Goal: Contribute content: Contribute content

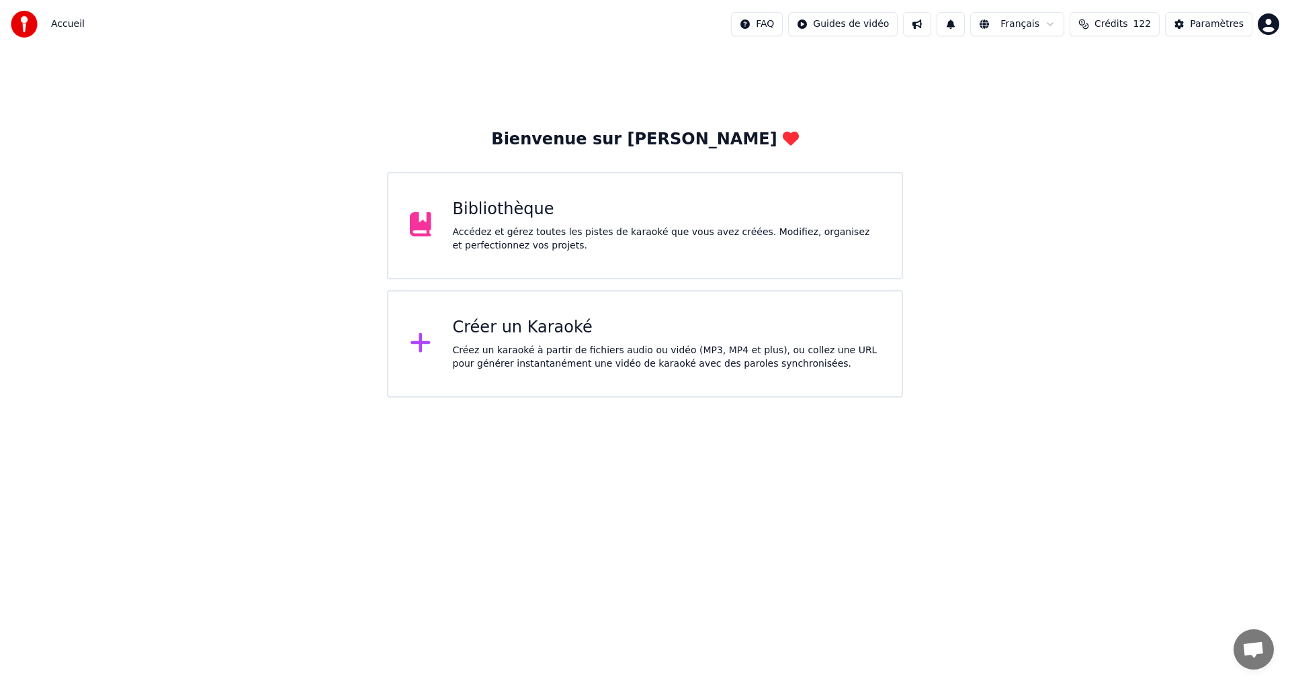
click at [482, 208] on div "Bibliothèque" at bounding box center [667, 209] width 428 height 21
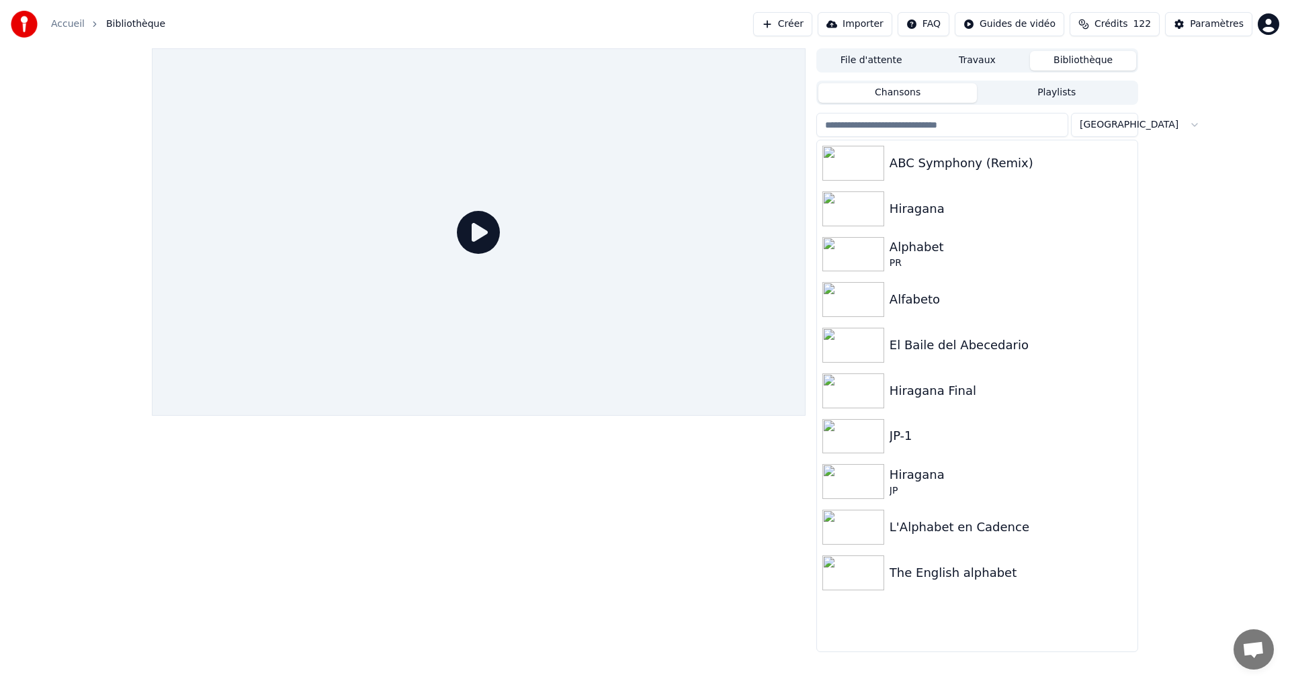
drag, startPoint x: 460, startPoint y: 232, endPoint x: 466, endPoint y: 204, distance: 28.9
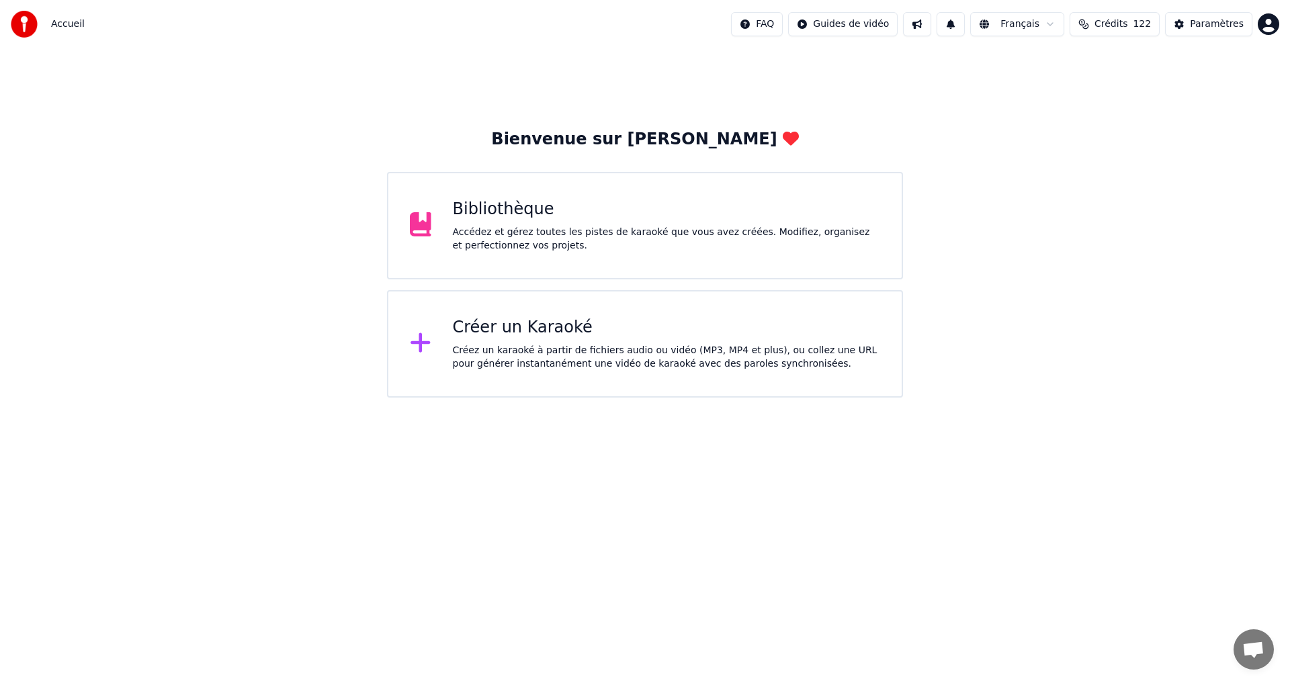
click at [519, 317] on div "Créer un Karaoké" at bounding box center [667, 327] width 428 height 21
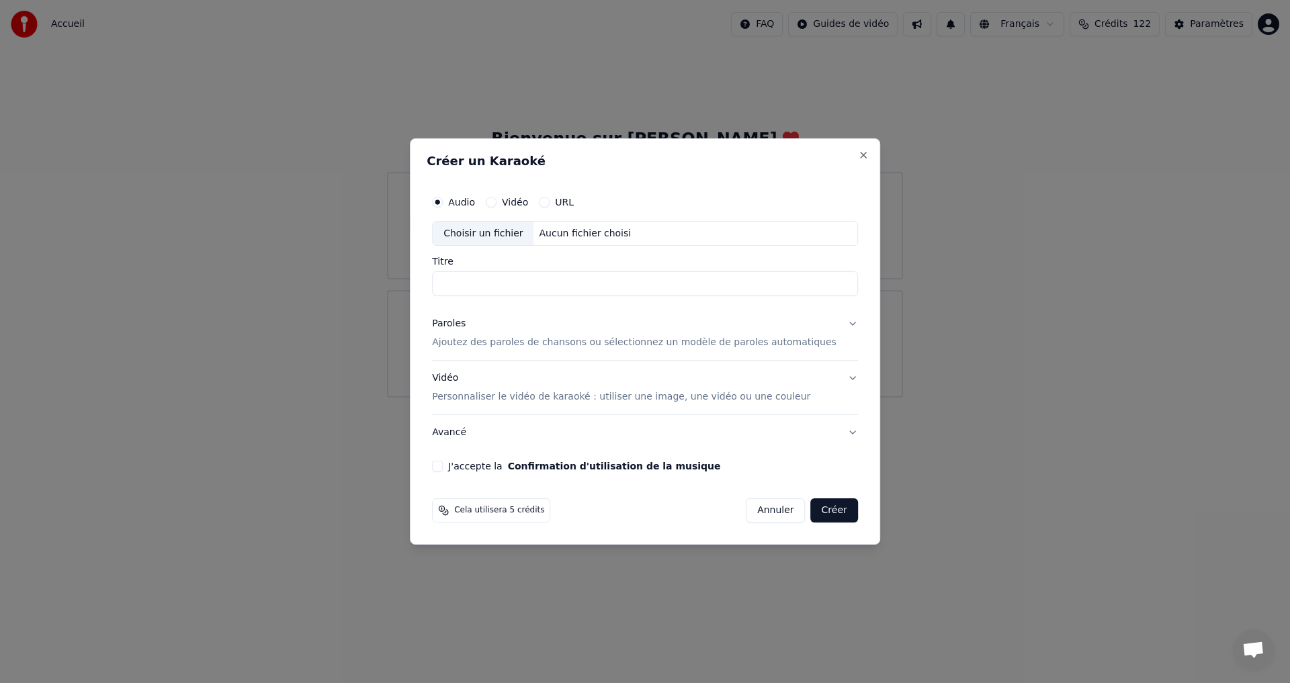
click at [511, 234] on div "Choisir un fichier" at bounding box center [483, 234] width 101 height 24
type input "**********"
click at [471, 342] on p "Ajoutez des paroles de chansons ou sélectionnez un modèle de paroles automatiqu…" at bounding box center [634, 343] width 404 height 13
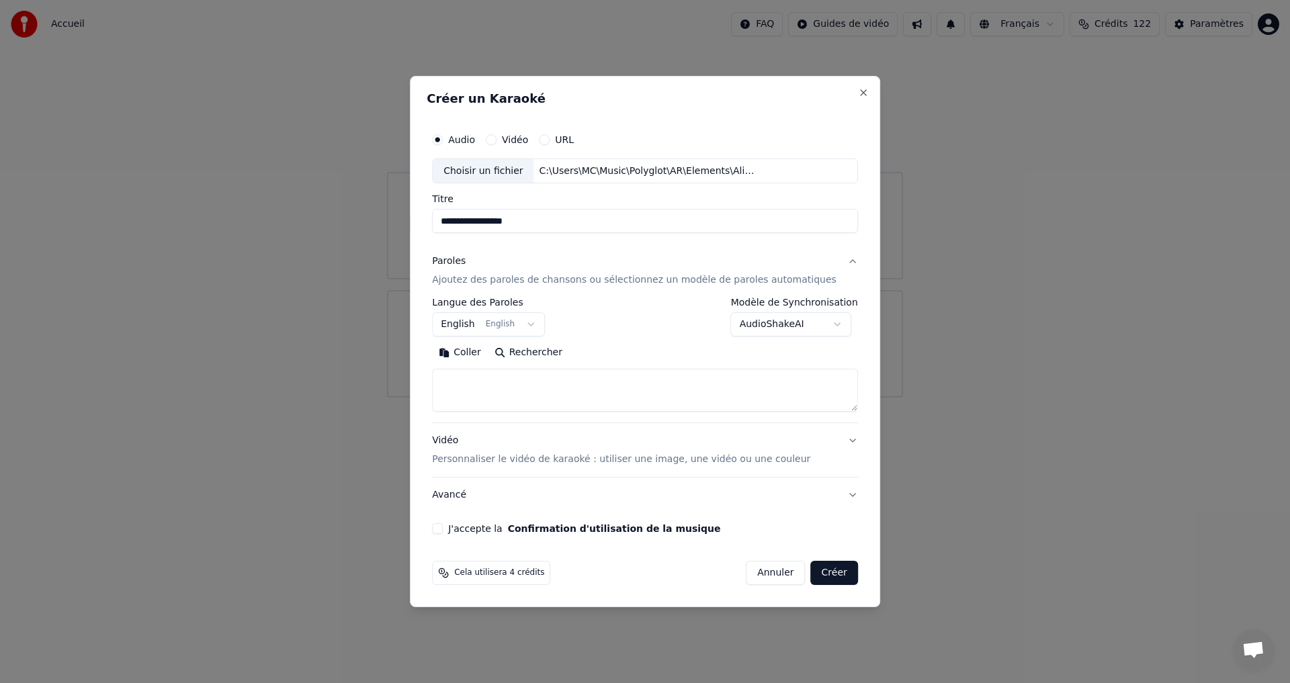
click at [480, 355] on button "Coller" at bounding box center [460, 353] width 56 height 21
click at [527, 329] on button "English English" at bounding box center [488, 325] width 113 height 24
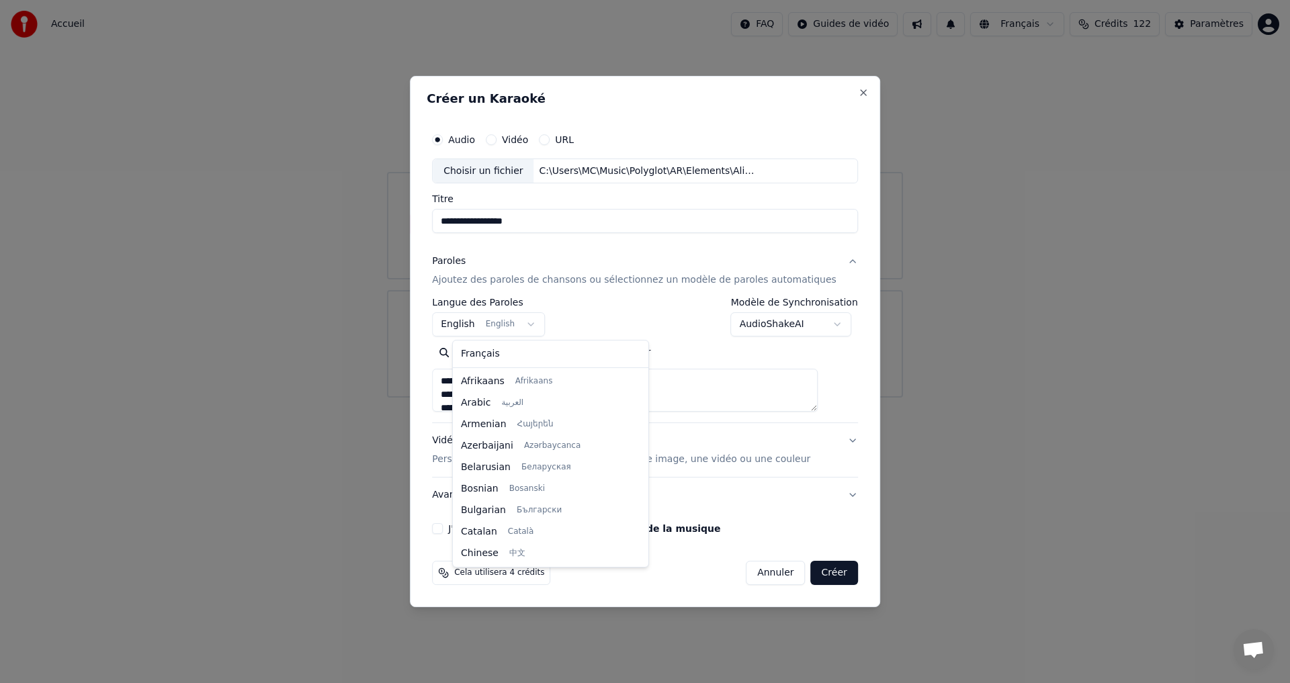
scroll to position [107, 0]
type textarea "**********"
select select "**"
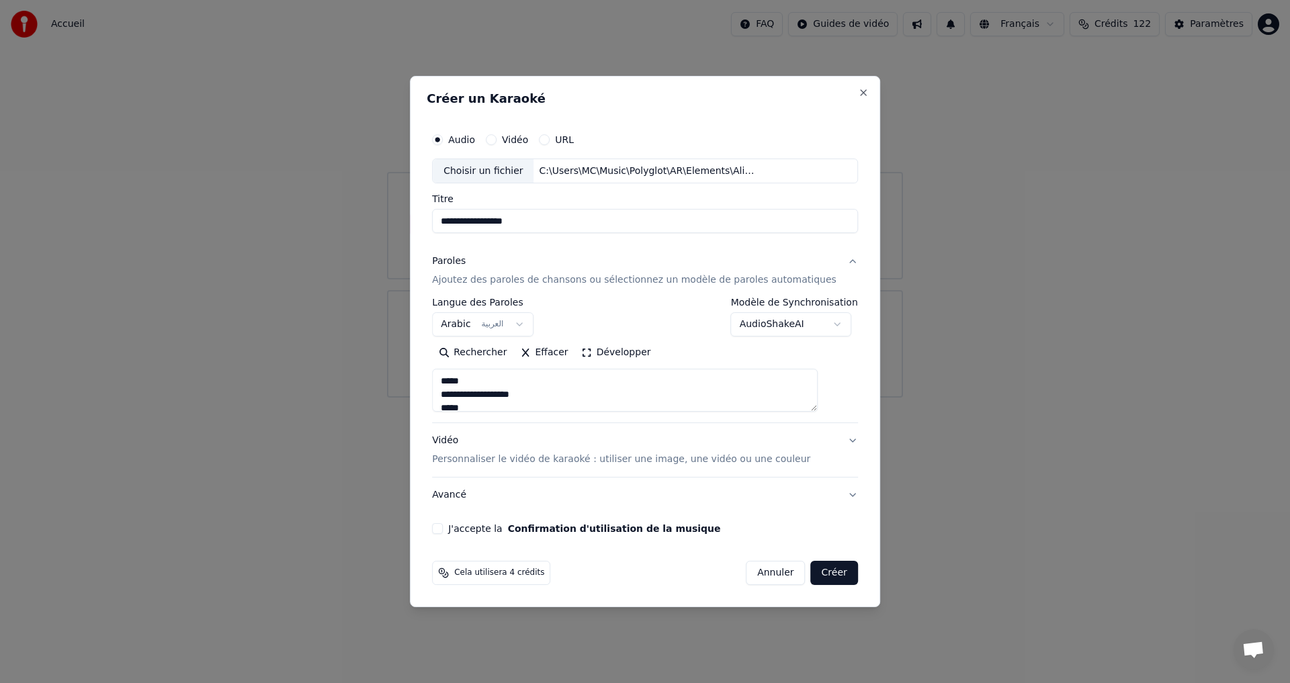
click at [443, 528] on button "J'accepte la Confirmation d'utilisation de la musique" at bounding box center [437, 528] width 11 height 11
click at [828, 494] on button "Avancé" at bounding box center [645, 495] width 426 height 35
type textarea "**********"
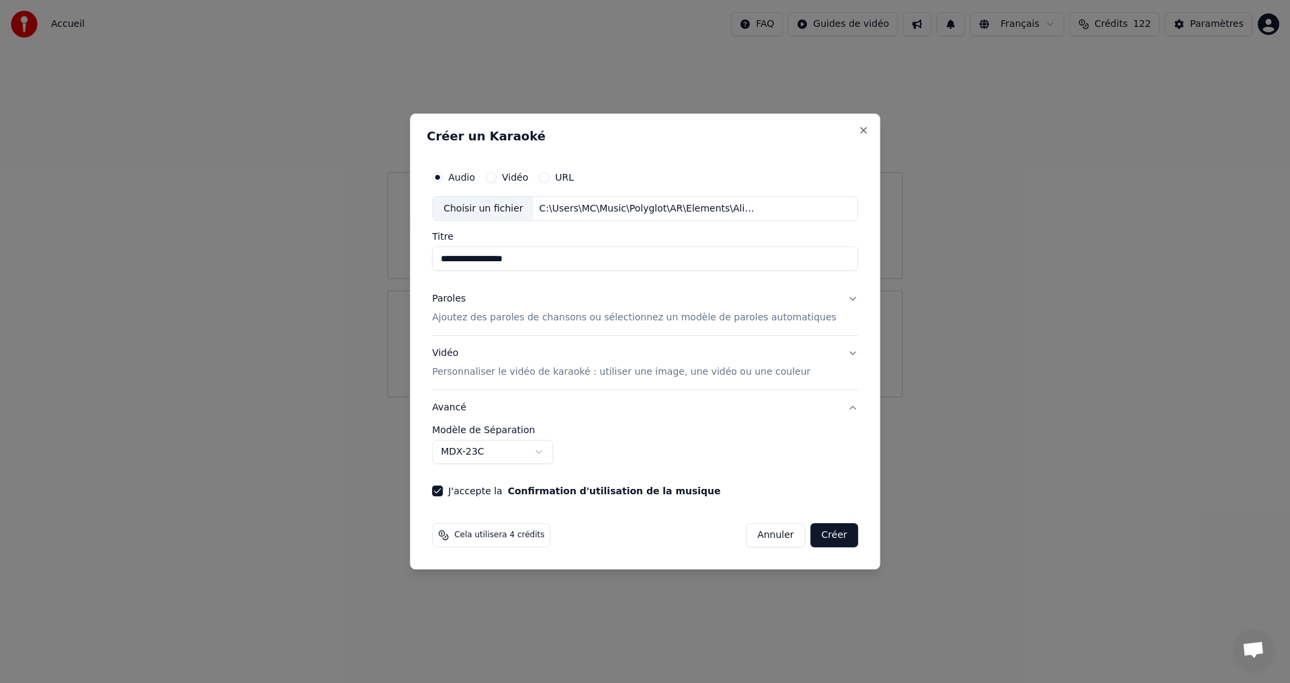
click at [830, 410] on button "Avancé" at bounding box center [645, 407] width 426 height 35
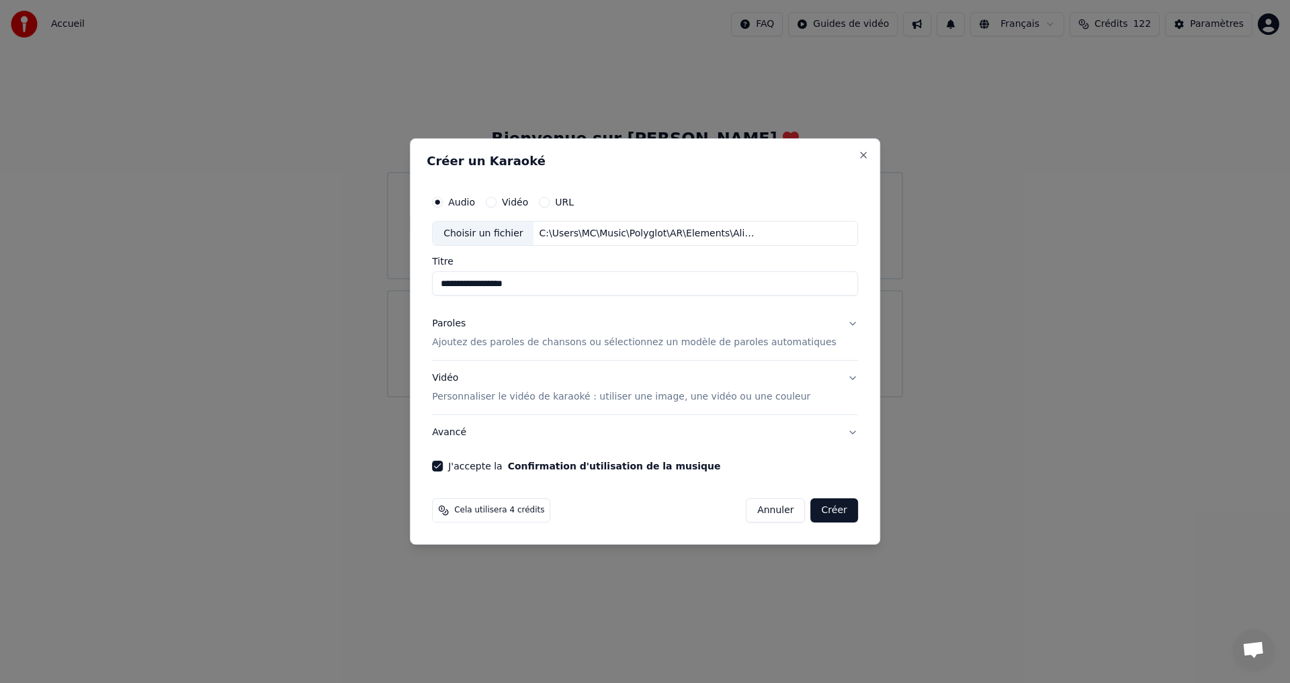
click at [832, 377] on button "Vidéo Personnaliser le vidéo de karaoké : utiliser une image, une vidéo ou une …" at bounding box center [645, 388] width 426 height 54
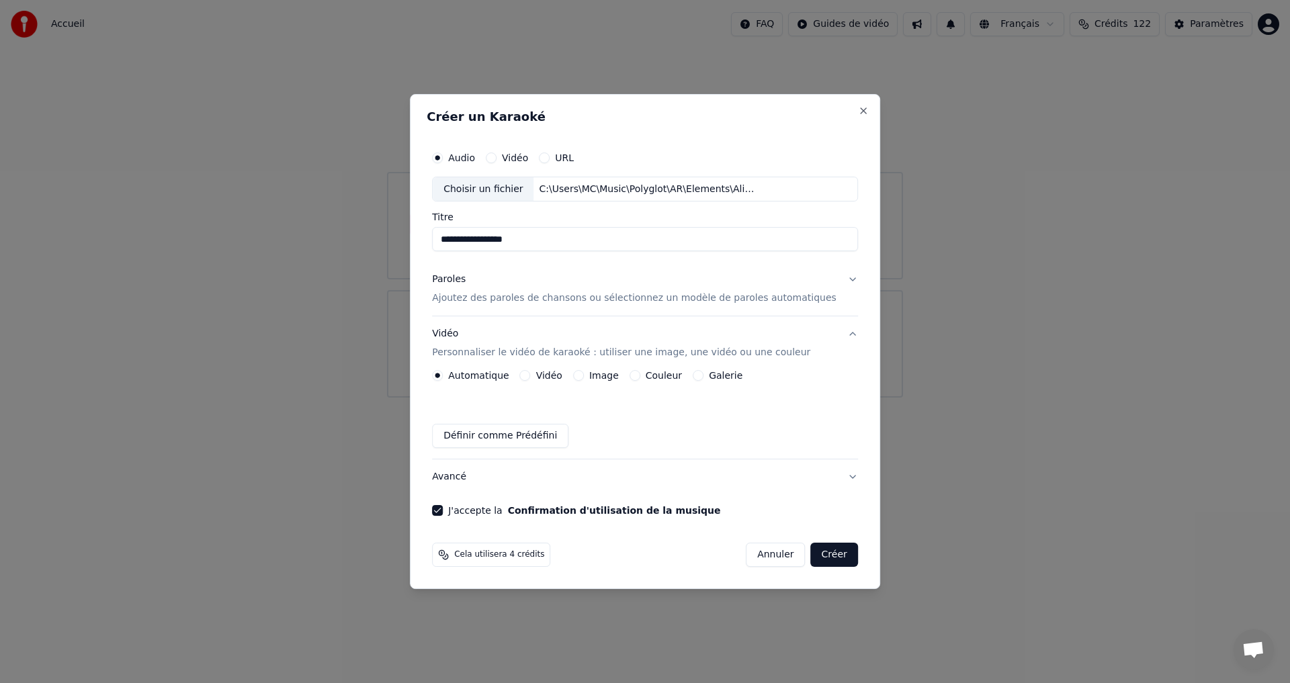
click at [584, 373] on button "Image" at bounding box center [578, 375] width 11 height 11
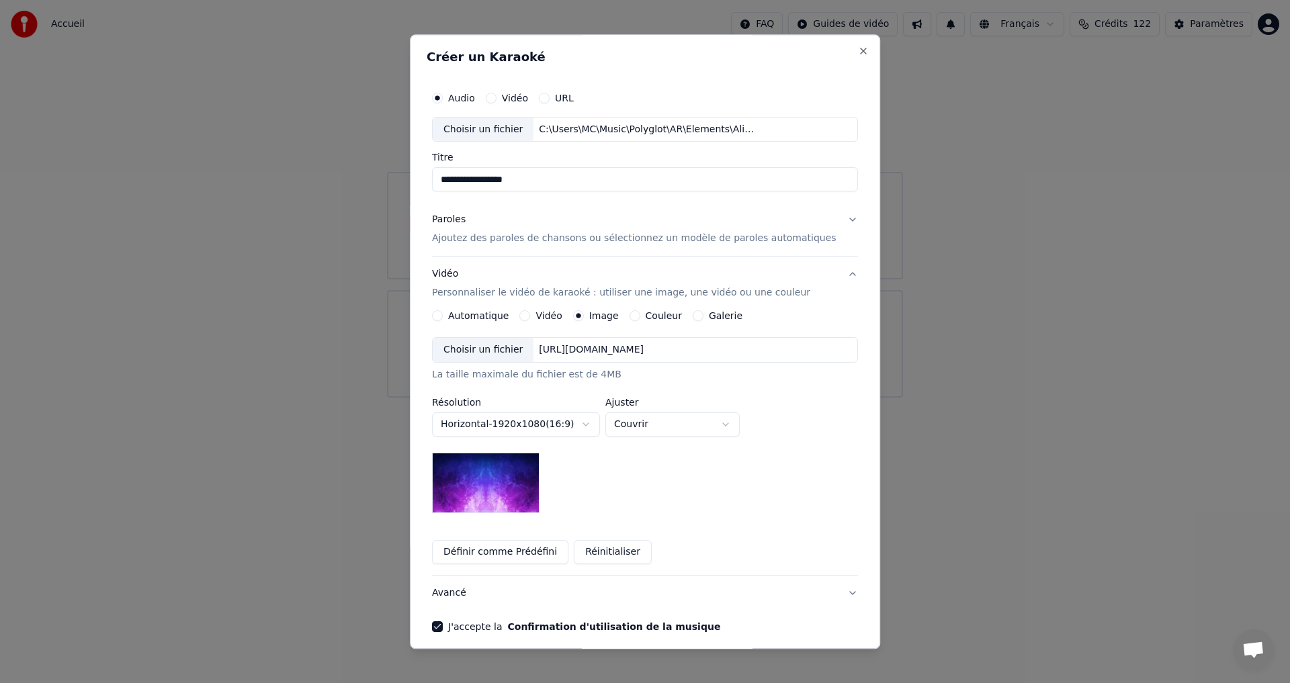
click at [494, 361] on div "Choisir un fichier" at bounding box center [483, 351] width 101 height 24
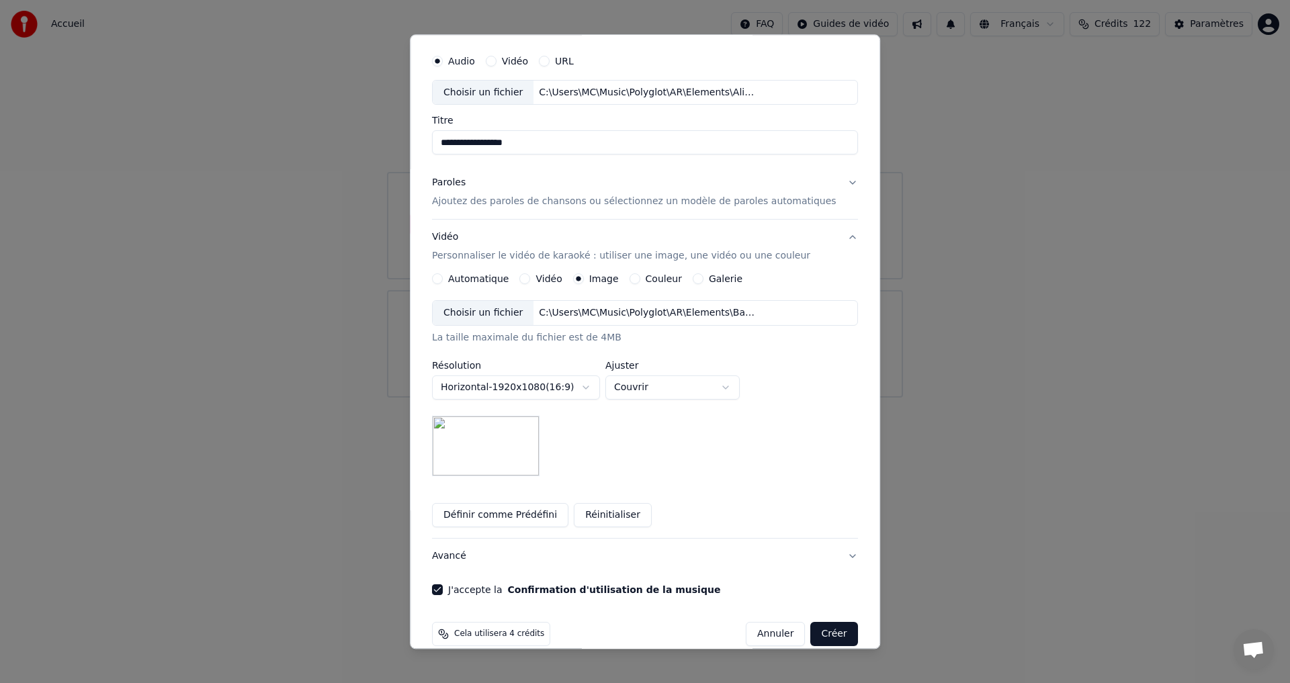
scroll to position [56, 0]
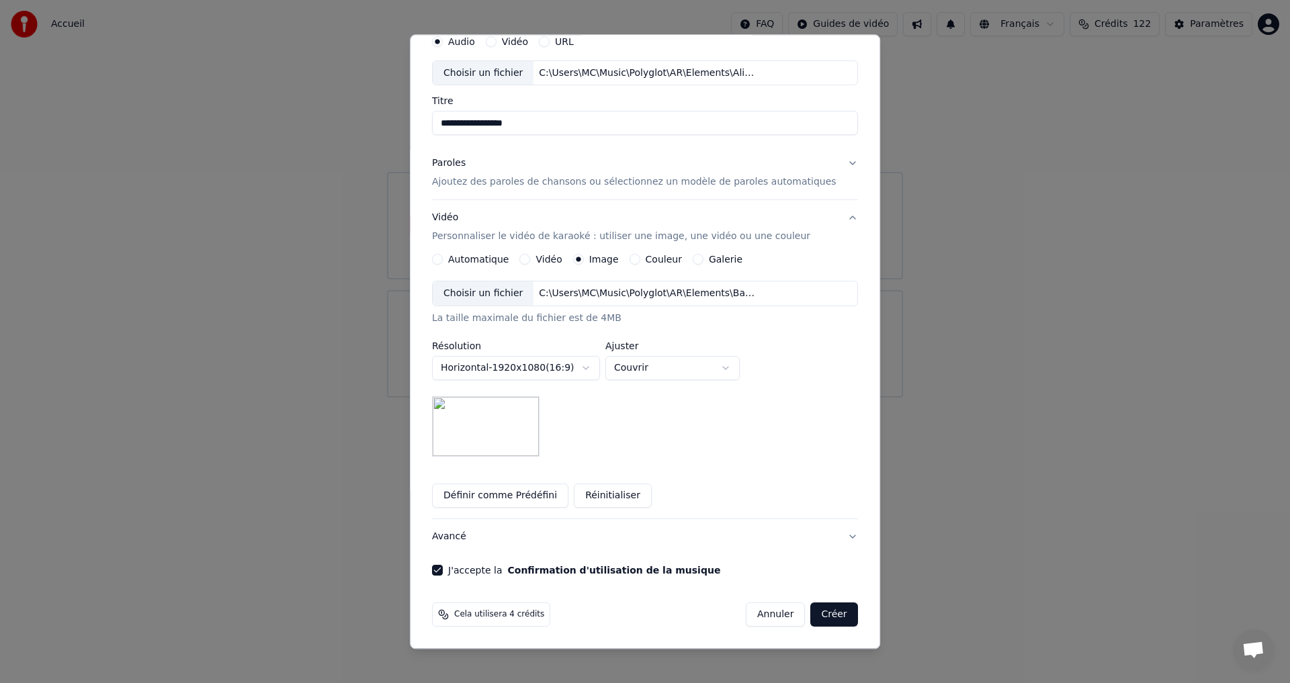
click at [811, 611] on button "Créer" at bounding box center [834, 615] width 47 height 24
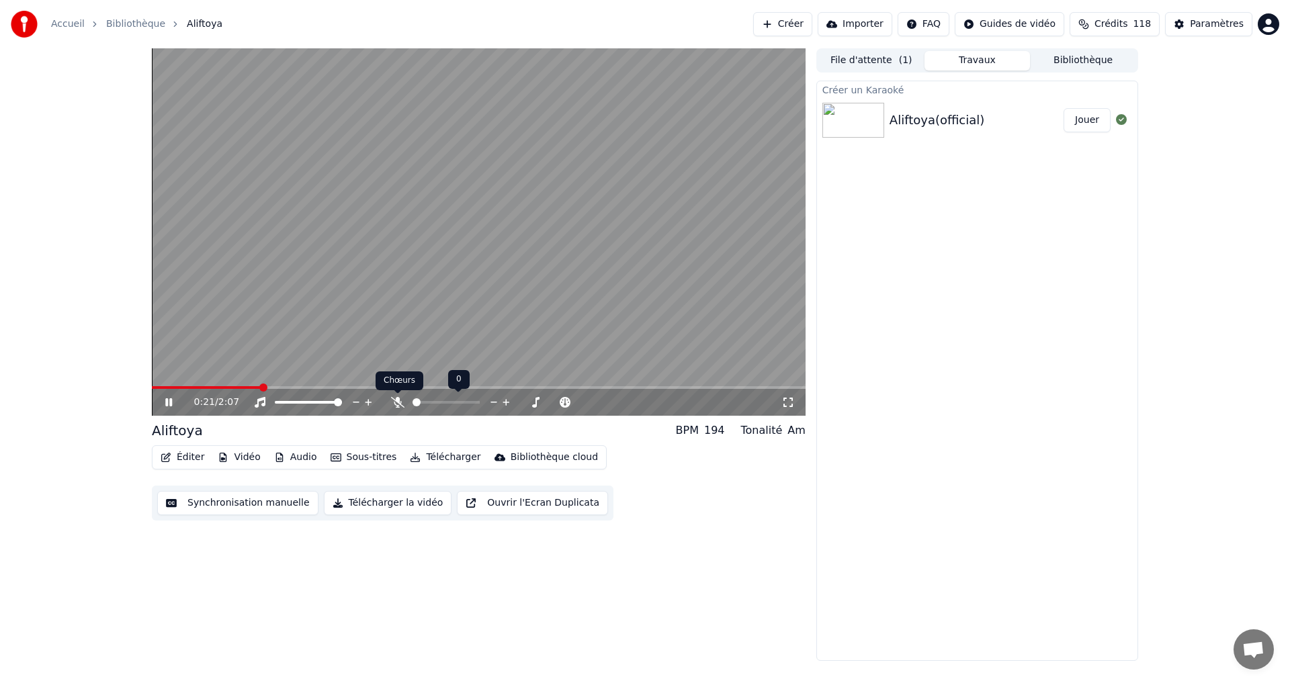
click at [390, 403] on div "0:21 / 2:07" at bounding box center [487, 402] width 587 height 13
click at [397, 401] on icon at bounding box center [397, 402] width 13 height 11
click at [167, 398] on icon at bounding box center [179, 402] width 32 height 11
drag, startPoint x: 177, startPoint y: 385, endPoint x: 69, endPoint y: 410, distance: 110.5
click at [177, 399] on div "1:02 / 2:07" at bounding box center [479, 231] width 654 height 367
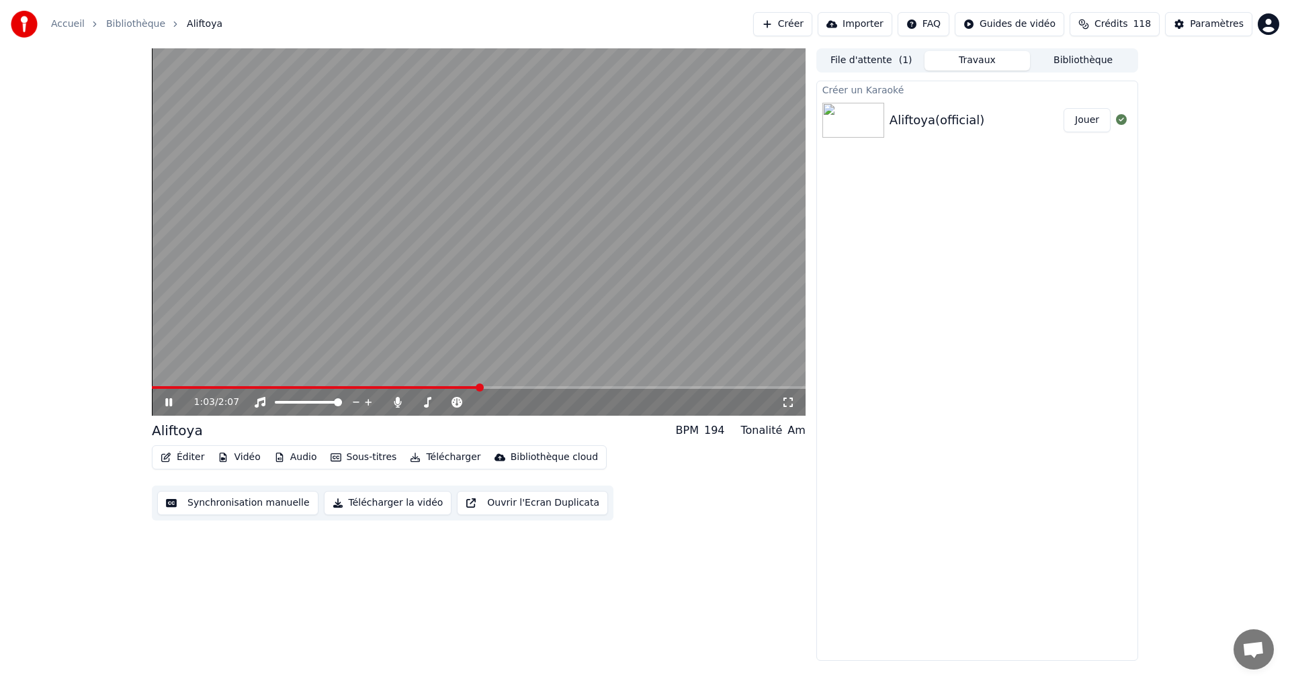
drag, startPoint x: 159, startPoint y: 385, endPoint x: 155, endPoint y: 391, distance: 7.3
click at [158, 390] on div "1:03 / 2:07" at bounding box center [479, 231] width 654 height 367
click at [162, 387] on span at bounding box center [316, 387] width 329 height 3
click at [167, 408] on icon at bounding box center [179, 402] width 32 height 11
click at [168, 406] on icon at bounding box center [179, 402] width 32 height 11
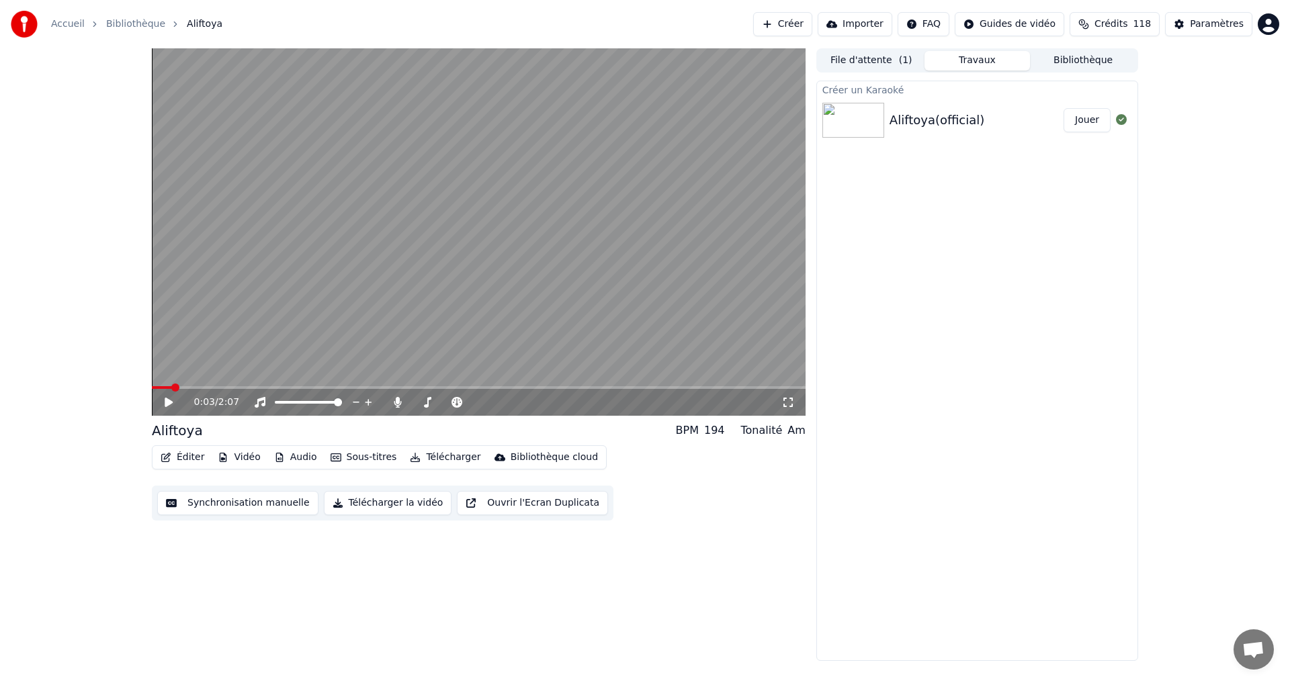
click at [168, 398] on icon at bounding box center [179, 402] width 32 height 11
click at [171, 386] on span at bounding box center [162, 387] width 21 height 3
click at [172, 404] on icon at bounding box center [179, 402] width 32 height 11
click at [172, 398] on icon at bounding box center [179, 402] width 32 height 11
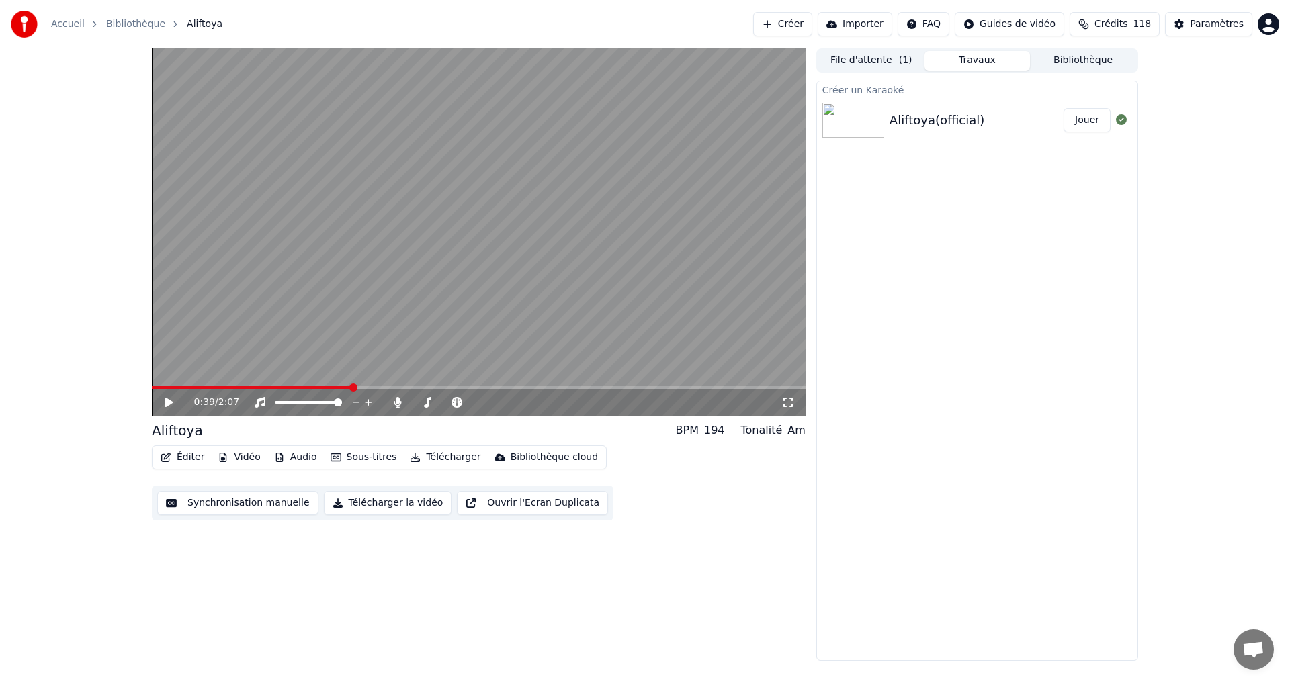
click at [187, 458] on button "Éditer" at bounding box center [182, 457] width 54 height 19
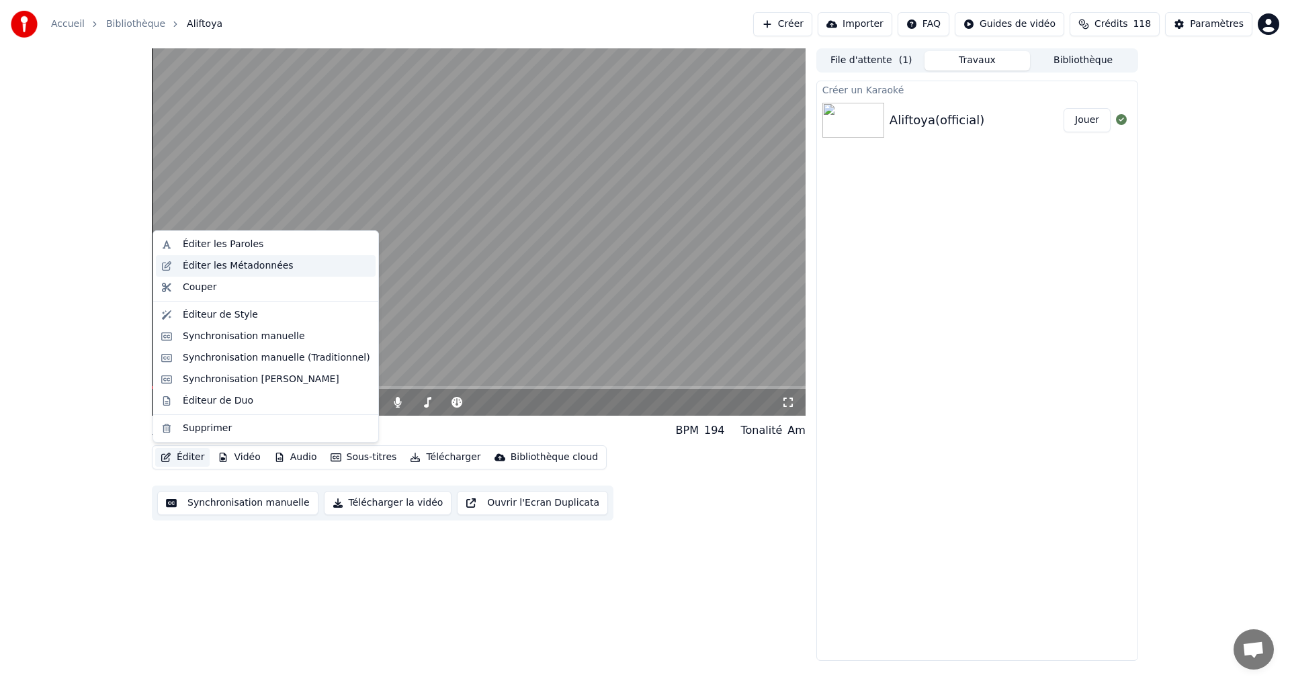
click at [242, 271] on div "Éditer les Métadonnées" at bounding box center [238, 265] width 111 height 13
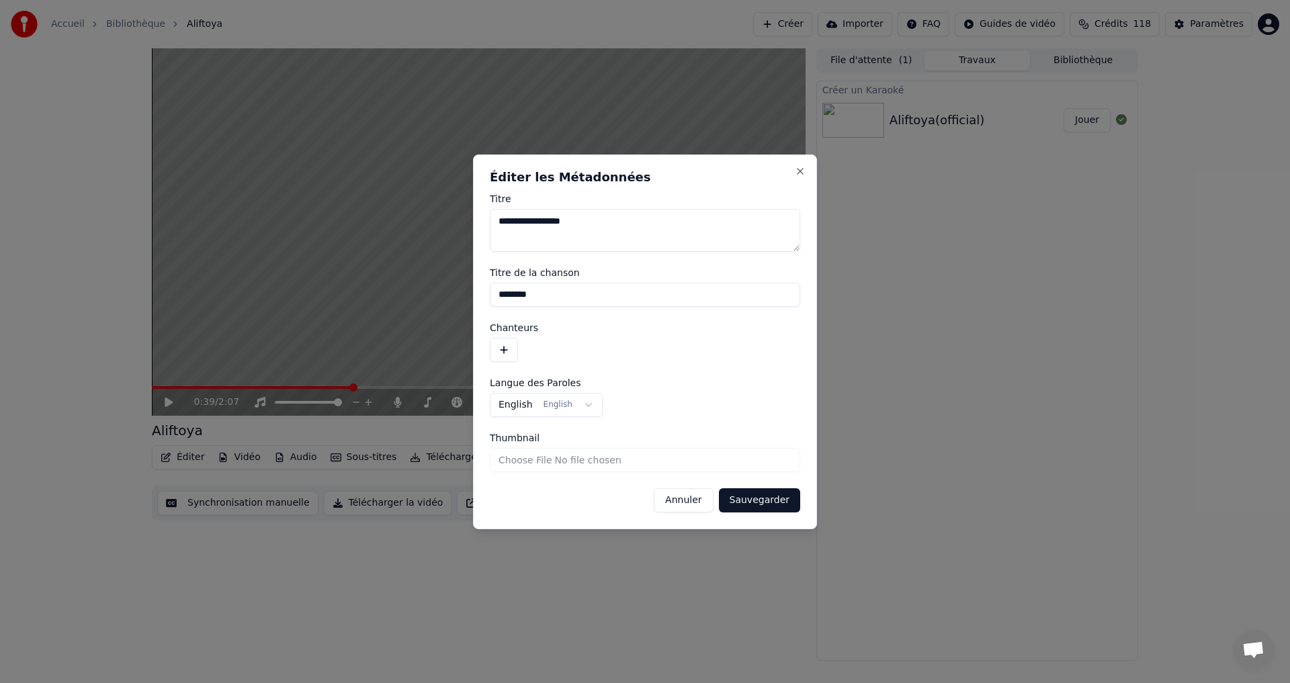
click at [546, 407] on body "**********" at bounding box center [645, 341] width 1290 height 683
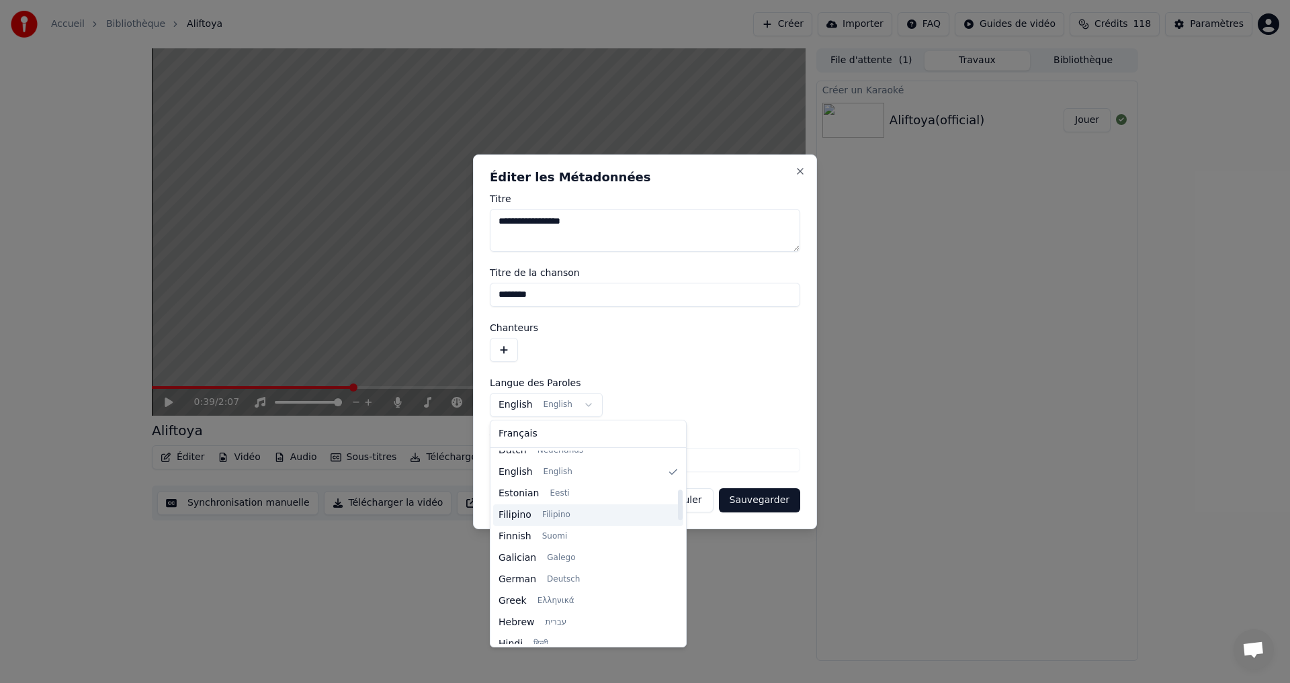
scroll to position [242, 0]
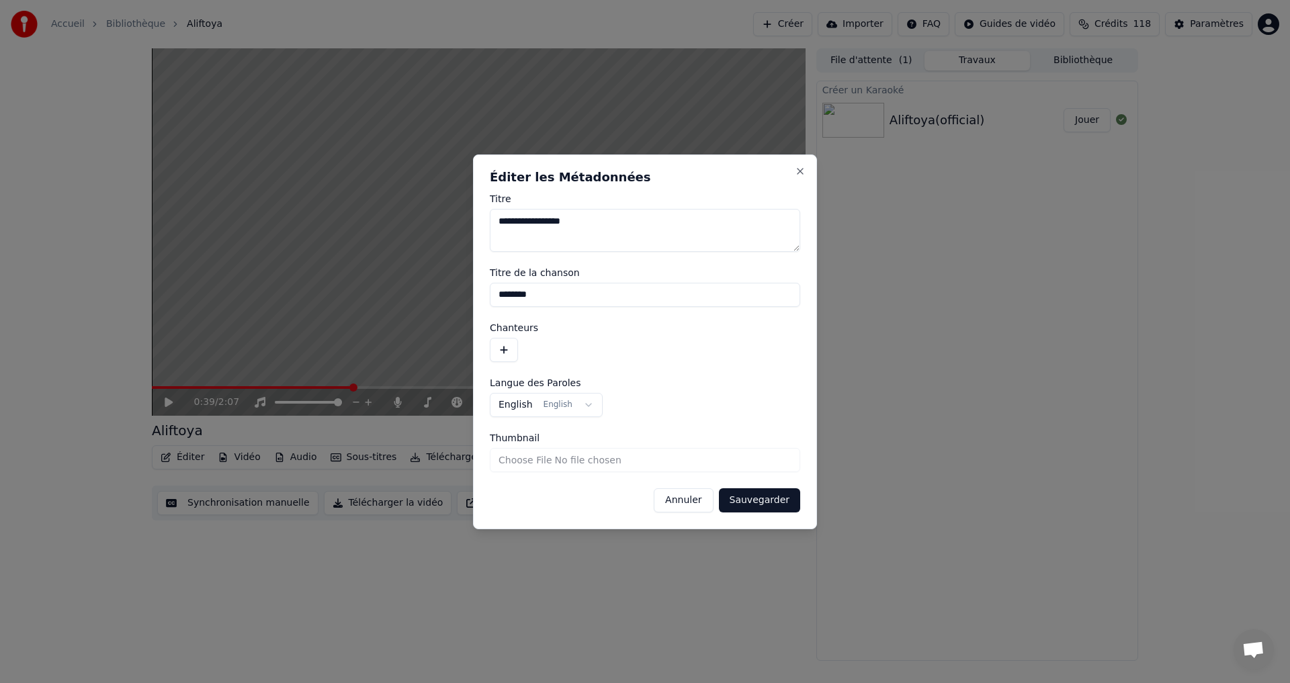
click at [788, 497] on button "Sauvegarder" at bounding box center [759, 500] width 81 height 24
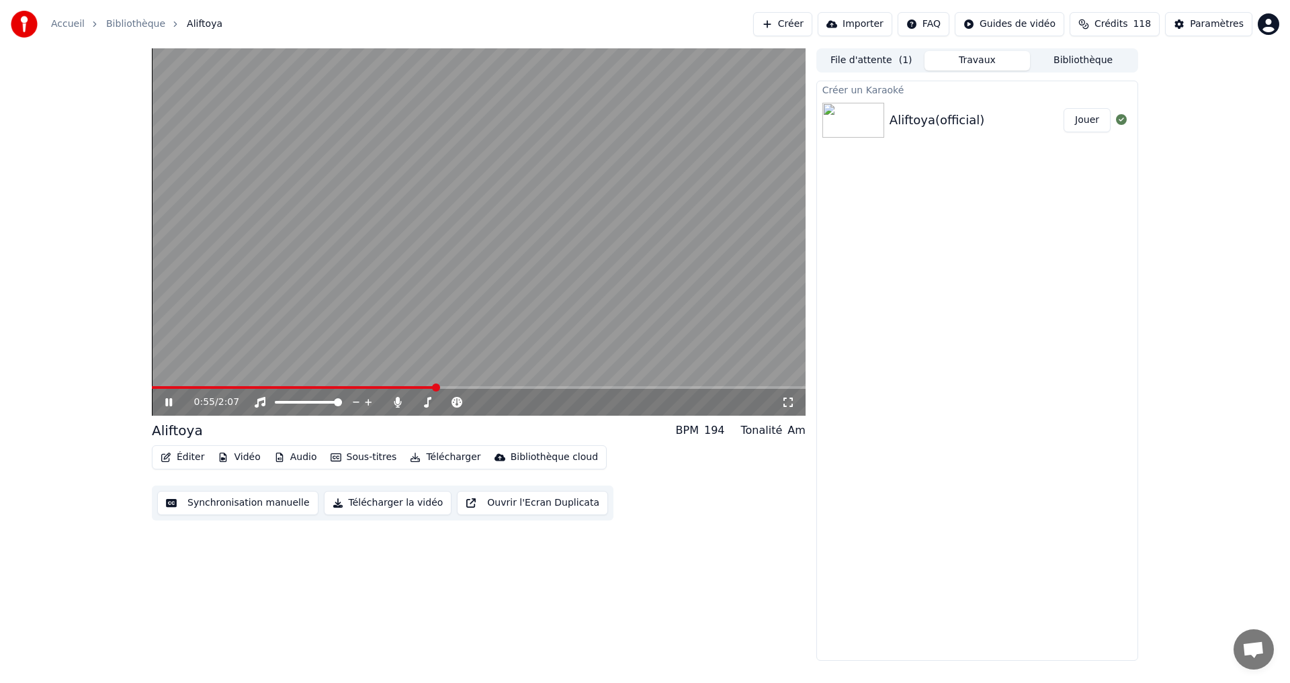
click at [170, 403] on icon at bounding box center [168, 402] width 7 height 8
click at [189, 462] on button "Éditer" at bounding box center [182, 457] width 54 height 19
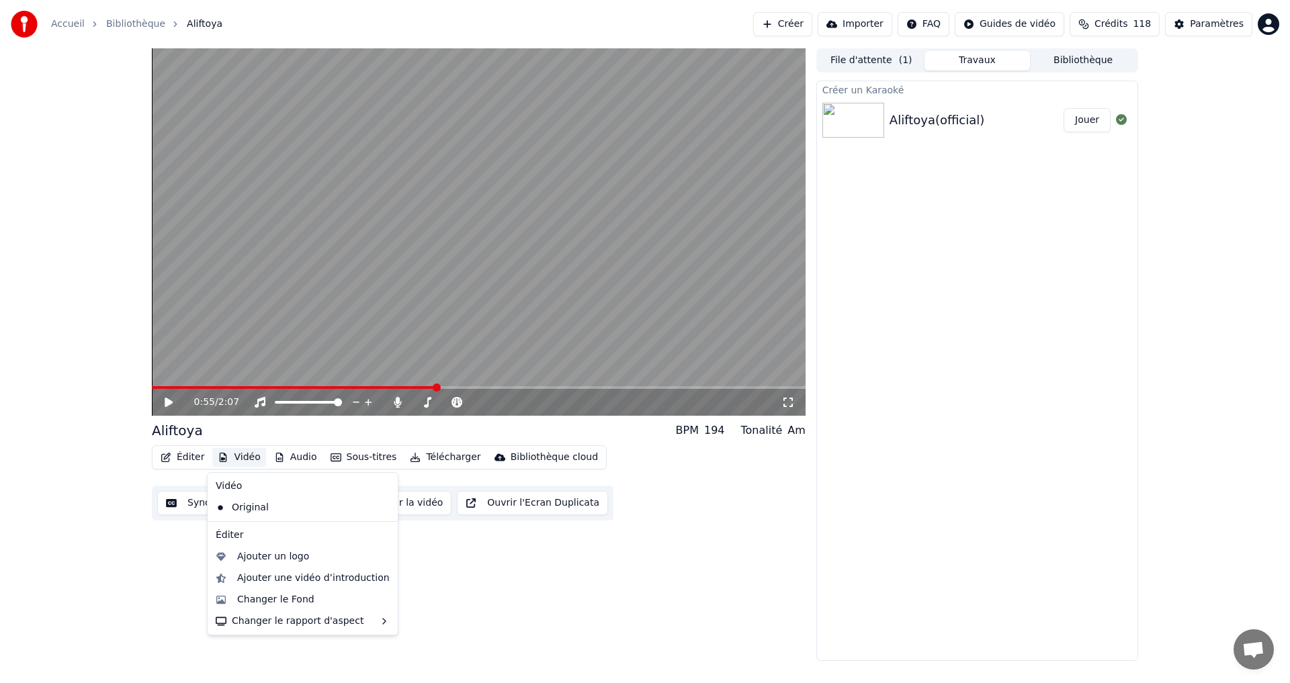
click at [247, 455] on button "Vidéo" at bounding box center [238, 457] width 53 height 19
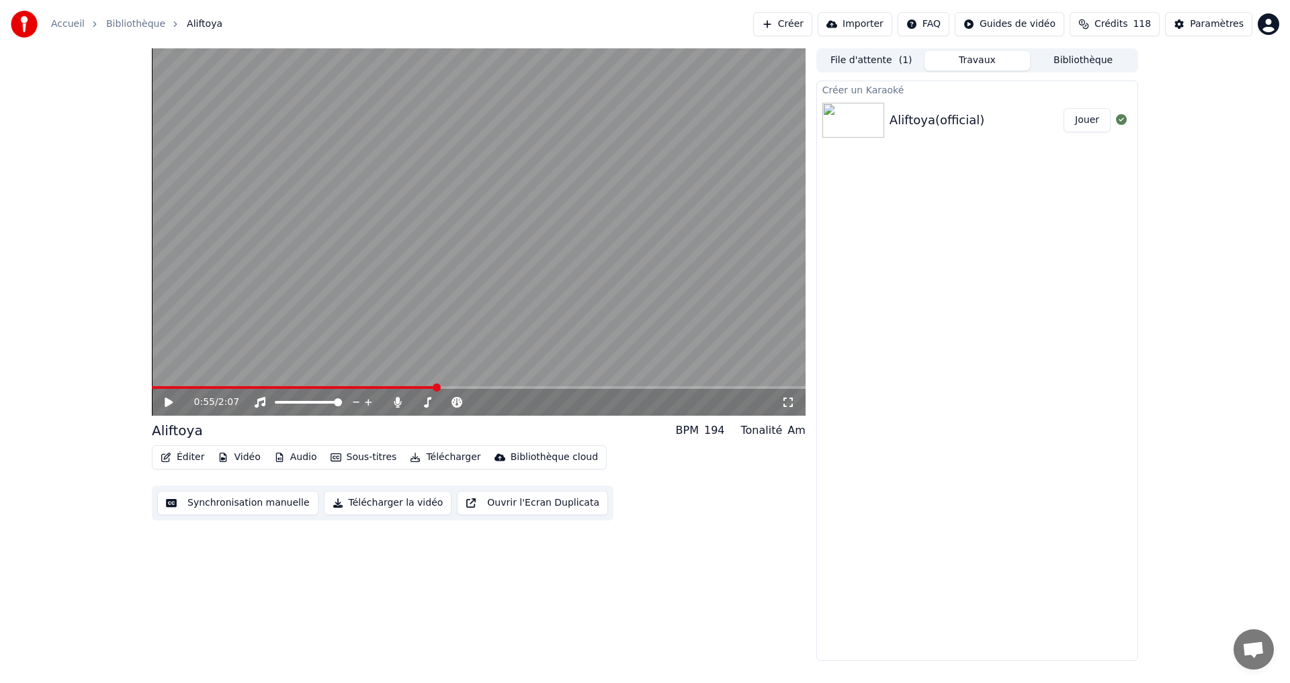
click at [245, 457] on button "Vidéo" at bounding box center [238, 457] width 53 height 19
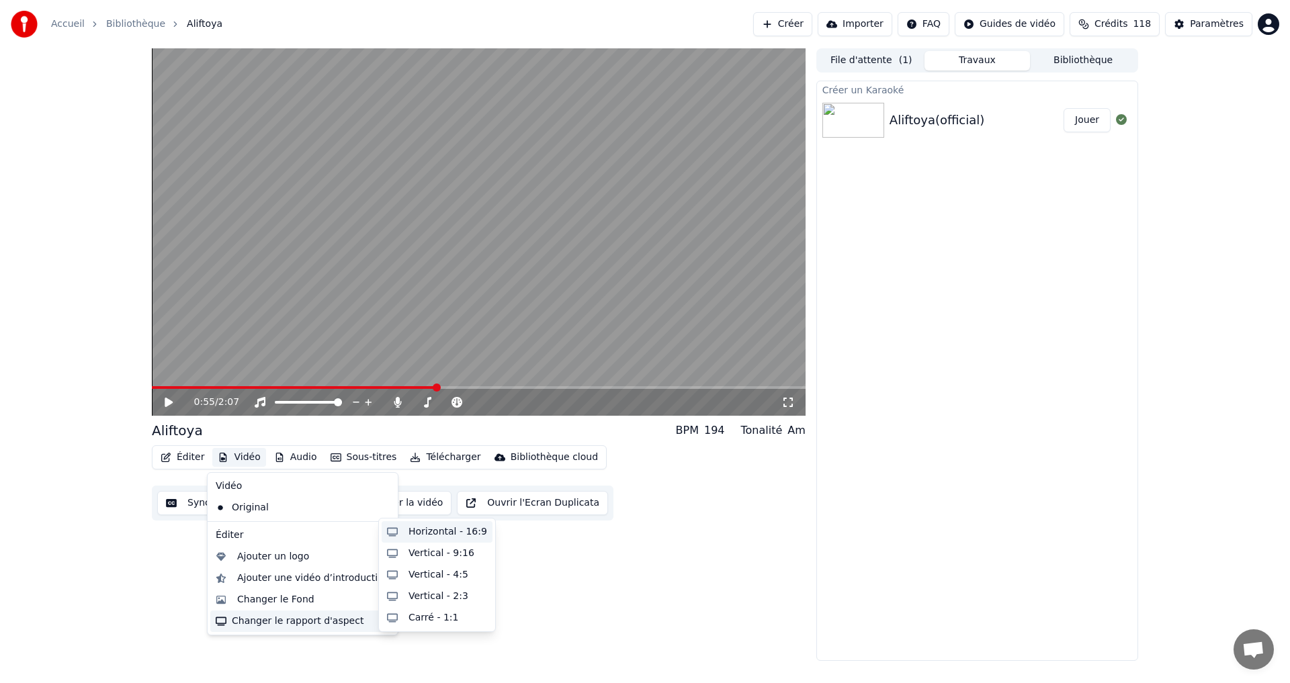
click at [410, 537] on div "Horizontal - 16:9" at bounding box center [447, 531] width 79 height 13
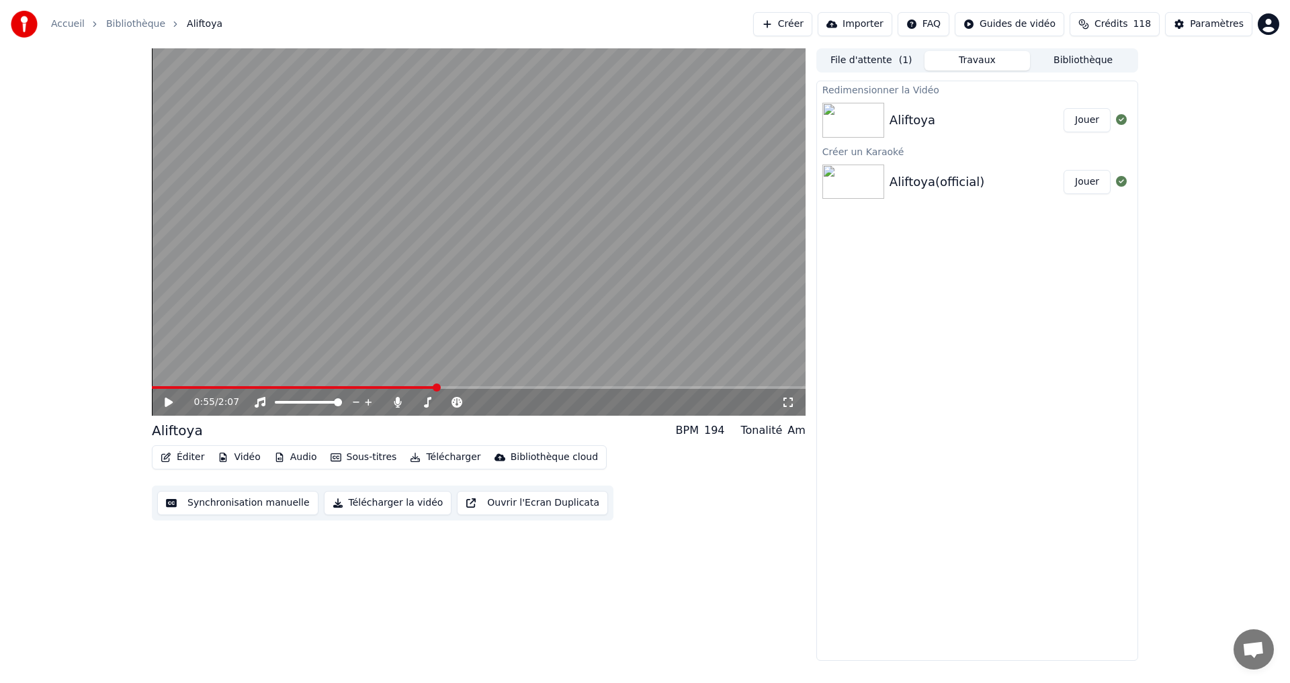
click at [182, 453] on button "Éditer" at bounding box center [182, 457] width 54 height 19
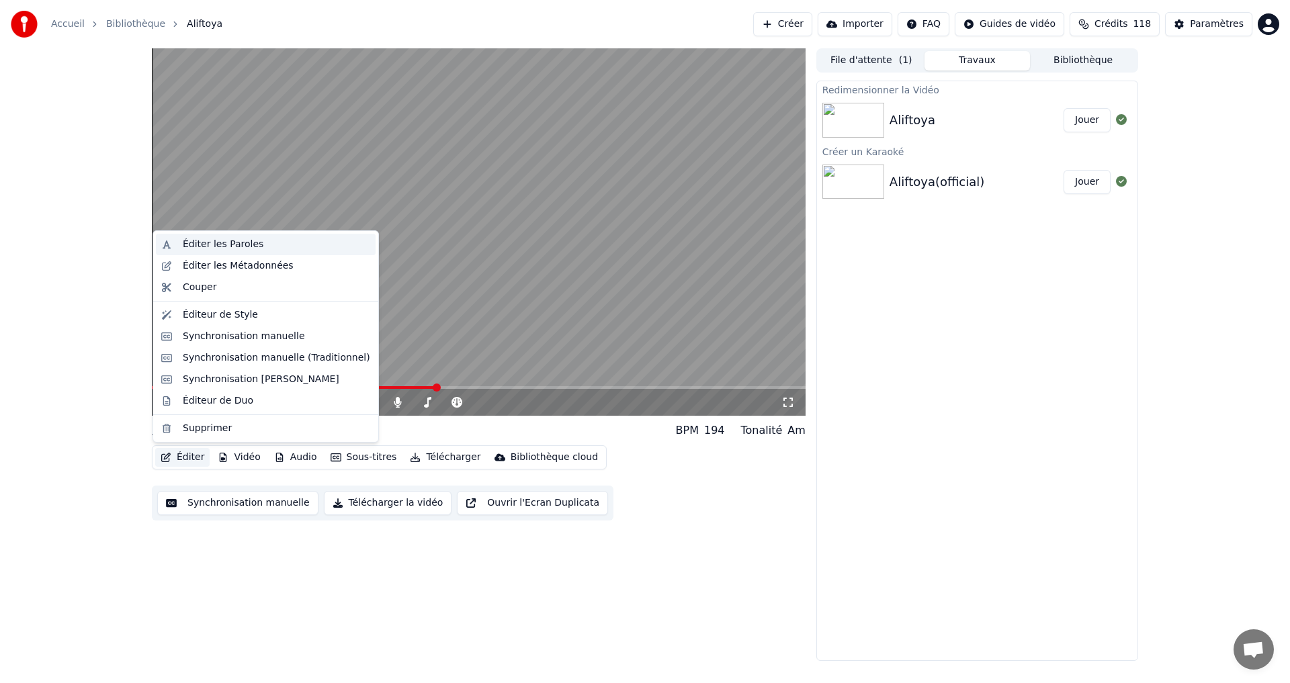
click at [262, 251] on div "Éditer les Paroles" at bounding box center [276, 244] width 187 height 13
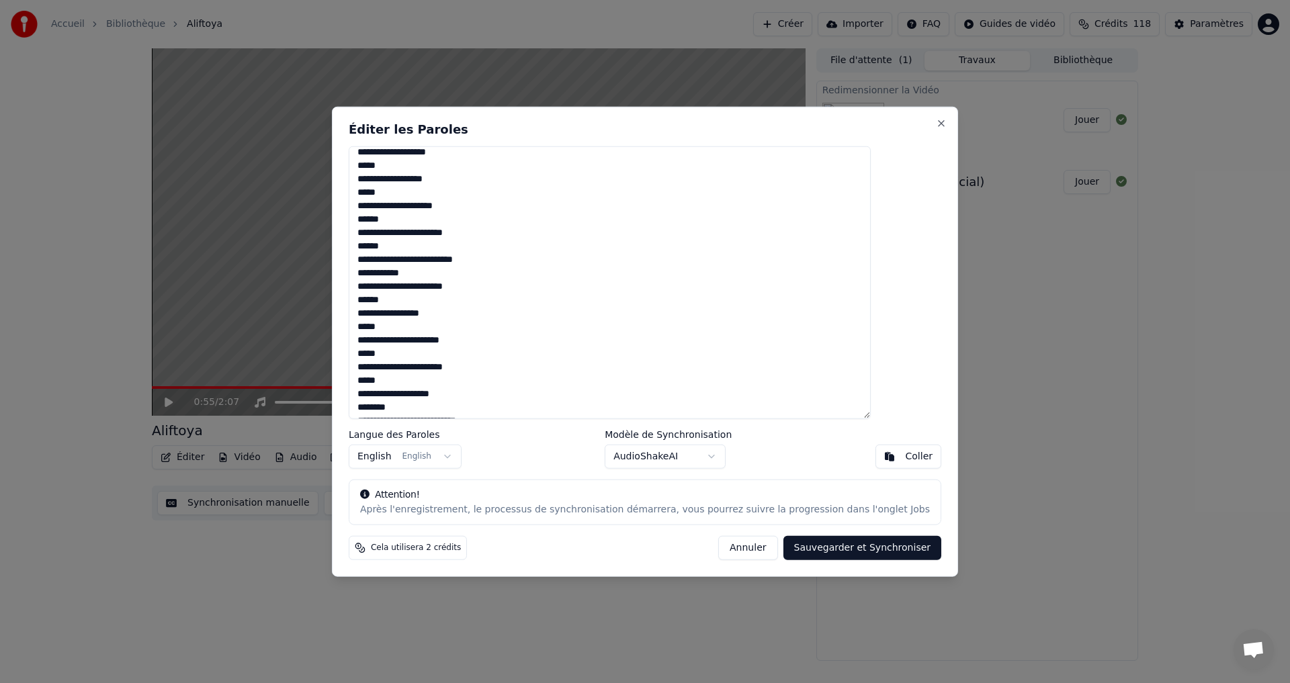
scroll to position [383, 0]
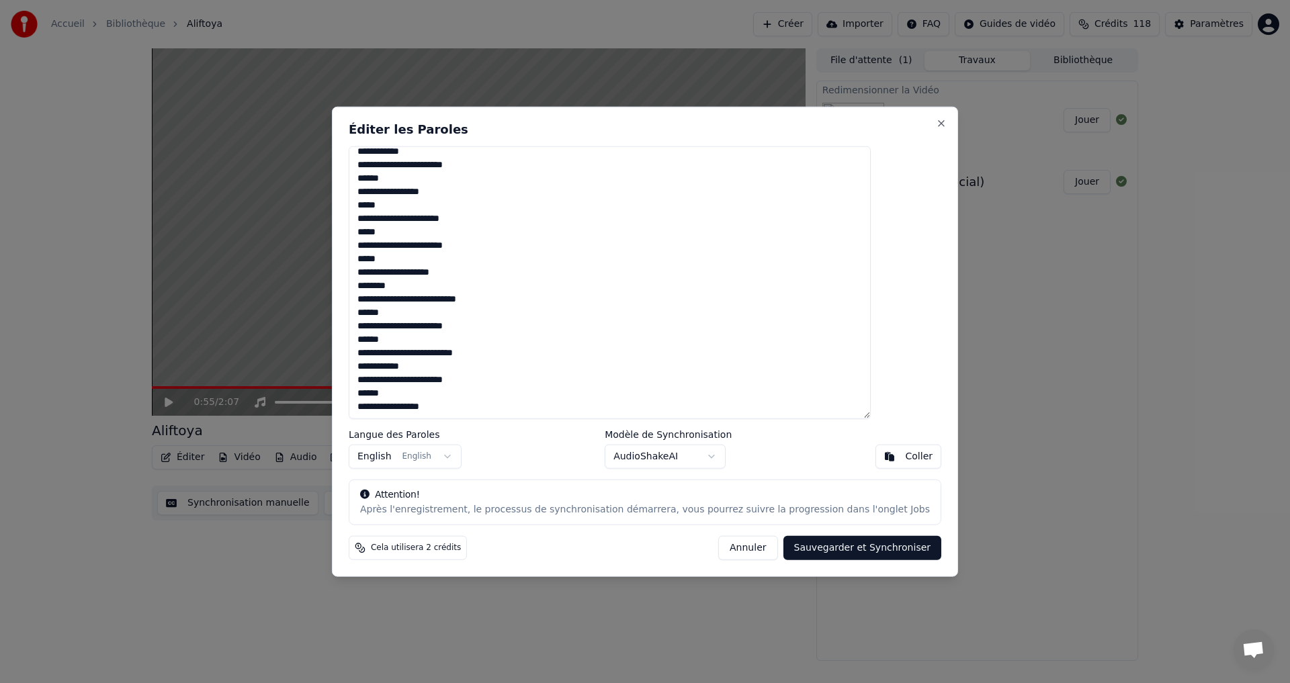
drag, startPoint x: 414, startPoint y: 175, endPoint x: 899, endPoint y: 485, distance: 575.5
click at [908, 485] on div "**********" at bounding box center [645, 341] width 626 height 471
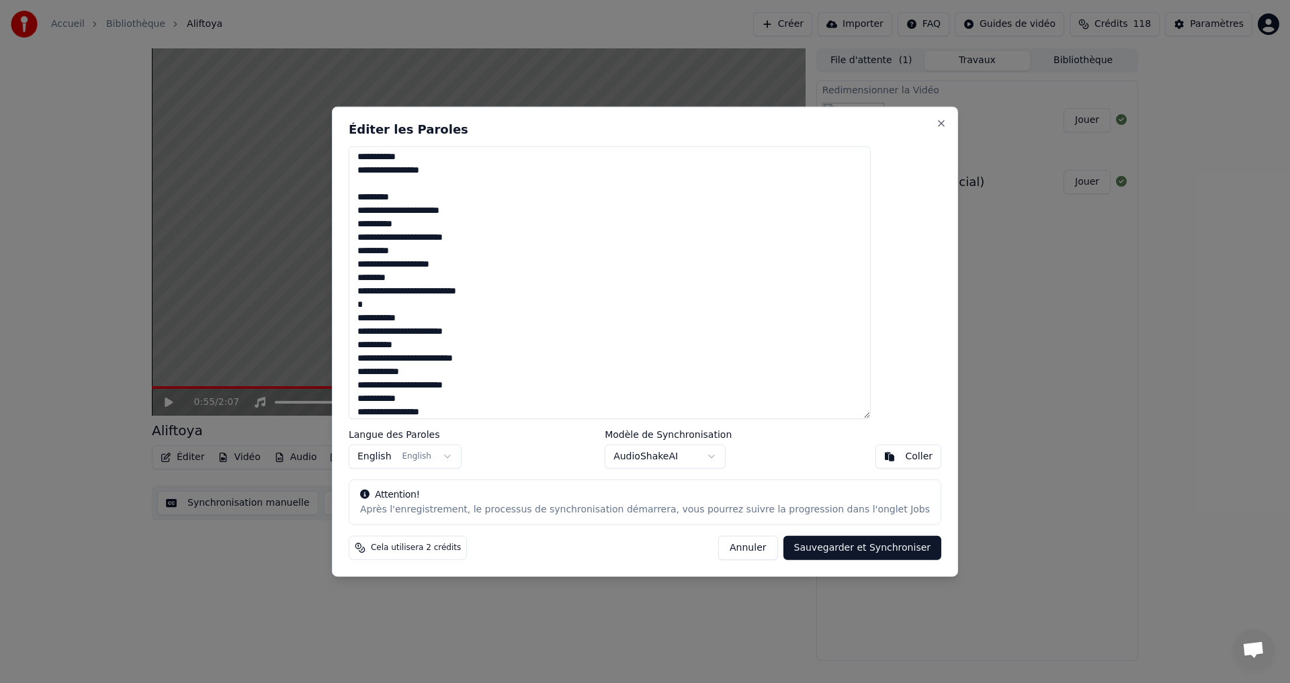
scroll to position [450, 0]
click at [612, 279] on textarea "**********" at bounding box center [610, 282] width 522 height 273
paste textarea
click at [649, 309] on textarea "**********" at bounding box center [610, 282] width 522 height 273
paste textarea "***"
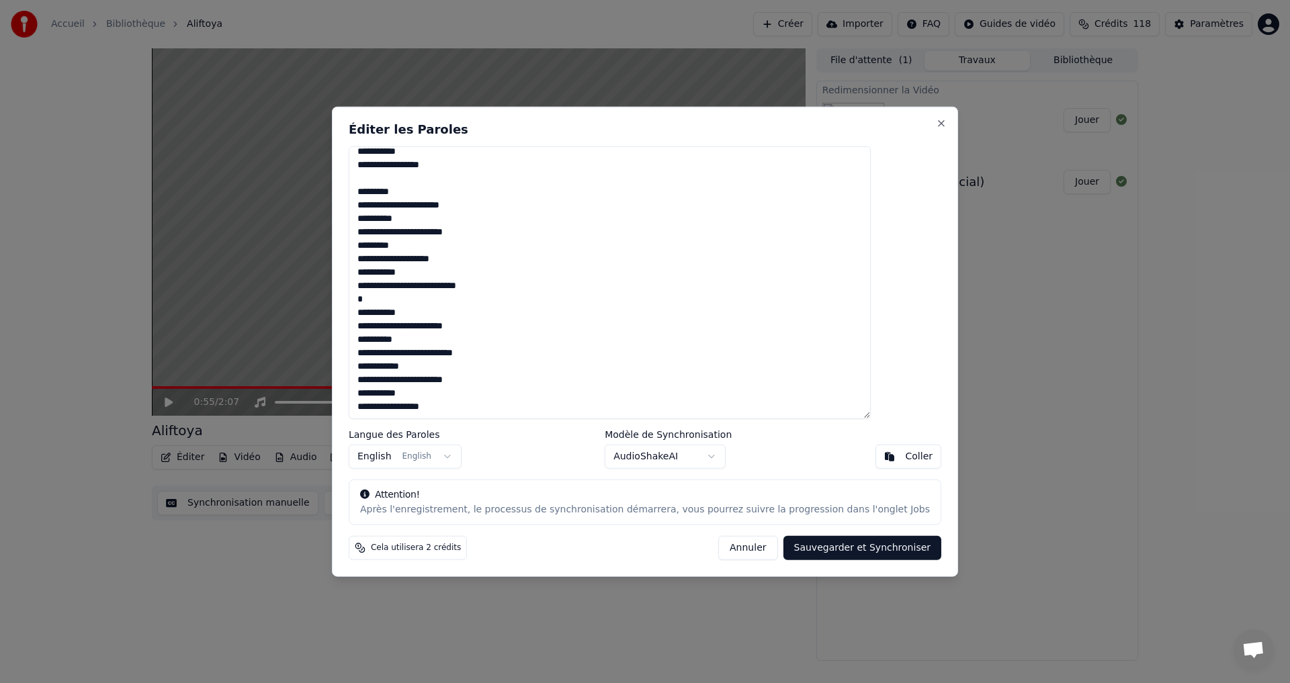
type textarea "**********"
click at [824, 542] on button "Sauvegarder et Synchroniser" at bounding box center [862, 548] width 159 height 24
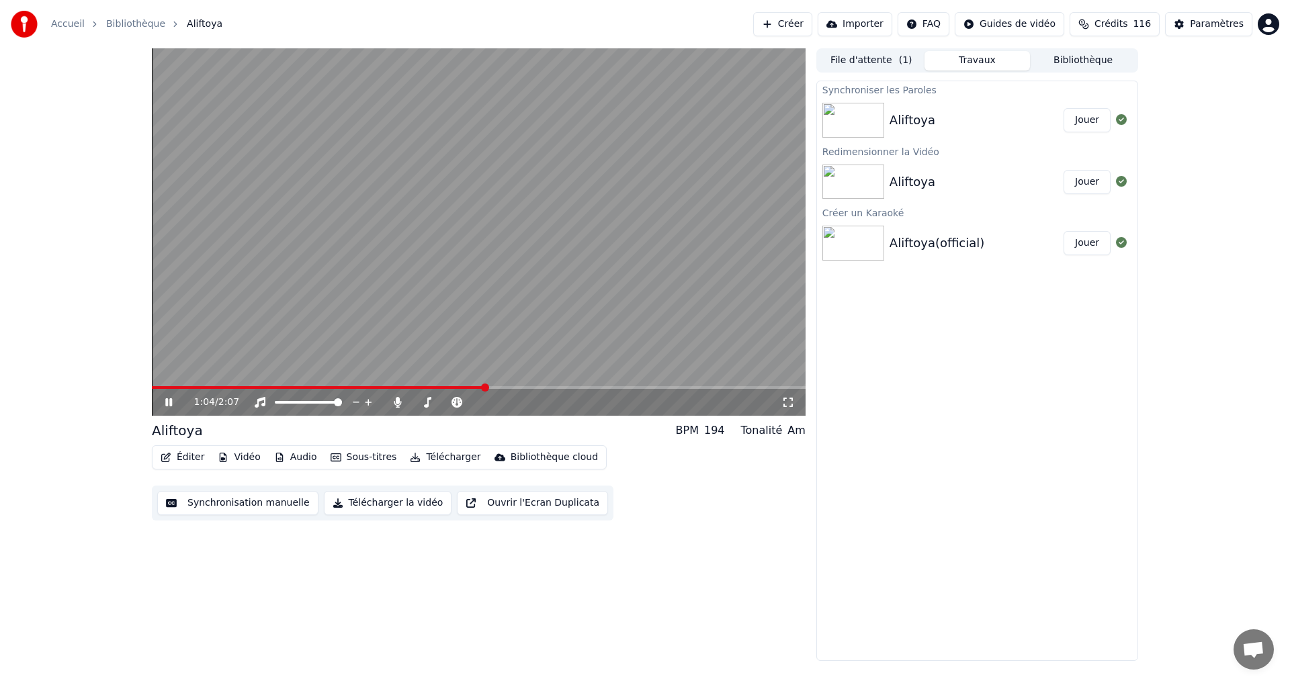
click at [165, 400] on icon at bounding box center [179, 402] width 32 height 11
click at [162, 388] on span at bounding box center [157, 387] width 10 height 3
click at [152, 389] on span at bounding box center [156, 388] width 8 height 8
click at [164, 400] on icon at bounding box center [179, 402] width 32 height 11
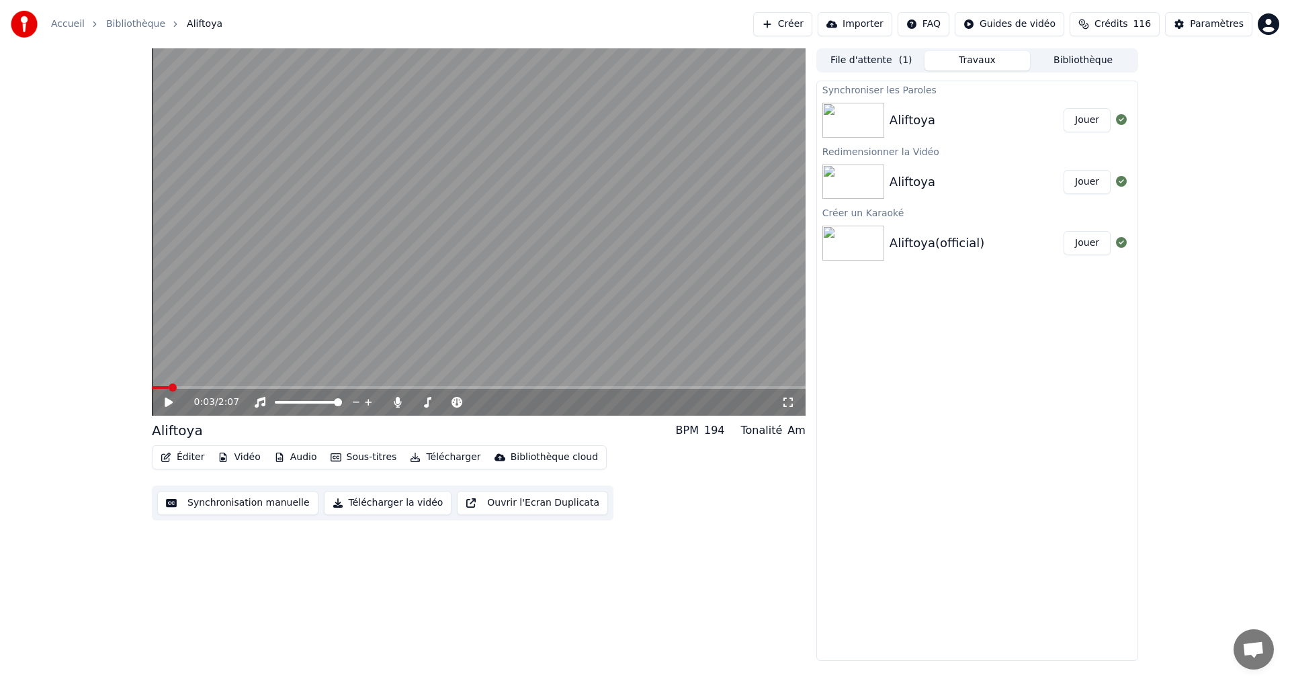
click at [164, 400] on icon at bounding box center [179, 402] width 32 height 11
click at [161, 384] on video at bounding box center [479, 231] width 654 height 367
click at [159, 390] on div "0:05 / 2:07" at bounding box center [479, 402] width 654 height 27
click at [157, 387] on span at bounding box center [154, 387] width 5 height 3
click at [168, 401] on icon at bounding box center [169, 402] width 8 height 9
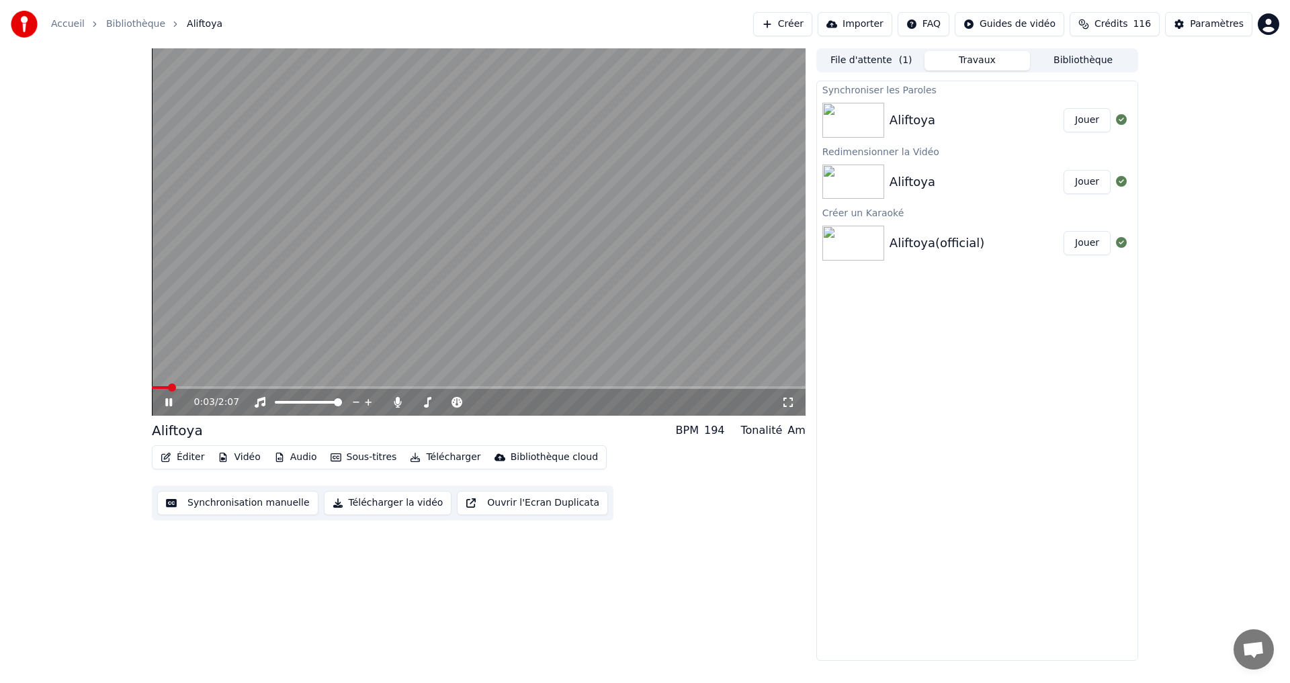
click at [168, 401] on icon at bounding box center [168, 402] width 7 height 8
click at [164, 404] on icon at bounding box center [179, 402] width 32 height 11
drag, startPoint x: 166, startPoint y: 400, endPoint x: 192, endPoint y: 401, distance: 26.2
click at [167, 400] on icon at bounding box center [168, 402] width 7 height 8
click at [1040, 179] on div "Aliftoya" at bounding box center [976, 182] width 174 height 19
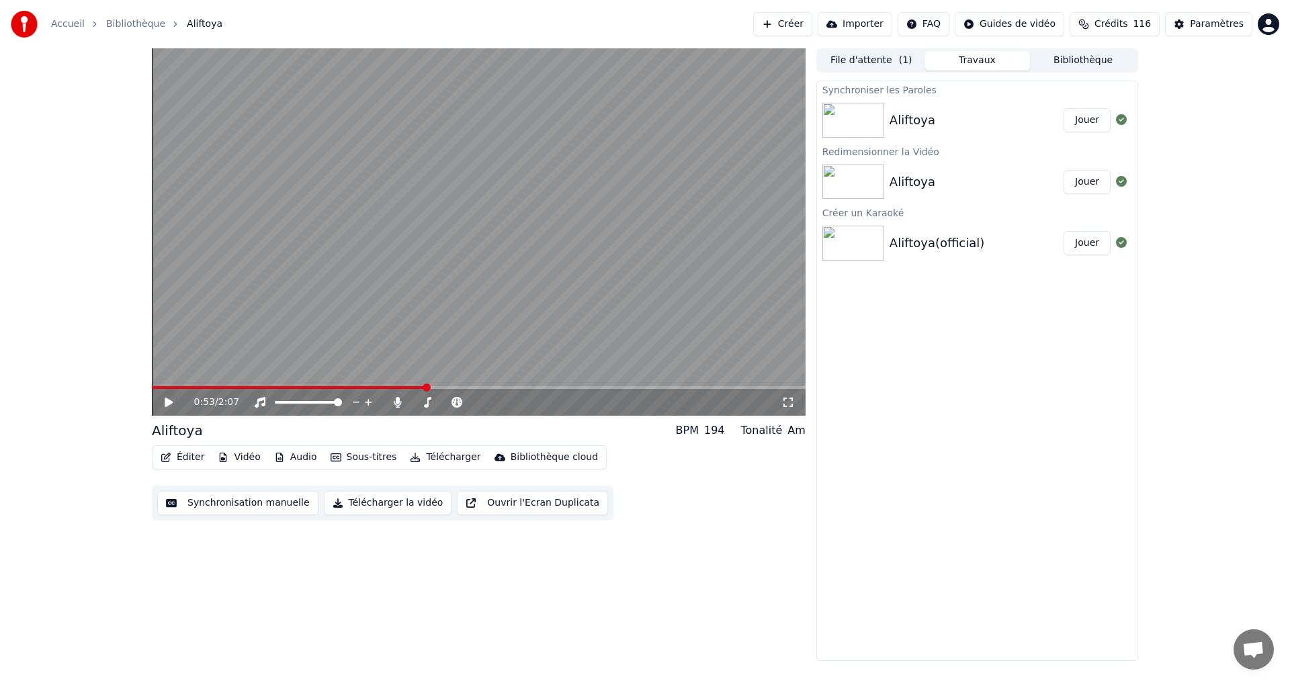
click at [1086, 176] on button "Jouer" at bounding box center [1086, 182] width 47 height 24
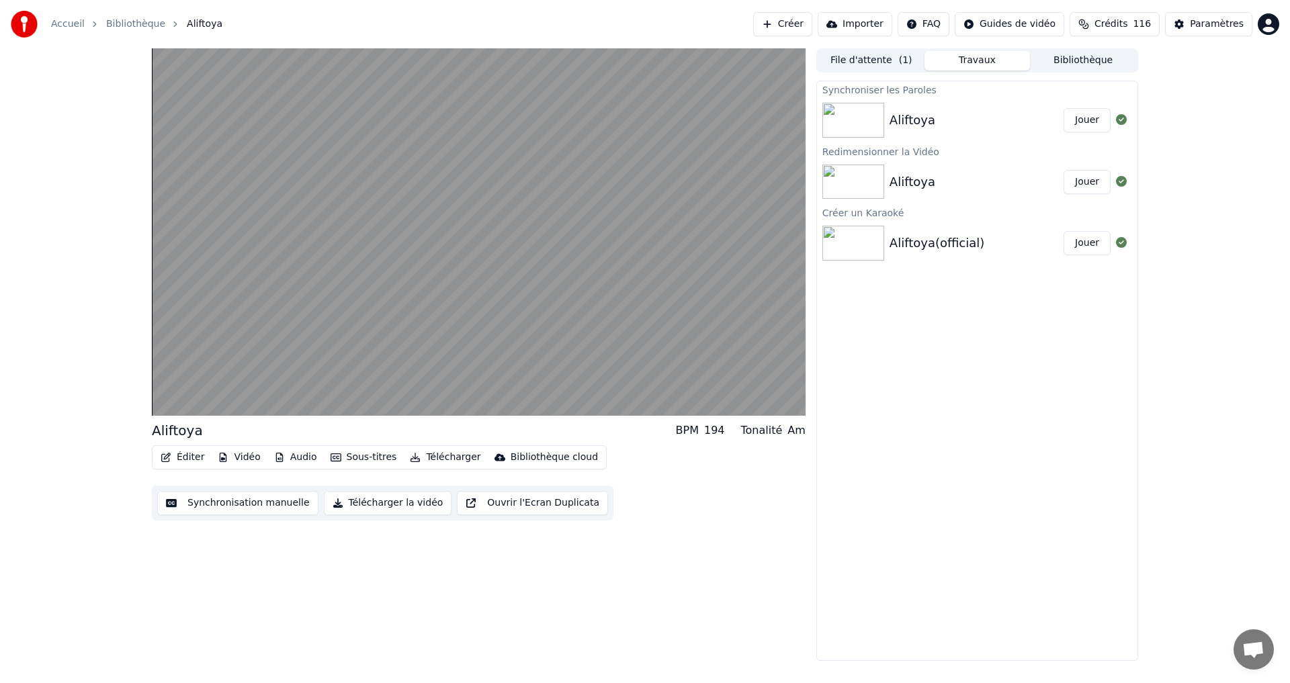
click at [1085, 177] on button "Jouer" at bounding box center [1086, 182] width 47 height 24
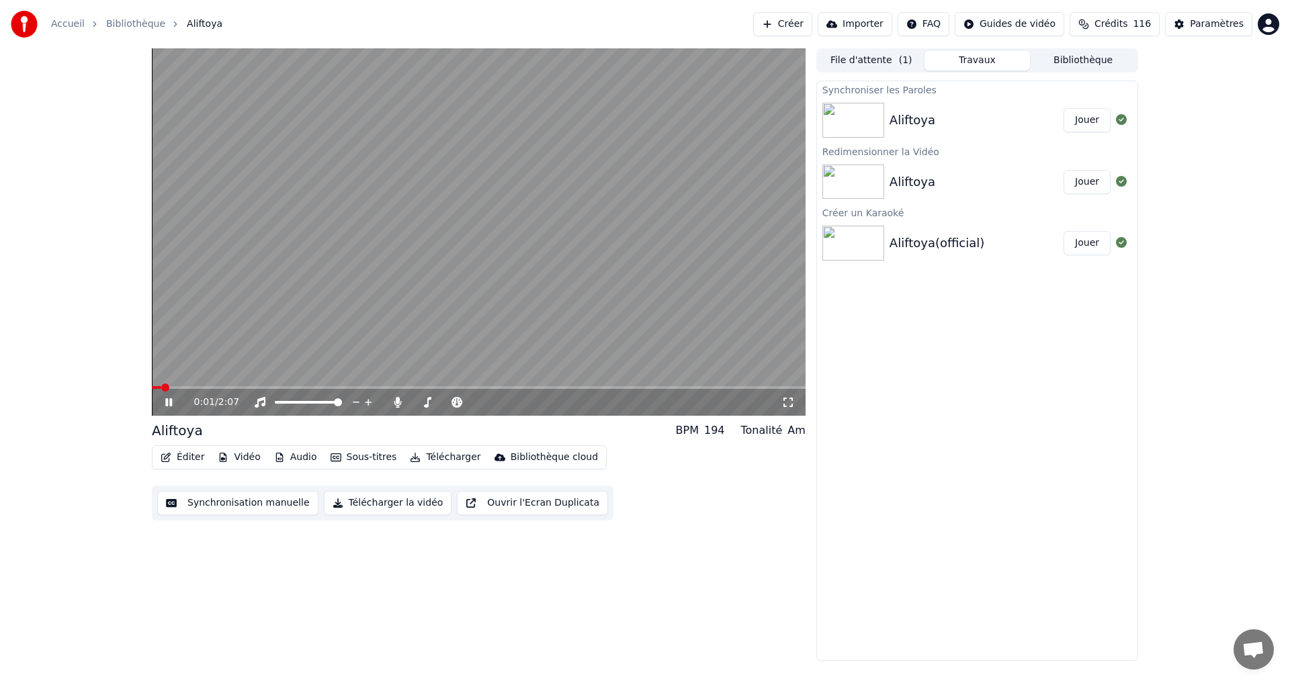
click at [167, 400] on icon at bounding box center [168, 402] width 7 height 8
click at [185, 459] on button "Éditer" at bounding box center [182, 457] width 54 height 19
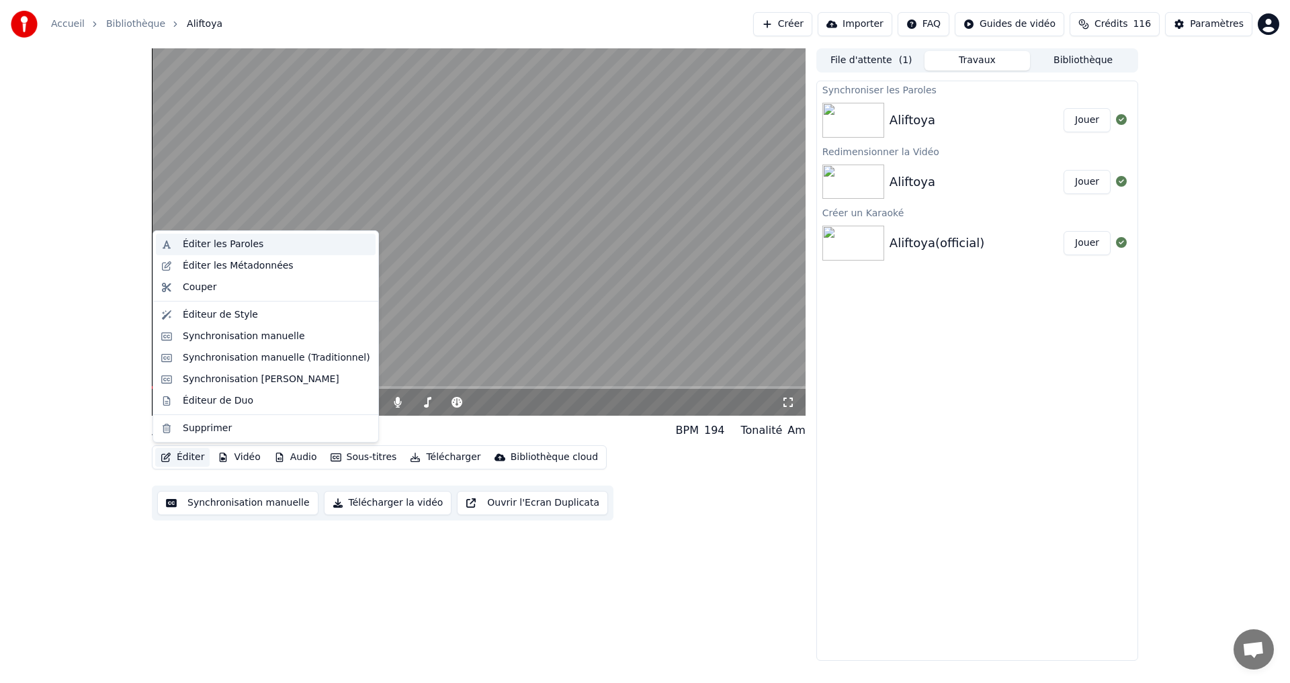
click at [234, 243] on div "Éditer les Paroles" at bounding box center [223, 244] width 81 height 13
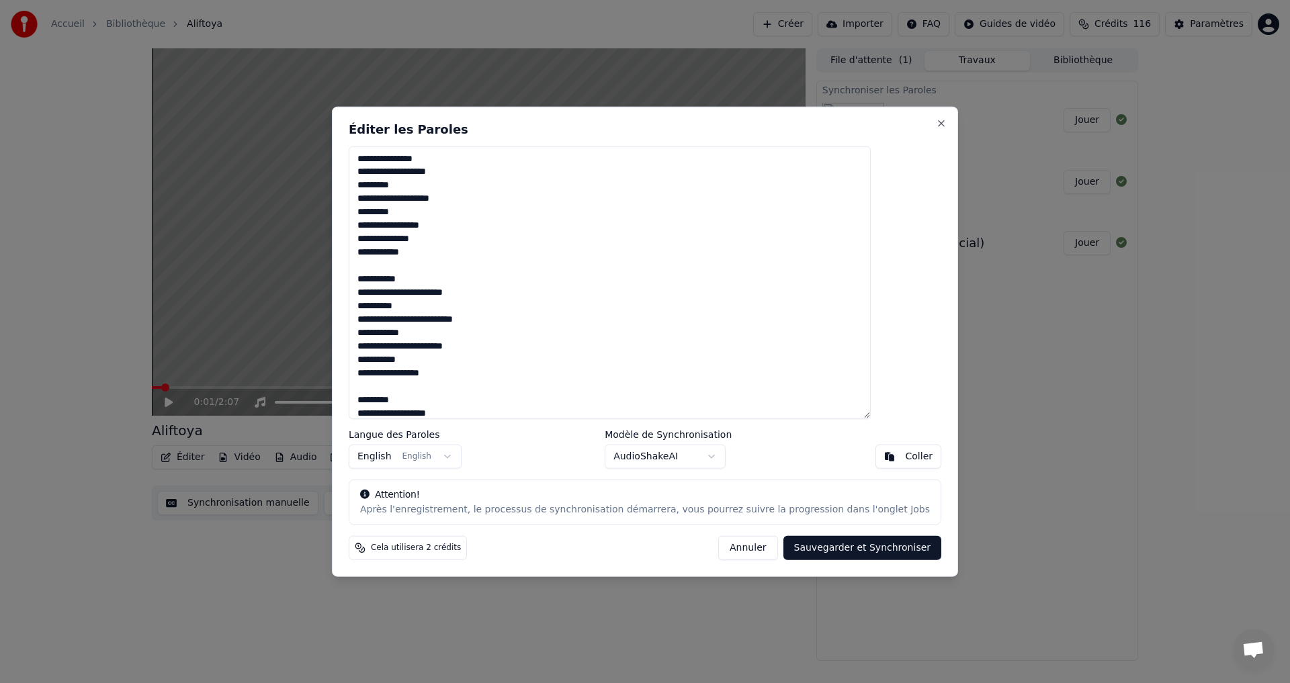
paste textarea "**********"
click at [419, 373] on textarea "**********" at bounding box center [610, 282] width 522 height 273
click at [412, 283] on textarea "**********" at bounding box center [610, 282] width 522 height 273
click at [599, 279] on textarea "**********" at bounding box center [610, 282] width 522 height 273
paste textarea "**********"
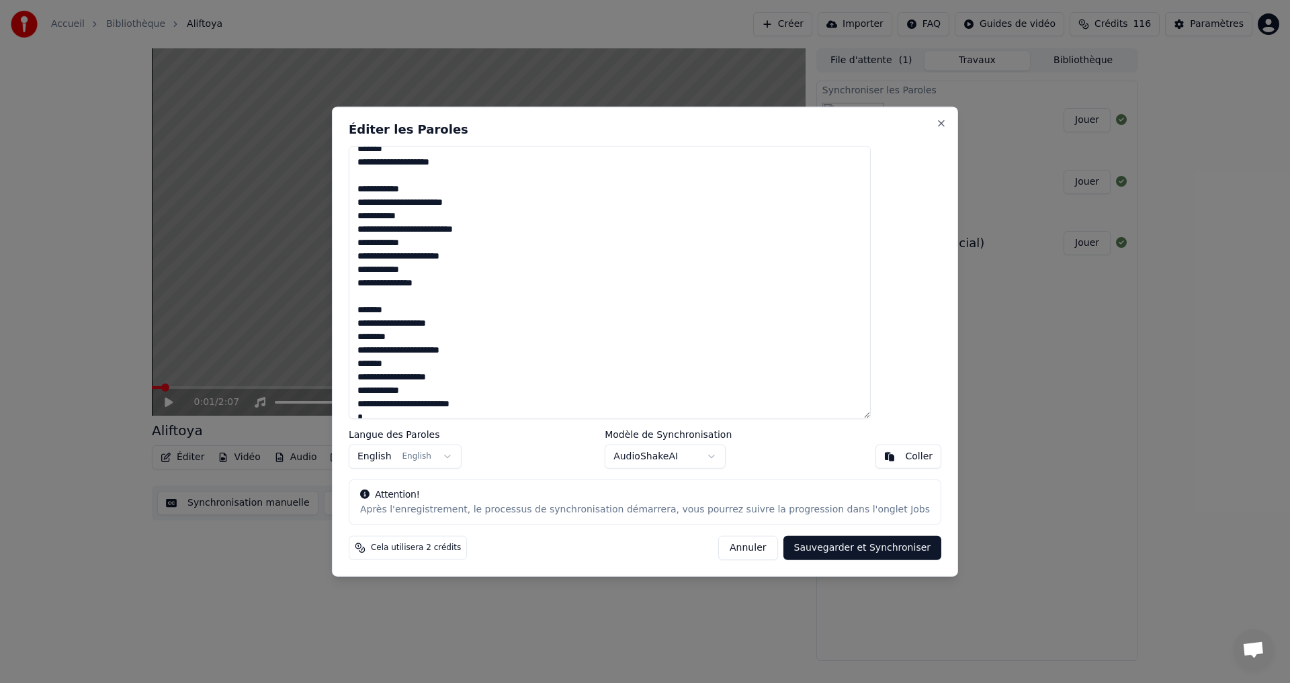
scroll to position [450, 0]
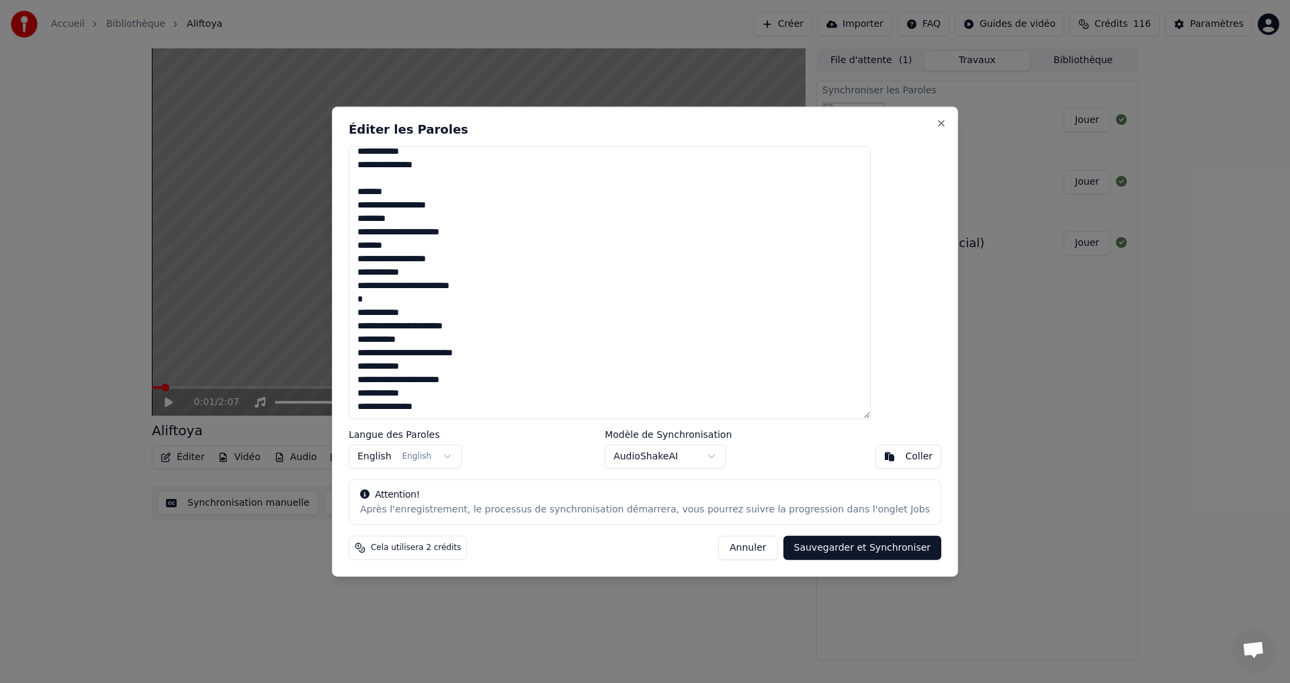
click at [840, 547] on button "Sauvegarder et Synchroniser" at bounding box center [862, 548] width 159 height 24
type textarea "**********"
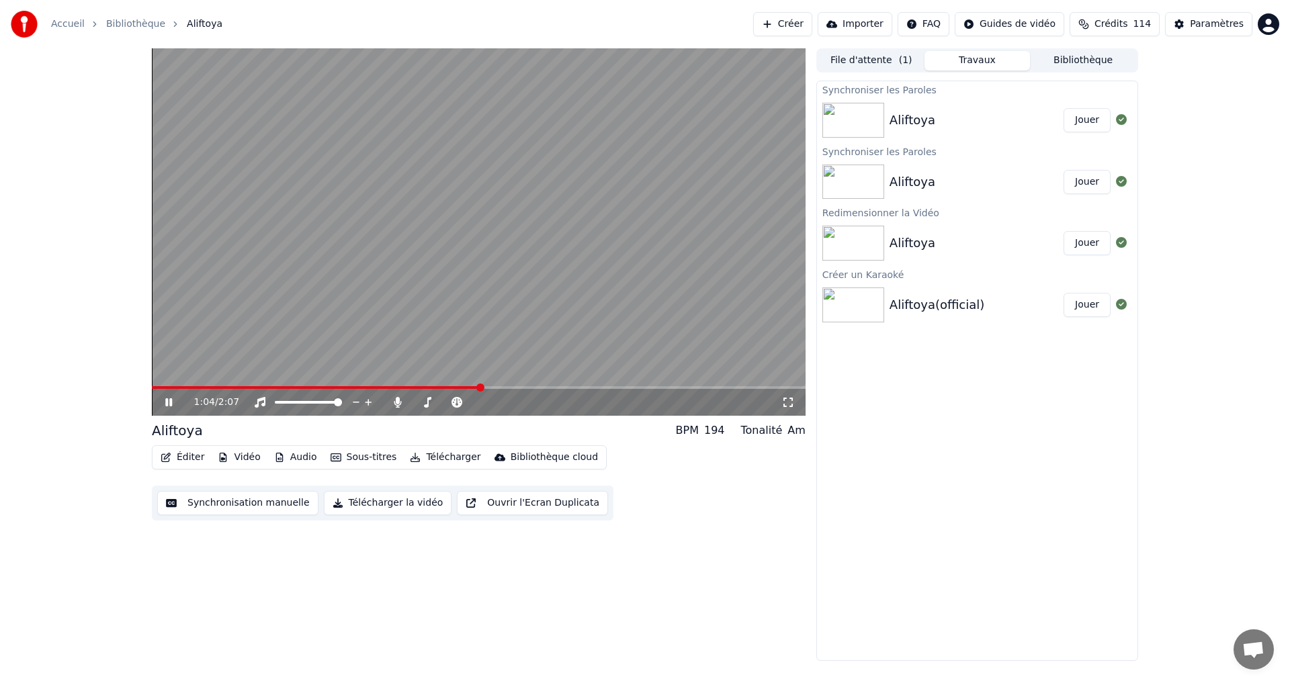
click at [169, 405] on icon at bounding box center [179, 402] width 32 height 11
click at [200, 451] on button "Éditer" at bounding box center [182, 457] width 54 height 19
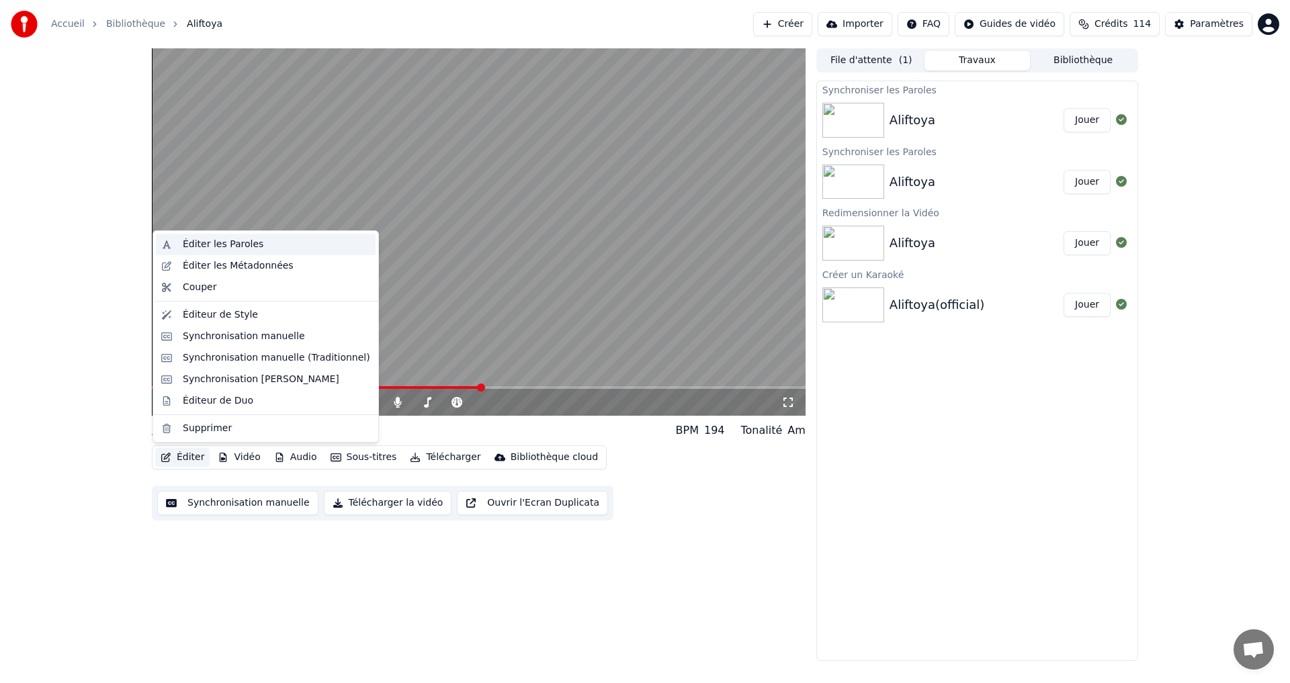
click at [230, 242] on div "Éditer les Paroles" at bounding box center [223, 244] width 81 height 13
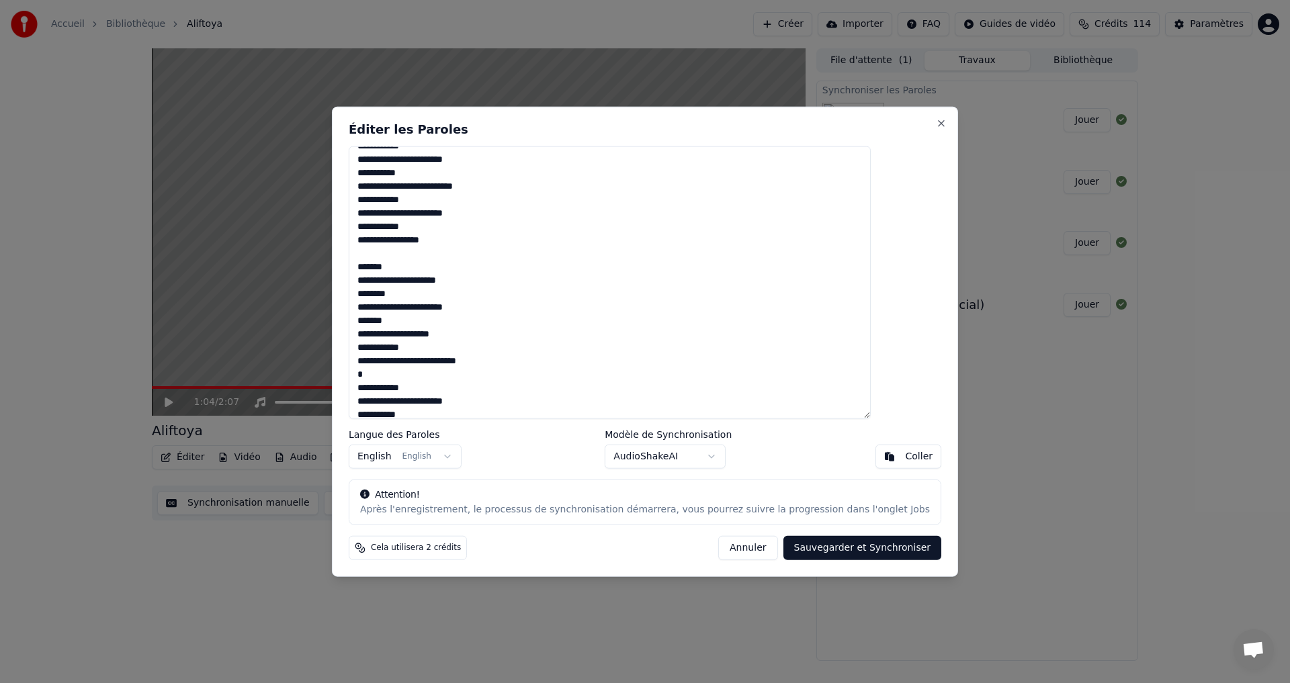
scroll to position [403, 0]
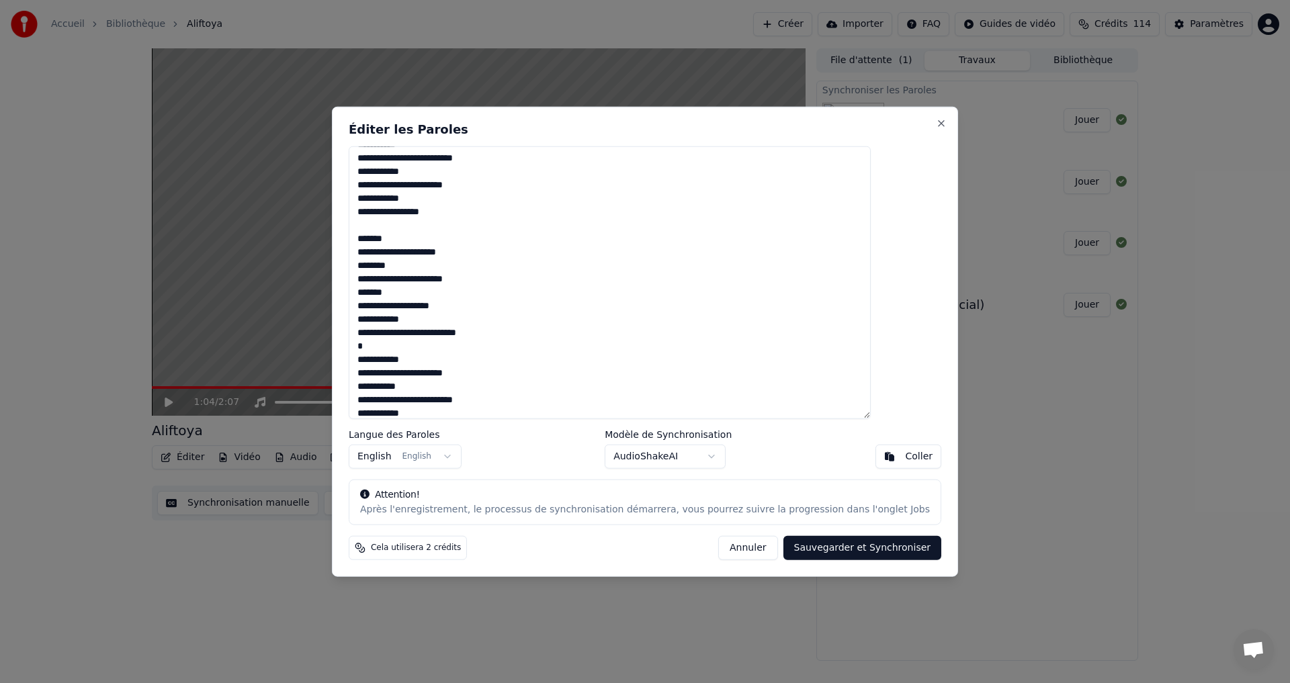
click at [478, 251] on textarea "**********" at bounding box center [610, 282] width 522 height 273
click at [474, 259] on textarea "**********" at bounding box center [610, 282] width 522 height 273
click at [476, 247] on textarea "**********" at bounding box center [610, 282] width 522 height 273
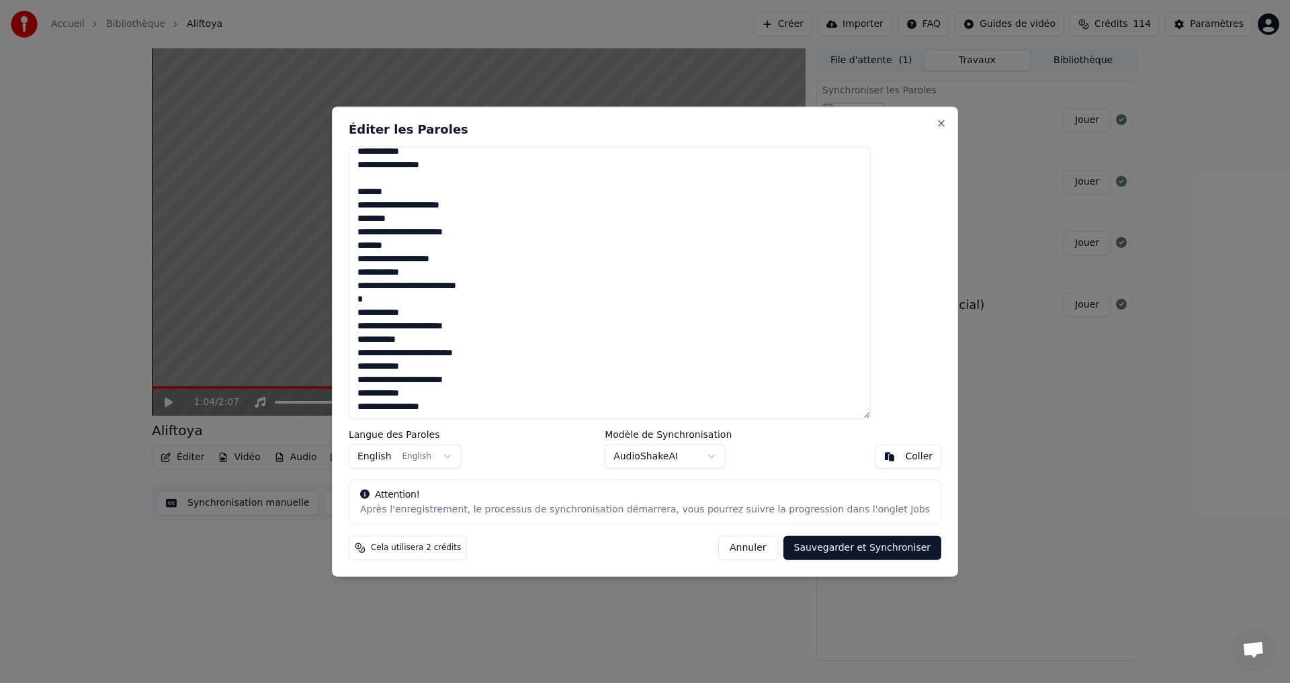
click at [852, 543] on button "Sauvegarder et Synchroniser" at bounding box center [862, 548] width 159 height 24
type textarea "**********"
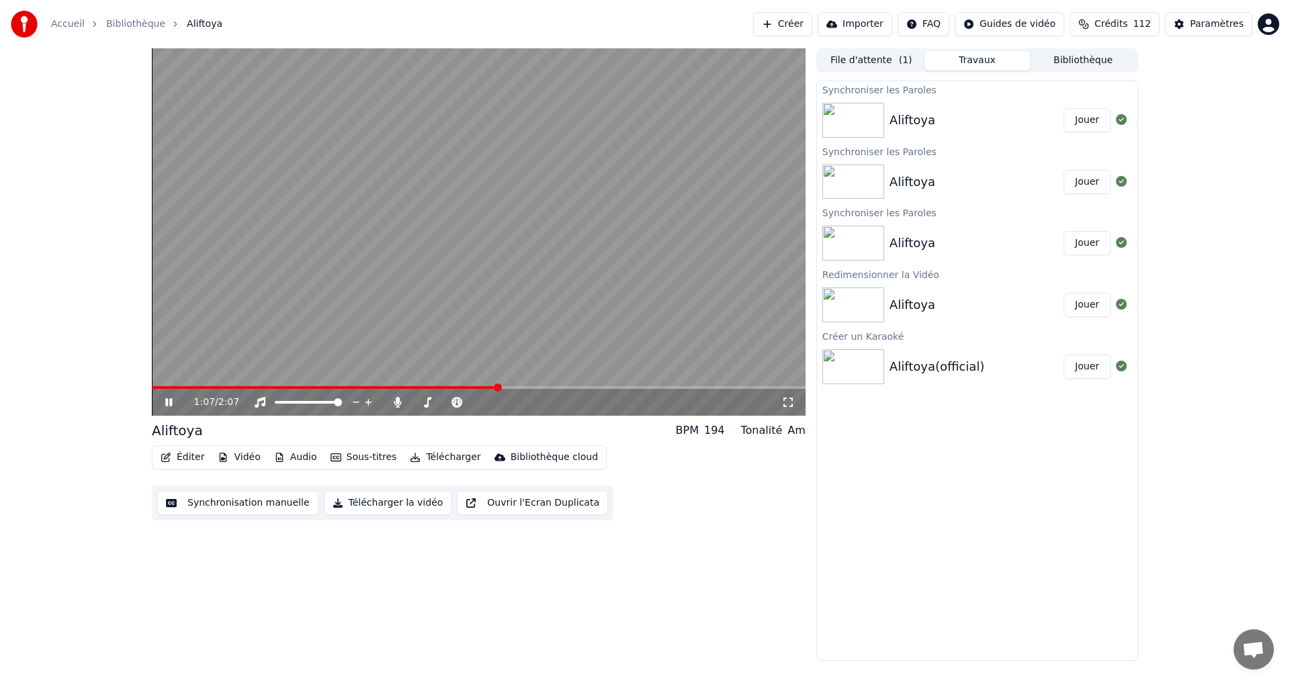
click at [162, 395] on div "1:07 / 2:07" at bounding box center [479, 402] width 654 height 27
click at [148, 386] on div "1:08 / 2:07 Aliftoya BPM 194 Tonalité Am Éditer Vidéo Audio Sous-titres Télécha…" at bounding box center [645, 354] width 1008 height 613
click at [157, 388] on span at bounding box center [154, 387] width 5 height 3
click at [226, 502] on button "Synchronisation manuelle" at bounding box center [237, 503] width 161 height 24
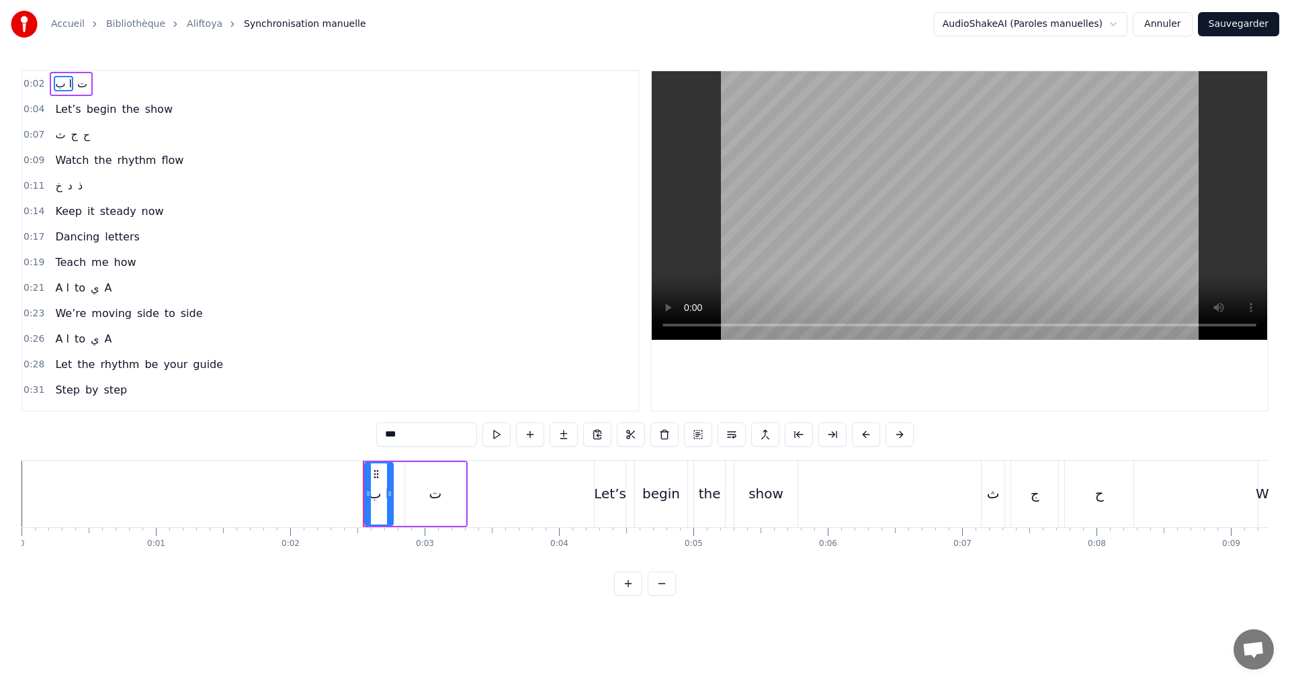
click at [1156, 17] on button "Annuler" at bounding box center [1162, 24] width 59 height 24
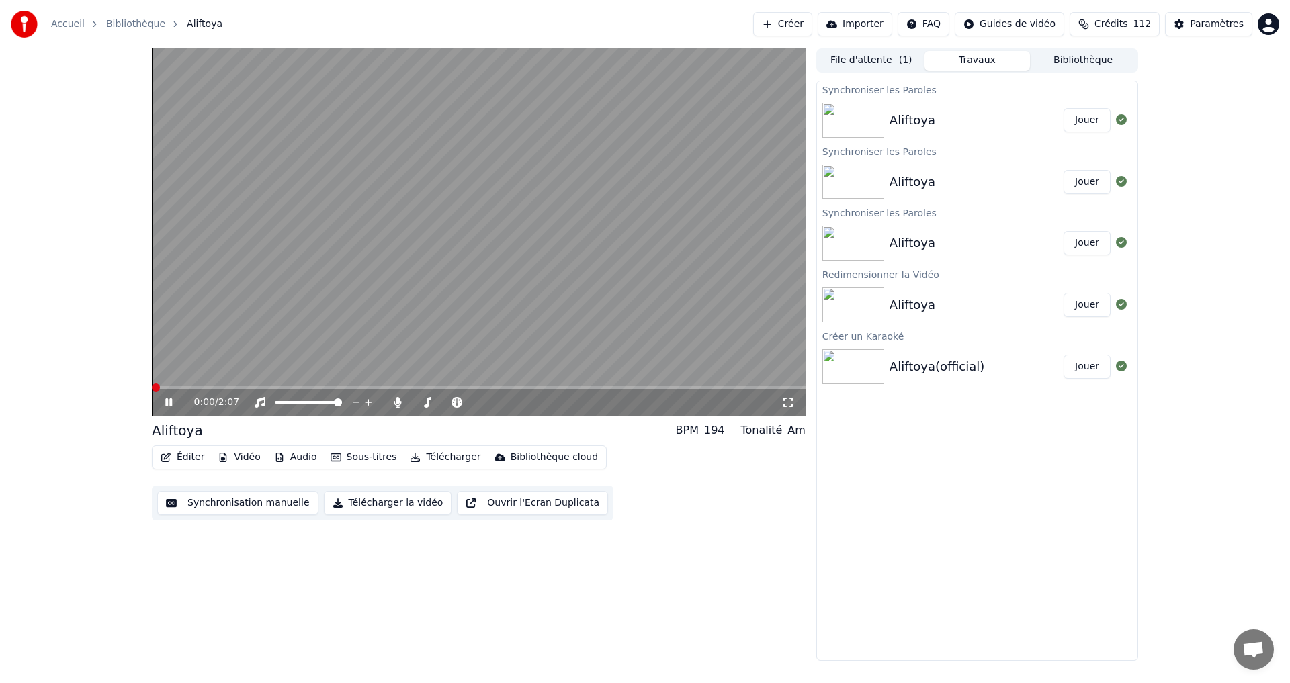
click at [191, 456] on button "Éditer" at bounding box center [182, 457] width 54 height 19
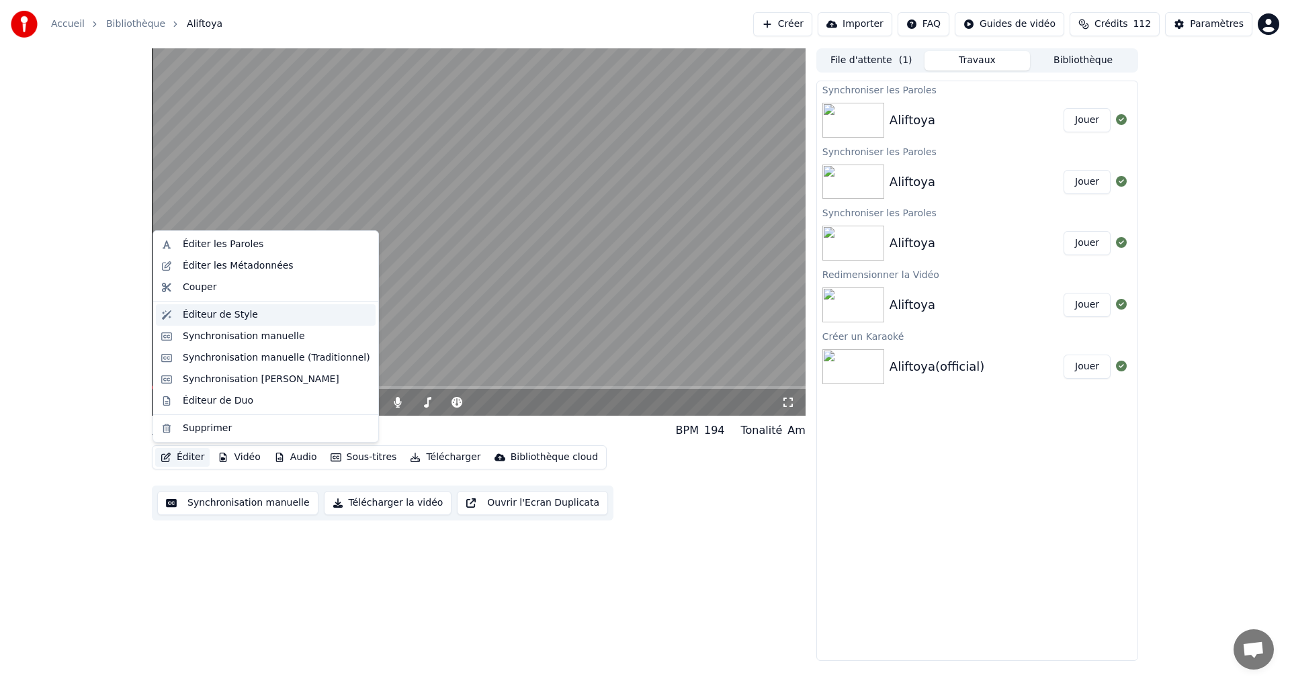
click at [227, 322] on div "Éditeur de Style" at bounding box center [266, 314] width 220 height 21
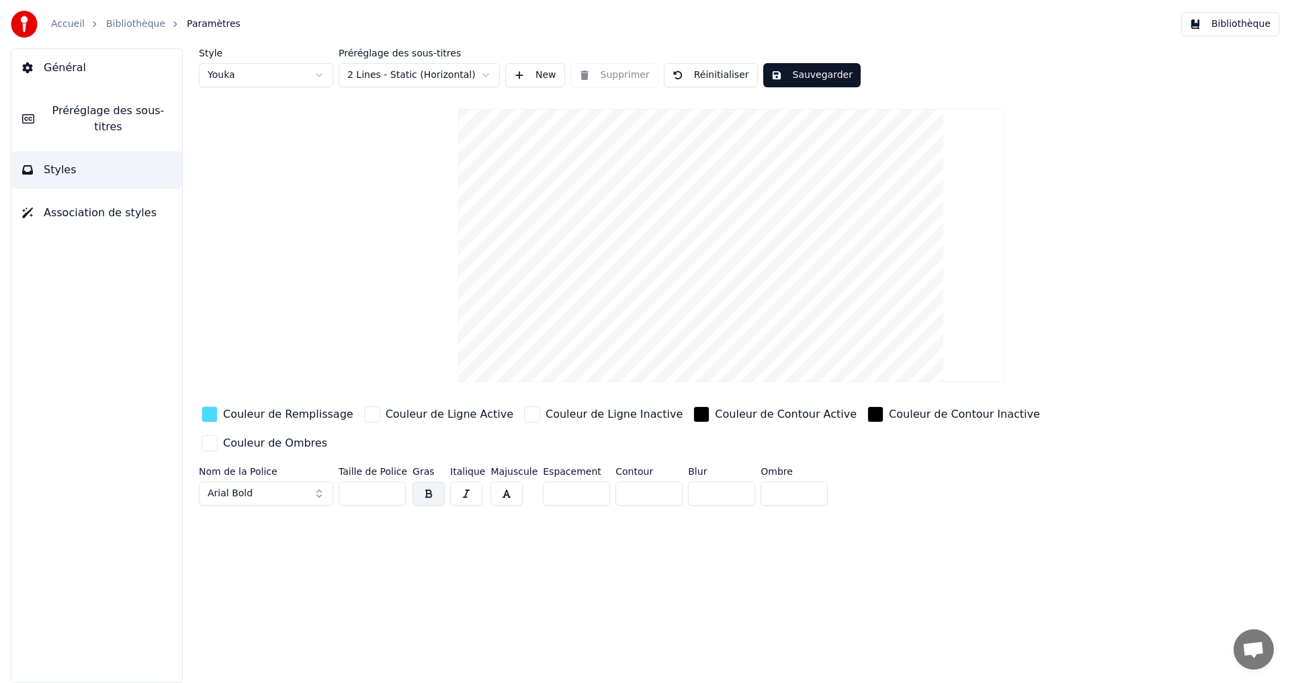
drag, startPoint x: 368, startPoint y: 470, endPoint x: 254, endPoint y: 453, distance: 115.5
click at [261, 467] on div "Nom de la Police Arial Bold Taille de Police ** Gras Italique Majuscule Espacem…" at bounding box center [650, 489] width 903 height 44
drag, startPoint x: 260, startPoint y: 508, endPoint x: 271, endPoint y: 516, distance: 13.4
click at [261, 508] on div "Style Youka Préréglage des sous-titres 2 Lines - Static (Horizontal) New Suppri…" at bounding box center [731, 365] width 1118 height 635
click at [356, 482] on input "***" at bounding box center [372, 494] width 67 height 24
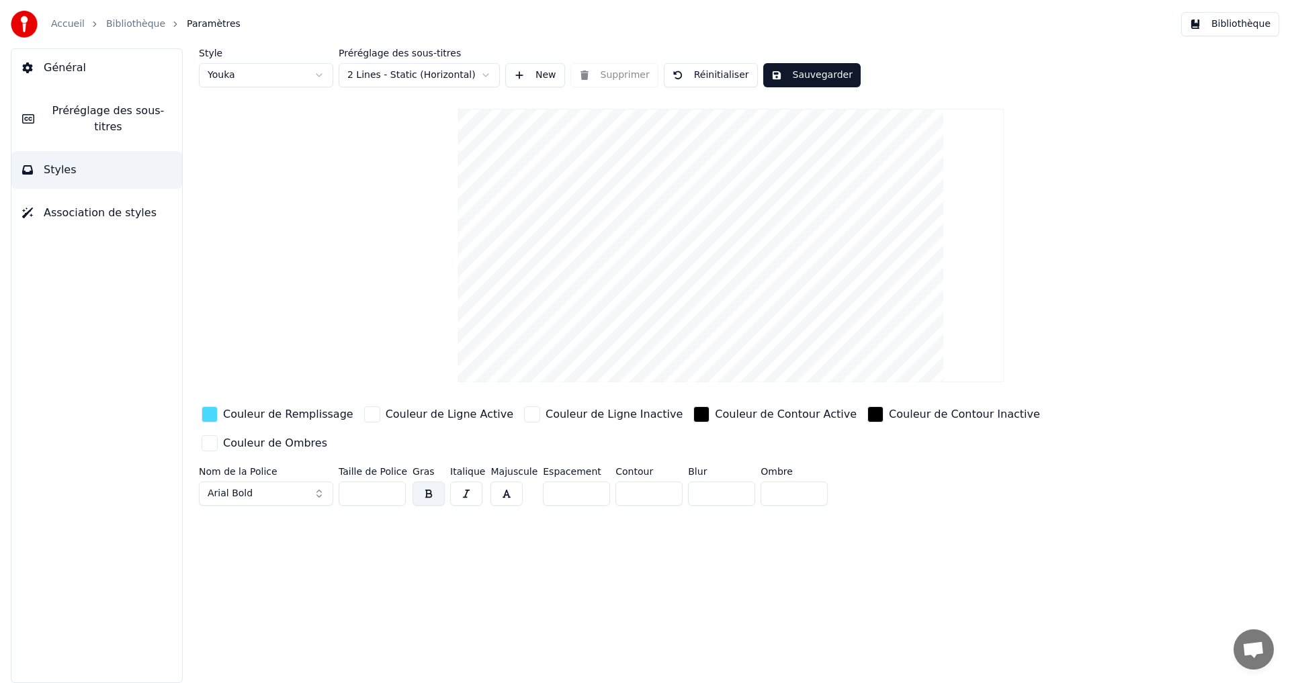
type input "***"
click at [826, 76] on button "Sauvegarder" at bounding box center [811, 75] width 97 height 24
click at [1248, 23] on button "Bibliothèque" at bounding box center [1230, 24] width 98 height 24
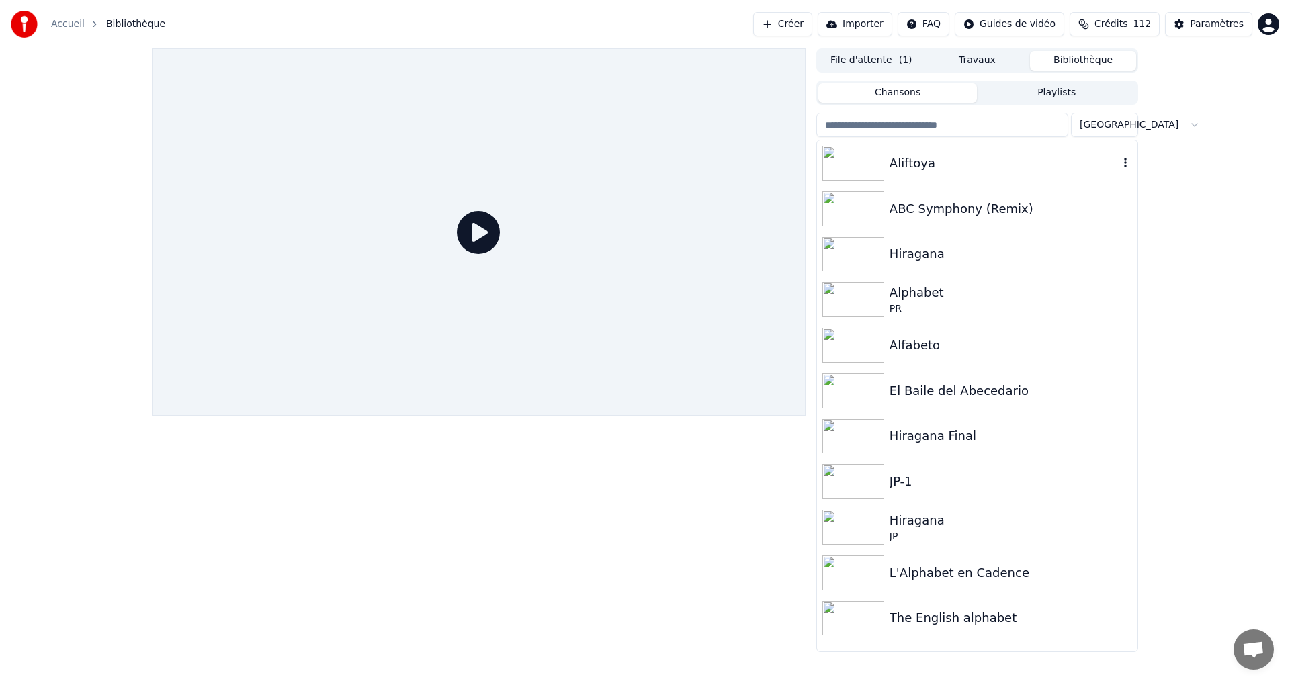
click at [1004, 156] on div "Aliftoya" at bounding box center [1003, 163] width 229 height 19
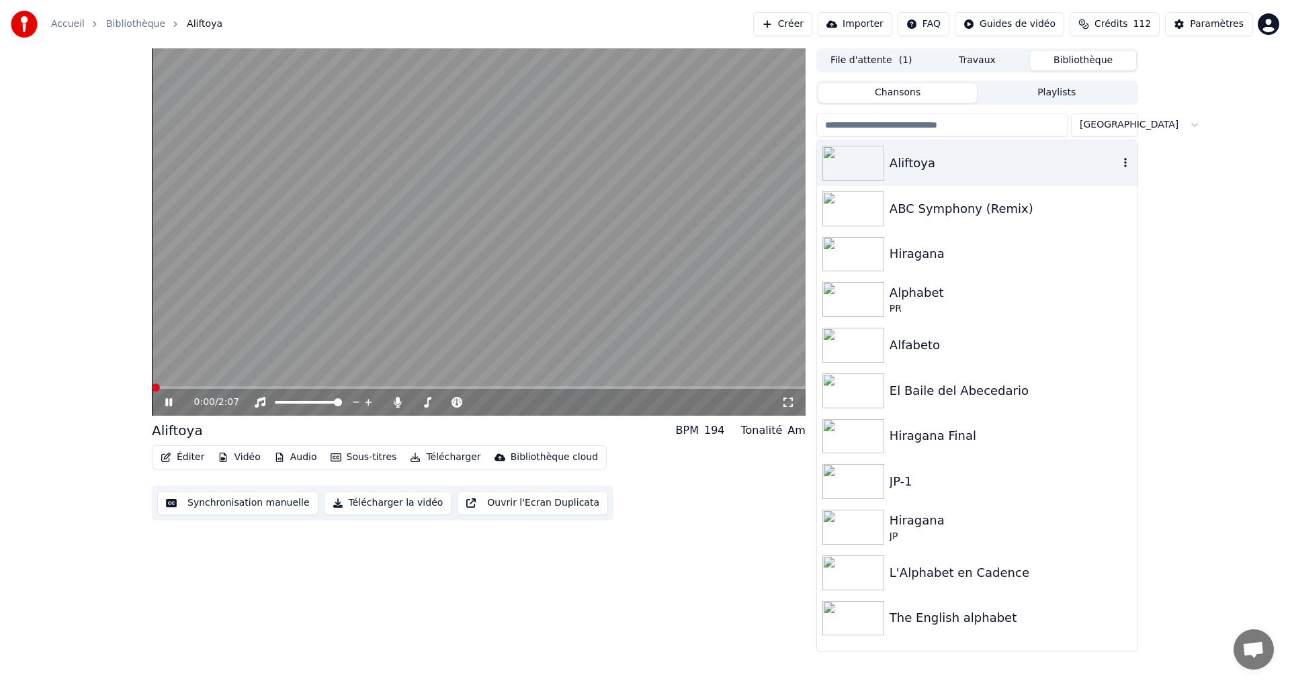
click at [1036, 163] on div "Aliftoya" at bounding box center [1003, 163] width 229 height 19
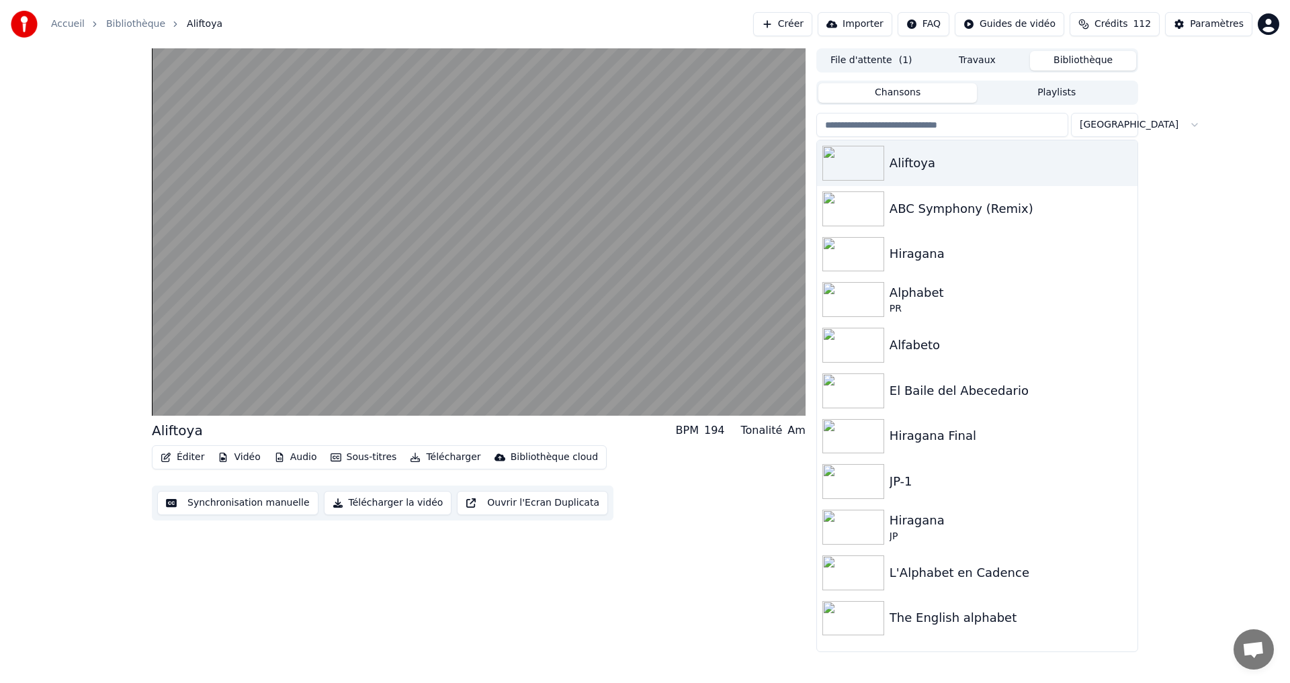
click at [202, 498] on button "Synchronisation manuelle" at bounding box center [237, 503] width 161 height 24
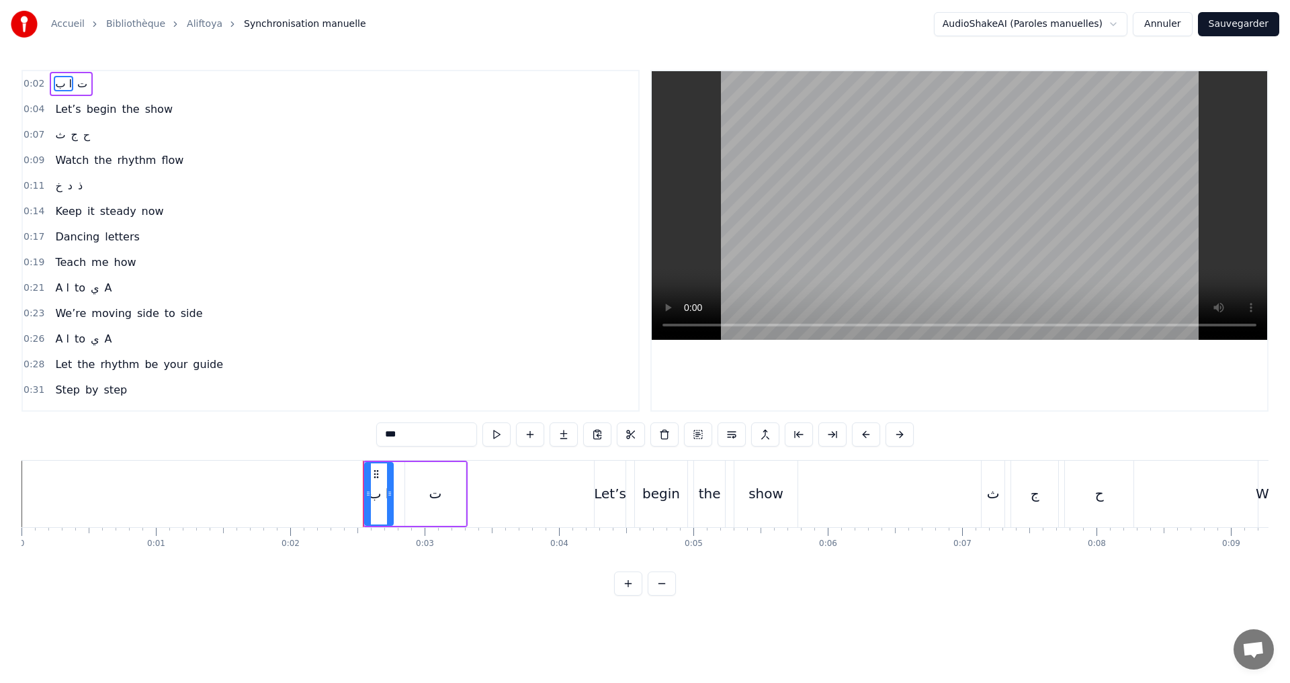
click at [1171, 30] on button "Annuler" at bounding box center [1162, 24] width 59 height 24
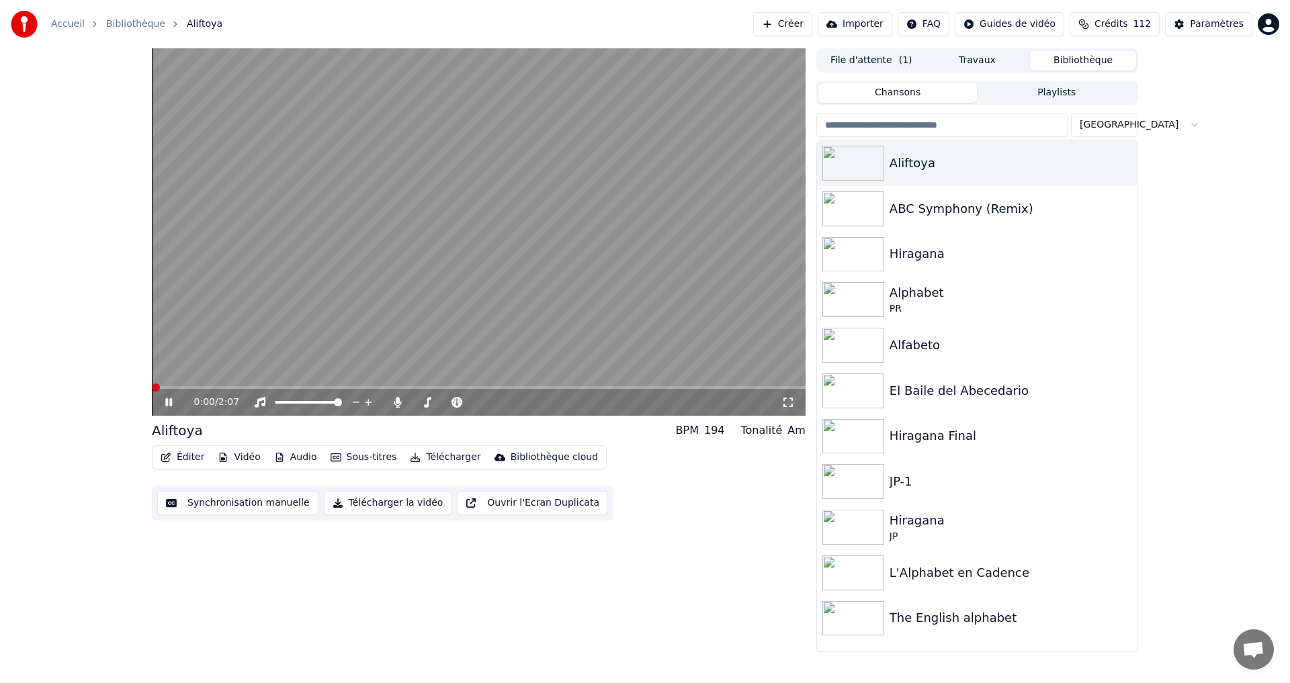
click at [242, 503] on button "Synchronisation manuelle" at bounding box center [237, 503] width 161 height 24
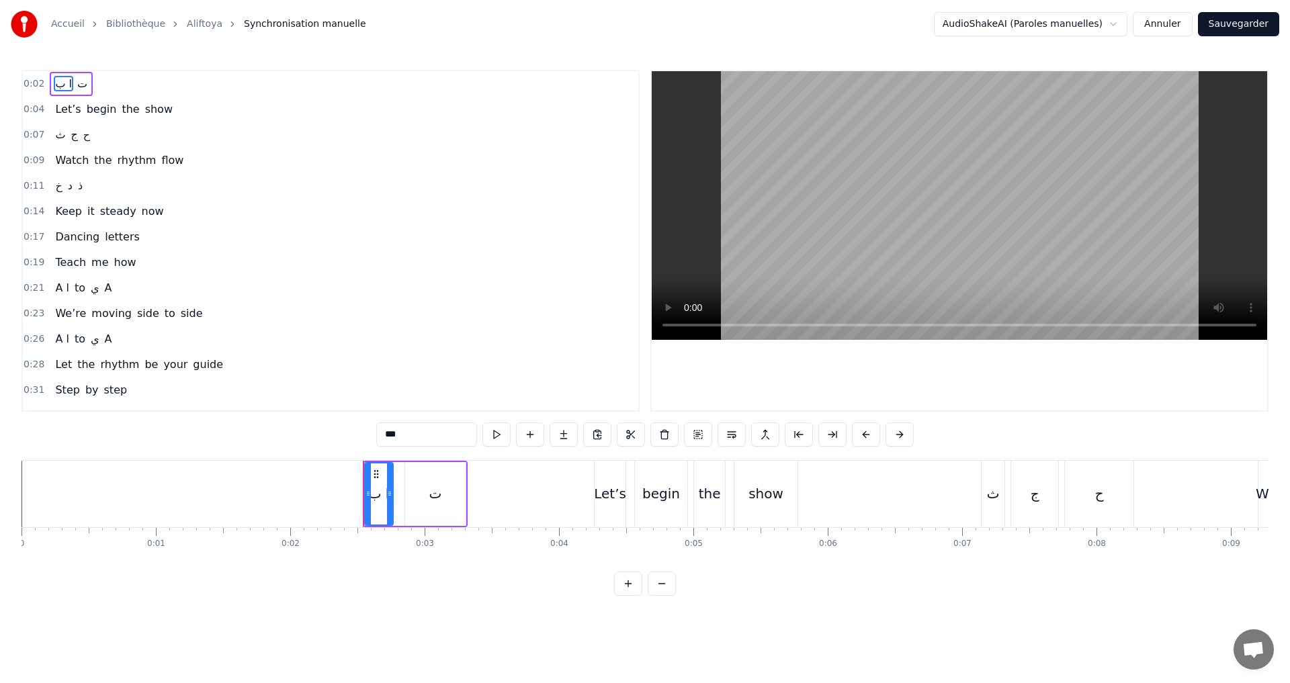
click at [1180, 21] on button "Annuler" at bounding box center [1162, 24] width 59 height 24
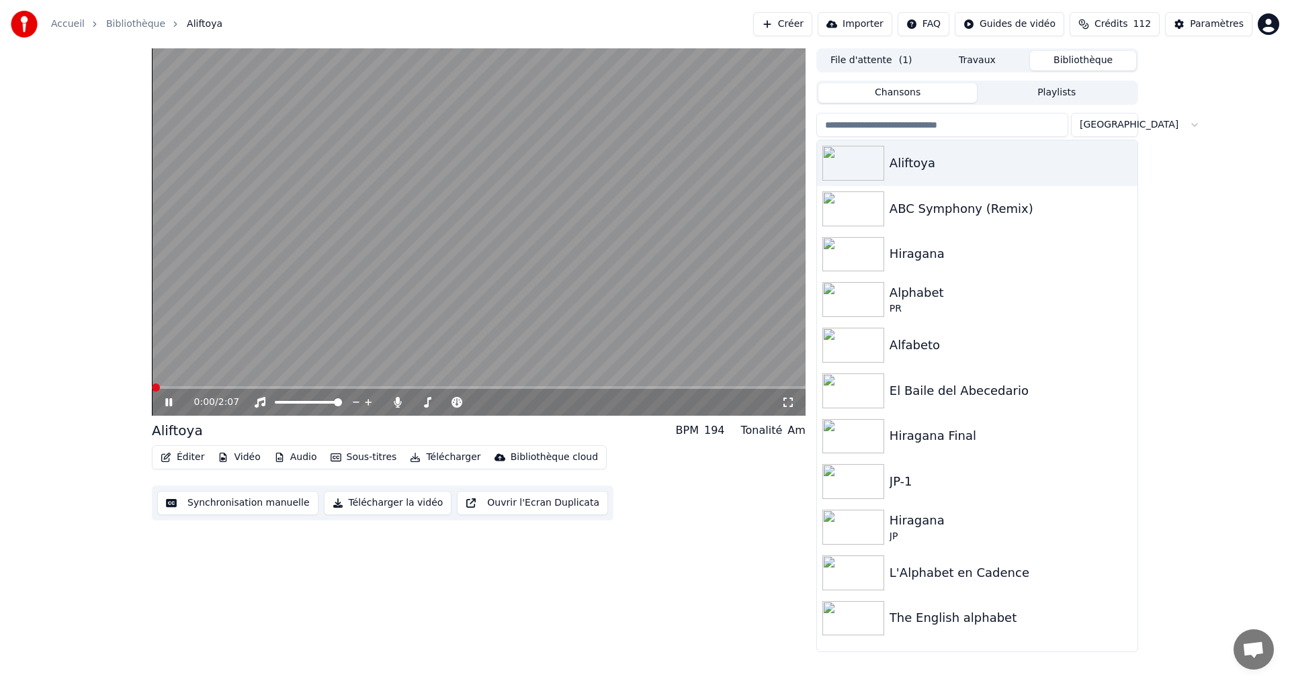
click at [187, 454] on button "Éditer" at bounding box center [182, 457] width 54 height 19
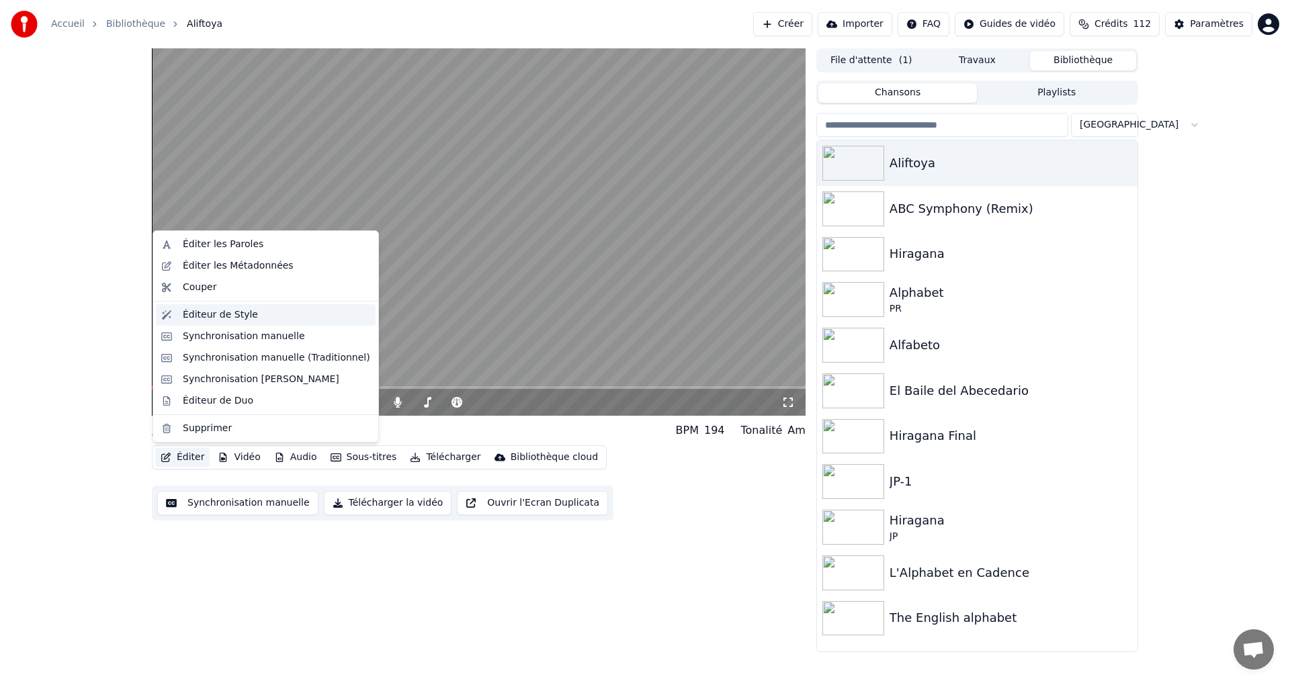
click at [272, 310] on div "Éditeur de Style" at bounding box center [276, 314] width 187 height 13
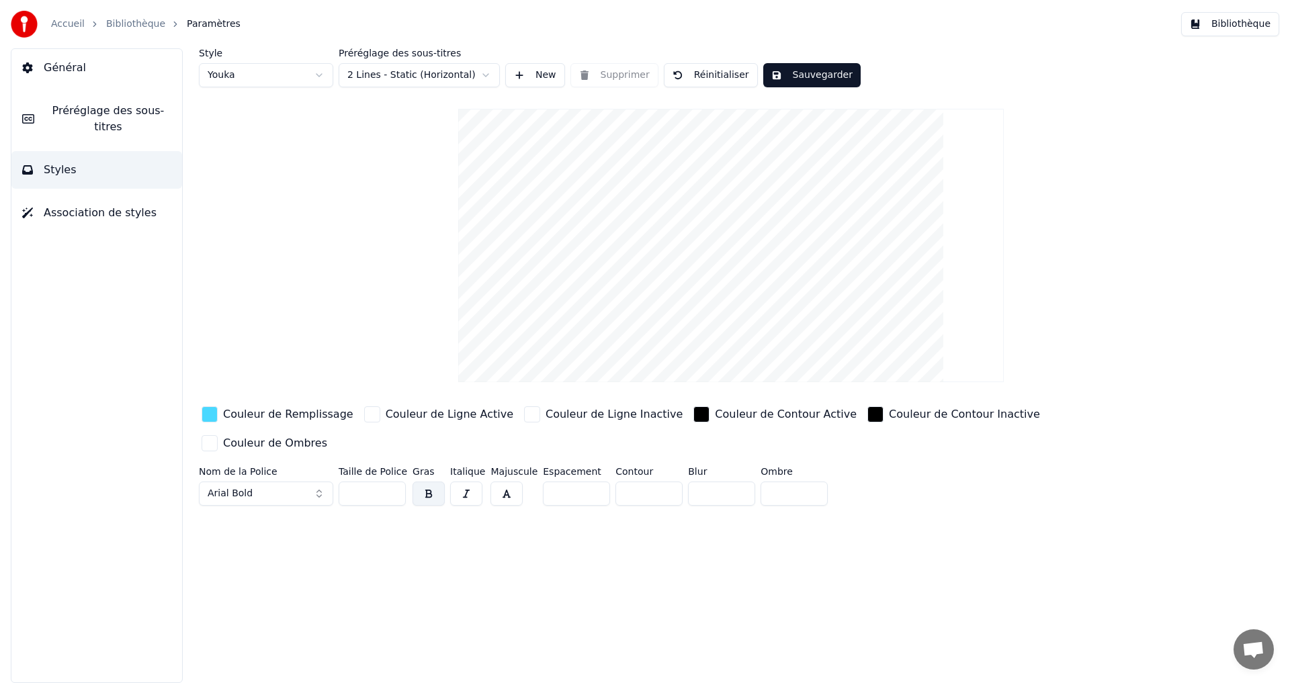
click at [355, 482] on input "***" at bounding box center [372, 494] width 67 height 24
type input "***"
click at [796, 77] on button "Sauvegarder" at bounding box center [811, 75] width 97 height 24
click at [1241, 28] on button "Bibliothèque" at bounding box center [1230, 24] width 98 height 24
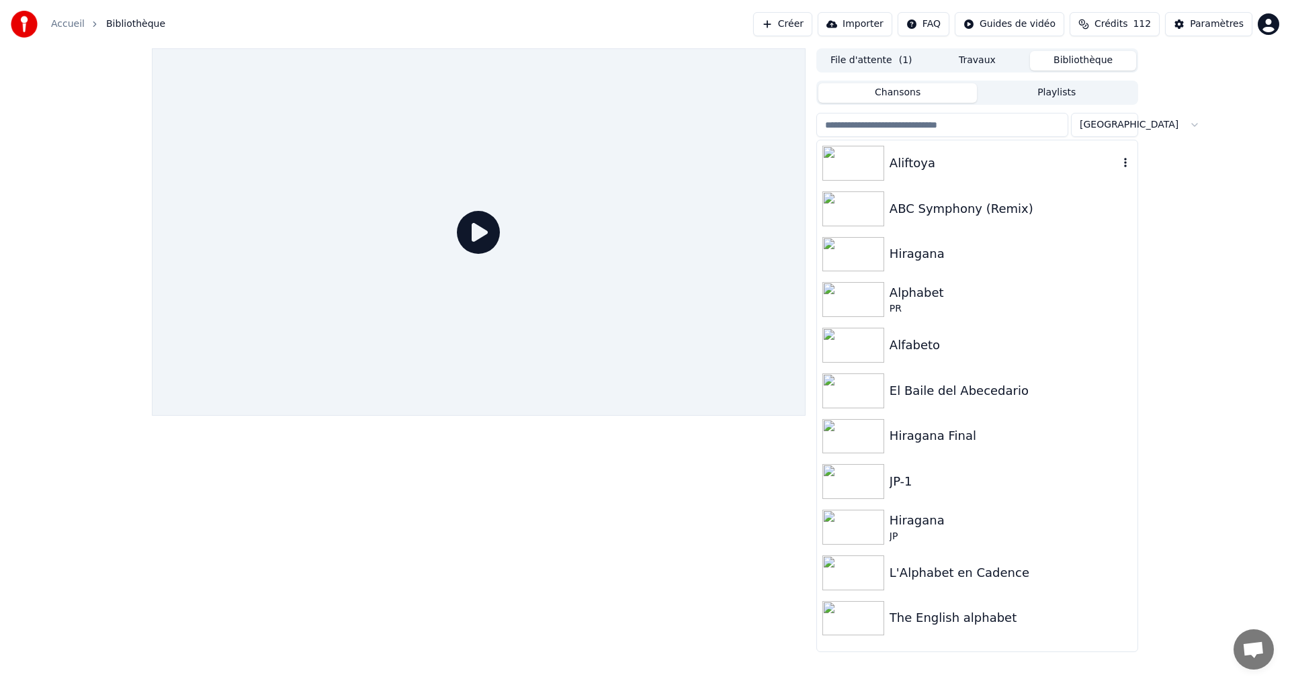
click at [1004, 169] on div "Aliftoya" at bounding box center [1003, 163] width 229 height 19
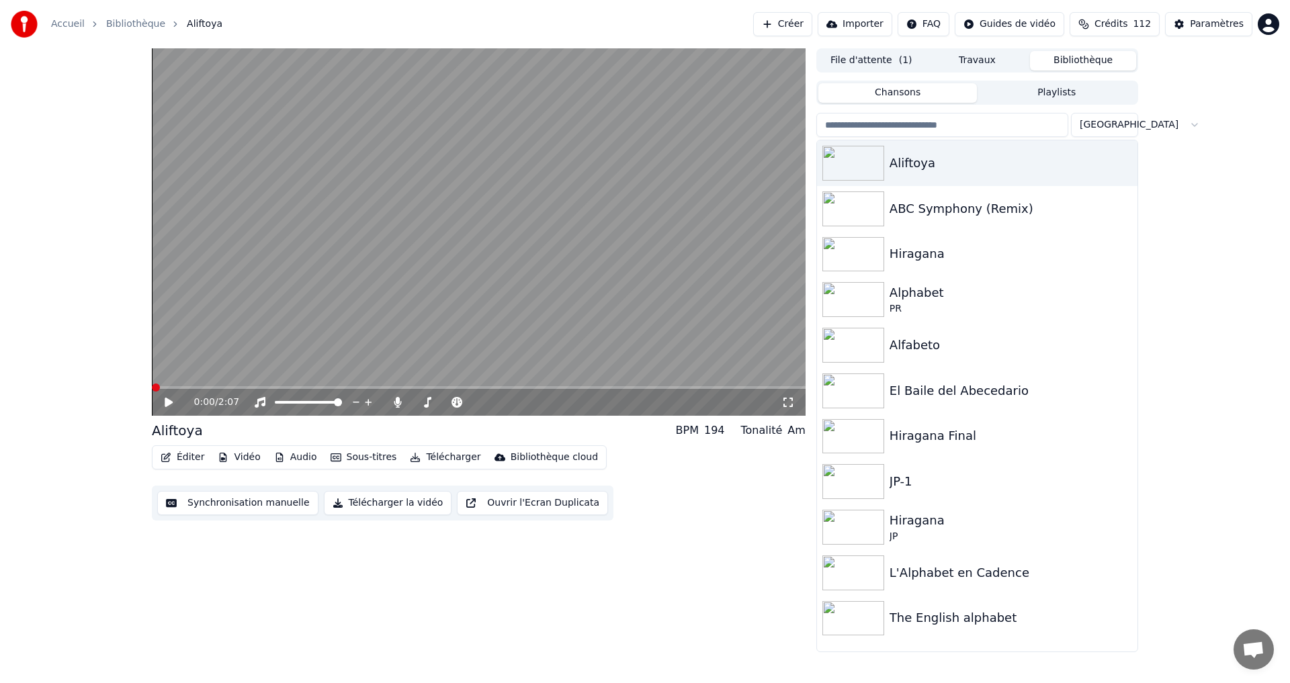
click at [165, 402] on icon at bounding box center [179, 402] width 32 height 11
click at [173, 415] on div "0:03 / 2:07" at bounding box center [479, 402] width 654 height 27
click at [171, 402] on icon at bounding box center [168, 402] width 7 height 8
click at [169, 452] on button "Éditer" at bounding box center [182, 457] width 54 height 19
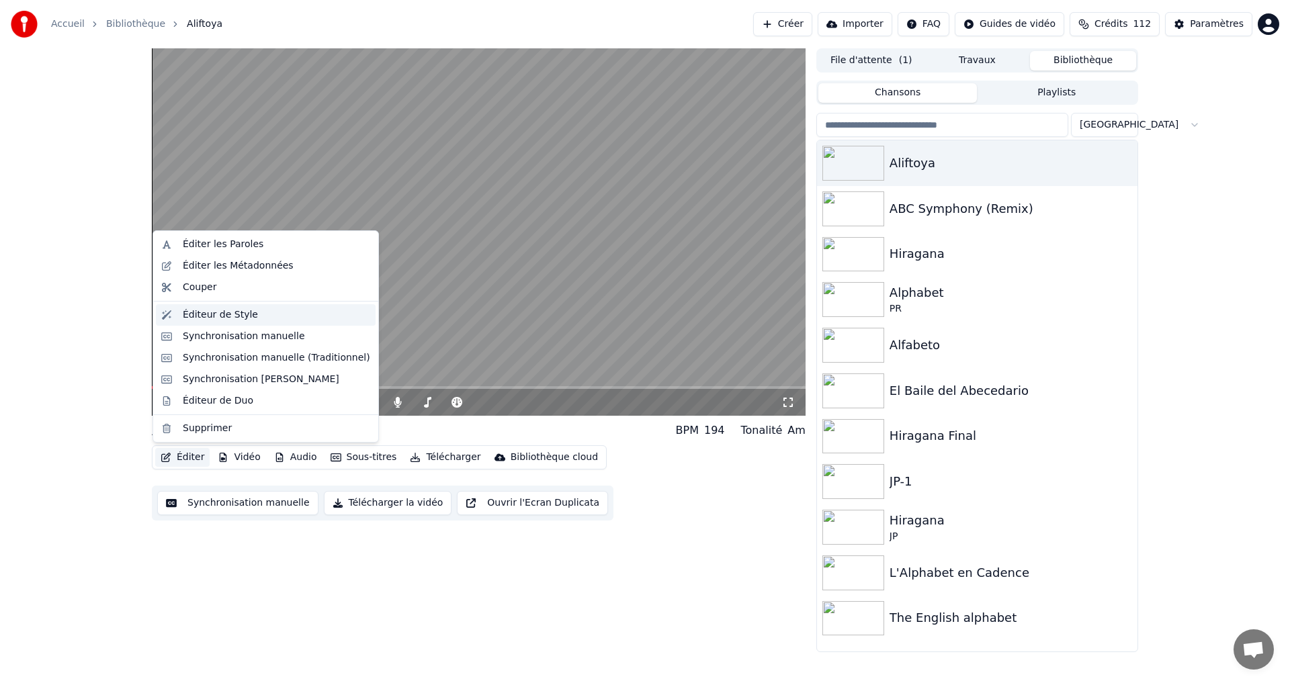
click at [210, 309] on div "Éditeur de Style" at bounding box center [220, 314] width 75 height 13
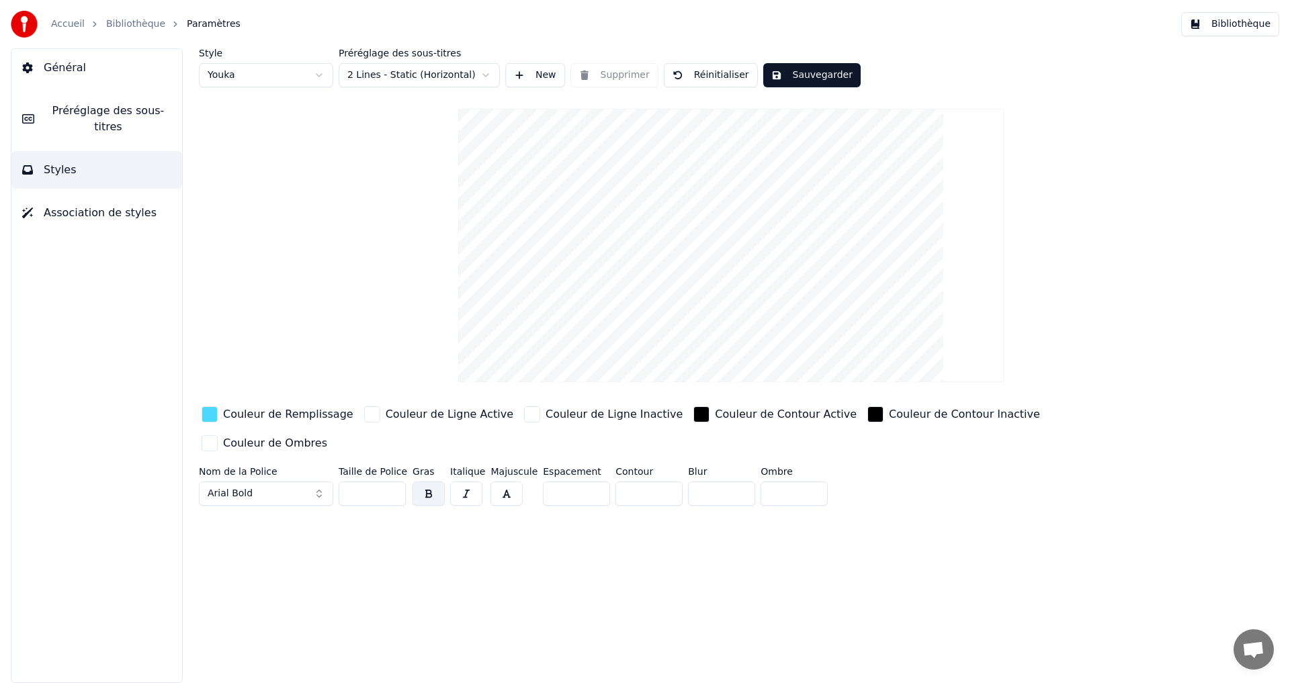
click at [99, 118] on span "Préréglage des sous-titres" at bounding box center [108, 119] width 126 height 32
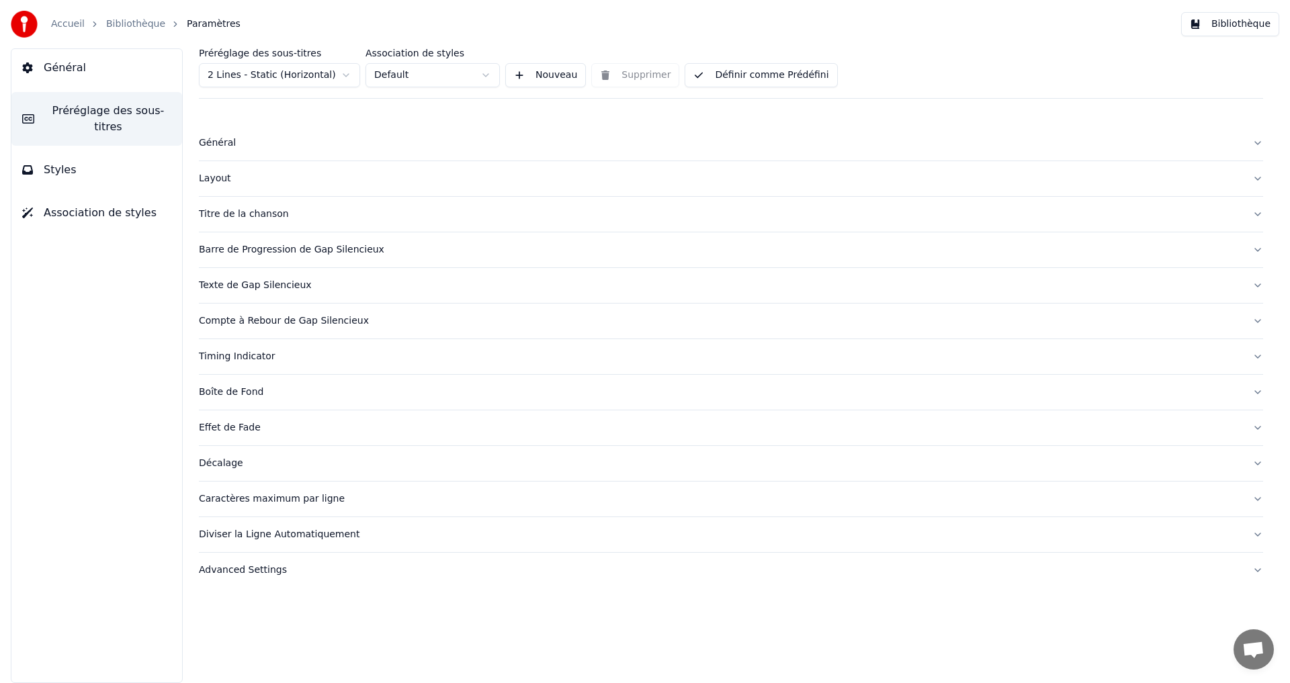
click at [309, 568] on div "Advanced Settings" at bounding box center [720, 570] width 1043 height 13
drag, startPoint x: 77, startPoint y: 158, endPoint x: 72, endPoint y: 165, distance: 8.6
click at [78, 158] on button "Styles" at bounding box center [96, 170] width 171 height 38
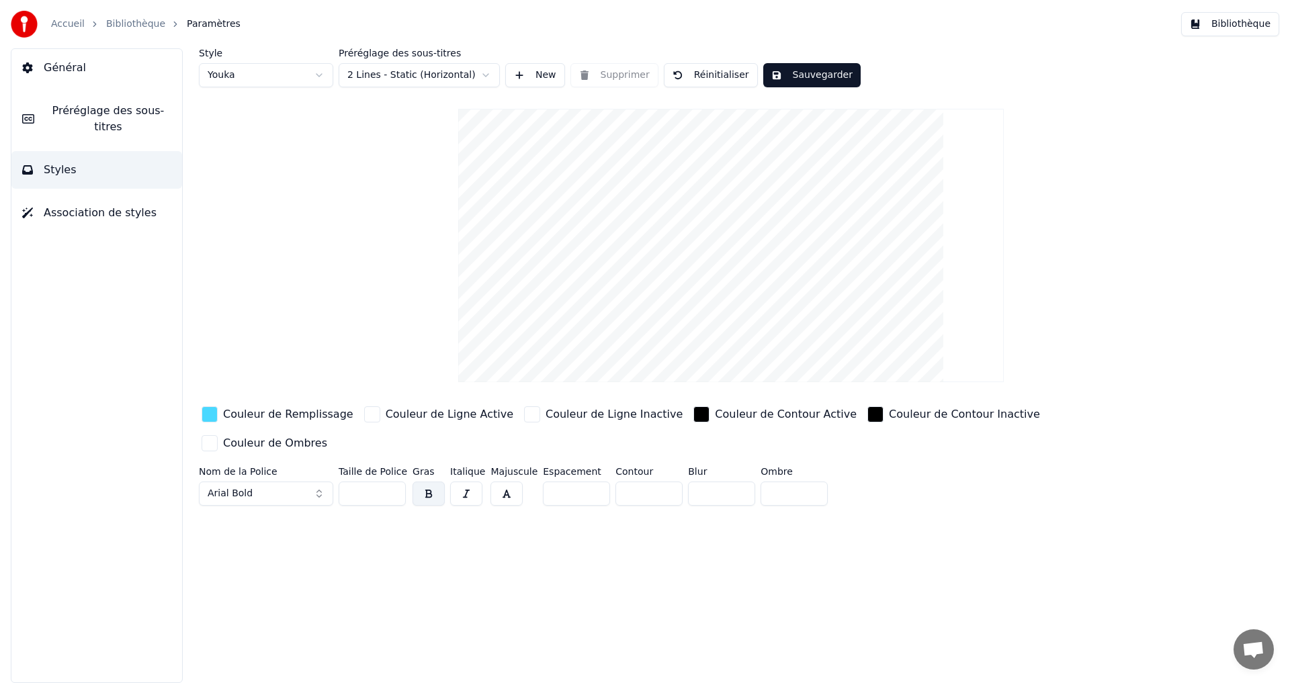
click at [67, 57] on button "Général" at bounding box center [96, 68] width 171 height 38
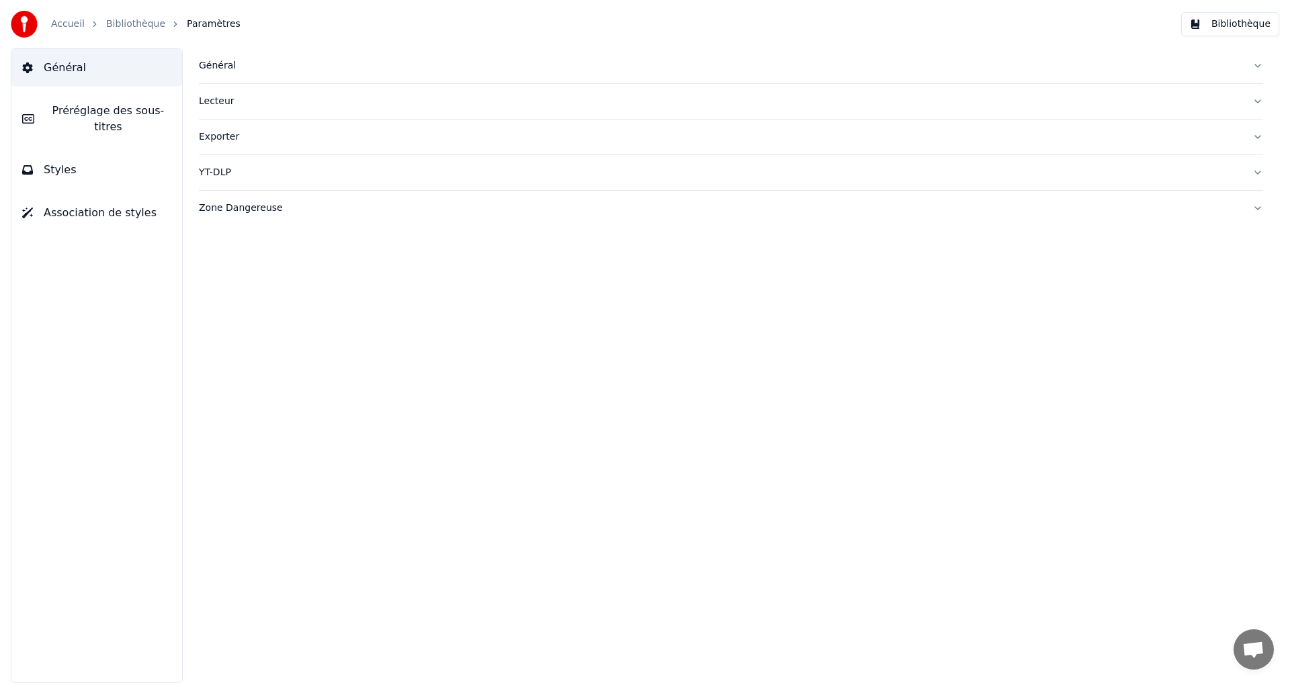
drag, startPoint x: 101, startPoint y: 110, endPoint x: 88, endPoint y: 126, distance: 20.0
click at [112, 124] on button "Préréglage des sous-titres" at bounding box center [96, 119] width 171 height 54
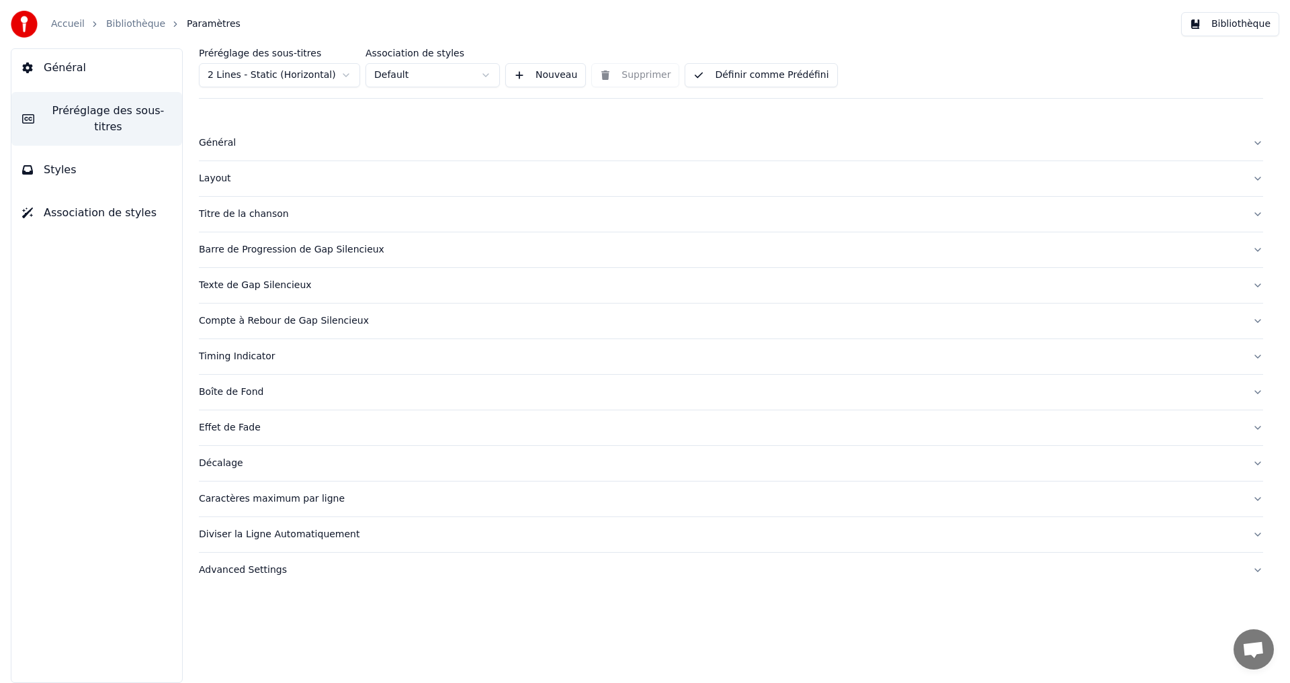
click at [316, 138] on div "Général" at bounding box center [720, 142] width 1043 height 13
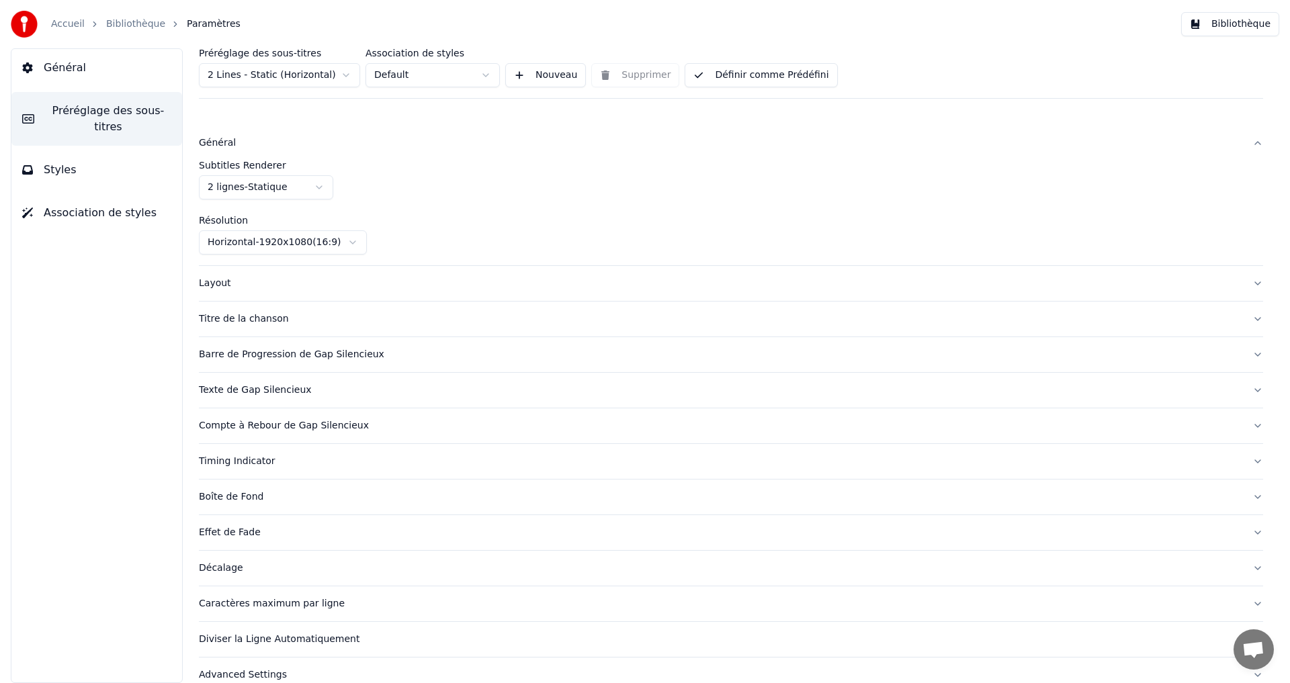
click at [316, 138] on div "Général" at bounding box center [720, 142] width 1043 height 13
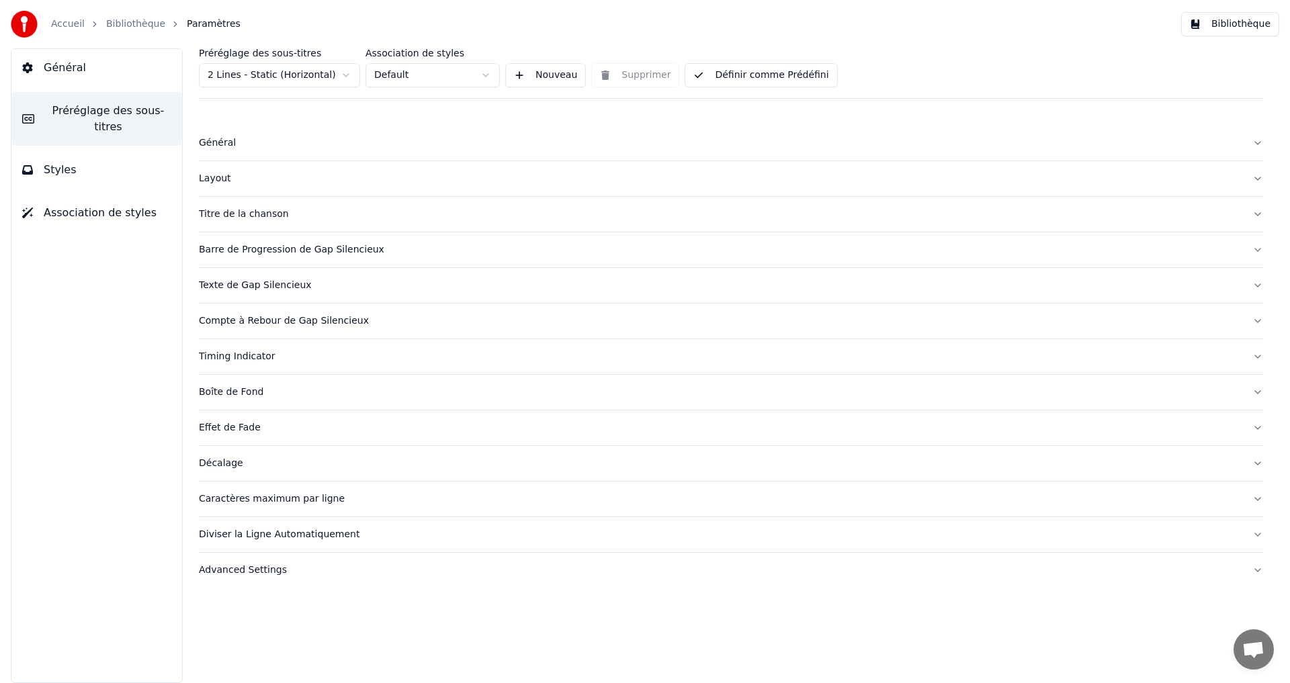
click at [286, 198] on button "Titre de la chanson" at bounding box center [731, 214] width 1064 height 35
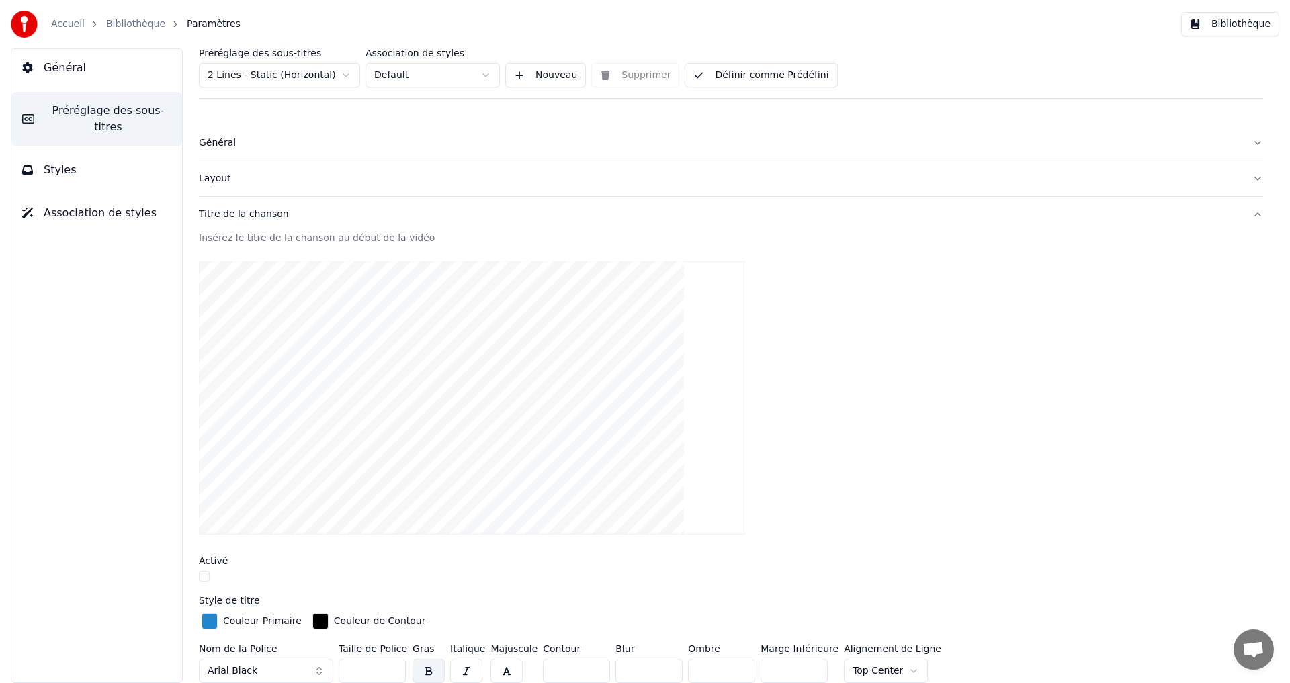
click at [283, 202] on button "Titre de la chanson" at bounding box center [731, 214] width 1064 height 35
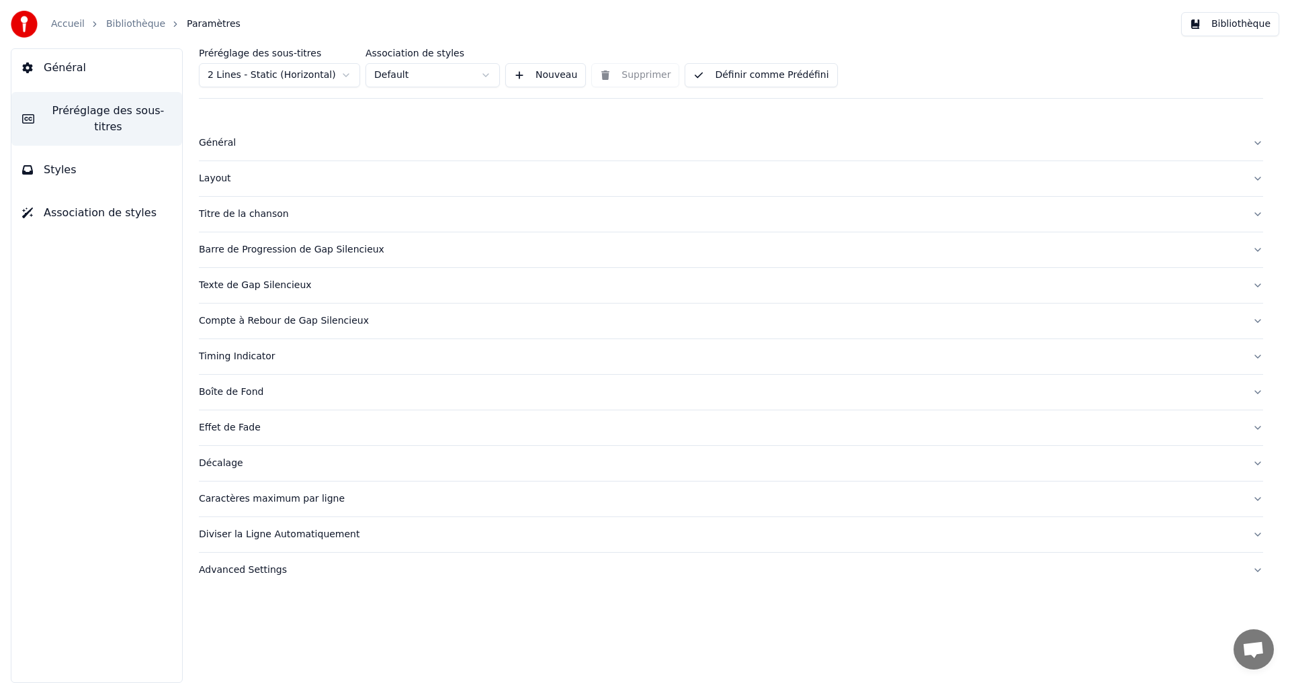
click at [283, 183] on div "Layout" at bounding box center [720, 178] width 1043 height 13
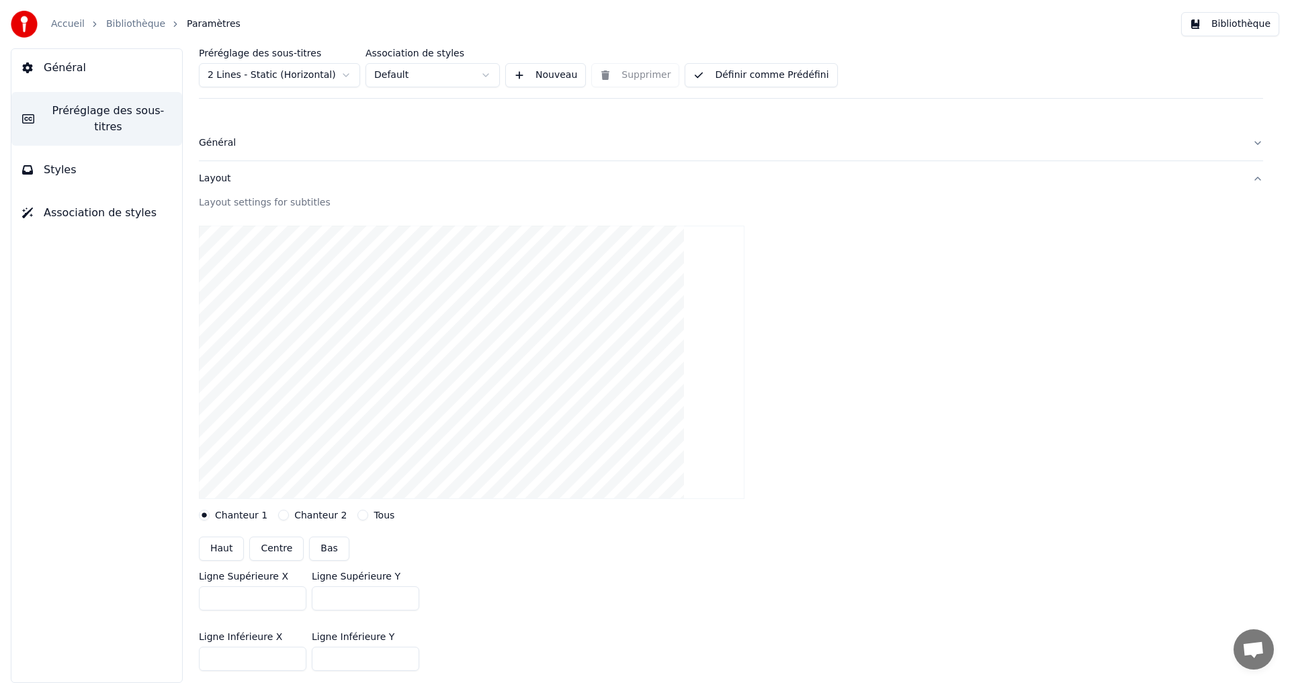
click at [222, 170] on button "Layout" at bounding box center [731, 178] width 1064 height 35
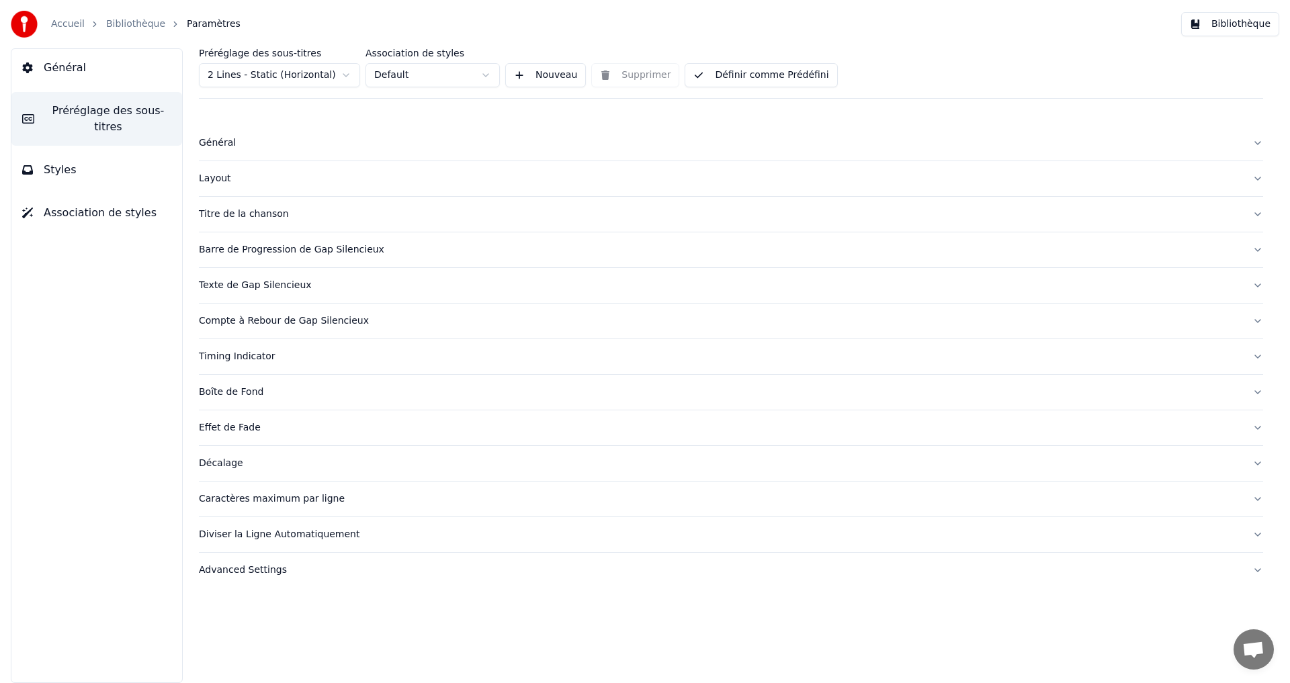
click at [271, 425] on div "Effet de Fade" at bounding box center [720, 427] width 1043 height 13
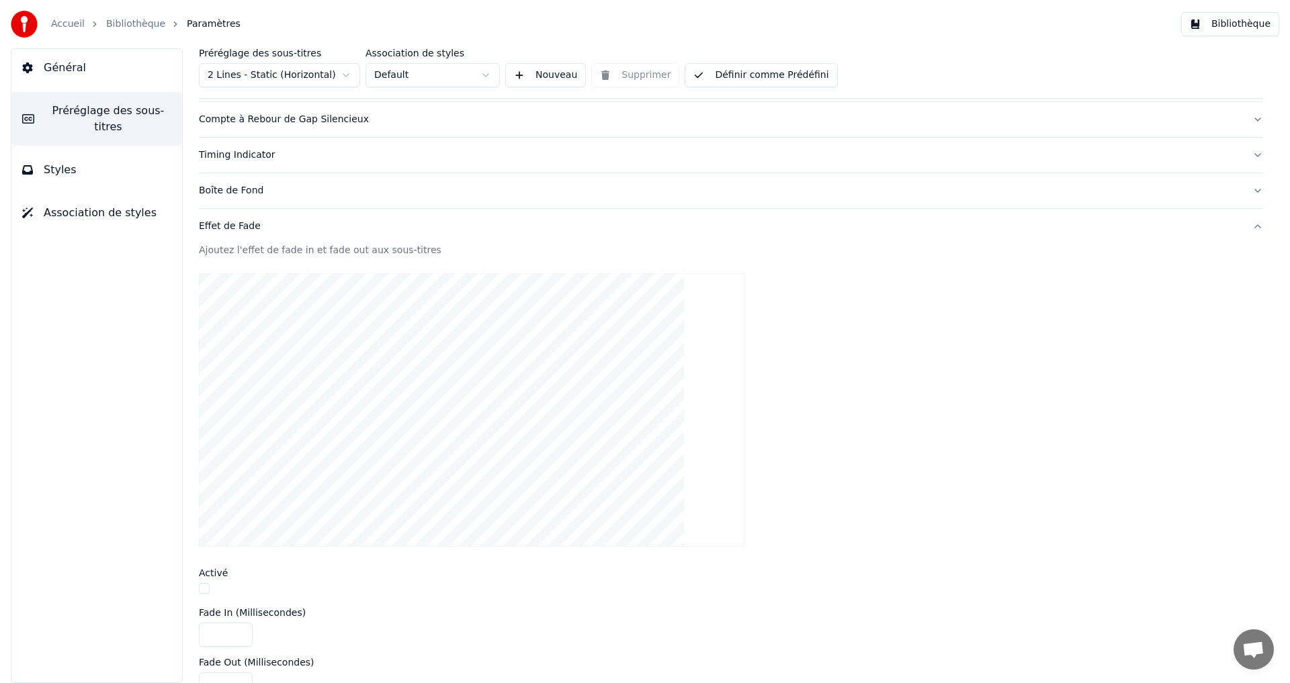
scroll to position [134, 0]
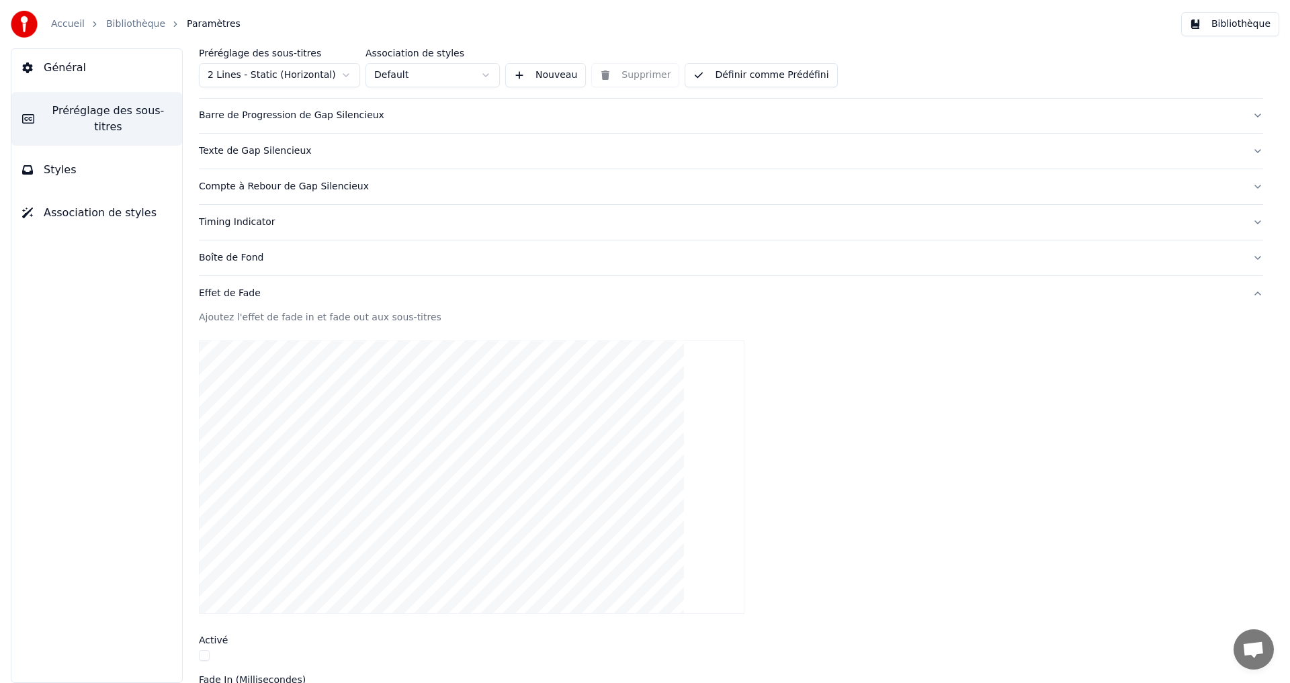
click at [267, 288] on div "Effet de Fade" at bounding box center [720, 293] width 1043 height 13
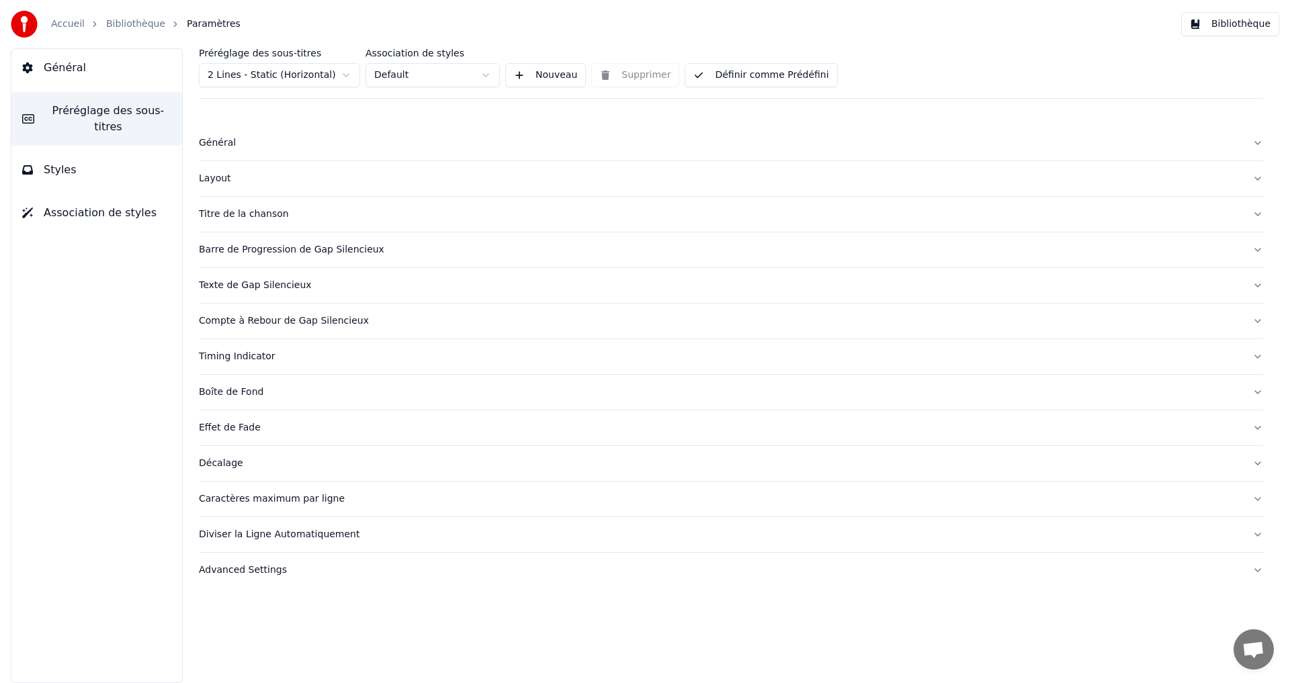
click at [255, 460] on div "Décalage" at bounding box center [720, 463] width 1043 height 13
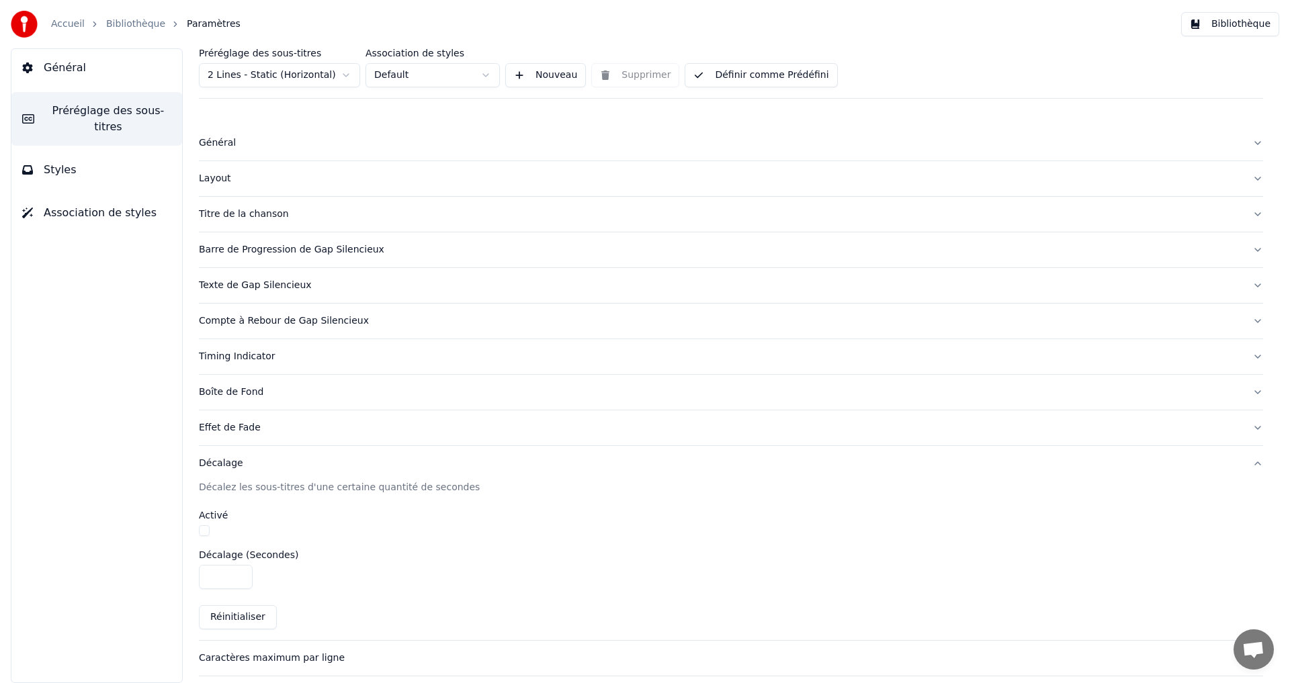
click at [255, 459] on div "Décalage" at bounding box center [720, 463] width 1043 height 13
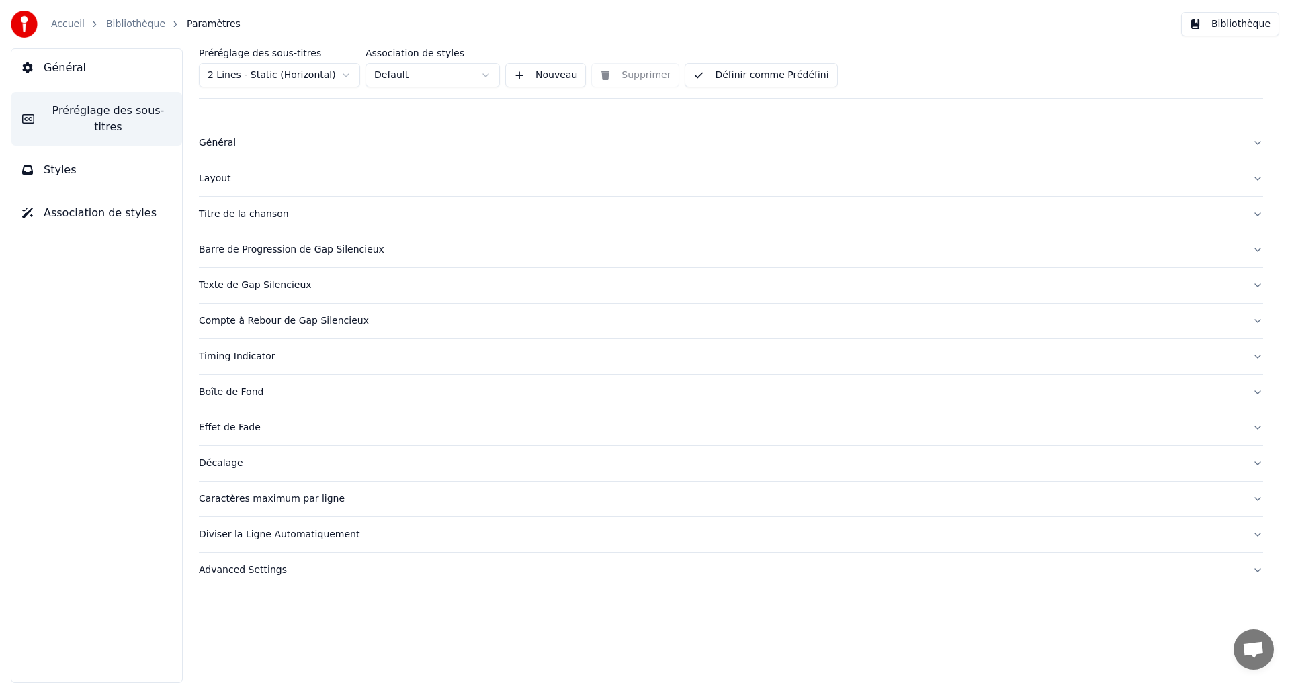
click at [296, 564] on div "Advanced Settings" at bounding box center [720, 570] width 1043 height 13
click at [1247, 28] on button "Bibliothèque" at bounding box center [1230, 24] width 98 height 24
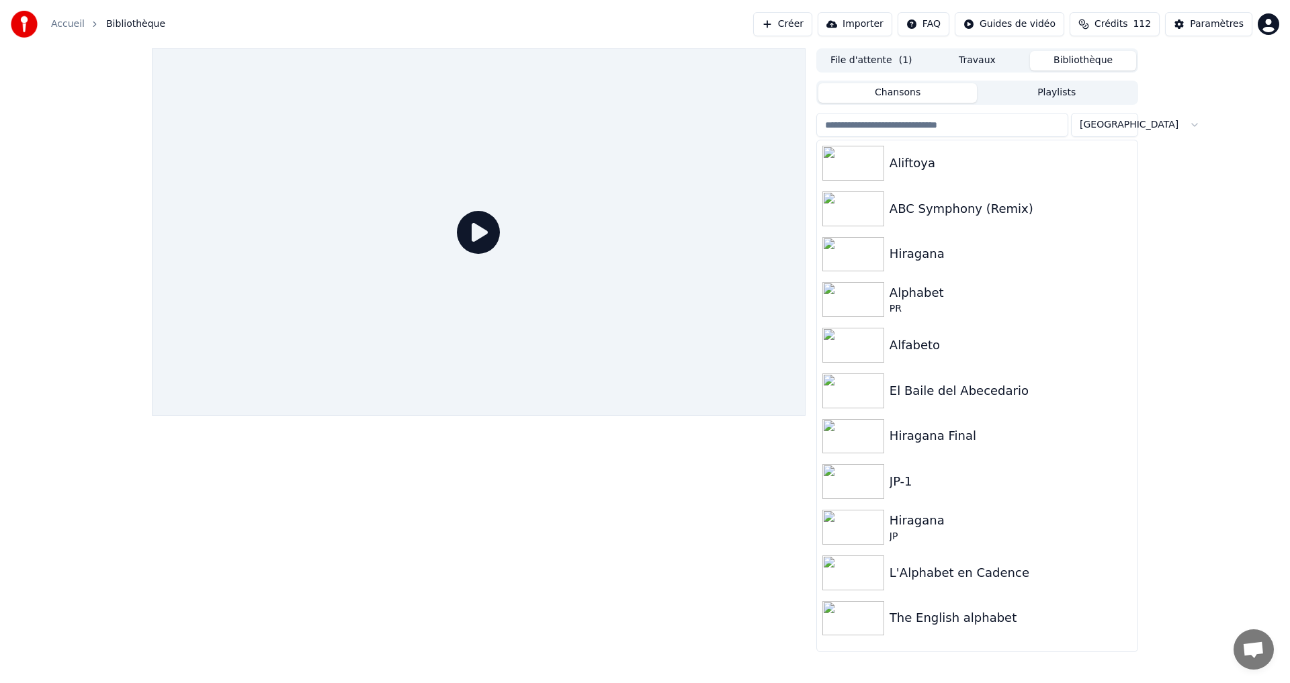
click at [489, 239] on icon at bounding box center [478, 232] width 43 height 43
click at [975, 152] on div "Aliftoya" at bounding box center [977, 163] width 320 height 46
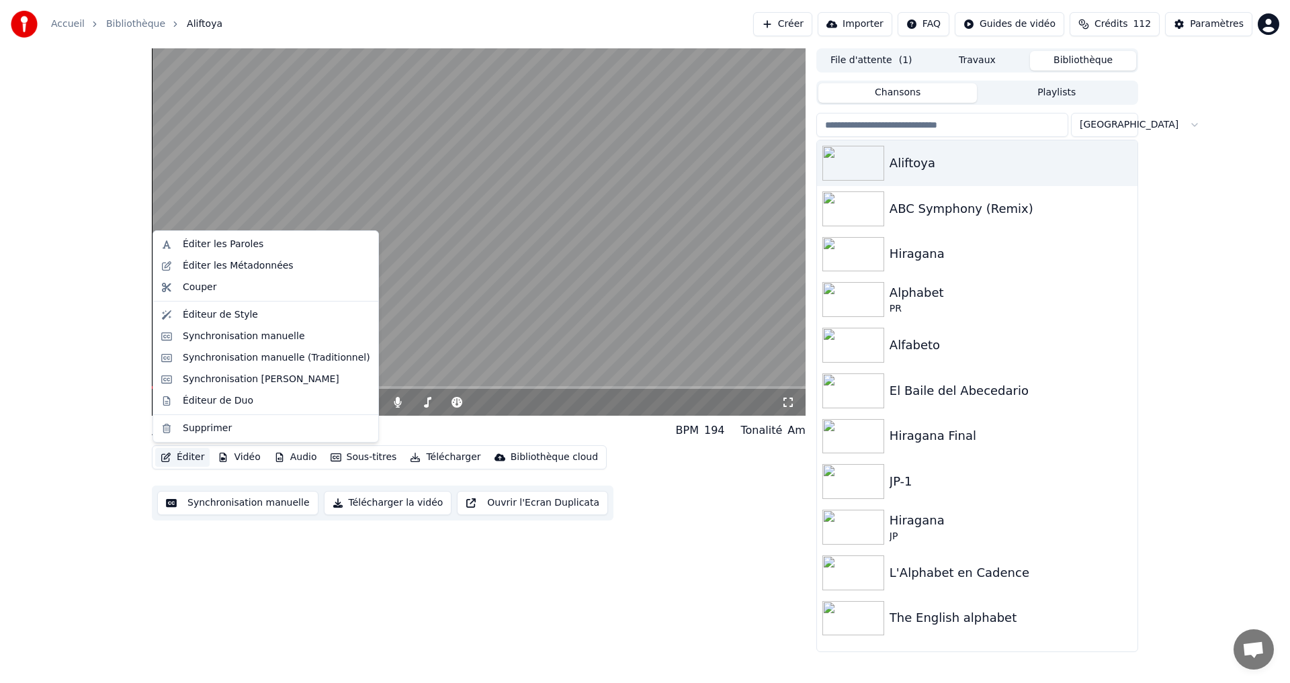
click at [185, 450] on button "Éditer" at bounding box center [182, 457] width 54 height 19
click at [222, 309] on div "Éditeur de Style" at bounding box center [220, 314] width 75 height 13
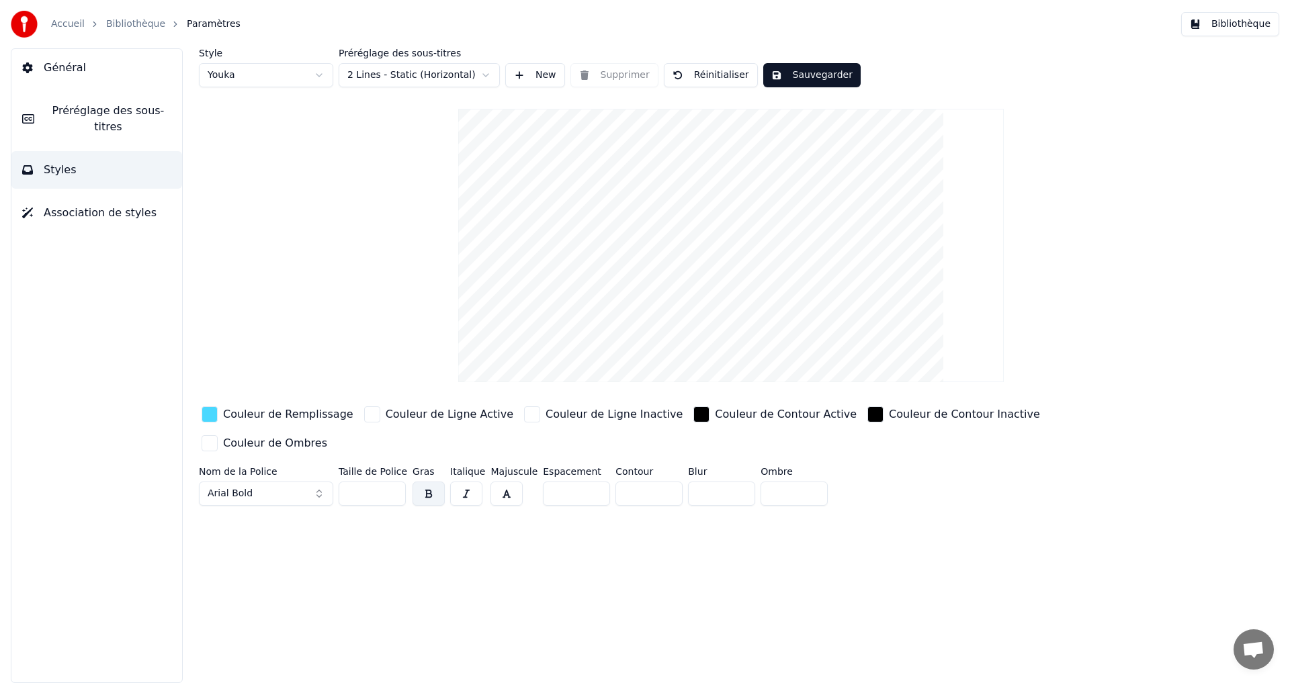
click at [355, 482] on input "***" at bounding box center [372, 494] width 67 height 24
type input "***"
drag, startPoint x: 541, startPoint y: 458, endPoint x: 550, endPoint y: 456, distance: 9.6
click at [550, 482] on input "*" at bounding box center [576, 494] width 67 height 24
type input "**"
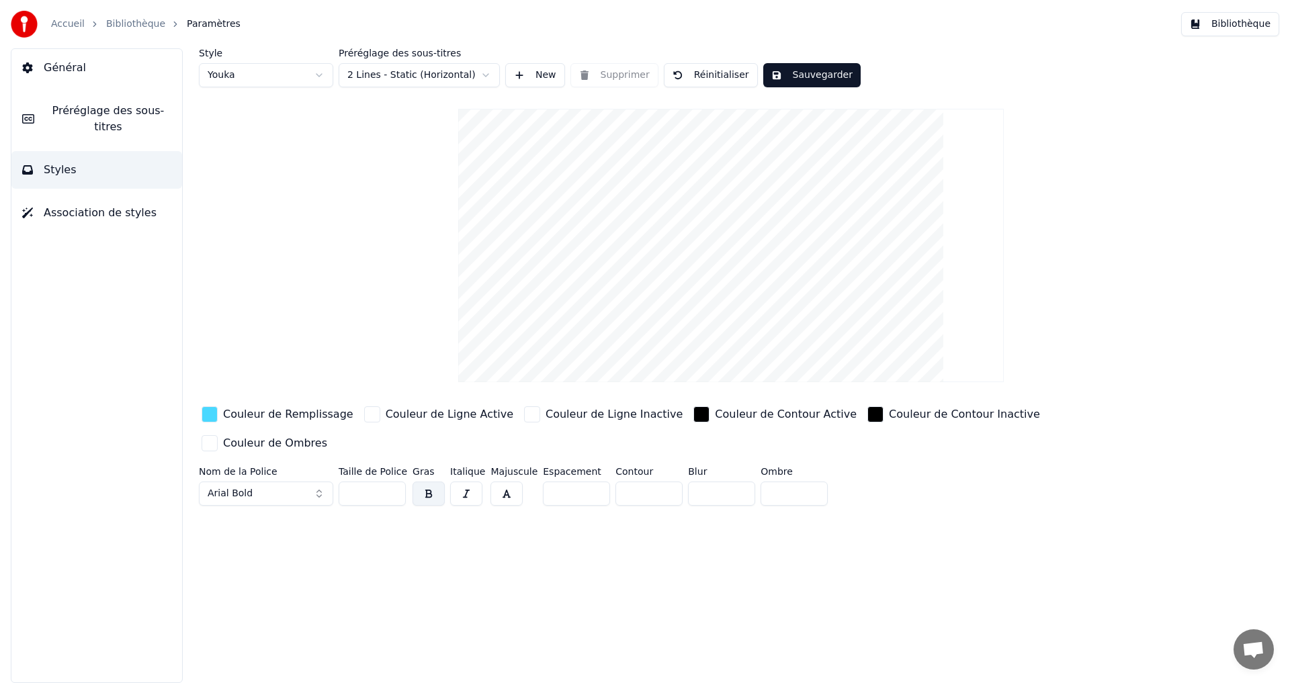
click at [547, 582] on div "Style Youka Préréglage des sous-titres 2 Lines - Static (Horizontal) New Suppri…" at bounding box center [731, 365] width 1118 height 635
drag, startPoint x: 775, startPoint y: 63, endPoint x: 773, endPoint y: 70, distance: 7.0
click at [773, 71] on button "Sauvegarder" at bounding box center [811, 75] width 97 height 24
click at [48, 105] on span "Préréglage des sous-titres" at bounding box center [108, 119] width 126 height 32
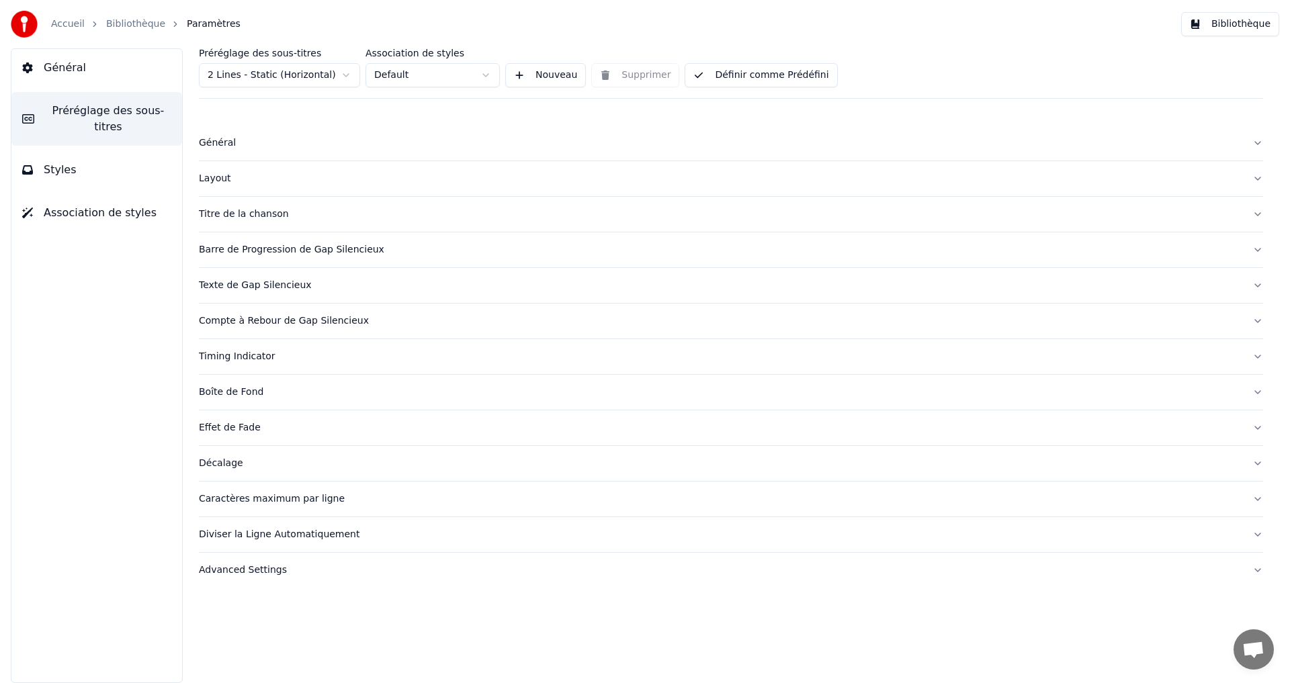
click at [764, 75] on button "Définir comme Prédéfini" at bounding box center [761, 75] width 152 height 24
click at [1238, 23] on button "Bibliothèque" at bounding box center [1230, 24] width 98 height 24
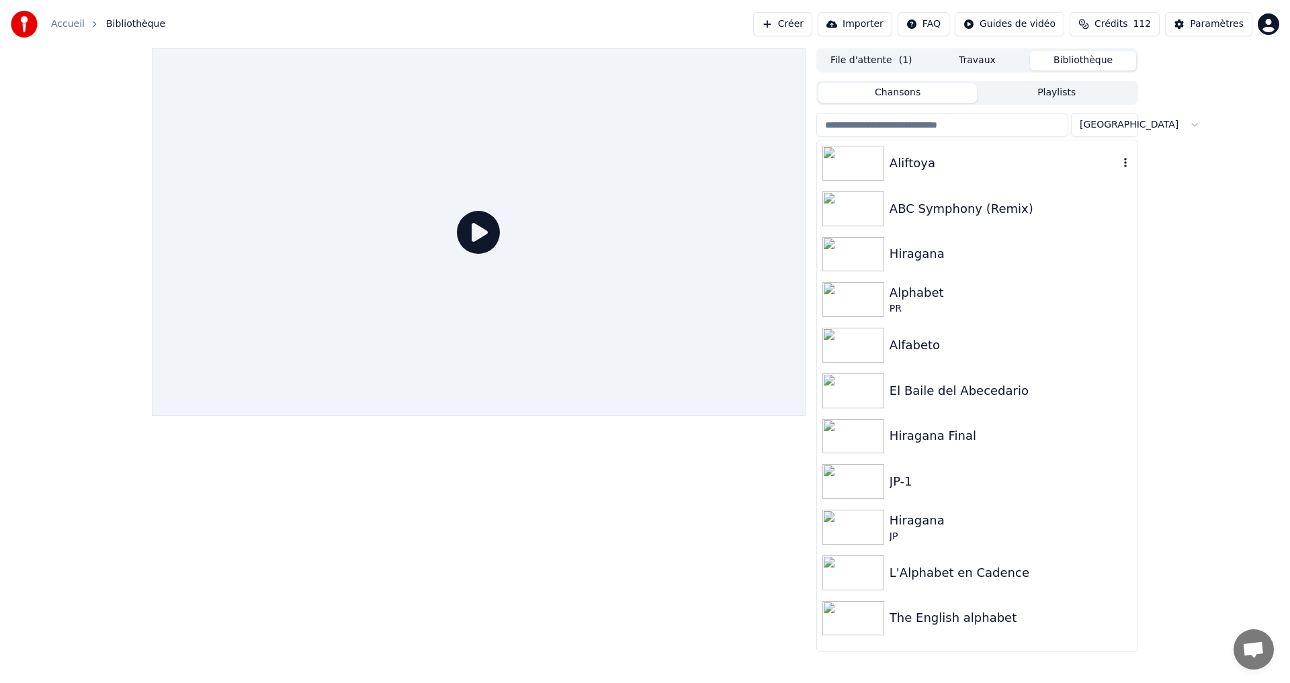
click at [1014, 162] on div "Aliftoya" at bounding box center [1003, 163] width 229 height 19
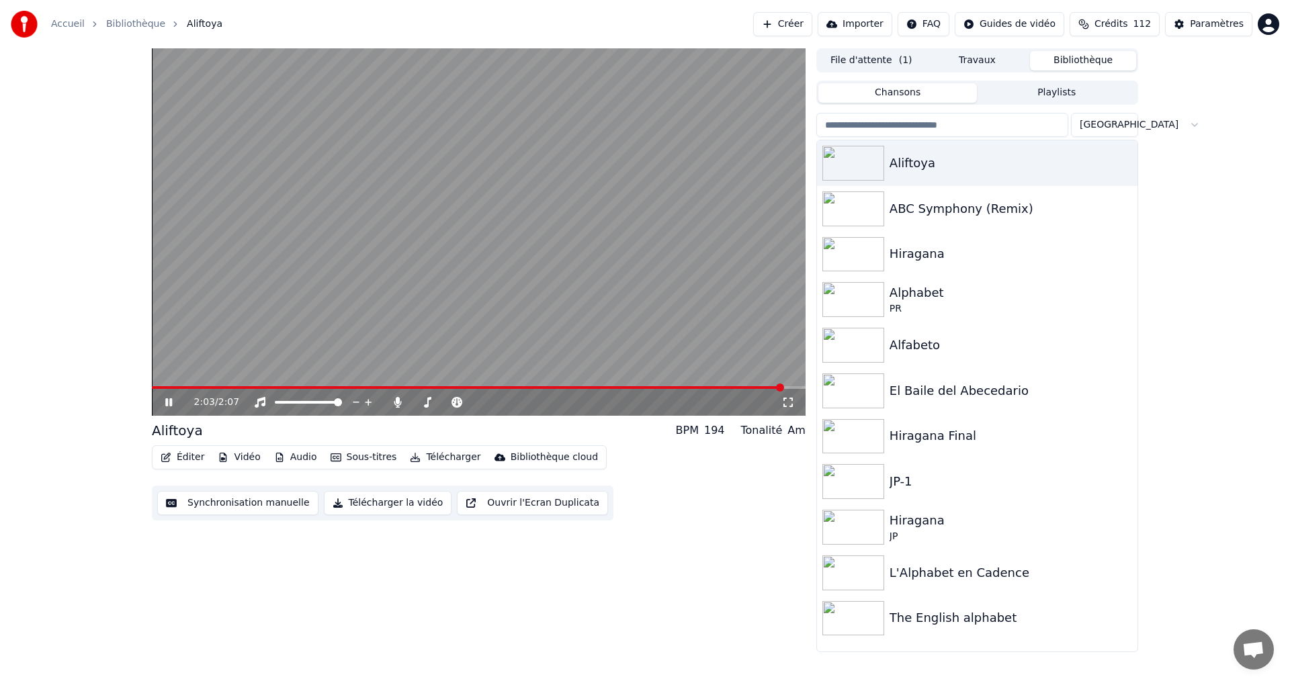
click at [558, 185] on video at bounding box center [479, 231] width 654 height 367
click at [168, 386] on span at bounding box center [468, 387] width 632 height 3
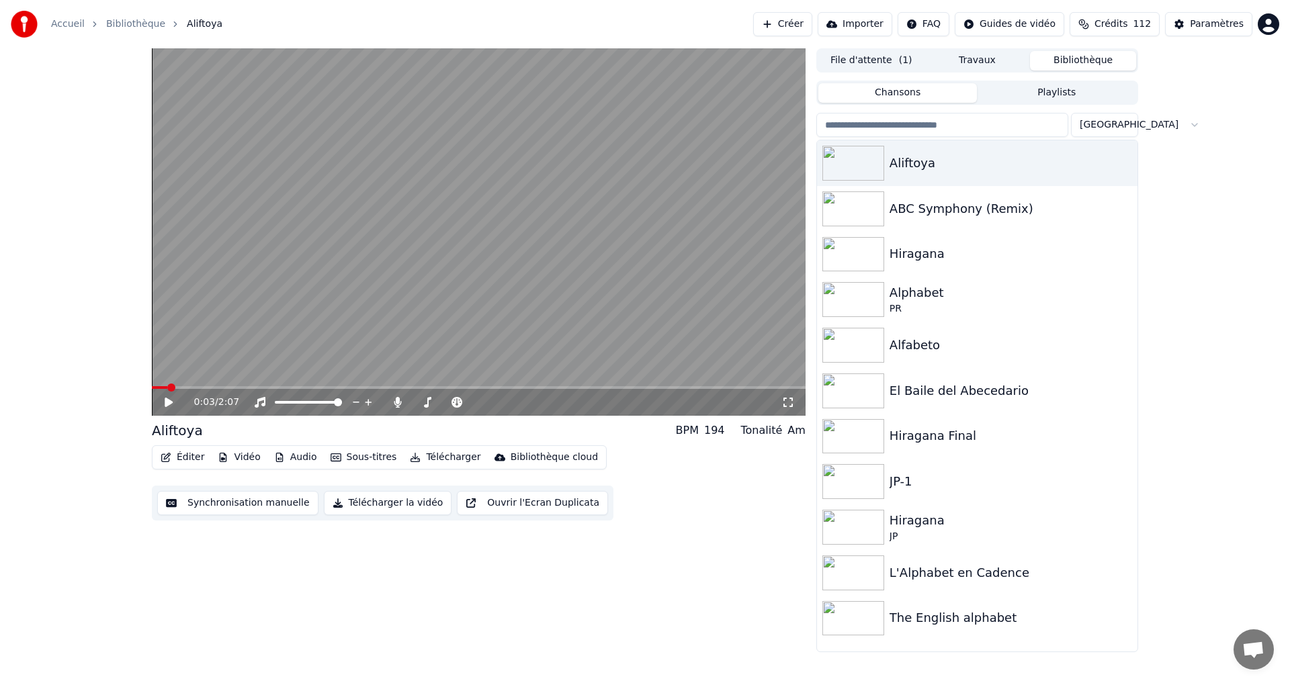
click at [167, 400] on icon at bounding box center [169, 402] width 8 height 9
click at [165, 399] on icon at bounding box center [179, 402] width 32 height 11
click at [210, 499] on button "Synchronisation manuelle" at bounding box center [237, 503] width 161 height 24
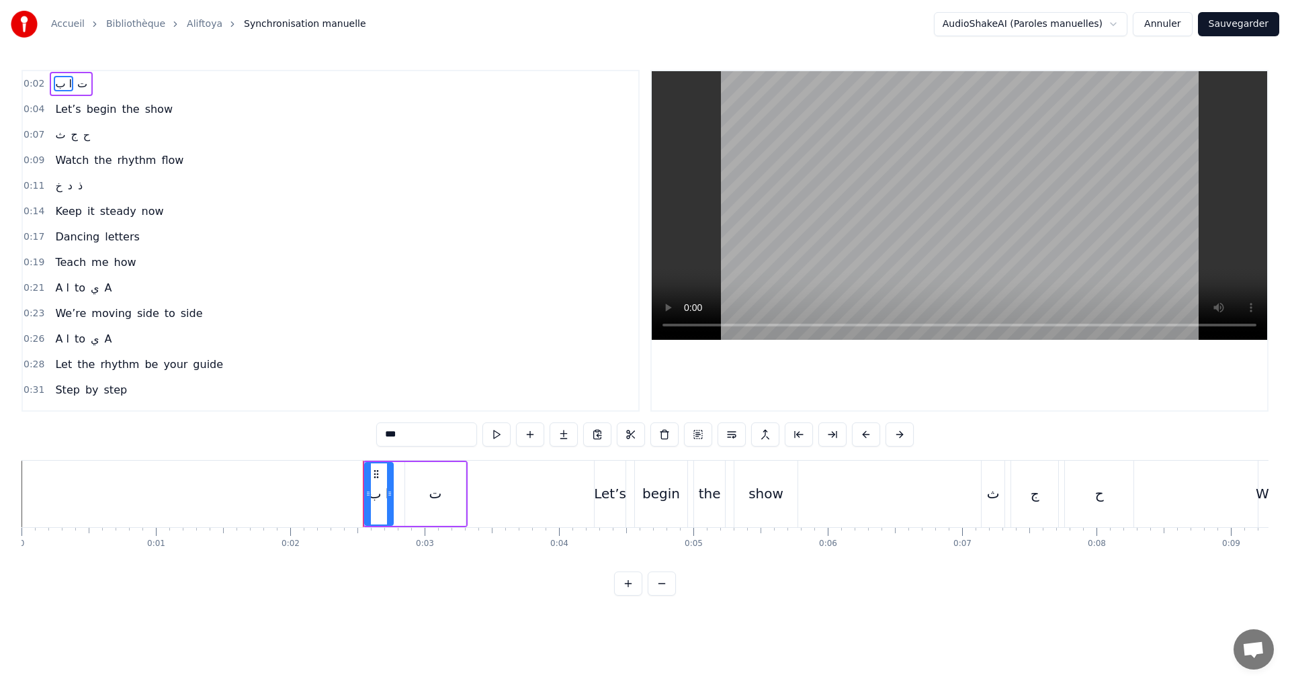
click at [369, 498] on div "ا ب" at bounding box center [377, 494] width 21 height 20
drag, startPoint x: 368, startPoint y: 498, endPoint x: 300, endPoint y: 490, distance: 68.3
click at [288, 484] on div at bounding box center [285, 494] width 5 height 61
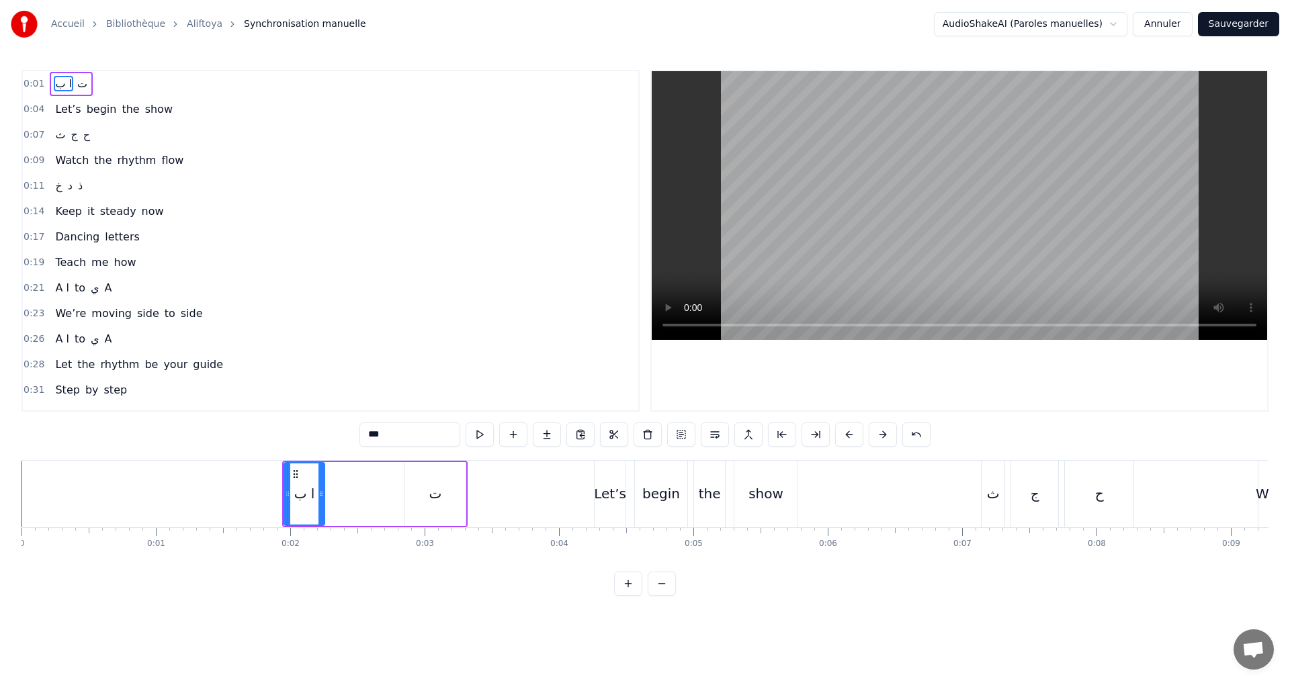
drag, startPoint x: 390, startPoint y: 498, endPoint x: 321, endPoint y: 490, distance: 69.1
click at [321, 490] on icon at bounding box center [320, 493] width 5 height 11
click at [303, 496] on div "ا ب" at bounding box center [304, 494] width 21 height 20
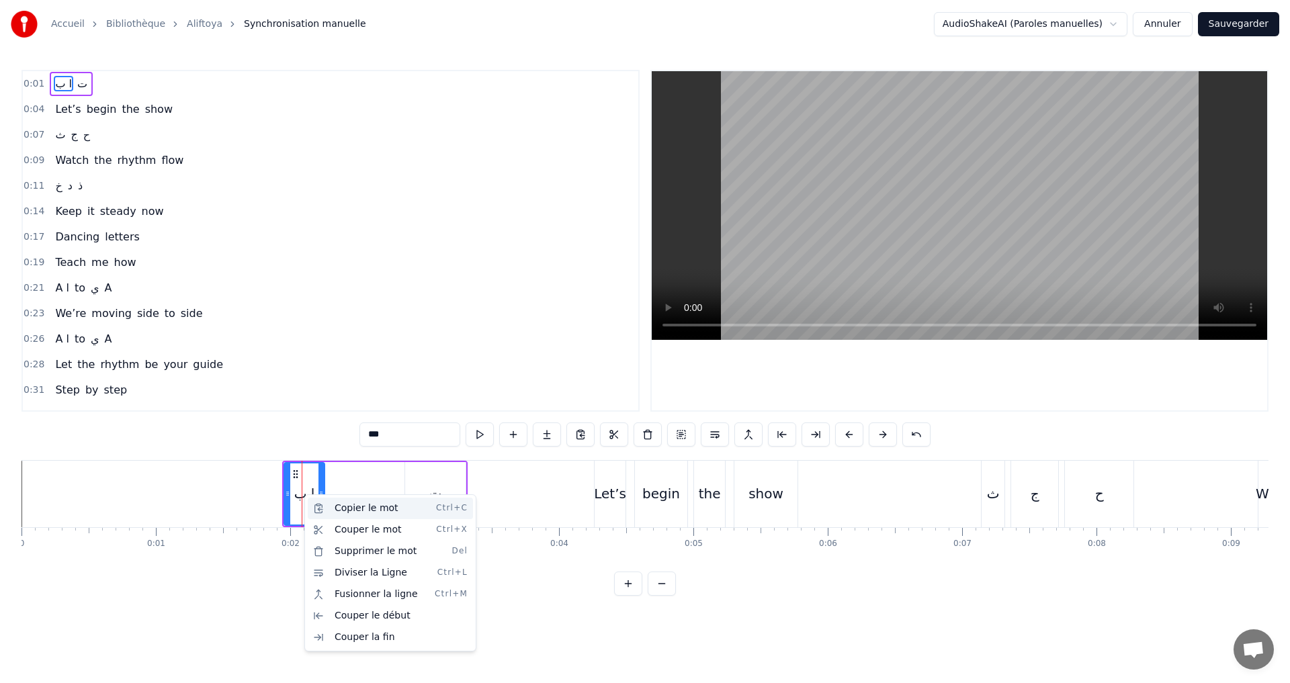
click at [342, 508] on div "Copier le mot Ctrl+C" at bounding box center [390, 508] width 165 height 21
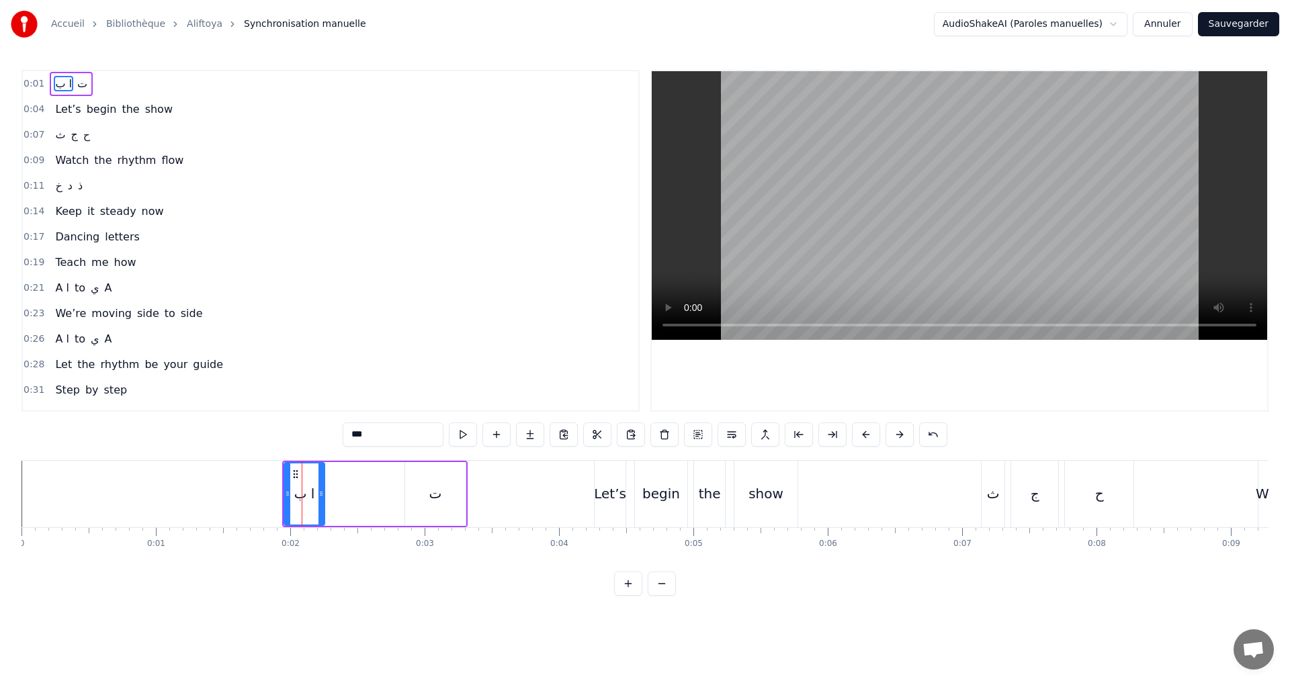
click at [348, 501] on div "ا ب ت" at bounding box center [374, 494] width 185 height 67
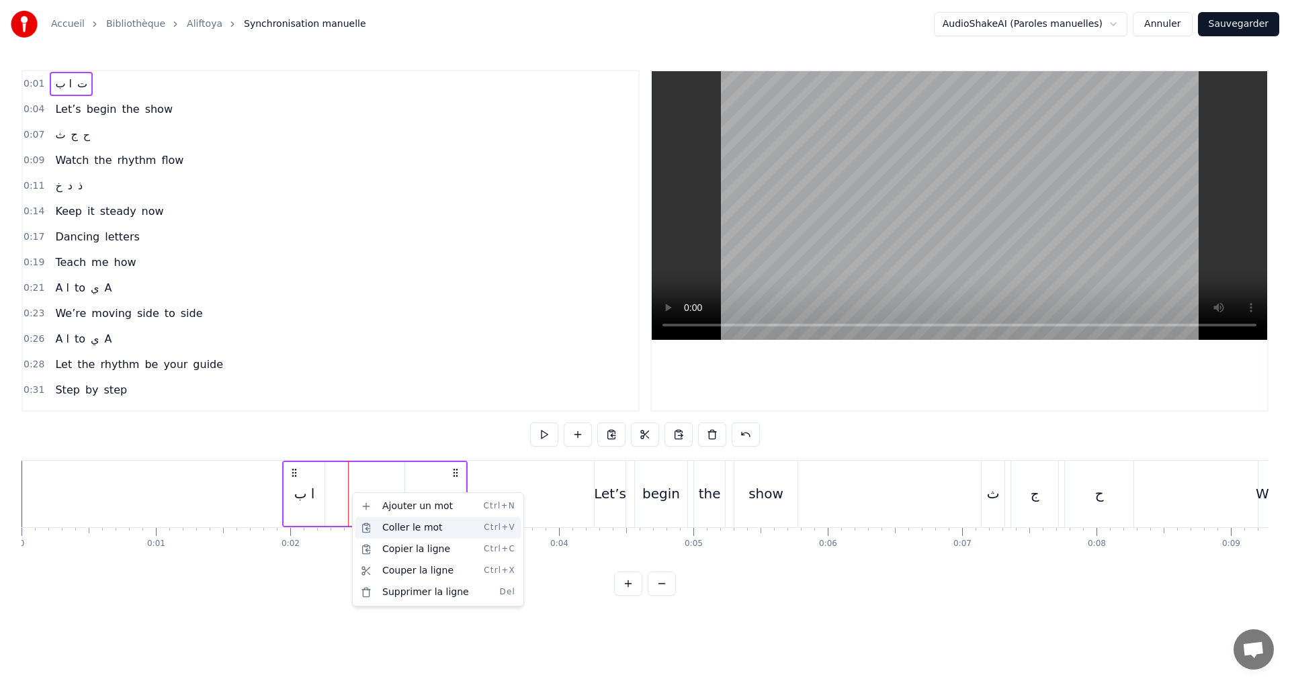
click at [412, 532] on div "Coller le mot Ctrl+V" at bounding box center [437, 527] width 165 height 21
click at [369, 502] on div "ا ب" at bounding box center [370, 494] width 21 height 20
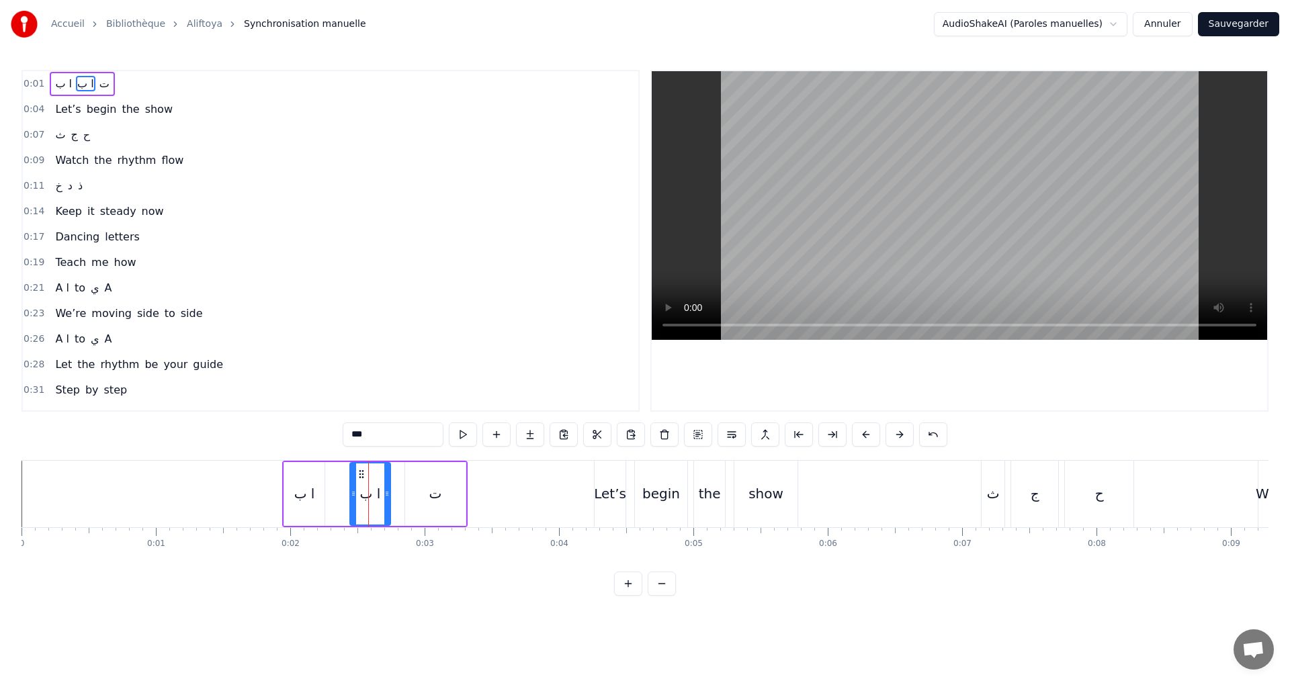
click at [369, 494] on div "ا ب" at bounding box center [370, 494] width 21 height 20
click at [375, 494] on div "ا ب" at bounding box center [370, 494] width 21 height 20
click at [376, 496] on div "ا ب" at bounding box center [370, 494] width 21 height 20
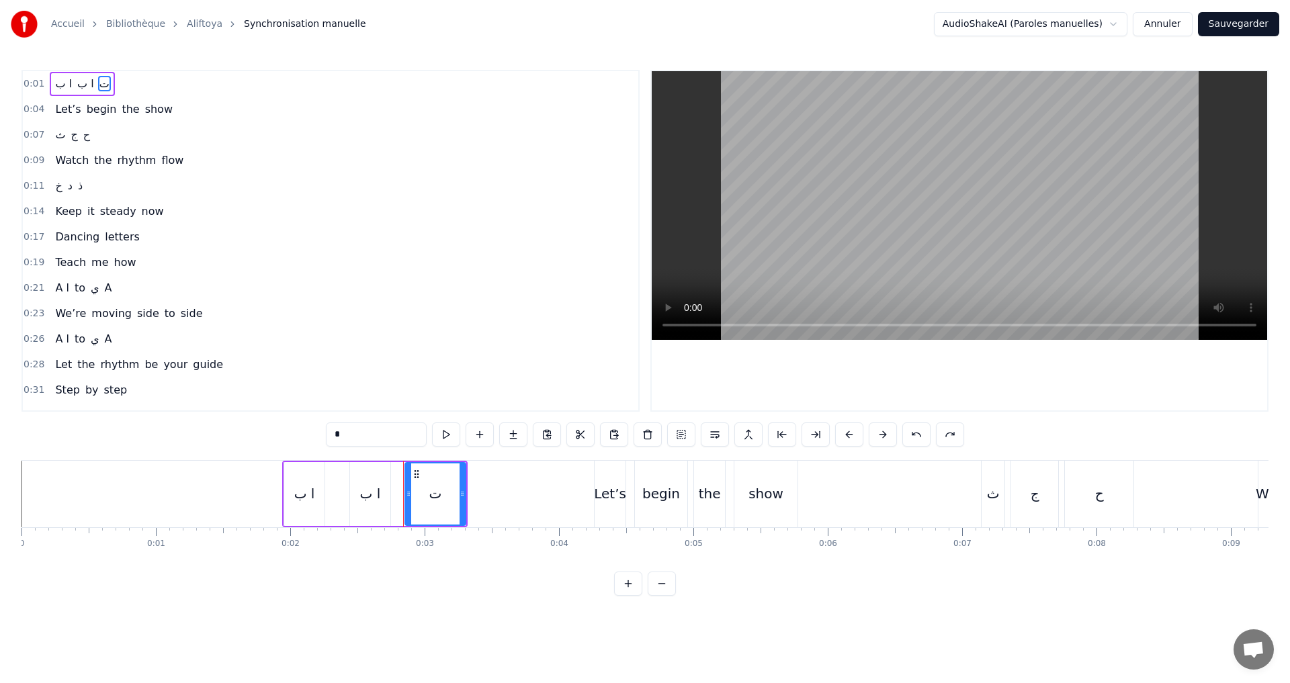
click at [360, 505] on div "ا ب" at bounding box center [370, 494] width 40 height 64
click at [343, 439] on input "***" at bounding box center [376, 435] width 101 height 24
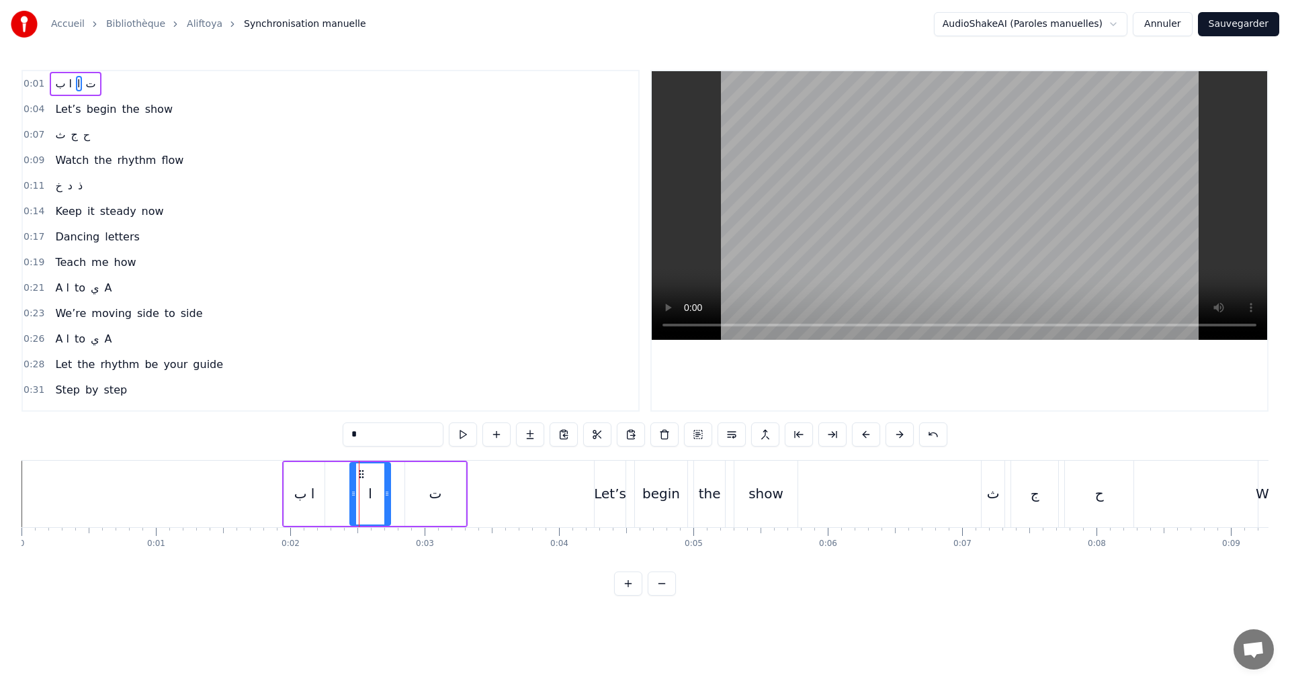
click at [301, 490] on div "ا ب" at bounding box center [304, 494] width 21 height 20
type input "***"
drag, startPoint x: 301, startPoint y: 490, endPoint x: 378, endPoint y: 509, distance: 78.7
click at [378, 509] on div "ا ب ا ت" at bounding box center [374, 494] width 185 height 67
drag, startPoint x: 371, startPoint y: 497, endPoint x: 354, endPoint y: 492, distance: 18.3
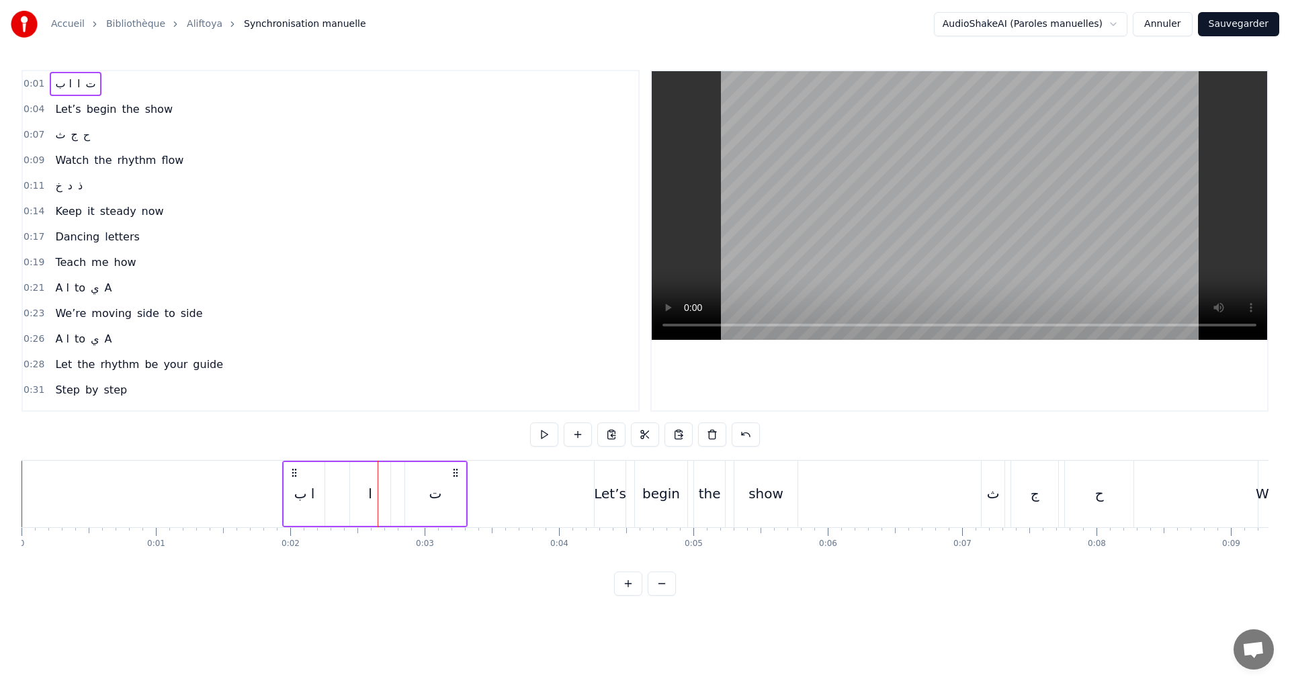
click at [354, 492] on div "ا" at bounding box center [370, 494] width 40 height 64
drag, startPoint x: 373, startPoint y: 496, endPoint x: 350, endPoint y: 499, distance: 23.0
click at [351, 499] on div "ا" at bounding box center [370, 494] width 39 height 61
click at [305, 494] on div "ا ب" at bounding box center [304, 494] width 21 height 20
type input "***"
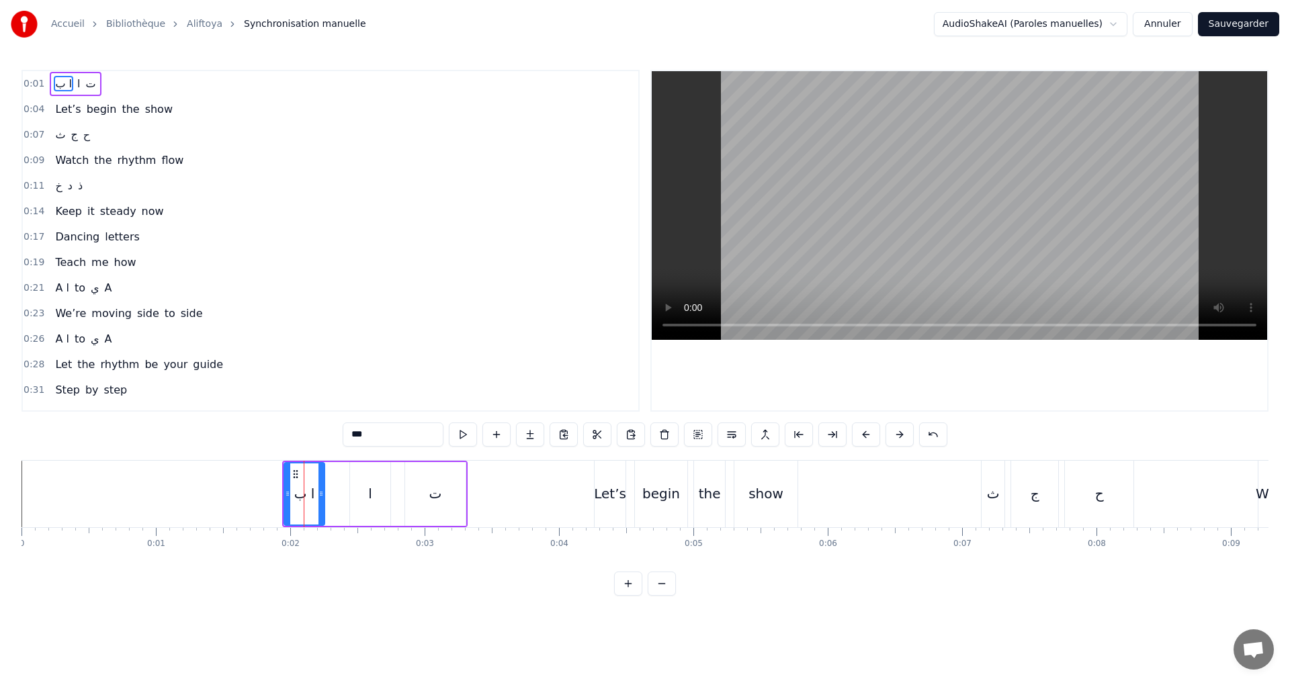
drag, startPoint x: 305, startPoint y: 492, endPoint x: 371, endPoint y: 500, distance: 66.2
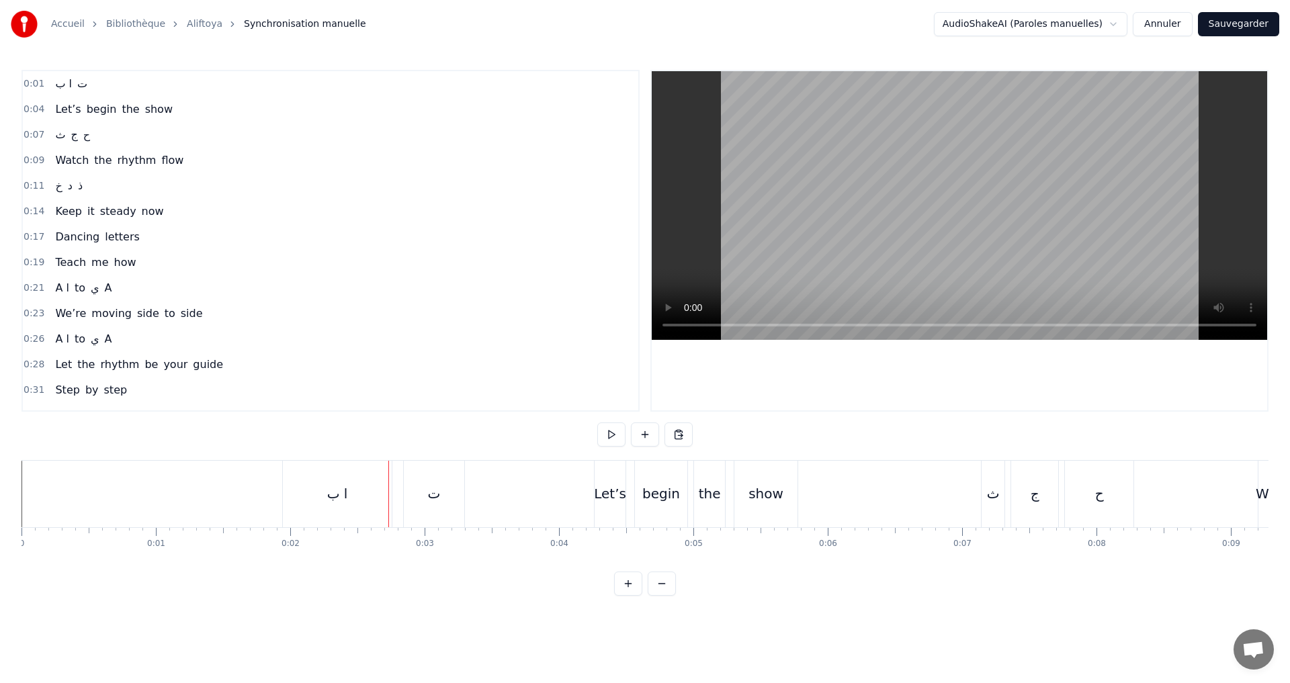
click at [334, 497] on div "ا ب" at bounding box center [337, 494] width 21 height 20
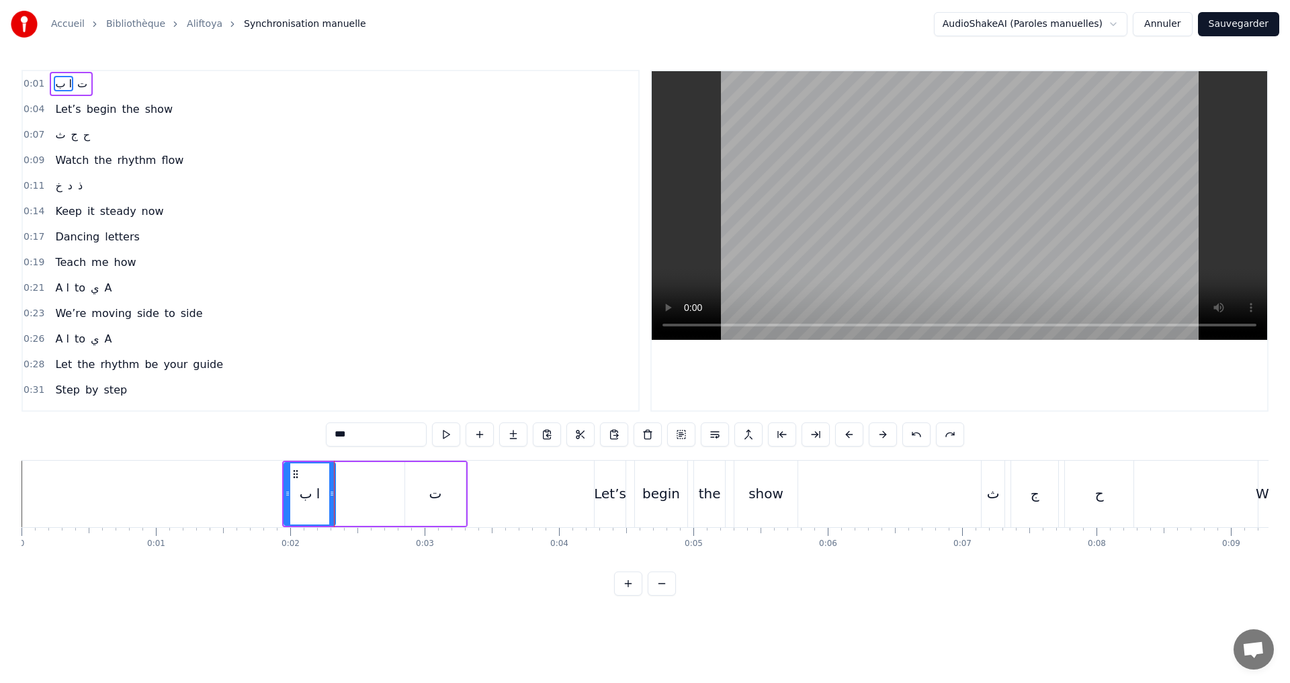
drag, startPoint x: 390, startPoint y: 499, endPoint x: 333, endPoint y: 491, distance: 58.3
click at [333, 491] on div at bounding box center [331, 494] width 5 height 61
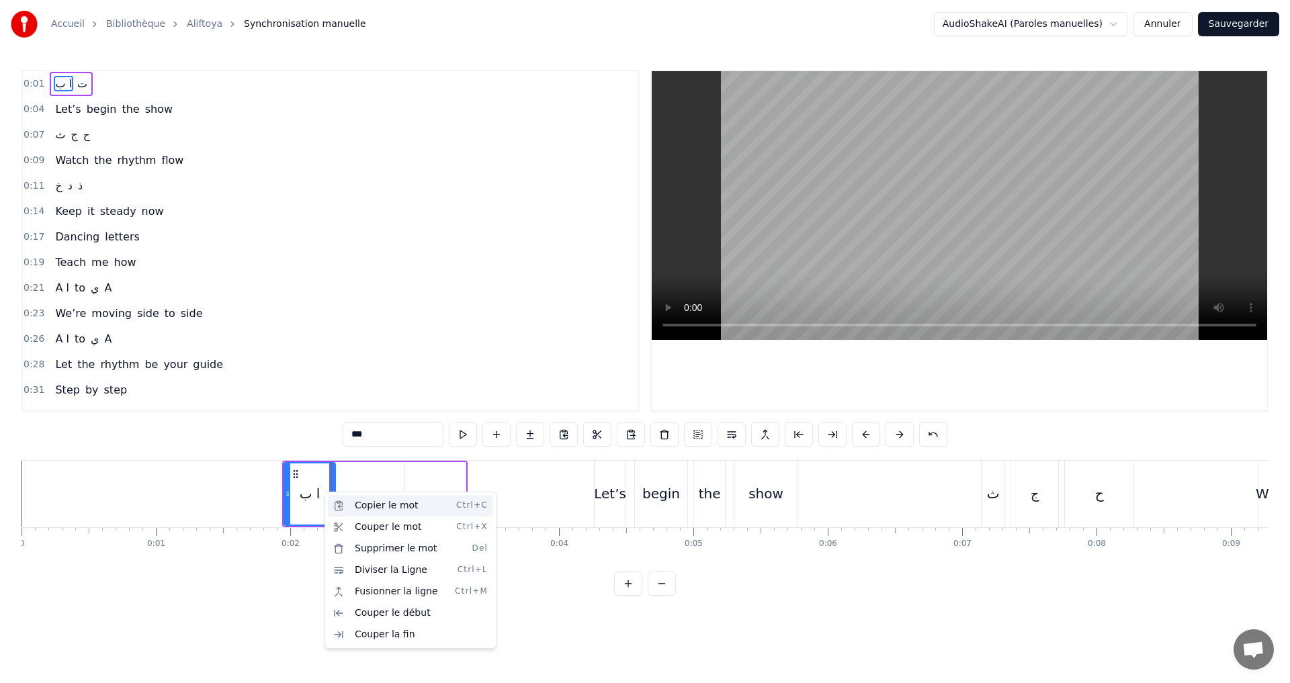
click at [376, 503] on div "Copier le mot Ctrl+C" at bounding box center [410, 505] width 165 height 21
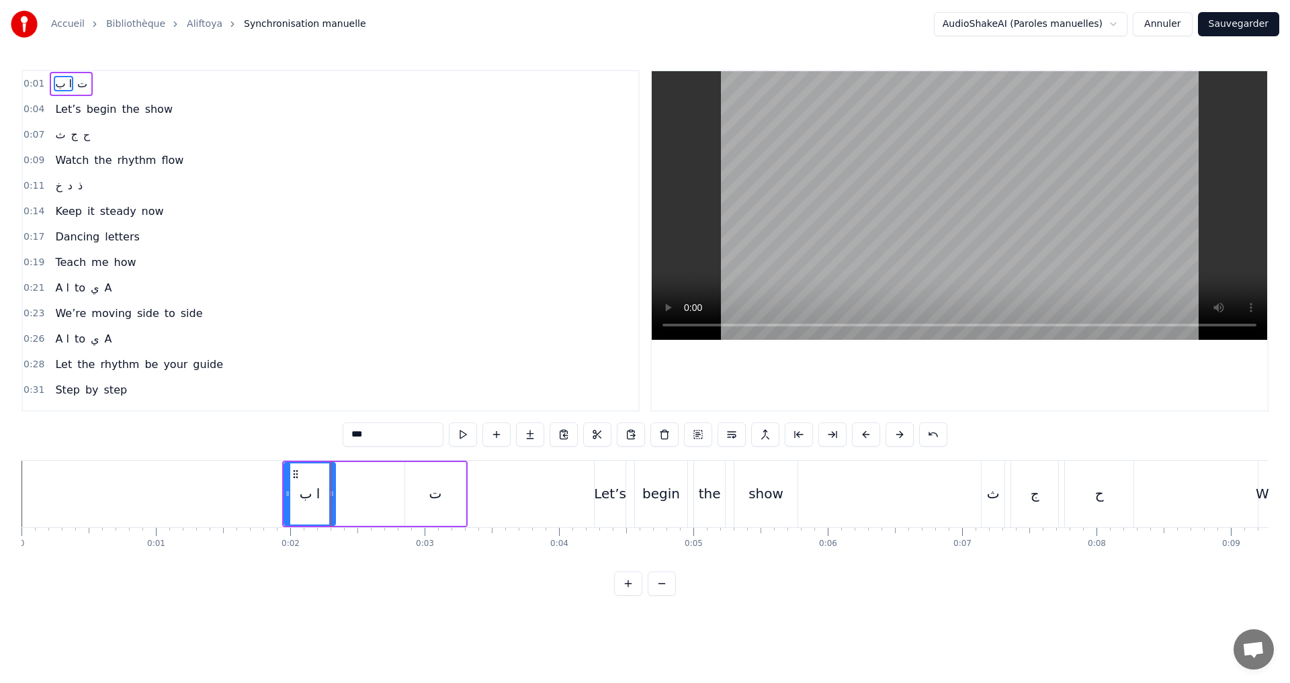
click at [358, 474] on div "ا ب ت" at bounding box center [374, 494] width 185 height 67
click at [357, 462] on div "ا ب ت" at bounding box center [374, 494] width 185 height 67
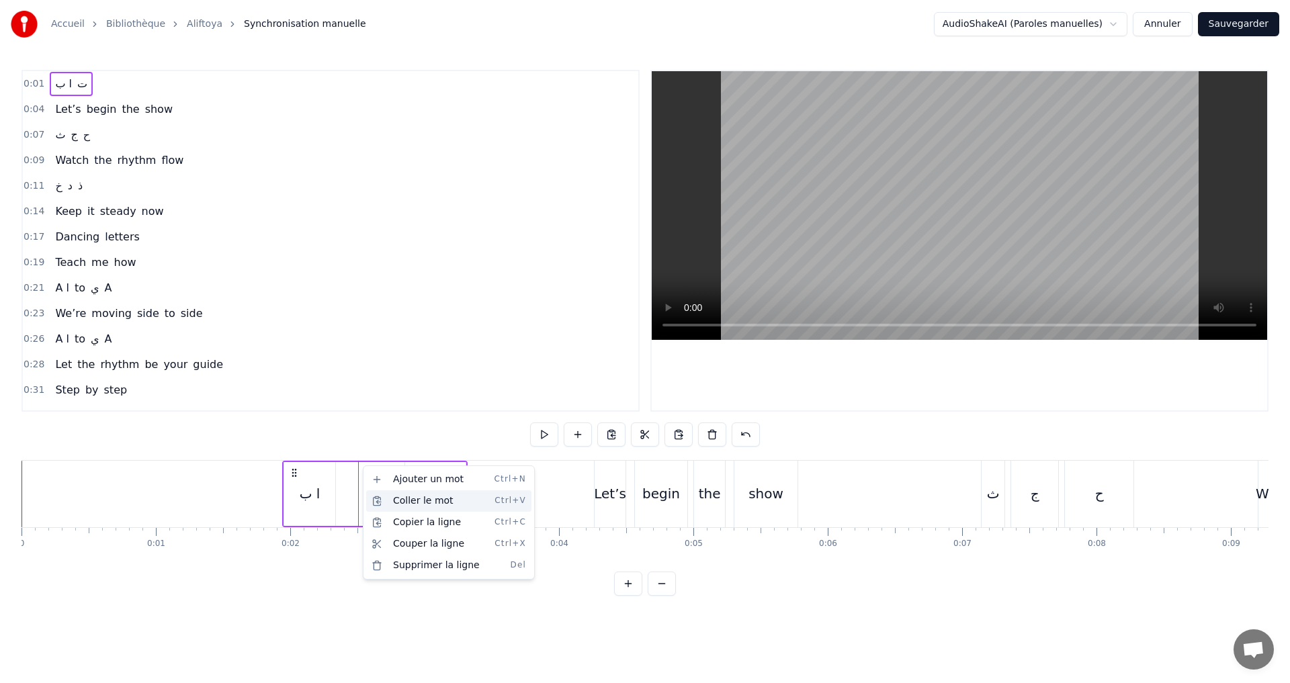
drag, startPoint x: 424, startPoint y: 505, endPoint x: 400, endPoint y: 505, distance: 24.2
click at [424, 505] on div "Coller le mot Ctrl+V" at bounding box center [448, 500] width 165 height 21
click at [388, 492] on div "ا ب" at bounding box center [384, 494] width 21 height 20
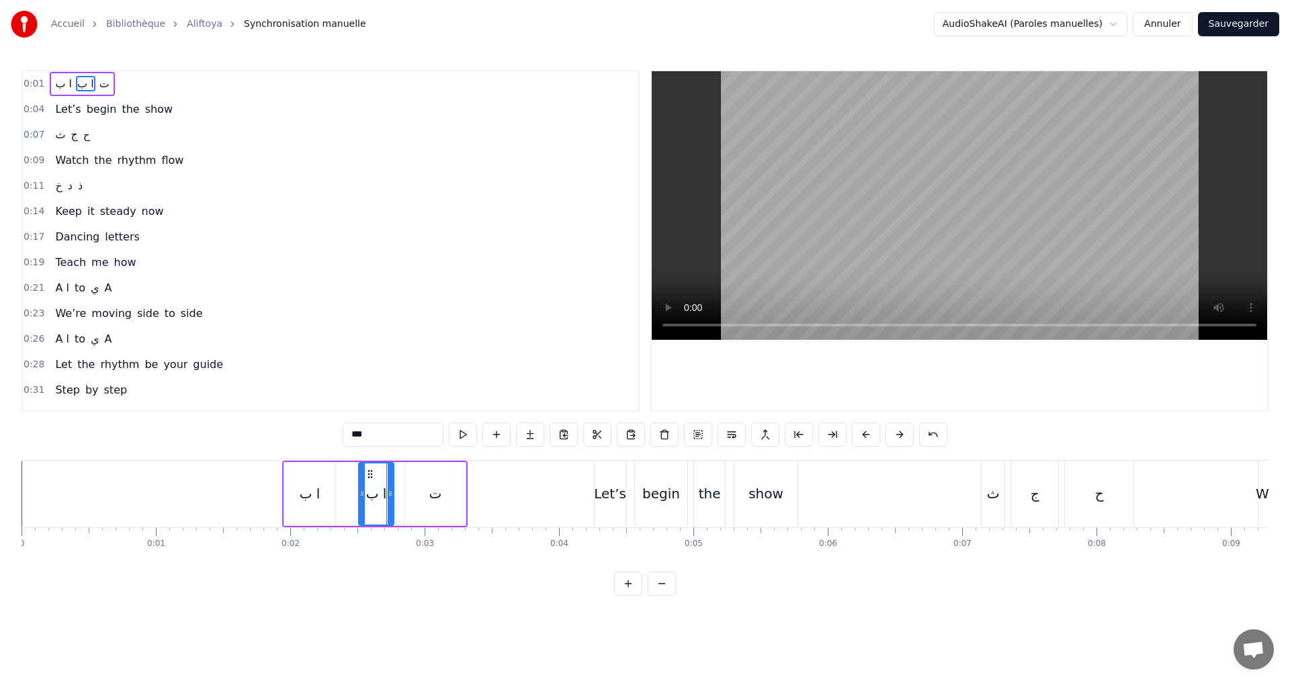
drag, startPoint x: 406, startPoint y: 494, endPoint x: 390, endPoint y: 492, distance: 16.3
click at [390, 492] on icon at bounding box center [390, 493] width 5 height 11
click at [305, 482] on div "ا ب" at bounding box center [309, 494] width 51 height 64
click at [356, 440] on input "***" at bounding box center [393, 435] width 101 height 24
click at [374, 490] on div "ا ب" at bounding box center [376, 494] width 21 height 20
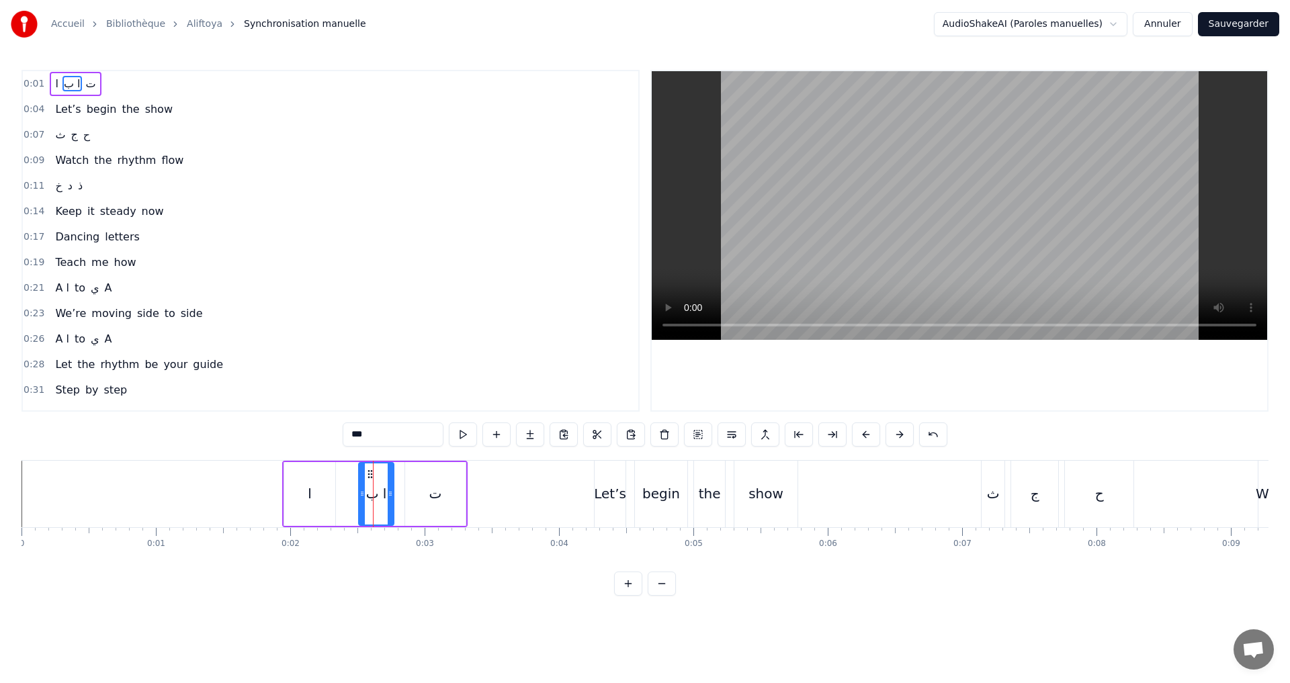
drag, startPoint x: 361, startPoint y: 430, endPoint x: 372, endPoint y: 430, distance: 11.4
click at [372, 430] on input "***" at bounding box center [393, 435] width 101 height 24
click at [445, 488] on div "ت" at bounding box center [435, 494] width 60 height 64
drag, startPoint x: 461, startPoint y: 506, endPoint x: 445, endPoint y: 500, distance: 17.0
click at [445, 500] on div at bounding box center [445, 494] width 5 height 61
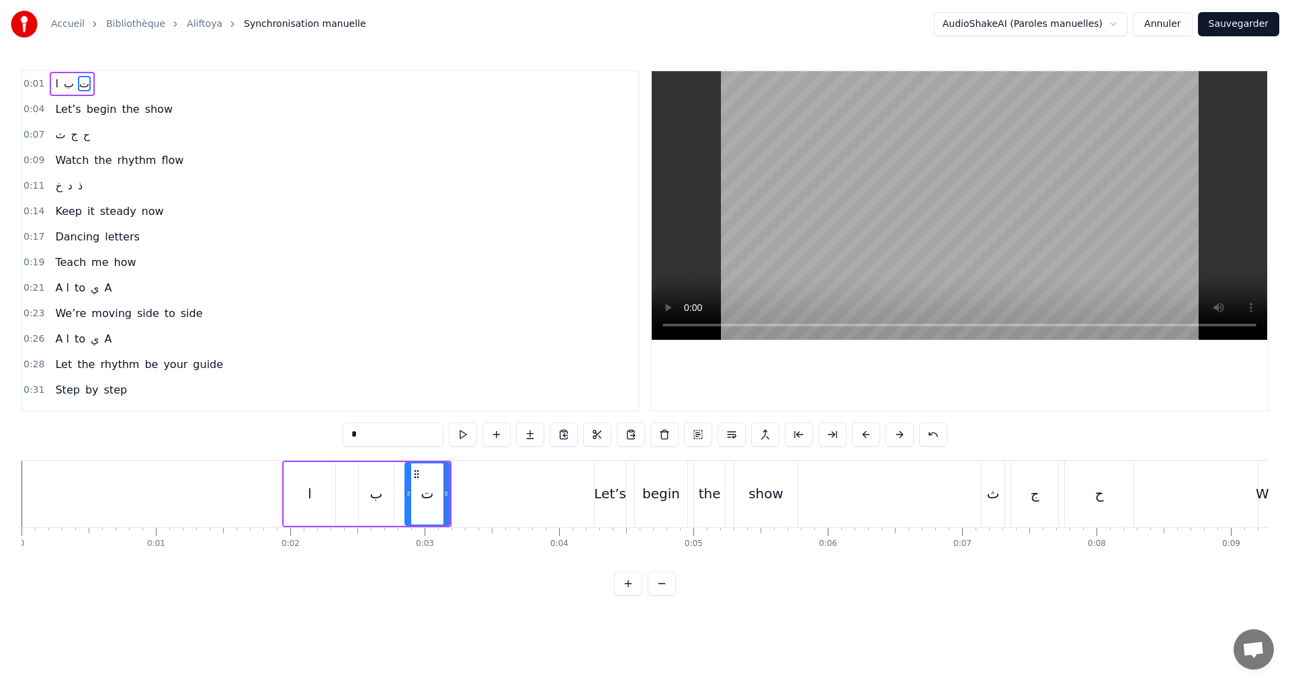
click at [361, 496] on div "ب" at bounding box center [376, 494] width 35 height 64
click at [297, 496] on div "ا" at bounding box center [309, 494] width 51 height 64
type input "*"
drag, startPoint x: 333, startPoint y: 506, endPoint x: 298, endPoint y: 497, distance: 36.0
click at [310, 500] on div at bounding box center [307, 494] width 5 height 61
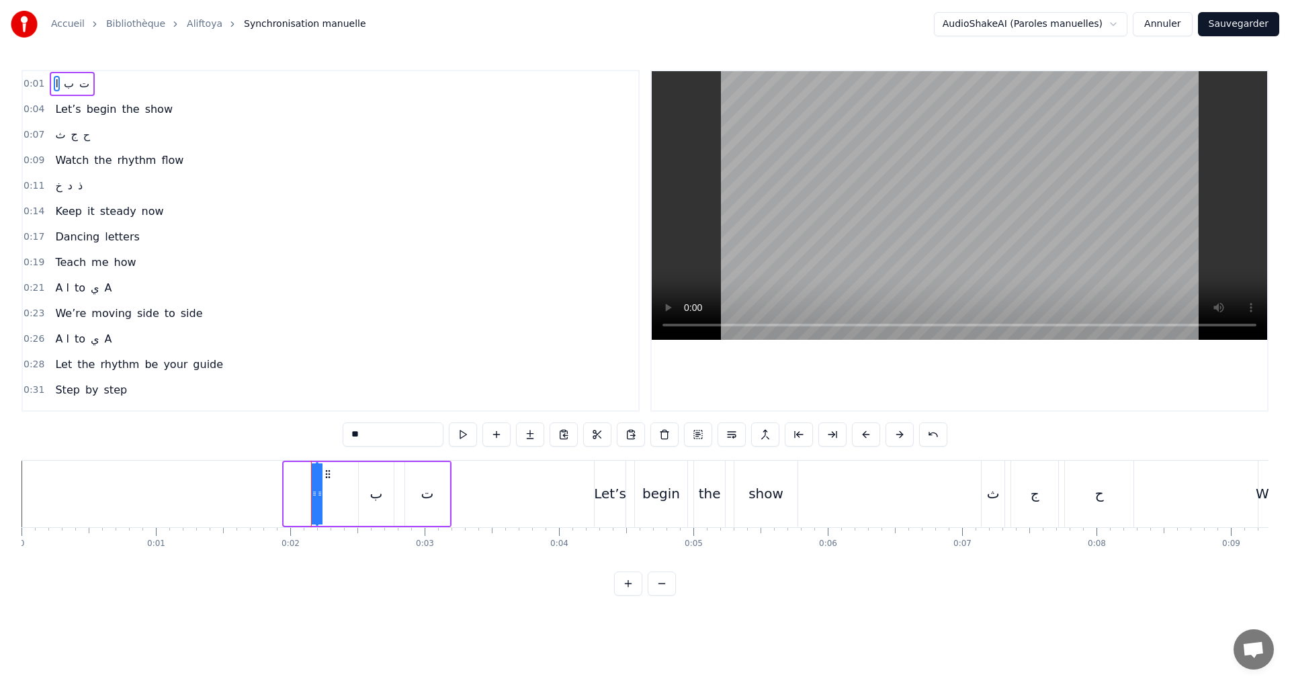
drag, startPoint x: 288, startPoint y: 494, endPoint x: 345, endPoint y: 500, distance: 57.4
click at [347, 499] on div "ا ب ت" at bounding box center [366, 494] width 169 height 67
click at [323, 494] on div "ا ب ت" at bounding box center [382, 494] width 137 height 67
click at [327, 474] on icon at bounding box center [326, 473] width 11 height 11
click at [315, 502] on div "ا" at bounding box center [316, 494] width 4 height 20
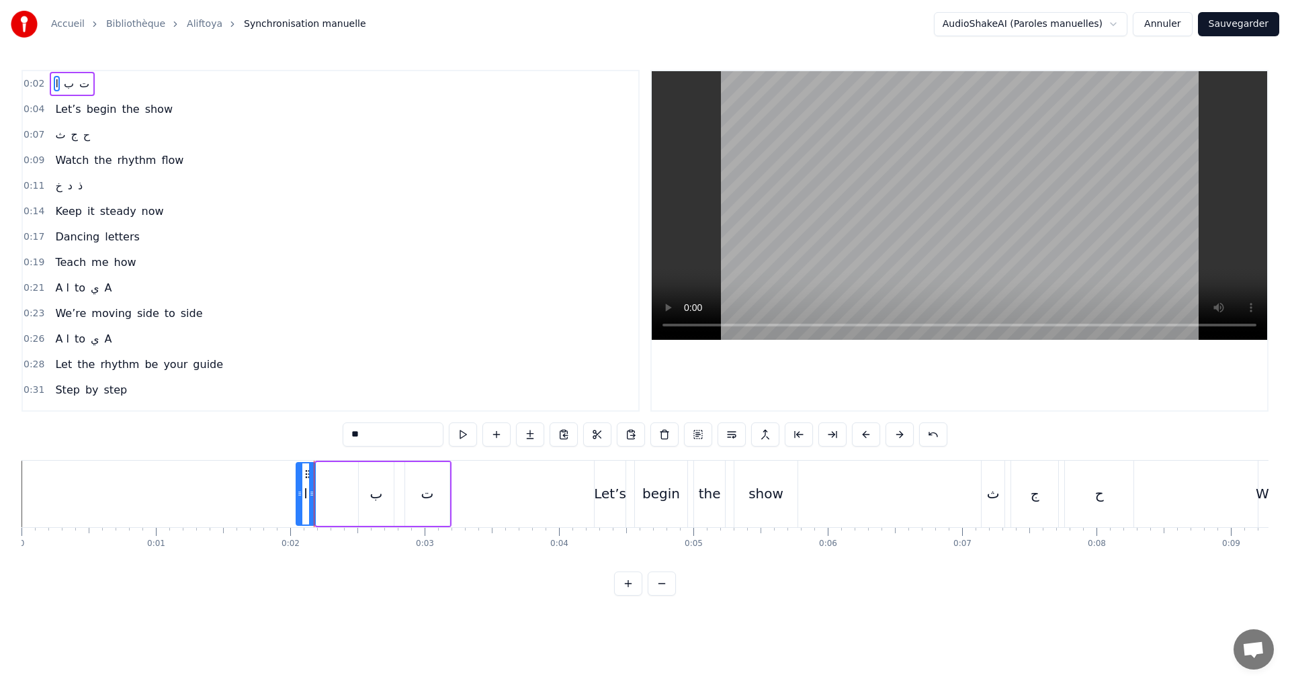
drag, startPoint x: 318, startPoint y: 502, endPoint x: 300, endPoint y: 496, distance: 19.1
click at [300, 496] on div at bounding box center [299, 494] width 5 height 61
drag, startPoint x: 314, startPoint y: 499, endPoint x: 322, endPoint y: 488, distance: 13.8
click at [322, 488] on div at bounding box center [320, 494] width 5 height 61
click at [462, 429] on button at bounding box center [463, 435] width 28 height 24
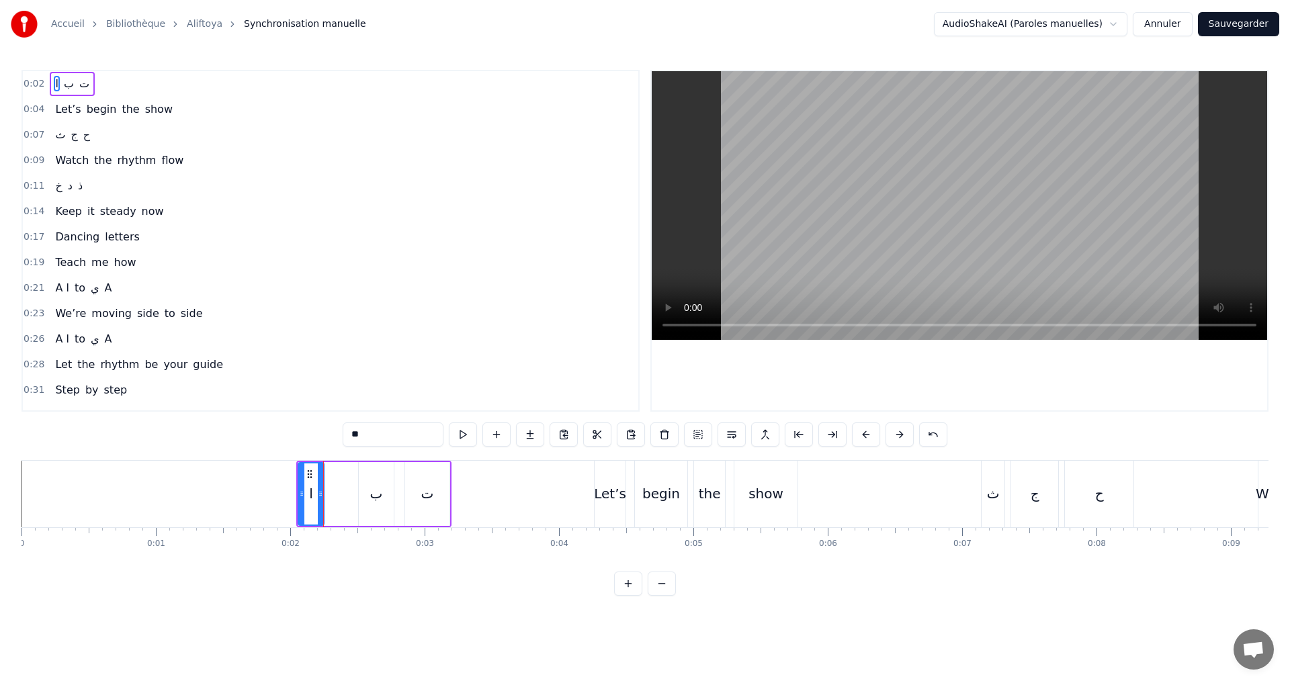
click at [462, 429] on button at bounding box center [463, 435] width 28 height 24
click at [367, 508] on div "ب" at bounding box center [376, 494] width 35 height 64
type input "*"
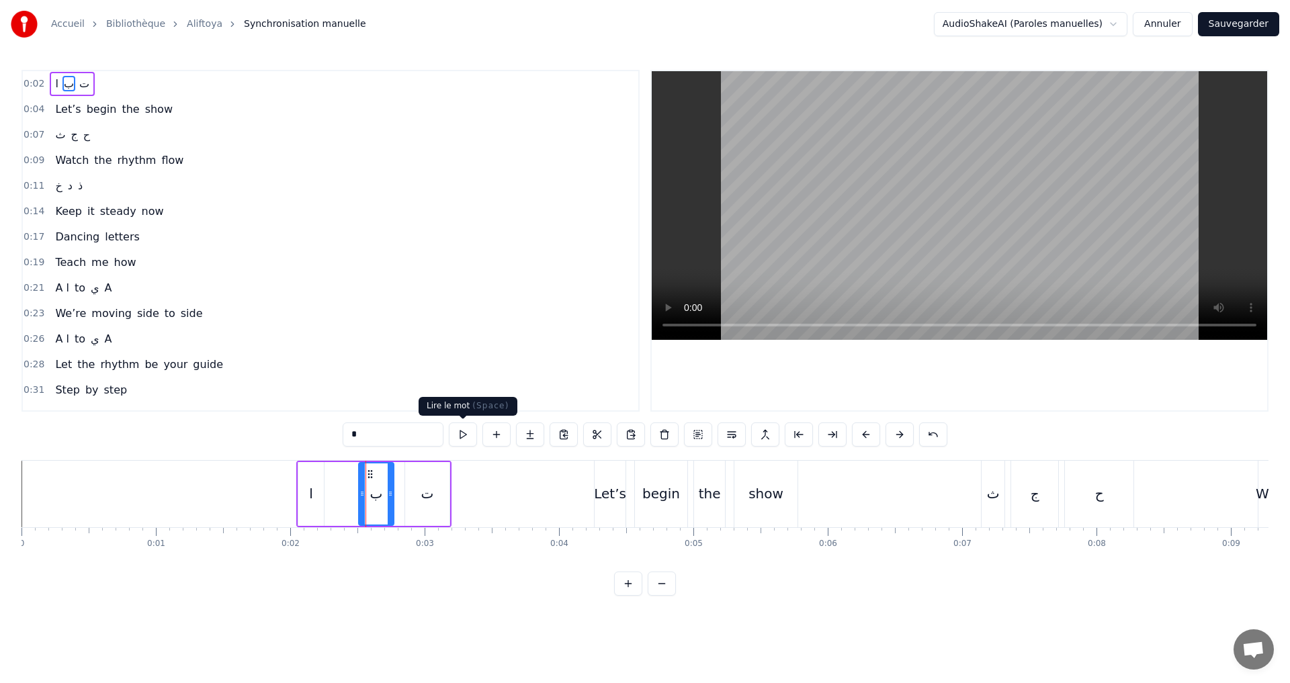
click at [463, 434] on button at bounding box center [463, 435] width 28 height 24
drag, startPoint x: 388, startPoint y: 498, endPoint x: 335, endPoint y: 494, distance: 52.5
click at [335, 494] on div "ا ب ت" at bounding box center [373, 494] width 155 height 67
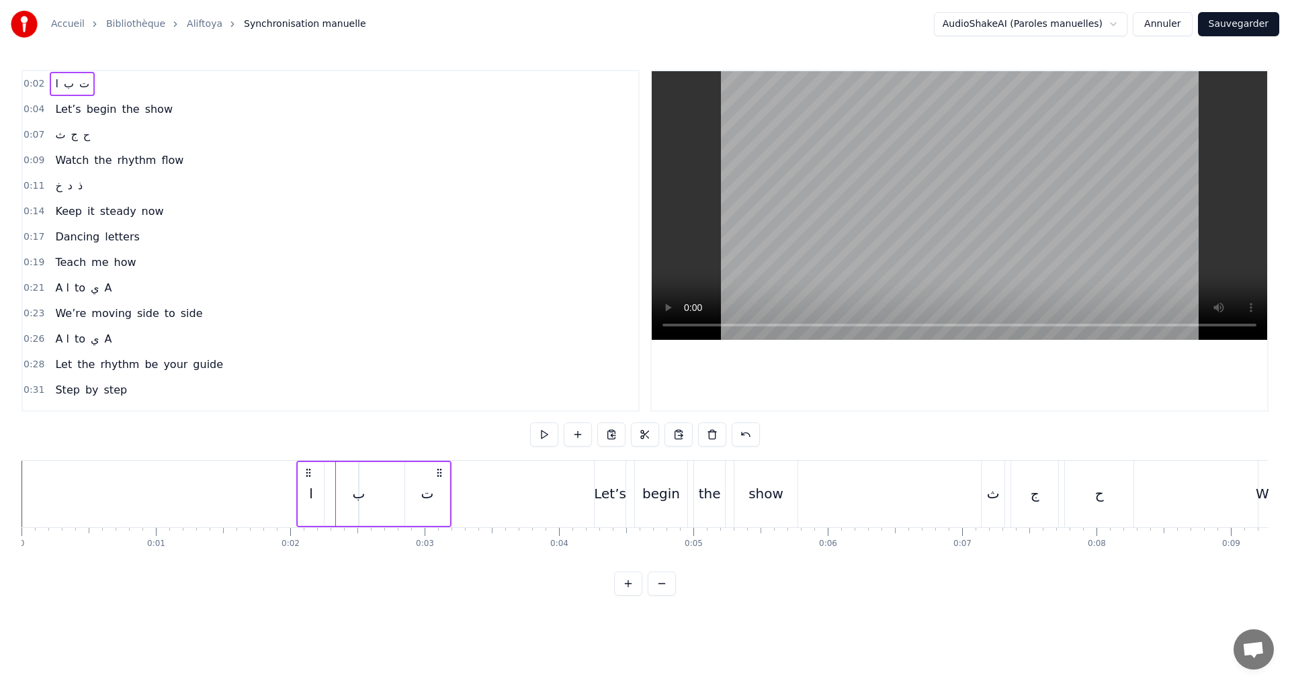
click at [360, 498] on div "ب" at bounding box center [359, 494] width 13 height 20
drag, startPoint x: 360, startPoint y: 498, endPoint x: 378, endPoint y: 498, distance: 17.5
click at [378, 498] on div "ا ب ت" at bounding box center [373, 494] width 155 height 67
click at [359, 498] on div "ب" at bounding box center [359, 494] width 13 height 20
drag, startPoint x: 357, startPoint y: 496, endPoint x: 375, endPoint y: 498, distance: 18.2
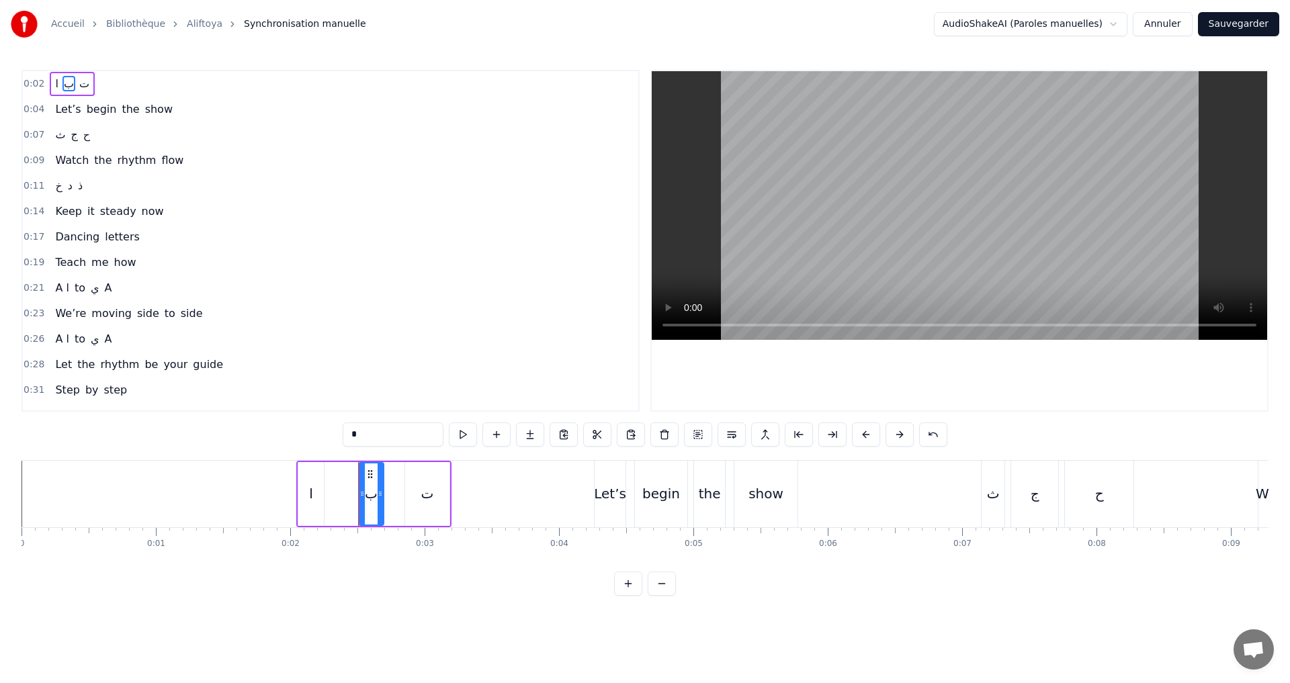
click at [378, 497] on icon at bounding box center [380, 493] width 5 height 11
drag, startPoint x: 361, startPoint y: 498, endPoint x: 351, endPoint y: 494, distance: 10.9
click at [351, 494] on icon at bounding box center [351, 493] width 5 height 11
click at [468, 433] on button at bounding box center [463, 435] width 28 height 24
click at [116, 80] on div "0:02 ا ب ت" at bounding box center [330, 84] width 615 height 26
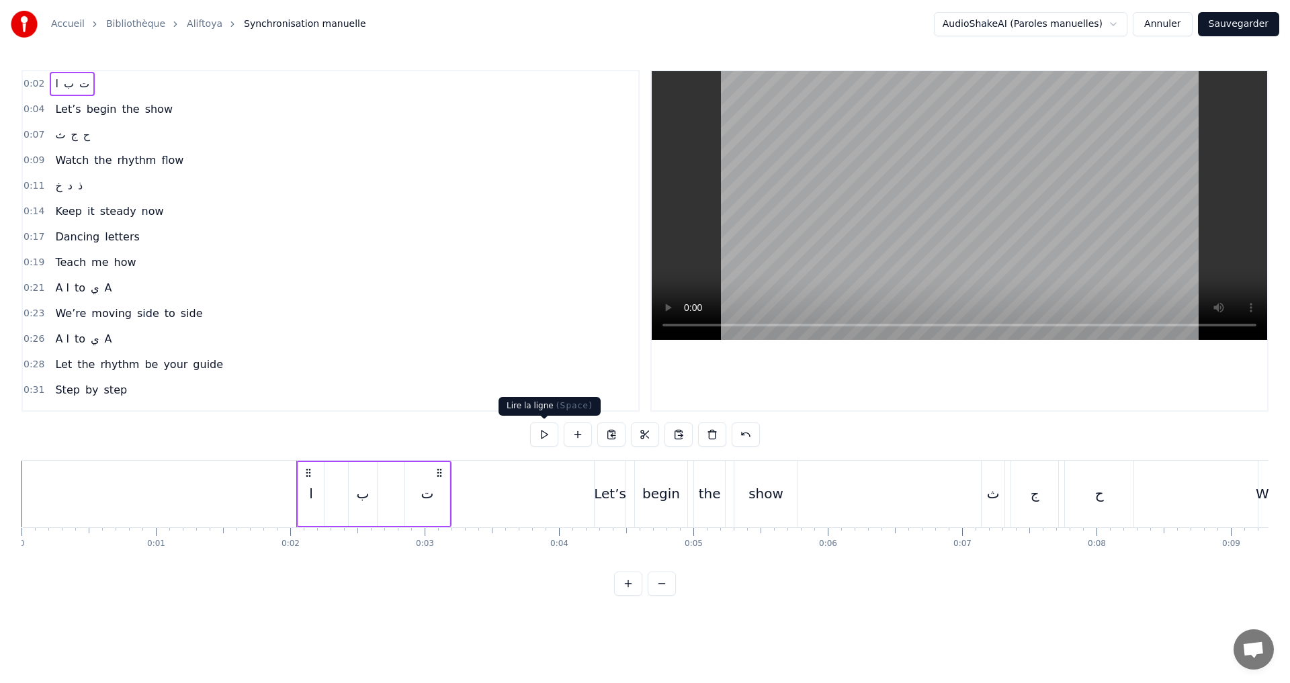
click at [550, 432] on button at bounding box center [544, 435] width 28 height 24
click at [550, 420] on div "0:02 ا ب ت 0:04 Let’s begin the show 0:07 ث ج ح 0:09 Watch the rhythm flow 0:11…" at bounding box center [644, 333] width 1247 height 526
click at [549, 433] on button at bounding box center [544, 435] width 28 height 24
click at [547, 425] on button at bounding box center [544, 435] width 28 height 24
click at [538, 437] on button at bounding box center [544, 435] width 28 height 24
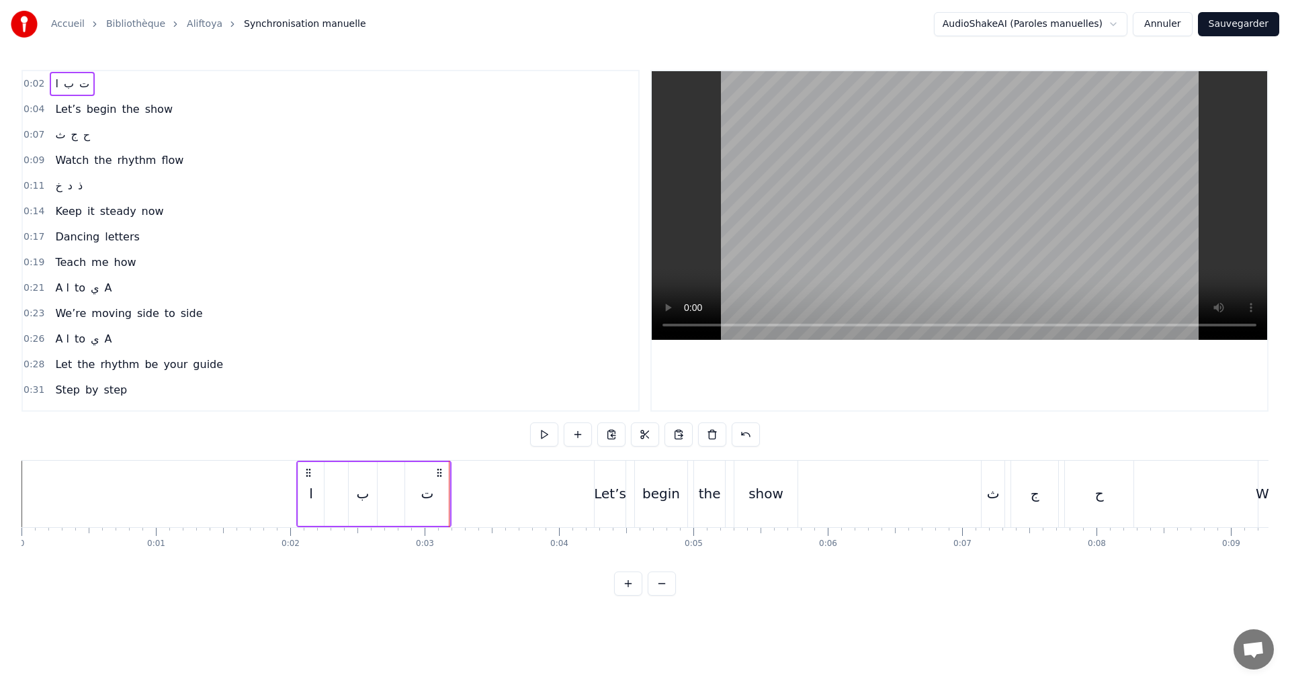
click at [530, 419] on div "0:02 ا ب ت 0:04 Let’s begin the show 0:07 ث ج ح 0:09 Watch the rhythm flow 0:11…" at bounding box center [644, 333] width 1247 height 526
click at [541, 431] on button at bounding box center [544, 435] width 28 height 24
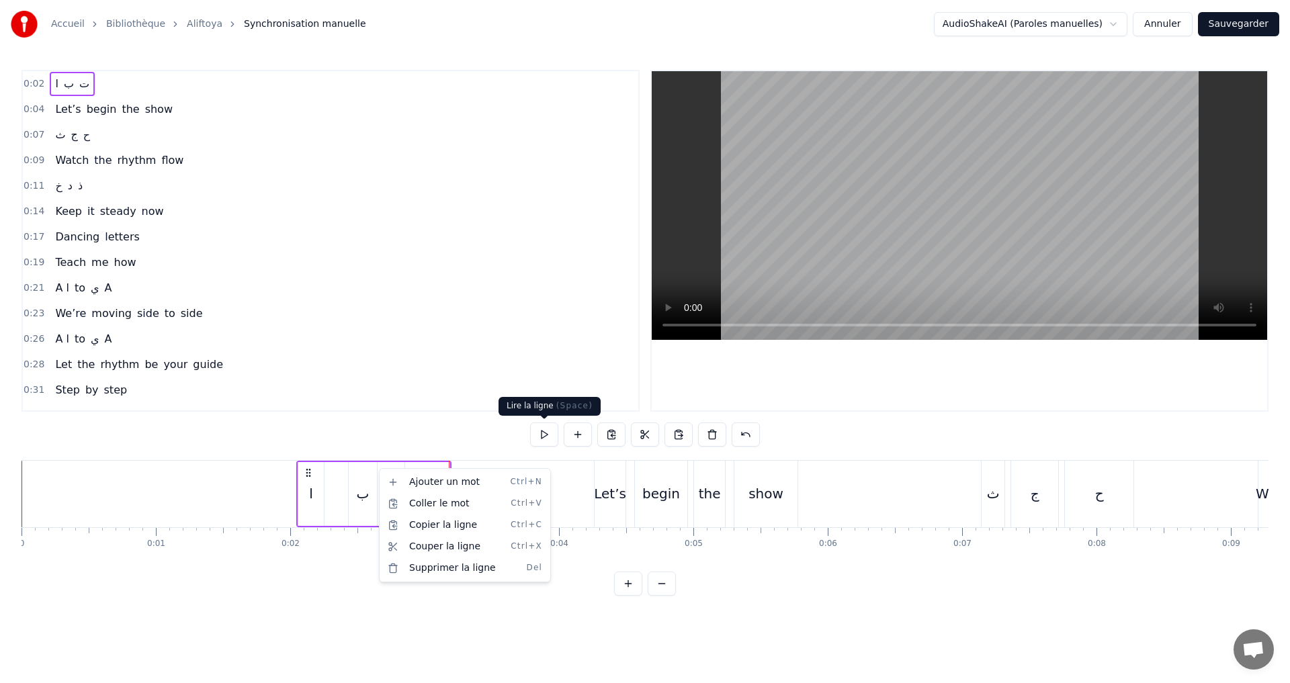
click at [546, 433] on html "Accueil Bibliothèque Aliftoya Synchronisation manuelle AudioShakeAI (Paroles ma…" at bounding box center [645, 308] width 1290 height 617
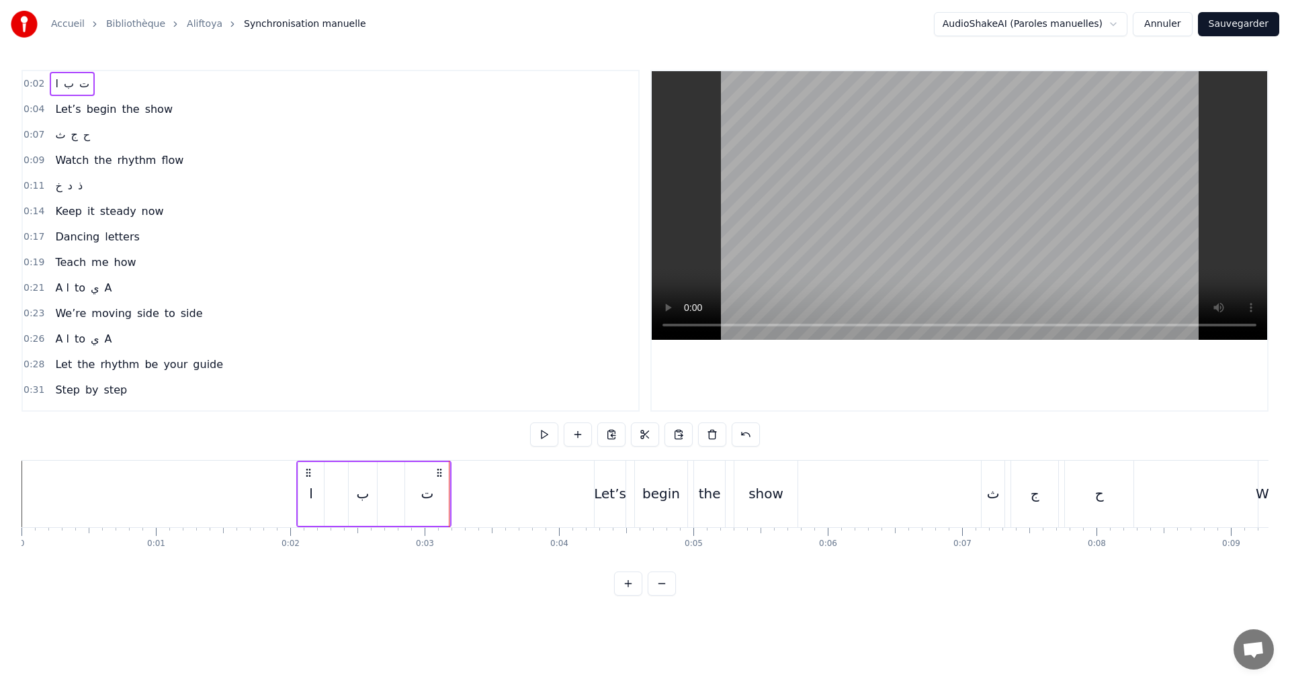
click at [128, 89] on div "0:02 ا ب ت" at bounding box center [330, 84] width 615 height 26
click at [539, 430] on button at bounding box center [544, 435] width 28 height 24
click at [547, 419] on div "0:02 ا ب ت 0:04 Let’s begin the show 0:07 ث ج ح 0:09 Watch the rhythm flow 0:11…" at bounding box center [644, 333] width 1247 height 526
click at [556, 436] on button at bounding box center [544, 435] width 28 height 24
click at [54, 85] on span "ا" at bounding box center [56, 83] width 5 height 15
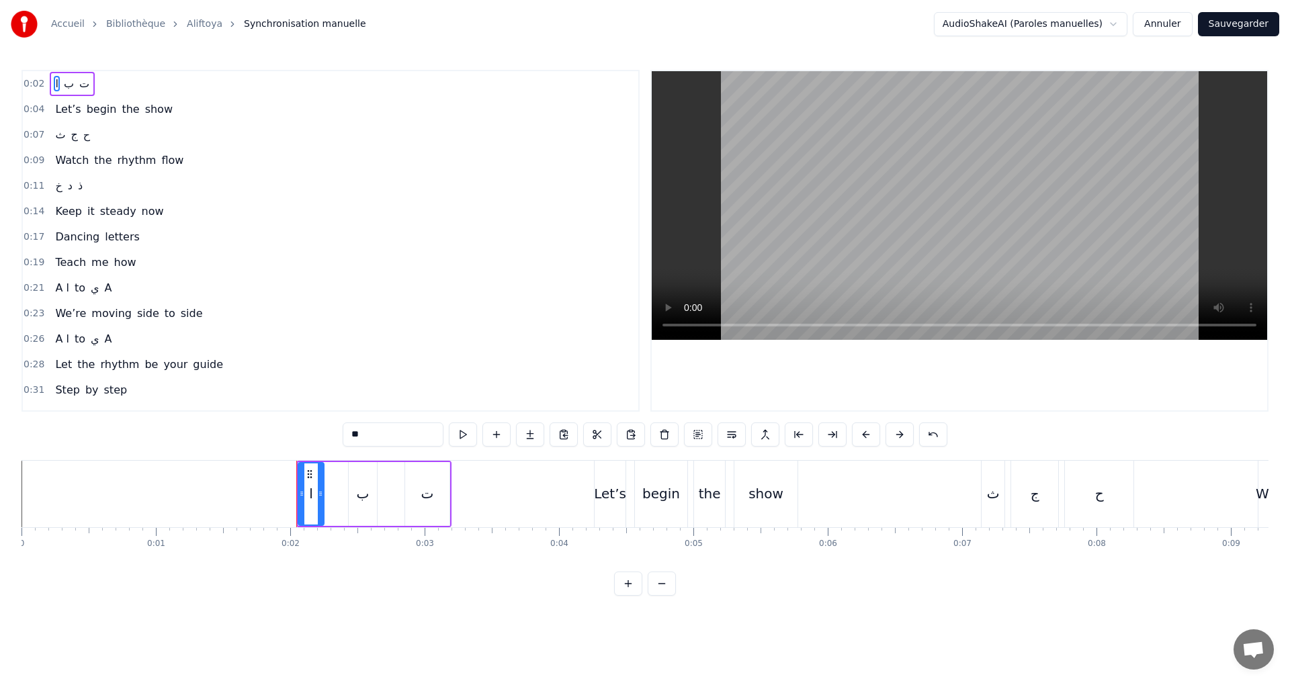
click at [349, 439] on input "*" at bounding box center [393, 435] width 101 height 24
click at [448, 265] on div "0:19 Teach me how" at bounding box center [330, 263] width 615 height 26
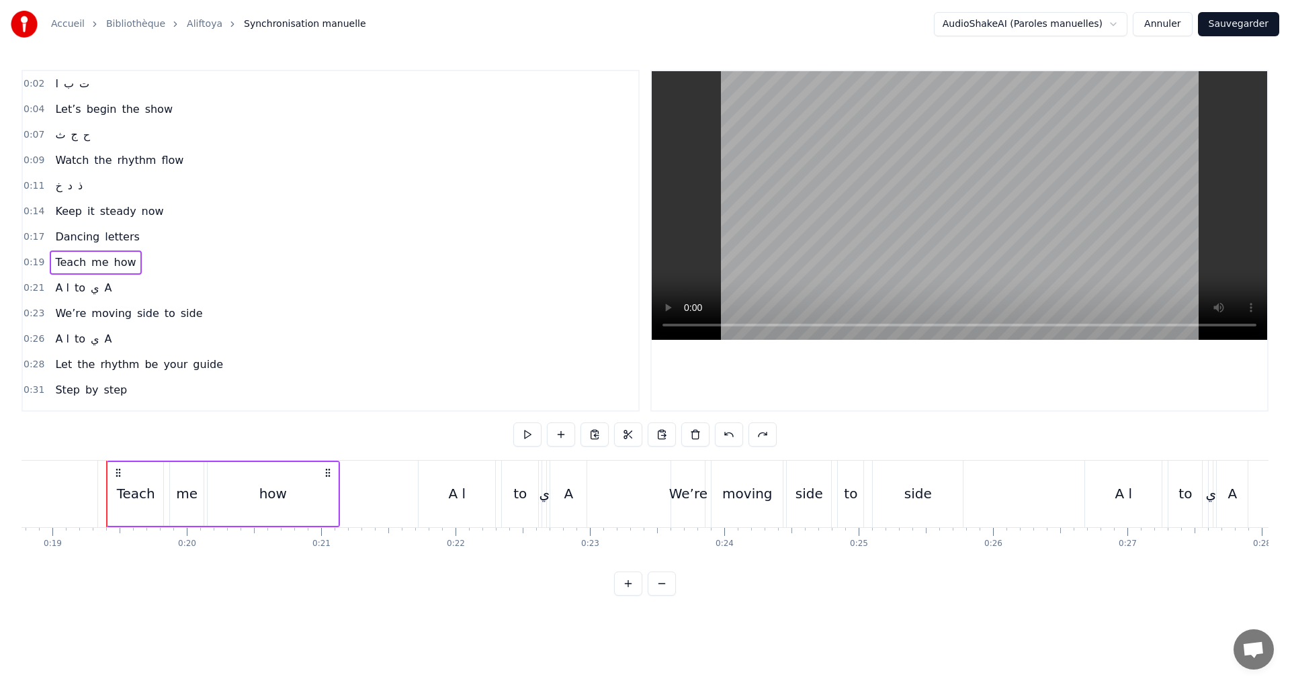
scroll to position [0, 2539]
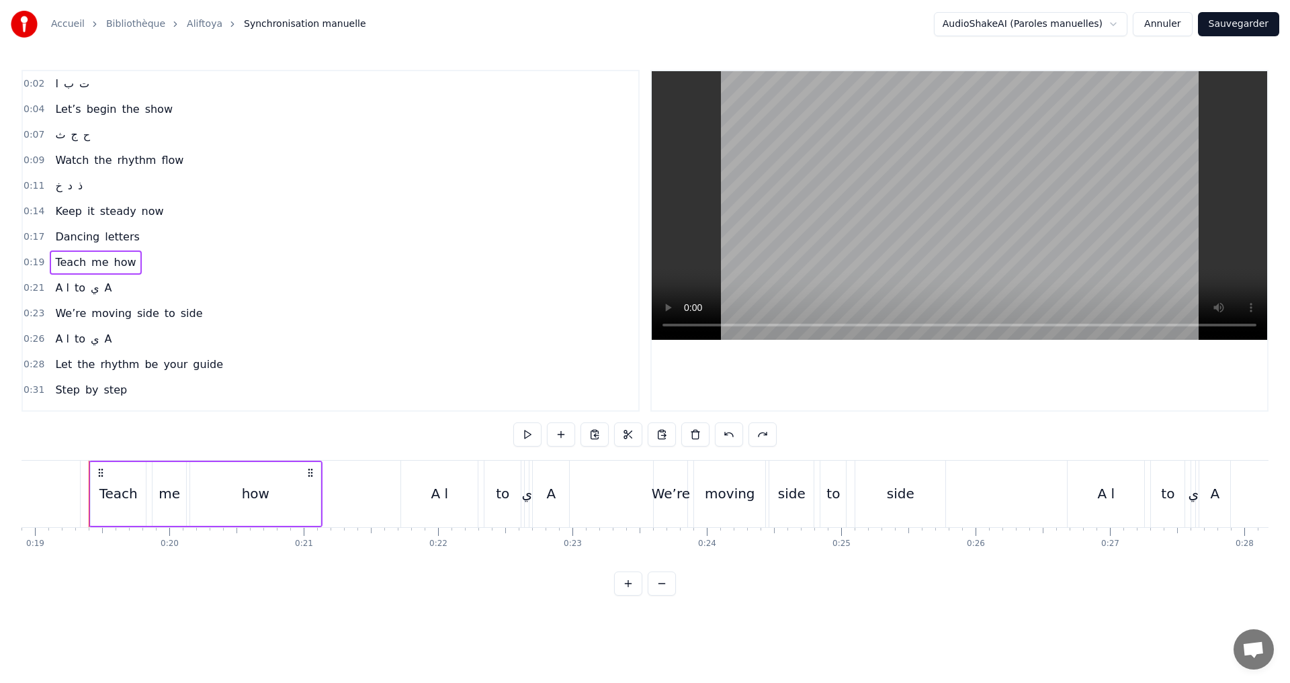
click at [120, 82] on div "0:02 ا ب ت" at bounding box center [330, 84] width 615 height 26
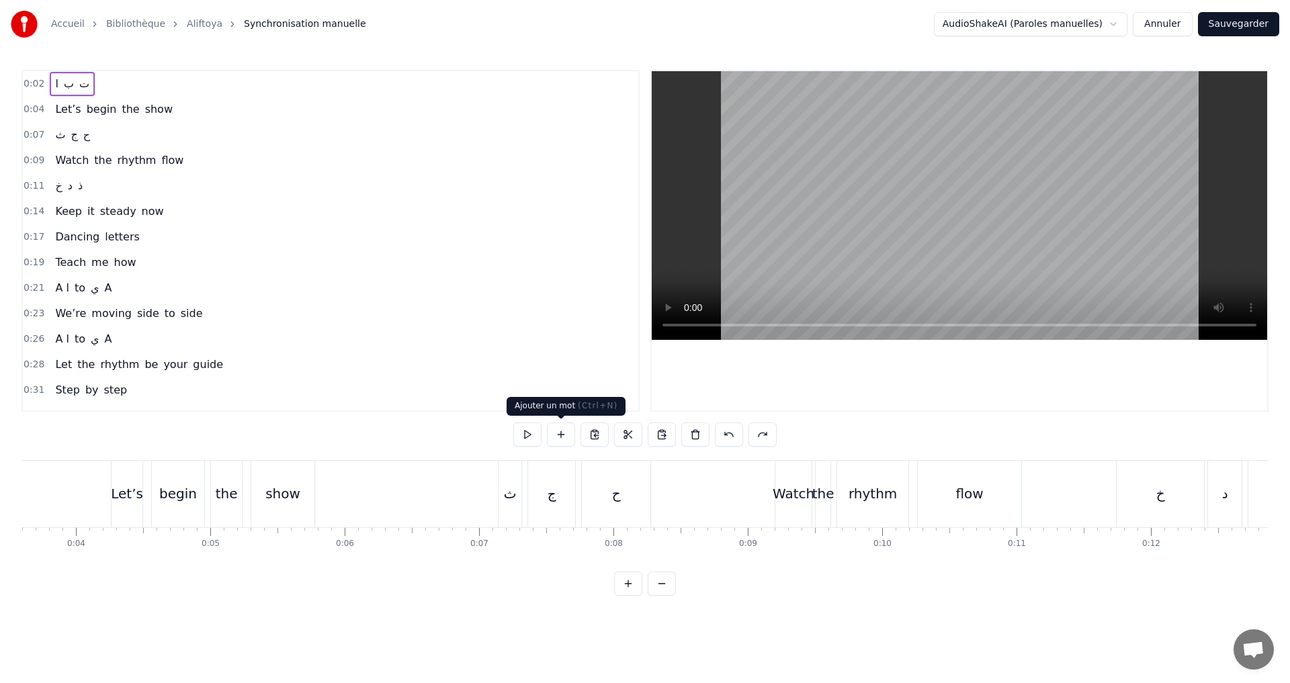
scroll to position [0, 208]
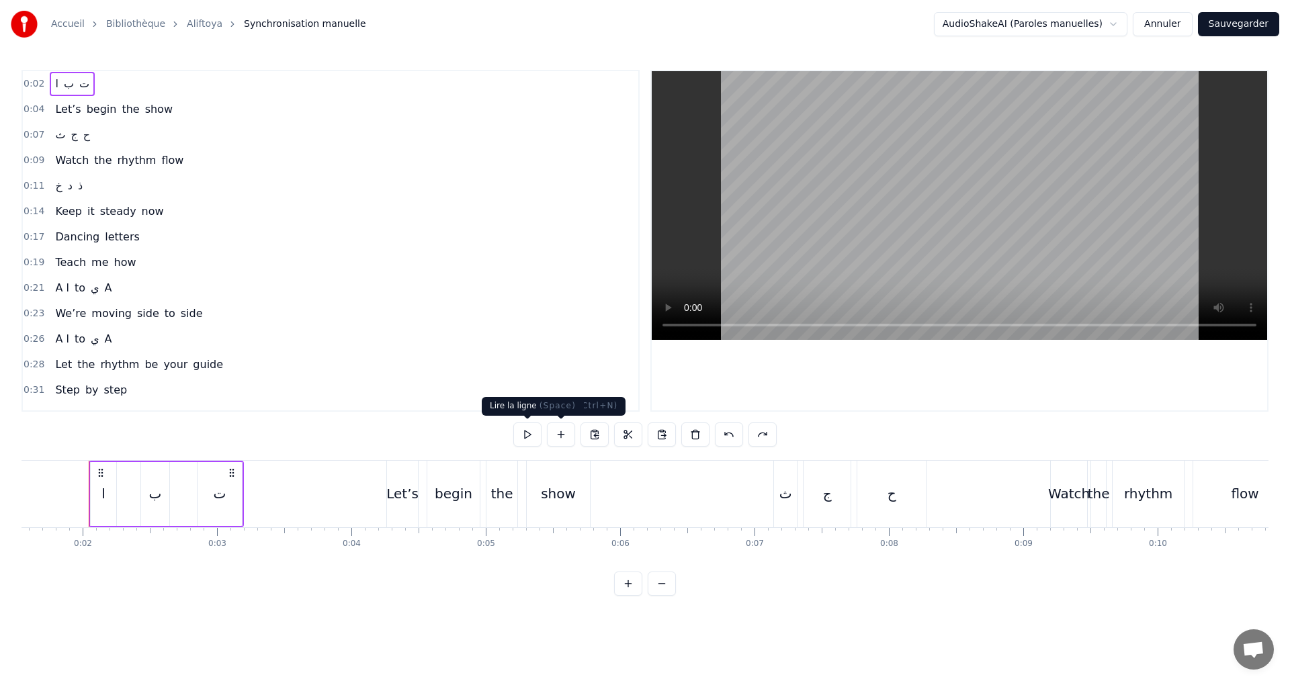
click at [530, 437] on button at bounding box center [527, 435] width 28 height 24
drag, startPoint x: 1229, startPoint y: 21, endPoint x: 1148, endPoint y: 35, distance: 82.5
click at [1229, 24] on button "Sauvegarder" at bounding box center [1238, 24] width 81 height 24
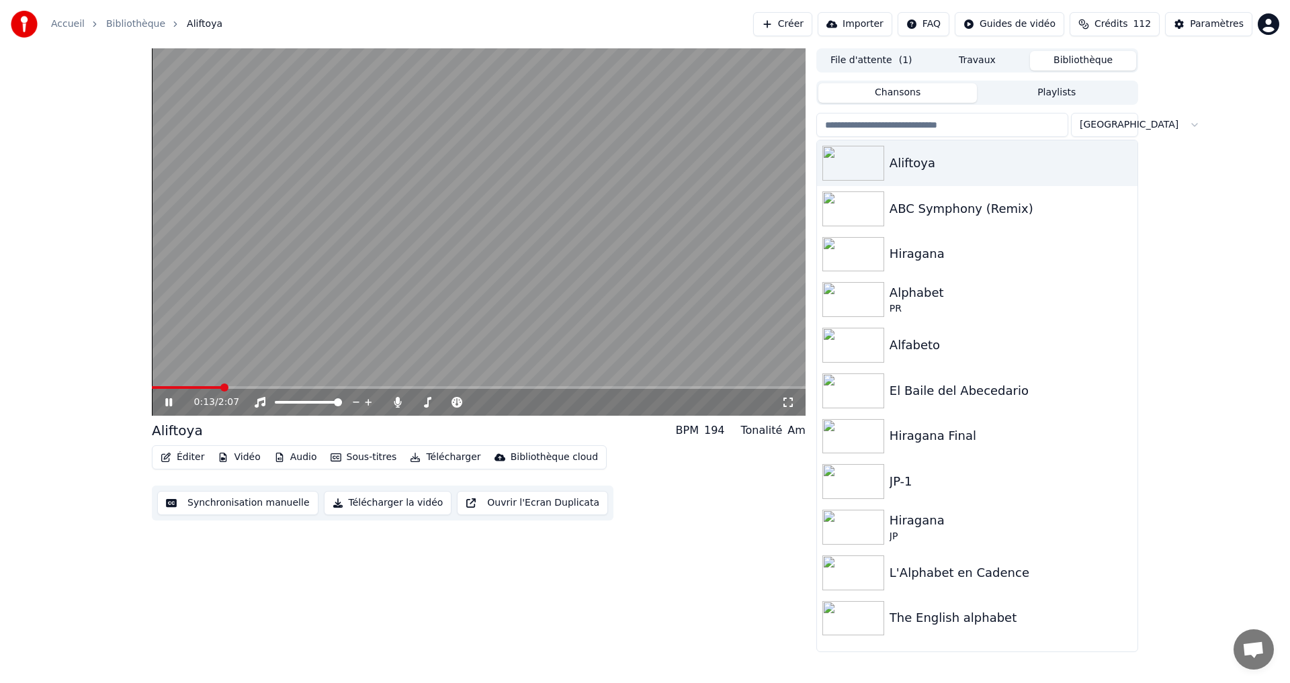
click at [233, 368] on video at bounding box center [479, 231] width 654 height 367
click at [157, 385] on video at bounding box center [479, 231] width 654 height 367
drag, startPoint x: 168, startPoint y: 406, endPoint x: 172, endPoint y: 394, distance: 13.4
click at [169, 406] on icon at bounding box center [179, 402] width 32 height 11
click at [152, 386] on span at bounding box center [152, 387] width 0 height 3
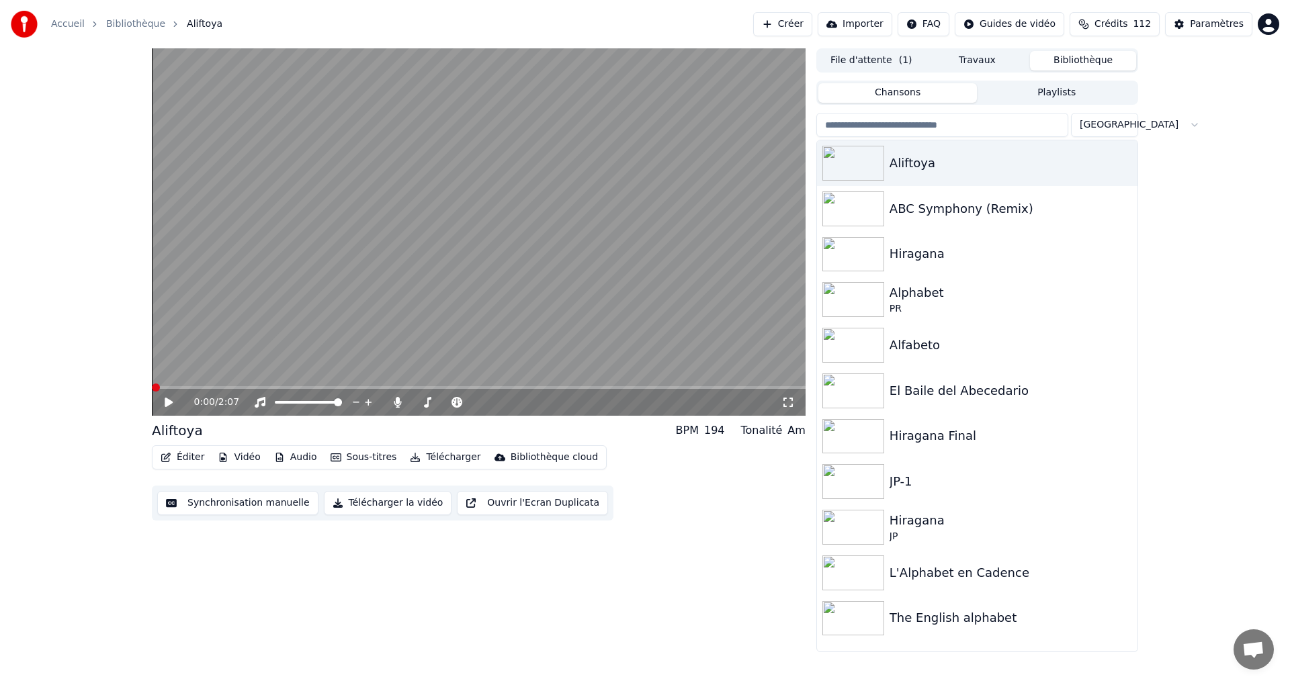
click at [166, 400] on icon at bounding box center [169, 402] width 8 height 9
click at [162, 401] on div "0:09 / 2:07" at bounding box center [478, 402] width 643 height 13
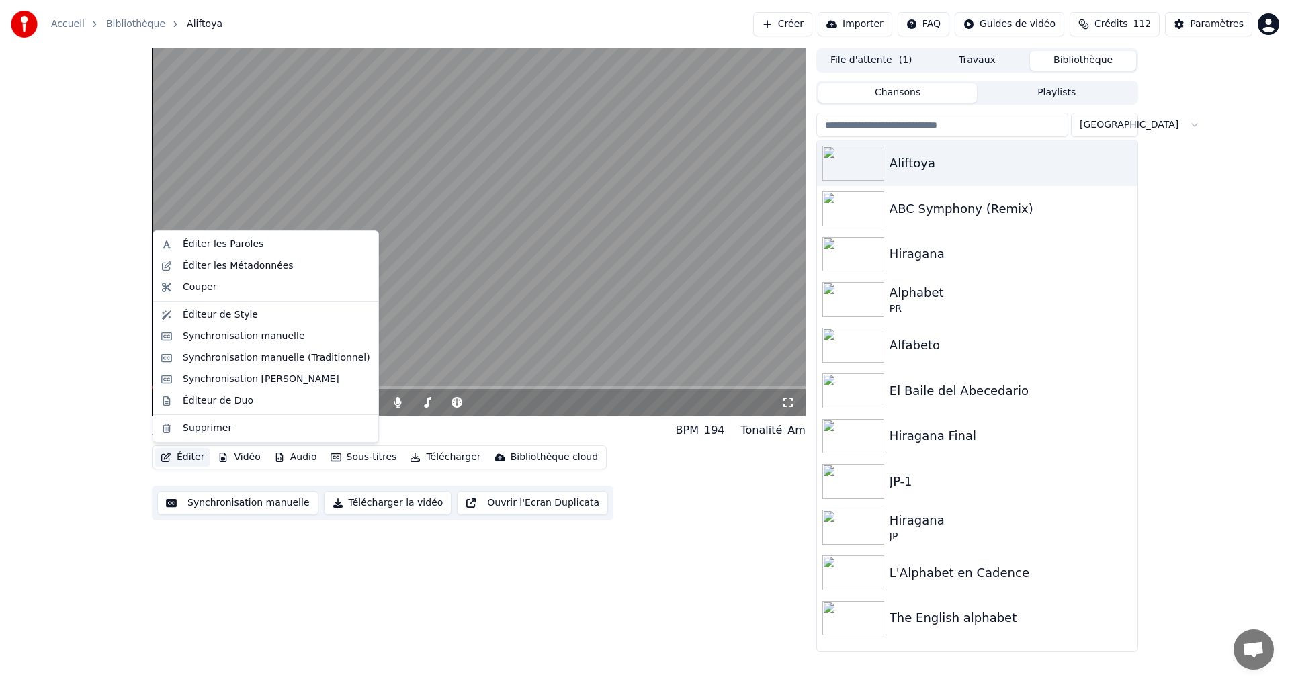
click at [187, 453] on button "Éditer" at bounding box center [182, 457] width 54 height 19
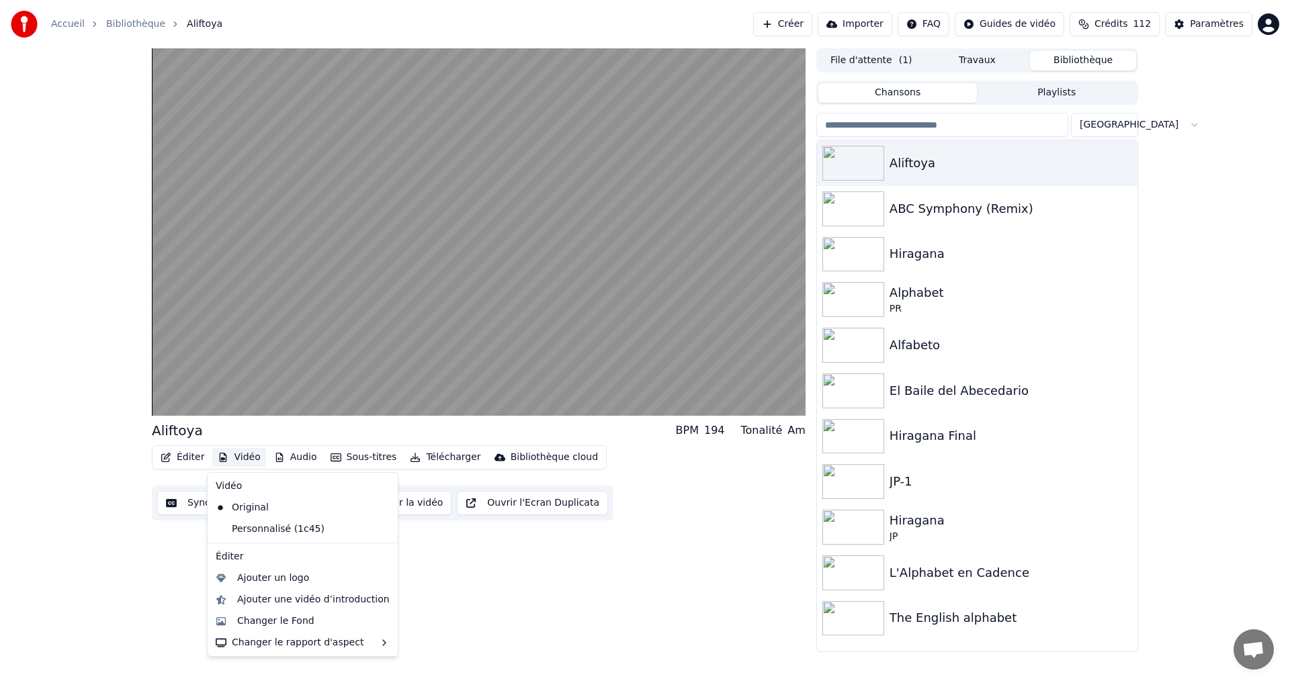
click at [144, 477] on div "Aliftoya BPM 194 Tonalité Am Éditer Vidéo Audio Sous-titres Télécharger Bibliot…" at bounding box center [645, 350] width 1008 height 604
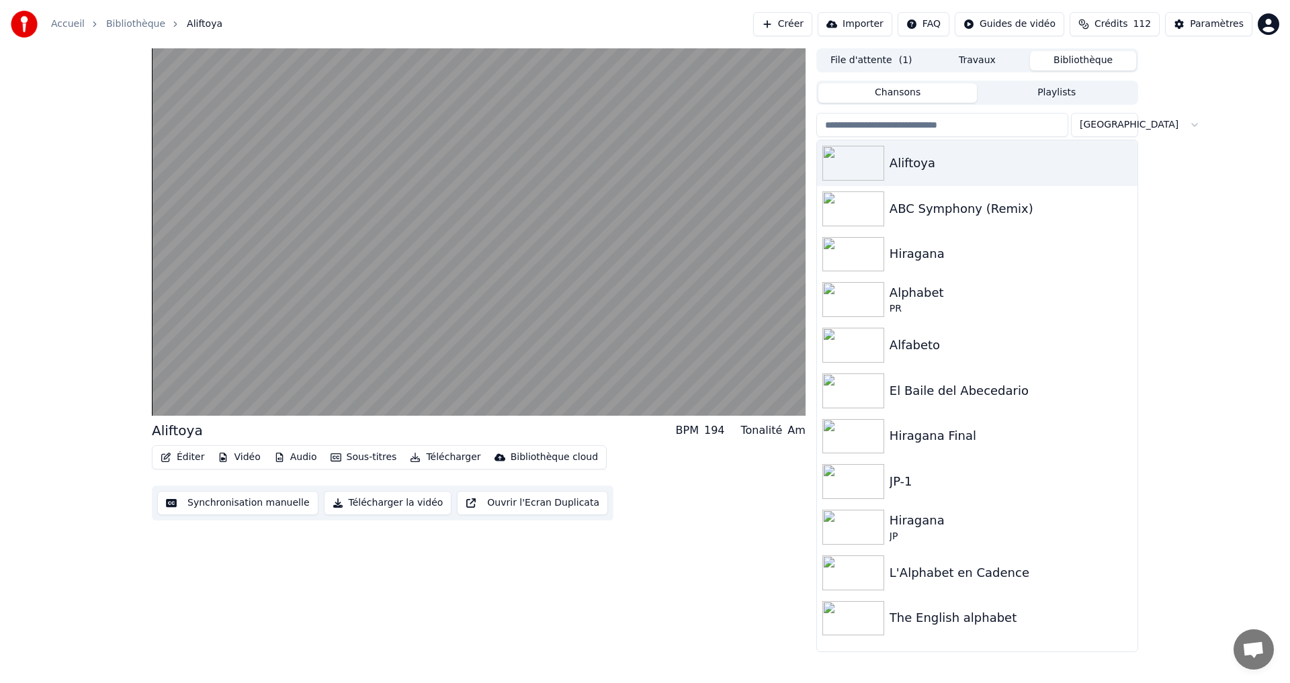
click at [198, 441] on div "Aliftoya BPM 194 Tonalité Am Éditer Vidéo Audio Sous-titres Télécharger Bibliot…" at bounding box center [479, 470] width 654 height 99
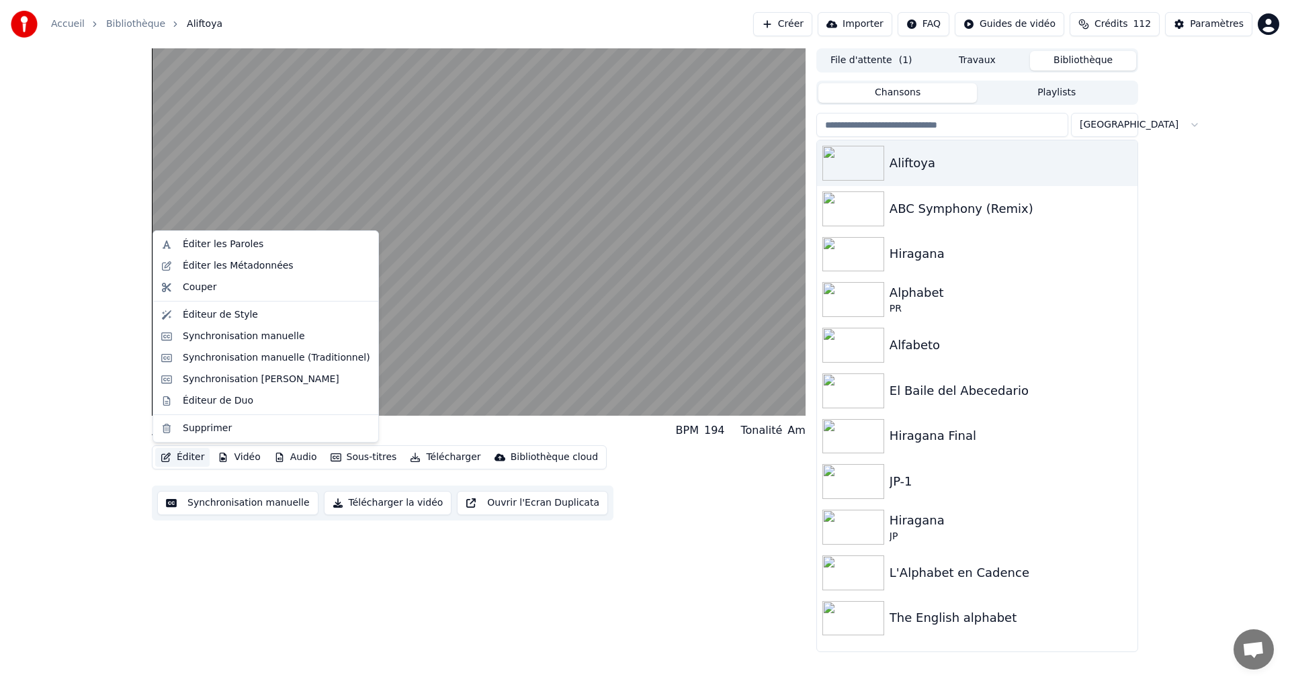
click at [181, 453] on button "Éditer" at bounding box center [182, 457] width 54 height 19
click at [240, 337] on div "Synchronisation manuelle" at bounding box center [244, 336] width 122 height 13
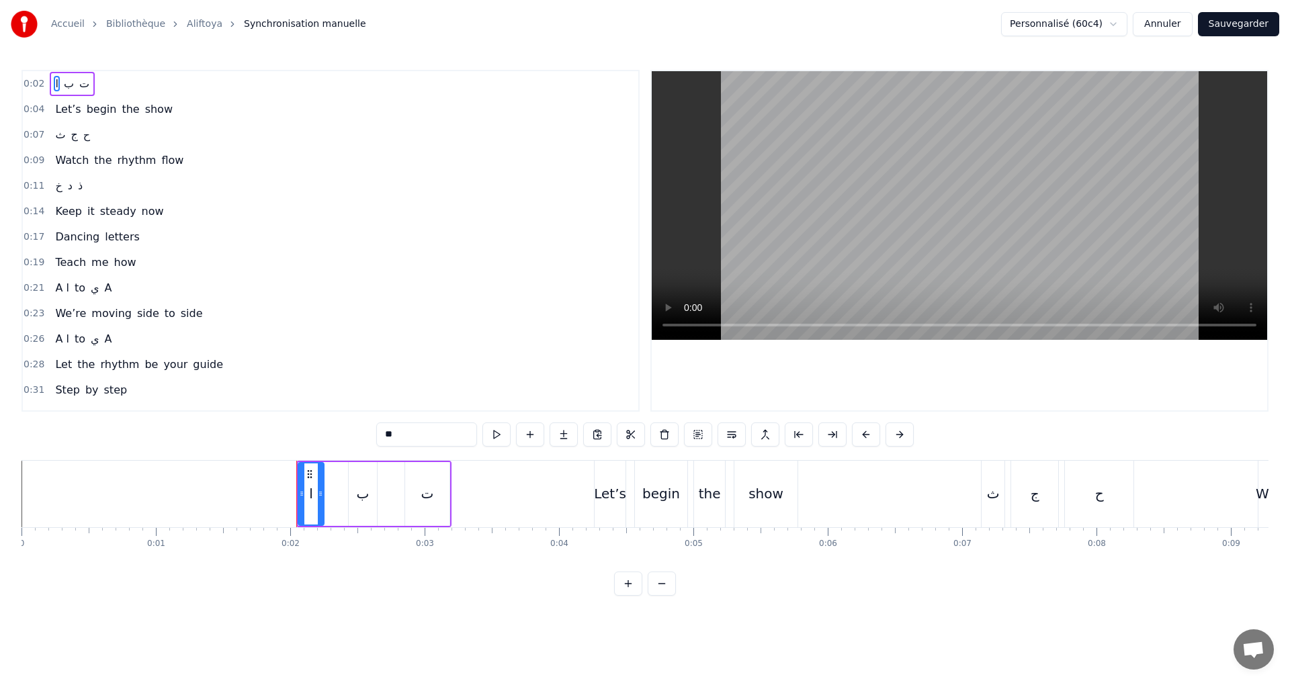
click at [62, 85] on span "ب" at bounding box center [68, 83] width 13 height 15
click at [398, 436] on input "*" at bounding box center [426, 435] width 101 height 24
click at [378, 433] on input "**" at bounding box center [409, 435] width 101 height 24
type input "*"
click at [1165, 17] on button "Annuler" at bounding box center [1162, 24] width 59 height 24
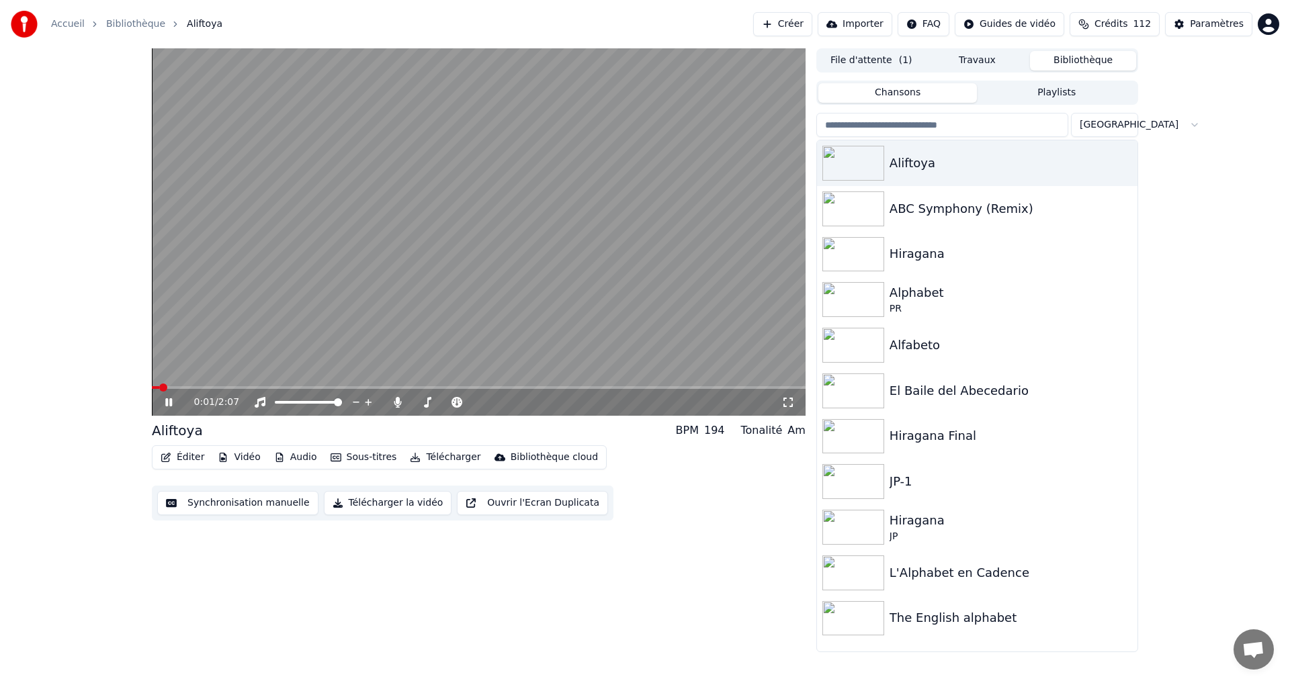
click at [204, 495] on button "Synchronisation manuelle" at bounding box center [237, 503] width 161 height 24
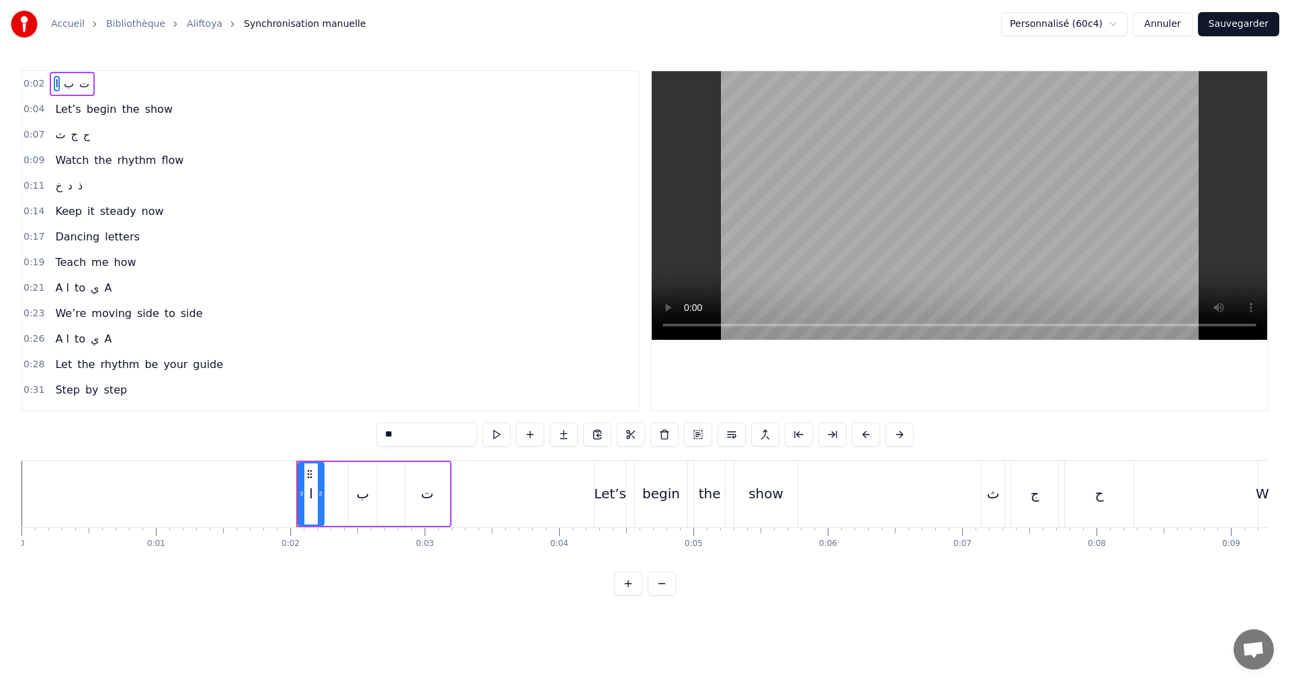
click at [359, 496] on div "ب" at bounding box center [363, 494] width 13 height 20
click at [419, 431] on input "*" at bounding box center [426, 435] width 101 height 24
drag, startPoint x: 386, startPoint y: 433, endPoint x: 331, endPoint y: 428, distance: 54.7
click at [331, 428] on div "0:02 ا ب ت 0:04 Let’s begin the show 0:07 ث ج ح 0:09 Watch the rhythm flow 0:11…" at bounding box center [644, 333] width 1247 height 526
click at [429, 488] on div "ت" at bounding box center [427, 494] width 13 height 20
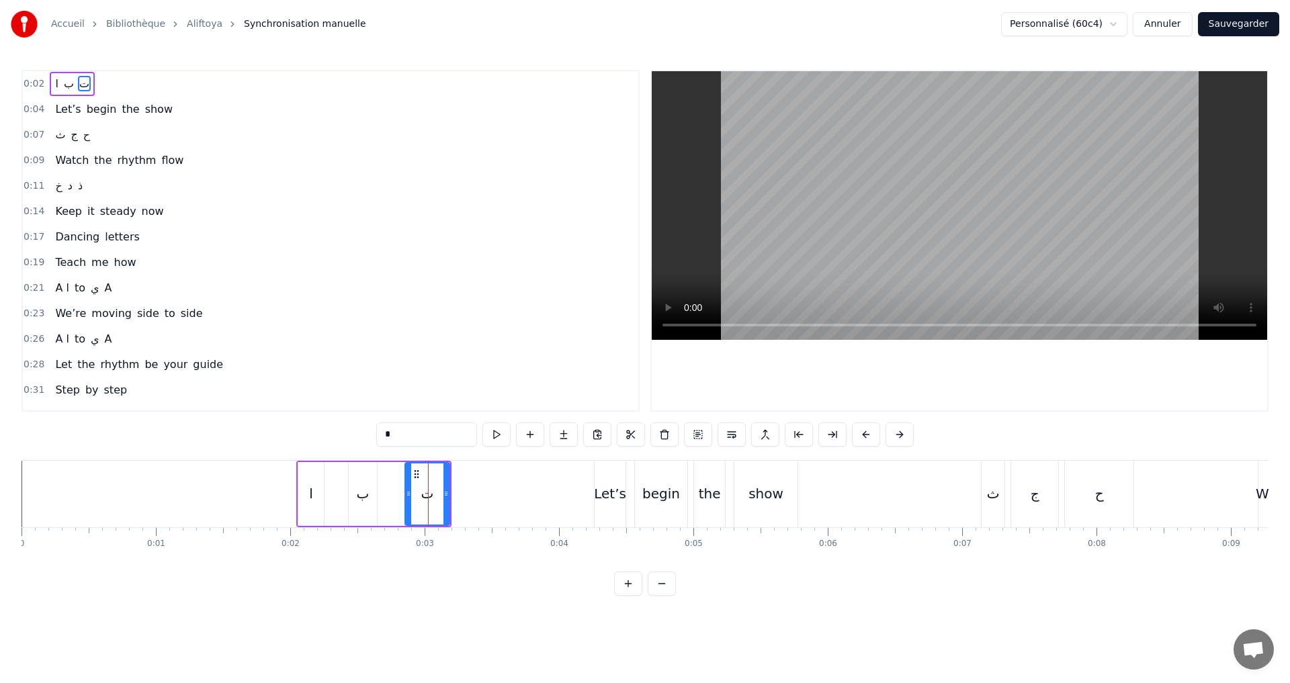
drag, startPoint x: 398, startPoint y: 428, endPoint x: 355, endPoint y: 445, distance: 46.2
click at [425, 435] on input "*" at bounding box center [426, 435] width 101 height 24
click at [387, 431] on input "*" at bounding box center [426, 435] width 101 height 24
click at [322, 491] on div "ا" at bounding box center [311, 494] width 26 height 64
drag, startPoint x: 392, startPoint y: 443, endPoint x: 419, endPoint y: 437, distance: 27.5
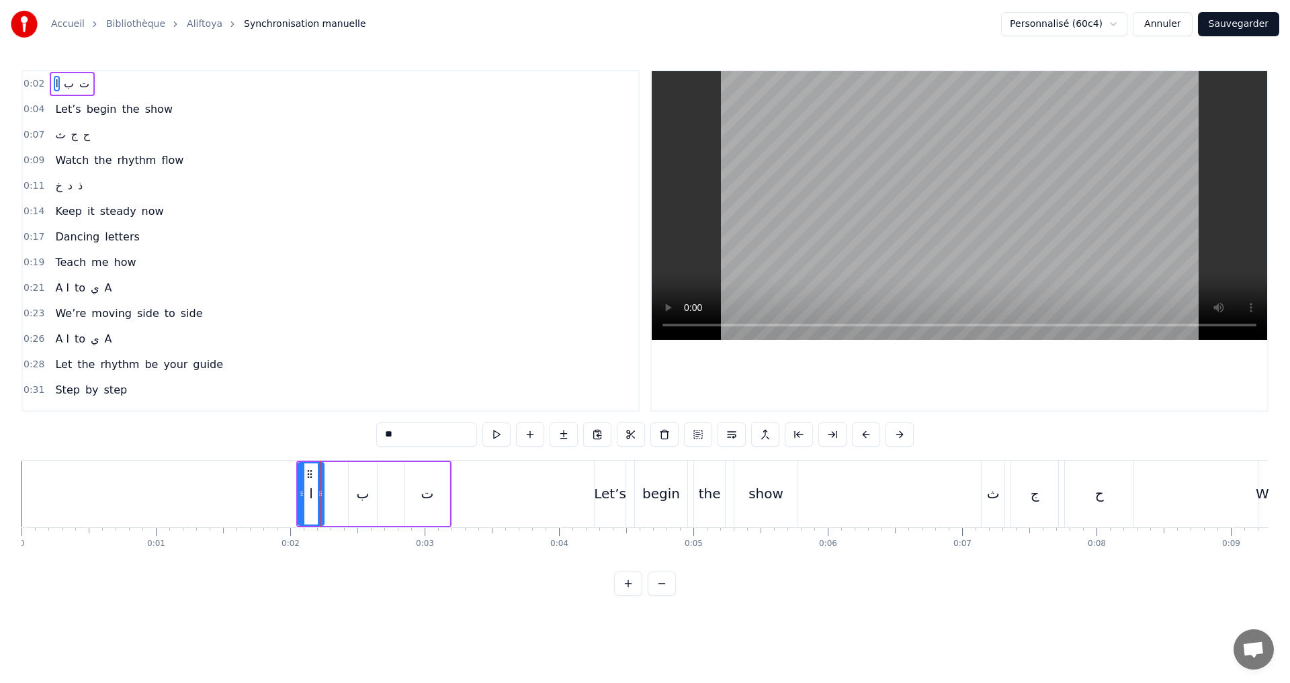
click at [419, 437] on input "*" at bounding box center [426, 435] width 101 height 24
type input "*"
click at [476, 431] on button at bounding box center [480, 435] width 28 height 24
click at [167, 85] on div "0:02 ا ب ت" at bounding box center [330, 84] width 615 height 26
click at [1247, 26] on button "Sauvegarder" at bounding box center [1238, 24] width 81 height 24
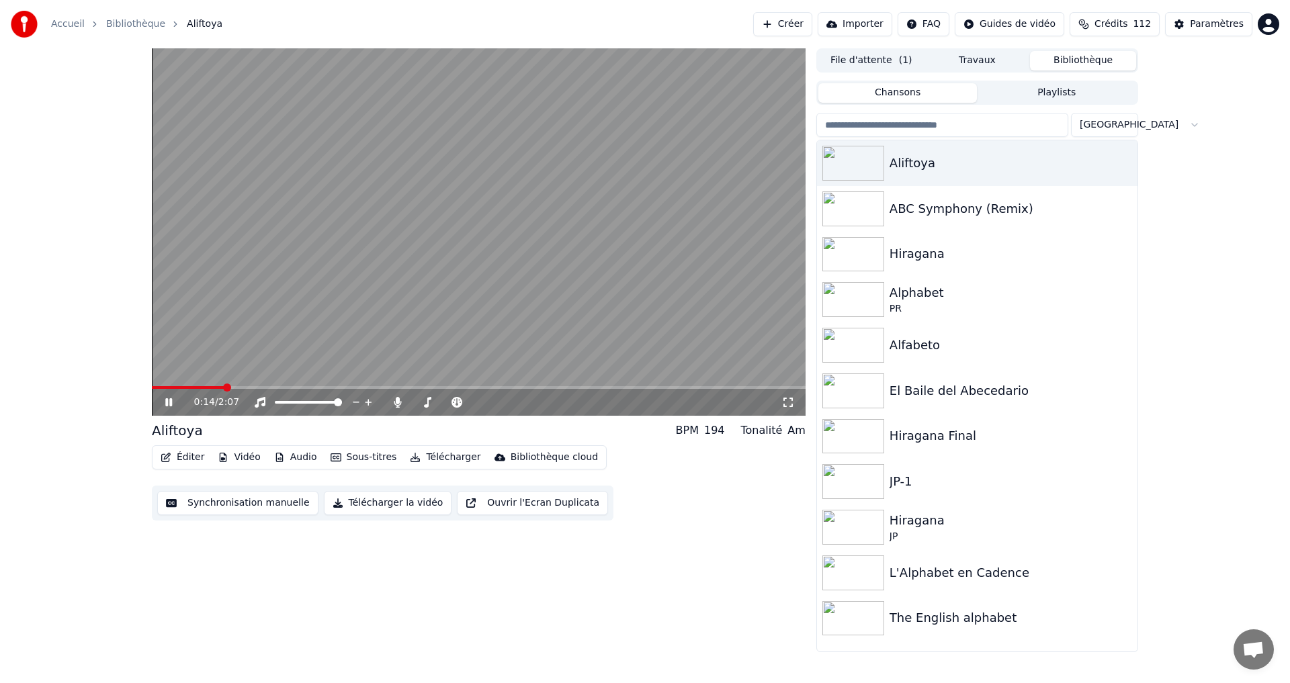
click at [167, 398] on icon at bounding box center [179, 402] width 32 height 11
click at [205, 503] on button "Synchronisation manuelle" at bounding box center [237, 503] width 161 height 24
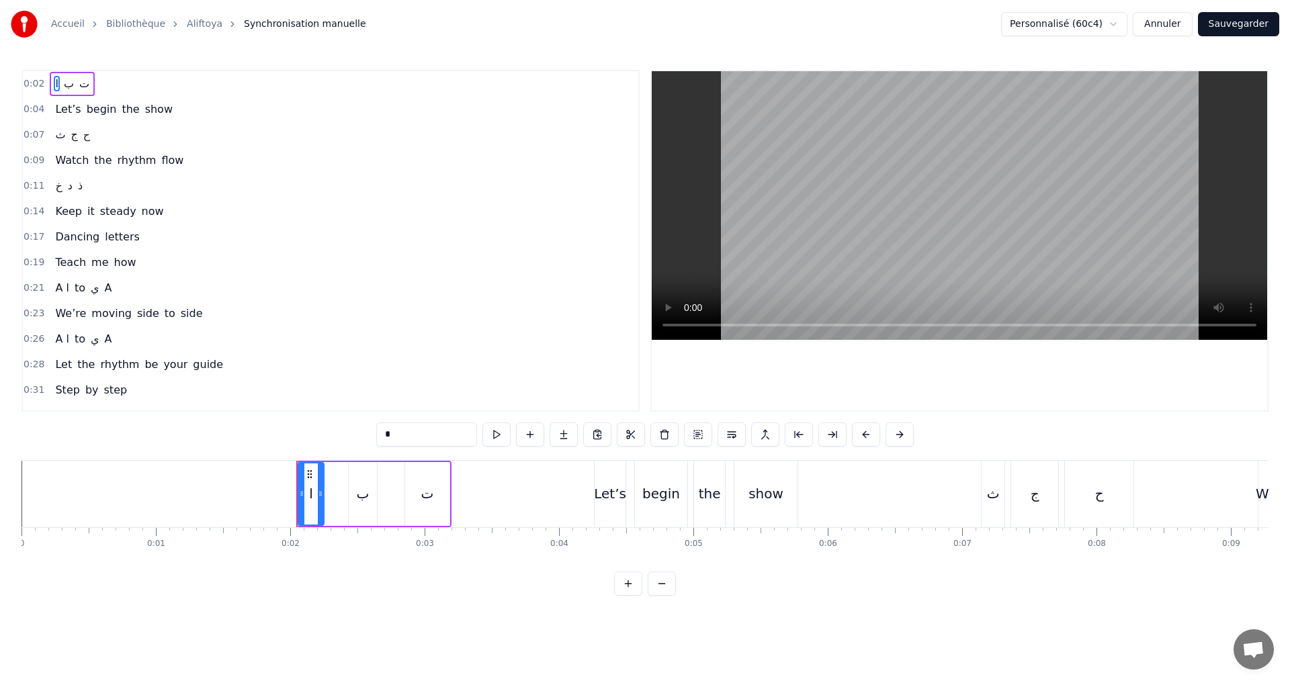
drag, startPoint x: 191, startPoint y: 91, endPoint x: 205, endPoint y: 75, distance: 20.9
click at [191, 89] on div "0:02 ا ب ت" at bounding box center [330, 84] width 615 height 26
click at [573, 436] on button at bounding box center [578, 435] width 28 height 24
click at [209, 100] on div "0:04 Let’s begin the show" at bounding box center [330, 110] width 615 height 26
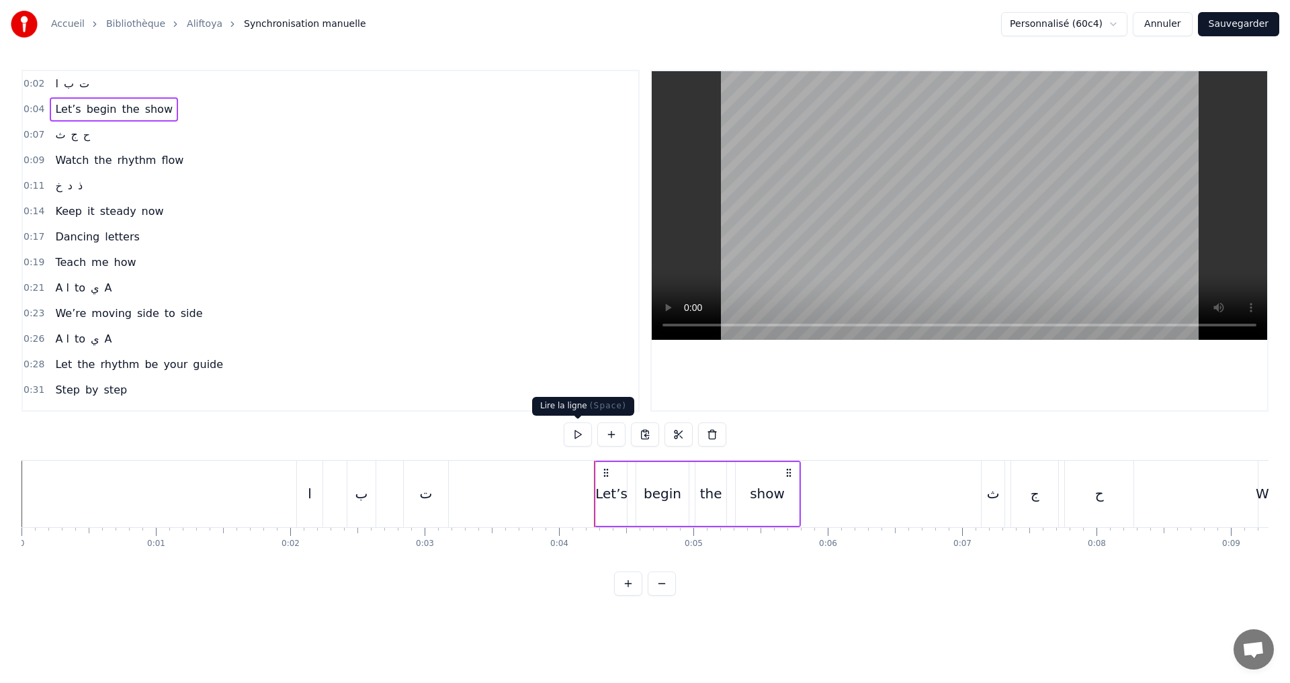
click at [580, 436] on button at bounding box center [578, 435] width 28 height 24
click at [601, 494] on div "Let’s" at bounding box center [611, 494] width 32 height 20
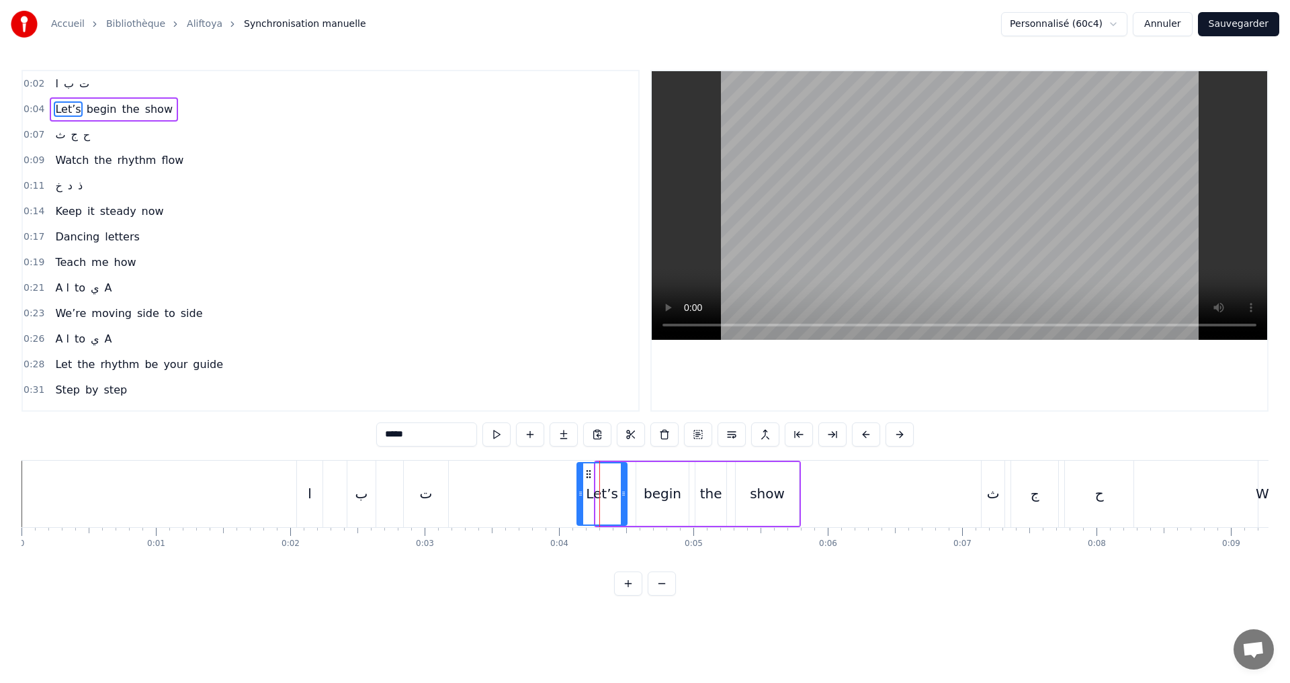
drag, startPoint x: 601, startPoint y: 494, endPoint x: 576, endPoint y: 482, distance: 26.7
click at [582, 488] on div at bounding box center [580, 494] width 5 height 61
click at [479, 427] on button at bounding box center [480, 435] width 28 height 24
drag, startPoint x: 672, startPoint y: 498, endPoint x: 663, endPoint y: 497, distance: 9.5
click at [663, 497] on div "begin" at bounding box center [663, 494] width 38 height 20
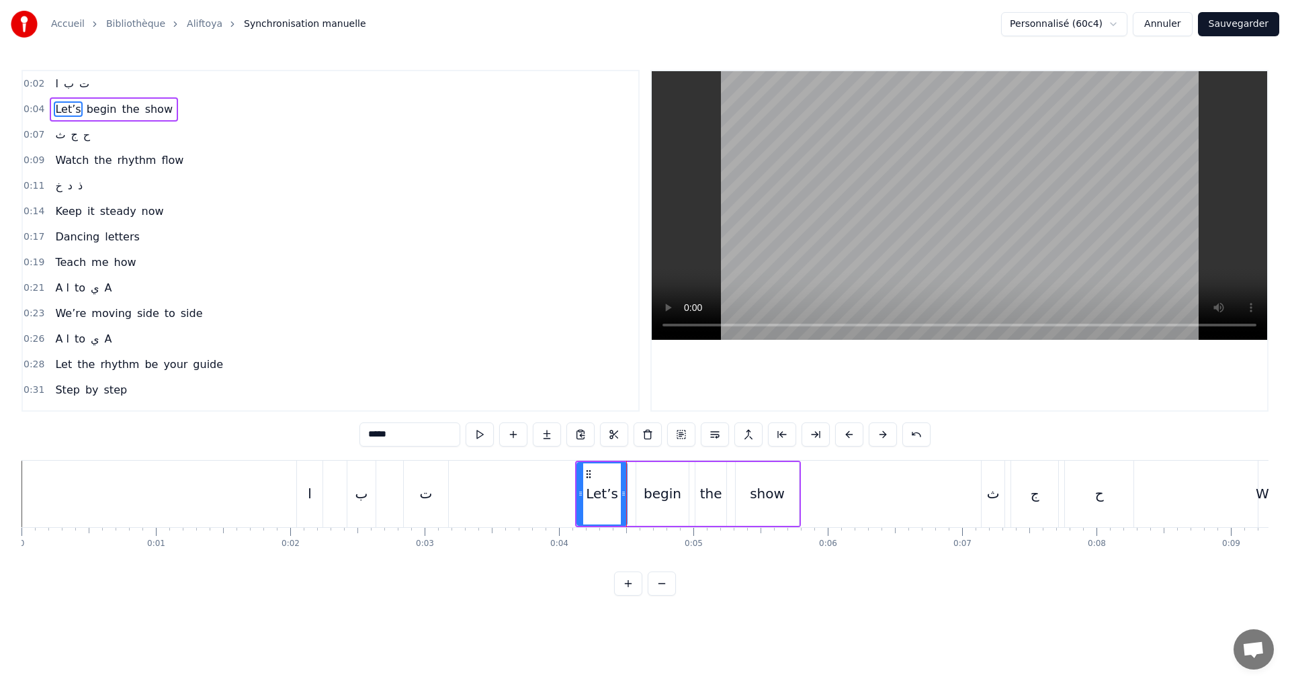
type input "*****"
click at [641, 493] on div "begin" at bounding box center [662, 494] width 51 height 61
click at [637, 492] on icon at bounding box center [633, 493] width 5 height 11
click at [683, 493] on icon at bounding box center [683, 493] width 5 height 11
click at [208, 115] on div "0:04 Let’s begin the show" at bounding box center [330, 110] width 615 height 26
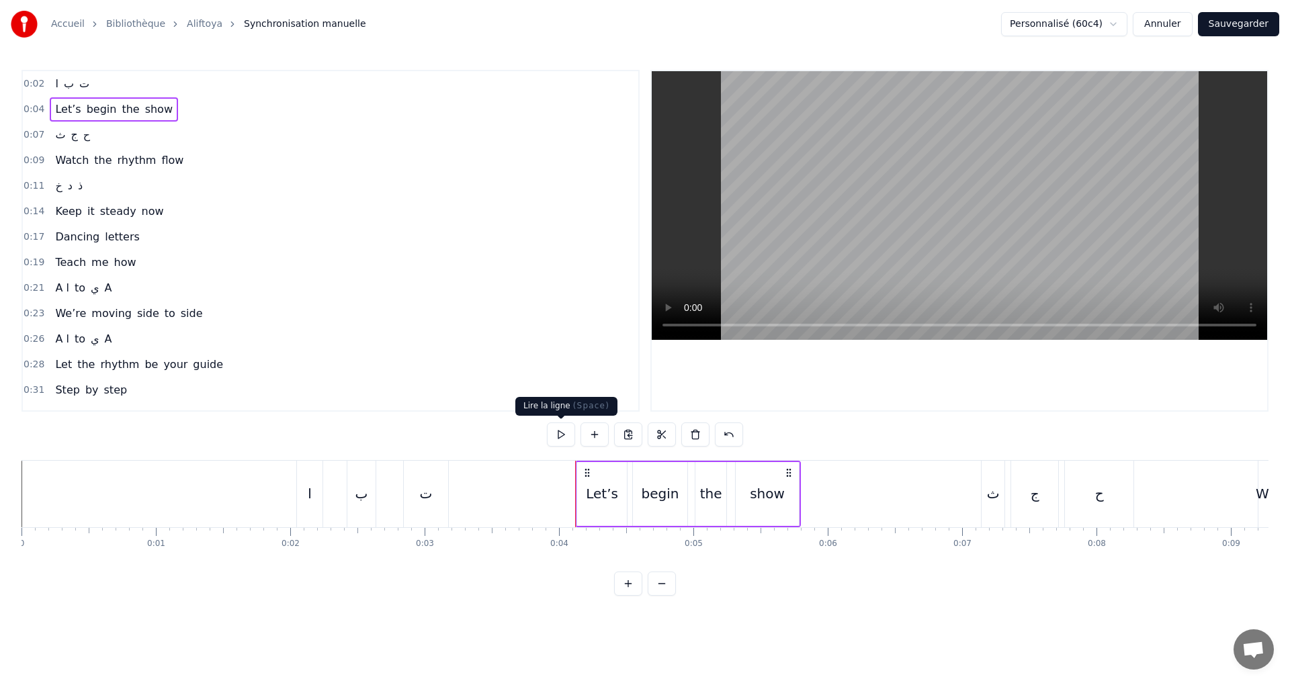
click at [558, 438] on button at bounding box center [561, 435] width 28 height 24
click at [106, 132] on div "0:07 ث ج ح" at bounding box center [330, 135] width 615 height 26
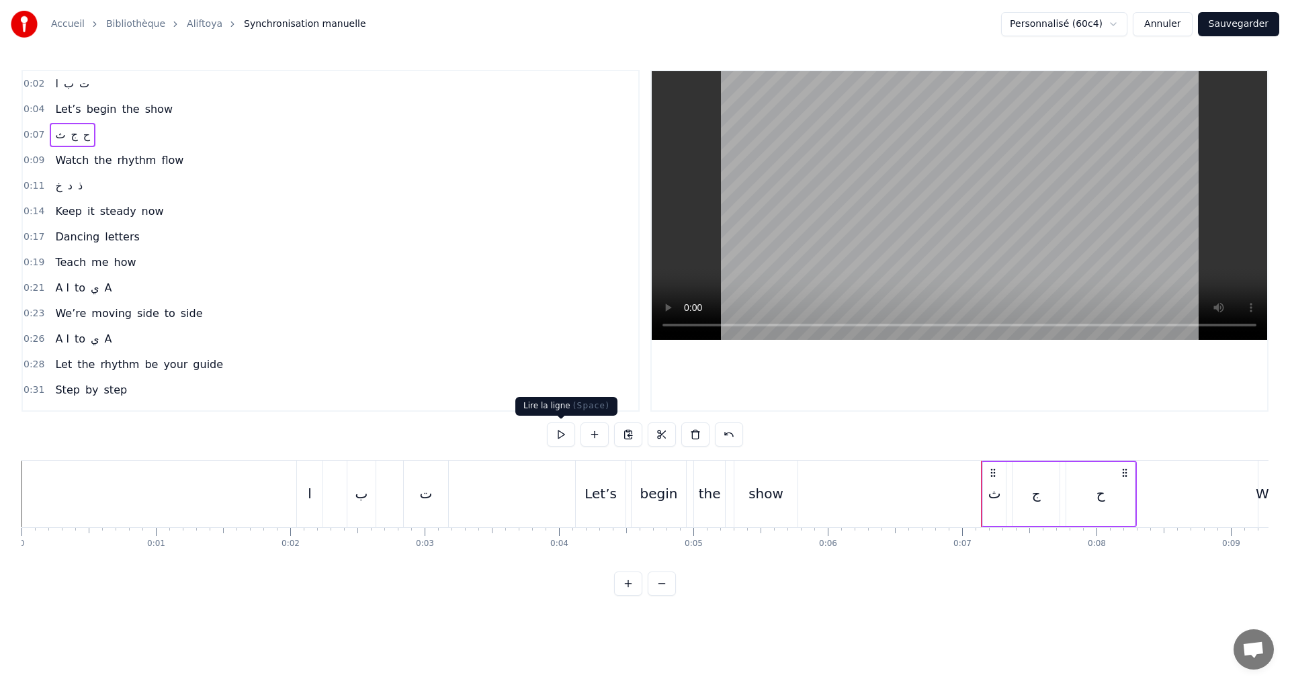
click at [562, 431] on button at bounding box center [561, 435] width 28 height 24
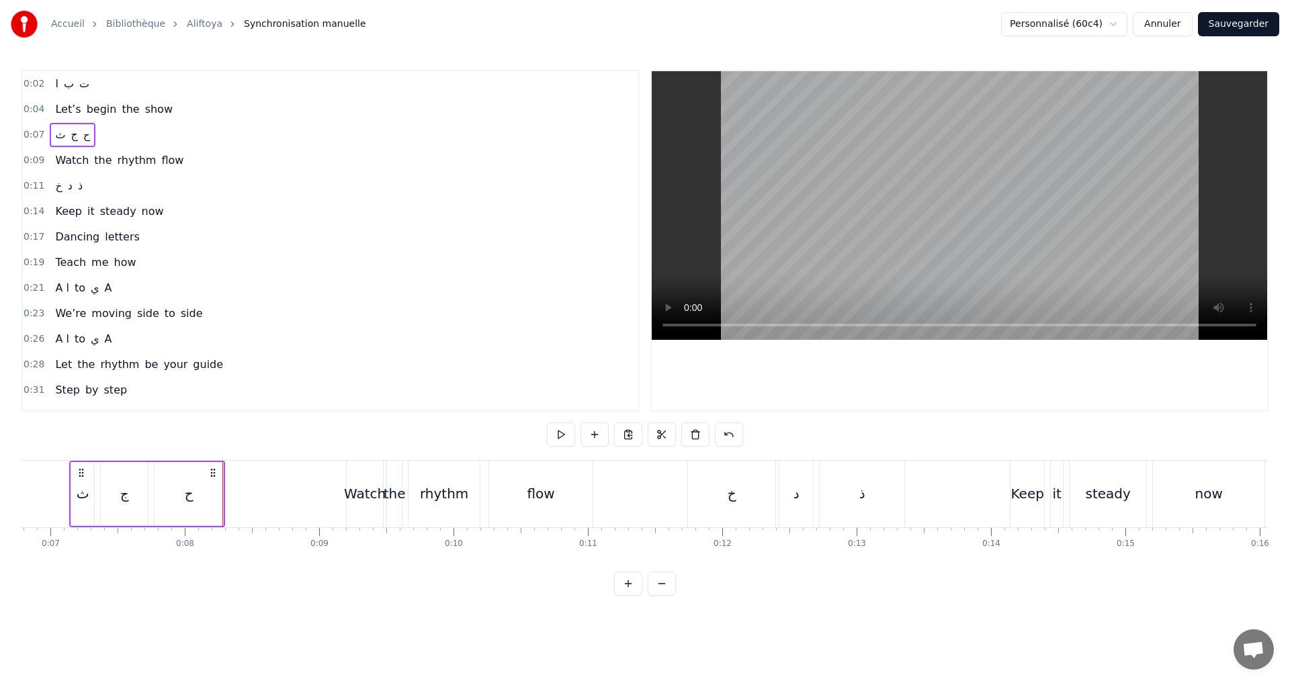
scroll to position [0, 686]
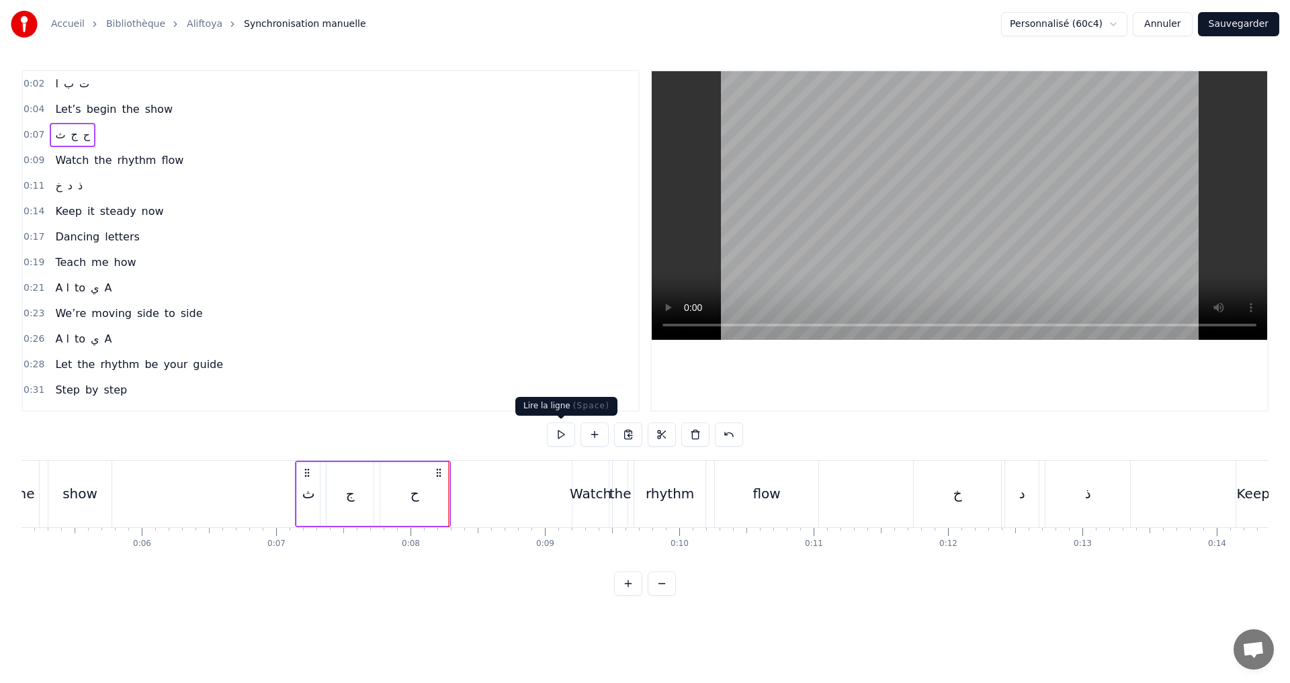
click at [568, 438] on button at bounding box center [561, 435] width 28 height 24
click at [562, 439] on button at bounding box center [561, 435] width 28 height 24
click at [569, 425] on button at bounding box center [561, 435] width 28 height 24
click at [562, 430] on button at bounding box center [561, 435] width 28 height 24
click at [310, 500] on div "ث" at bounding box center [308, 494] width 13 height 20
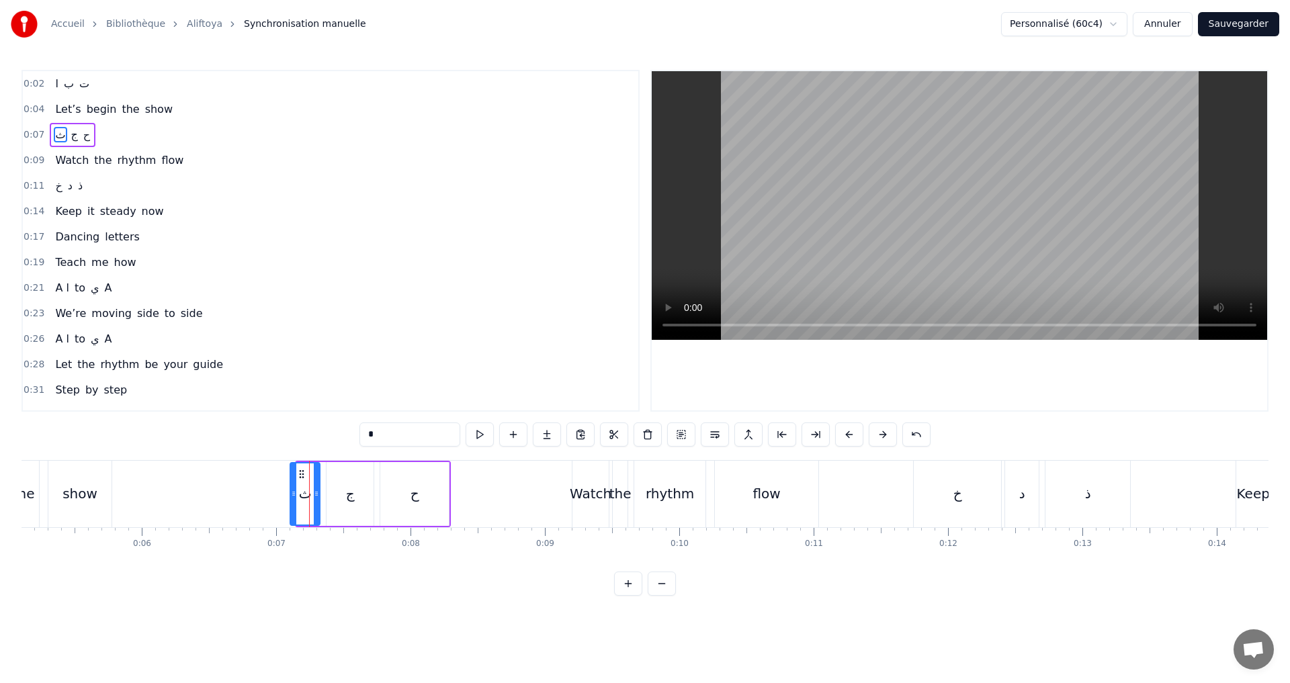
drag, startPoint x: 298, startPoint y: 496, endPoint x: 292, endPoint y: 492, distance: 7.8
click at [292, 492] on icon at bounding box center [293, 493] width 5 height 11
click at [480, 434] on button at bounding box center [480, 435] width 28 height 24
click at [222, 159] on div "0:09 Watch the rhythm flow" at bounding box center [330, 161] width 615 height 26
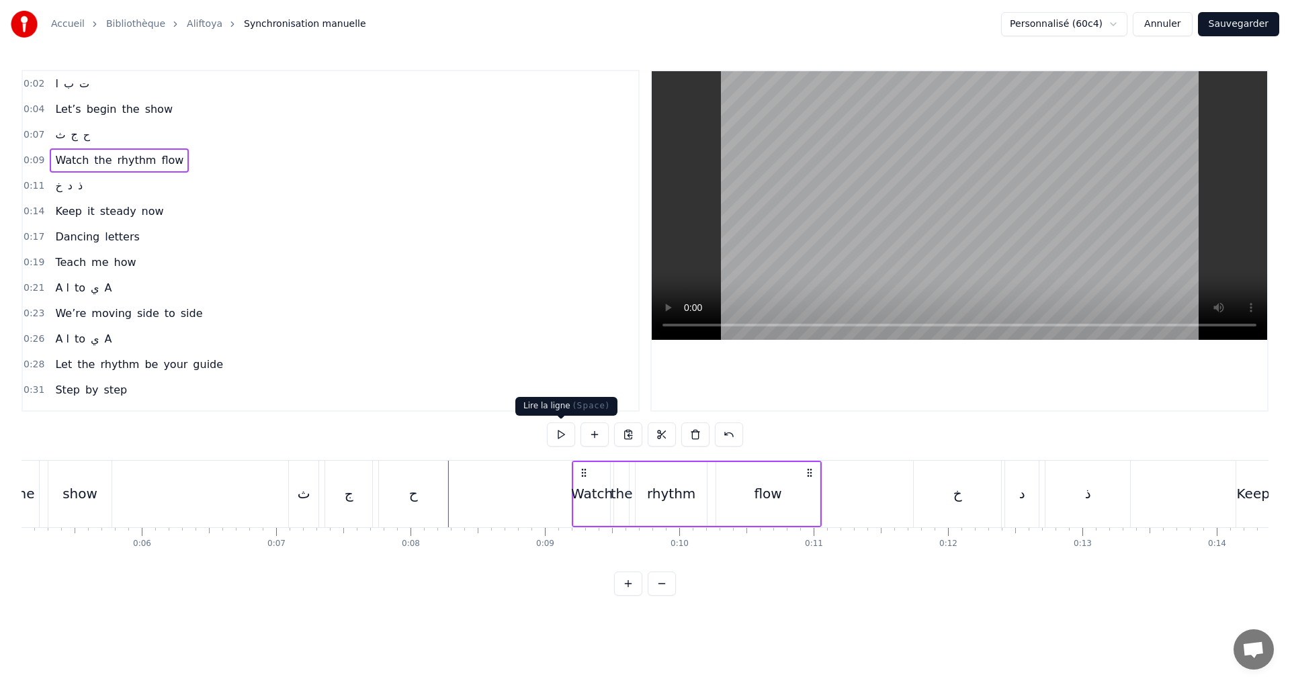
click at [560, 431] on button at bounding box center [561, 435] width 28 height 24
click at [137, 187] on div "0:11 خ د ذ" at bounding box center [330, 186] width 615 height 26
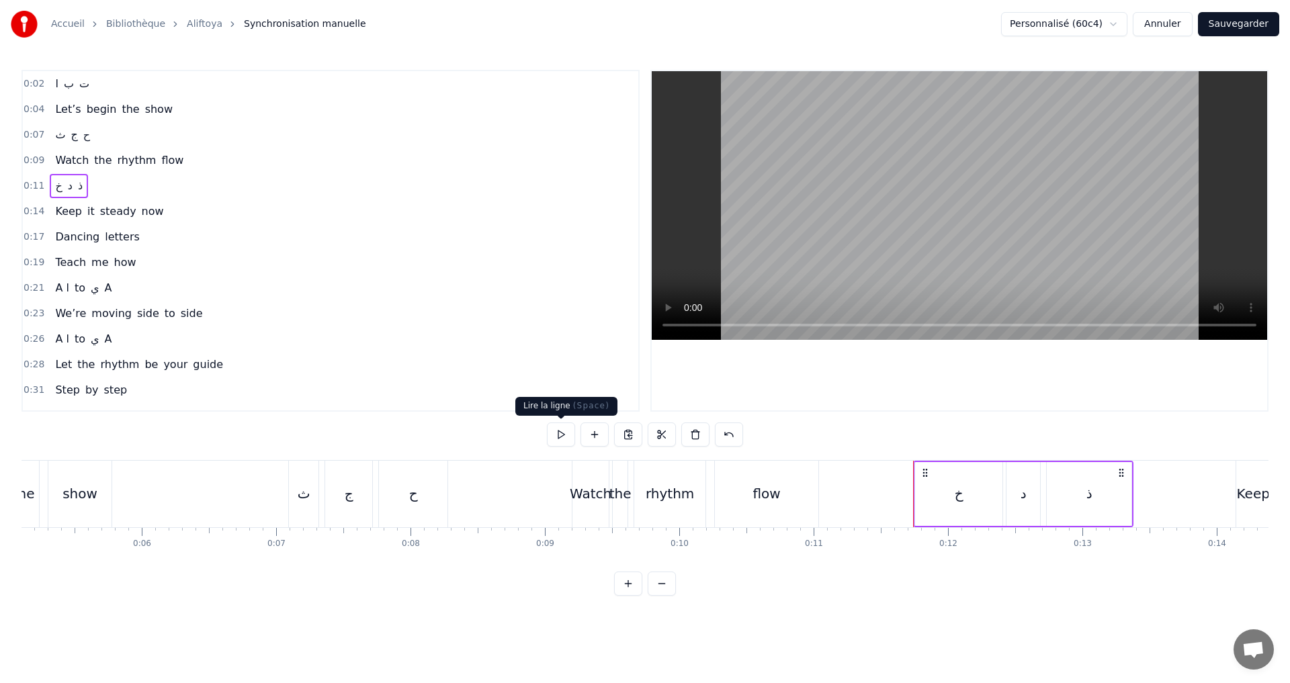
click at [564, 433] on button at bounding box center [561, 435] width 28 height 24
click at [162, 207] on div "0:14 Keep it steady now" at bounding box center [330, 212] width 615 height 26
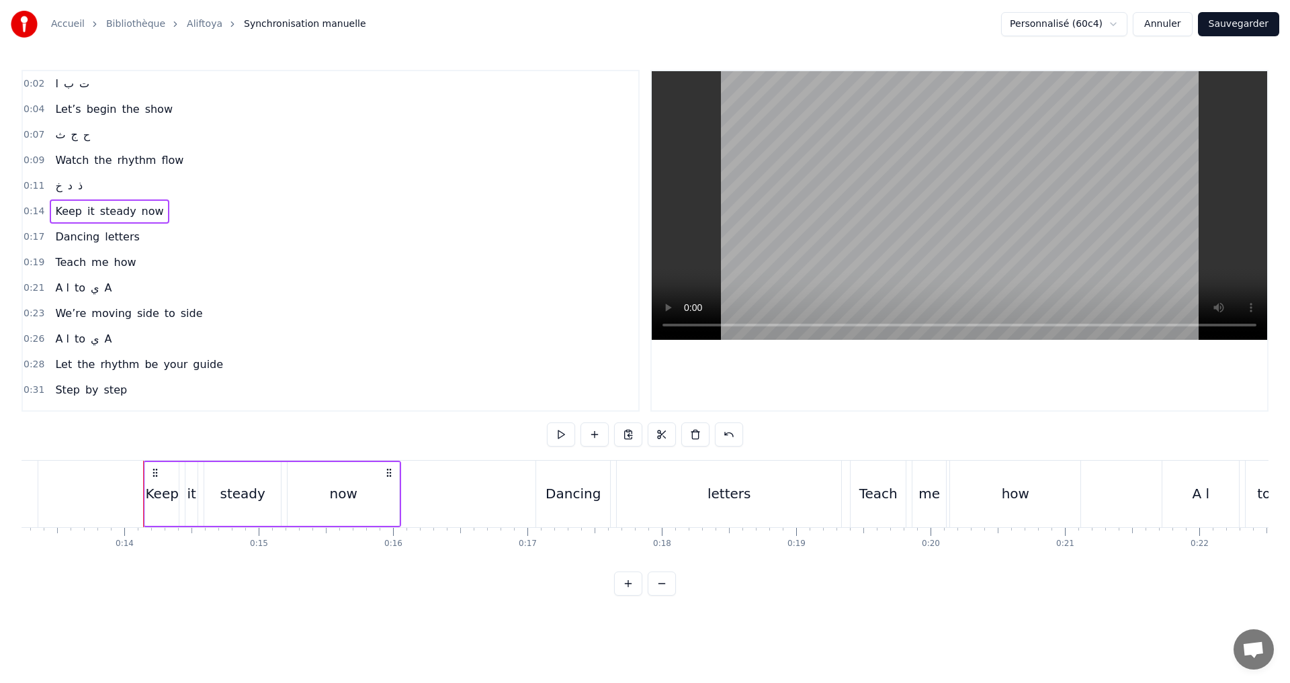
scroll to position [0, 1833]
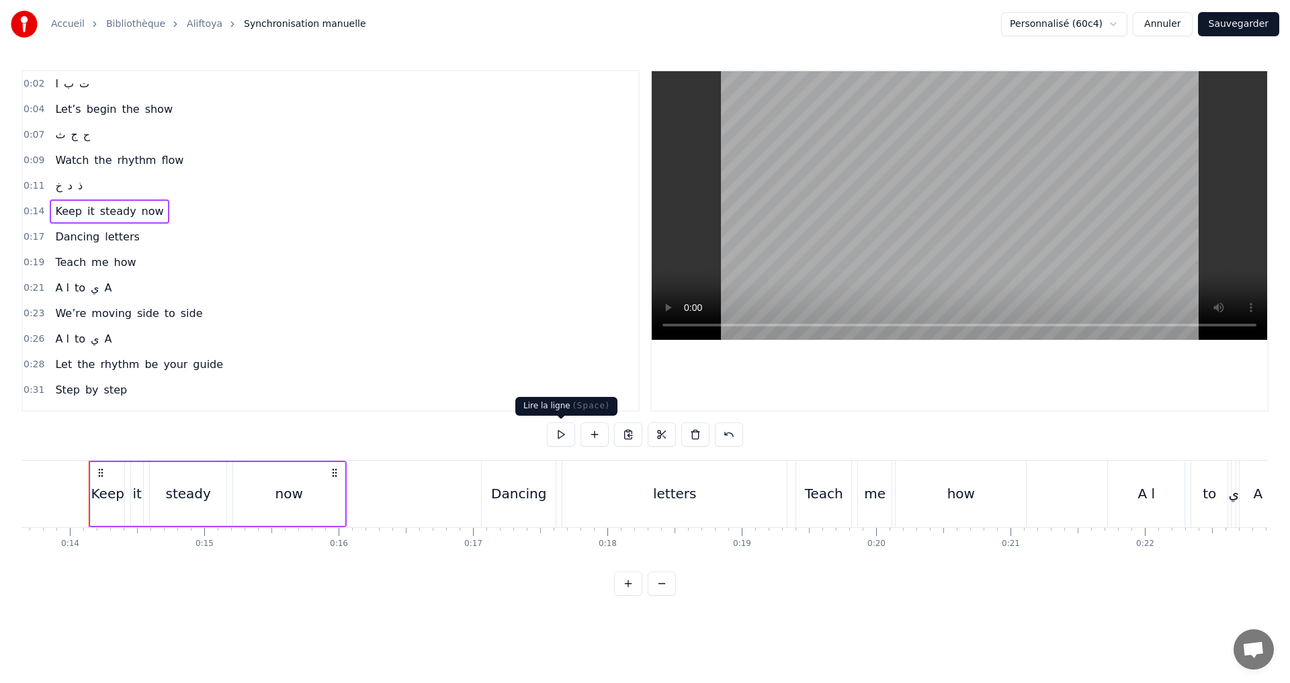
click at [566, 435] on button at bounding box center [561, 435] width 28 height 24
click at [181, 243] on div "0:17 Dancing letters" at bounding box center [330, 237] width 615 height 26
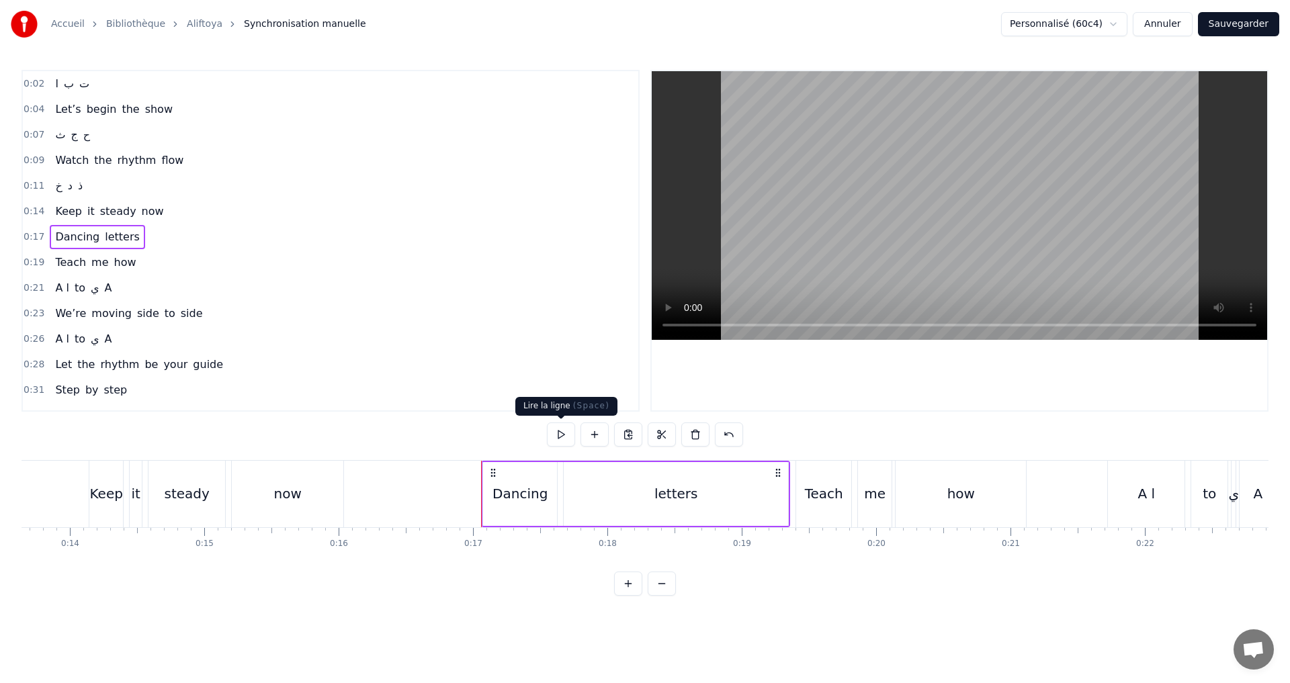
click at [554, 433] on button at bounding box center [561, 435] width 28 height 24
click at [181, 268] on div "0:19 Teach me how" at bounding box center [330, 263] width 615 height 26
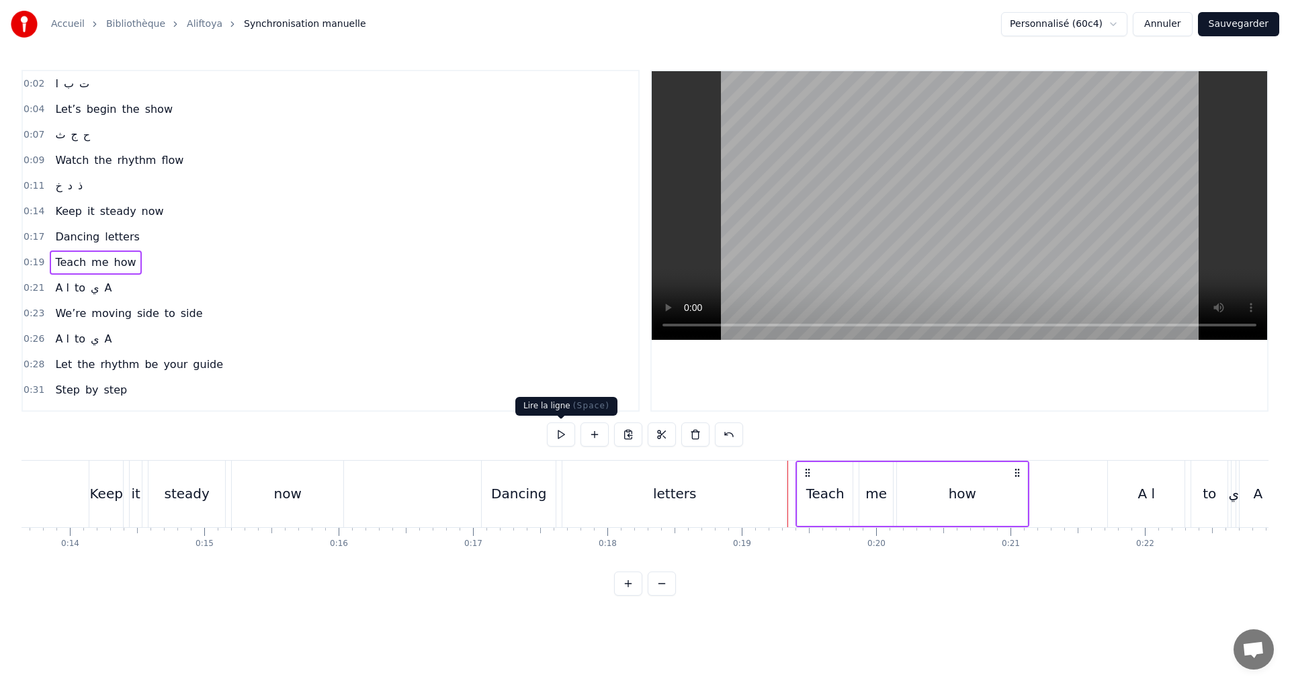
click at [560, 434] on button at bounding box center [561, 435] width 28 height 24
click at [167, 290] on div "0:21 A ا to ي A" at bounding box center [330, 288] width 615 height 26
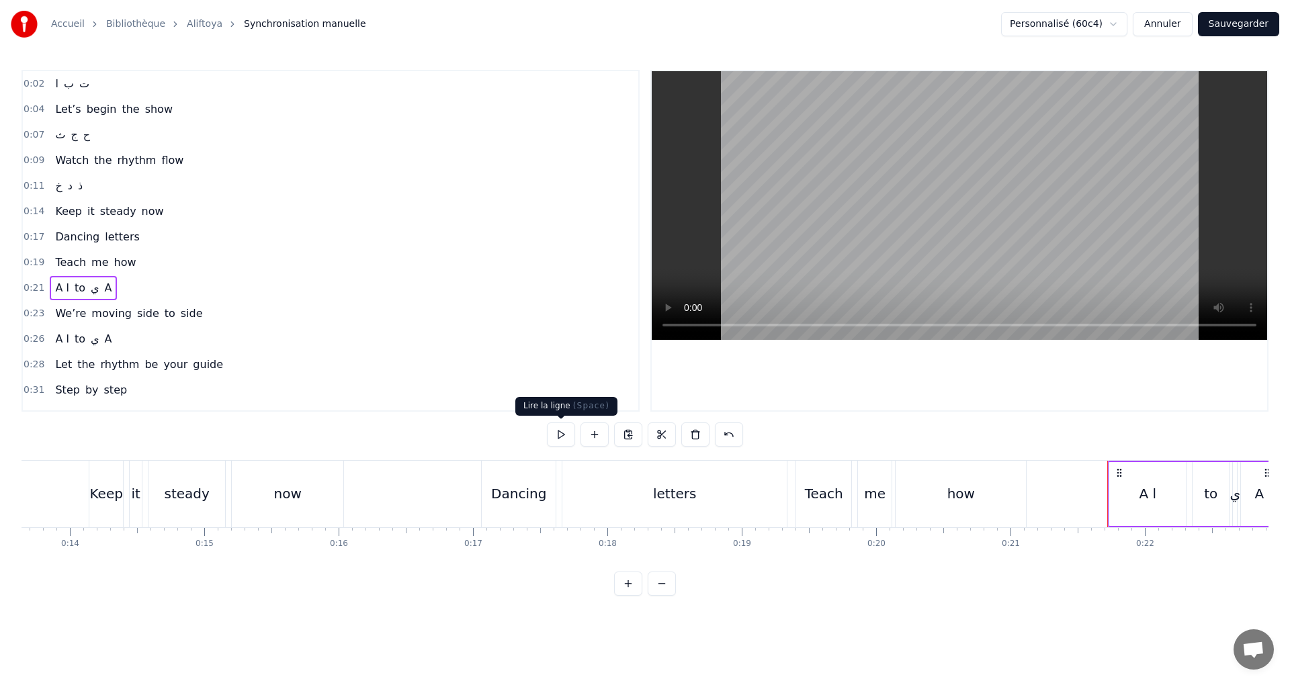
click at [556, 439] on button at bounding box center [561, 435] width 28 height 24
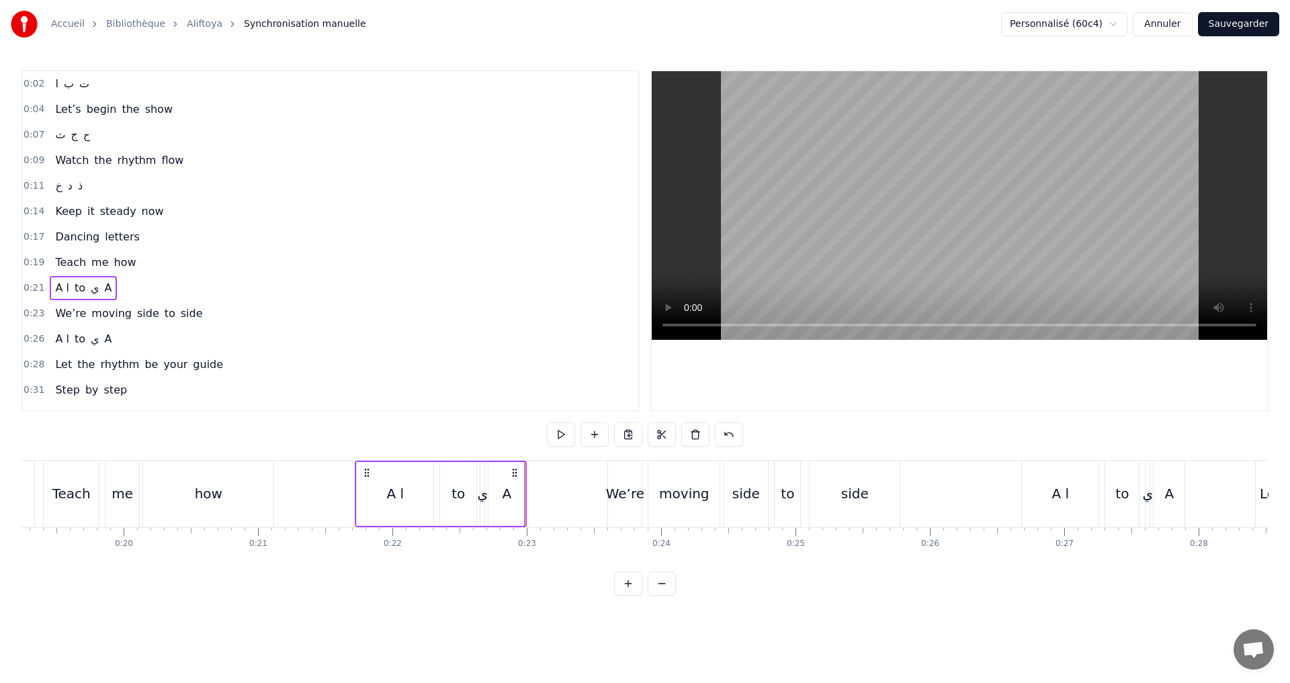
scroll to position [0, 2575]
click at [395, 490] on div "A ا" at bounding box center [405, 494] width 77 height 64
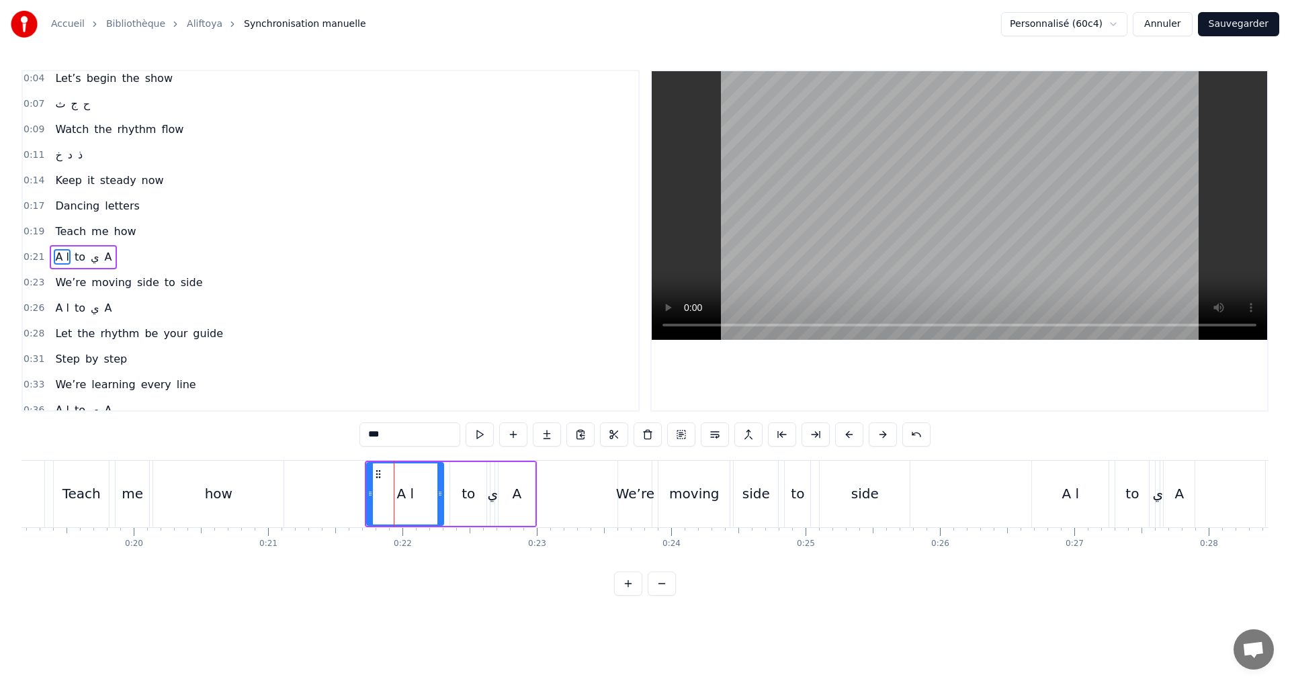
scroll to position [47, 0]
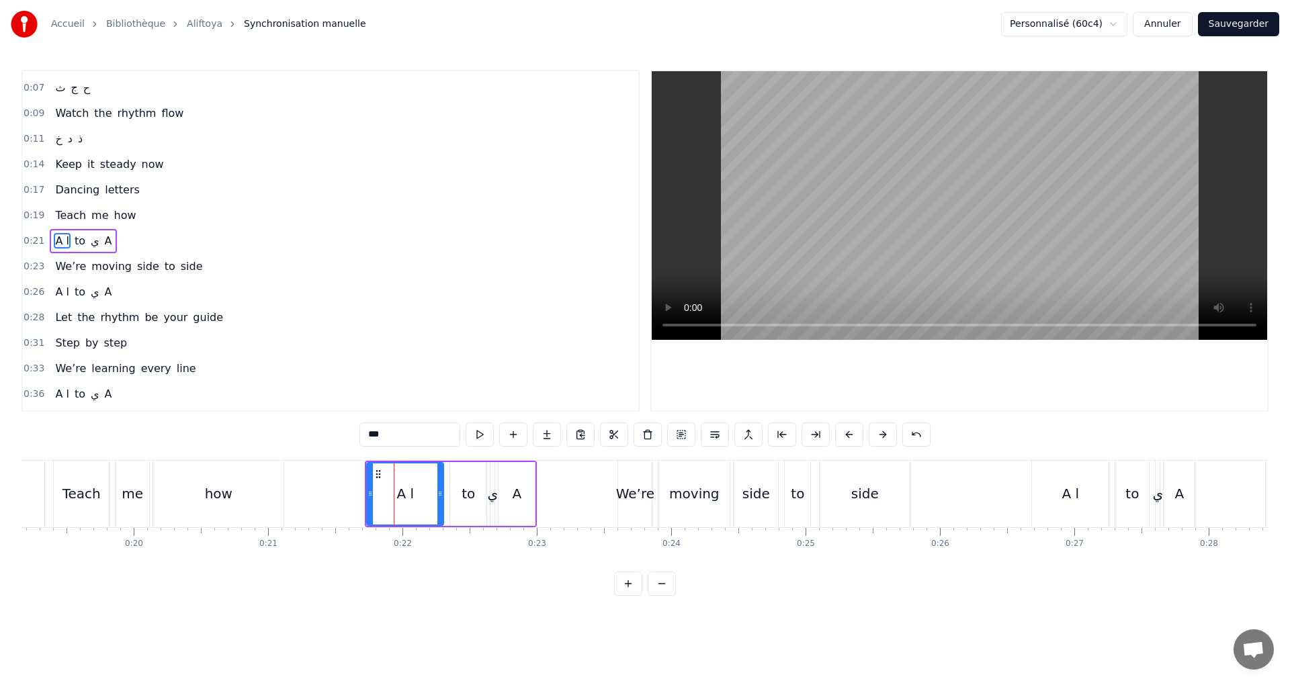
click at [318, 460] on div "0:02 ا ب ت 0:04 Let’s begin the show 0:07 ث ج ح 0:09 Watch the rhythm flow 0:11…" at bounding box center [644, 333] width 1247 height 526
click at [93, 243] on span "A" at bounding box center [98, 240] width 10 height 15
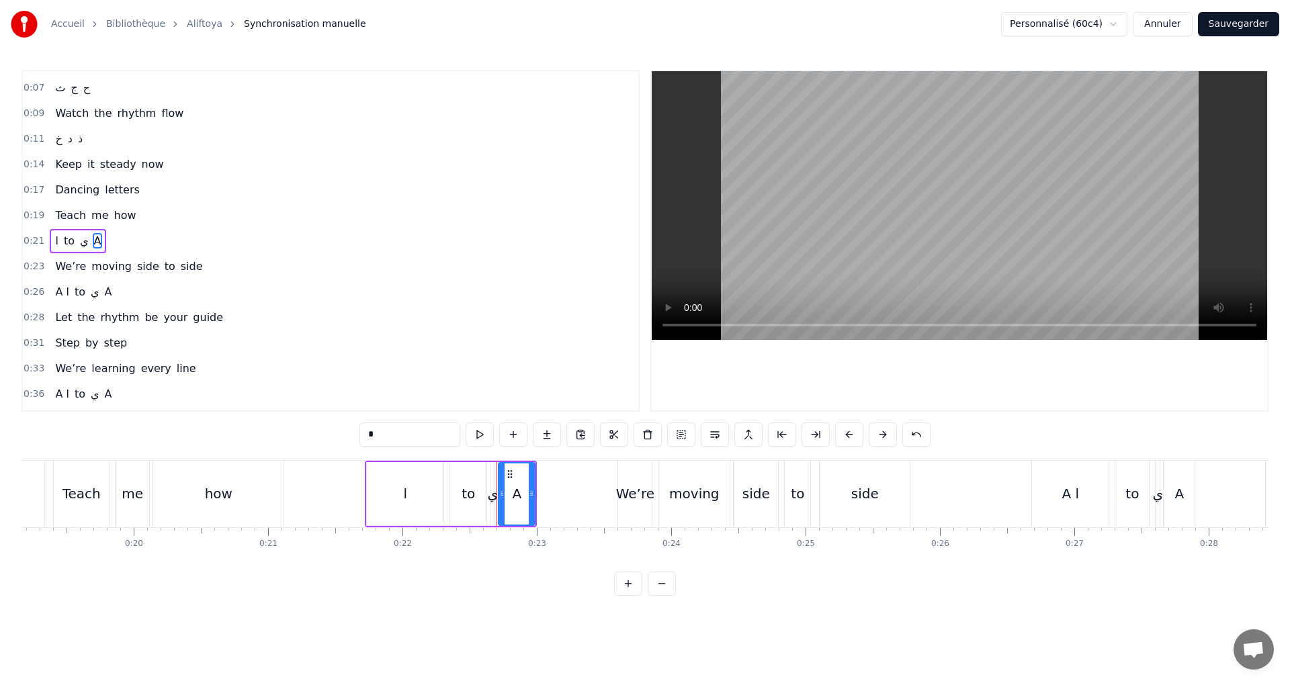
type input "*****"
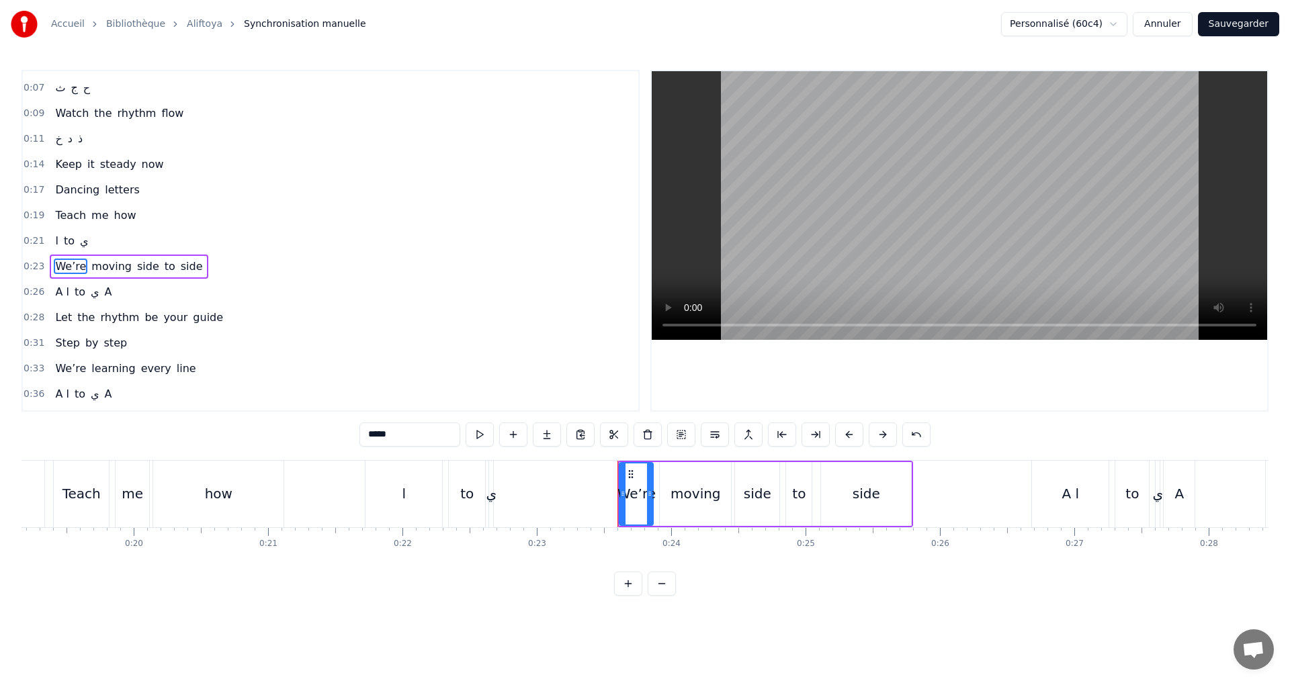
scroll to position [73, 0]
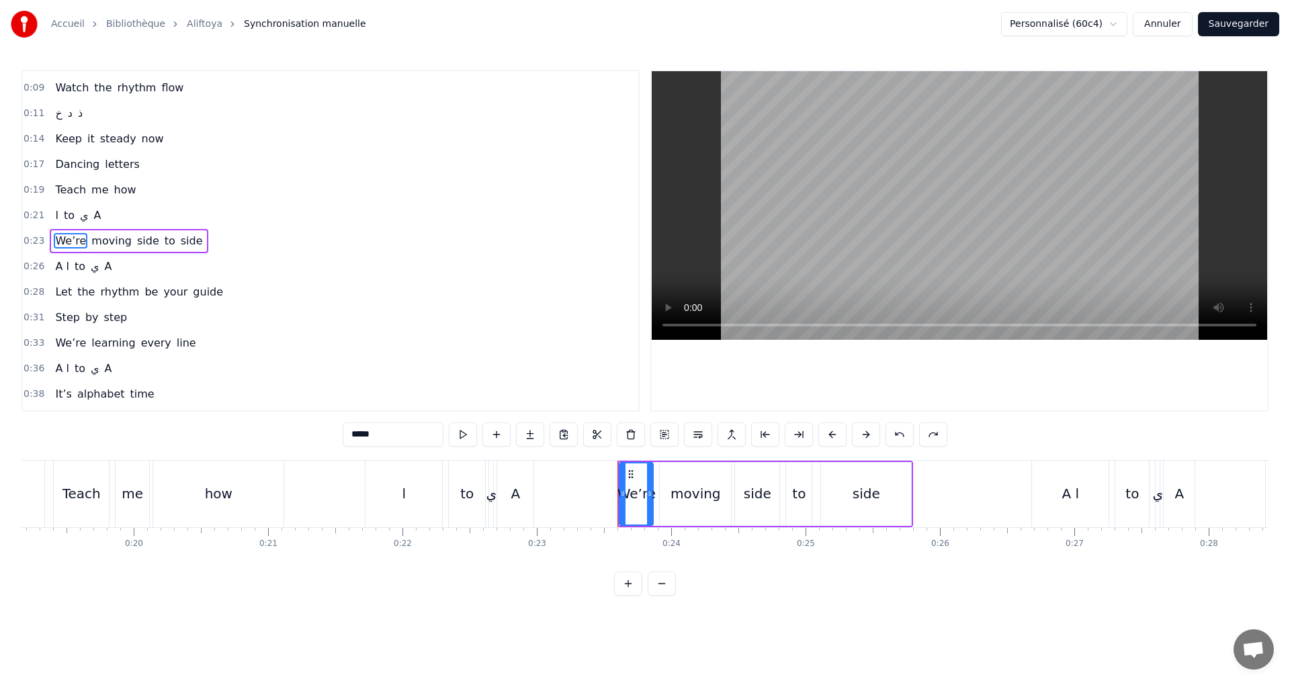
click at [161, 218] on div "0:21 ا to ي A" at bounding box center [330, 216] width 615 height 26
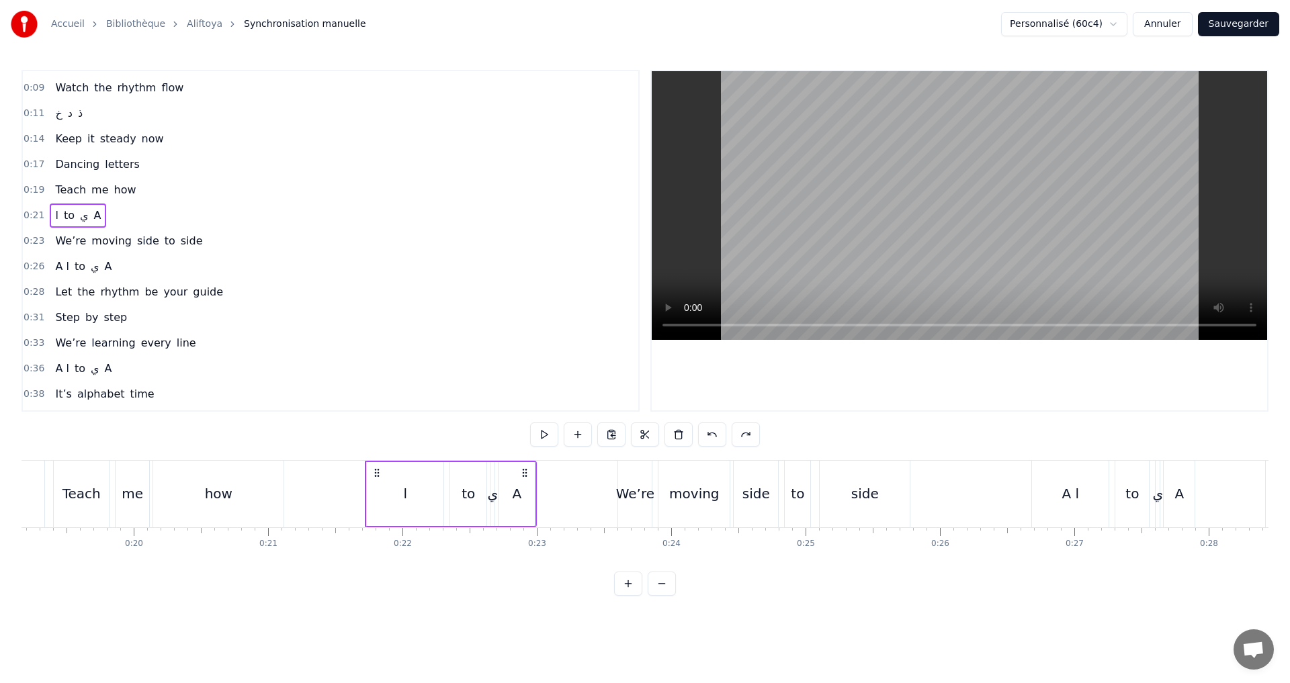
click at [509, 488] on div "A" at bounding box center [516, 494] width 36 height 64
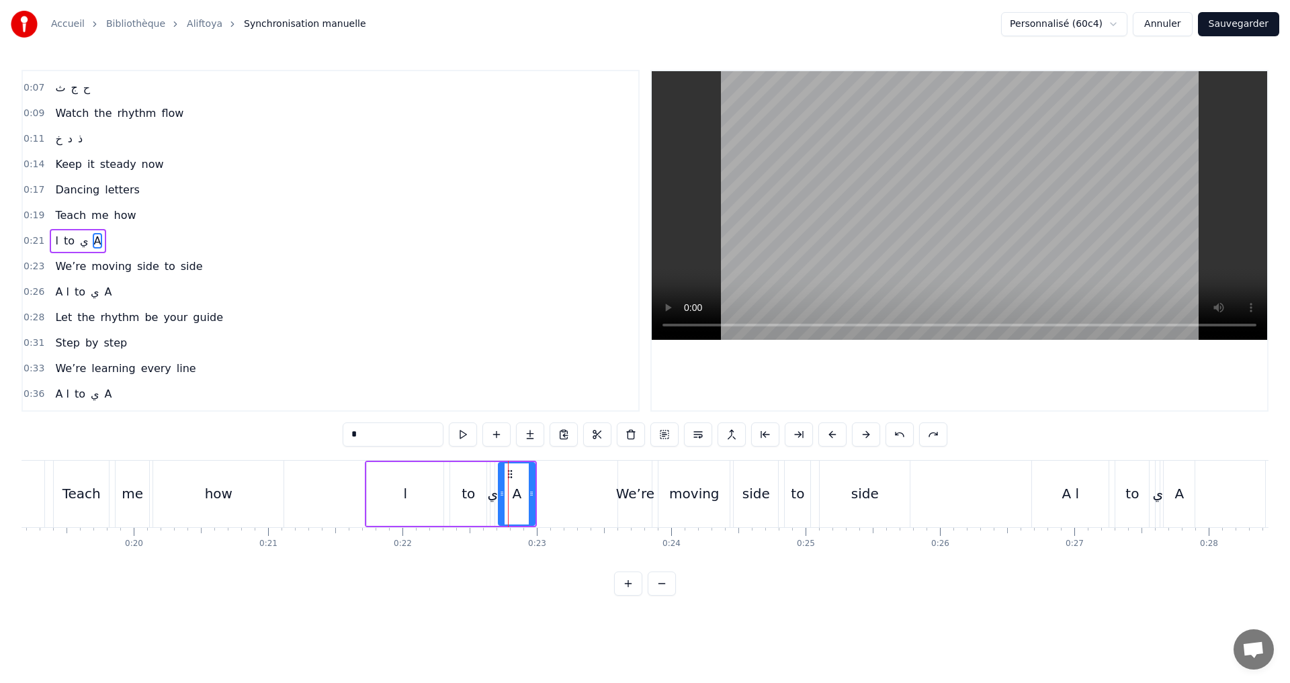
drag, startPoint x: 390, startPoint y: 442, endPoint x: 389, endPoint y: 435, distance: 6.9
click at [390, 439] on input "*" at bounding box center [393, 435] width 101 height 24
click at [177, 245] on div "0:21 ا to ي" at bounding box center [330, 241] width 615 height 26
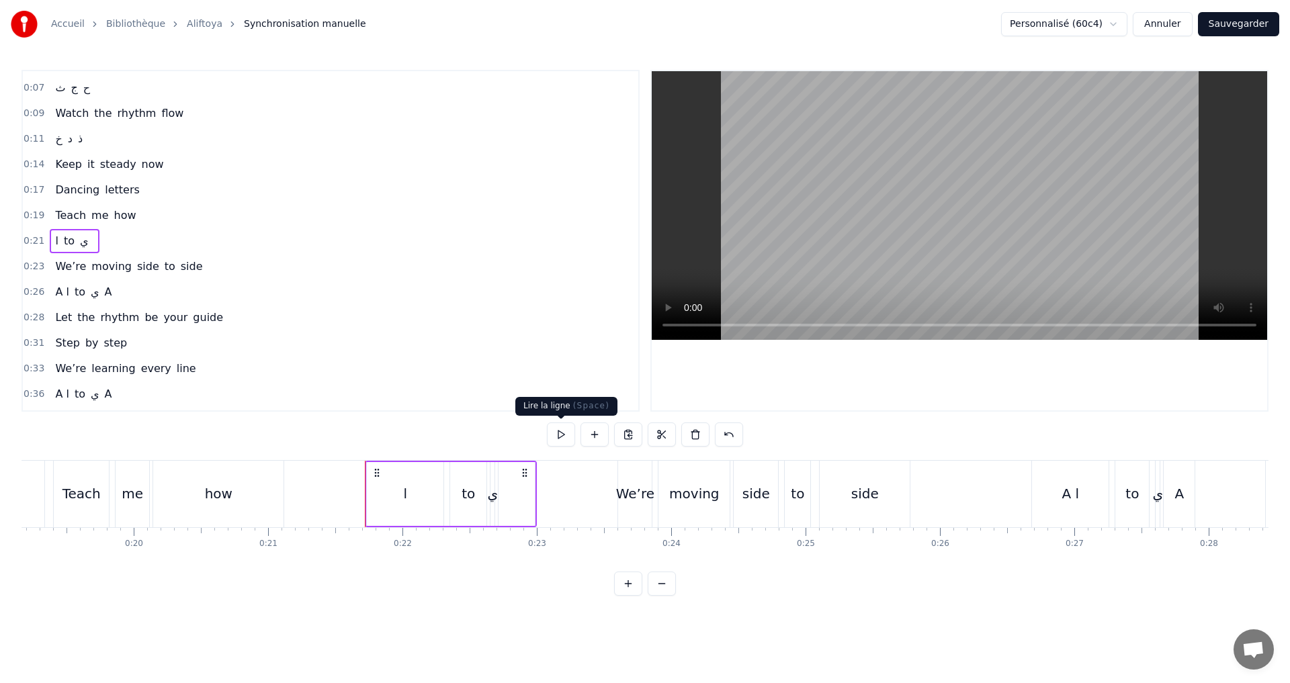
click at [556, 425] on button at bounding box center [561, 435] width 28 height 24
click at [403, 500] on div "A ا" at bounding box center [404, 494] width 17 height 20
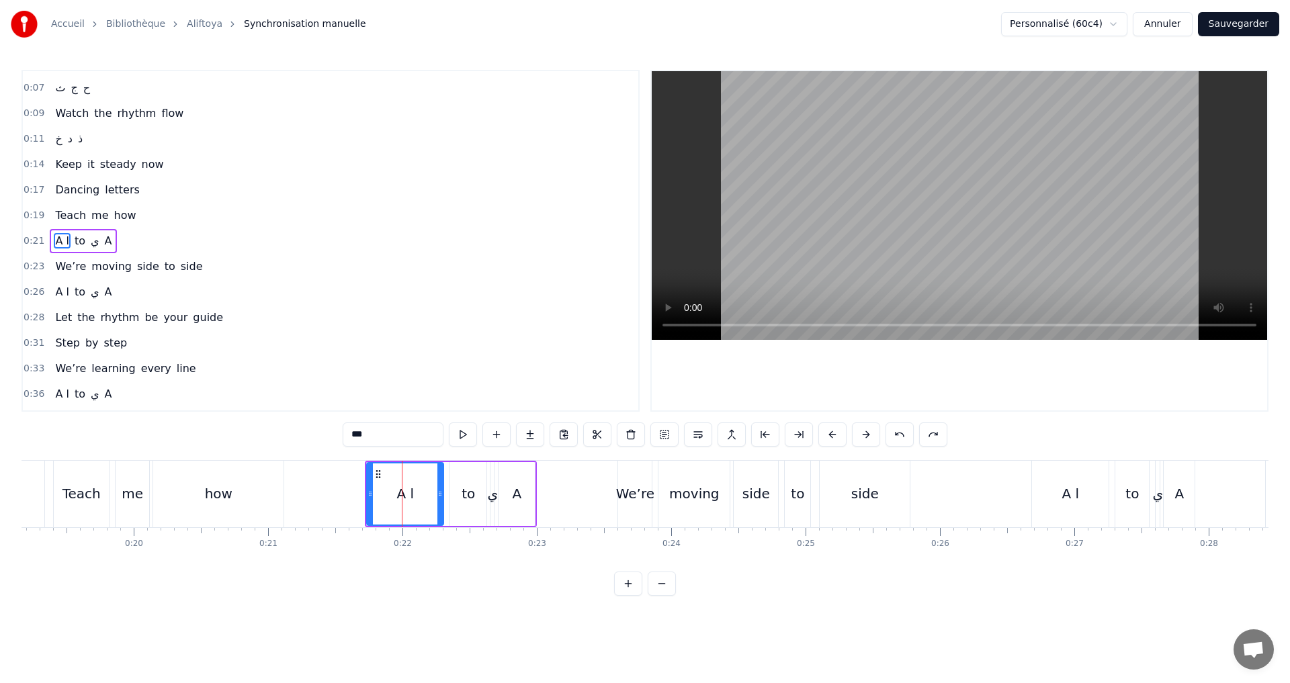
click at [357, 435] on input "***" at bounding box center [393, 435] width 101 height 24
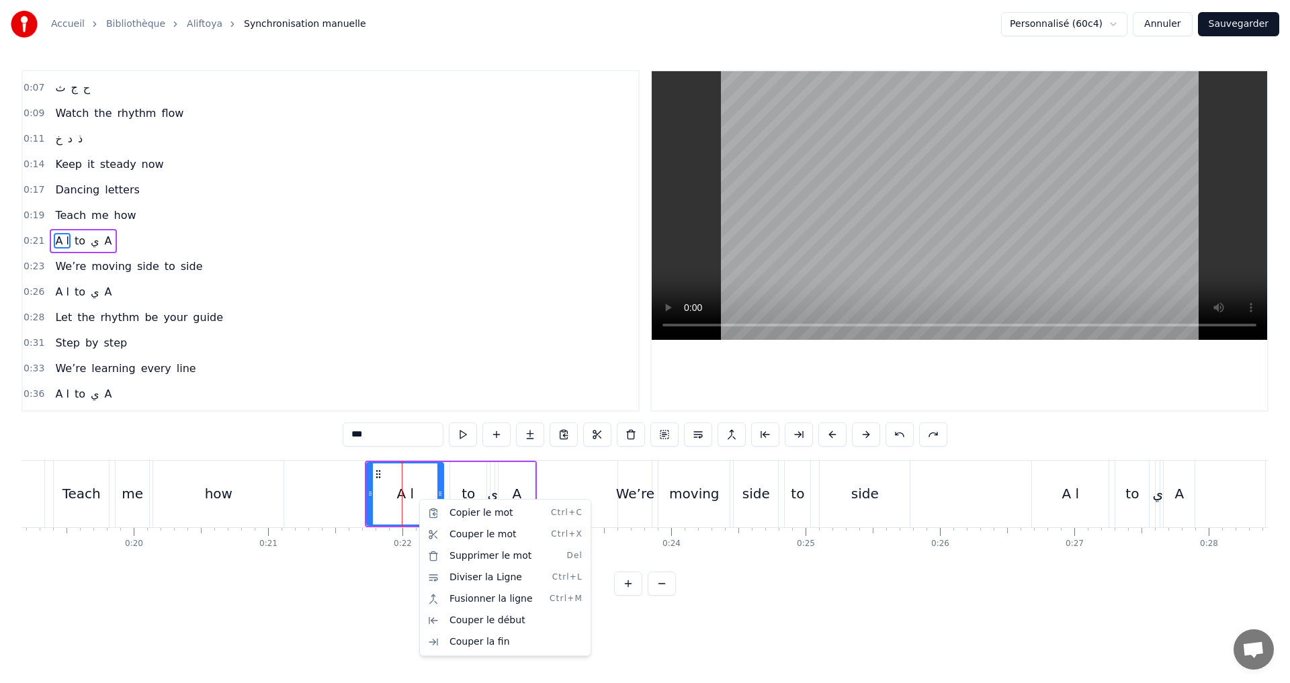
click at [359, 438] on html "Accueil Bibliothèque Aliftoya Synchronisation manuelle Personnalisé (60c4) Annu…" at bounding box center [645, 308] width 1290 height 617
click at [473, 505] on div "Copier le mot Ctrl+C" at bounding box center [493, 508] width 165 height 21
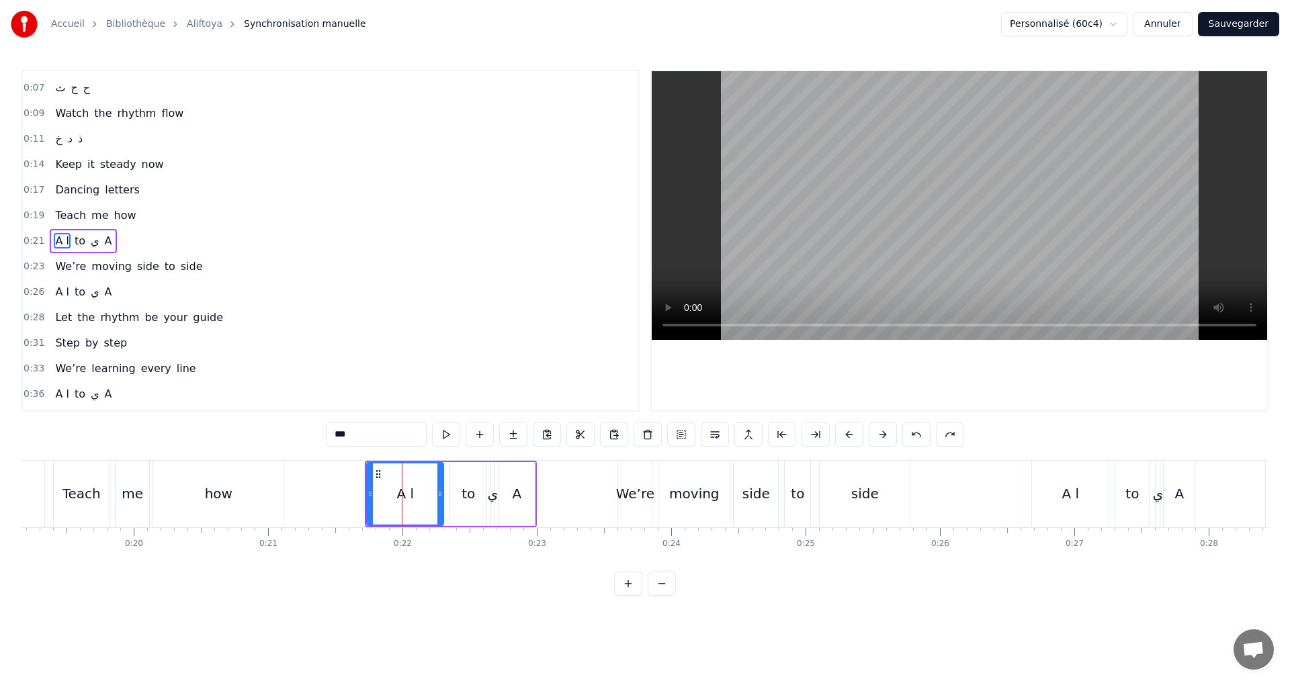
click at [378, 479] on icon at bounding box center [378, 474] width 11 height 11
drag, startPoint x: 371, startPoint y: 490, endPoint x: 408, endPoint y: 496, distance: 38.2
click at [417, 495] on icon at bounding box center [419, 493] width 5 height 11
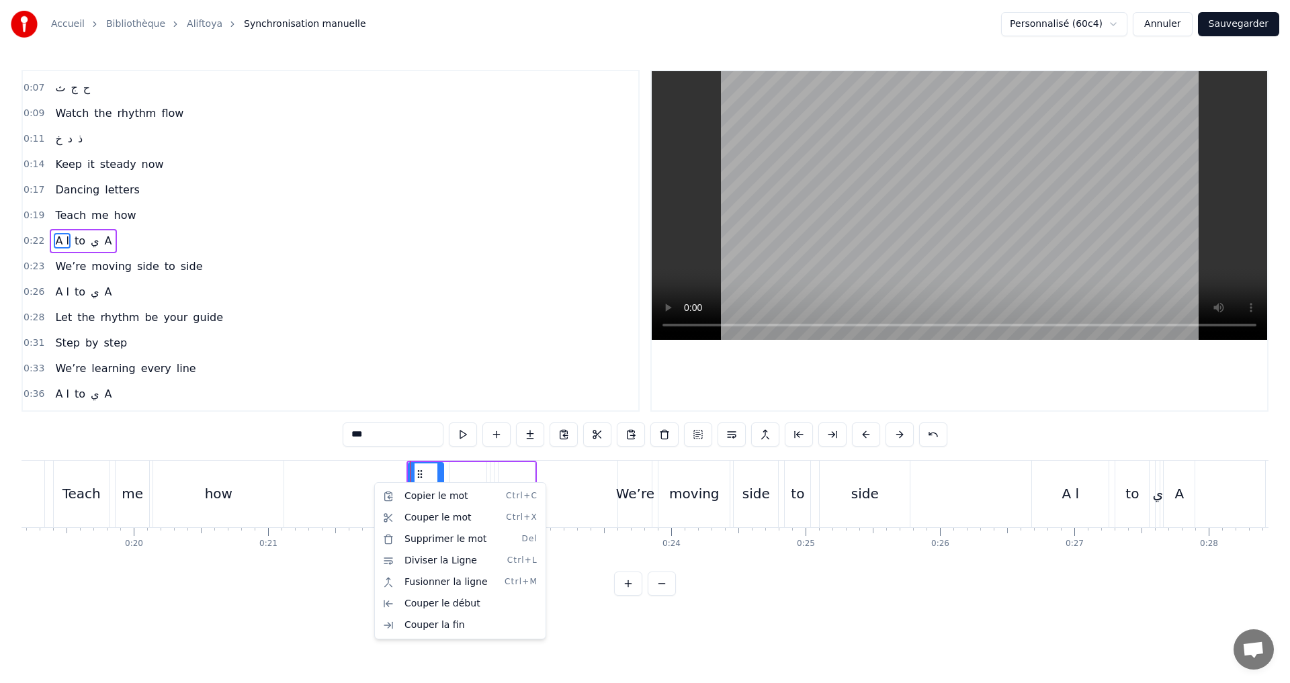
click at [403, 476] on html "Accueil Bibliothèque Aliftoya Synchronisation manuelle Personnalisé (60c4) Annu…" at bounding box center [645, 308] width 1290 height 617
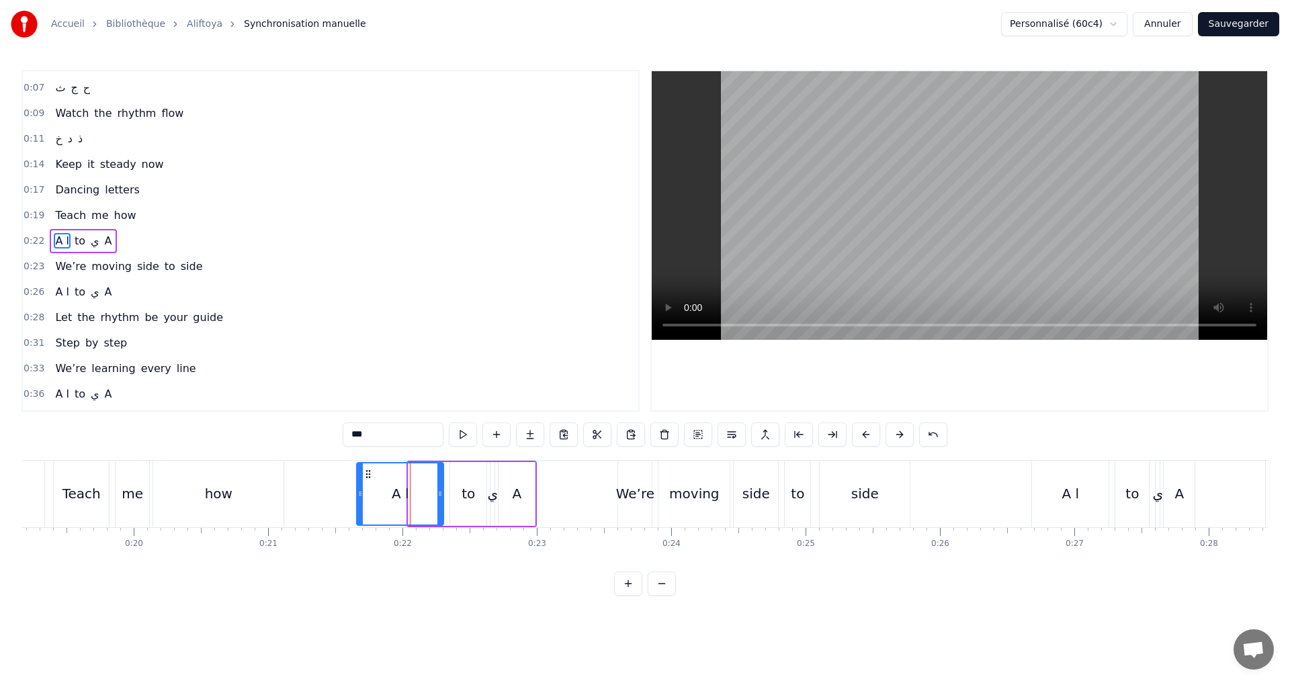
drag, startPoint x: 409, startPoint y: 494, endPoint x: 357, endPoint y: 487, distance: 52.2
click at [357, 487] on div at bounding box center [359, 494] width 5 height 61
drag, startPoint x: 441, startPoint y: 498, endPoint x: 396, endPoint y: 489, distance: 46.6
click at [396, 489] on icon at bounding box center [394, 493] width 5 height 11
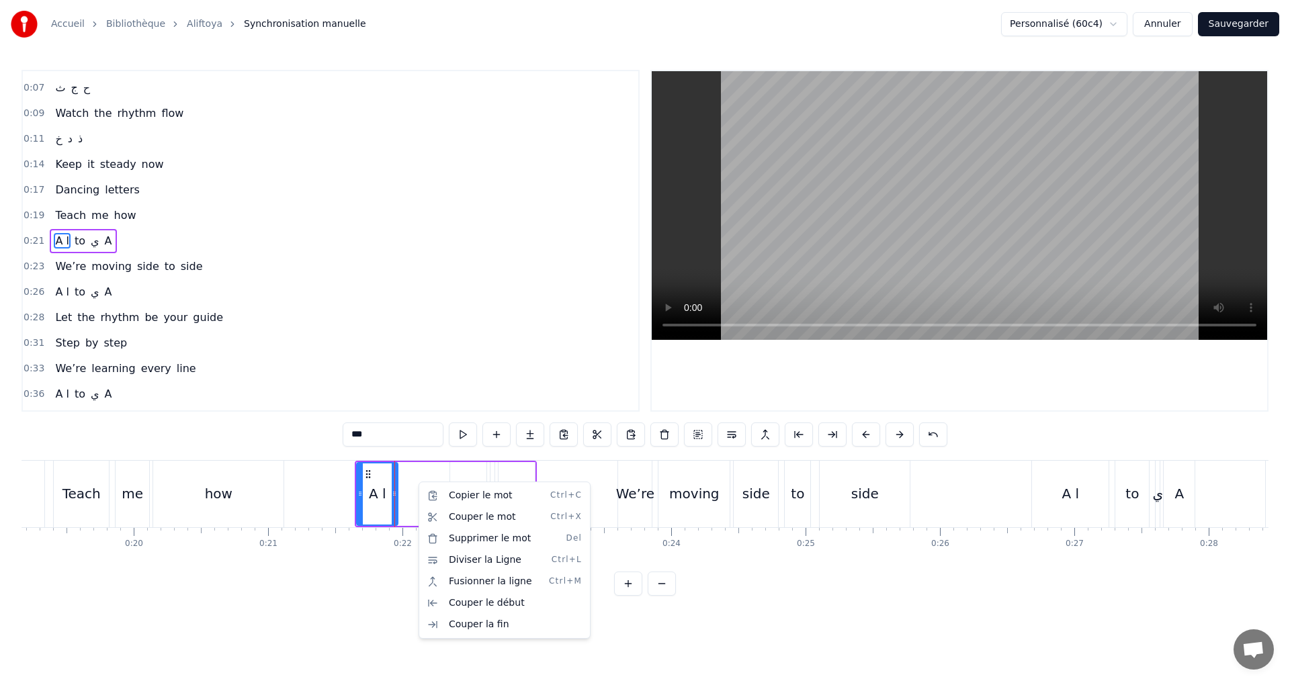
click at [429, 470] on html "Accueil Bibliothèque Aliftoya Synchronisation manuelle Personnalisé (60c4) Annu…" at bounding box center [645, 308] width 1290 height 617
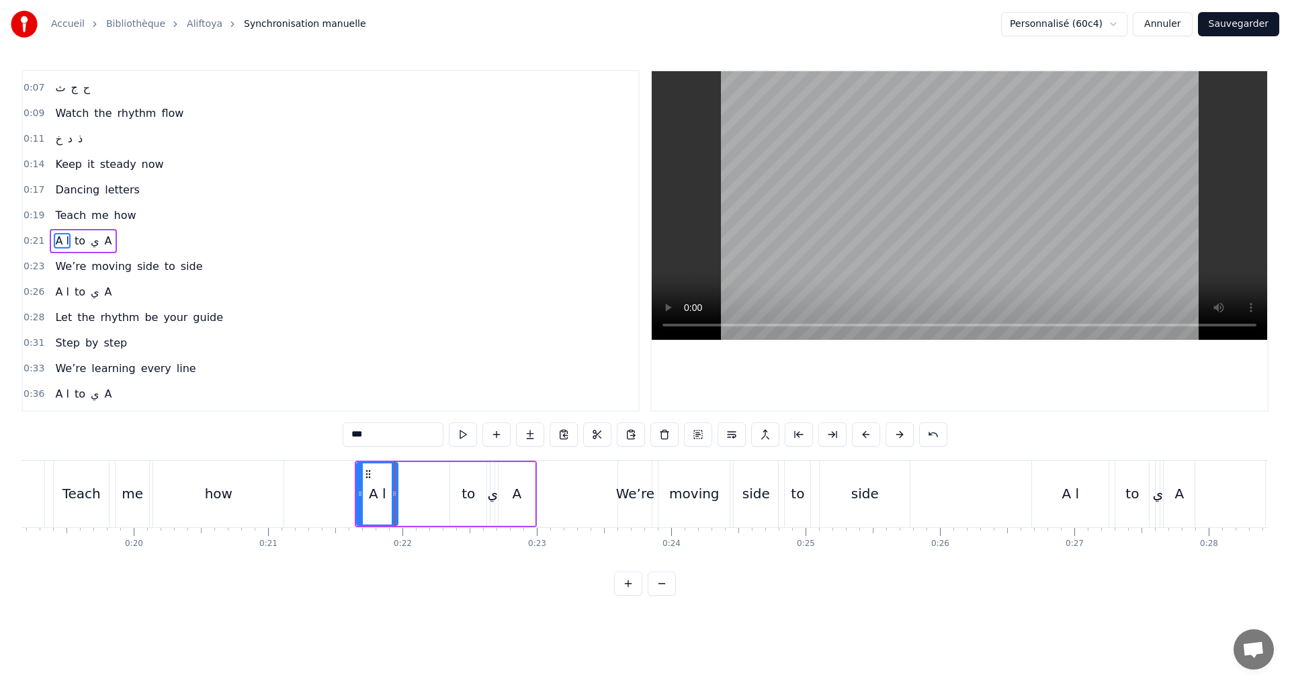
click at [413, 466] on div "A ا to ي A" at bounding box center [446, 494] width 182 height 67
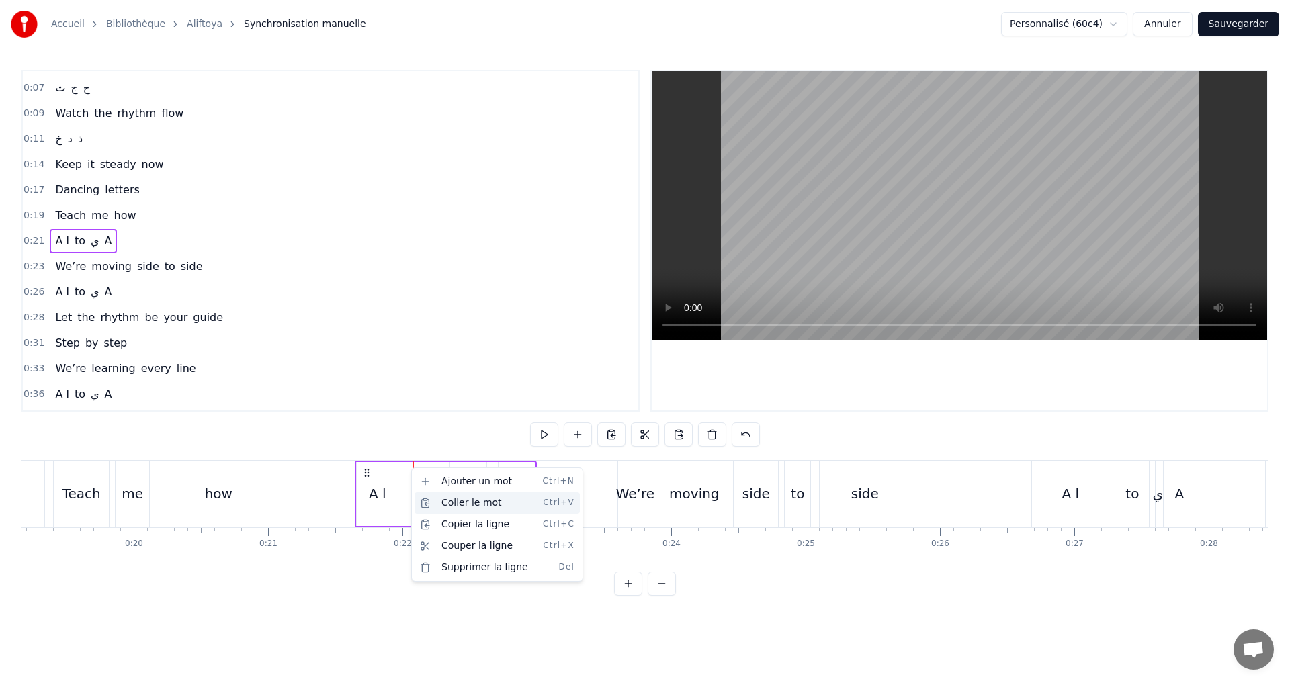
drag, startPoint x: 447, startPoint y: 507, endPoint x: 439, endPoint y: 507, distance: 8.1
click at [445, 506] on div "Coller le mot Ctrl+V" at bounding box center [496, 502] width 165 height 21
click at [428, 490] on div "A ا" at bounding box center [435, 494] width 17 height 20
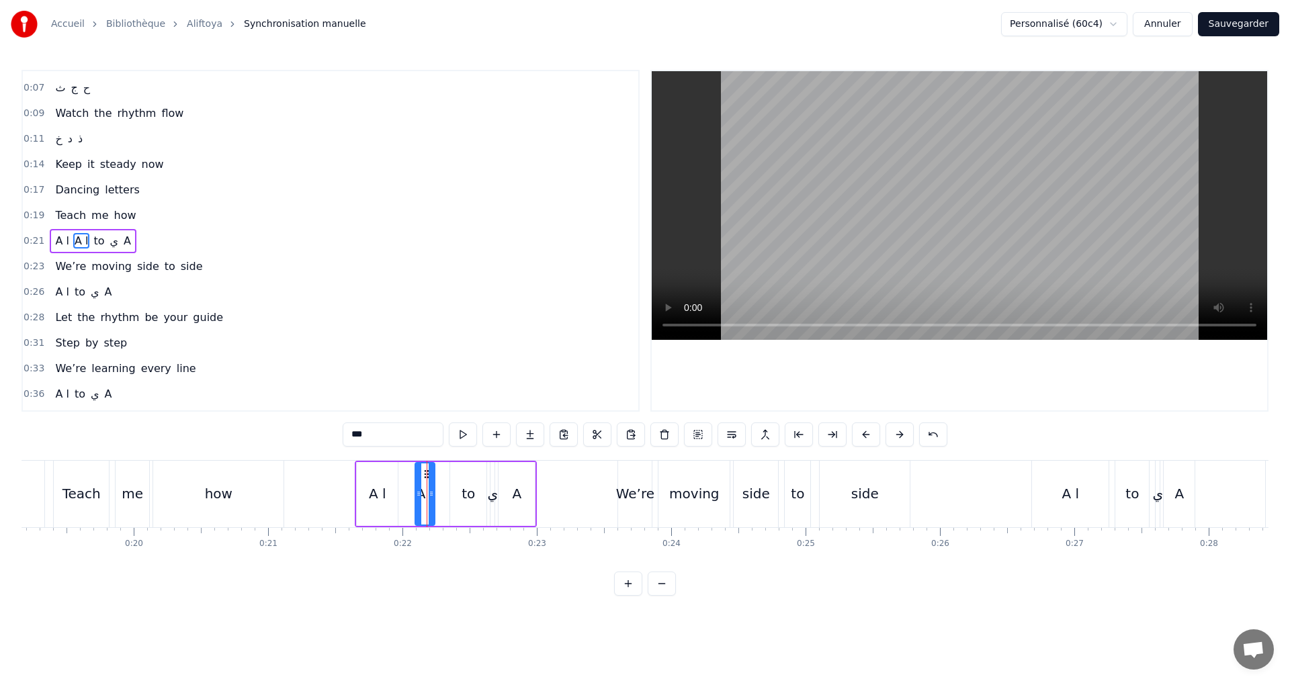
drag, startPoint x: 451, startPoint y: 497, endPoint x: 429, endPoint y: 497, distance: 21.5
click at [429, 497] on icon at bounding box center [431, 493] width 5 height 11
drag, startPoint x: 420, startPoint y: 495, endPoint x: 379, endPoint y: 504, distance: 41.9
click at [404, 492] on icon at bounding box center [402, 493] width 5 height 11
click at [377, 502] on div "A ا" at bounding box center [377, 494] width 17 height 20
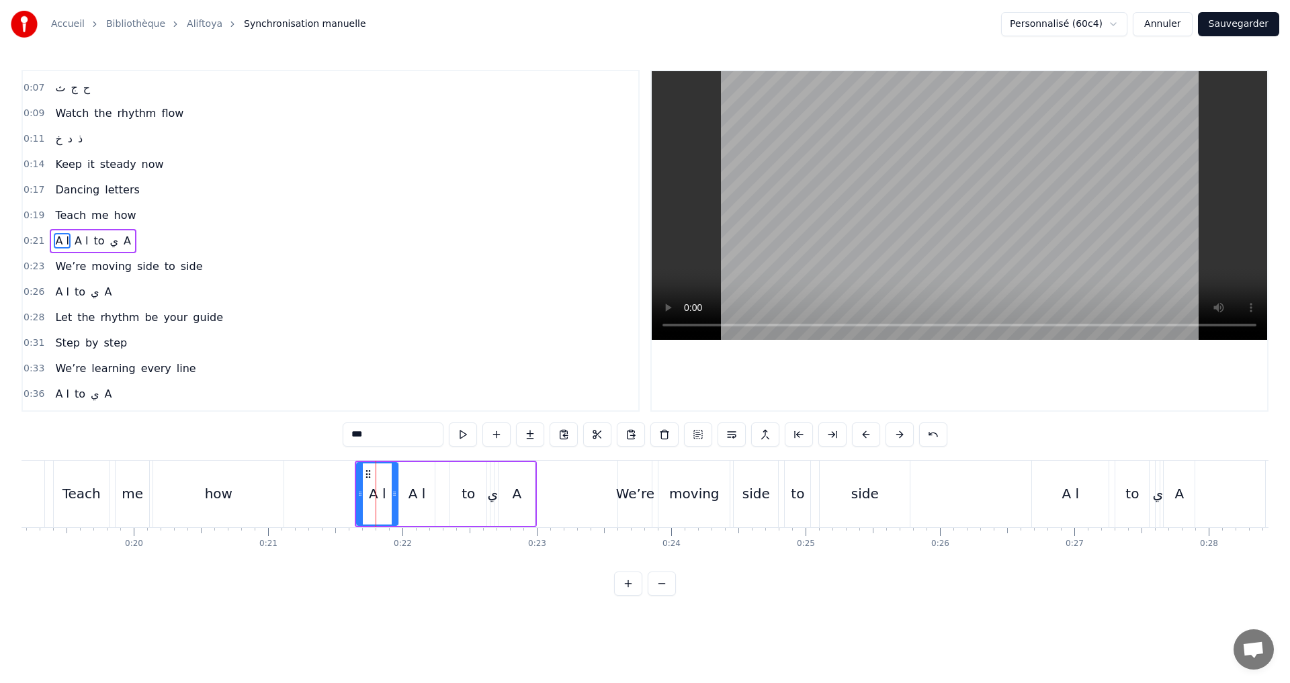
drag, startPoint x: 367, startPoint y: 437, endPoint x: 345, endPoint y: 433, distance: 23.2
click at [345, 433] on input "***" at bounding box center [393, 435] width 101 height 24
drag, startPoint x: 396, startPoint y: 497, endPoint x: 384, endPoint y: 496, distance: 12.1
click at [411, 494] on div "A ا" at bounding box center [416, 494] width 17 height 20
drag, startPoint x: 391, startPoint y: 489, endPoint x: 367, endPoint y: 480, distance: 25.1
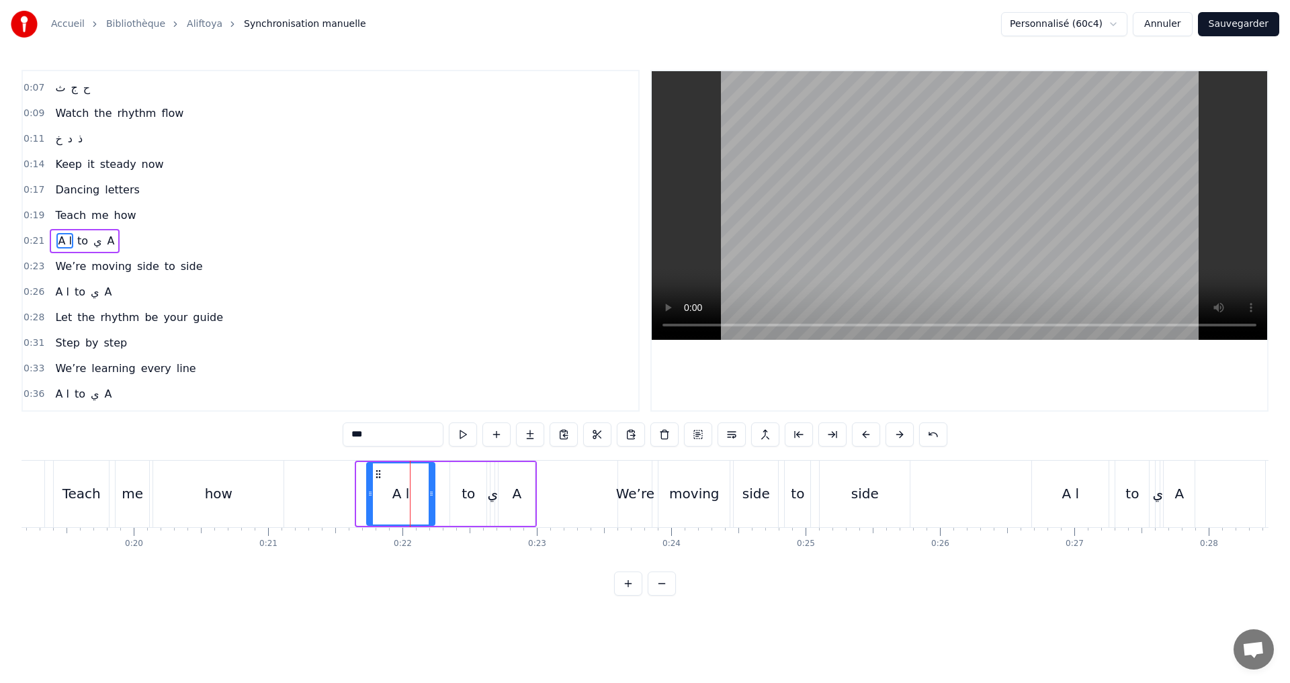
click at [367, 480] on div at bounding box center [369, 494] width 5 height 61
drag, startPoint x: 367, startPoint y: 443, endPoint x: 356, endPoint y: 435, distance: 13.4
click at [366, 443] on input "***" at bounding box center [393, 435] width 101 height 24
click at [356, 435] on input "***" at bounding box center [393, 435] width 101 height 24
type input "*"
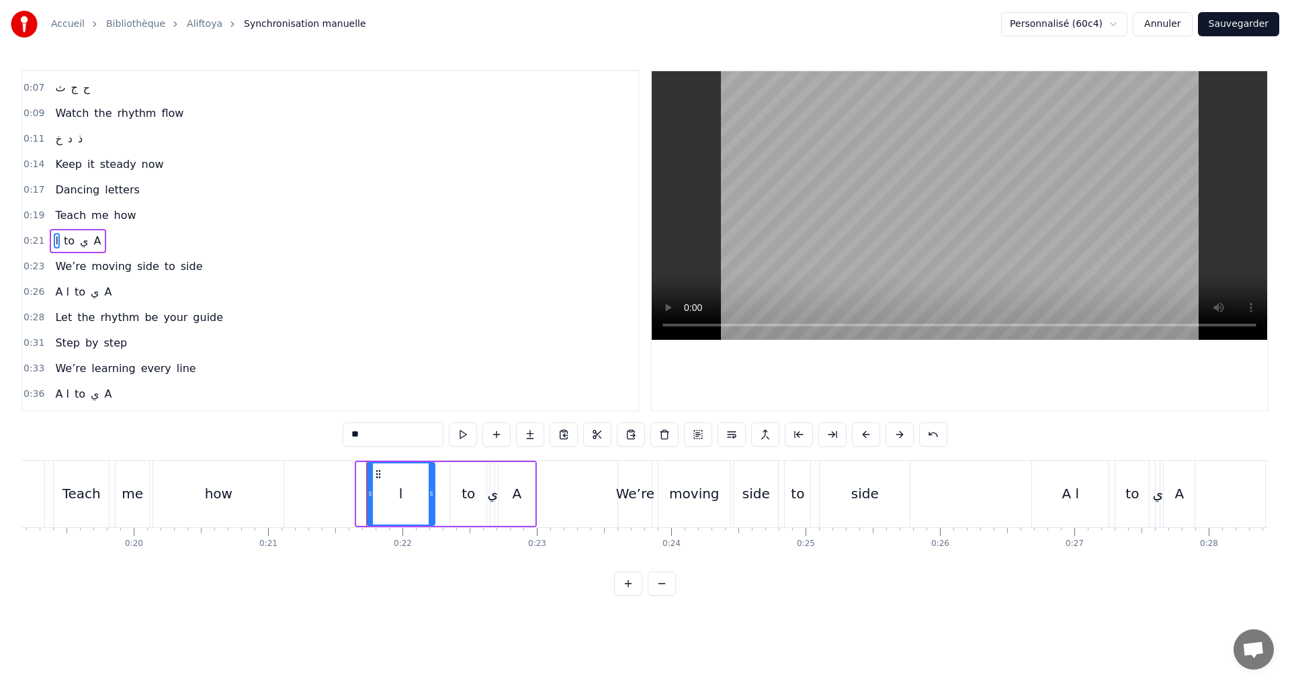
click at [210, 240] on div "0:21 ا to ي A" at bounding box center [330, 241] width 615 height 26
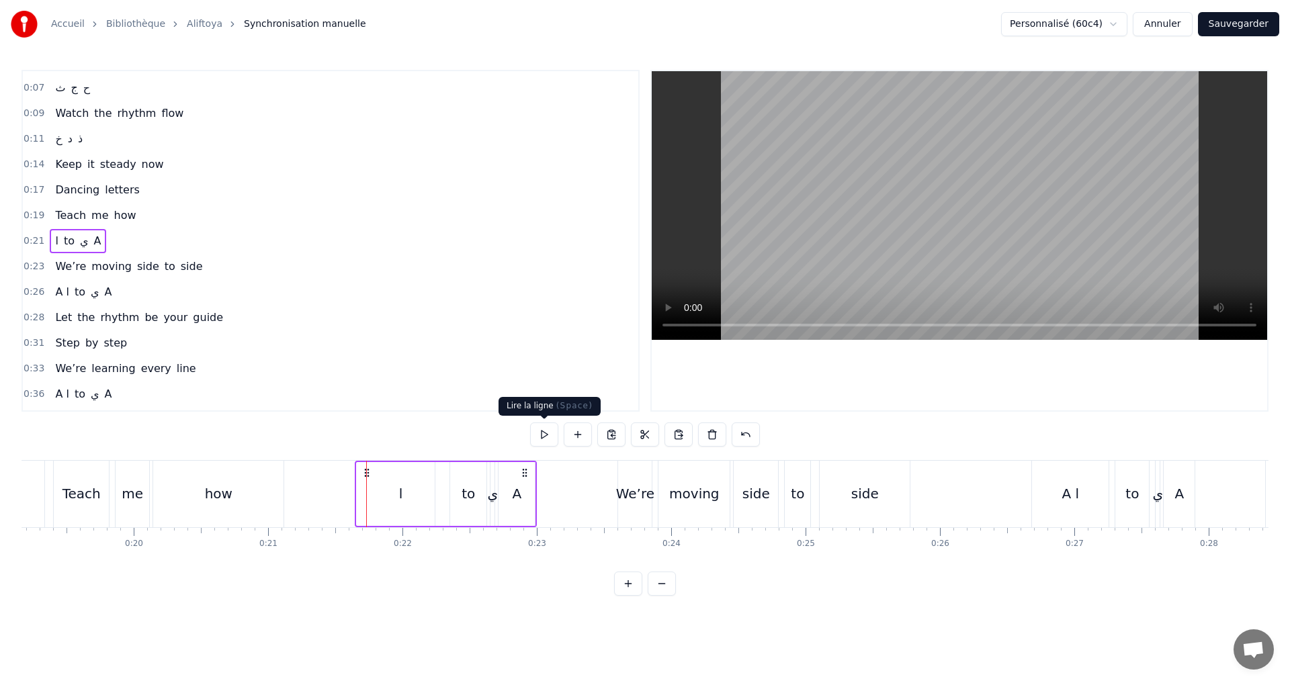
click at [539, 440] on button at bounding box center [544, 435] width 28 height 24
click at [372, 498] on div "A ا" at bounding box center [377, 494] width 17 height 20
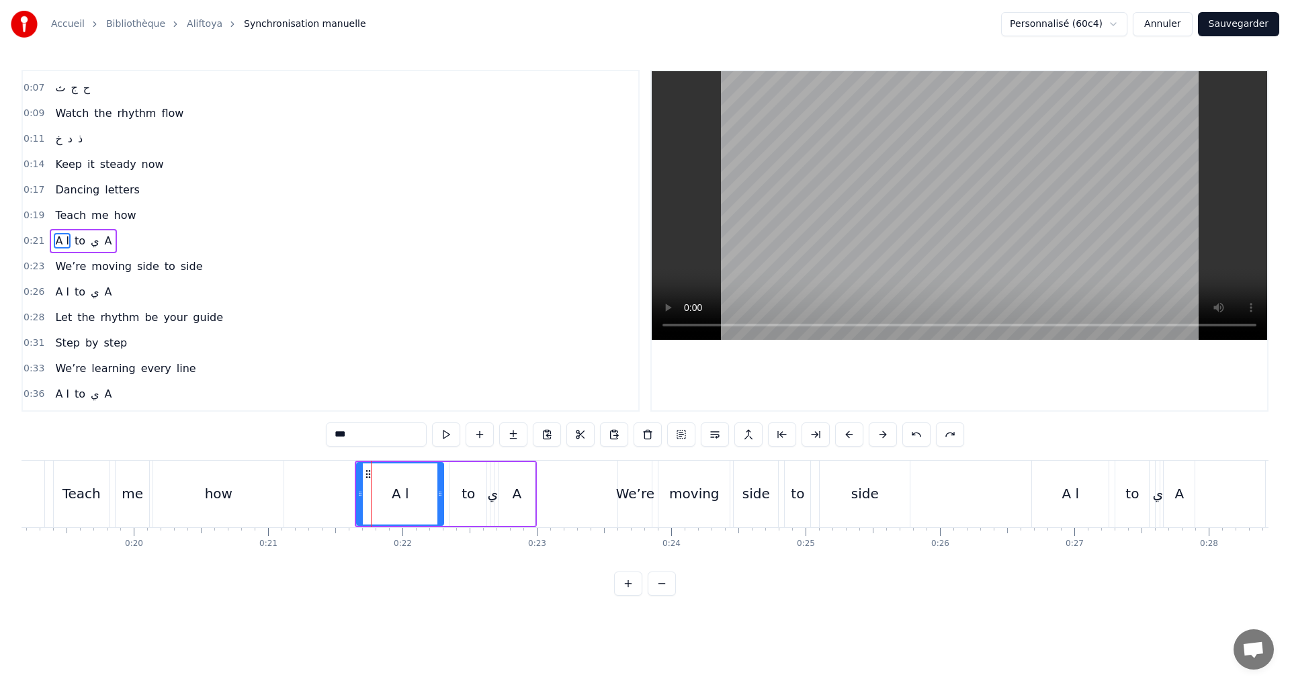
click at [339, 434] on input "***" at bounding box center [376, 435] width 101 height 24
type input "***"
click at [480, 433] on div "***" at bounding box center [645, 435] width 605 height 24
click at [465, 433] on button at bounding box center [463, 435] width 28 height 24
type input "***"
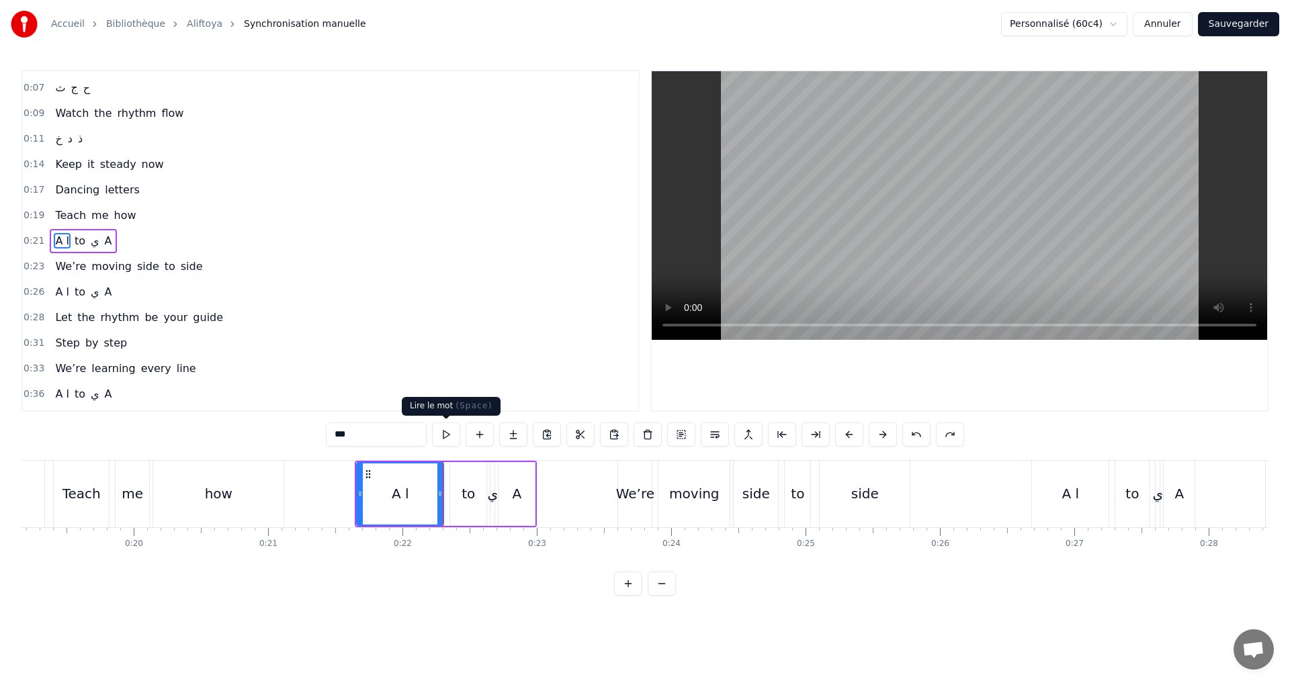
click at [443, 429] on button at bounding box center [446, 435] width 28 height 24
drag, startPoint x: 361, startPoint y: 496, endPoint x: 407, endPoint y: 494, distance: 46.4
click at [400, 494] on icon at bounding box center [400, 493] width 5 height 11
click at [460, 435] on button at bounding box center [463, 435] width 28 height 24
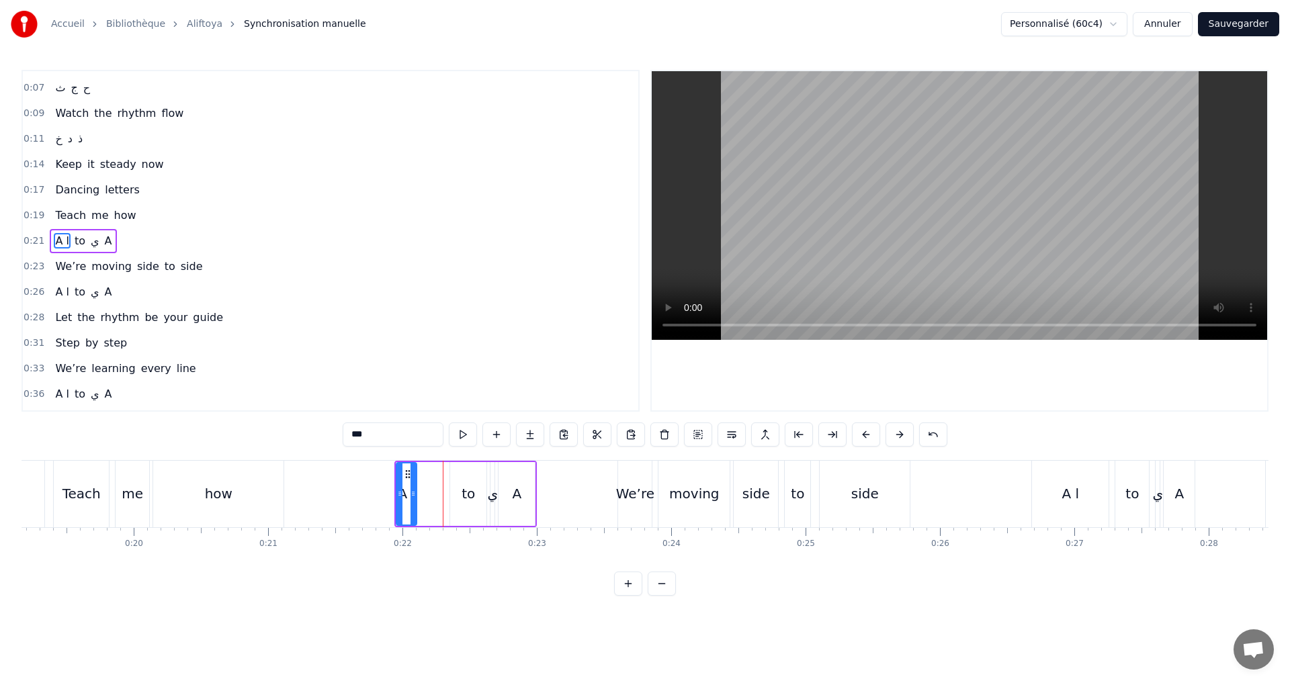
drag, startPoint x: 441, startPoint y: 499, endPoint x: 414, endPoint y: 498, distance: 26.9
click at [416, 498] on div at bounding box center [412, 494] width 5 height 61
drag, startPoint x: 398, startPoint y: 492, endPoint x: 367, endPoint y: 485, distance: 31.1
click at [367, 485] on div at bounding box center [369, 494] width 5 height 61
click at [462, 429] on button at bounding box center [463, 435] width 28 height 24
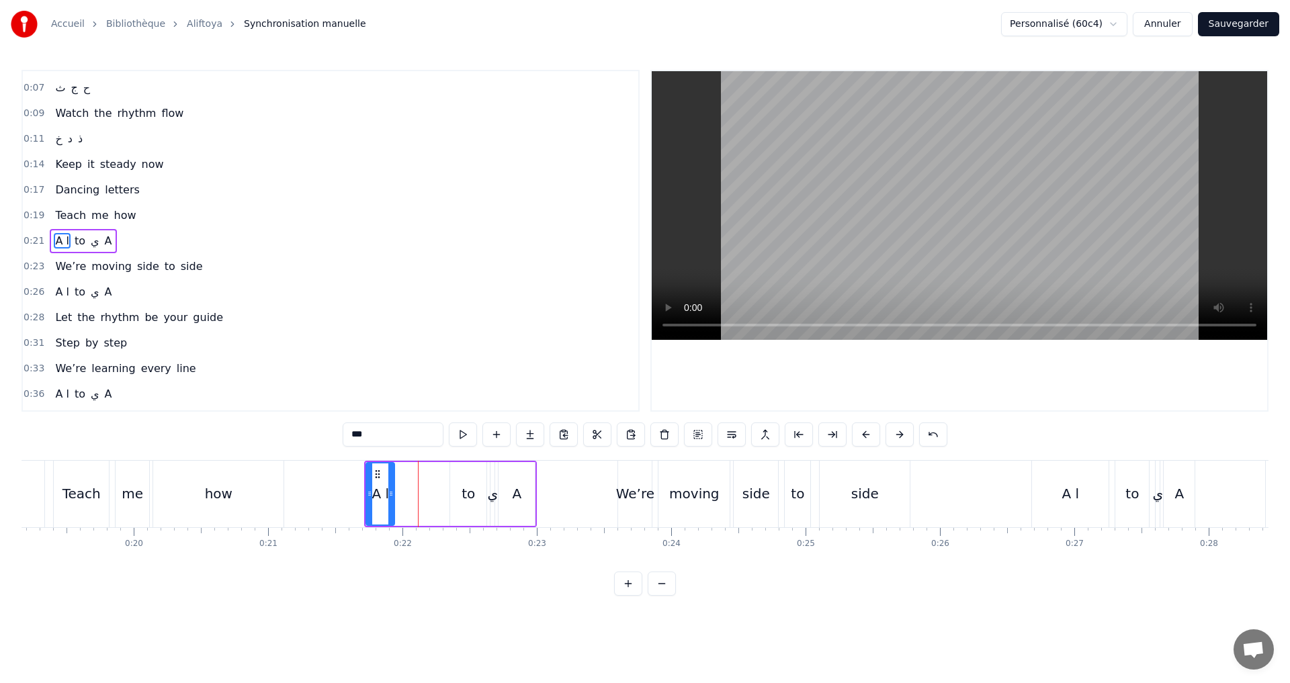
drag, startPoint x: 417, startPoint y: 494, endPoint x: 393, endPoint y: 488, distance: 24.9
click at [393, 488] on div at bounding box center [390, 494] width 5 height 61
click at [459, 435] on button at bounding box center [463, 435] width 28 height 24
drag, startPoint x: 390, startPoint y: 496, endPoint x: 441, endPoint y: 485, distance: 51.5
click at [431, 489] on icon at bounding box center [428, 493] width 5 height 11
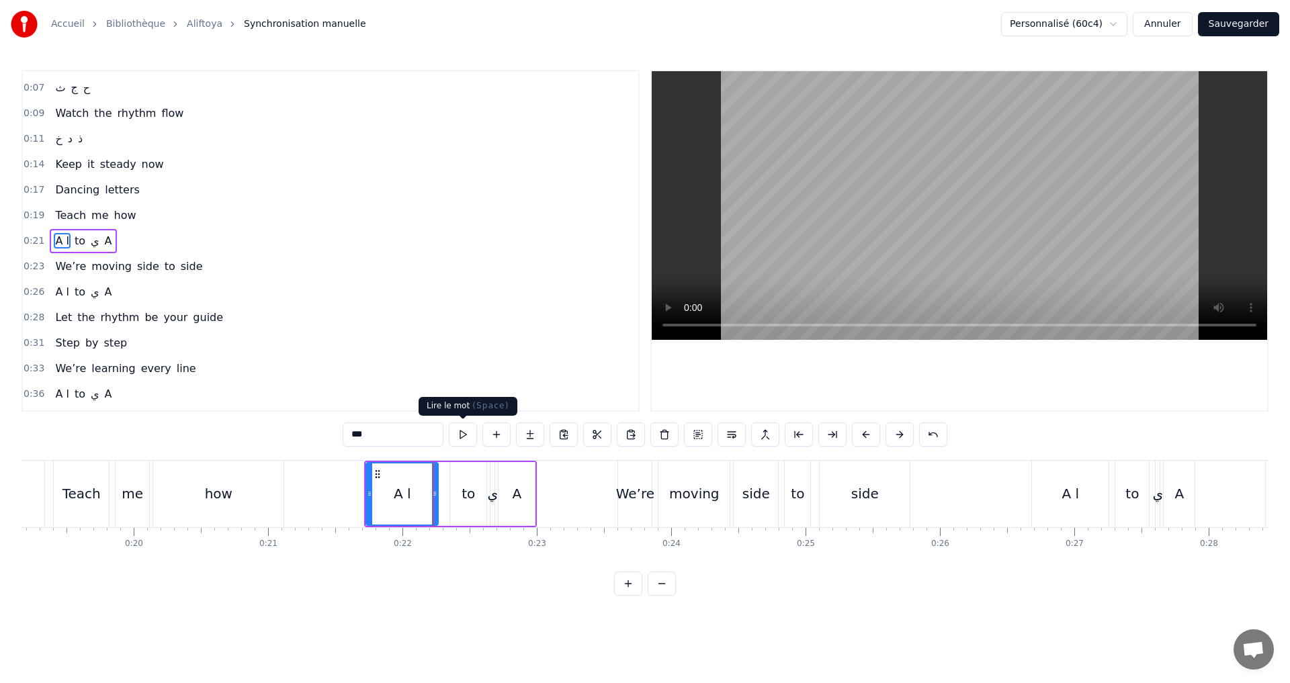
click at [457, 435] on button at bounding box center [463, 435] width 28 height 24
drag, startPoint x: 371, startPoint y: 490, endPoint x: 388, endPoint y: 485, distance: 17.6
click at [388, 485] on div at bounding box center [386, 494] width 5 height 61
click at [465, 434] on button at bounding box center [463, 435] width 28 height 24
drag, startPoint x: 384, startPoint y: 498, endPoint x: 455, endPoint y: 461, distance: 80.5
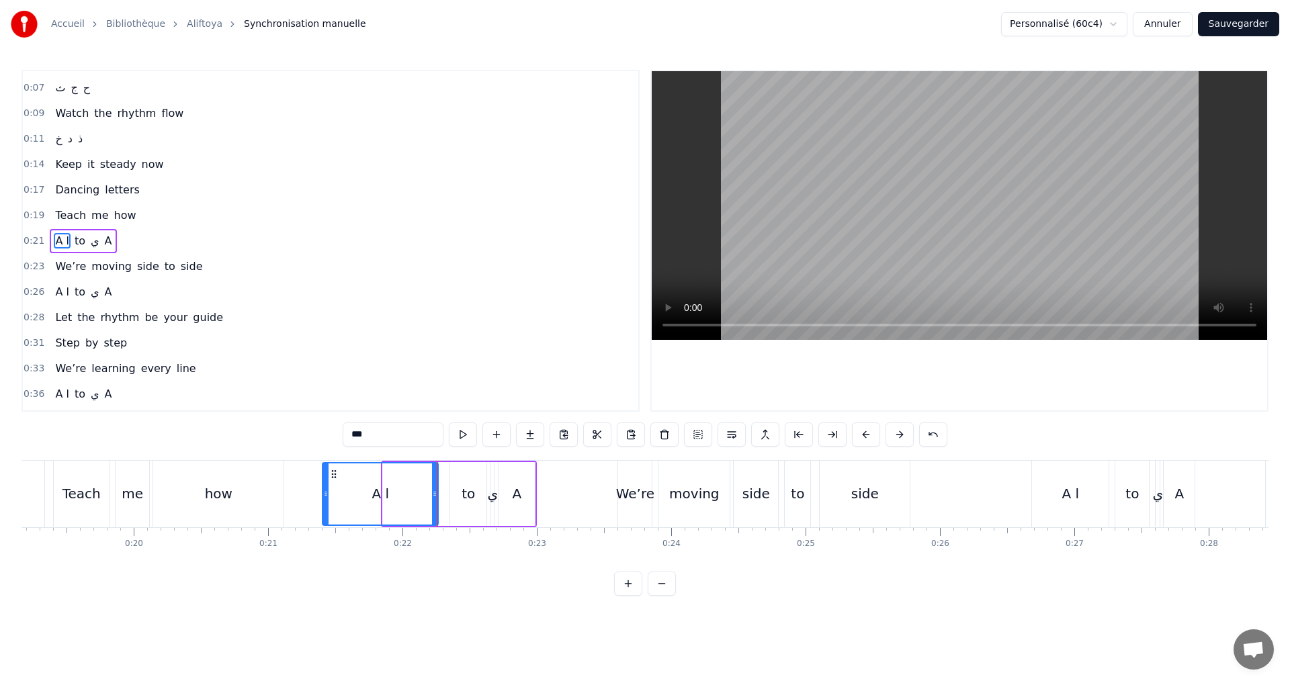
click at [324, 480] on div at bounding box center [325, 494] width 5 height 61
click at [451, 435] on button at bounding box center [463, 435] width 28 height 24
click at [468, 429] on button at bounding box center [463, 435] width 28 height 24
click at [256, 249] on div "0:21 A ا to ي A" at bounding box center [330, 241] width 615 height 26
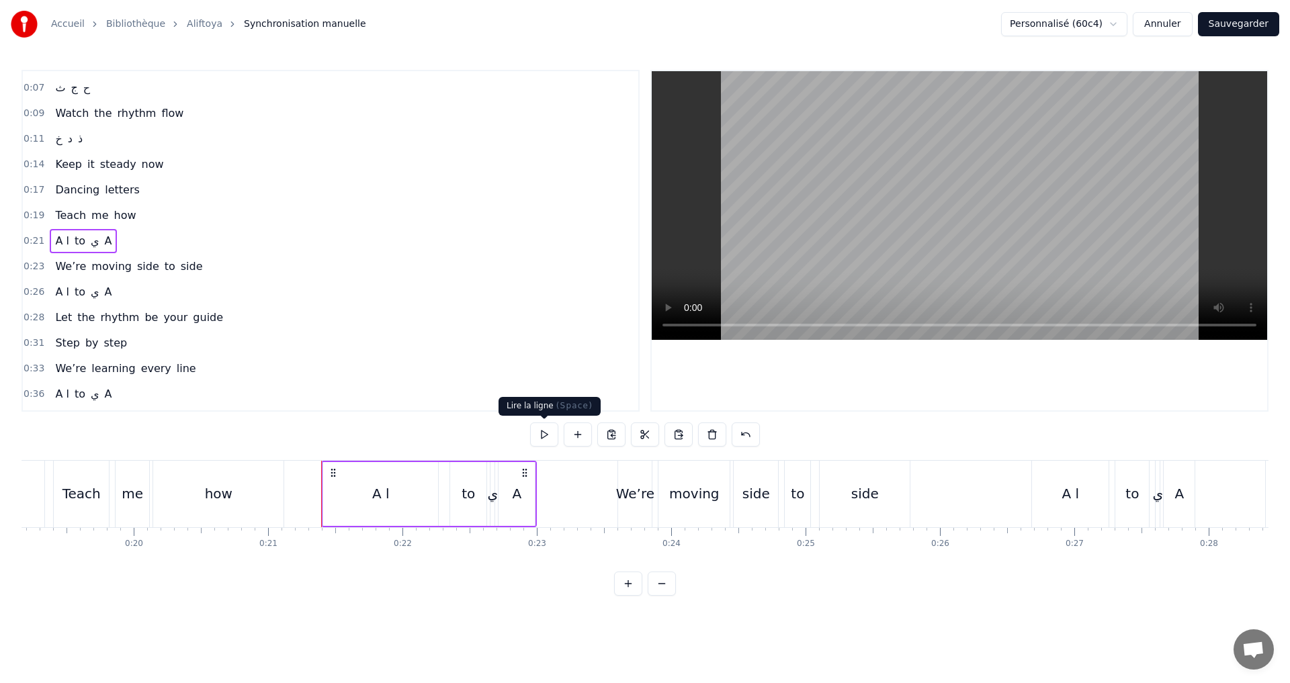
click at [540, 433] on button at bounding box center [544, 435] width 28 height 24
click at [540, 434] on button at bounding box center [544, 435] width 28 height 24
click at [536, 431] on button at bounding box center [544, 435] width 28 height 24
click at [543, 434] on button at bounding box center [544, 435] width 28 height 24
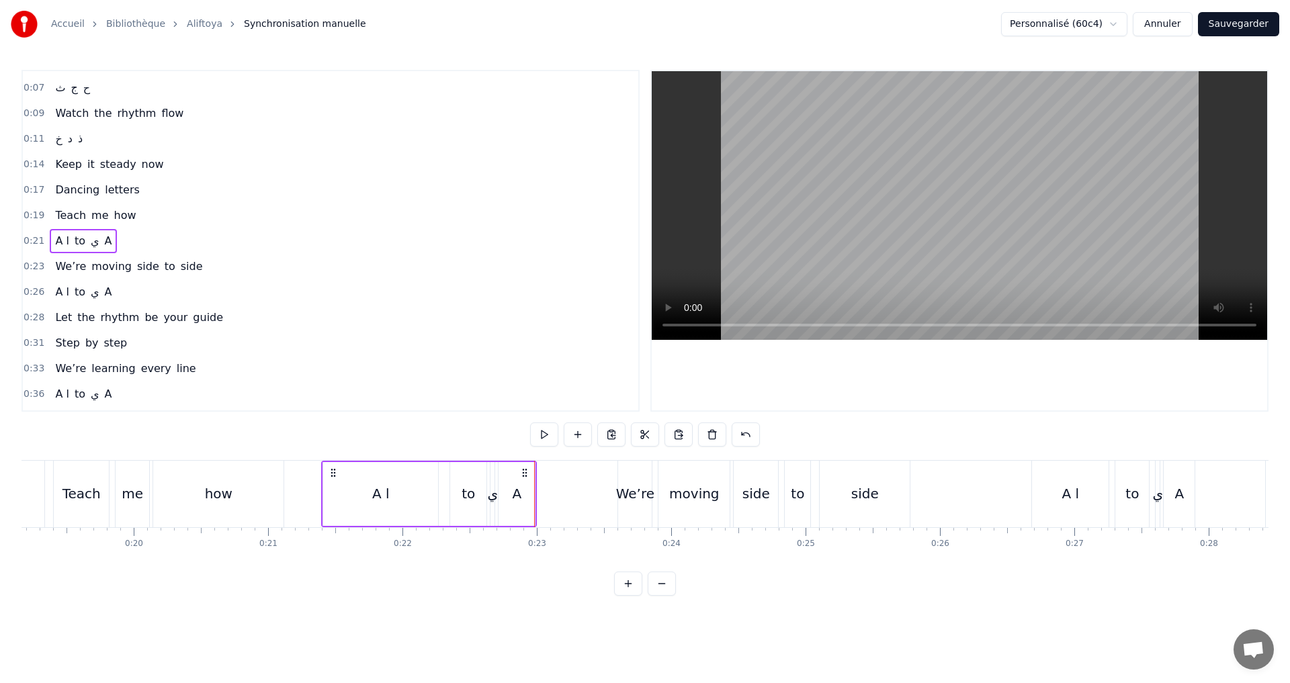
click at [348, 481] on div "A ا" at bounding box center [380, 494] width 115 height 64
drag, startPoint x: 329, startPoint y: 501, endPoint x: 410, endPoint y: 496, distance: 81.4
click at [410, 496] on div at bounding box center [407, 494] width 5 height 61
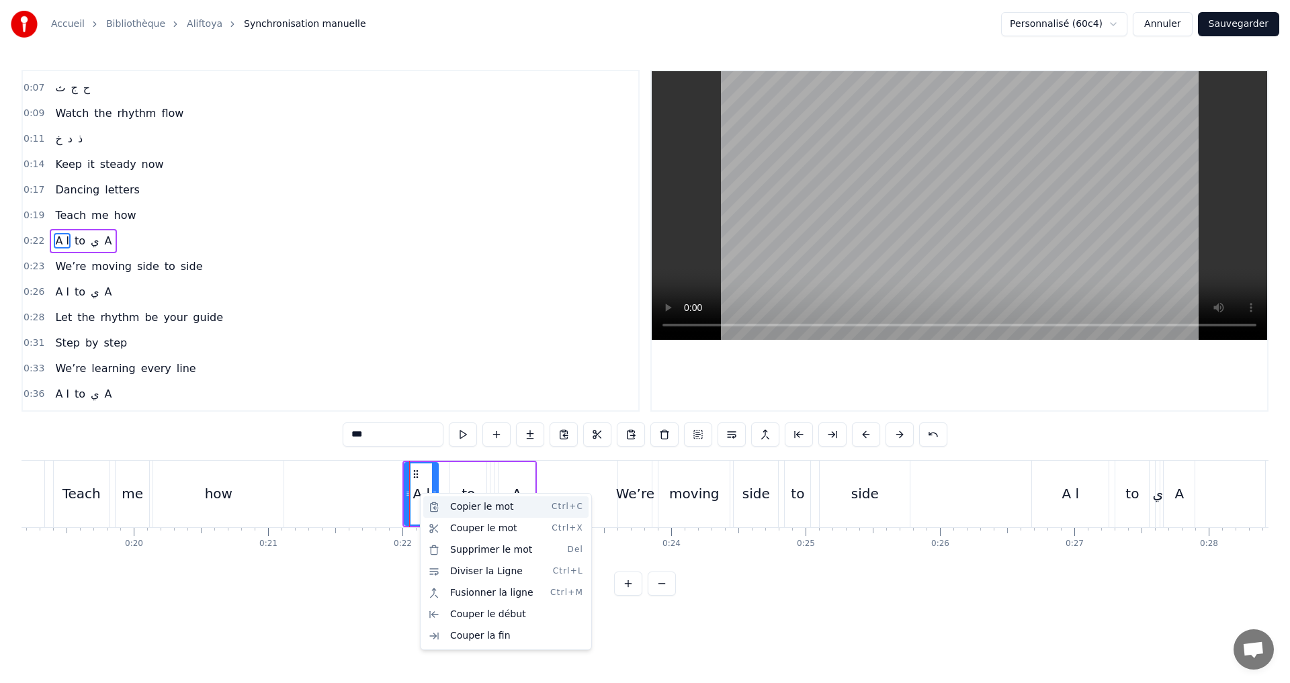
click at [455, 512] on div "Copier le mot Ctrl+C" at bounding box center [505, 506] width 165 height 21
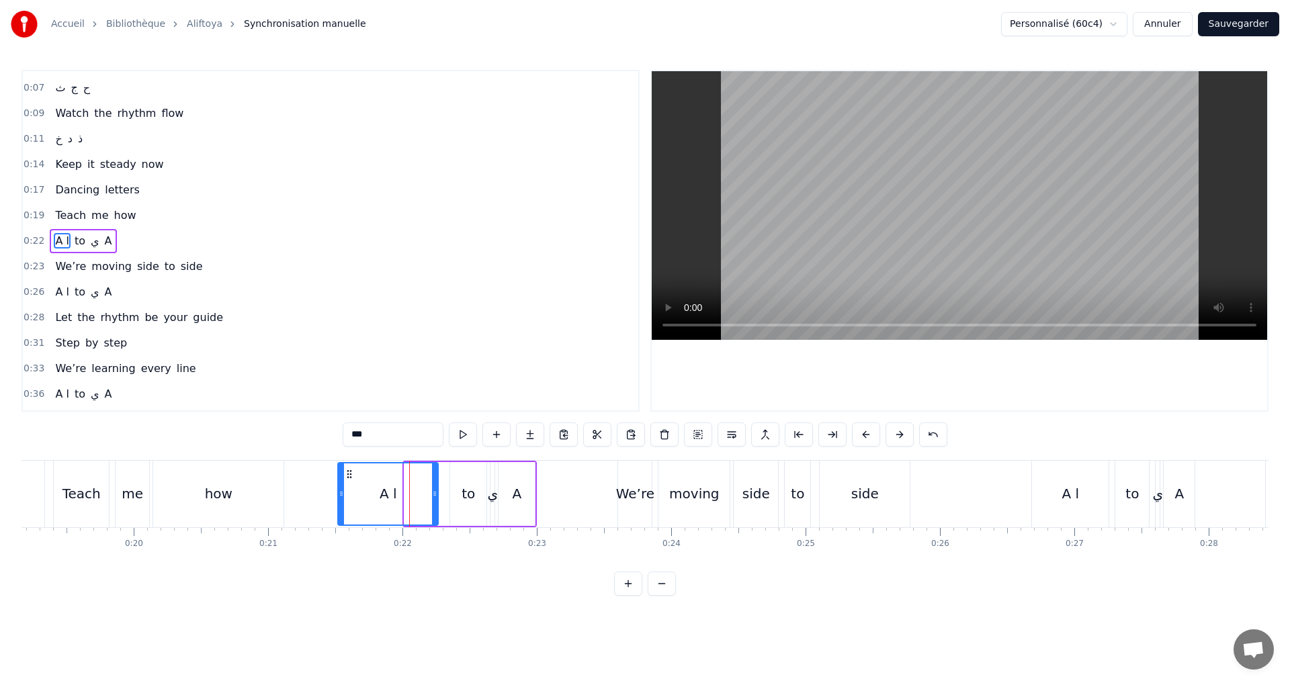
drag, startPoint x: 407, startPoint y: 494, endPoint x: 362, endPoint y: 482, distance: 46.4
click at [339, 480] on div at bounding box center [341, 494] width 5 height 61
drag, startPoint x: 437, startPoint y: 498, endPoint x: 397, endPoint y: 494, distance: 39.8
click at [373, 491] on icon at bounding box center [369, 493] width 5 height 11
click at [417, 475] on div "A ا to ي A" at bounding box center [435, 494] width 203 height 67
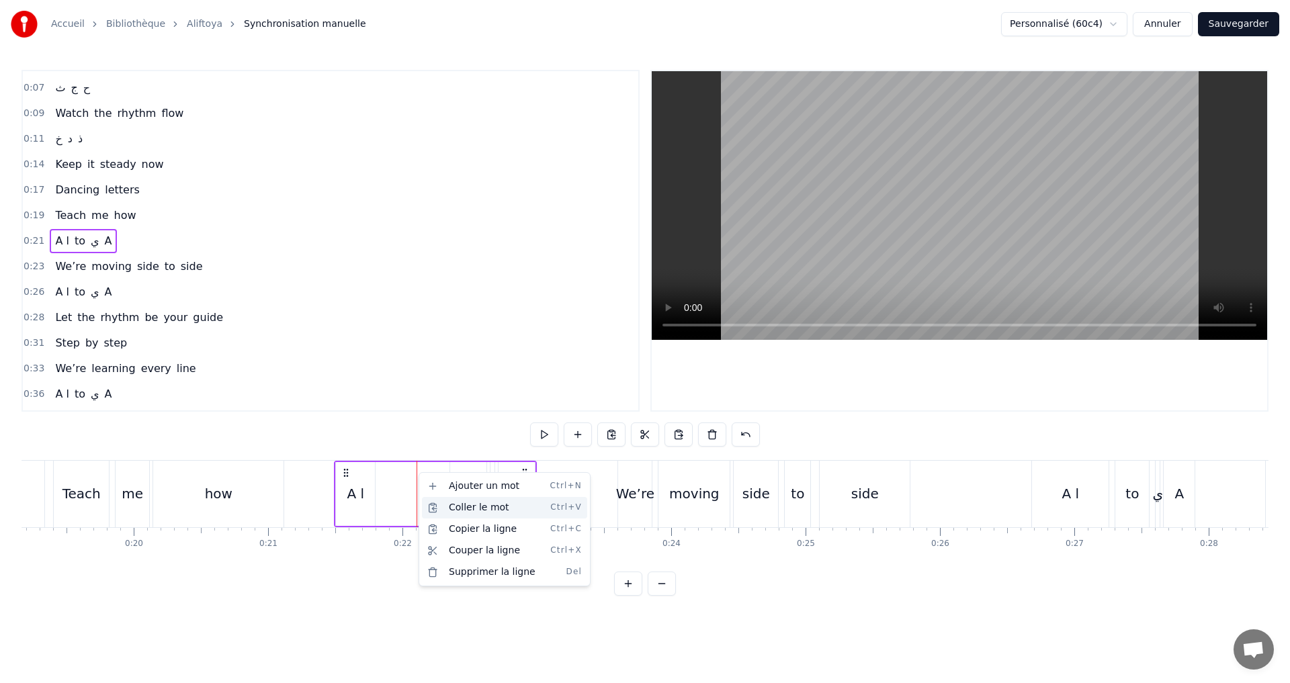
click at [462, 502] on div "Coller le mot Ctrl+V" at bounding box center [504, 507] width 165 height 21
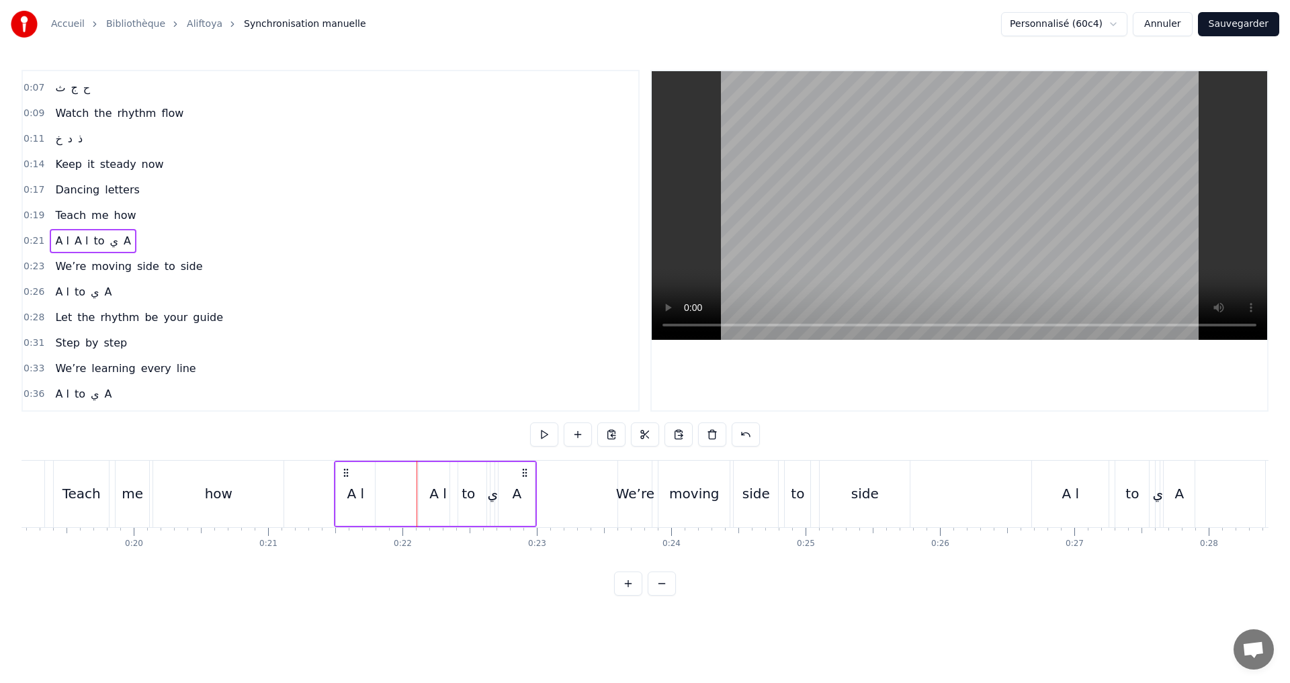
click at [443, 496] on div "A ا" at bounding box center [437, 494] width 17 height 20
drag, startPoint x: 421, startPoint y: 494, endPoint x: 392, endPoint y: 493, distance: 28.2
click at [395, 488] on icon at bounding box center [397, 493] width 5 height 11
drag, startPoint x: 455, startPoint y: 504, endPoint x: 432, endPoint y: 498, distance: 24.1
click at [432, 498] on div at bounding box center [430, 494] width 5 height 61
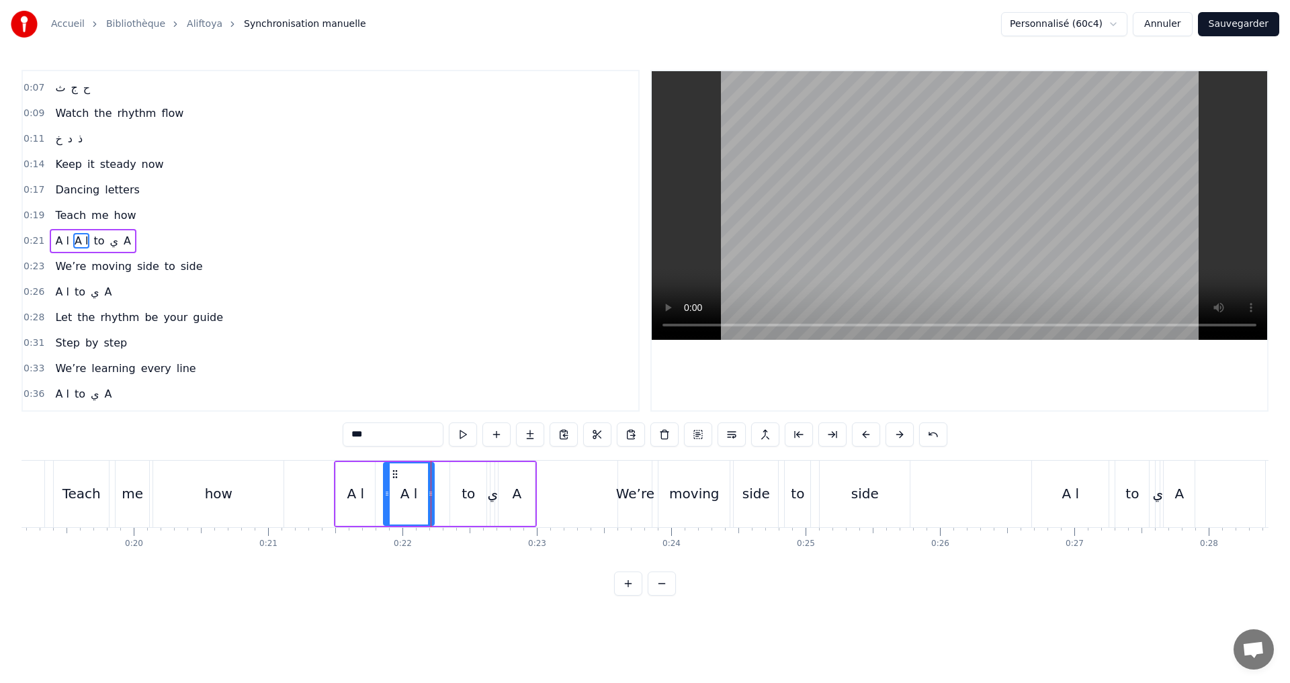
click at [406, 494] on div "A ا" at bounding box center [408, 494] width 17 height 20
click at [356, 435] on input "***" at bounding box center [393, 435] width 101 height 24
drag, startPoint x: 386, startPoint y: 496, endPoint x: 396, endPoint y: 496, distance: 10.7
click at [396, 496] on icon at bounding box center [397, 493] width 5 height 11
click at [354, 496] on div "A ا" at bounding box center [355, 494] width 17 height 20
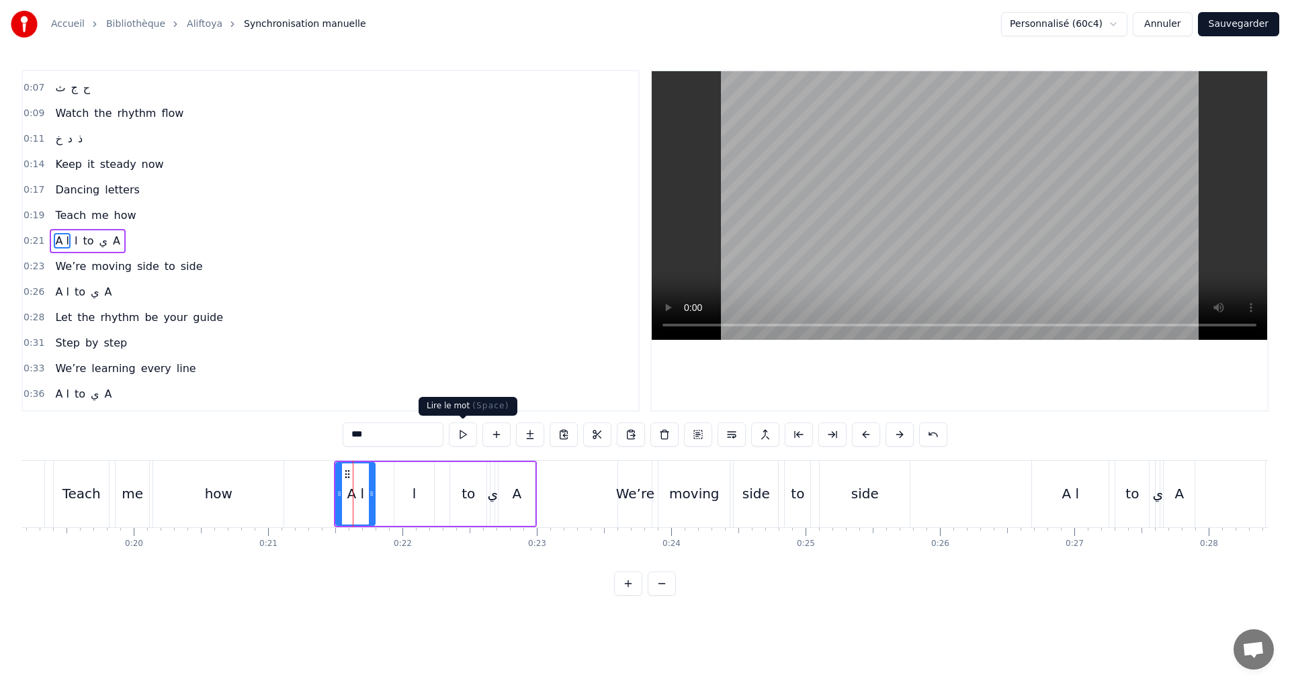
click at [463, 434] on button at bounding box center [463, 435] width 28 height 24
click at [464, 430] on button at bounding box center [463, 435] width 28 height 24
click at [364, 440] on input "***" at bounding box center [393, 435] width 101 height 24
drag, startPoint x: 374, startPoint y: 492, endPoint x: 352, endPoint y: 486, distance: 22.3
click at [352, 486] on div at bounding box center [349, 494] width 5 height 61
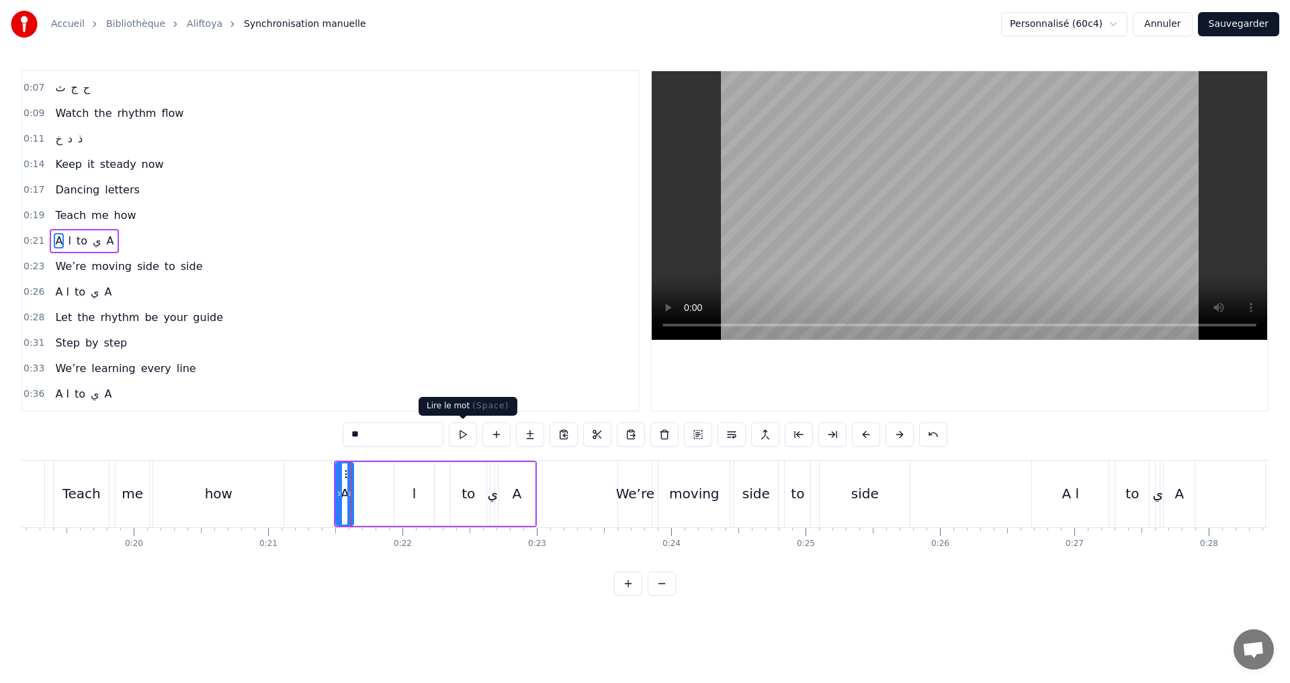
click at [458, 437] on button at bounding box center [463, 435] width 28 height 24
click at [410, 491] on div "ا" at bounding box center [414, 494] width 40 height 64
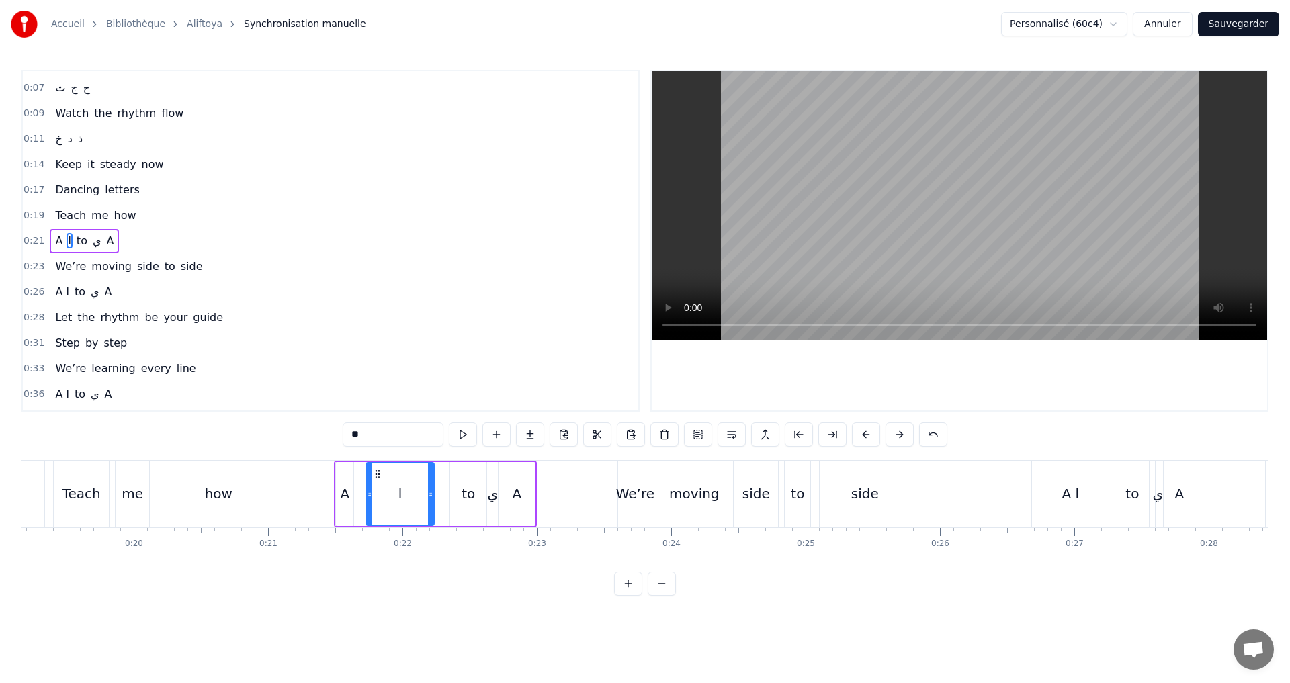
drag, startPoint x: 398, startPoint y: 496, endPoint x: 369, endPoint y: 488, distance: 29.2
click at [369, 488] on icon at bounding box center [369, 493] width 5 height 11
click at [465, 439] on button at bounding box center [463, 435] width 28 height 24
drag, startPoint x: 430, startPoint y: 494, endPoint x: 424, endPoint y: 488, distance: 8.1
click at [424, 488] on icon at bounding box center [424, 493] width 5 height 11
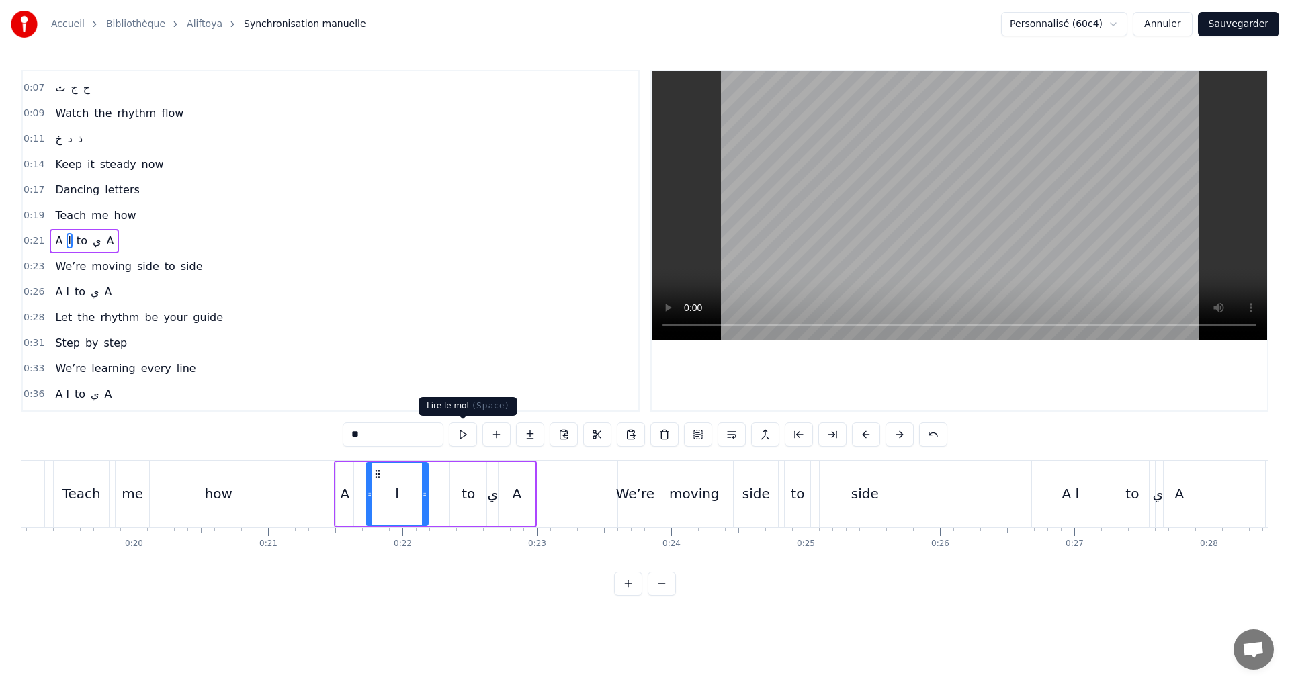
click at [460, 435] on button at bounding box center [463, 435] width 28 height 24
click at [461, 435] on button at bounding box center [463, 435] width 28 height 24
click at [493, 496] on div "ي" at bounding box center [492, 494] width 11 height 20
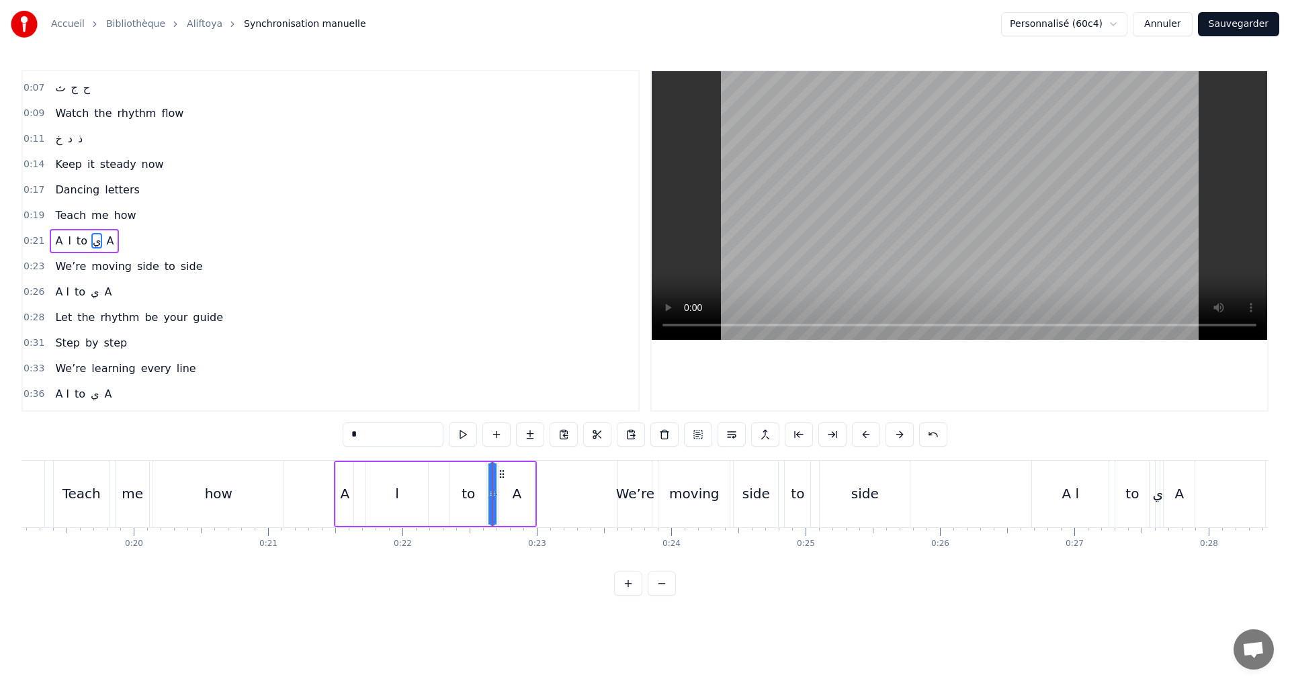
click at [507, 501] on div "A" at bounding box center [516, 494] width 36 height 64
drag, startPoint x: 500, startPoint y: 492, endPoint x: 518, endPoint y: 492, distance: 17.5
click at [518, 492] on icon at bounding box center [519, 493] width 5 height 11
click at [490, 492] on div "ي" at bounding box center [492, 494] width 11 height 20
drag, startPoint x: 494, startPoint y: 493, endPoint x: 516, endPoint y: 493, distance: 22.2
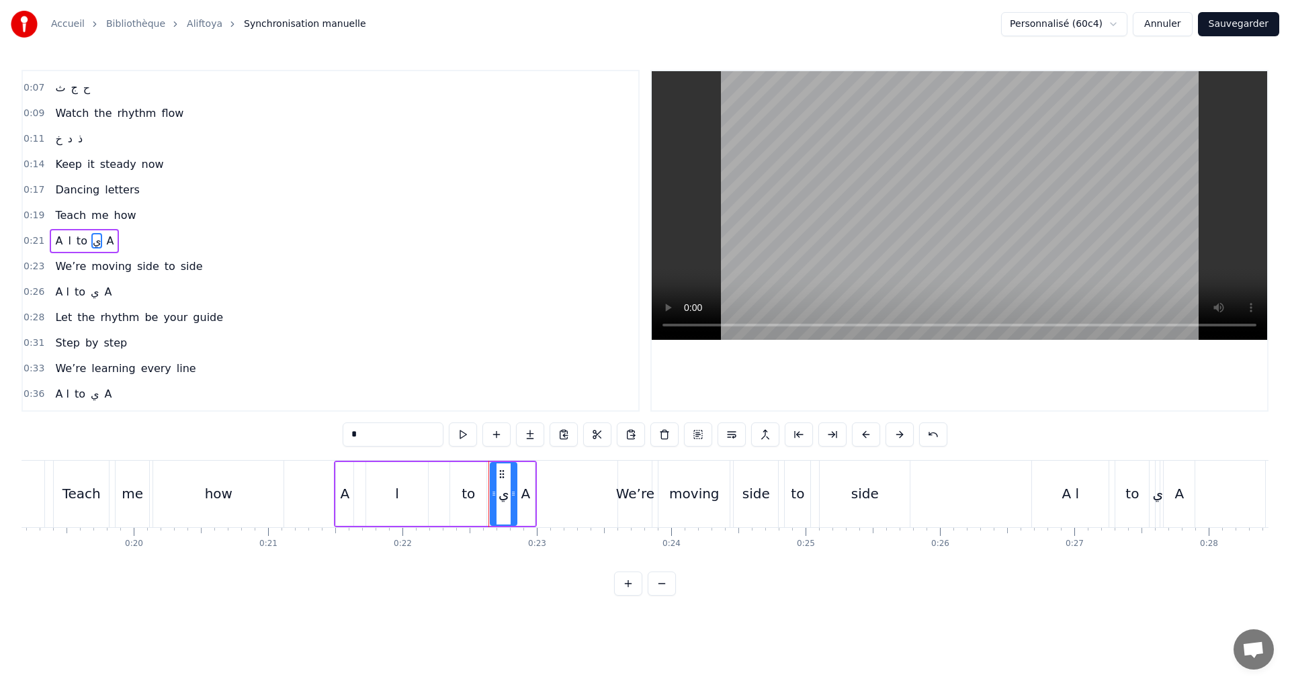
click at [516, 493] on icon at bounding box center [513, 493] width 5 height 11
click at [523, 494] on div "A" at bounding box center [525, 494] width 9 height 20
drag, startPoint x: 533, startPoint y: 493, endPoint x: 570, endPoint y: 487, distance: 38.1
click at [570, 487] on div at bounding box center [568, 494] width 5 height 61
drag, startPoint x: 520, startPoint y: 492, endPoint x: 556, endPoint y: 484, distance: 36.5
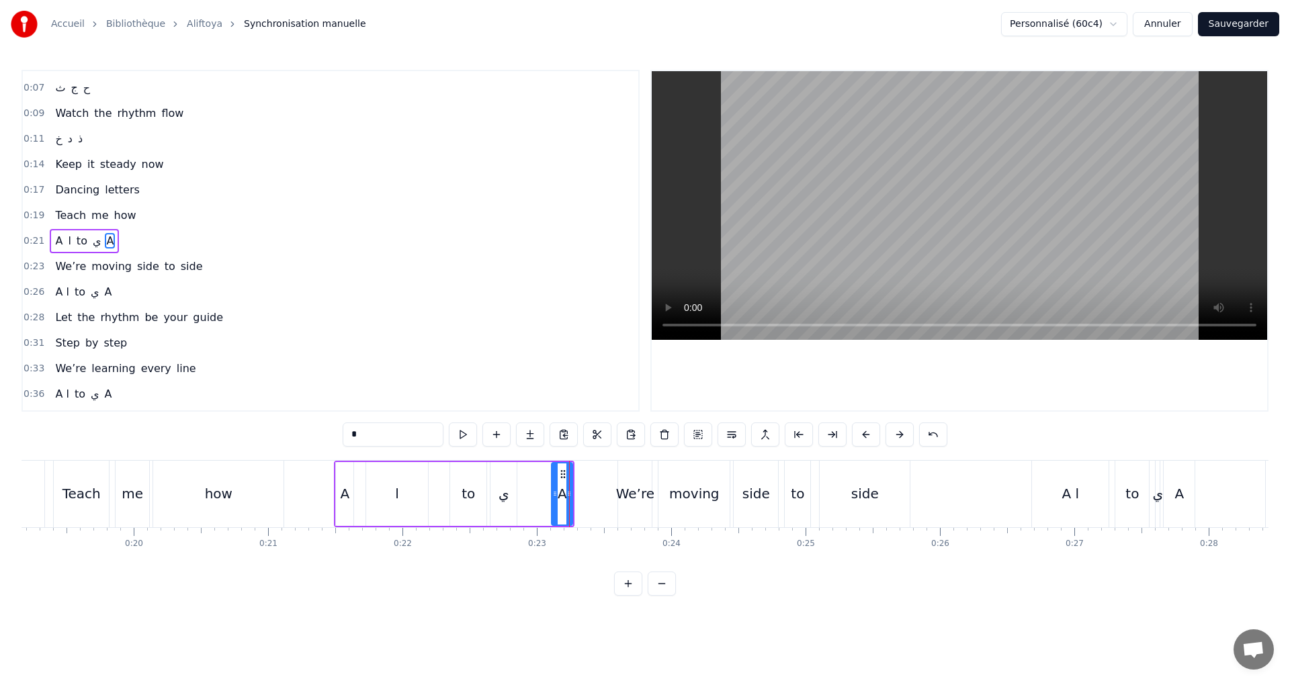
click at [556, 484] on div at bounding box center [554, 494] width 5 height 61
click at [502, 496] on div "ي" at bounding box center [503, 494] width 11 height 20
type input "*"
drag, startPoint x: 515, startPoint y: 492, endPoint x: 525, endPoint y: 492, distance: 9.4
click at [525, 492] on icon at bounding box center [522, 493] width 5 height 11
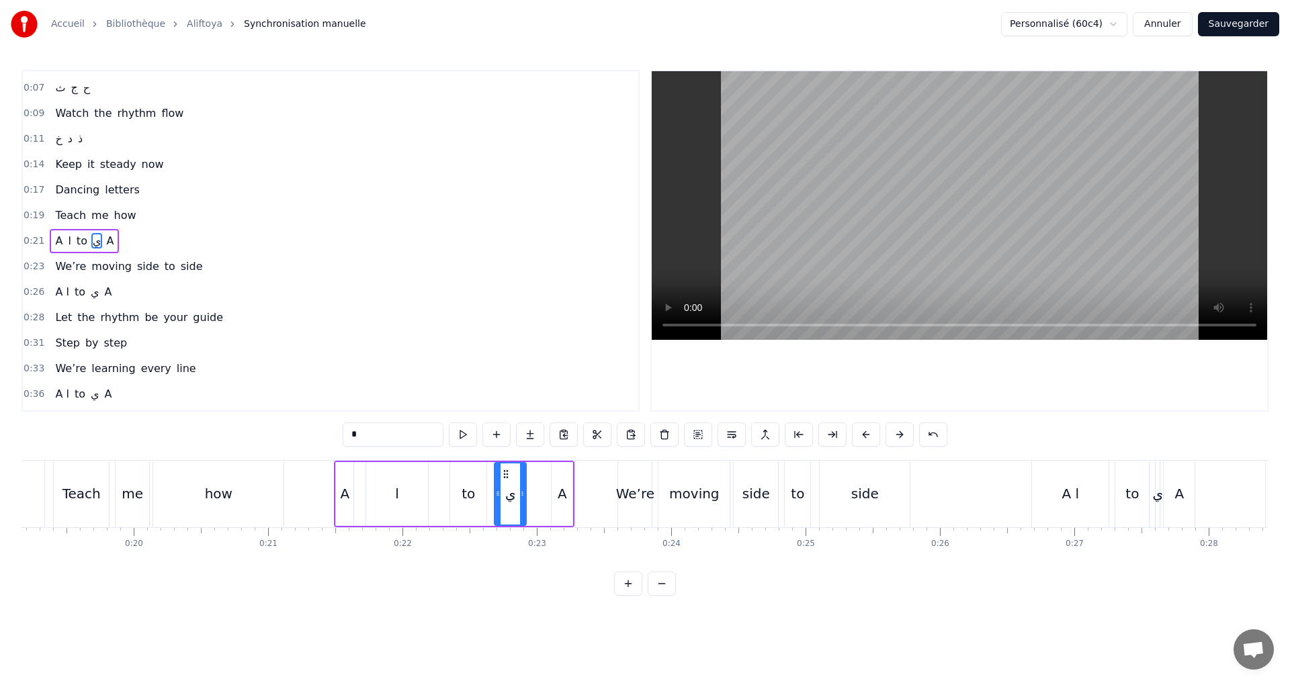
click at [499, 492] on icon at bounding box center [497, 493] width 5 height 11
click at [465, 429] on button at bounding box center [463, 435] width 28 height 24
click at [210, 238] on div "0:21 A ا to ي A" at bounding box center [330, 241] width 615 height 26
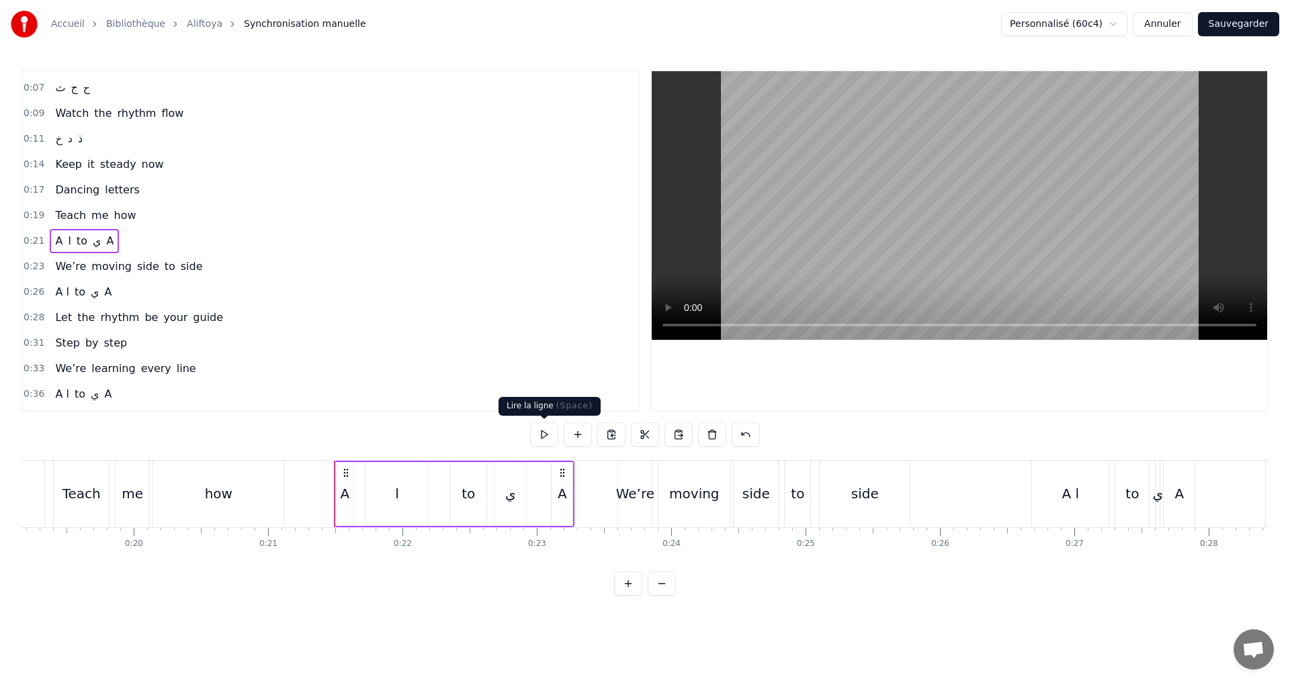
click at [541, 438] on button at bounding box center [544, 435] width 28 height 24
click at [537, 437] on button at bounding box center [544, 435] width 28 height 24
click at [534, 421] on div "0:02 ا ب ت 0:04 Let’s begin the show 0:07 ث ج ح 0:09 Watch the rhythm flow 0:11…" at bounding box center [644, 333] width 1247 height 526
click at [539, 432] on button at bounding box center [544, 435] width 28 height 24
click at [397, 502] on div "ا" at bounding box center [397, 494] width 4 height 20
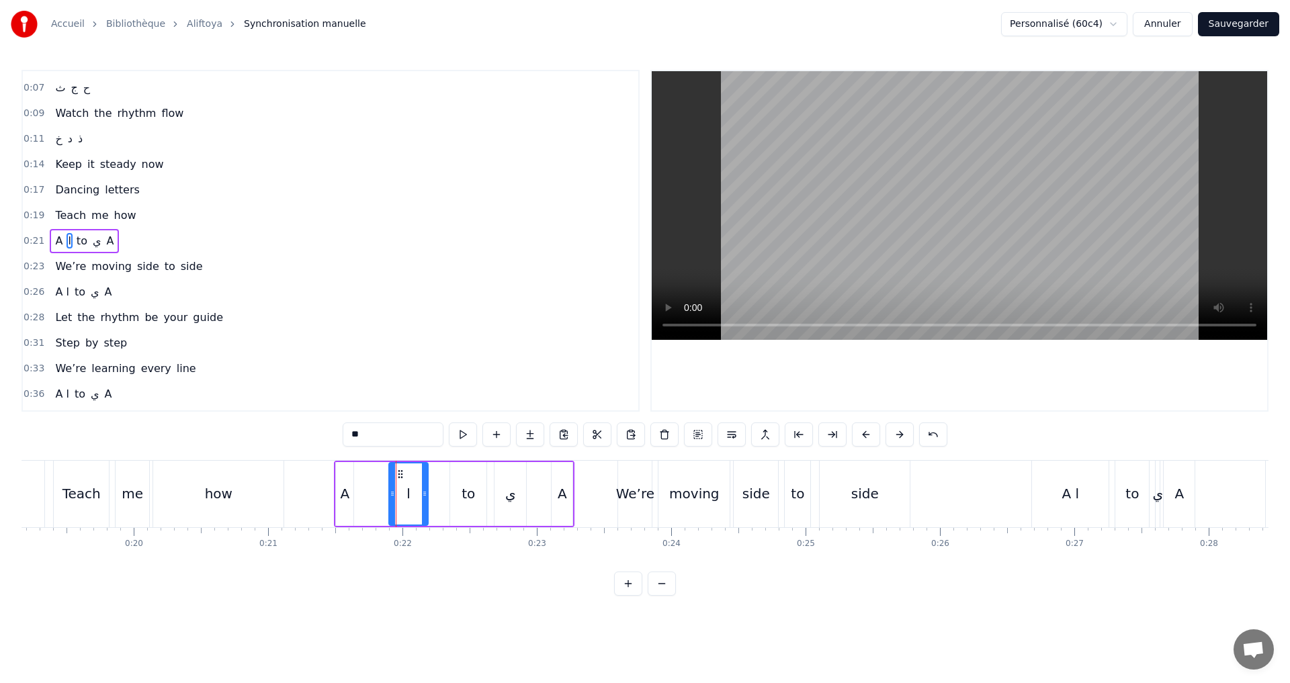
drag, startPoint x: 371, startPoint y: 492, endPoint x: 394, endPoint y: 486, distance: 24.1
click at [394, 486] on div at bounding box center [392, 494] width 5 height 61
click at [466, 427] on button at bounding box center [463, 435] width 28 height 24
drag, startPoint x: 392, startPoint y: 497, endPoint x: 355, endPoint y: 482, distance: 40.4
click at [355, 482] on div at bounding box center [355, 494] width 5 height 61
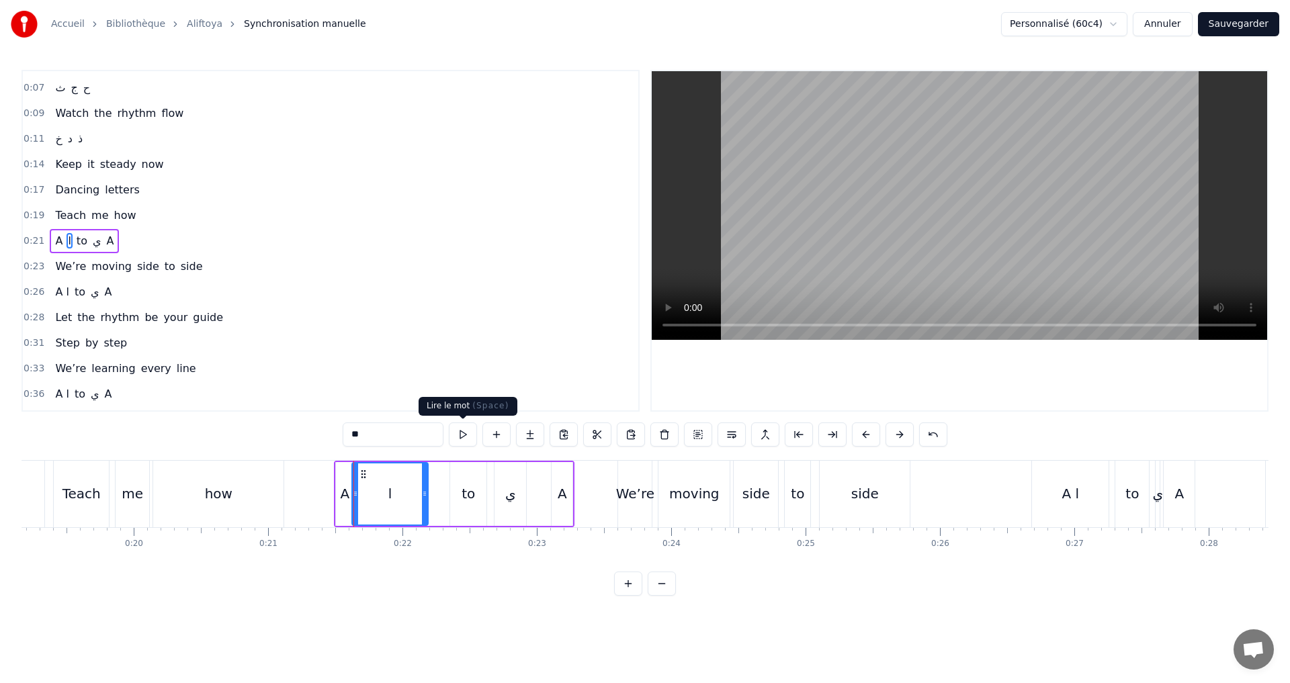
click at [466, 430] on button at bounding box center [463, 435] width 28 height 24
drag, startPoint x: 468, startPoint y: 443, endPoint x: 471, endPoint y: 436, distance: 7.5
click at [470, 439] on button at bounding box center [463, 435] width 28 height 24
drag, startPoint x: 425, startPoint y: 495, endPoint x: 444, endPoint y: 490, distance: 20.2
click at [444, 490] on icon at bounding box center [443, 493] width 5 height 11
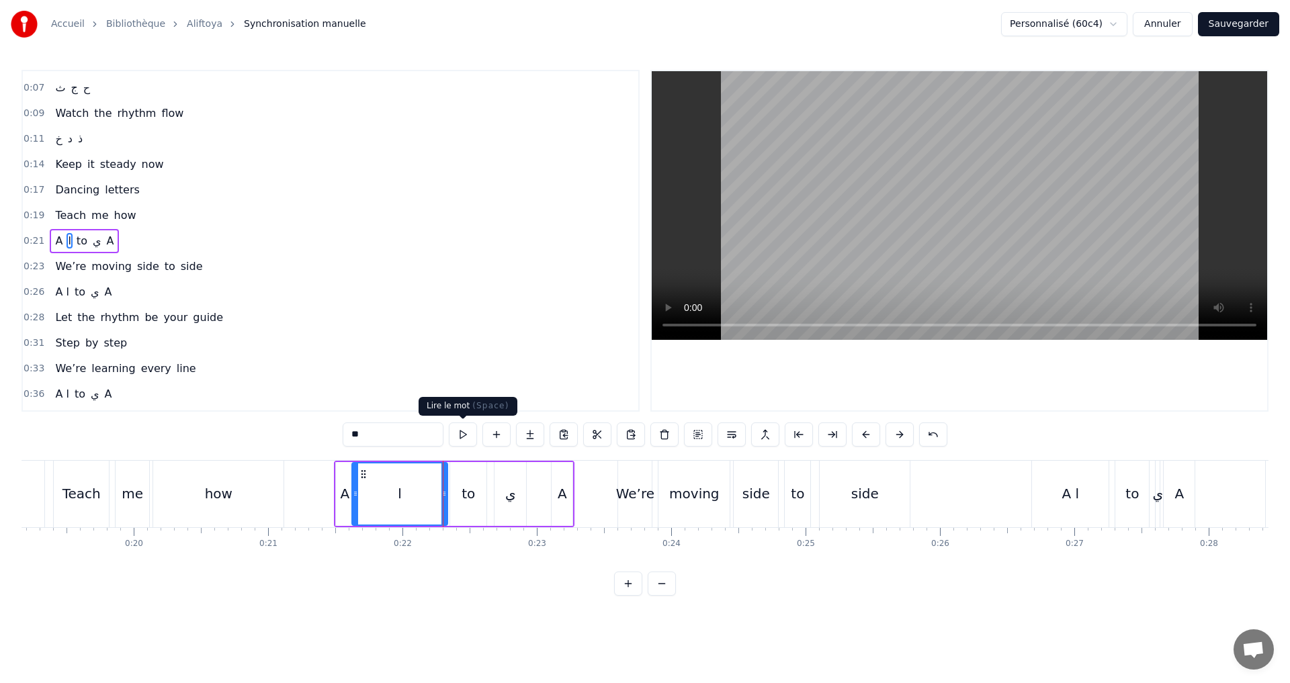
click at [465, 441] on button at bounding box center [463, 435] width 28 height 24
click at [461, 441] on button at bounding box center [463, 435] width 28 height 24
click at [455, 433] on button at bounding box center [463, 435] width 28 height 24
click at [494, 323] on div "0:28 Let the rhythm be your guide" at bounding box center [330, 318] width 615 height 26
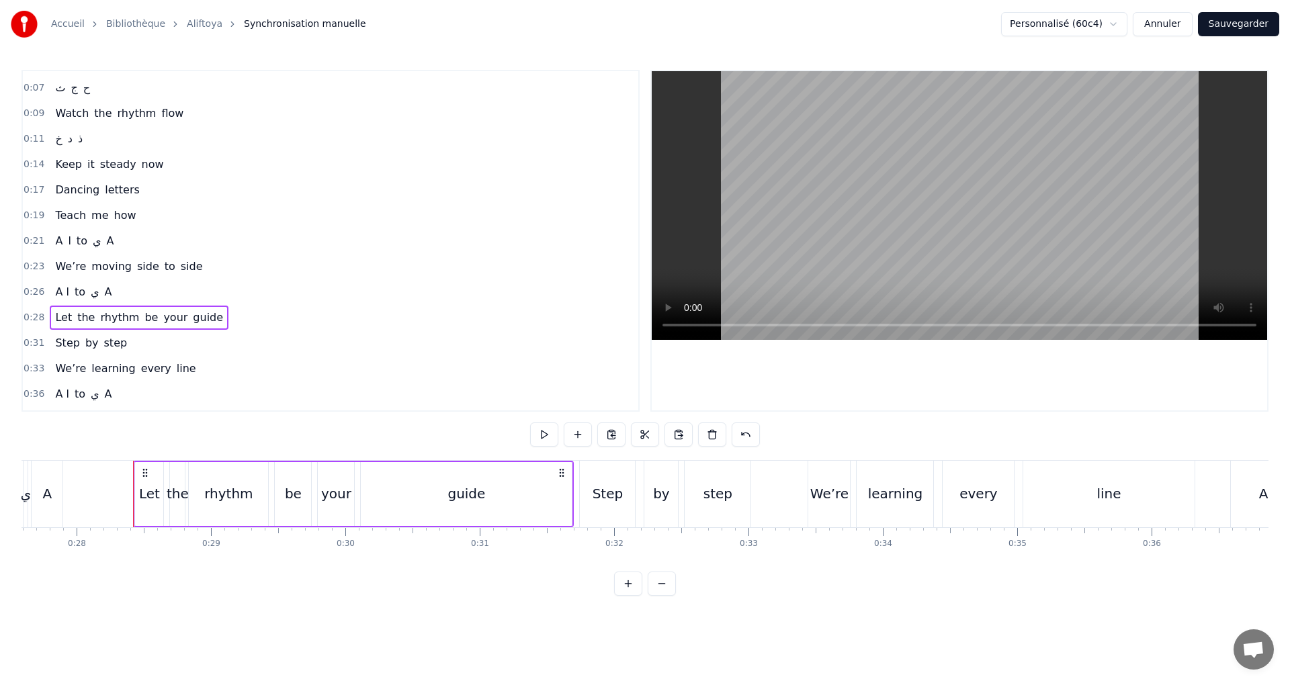
click at [126, 238] on div "0:21 A ا to ي A" at bounding box center [330, 241] width 615 height 26
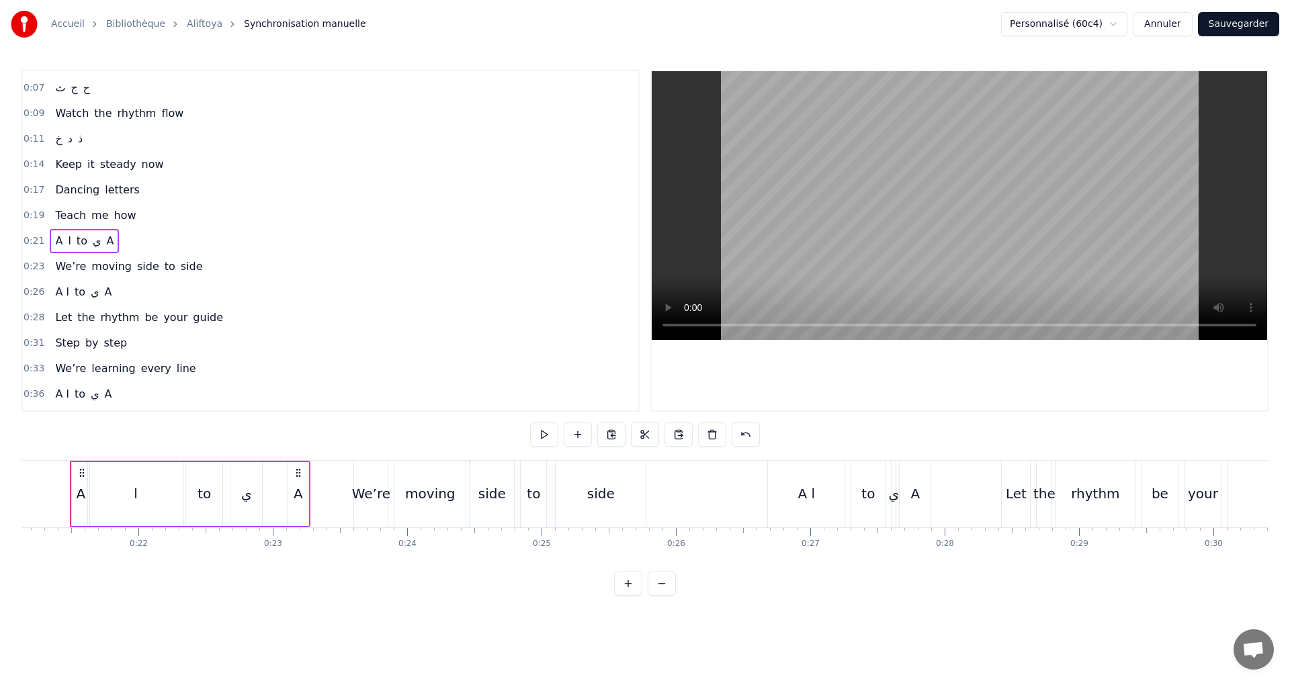
scroll to position [0, 2820]
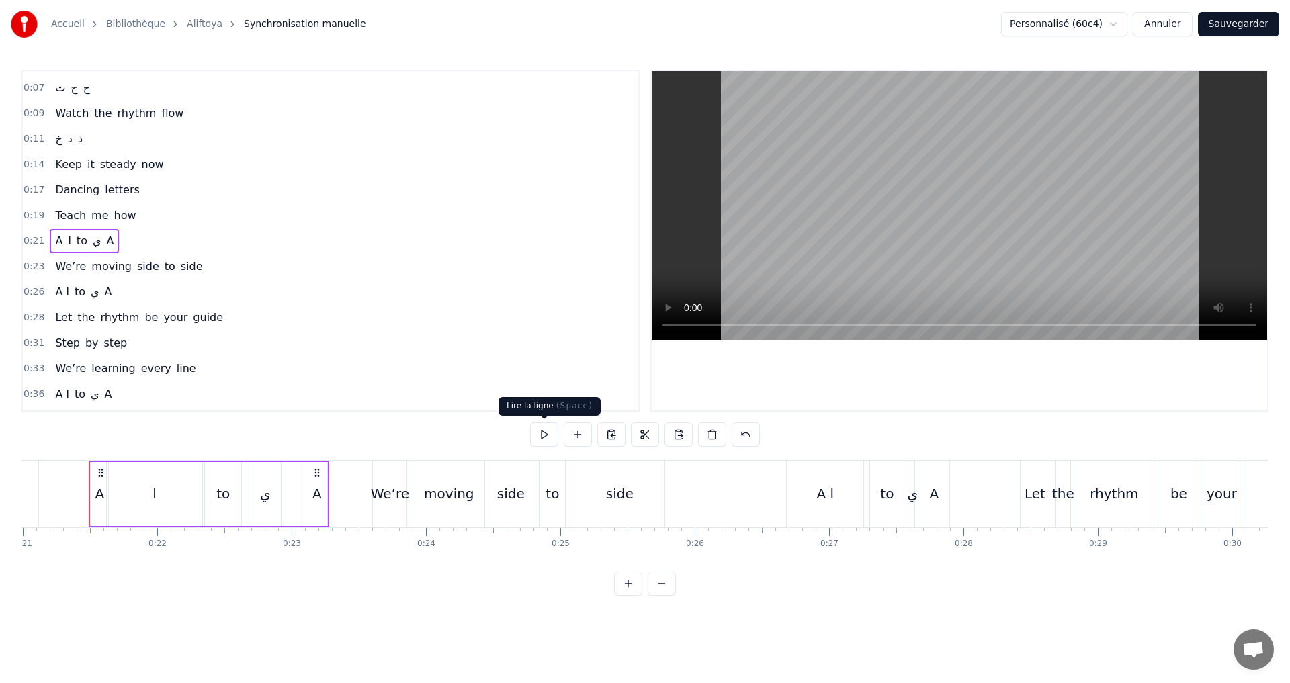
click at [547, 429] on button at bounding box center [544, 435] width 28 height 24
click at [550, 435] on button at bounding box center [544, 435] width 28 height 24
click at [597, 494] on div "side" at bounding box center [619, 494] width 90 height 67
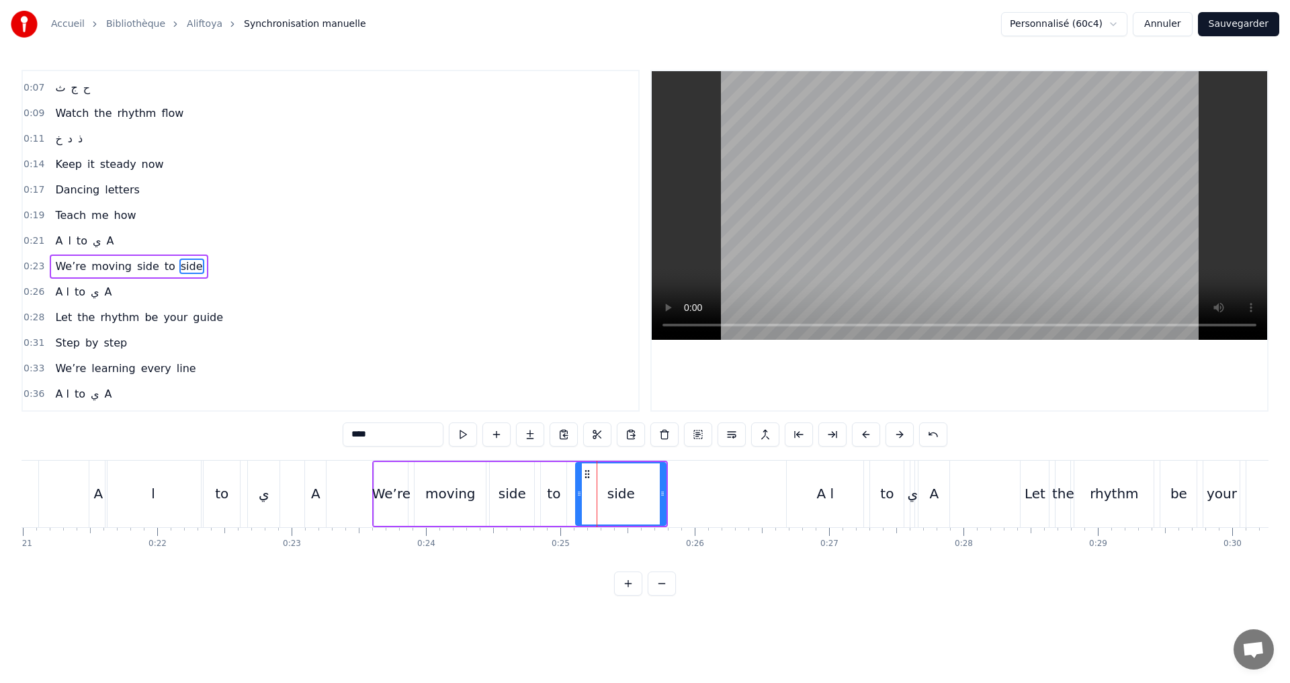
scroll to position [73, 0]
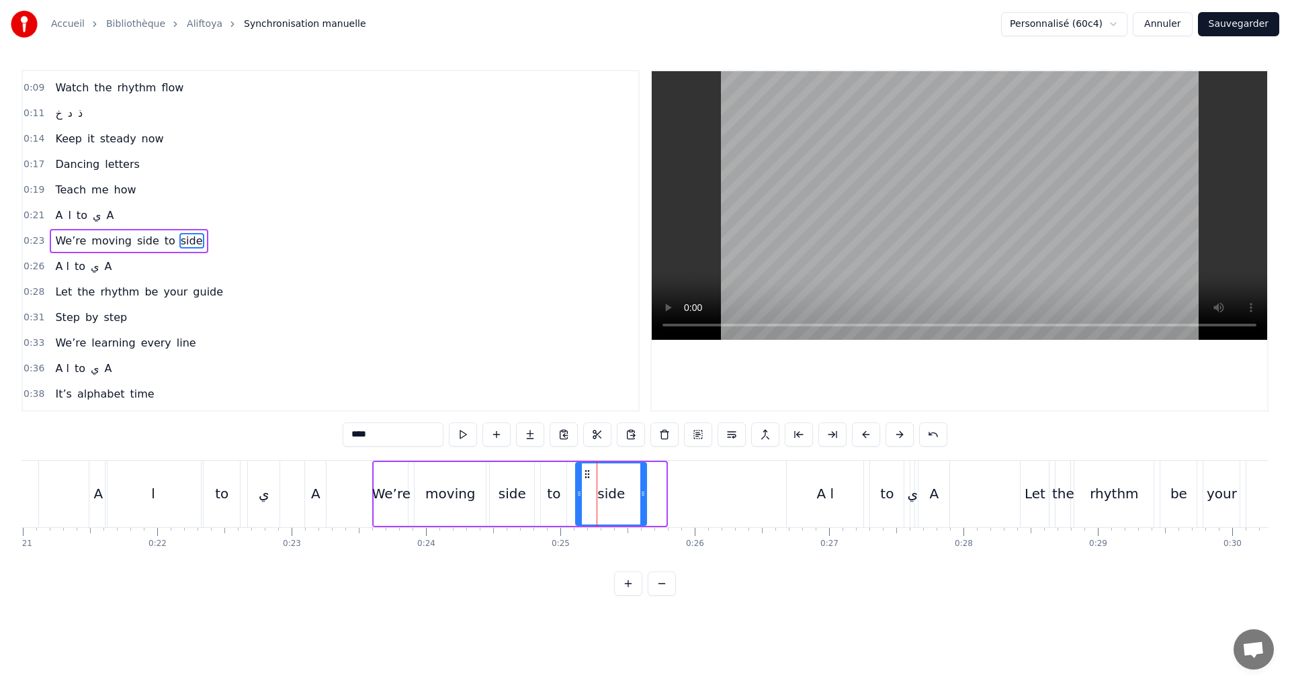
drag, startPoint x: 664, startPoint y: 500, endPoint x: 644, endPoint y: 500, distance: 19.5
click at [644, 500] on div at bounding box center [642, 494] width 5 height 61
click at [209, 231] on div "0:23 We’re moving side to side" at bounding box center [330, 241] width 615 height 26
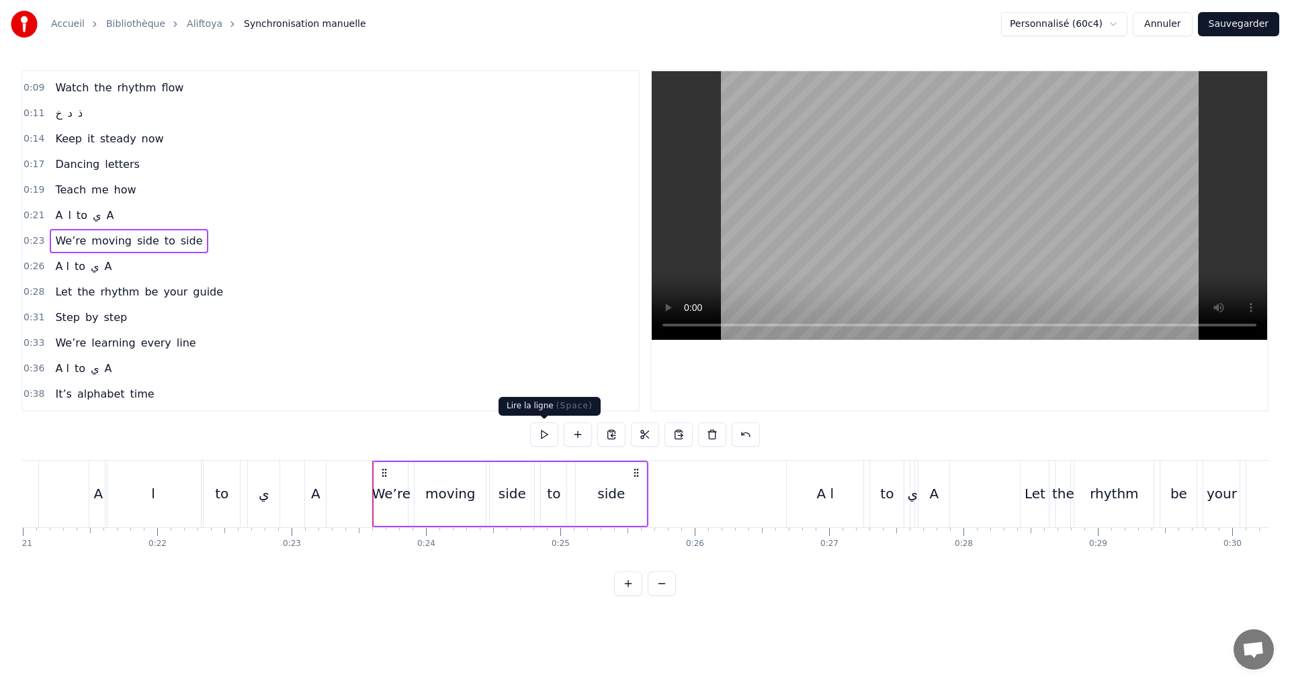
click at [545, 431] on button at bounding box center [544, 435] width 28 height 24
click at [818, 492] on div "A ا" at bounding box center [825, 494] width 17 height 20
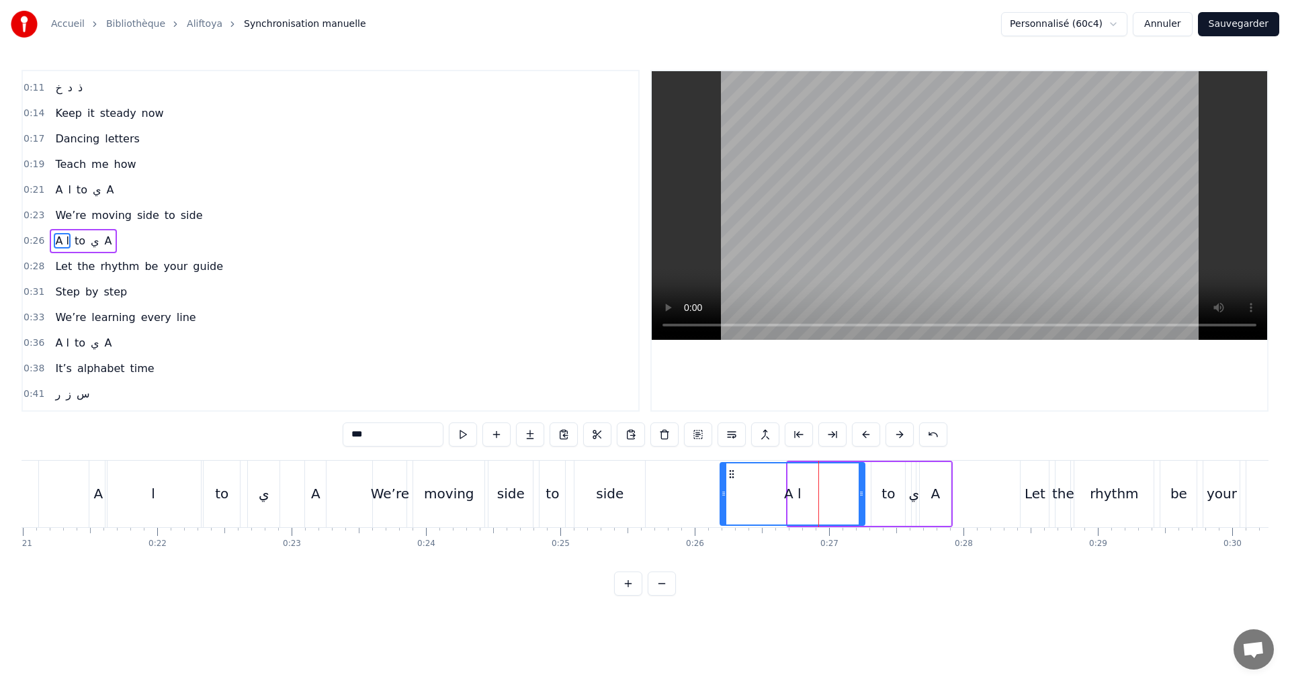
drag, startPoint x: 789, startPoint y: 496, endPoint x: 721, endPoint y: 478, distance: 70.2
click at [721, 478] on div at bounding box center [723, 494] width 5 height 61
drag, startPoint x: 860, startPoint y: 502, endPoint x: 742, endPoint y: 481, distance: 120.2
click at [742, 481] on div at bounding box center [742, 494] width 5 height 61
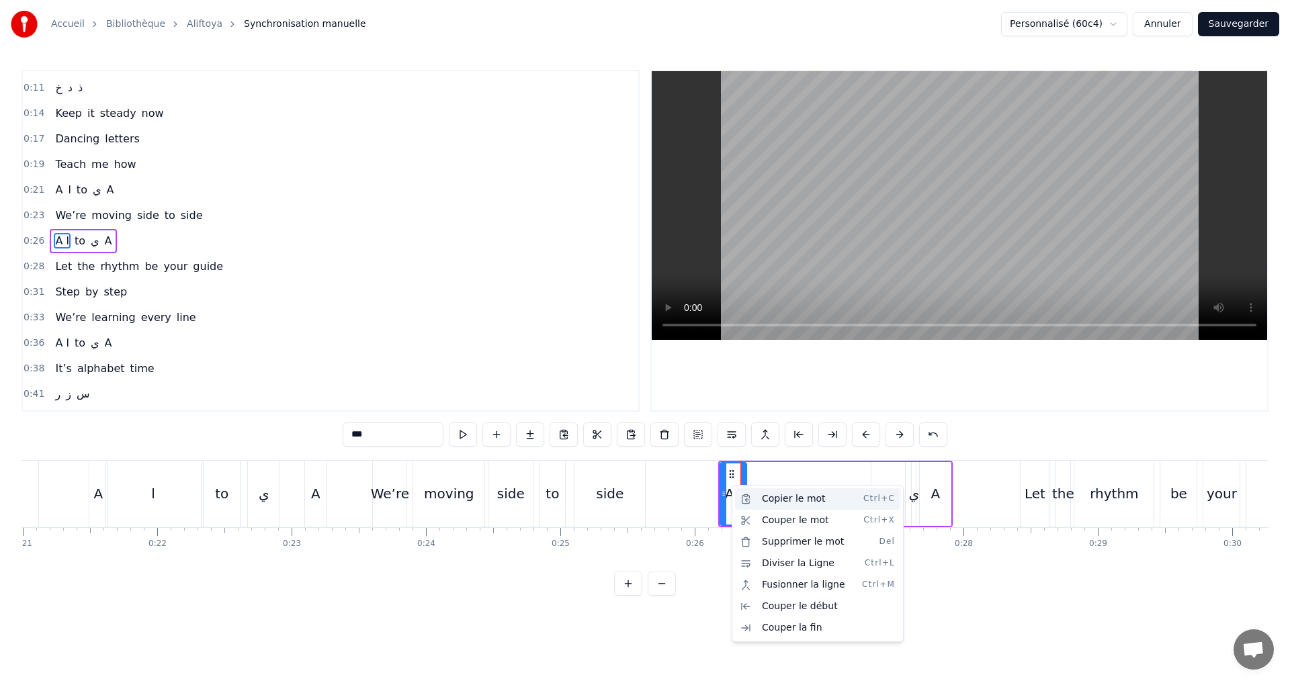
click at [774, 500] on div "Copier le mot Ctrl+C" at bounding box center [817, 498] width 165 height 21
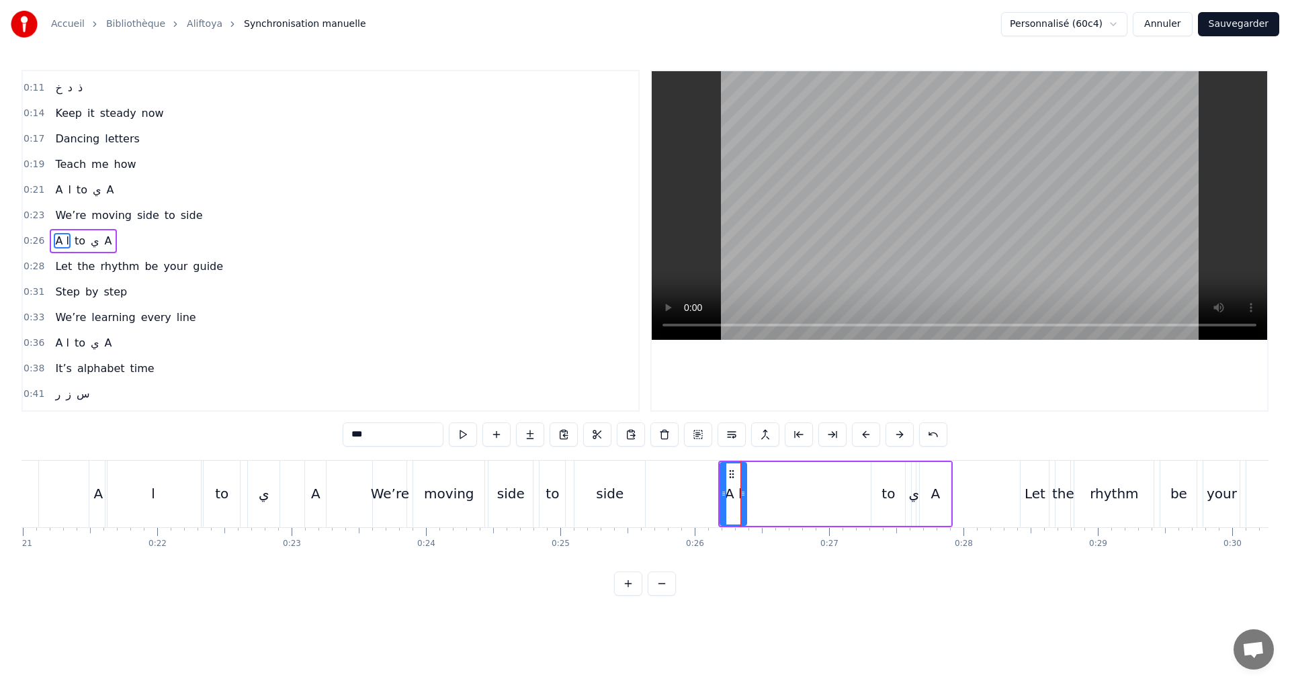
click at [795, 490] on div "A ا to ي A" at bounding box center [835, 494] width 234 height 67
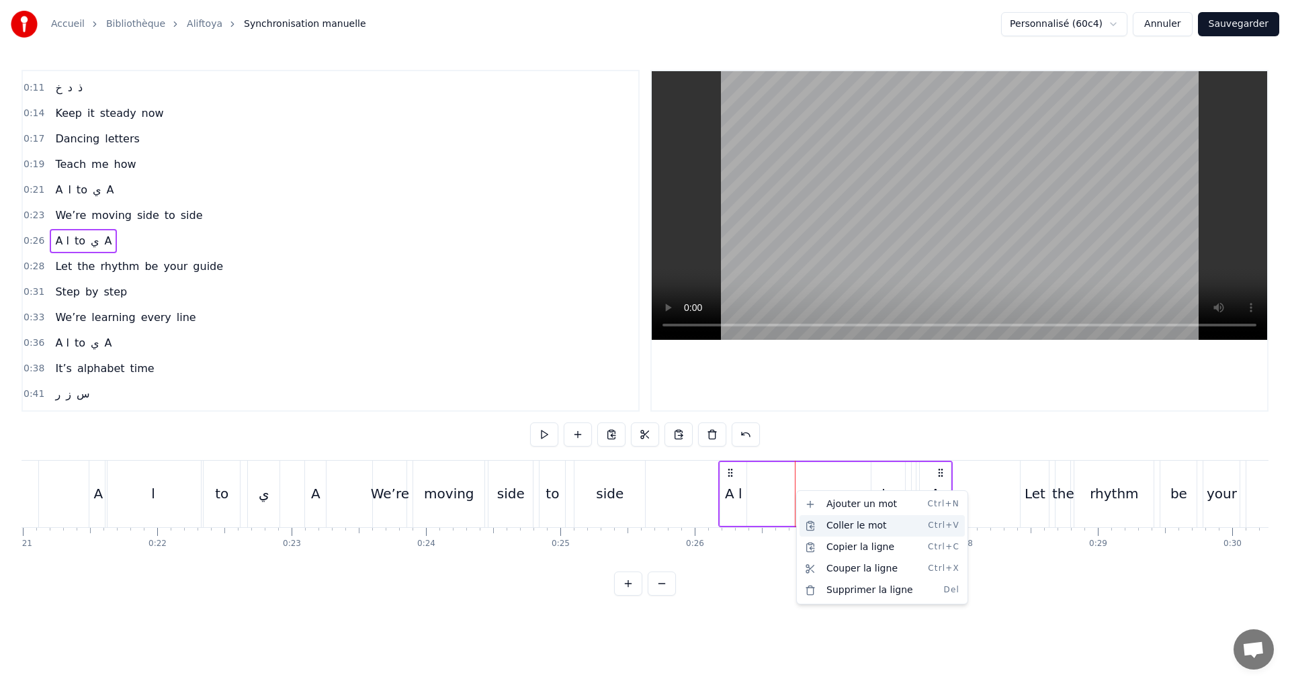
drag, startPoint x: 847, startPoint y: 524, endPoint x: 842, endPoint y: 530, distance: 7.7
click at [848, 527] on div "Coller le mot Ctrl+V" at bounding box center [881, 525] width 165 height 21
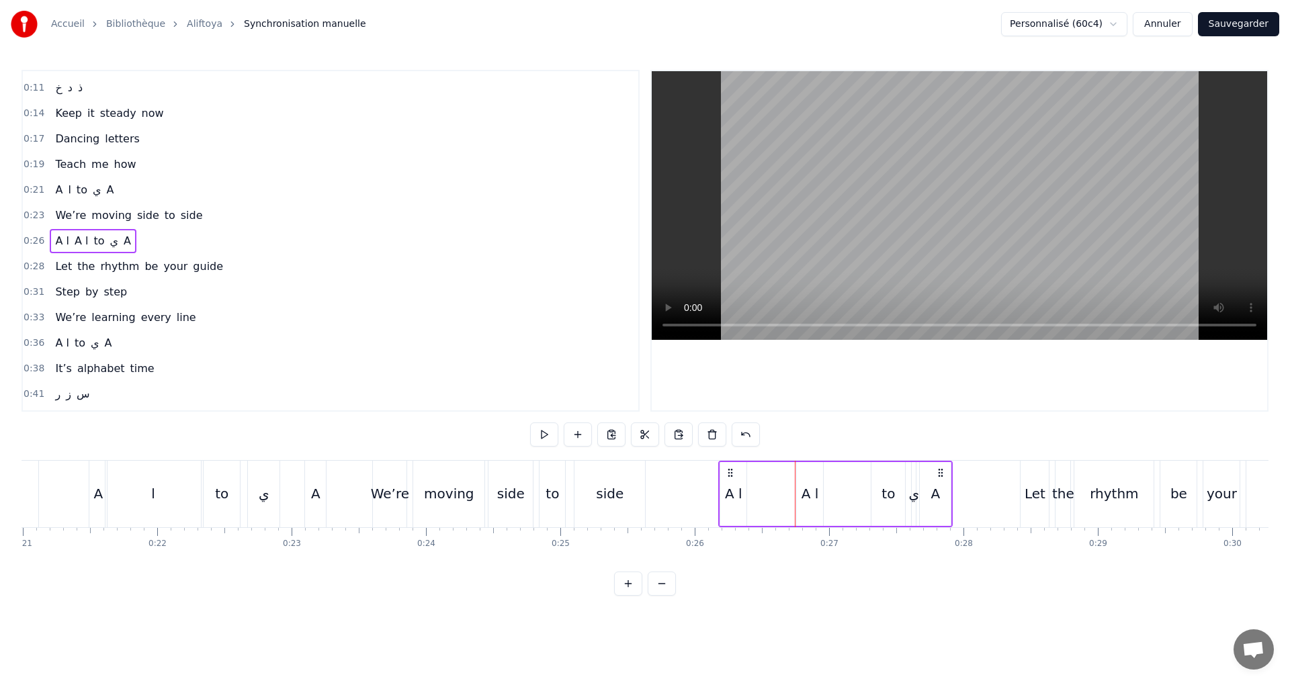
click at [807, 496] on div "A ا" at bounding box center [809, 494] width 17 height 20
drag, startPoint x: 357, startPoint y: 434, endPoint x: 338, endPoint y: 429, distance: 19.4
click at [338, 429] on div "0:02 ا ب ت 0:04 Let’s begin the show 0:07 ث ج ح 0:09 Watch the rhythm flow 0:11…" at bounding box center [644, 333] width 1247 height 526
click at [365, 434] on input "*" at bounding box center [393, 435] width 101 height 24
click at [734, 494] on div "A ا" at bounding box center [733, 494] width 17 height 20
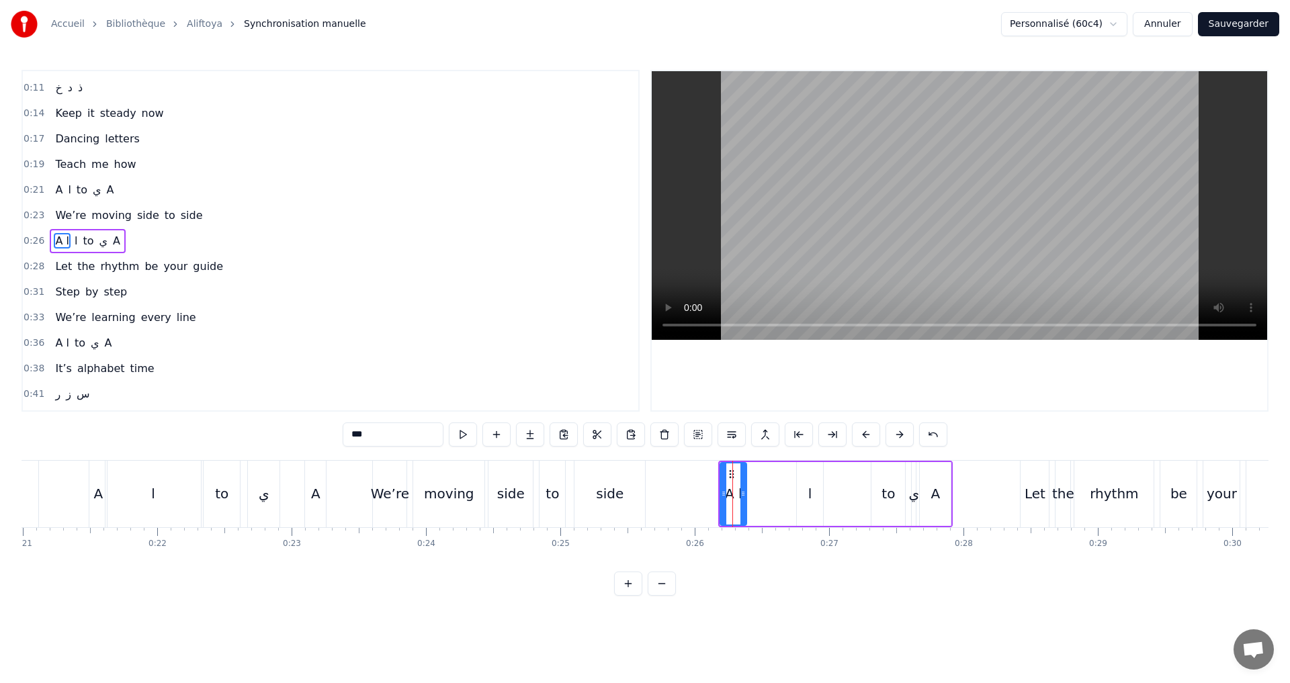
click at [738, 494] on div "A ا" at bounding box center [733, 494] width 17 height 20
click at [419, 427] on input "***" at bounding box center [393, 435] width 101 height 24
type input "*"
click at [778, 494] on div "A ا to ي A" at bounding box center [835, 494] width 234 height 67
drag, startPoint x: 804, startPoint y: 493, endPoint x: 794, endPoint y: 498, distance: 11.1
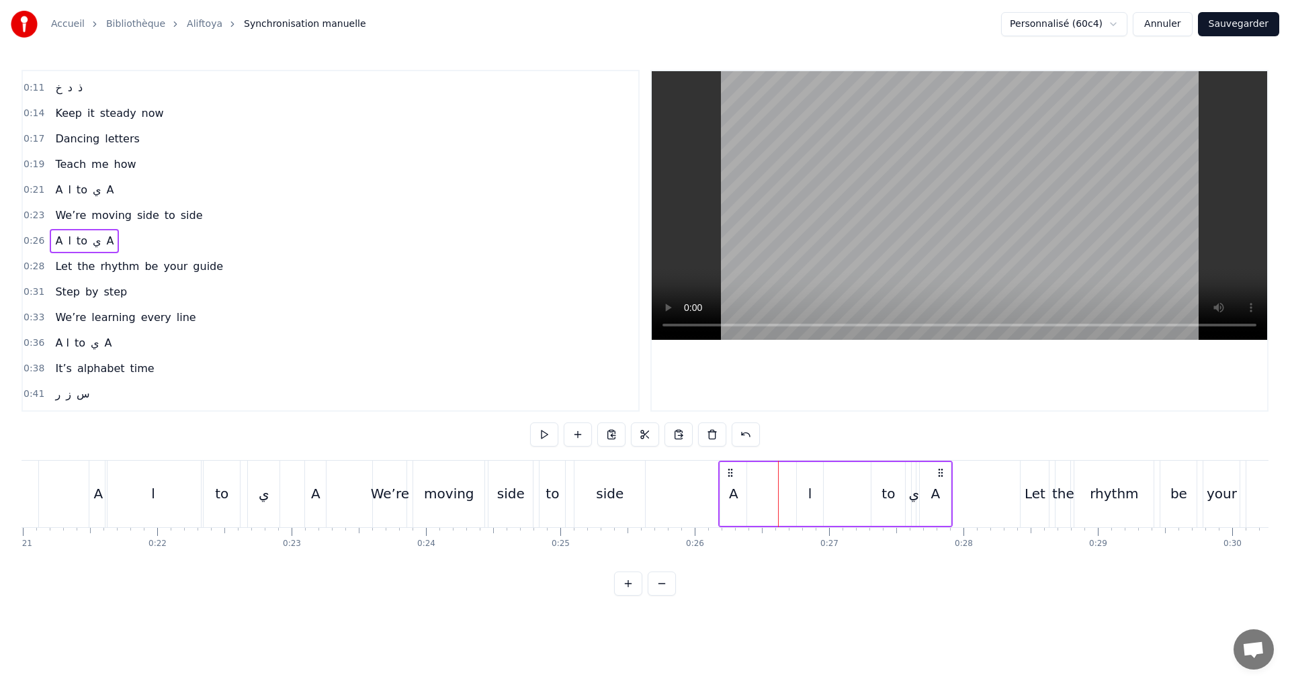
click at [803, 493] on div "ا" at bounding box center [810, 494] width 26 height 64
drag, startPoint x: 797, startPoint y: 494, endPoint x: 773, endPoint y: 496, distance: 24.3
click at [773, 496] on icon at bounding box center [775, 493] width 5 height 11
click at [935, 490] on div "A" at bounding box center [935, 494] width 9 height 20
drag, startPoint x: 947, startPoint y: 496, endPoint x: 916, endPoint y: 504, distance: 31.9
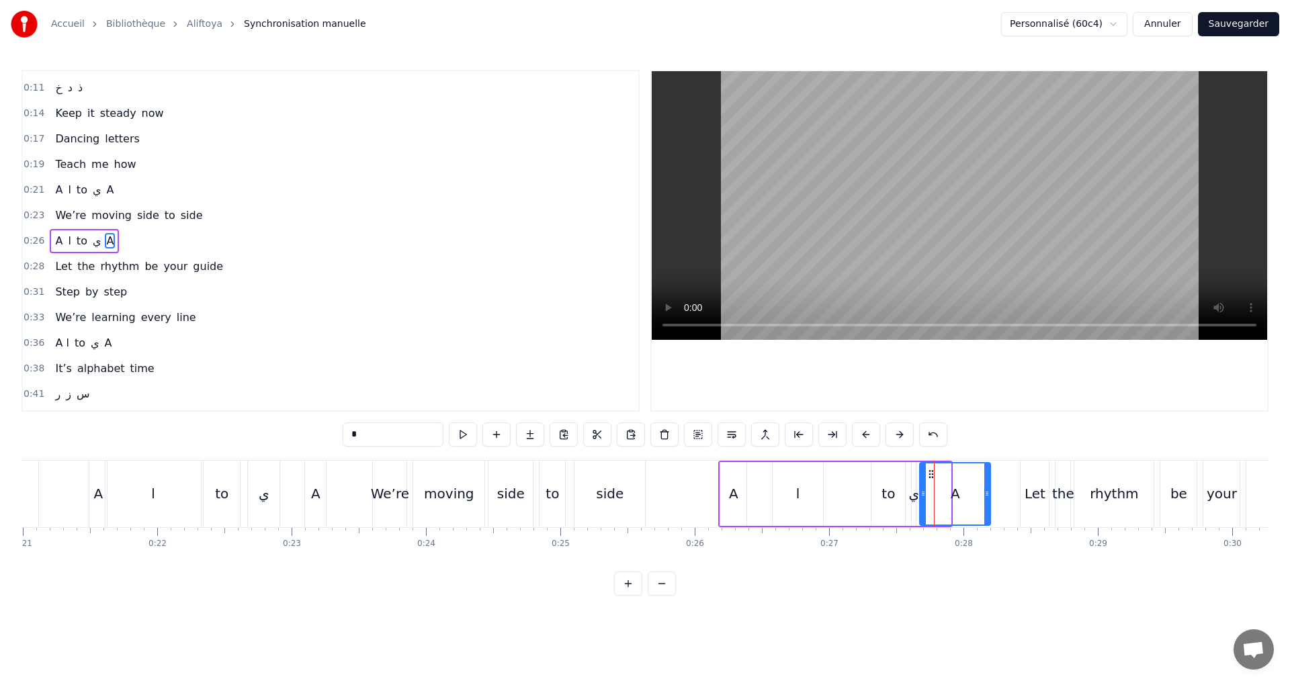
click at [986, 490] on icon at bounding box center [986, 493] width 5 height 11
drag, startPoint x: 924, startPoint y: 488, endPoint x: 967, endPoint y: 484, distance: 43.9
click at [967, 484] on div at bounding box center [966, 494] width 5 height 61
click at [914, 494] on div "ي" at bounding box center [914, 494] width 11 height 20
type input "*"
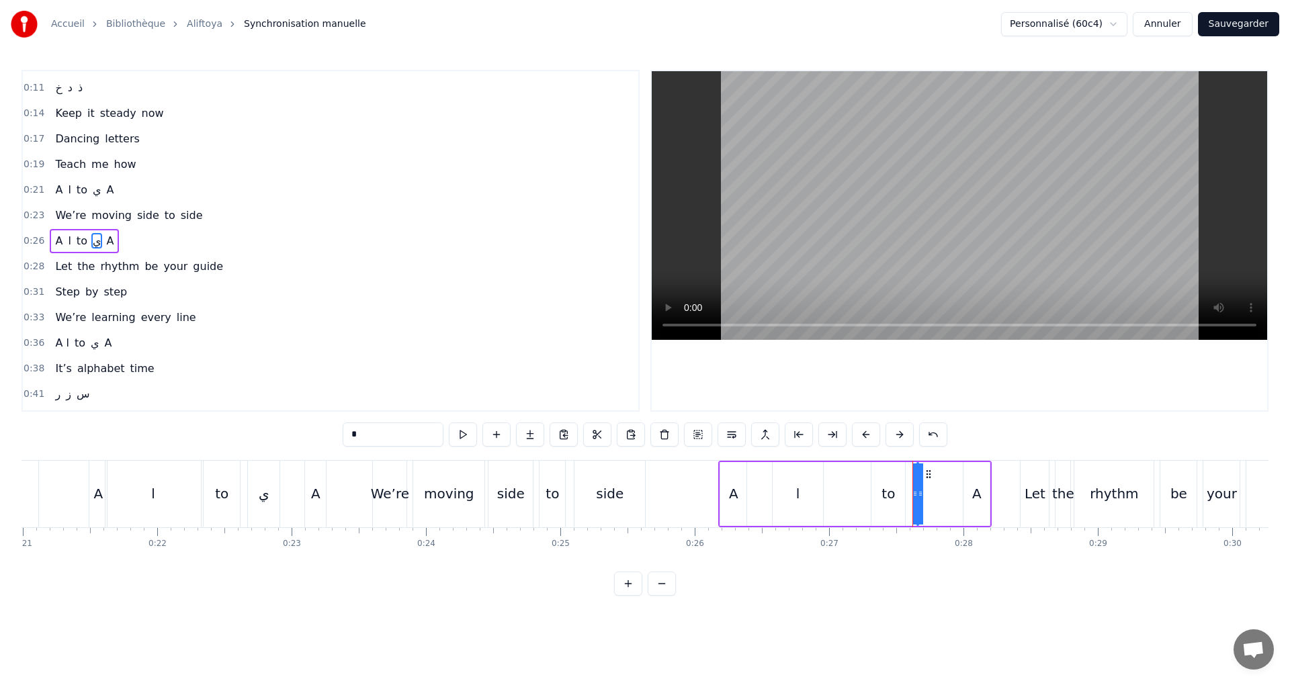
drag, startPoint x: 917, startPoint y: 494, endPoint x: 924, endPoint y: 490, distance: 8.4
click at [931, 491] on div "A ا to ي A" at bounding box center [854, 494] width 273 height 67
drag, startPoint x: 924, startPoint y: 490, endPoint x: 910, endPoint y: 492, distance: 14.2
click at [916, 489] on div "A ا to ي A" at bounding box center [854, 494] width 273 height 67
click at [922, 498] on div "ي" at bounding box center [917, 494] width 11 height 20
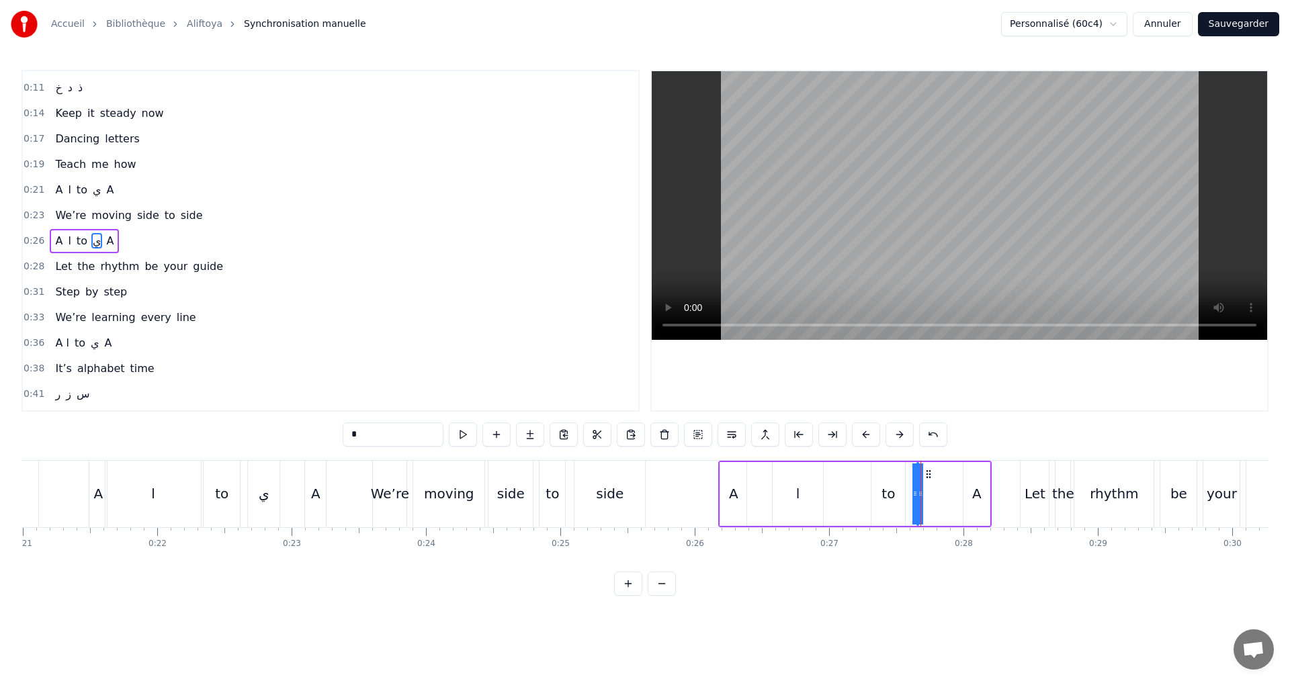
drag, startPoint x: 916, startPoint y: 495, endPoint x: 910, endPoint y: 490, distance: 8.1
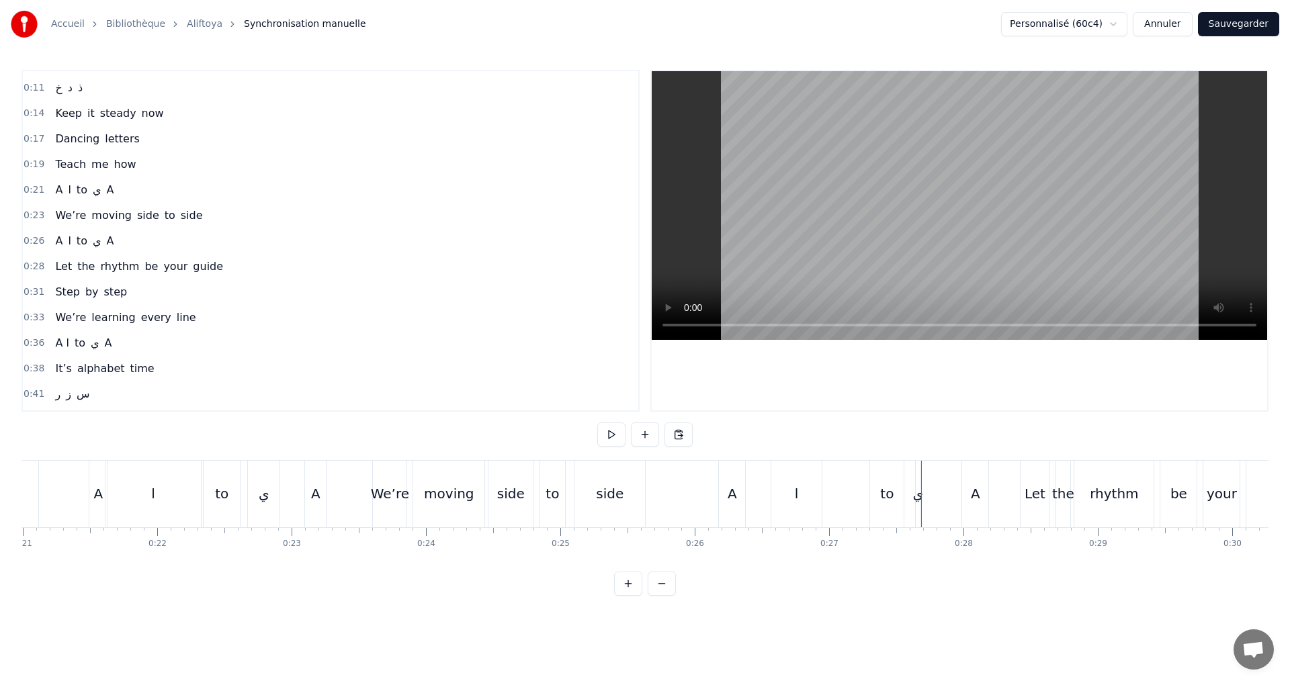
click at [918, 500] on div "ي" at bounding box center [918, 494] width 11 height 20
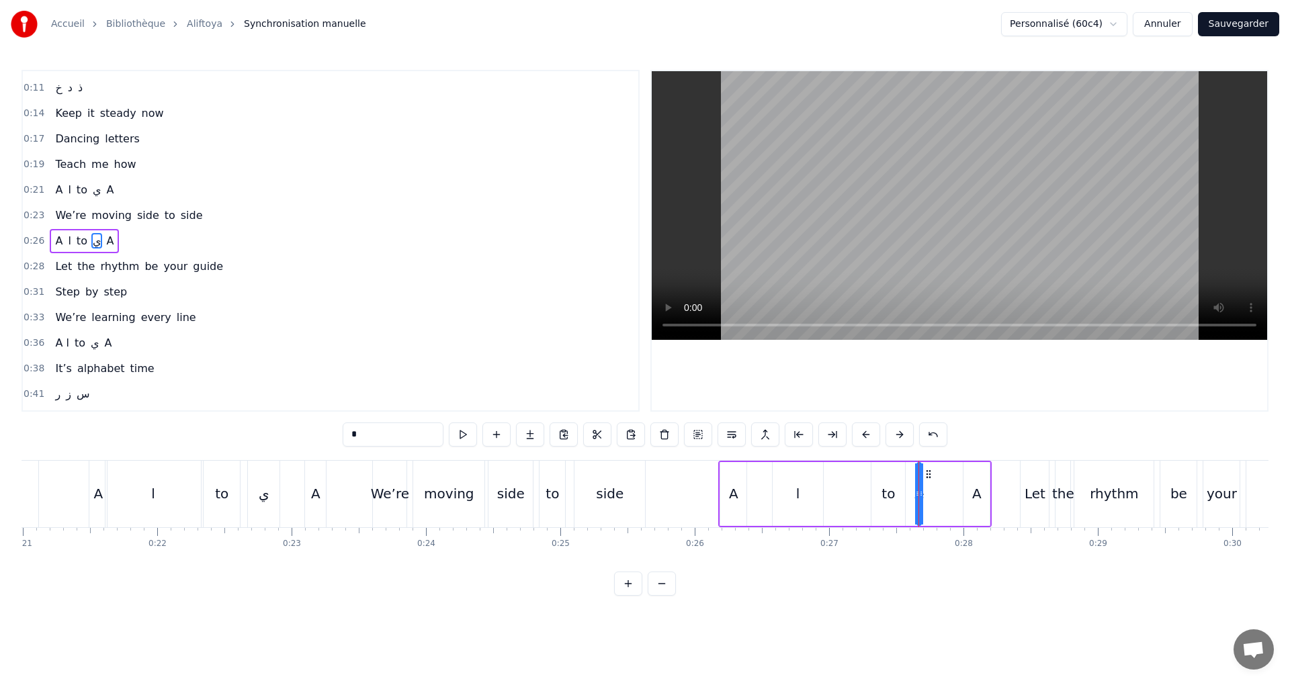
click at [920, 498] on icon at bounding box center [917, 493] width 5 height 11
drag, startPoint x: 920, startPoint y: 498, endPoint x: 861, endPoint y: 483, distance: 60.9
click at [861, 483] on div "A ا to ي A" at bounding box center [854, 494] width 273 height 67
click at [545, 430] on button at bounding box center [544, 435] width 28 height 24
click at [916, 501] on div "ي" at bounding box center [917, 494] width 11 height 20
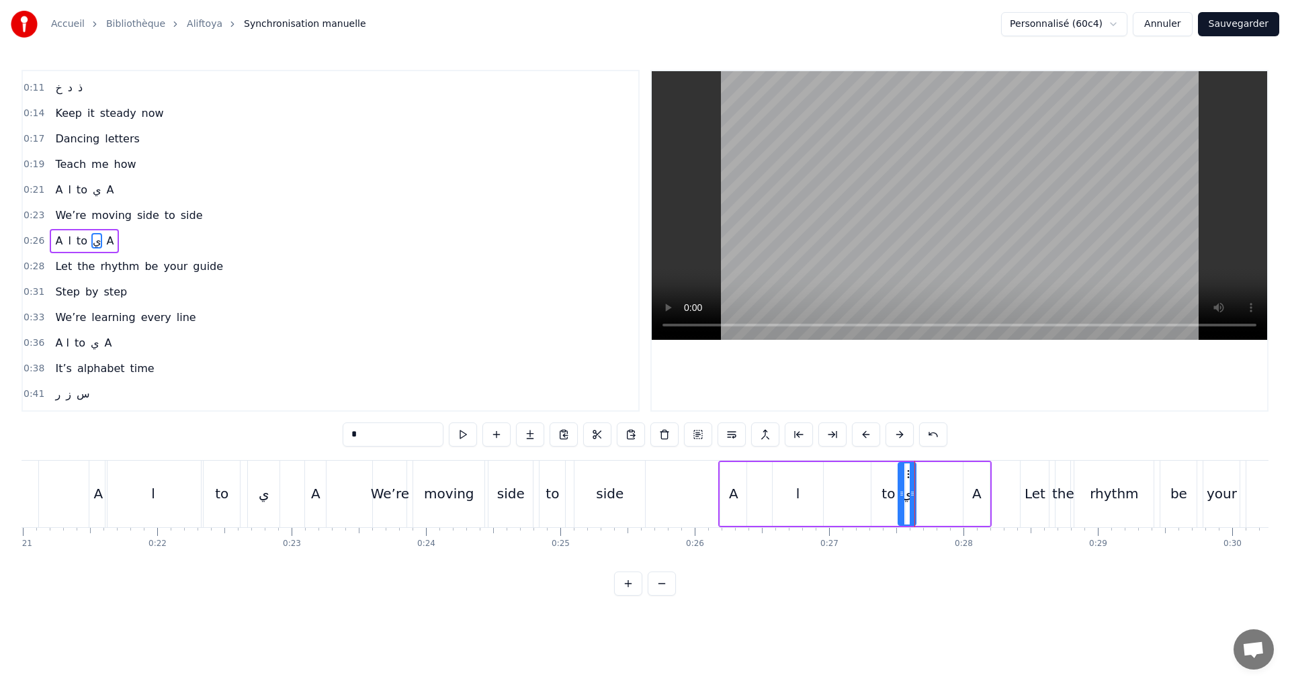
drag, startPoint x: 920, startPoint y: 500, endPoint x: 901, endPoint y: 496, distance: 19.2
click at [901, 496] on div at bounding box center [901, 494] width 5 height 61
drag, startPoint x: 910, startPoint y: 498, endPoint x: 926, endPoint y: 497, distance: 16.1
click at [932, 496] on icon at bounding box center [932, 493] width 5 height 11
drag, startPoint x: 901, startPoint y: 494, endPoint x: 910, endPoint y: 490, distance: 9.6
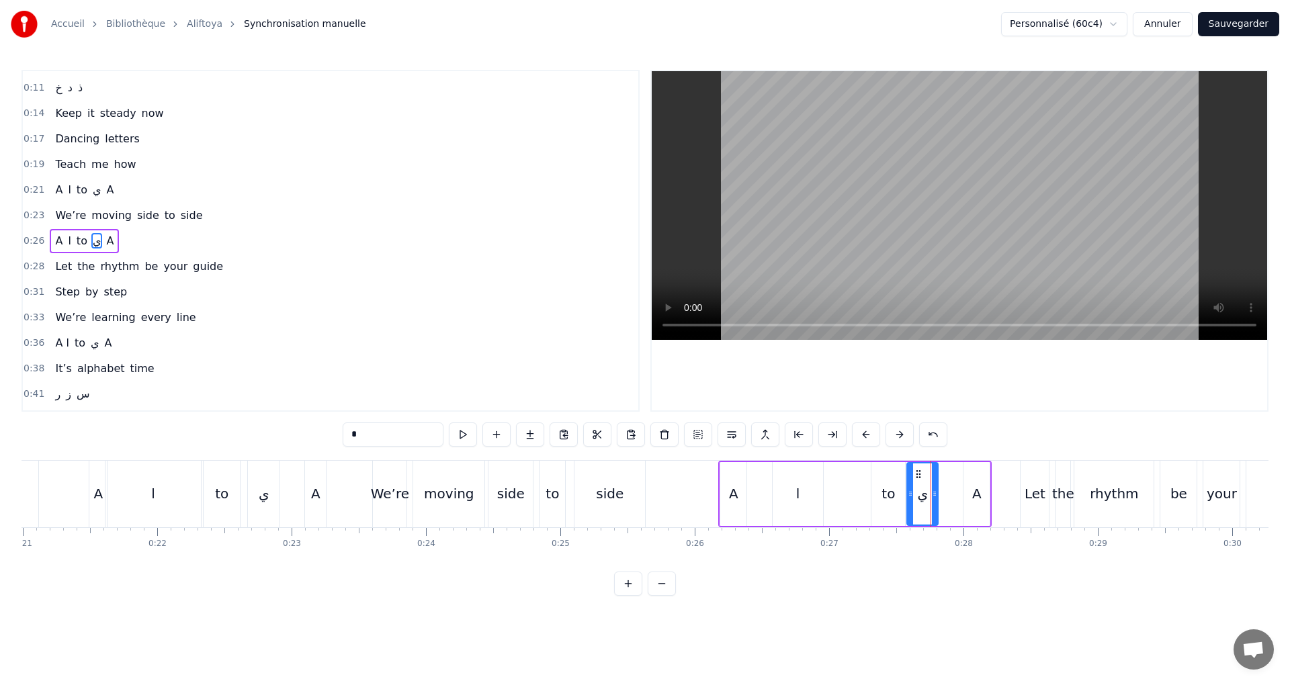
click at [910, 490] on icon at bounding box center [910, 493] width 5 height 11
click at [465, 437] on button at bounding box center [463, 435] width 28 height 24
click at [161, 242] on div "0:26 A ا to ي A" at bounding box center [330, 241] width 615 height 26
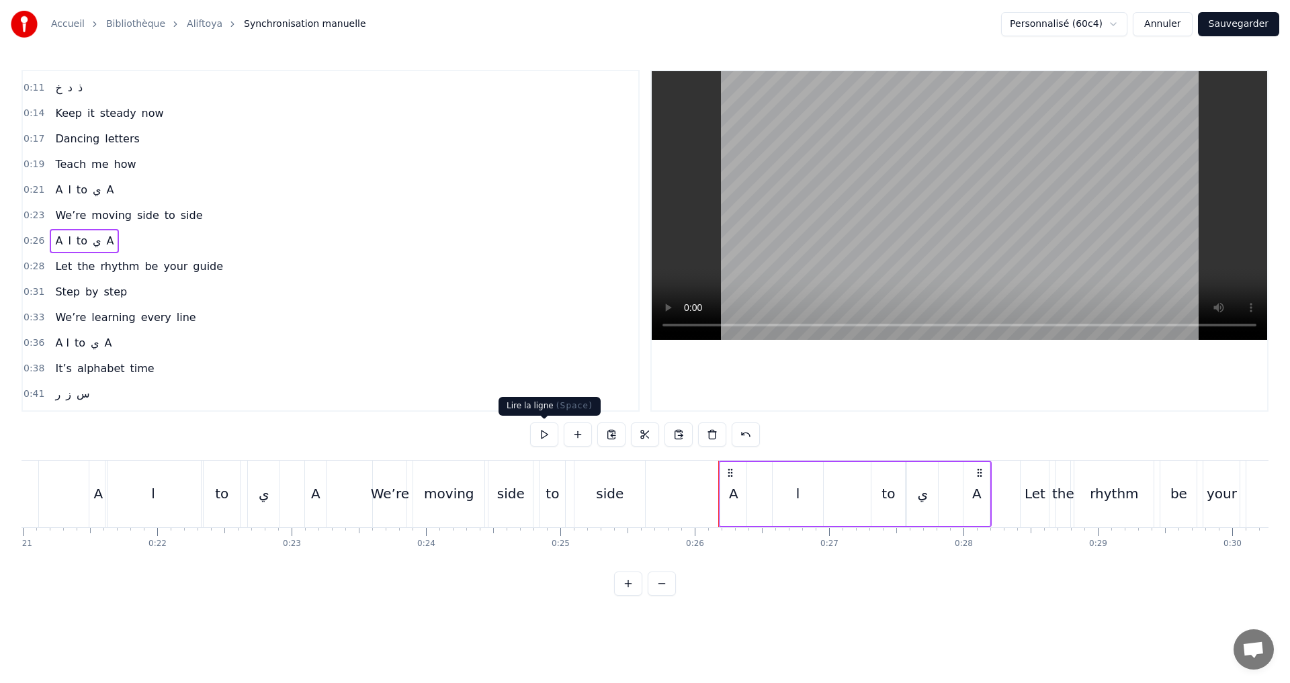
click at [539, 434] on button at bounding box center [544, 435] width 28 height 24
click at [544, 439] on button at bounding box center [544, 435] width 28 height 24
click at [1215, 20] on button "Sauvegarder" at bounding box center [1238, 24] width 81 height 24
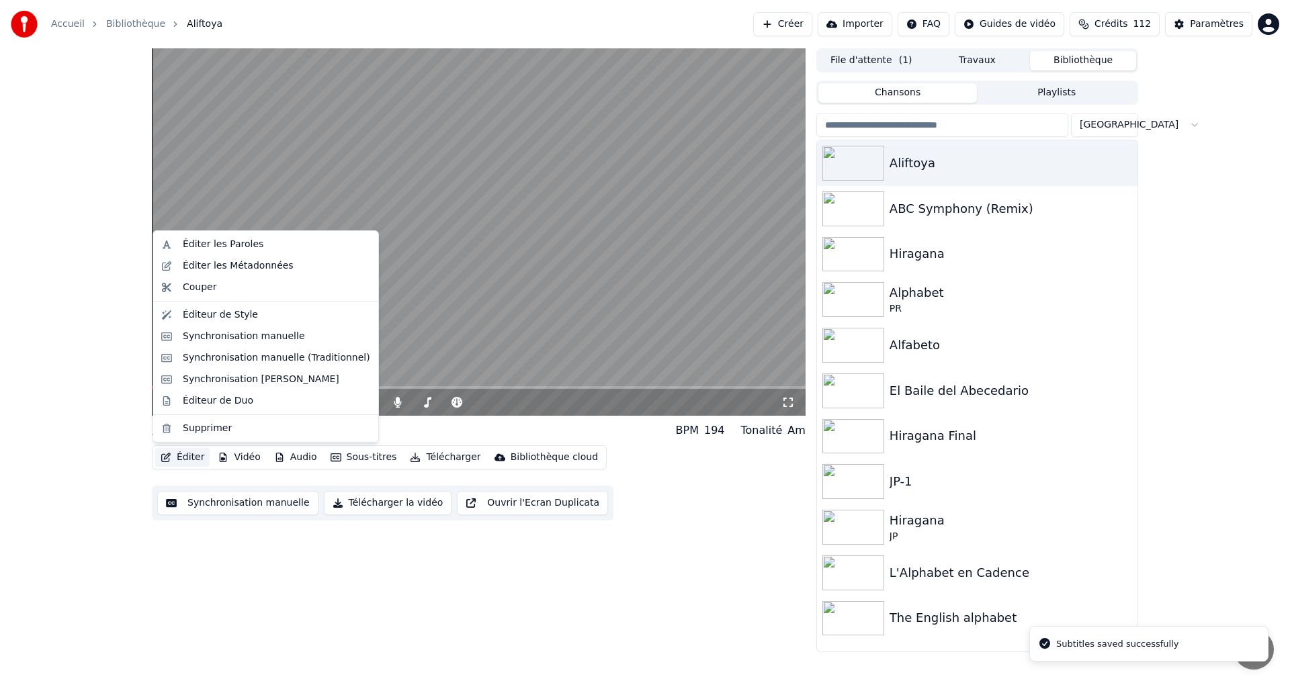
click at [183, 457] on button "Éditer" at bounding box center [182, 457] width 54 height 19
click at [236, 319] on div "Éditeur de Style" at bounding box center [220, 314] width 75 height 13
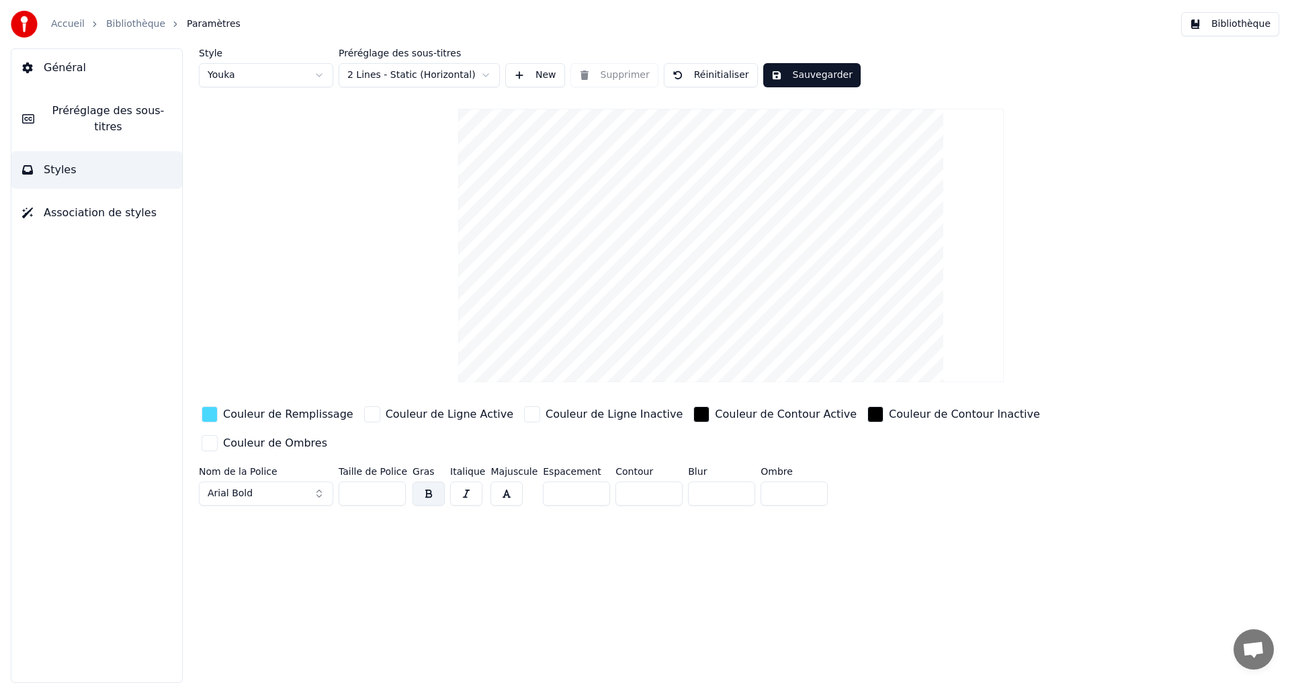
click at [548, 482] on input "**" at bounding box center [576, 494] width 67 height 24
type input "*"
click at [803, 64] on button "Sauvegarder" at bounding box center [811, 75] width 97 height 24
click at [1240, 28] on button "Bibliothèque" at bounding box center [1230, 24] width 98 height 24
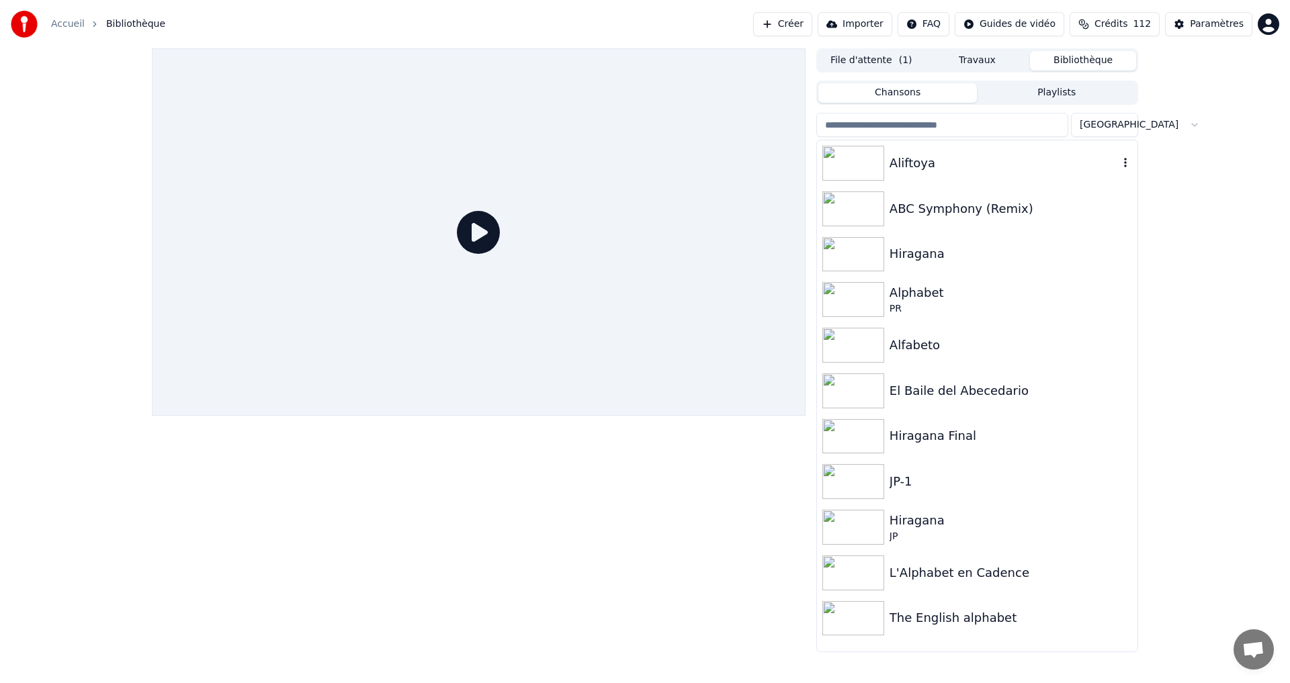
drag, startPoint x: 964, startPoint y: 157, endPoint x: 857, endPoint y: 173, distance: 108.1
click at [964, 156] on div "Aliftoya" at bounding box center [1003, 163] width 229 height 19
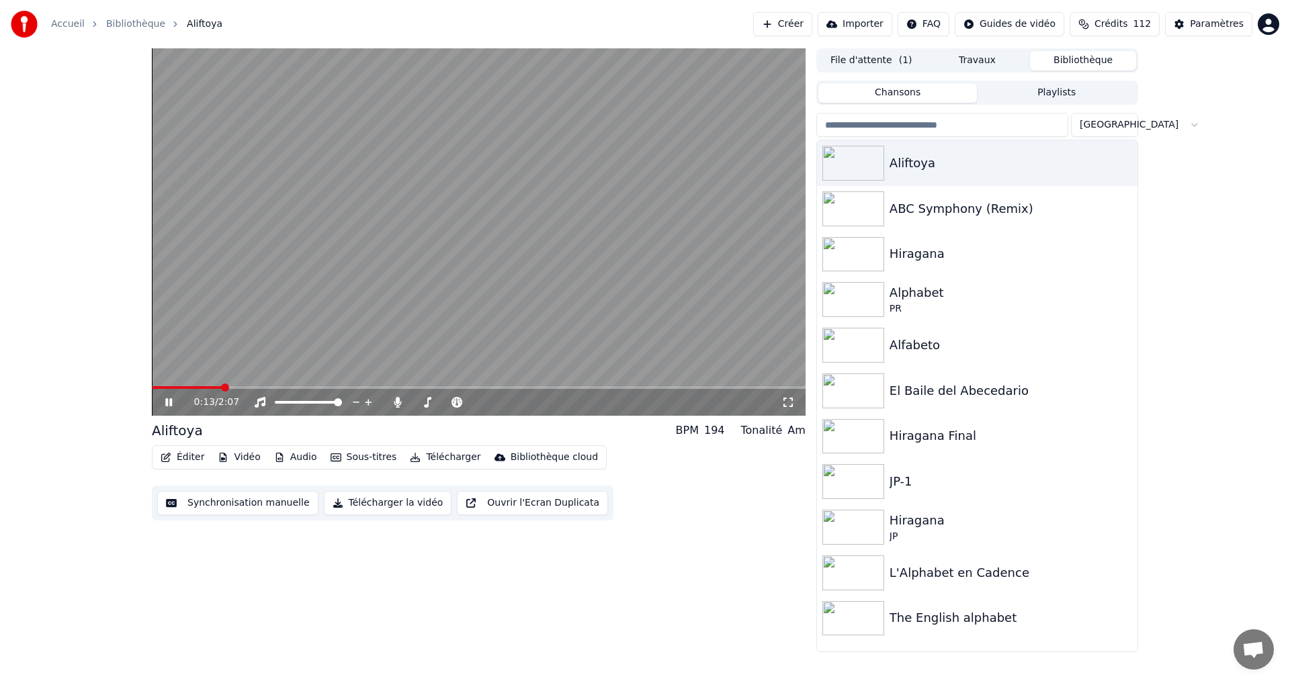
click at [168, 401] on icon at bounding box center [168, 402] width 7 height 8
click at [205, 500] on button "Synchronisation manuelle" at bounding box center [237, 503] width 161 height 24
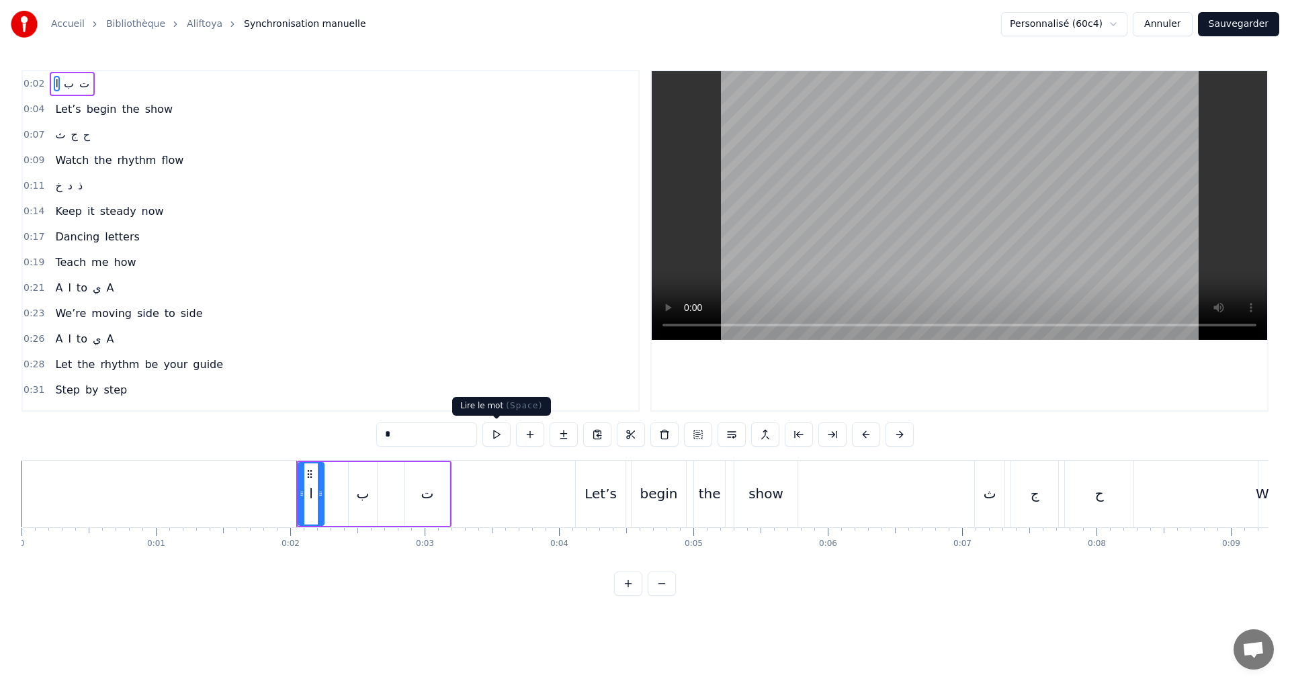
click at [497, 438] on button at bounding box center [496, 435] width 28 height 24
click at [167, 95] on div "0:02 ا ب ت" at bounding box center [330, 84] width 615 height 26
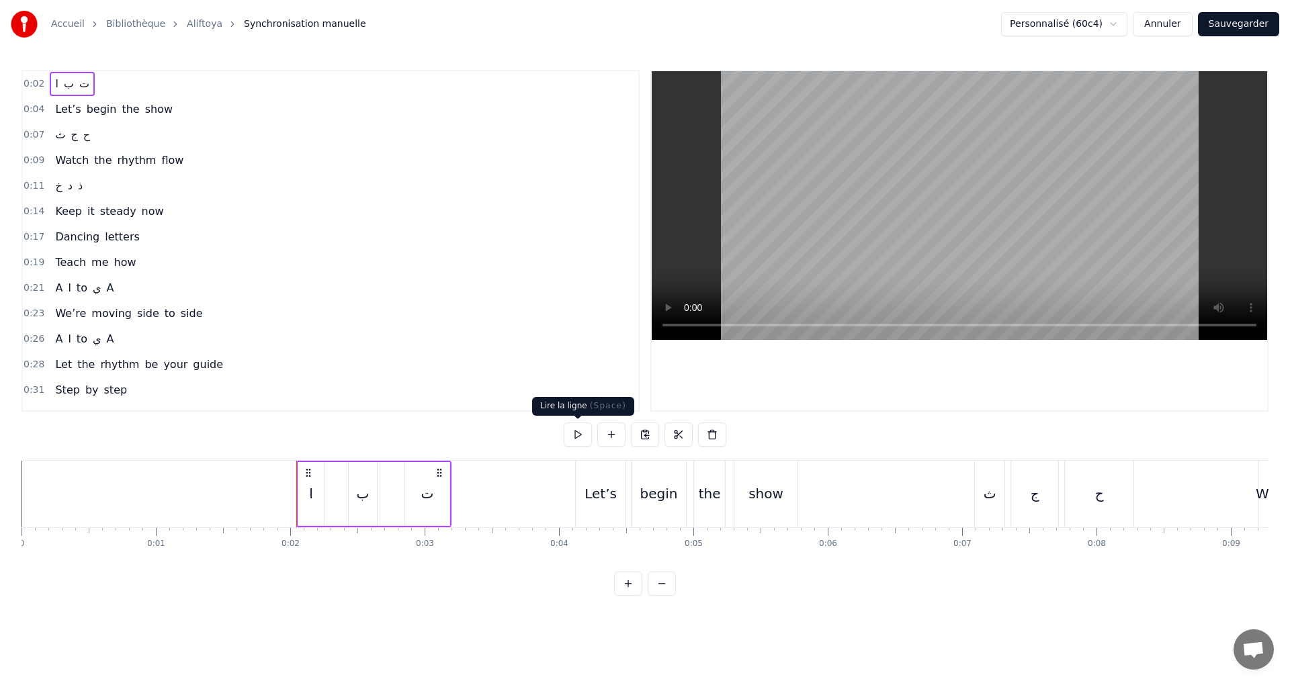
click at [580, 431] on button at bounding box center [578, 435] width 28 height 24
click at [193, 110] on div "0:04 Let’s begin the show" at bounding box center [330, 110] width 615 height 26
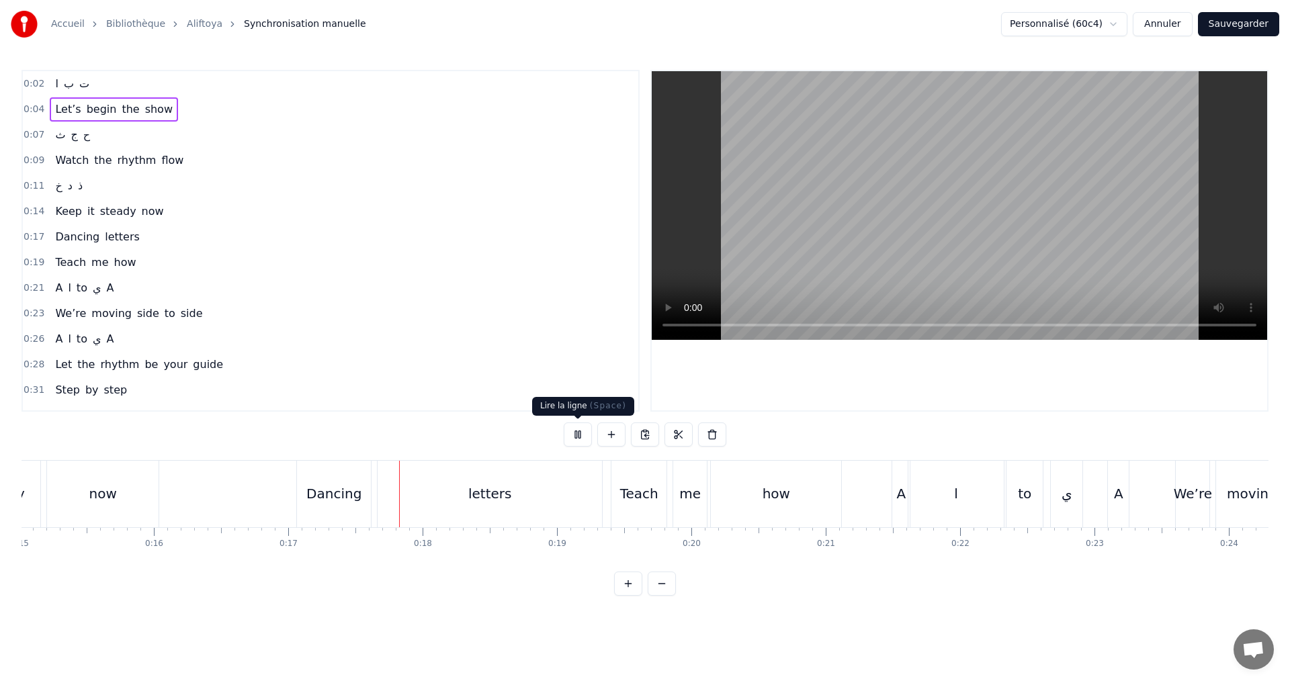
scroll to position [0, 2262]
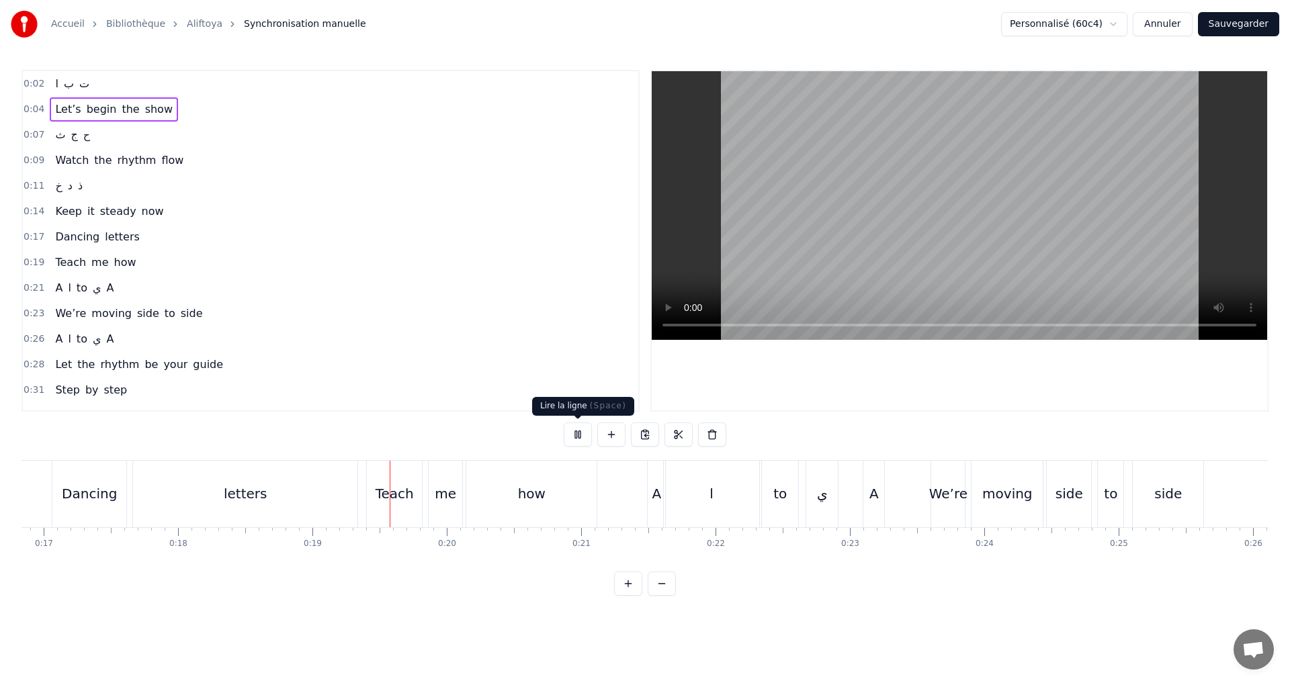
click at [578, 432] on button at bounding box center [578, 435] width 28 height 24
click at [110, 486] on div "Dancing" at bounding box center [89, 494] width 55 height 20
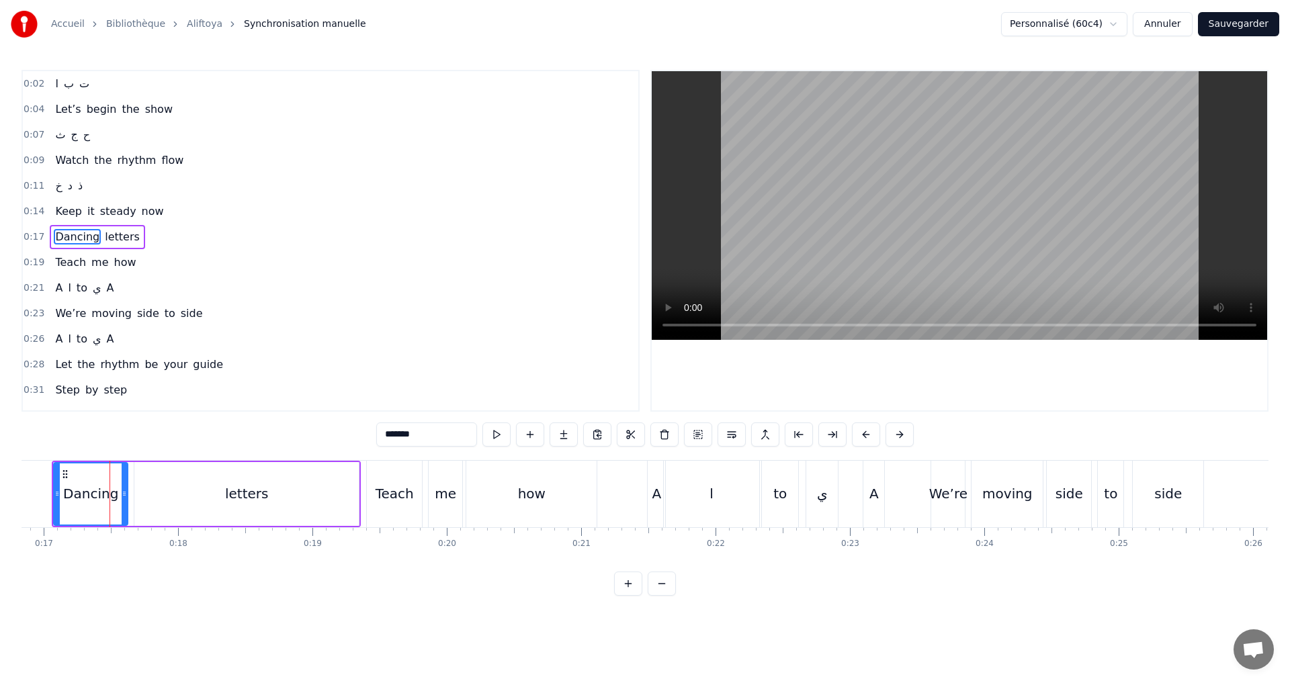
click at [167, 236] on div "0:17 Dancing letters" at bounding box center [330, 237] width 615 height 26
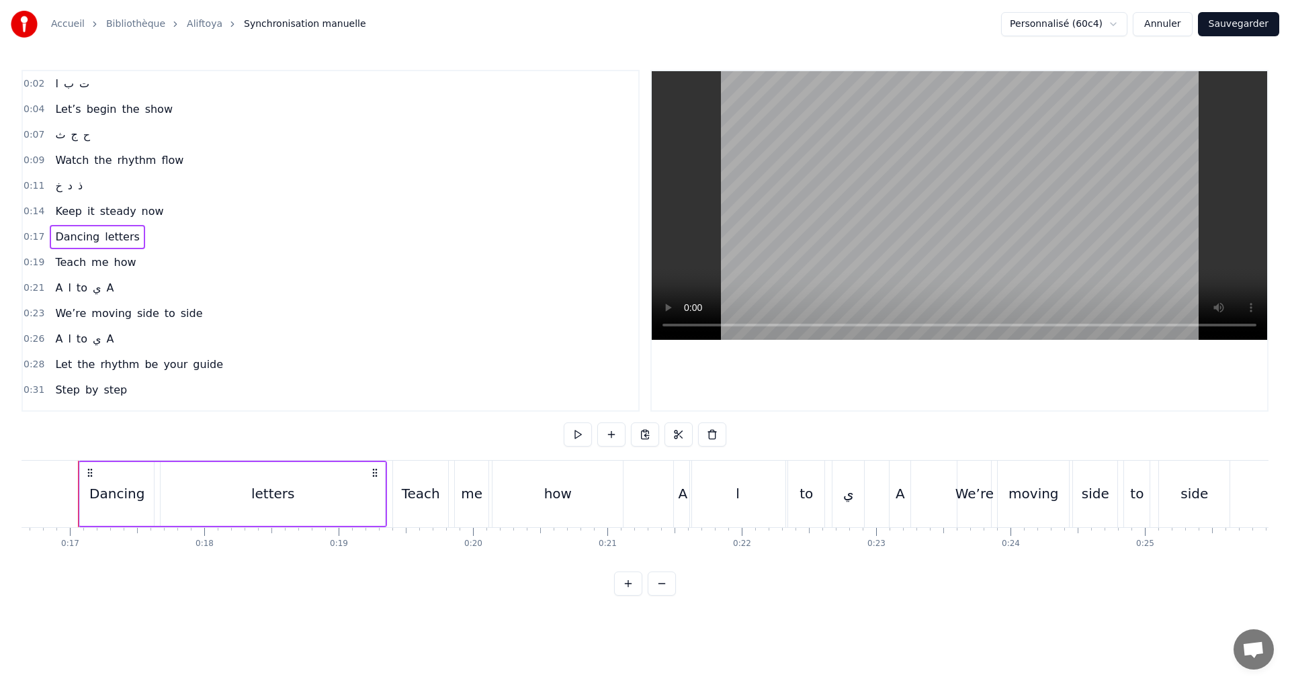
scroll to position [0, 2225]
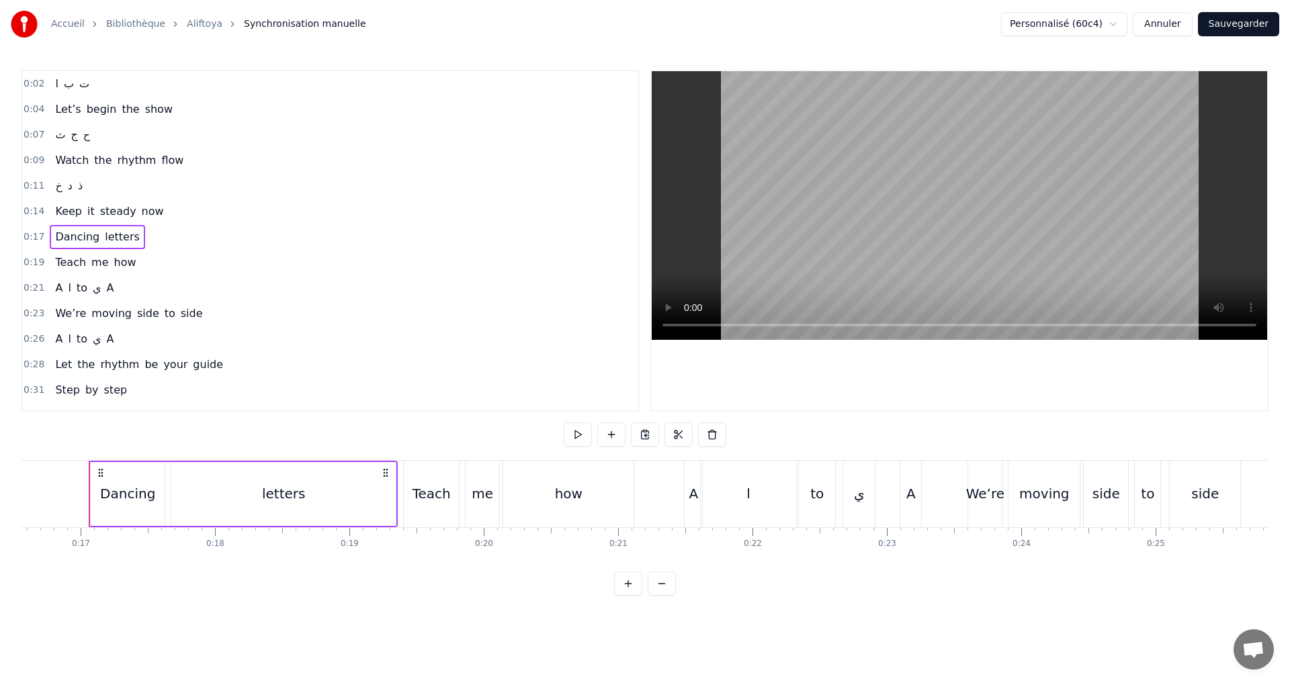
click at [576, 433] on button at bounding box center [578, 435] width 28 height 24
click at [576, 431] on button at bounding box center [578, 435] width 28 height 24
click at [816, 495] on div "to" at bounding box center [816, 494] width 13 height 20
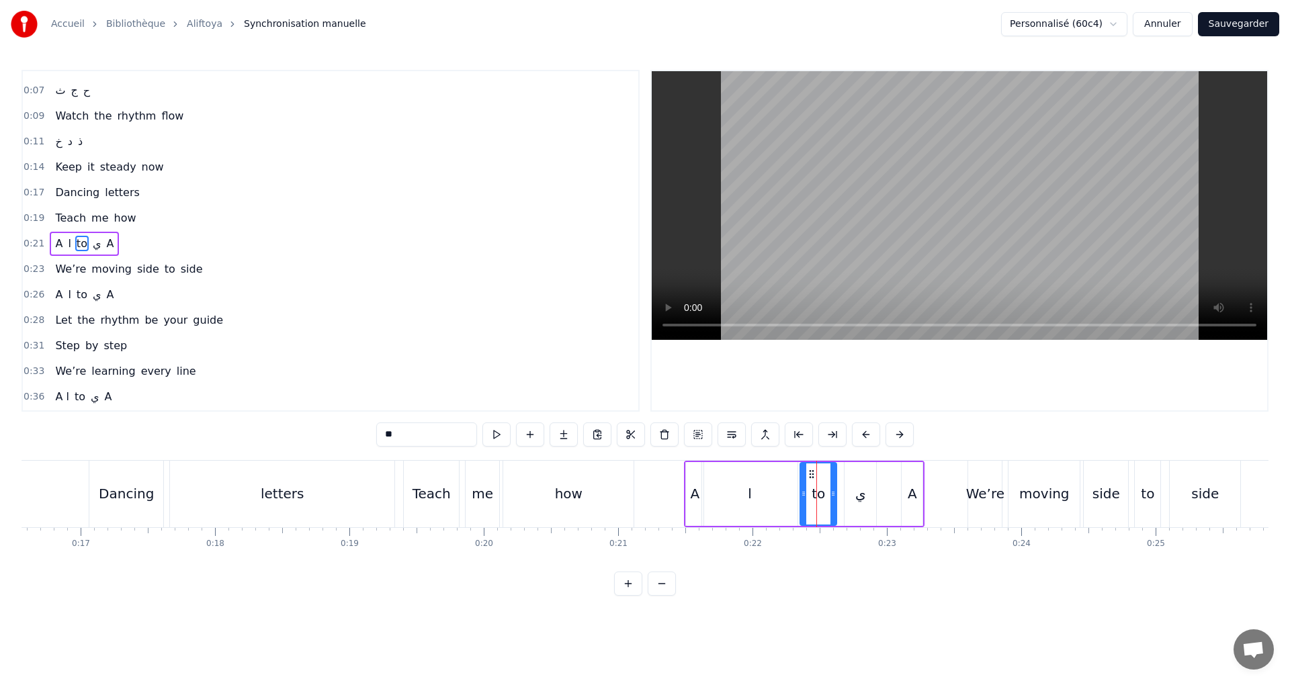
scroll to position [47, 0]
click at [498, 433] on button at bounding box center [496, 435] width 28 height 24
drag, startPoint x: 803, startPoint y: 490, endPoint x: 795, endPoint y: 489, distance: 8.2
click at [795, 489] on icon at bounding box center [795, 493] width 5 height 11
drag, startPoint x: 832, startPoint y: 494, endPoint x: 820, endPoint y: 491, distance: 12.5
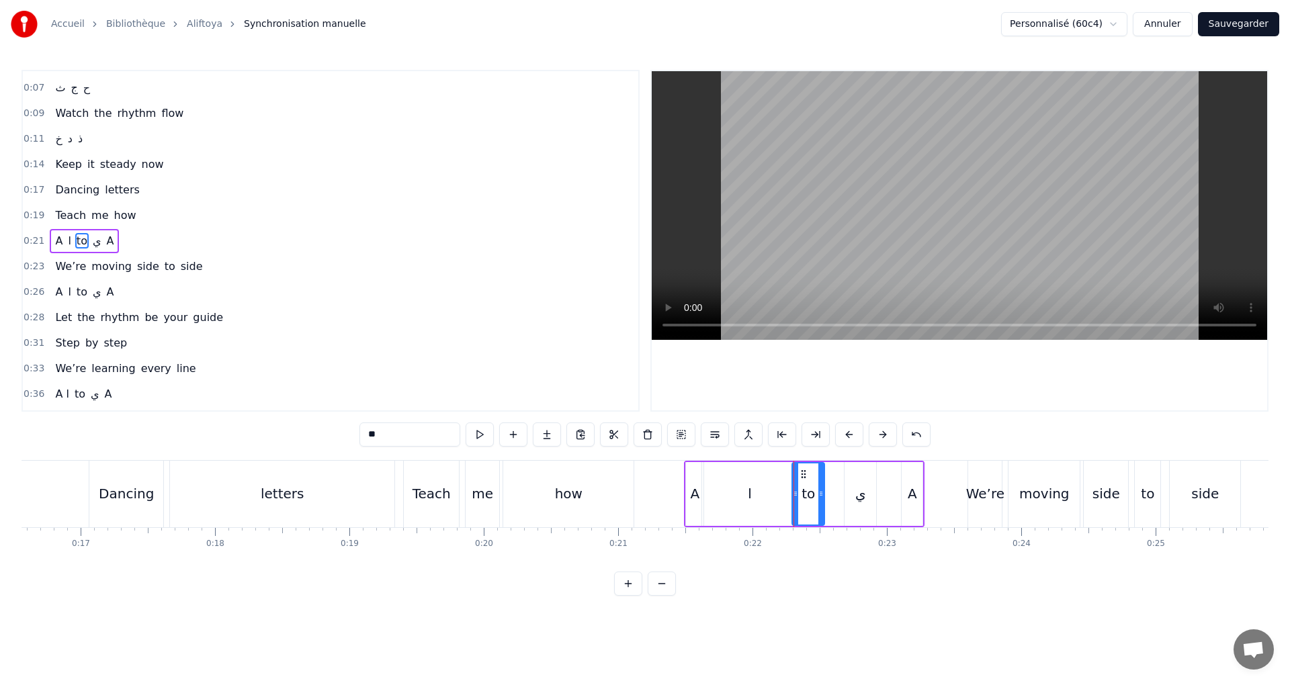
click at [820, 491] on icon at bounding box center [820, 493] width 5 height 11
click at [484, 435] on button at bounding box center [480, 435] width 28 height 24
click at [220, 234] on div "0:21 A ا to ي A" at bounding box center [330, 241] width 615 height 26
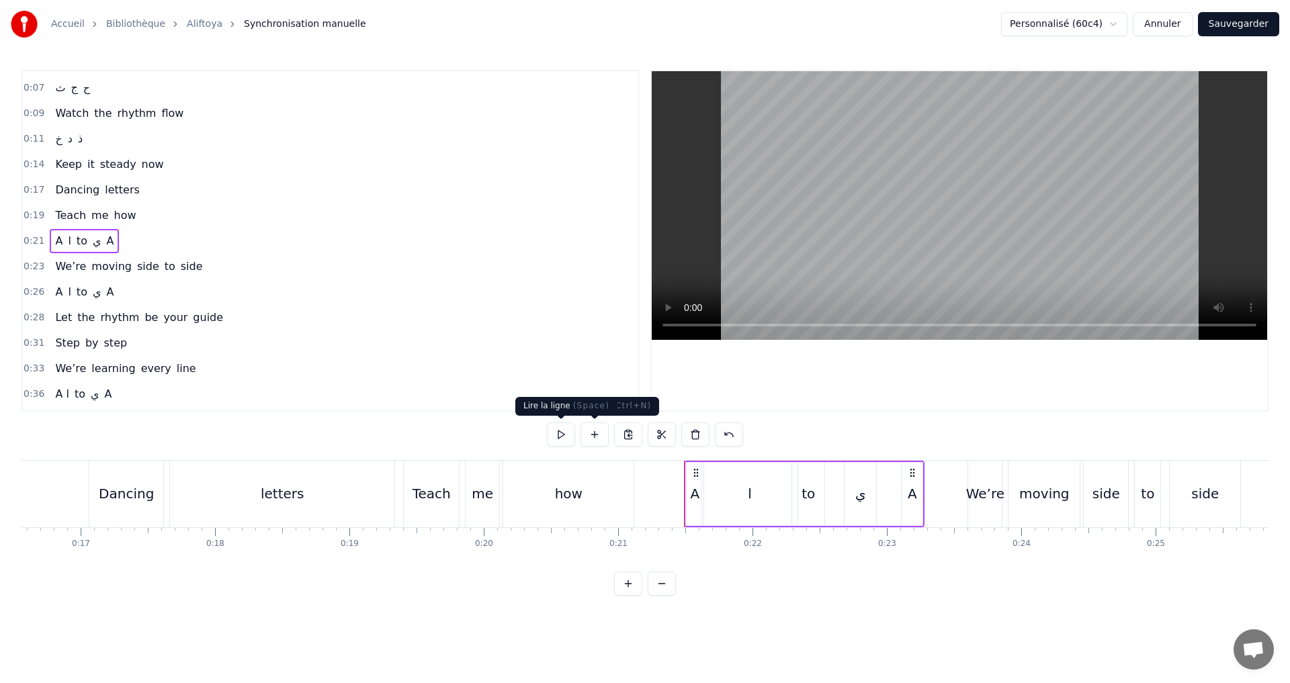
click at [568, 429] on button at bounding box center [561, 435] width 28 height 24
click at [558, 437] on button at bounding box center [561, 435] width 28 height 24
click at [198, 262] on div "0:23 We’re moving side to side" at bounding box center [330, 267] width 615 height 26
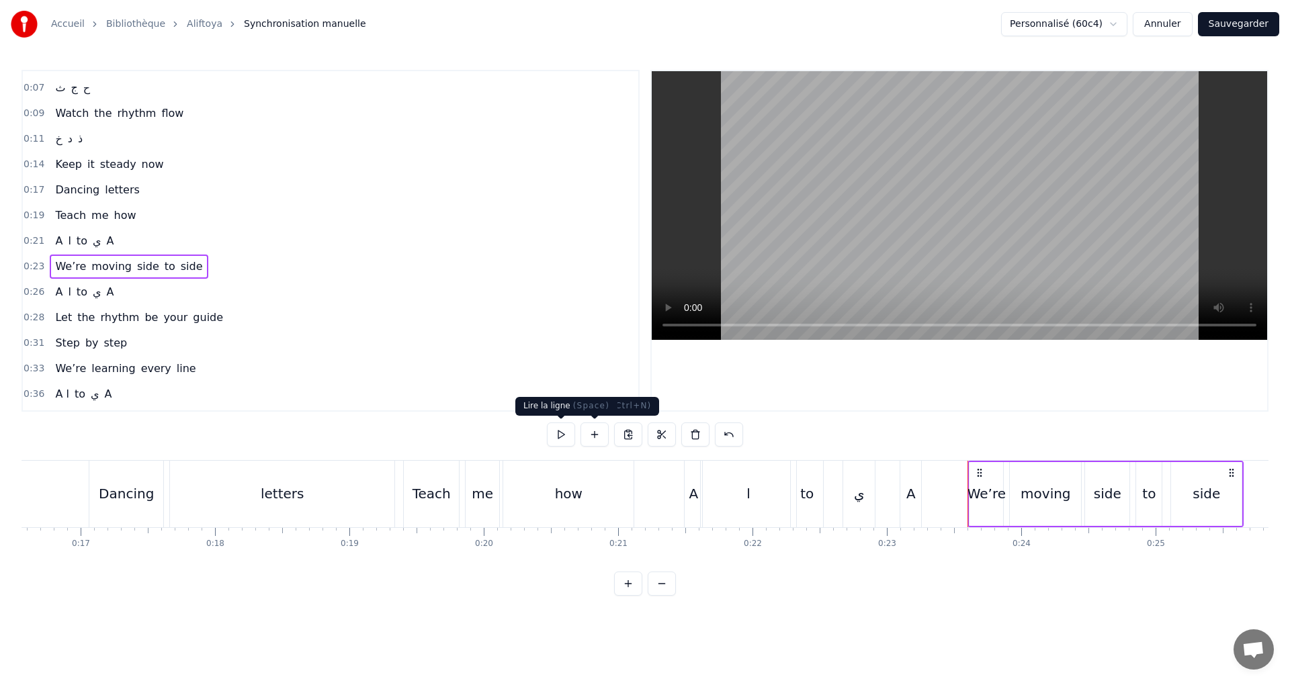
click at [561, 434] on button at bounding box center [561, 435] width 28 height 24
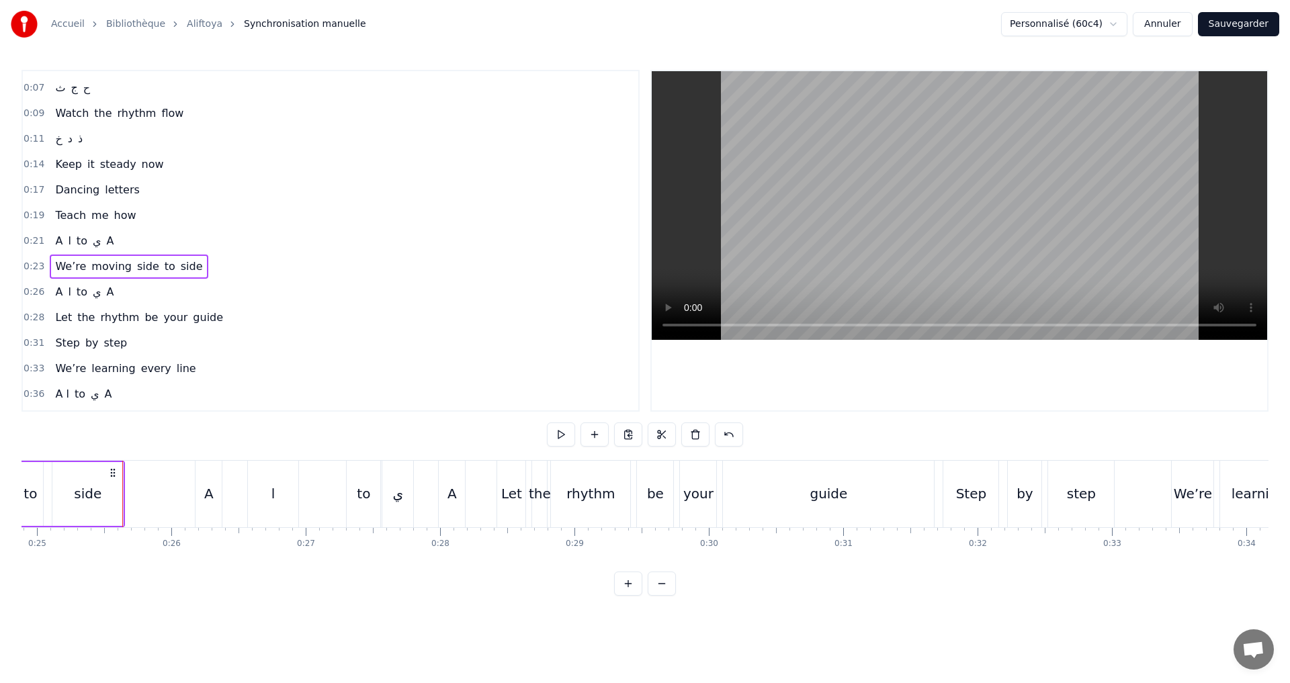
scroll to position [0, 3345]
click at [163, 294] on div "0:26 A ا to ي A" at bounding box center [330, 292] width 615 height 26
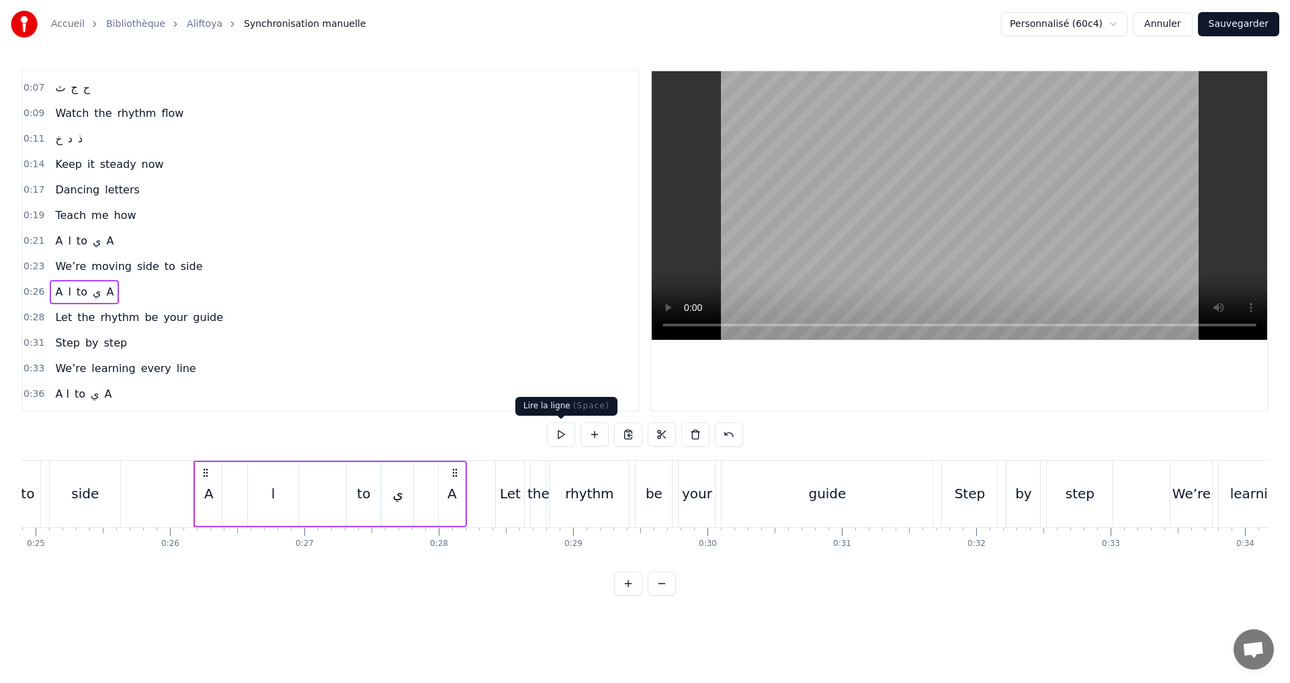
click at [559, 432] on button at bounding box center [561, 435] width 28 height 24
click at [267, 496] on div "ا" at bounding box center [273, 494] width 50 height 64
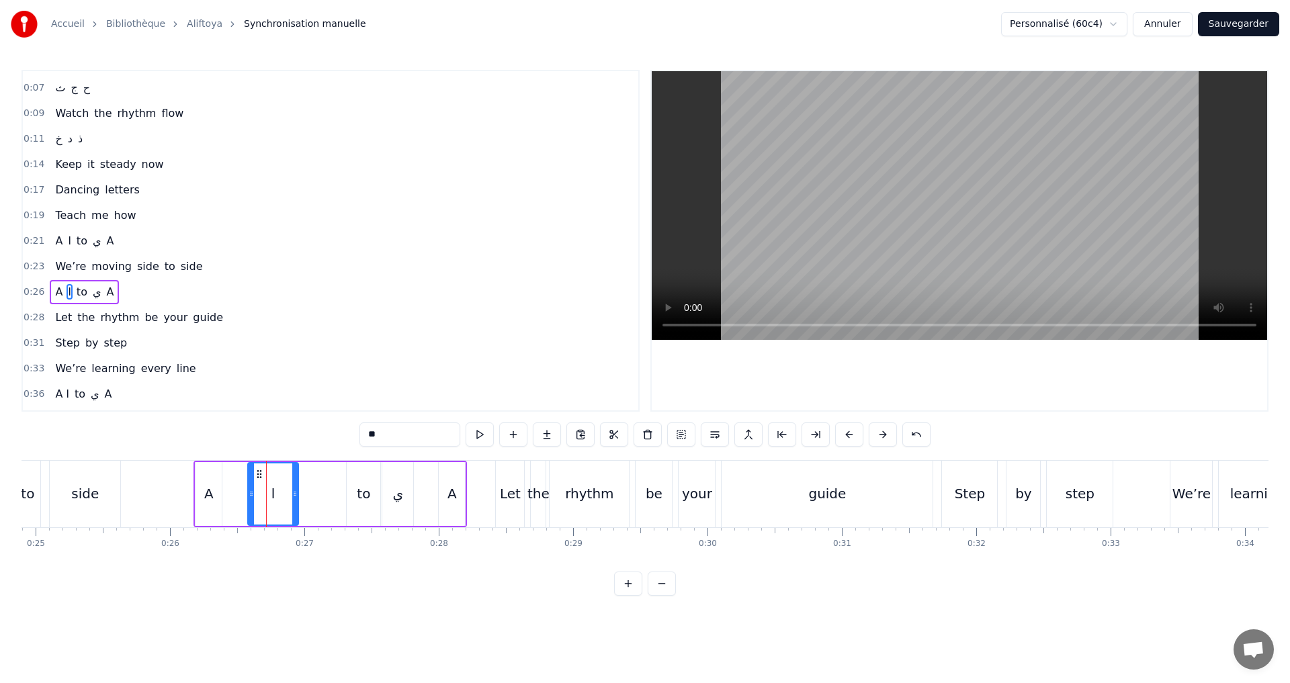
scroll to position [98, 0]
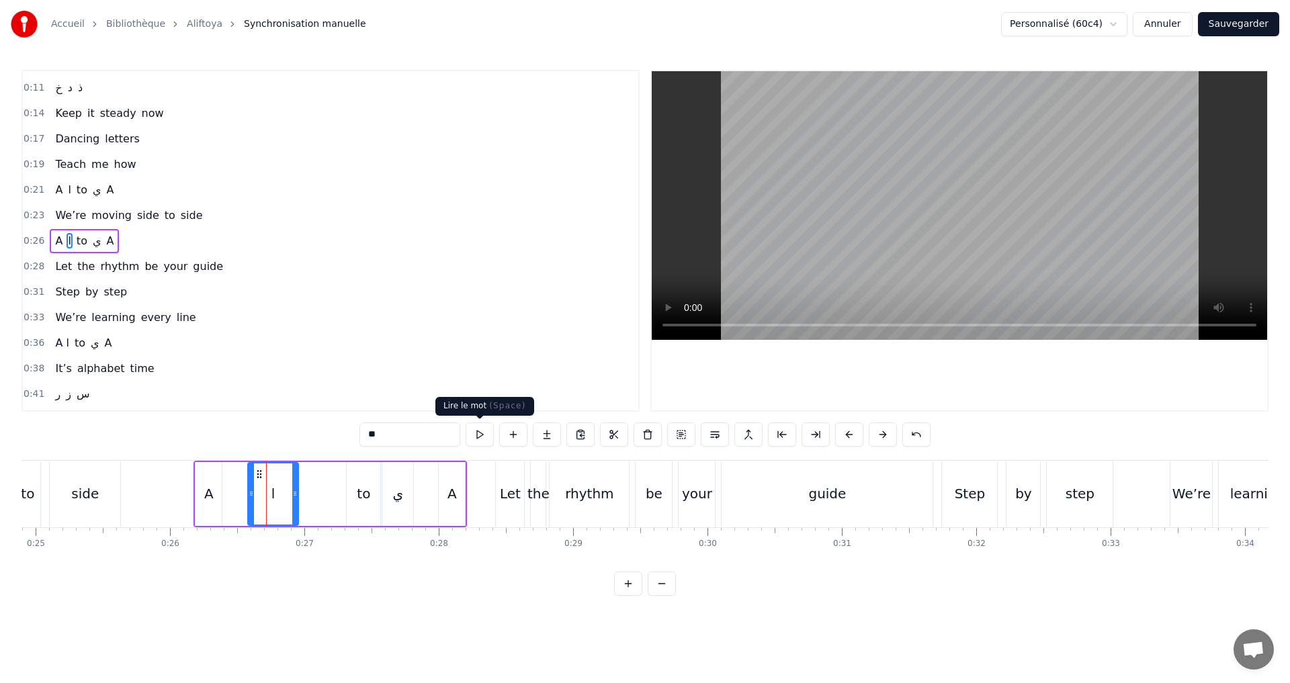
click at [486, 429] on button at bounding box center [480, 435] width 28 height 24
drag, startPoint x: 297, startPoint y: 499, endPoint x: 327, endPoint y: 492, distance: 31.1
click at [327, 492] on div at bounding box center [324, 494] width 5 height 61
click at [476, 434] on button at bounding box center [480, 435] width 28 height 24
drag, startPoint x: 251, startPoint y: 494, endPoint x: 259, endPoint y: 494, distance: 8.7
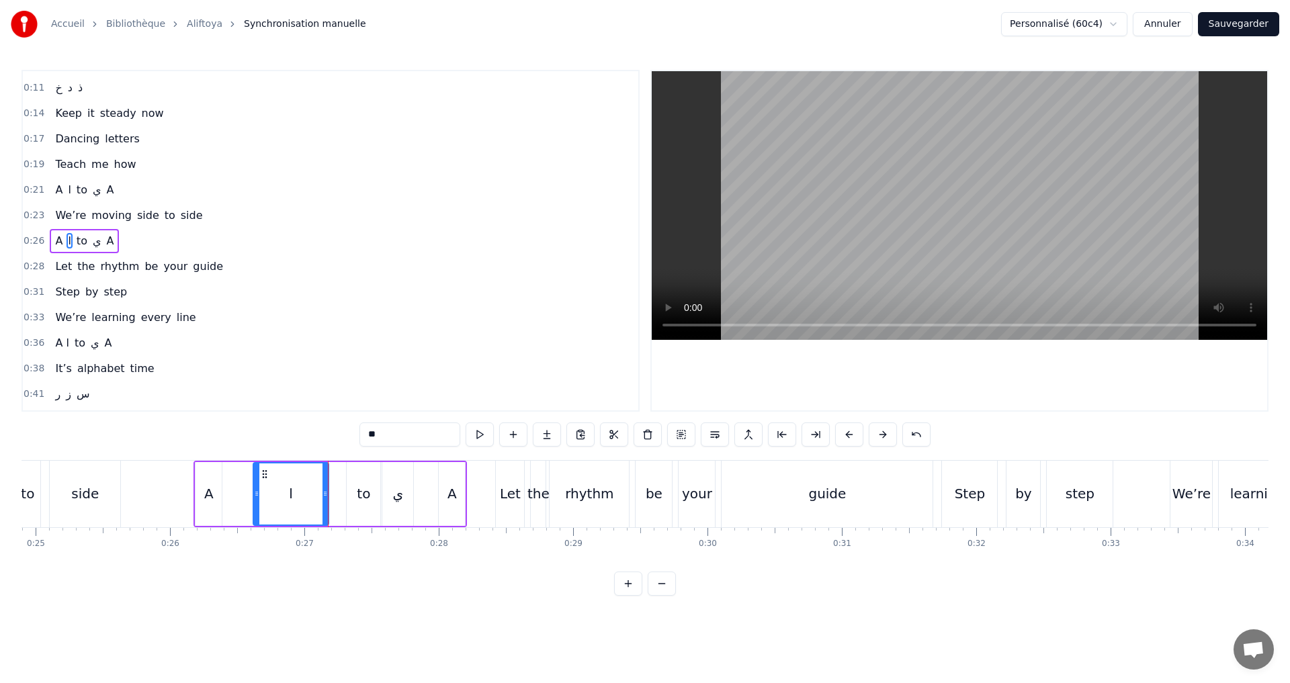
click at [259, 494] on icon at bounding box center [256, 493] width 5 height 11
click at [484, 434] on button at bounding box center [480, 435] width 28 height 24
click at [355, 492] on div "to" at bounding box center [364, 494] width 34 height 64
drag, startPoint x: 351, startPoint y: 490, endPoint x: 344, endPoint y: 486, distance: 7.8
click at [344, 486] on div at bounding box center [343, 494] width 5 height 61
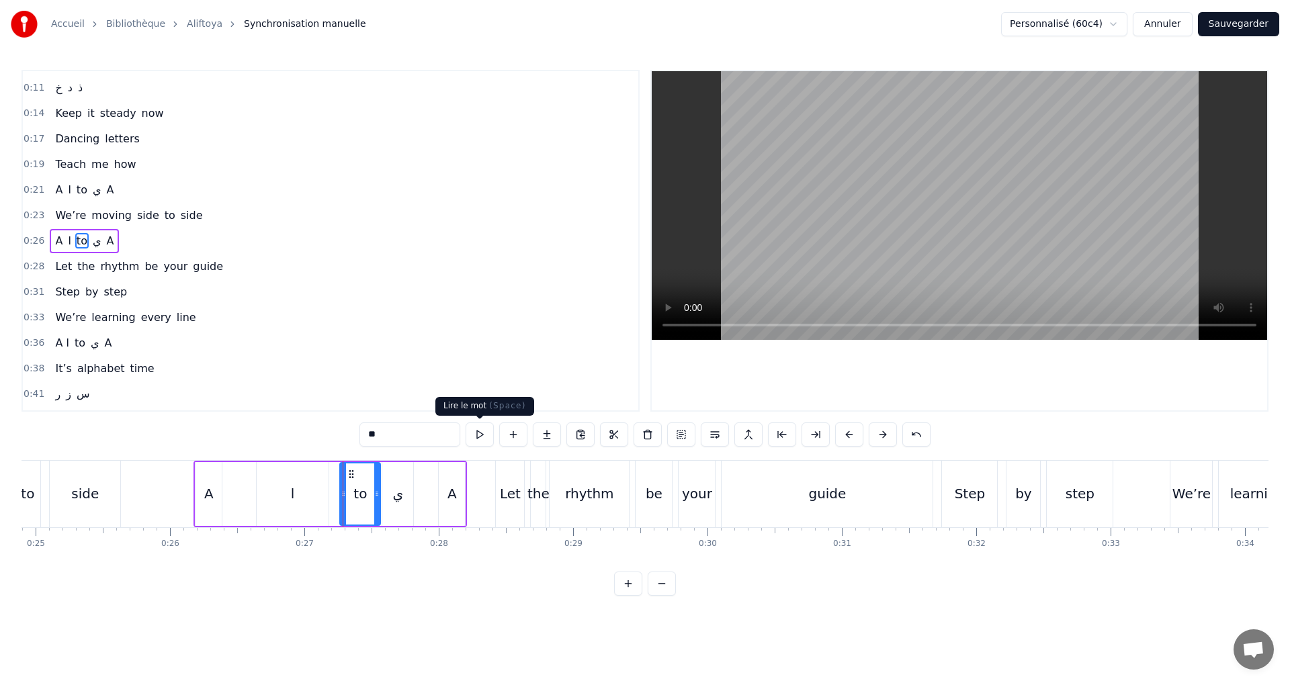
click at [474, 429] on button at bounding box center [480, 435] width 28 height 24
drag, startPoint x: 378, startPoint y: 492, endPoint x: 368, endPoint y: 492, distance: 10.1
click at [368, 492] on icon at bounding box center [367, 493] width 5 height 11
click at [476, 430] on button at bounding box center [480, 435] width 28 height 24
click at [400, 500] on div "ي" at bounding box center [398, 494] width 11 height 20
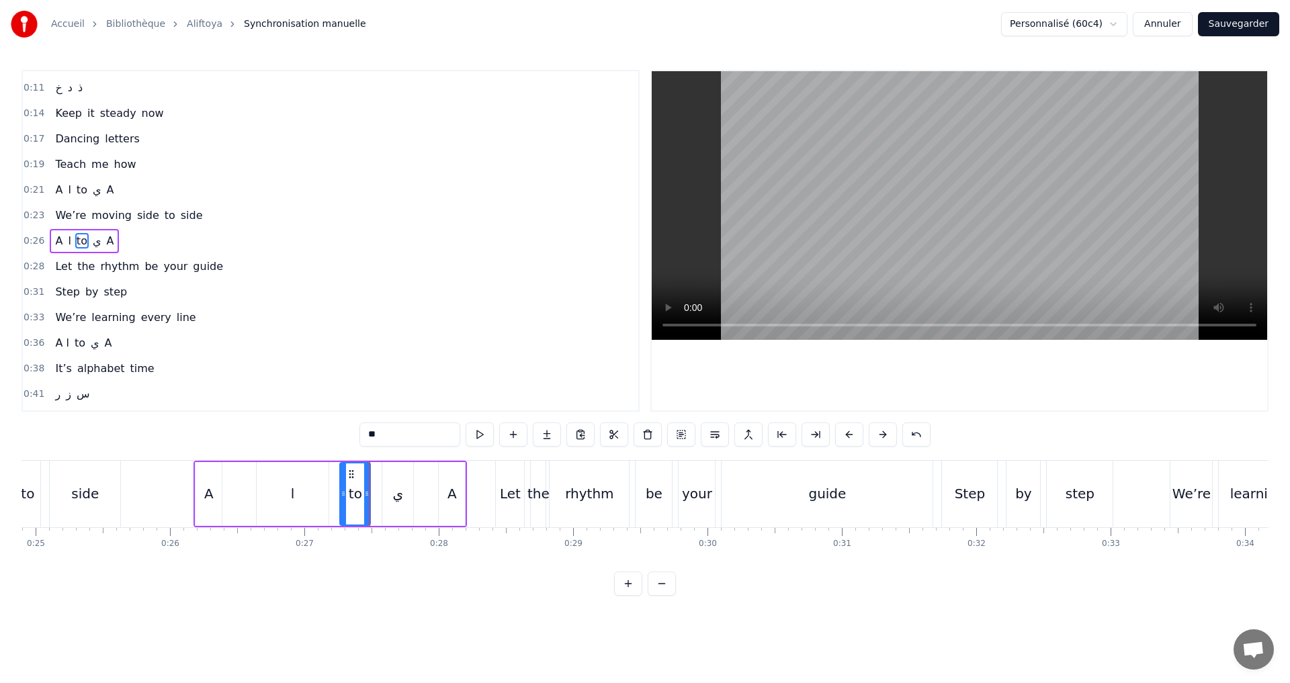
type input "*"
click at [472, 442] on button at bounding box center [480, 435] width 28 height 24
drag, startPoint x: 380, startPoint y: 492, endPoint x: 374, endPoint y: 488, distance: 7.3
click at [376, 488] on icon at bounding box center [378, 493] width 5 height 11
click at [482, 437] on button at bounding box center [480, 435] width 28 height 24
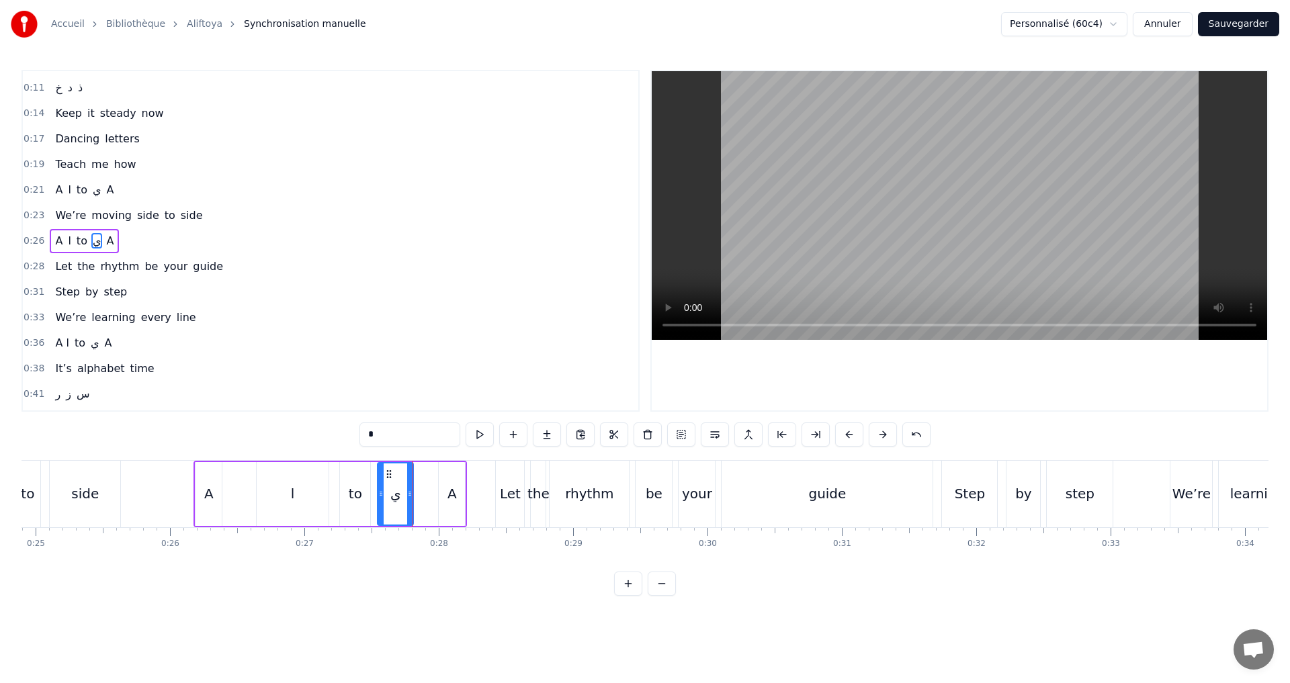
click at [381, 494] on icon at bounding box center [380, 493] width 5 height 11
click at [476, 436] on button at bounding box center [480, 435] width 28 height 24
click at [274, 265] on div "0:28 Let the rhythm be your guide" at bounding box center [330, 267] width 615 height 26
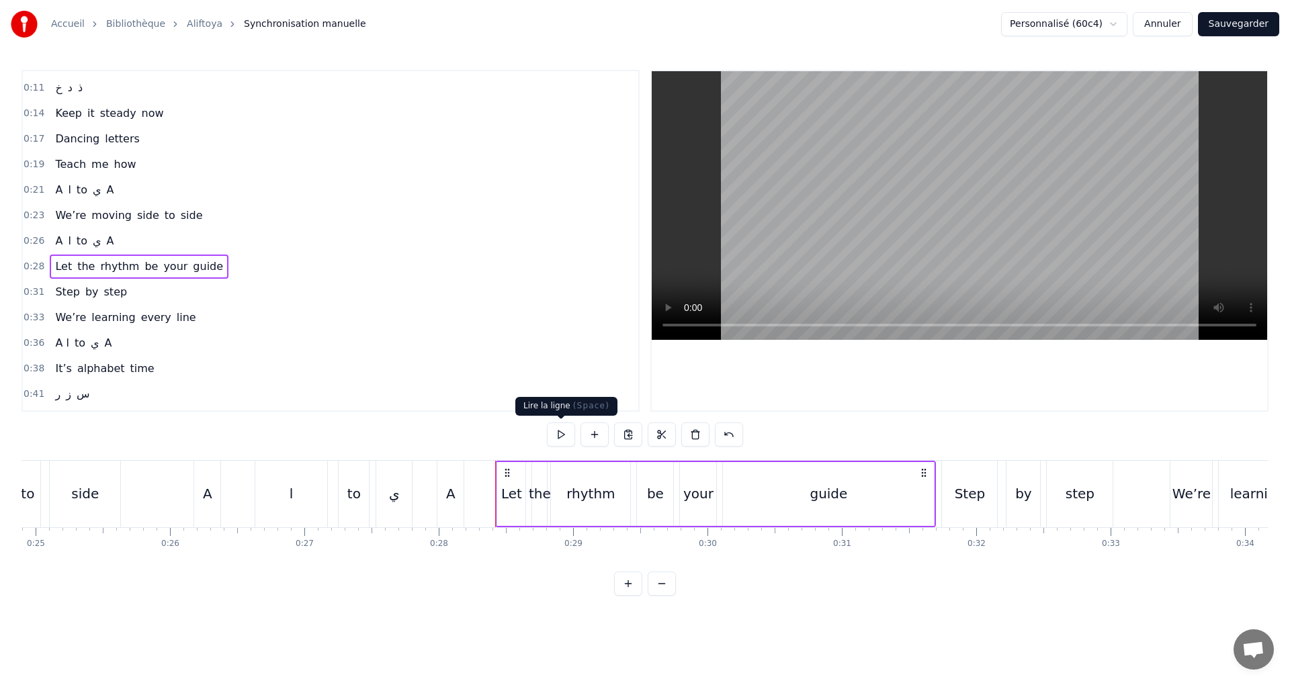
click at [559, 430] on button at bounding box center [561, 435] width 28 height 24
click at [226, 302] on div "0:31 Step by step" at bounding box center [330, 292] width 615 height 26
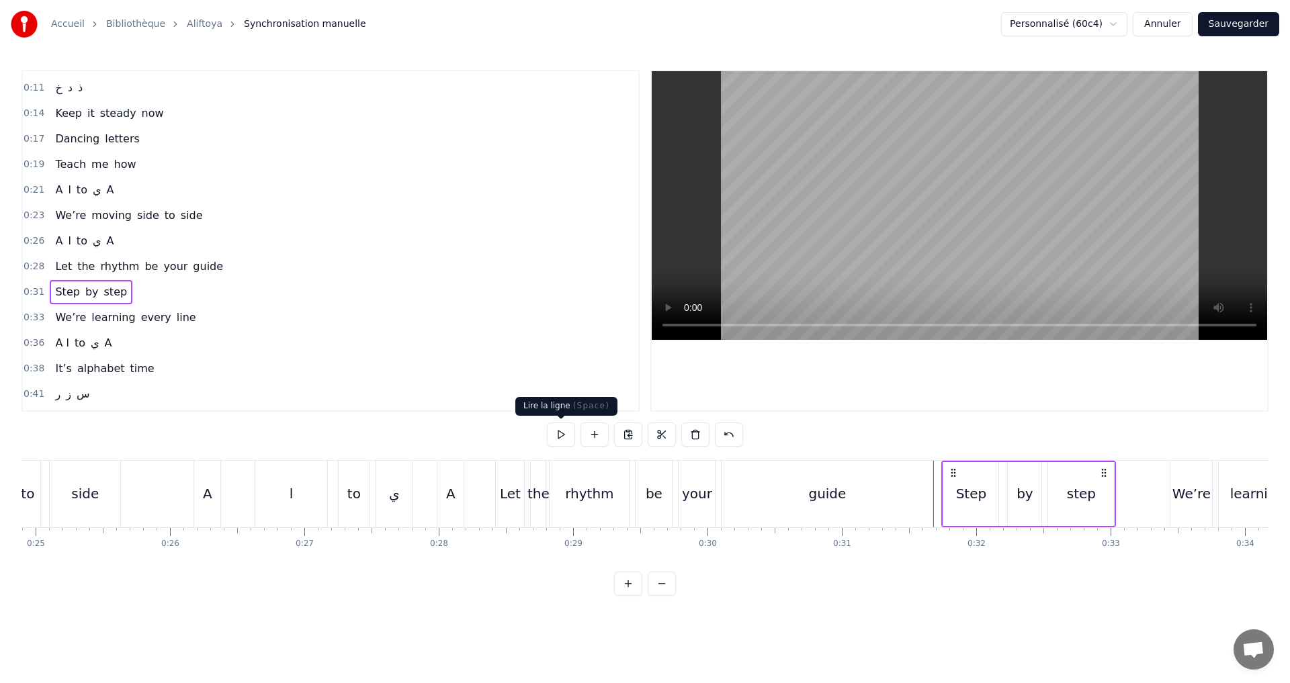
click at [563, 435] on button at bounding box center [561, 435] width 28 height 24
click at [183, 320] on div "0:33 We’re learning every line" at bounding box center [330, 318] width 615 height 26
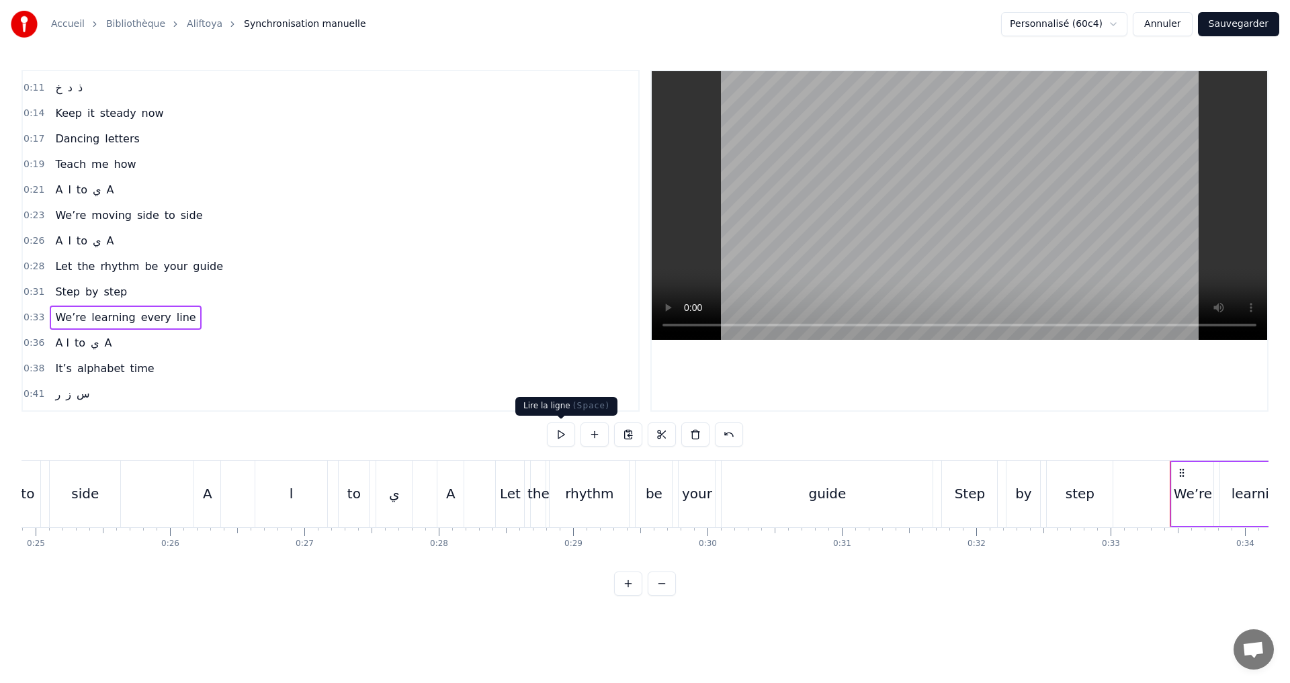
click at [560, 440] on button at bounding box center [561, 435] width 28 height 24
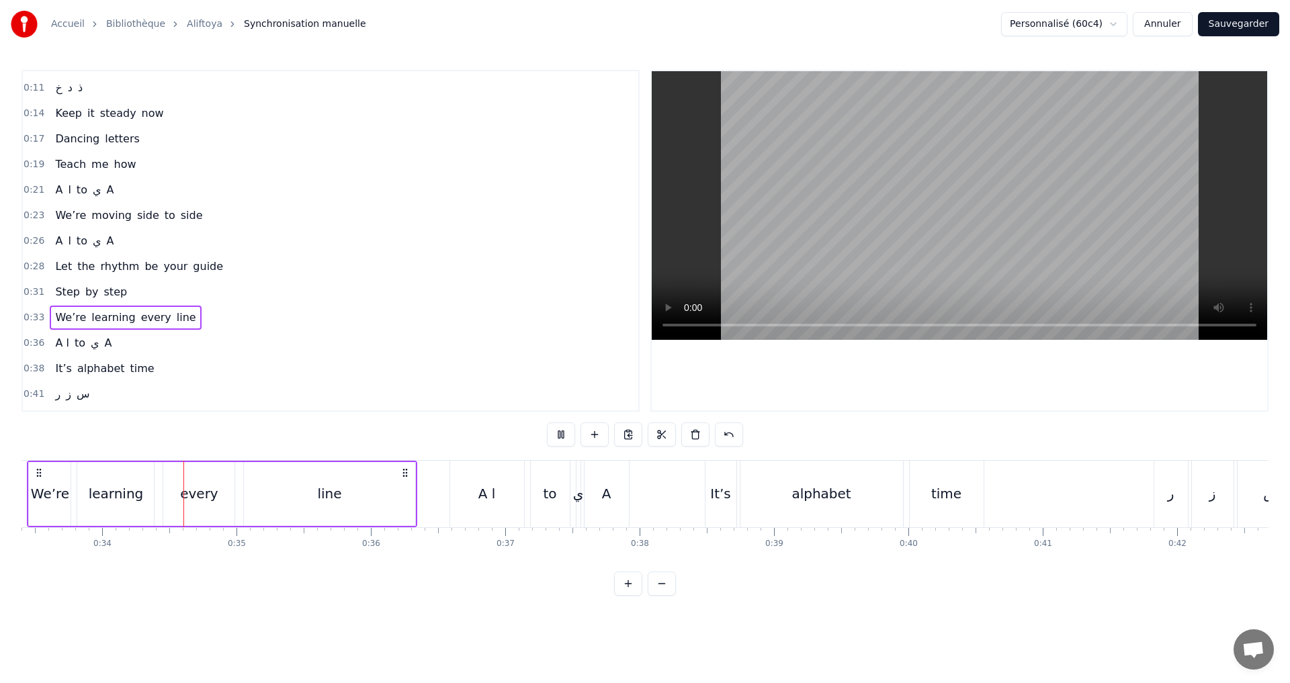
scroll to position [0, 4488]
click at [162, 343] on div "0:36 A ا to ي A" at bounding box center [330, 344] width 615 height 26
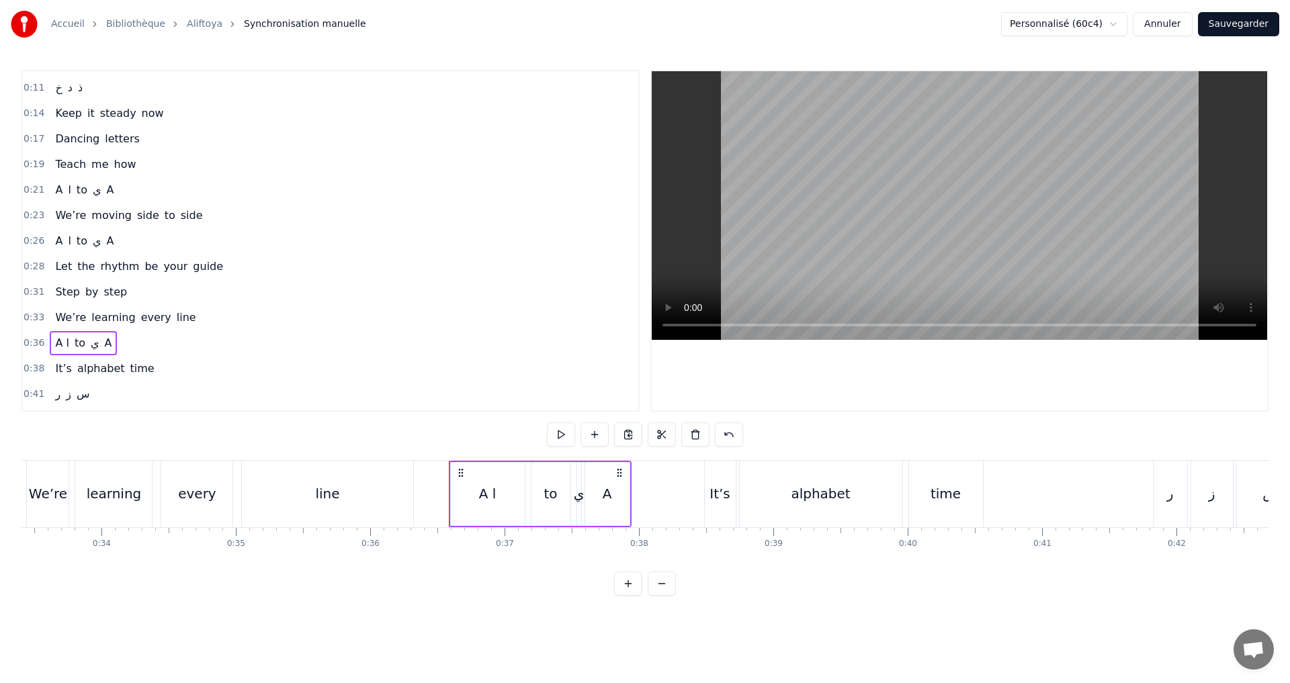
click at [478, 496] on div "A ا" at bounding box center [488, 494] width 74 height 64
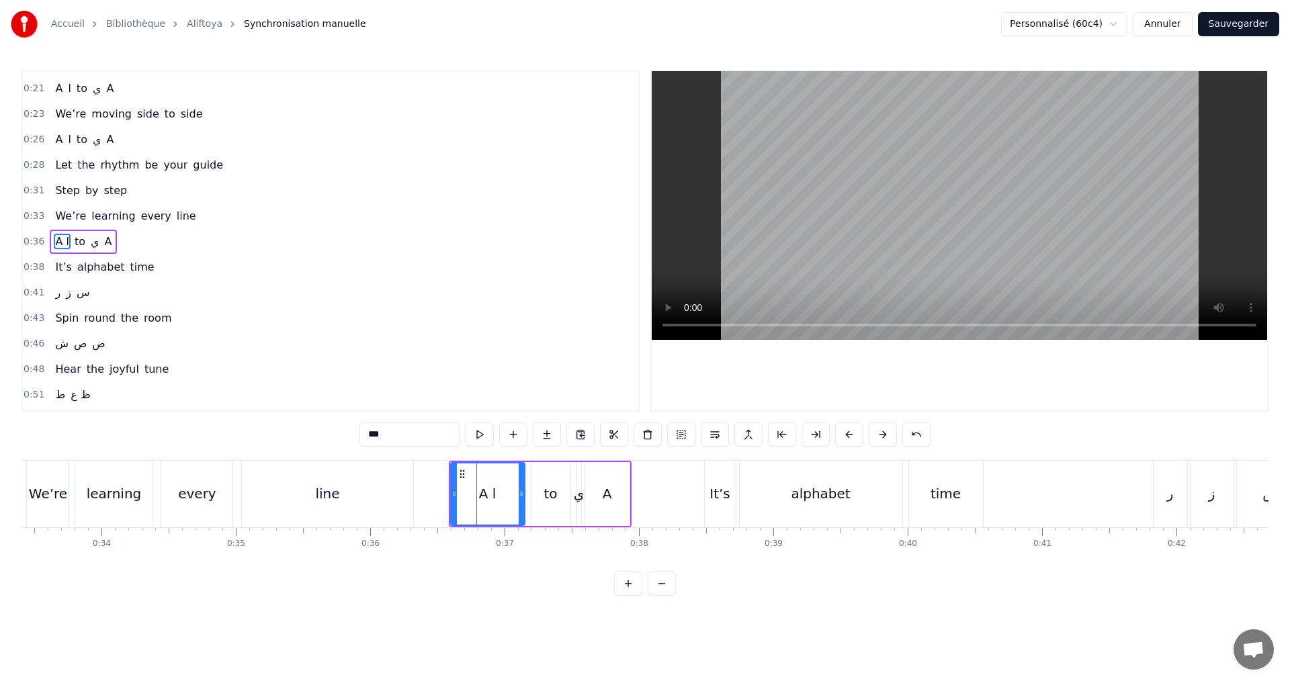
scroll to position [200, 0]
drag, startPoint x: 521, startPoint y: 500, endPoint x: 475, endPoint y: 488, distance: 47.9
click at [475, 488] on div at bounding box center [474, 494] width 5 height 61
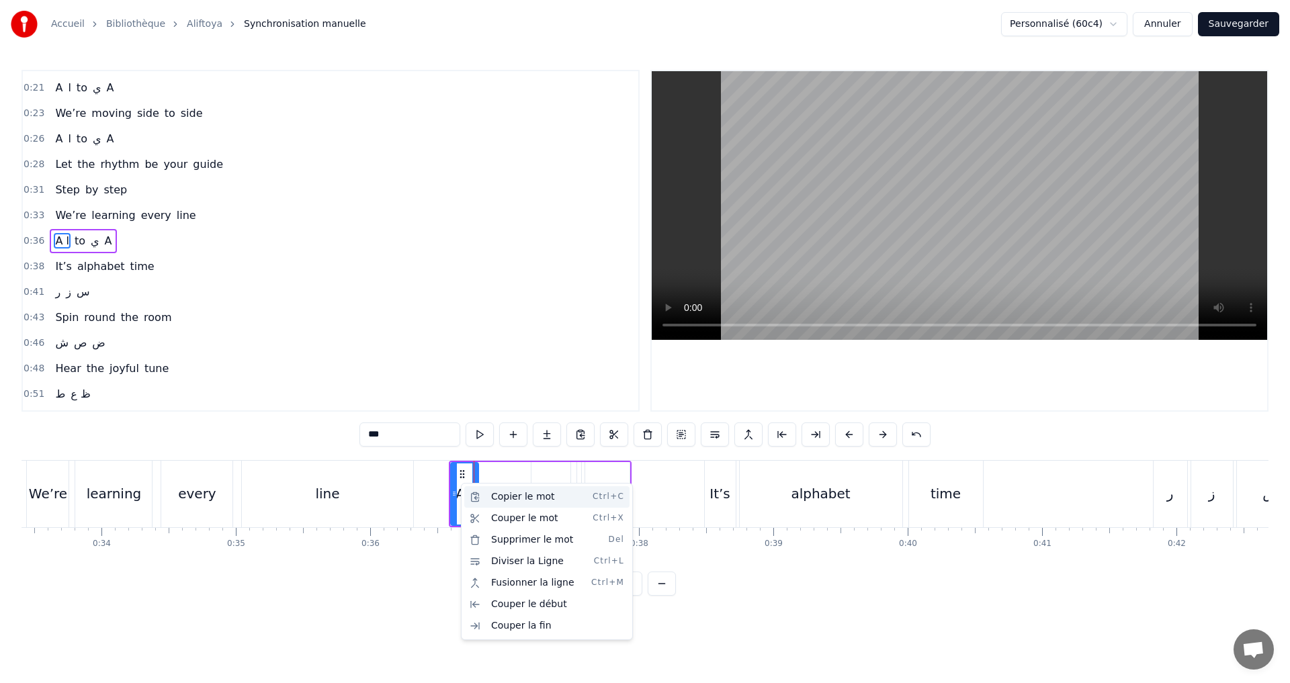
click at [486, 492] on div "Copier le mot Ctrl+C" at bounding box center [546, 496] width 165 height 21
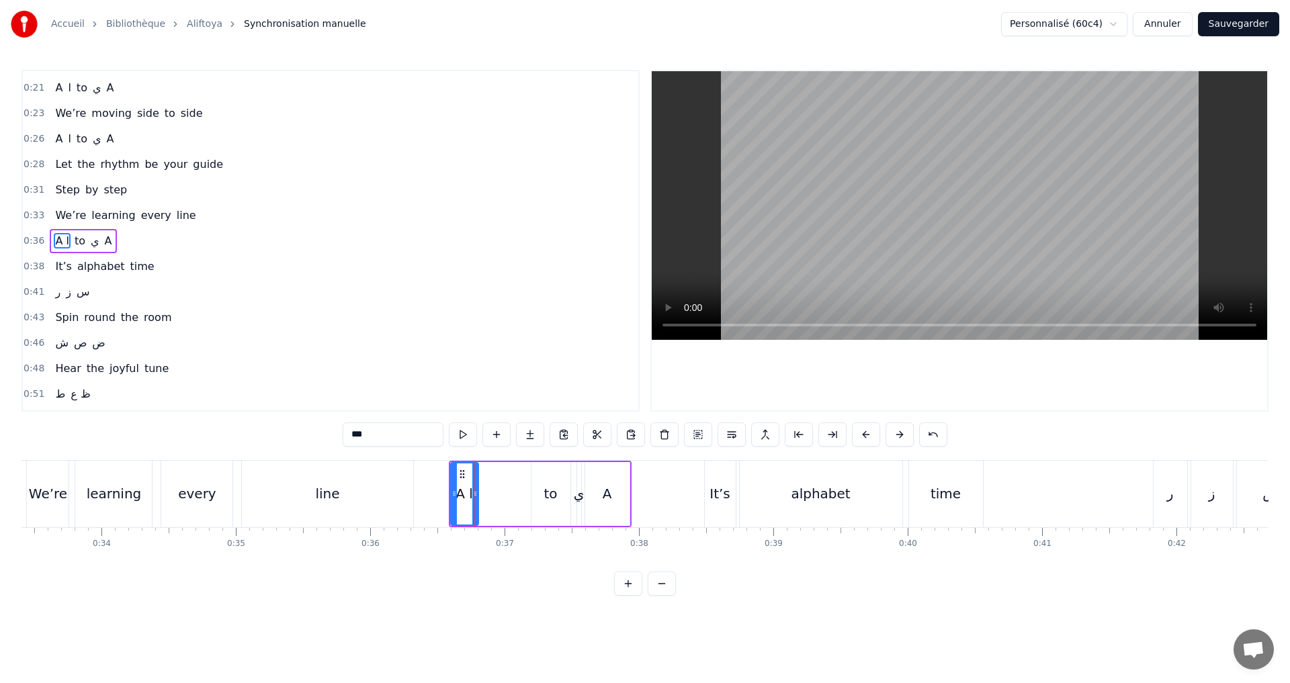
click at [496, 465] on div "A ا to ي A" at bounding box center [540, 494] width 183 height 67
click at [498, 472] on div "A ا to ي A" at bounding box center [540, 494] width 183 height 67
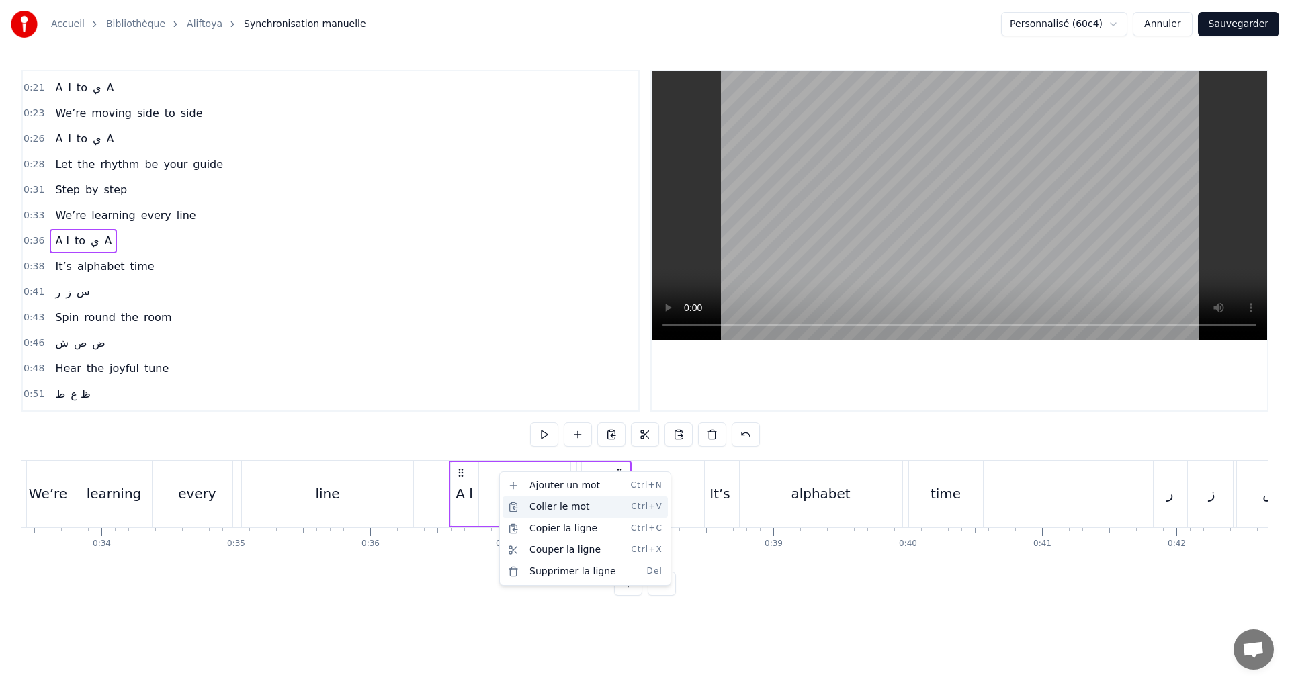
click at [534, 503] on div "Coller le mot Ctrl+V" at bounding box center [584, 506] width 165 height 21
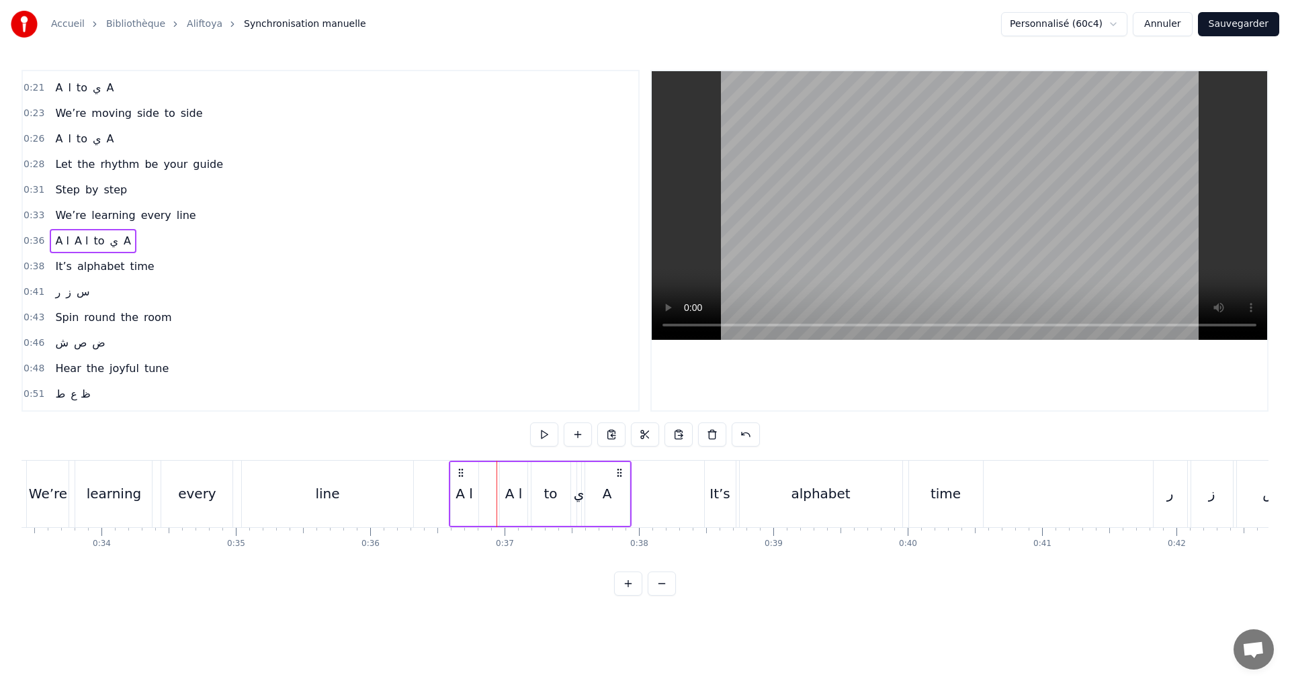
click at [461, 496] on div "A ا" at bounding box center [463, 494] width 17 height 20
click at [507, 496] on div "A ا" at bounding box center [513, 494] width 17 height 20
drag, startPoint x: 505, startPoint y: 496, endPoint x: 486, endPoint y: 490, distance: 20.4
click at [486, 490] on icon at bounding box center [484, 493] width 5 height 11
drag, startPoint x: 525, startPoint y: 498, endPoint x: 502, endPoint y: 499, distance: 22.2
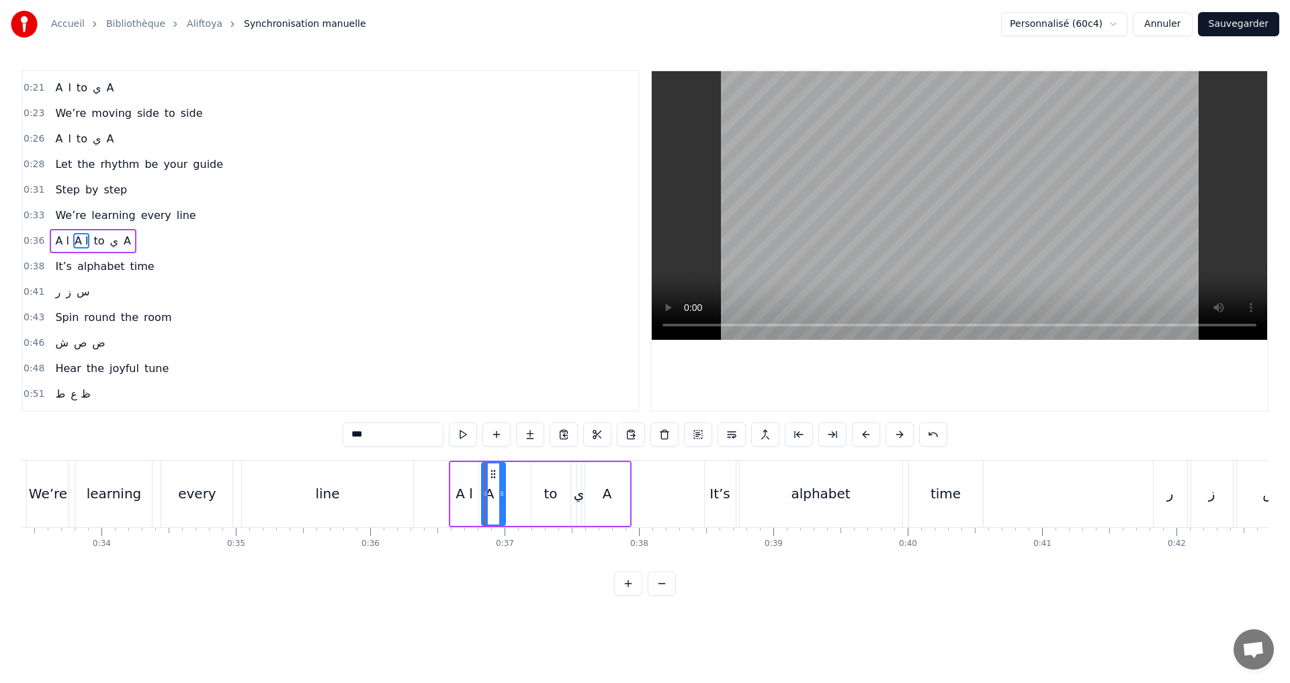
click at [502, 499] on div at bounding box center [501, 494] width 5 height 61
click at [463, 501] on div "A ا" at bounding box center [463, 494] width 17 height 20
drag, startPoint x: 455, startPoint y: 496, endPoint x: 415, endPoint y: 490, distance: 40.1
click at [415, 490] on icon at bounding box center [414, 493] width 5 height 11
click at [366, 437] on input "***" at bounding box center [393, 435] width 101 height 24
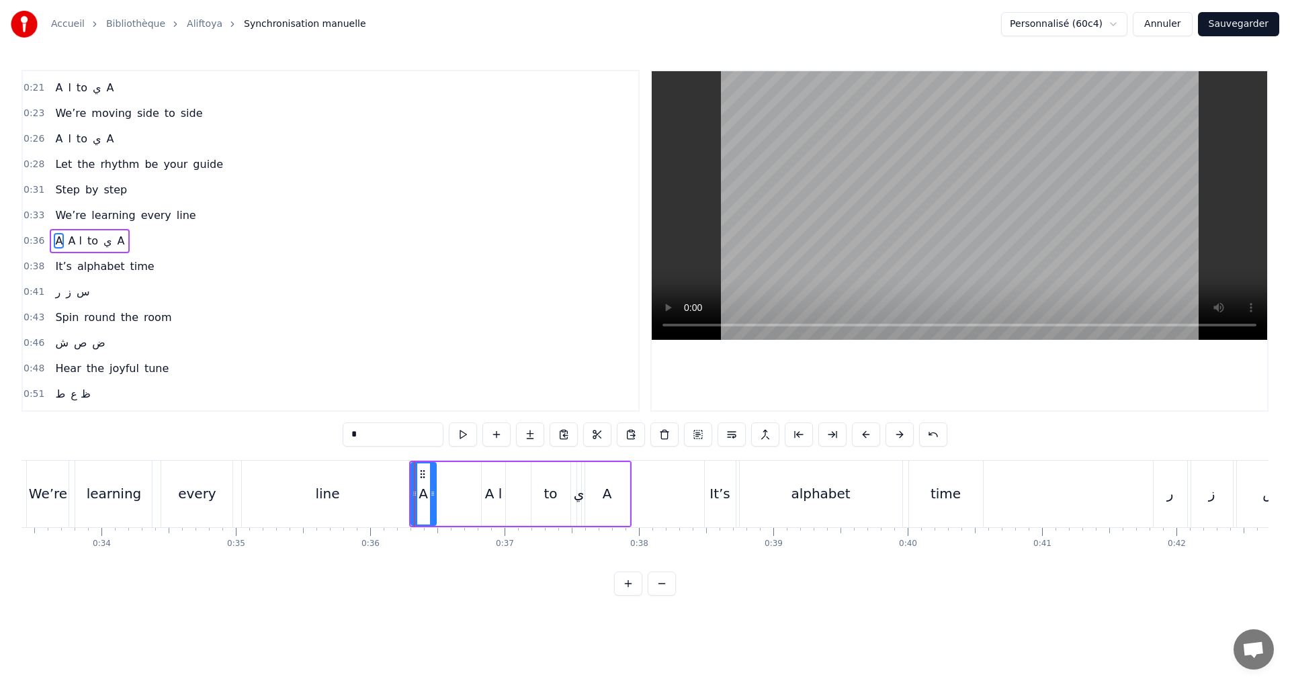
drag, startPoint x: 476, startPoint y: 501, endPoint x: 433, endPoint y: 496, distance: 42.6
click at [433, 496] on div at bounding box center [432, 494] width 5 height 61
click at [494, 496] on div "A ا" at bounding box center [493, 494] width 17 height 20
click at [359, 439] on input "***" at bounding box center [393, 435] width 101 height 24
click at [936, 438] on button at bounding box center [933, 435] width 28 height 24
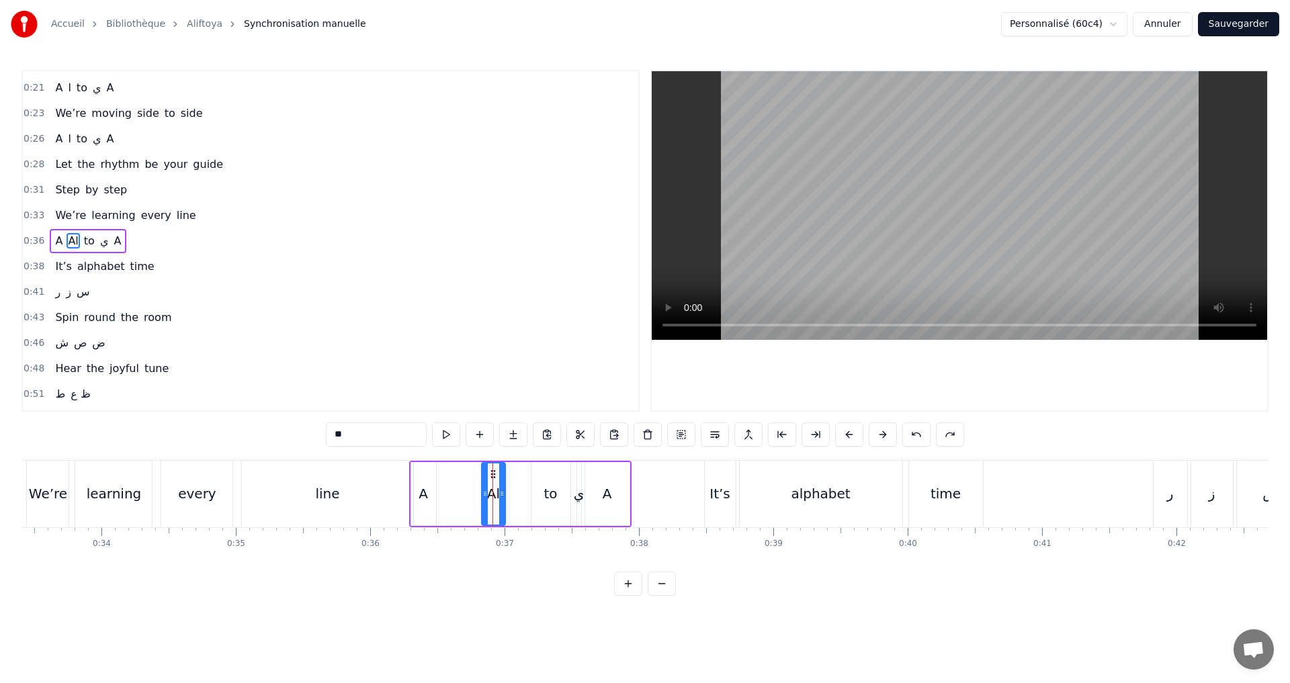
click at [936, 438] on button at bounding box center [950, 435] width 28 height 24
click at [936, 435] on button at bounding box center [933, 435] width 28 height 24
drag, startPoint x: 339, startPoint y: 431, endPoint x: 313, endPoint y: 431, distance: 25.5
click at [317, 432] on div "0:02 ا ب ت 0:04 Let’s begin the show 0:07 ث ج ح 0:09 Watch the rhythm flow 0:11…" at bounding box center [644, 333] width 1247 height 526
drag, startPoint x: 484, startPoint y: 502, endPoint x: 445, endPoint y: 500, distance: 39.1
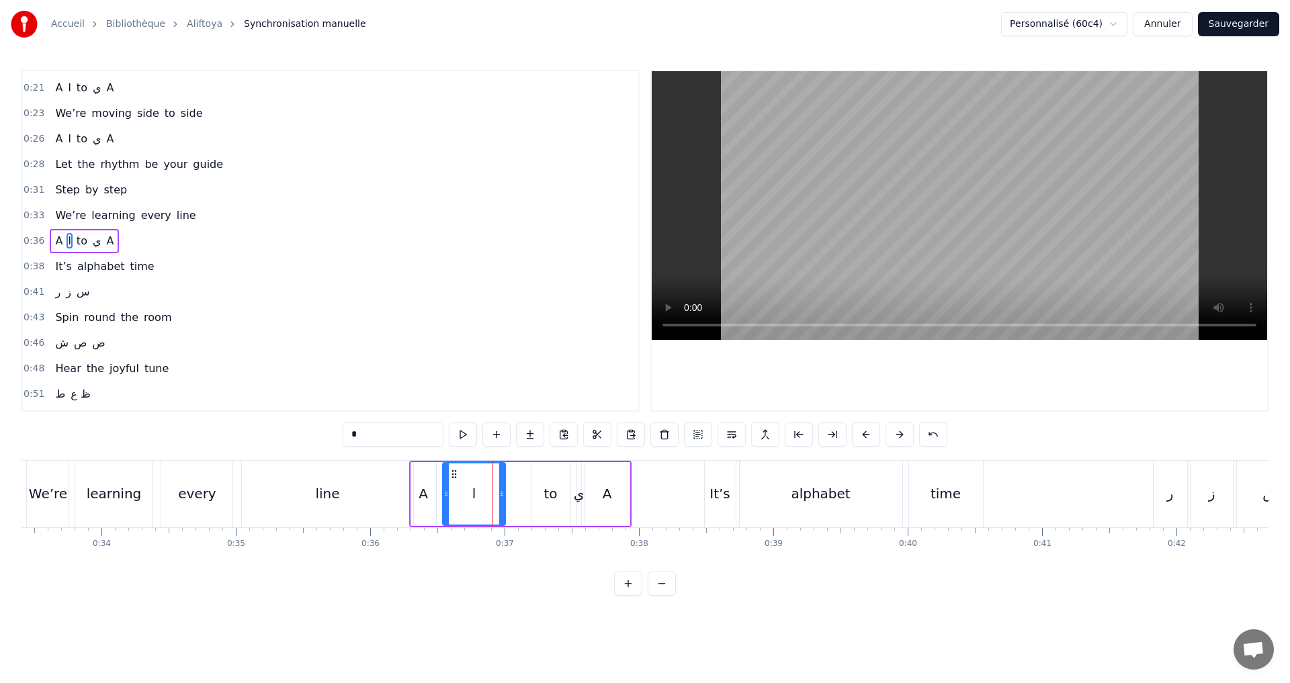
click at [445, 500] on div at bounding box center [445, 494] width 5 height 61
click at [456, 434] on button at bounding box center [463, 435] width 28 height 24
drag, startPoint x: 503, startPoint y: 494, endPoint x: 490, endPoint y: 490, distance: 14.0
click at [495, 490] on icon at bounding box center [497, 493] width 5 height 11
drag, startPoint x: 443, startPoint y: 494, endPoint x: 451, endPoint y: 492, distance: 7.7
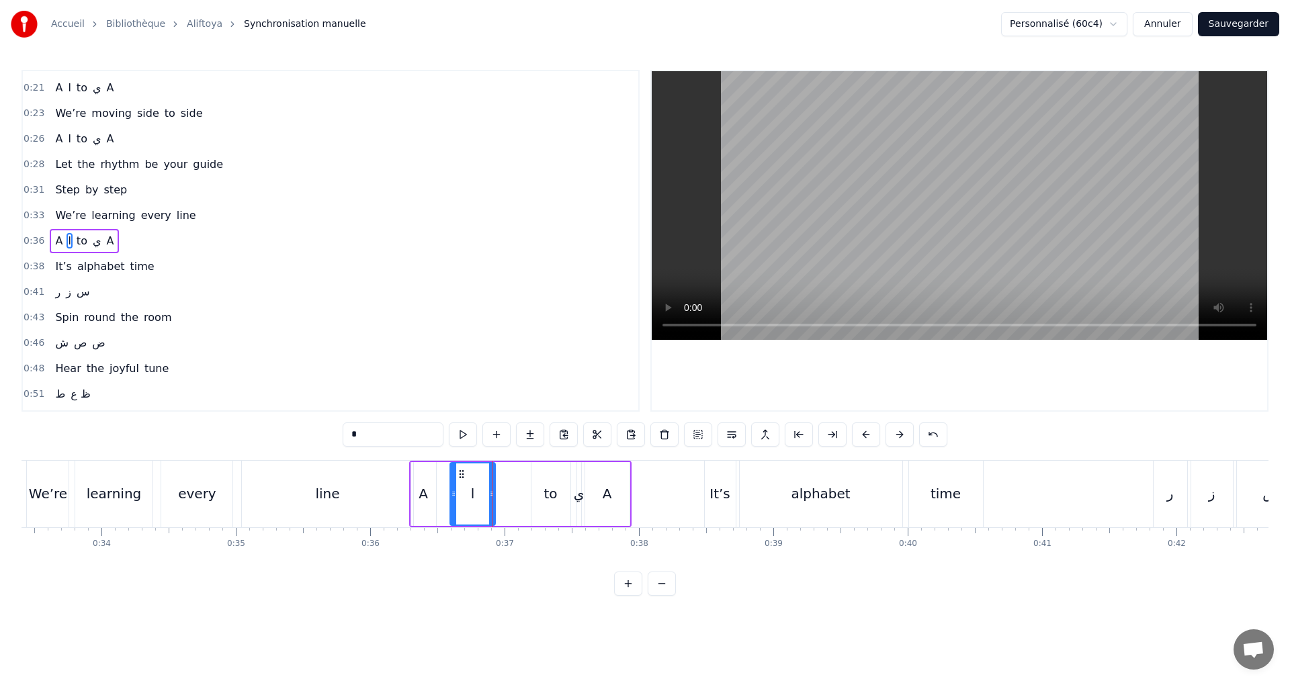
click at [451, 492] on icon at bounding box center [453, 493] width 5 height 11
click at [458, 434] on button at bounding box center [463, 435] width 28 height 24
click at [541, 491] on div "to" at bounding box center [550, 494] width 39 height 64
drag, startPoint x: 535, startPoint y: 495, endPoint x: 522, endPoint y: 490, distance: 14.2
click at [521, 490] on icon at bounding box center [519, 493] width 5 height 11
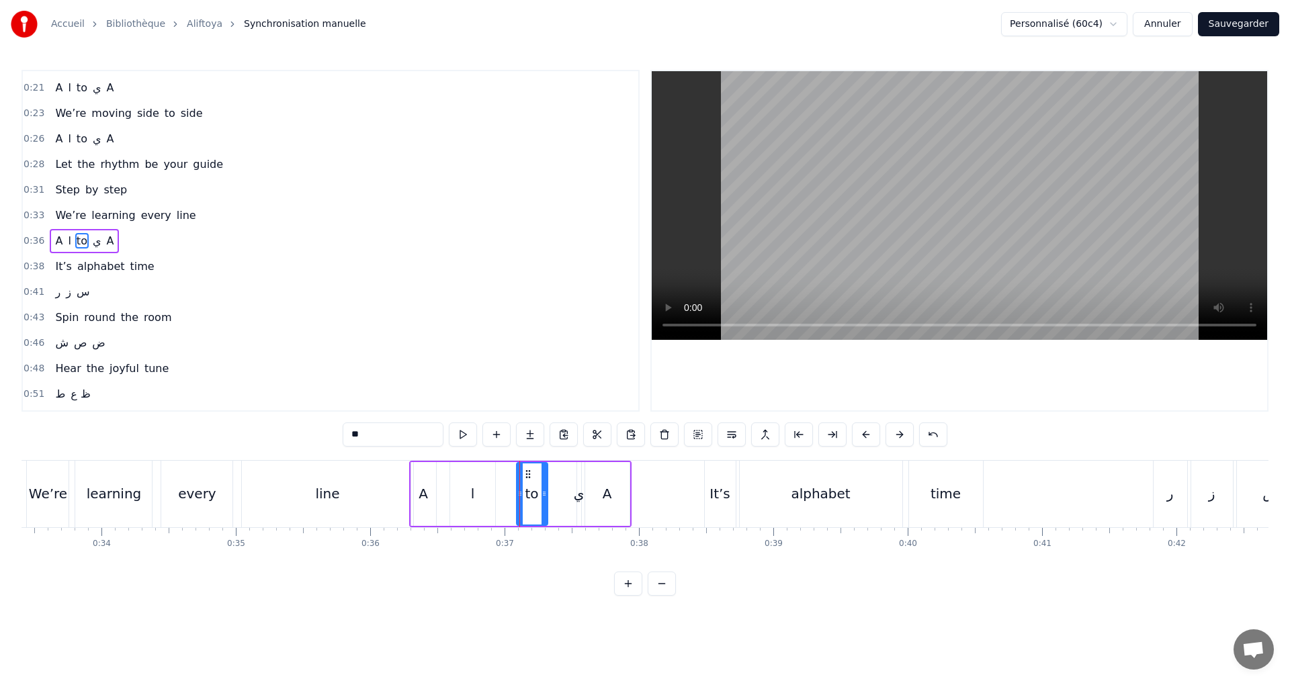
click at [544, 487] on div at bounding box center [543, 494] width 5 height 61
click at [574, 497] on div "ي" at bounding box center [579, 494] width 11 height 20
drag, startPoint x: 574, startPoint y: 497, endPoint x: 585, endPoint y: 505, distance: 13.0
click at [593, 496] on div "ي" at bounding box center [589, 494] width 22 height 61
drag, startPoint x: 579, startPoint y: 496, endPoint x: 561, endPoint y: 494, distance: 18.2
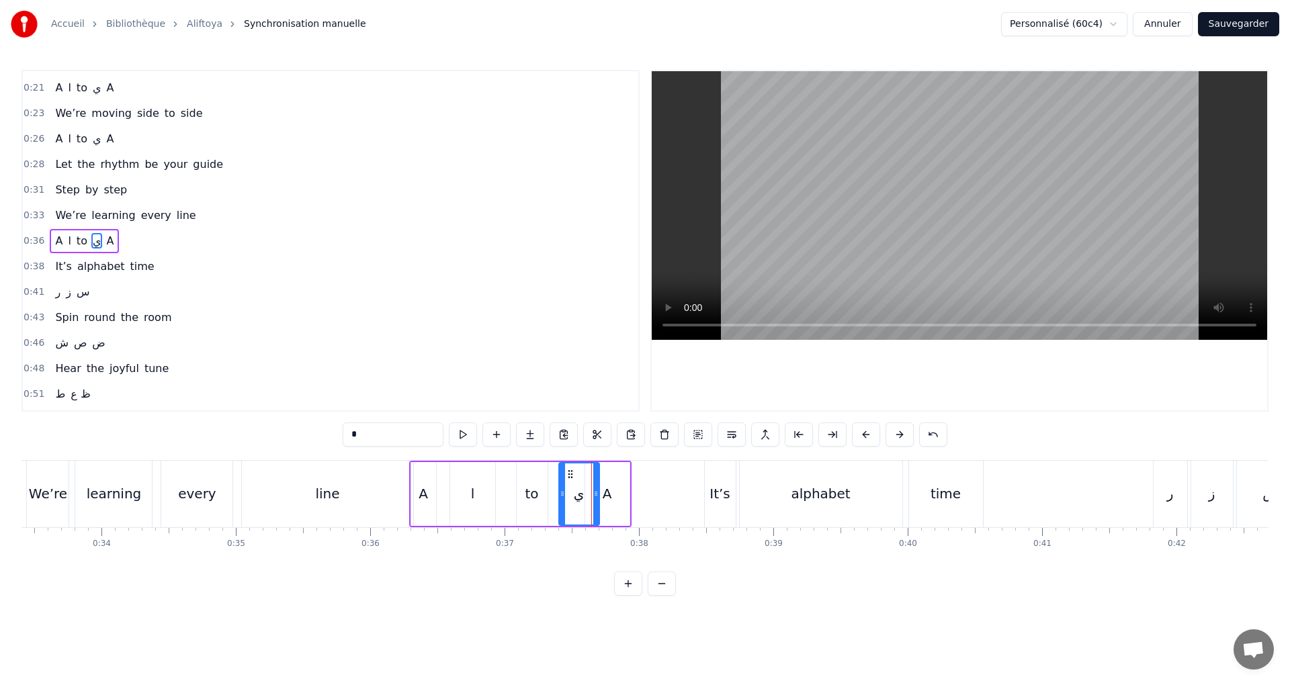
click at [561, 494] on icon at bounding box center [562, 493] width 5 height 11
drag, startPoint x: 594, startPoint y: 501, endPoint x: 579, endPoint y: 496, distance: 15.7
click at [579, 496] on div at bounding box center [580, 494] width 5 height 61
click at [603, 490] on div "A" at bounding box center [607, 494] width 9 height 20
type input "*"
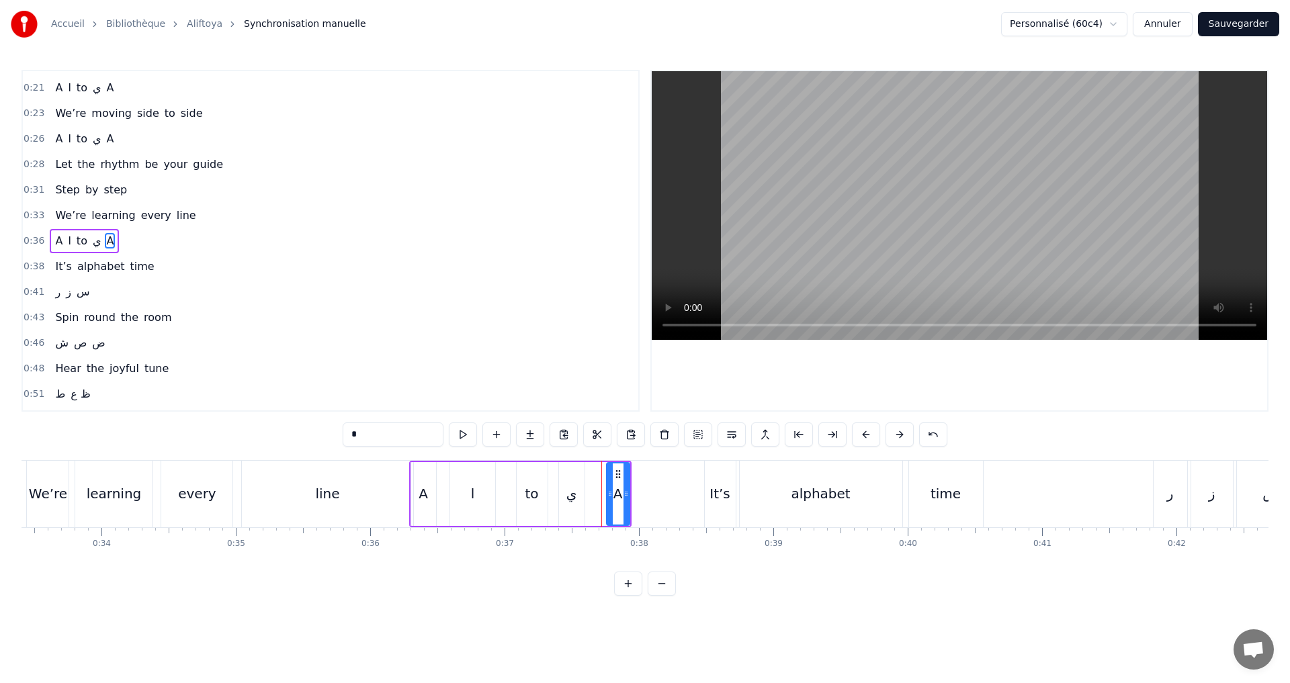
drag, startPoint x: 588, startPoint y: 494, endPoint x: 611, endPoint y: 494, distance: 22.9
click at [611, 494] on icon at bounding box center [609, 493] width 5 height 11
click at [642, 498] on div at bounding box center [640, 494] width 5 height 61
drag, startPoint x: 611, startPoint y: 493, endPoint x: 623, endPoint y: 490, distance: 12.4
click at [623, 490] on icon at bounding box center [623, 493] width 5 height 11
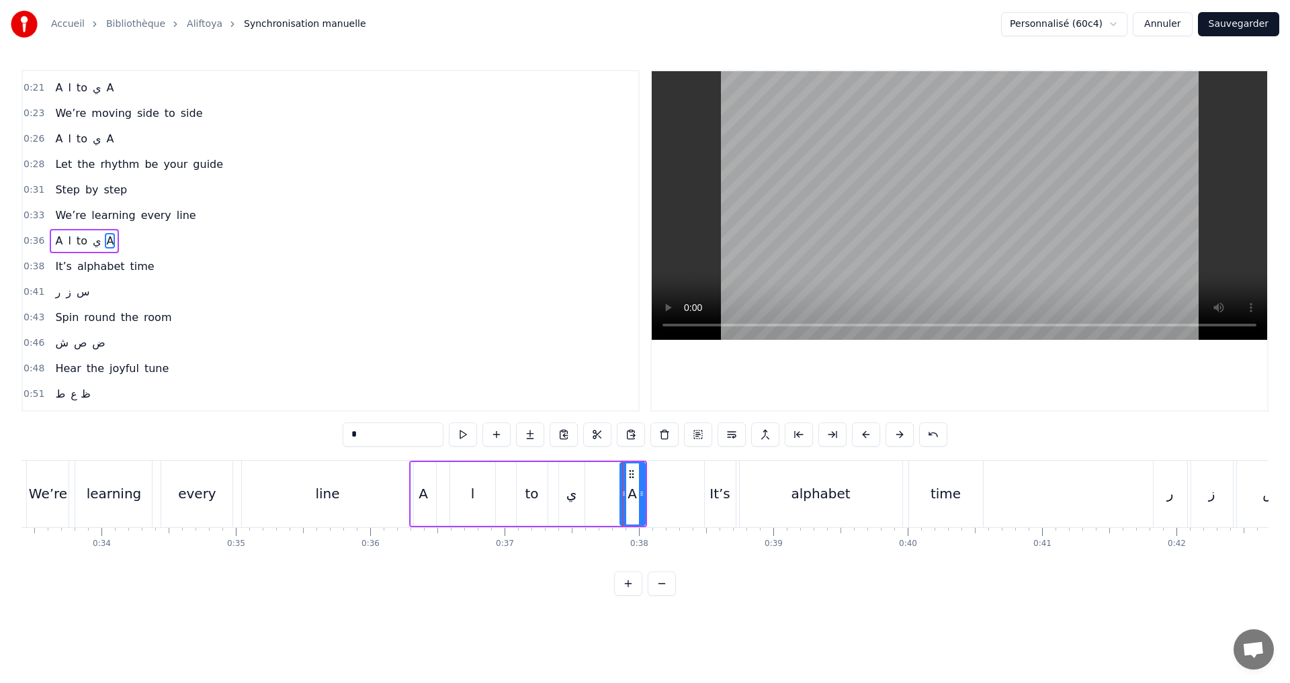
click at [173, 243] on div "0:36 A ا to ي A" at bounding box center [330, 241] width 615 height 26
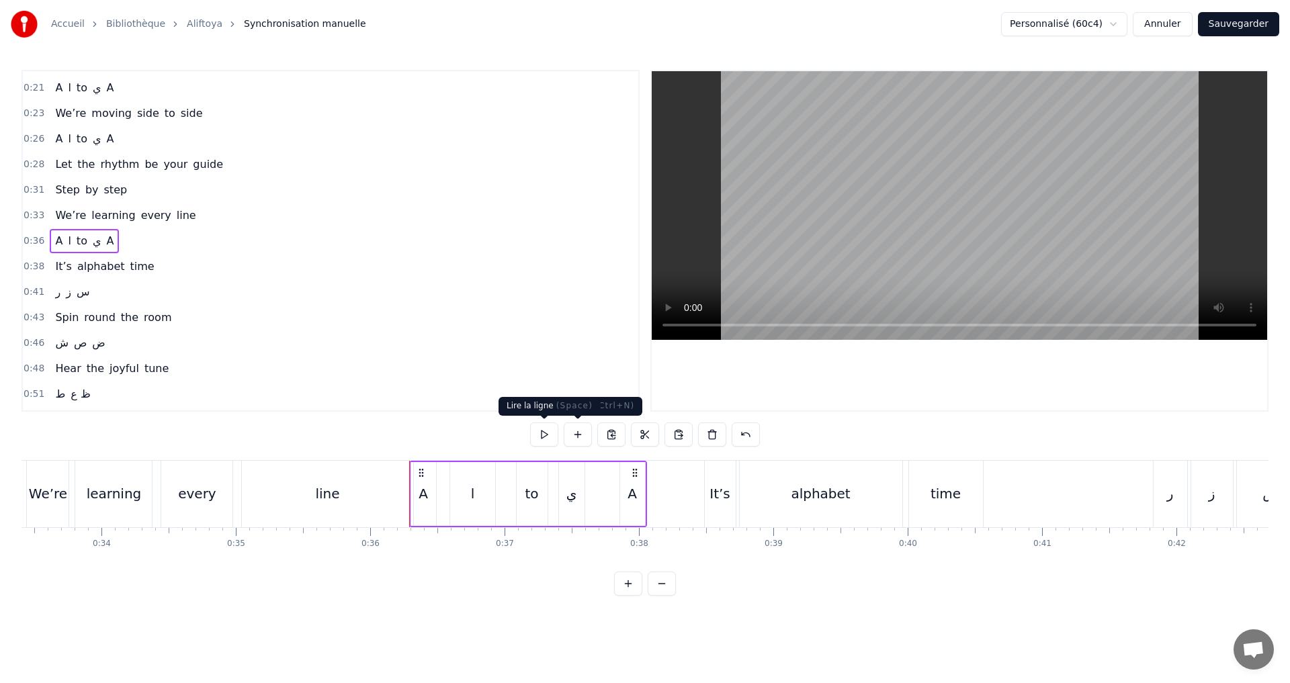
click at [545, 429] on button at bounding box center [544, 435] width 28 height 24
click at [178, 253] on div "0:36 A ا to ي A" at bounding box center [330, 241] width 615 height 26
click at [174, 262] on div "0:38 It’s alphabet time" at bounding box center [330, 267] width 615 height 26
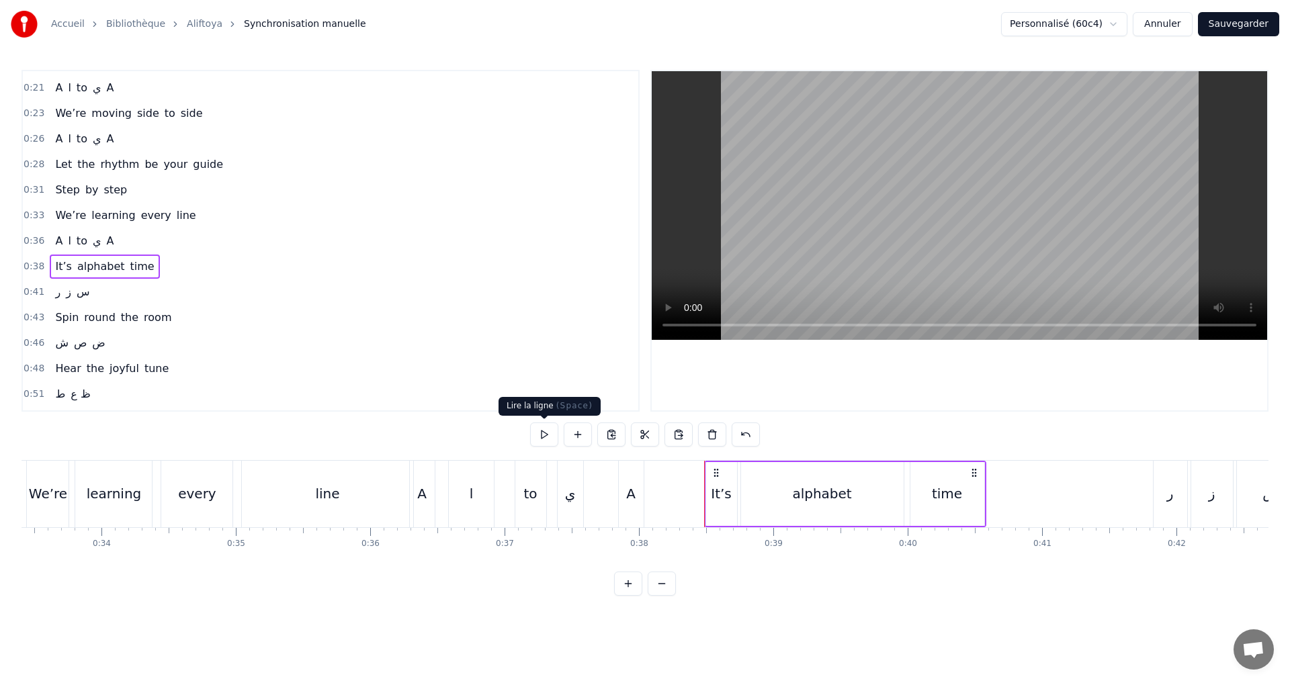
click at [550, 433] on button at bounding box center [544, 435] width 28 height 24
click at [851, 497] on div "alphabet" at bounding box center [822, 494] width 163 height 64
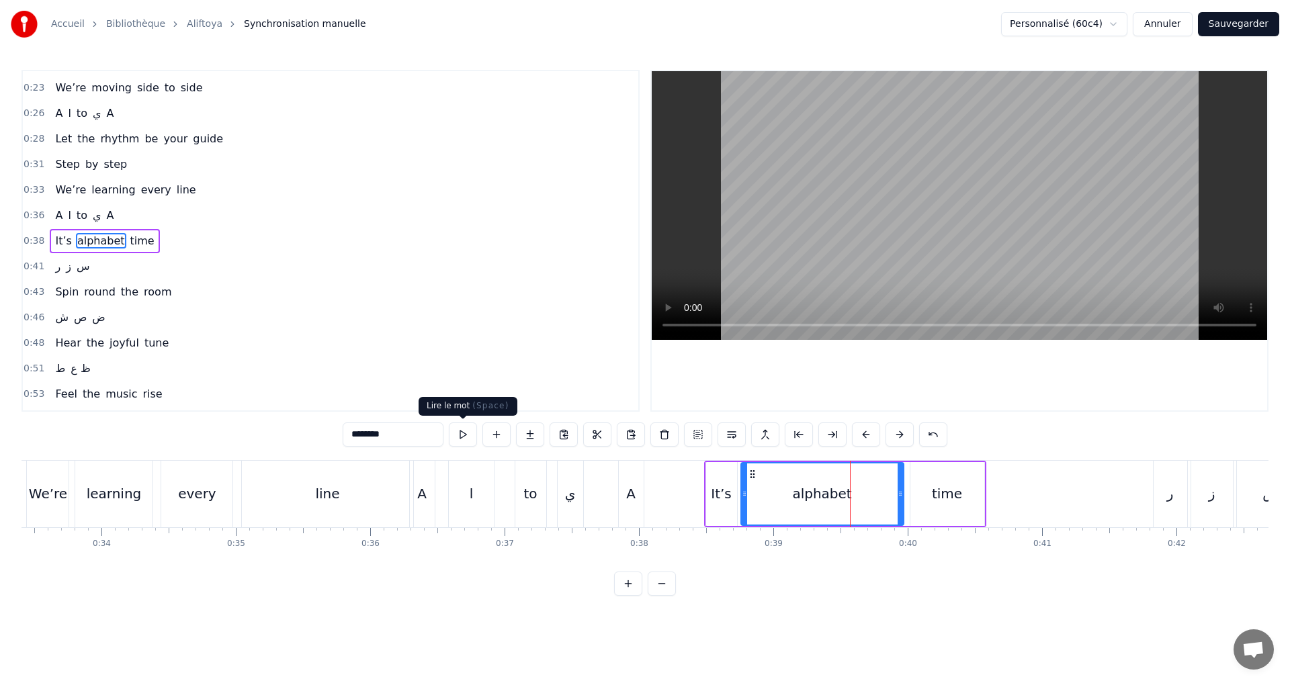
click at [456, 435] on button at bounding box center [463, 435] width 28 height 24
drag, startPoint x: 899, startPoint y: 503, endPoint x: 636, endPoint y: 453, distance: 267.3
click at [883, 496] on div at bounding box center [884, 494] width 5 height 61
click at [467, 426] on button at bounding box center [463, 435] width 28 height 24
click at [202, 245] on div "0:38 It’s alphabet time" at bounding box center [330, 241] width 615 height 26
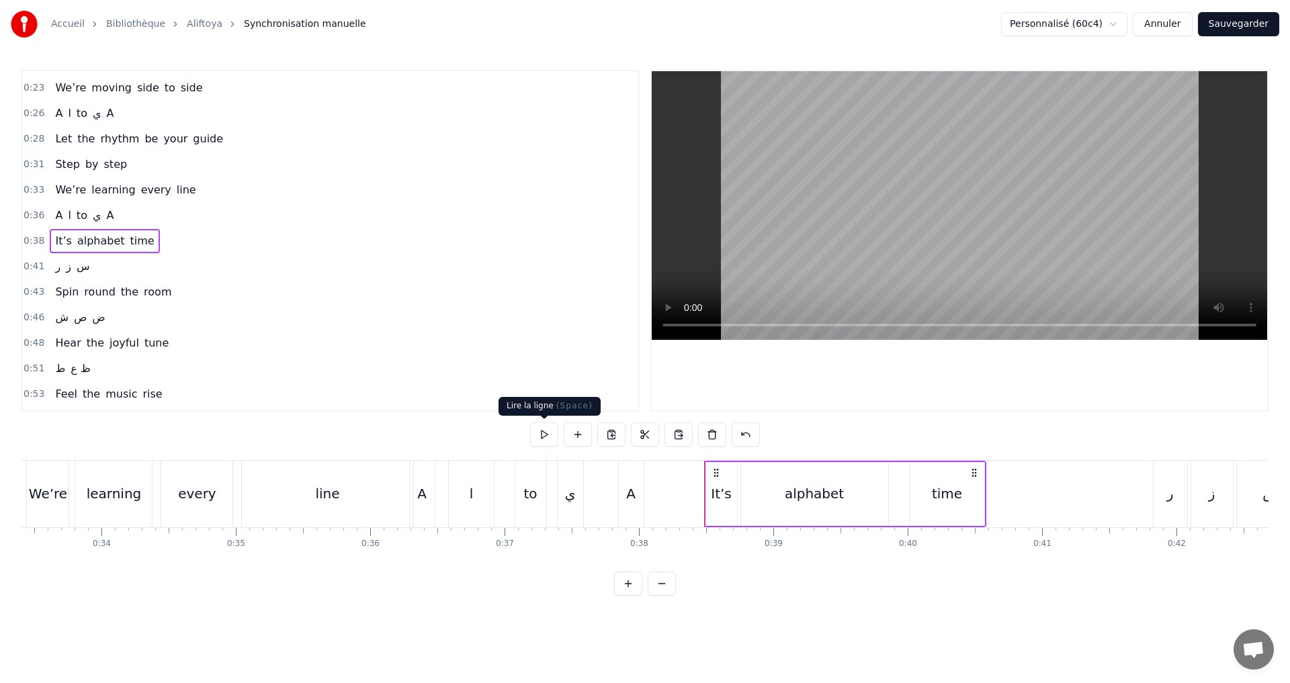
click at [545, 433] on button at bounding box center [544, 435] width 28 height 24
click at [142, 276] on div "0:41 ر ز س" at bounding box center [330, 267] width 615 height 26
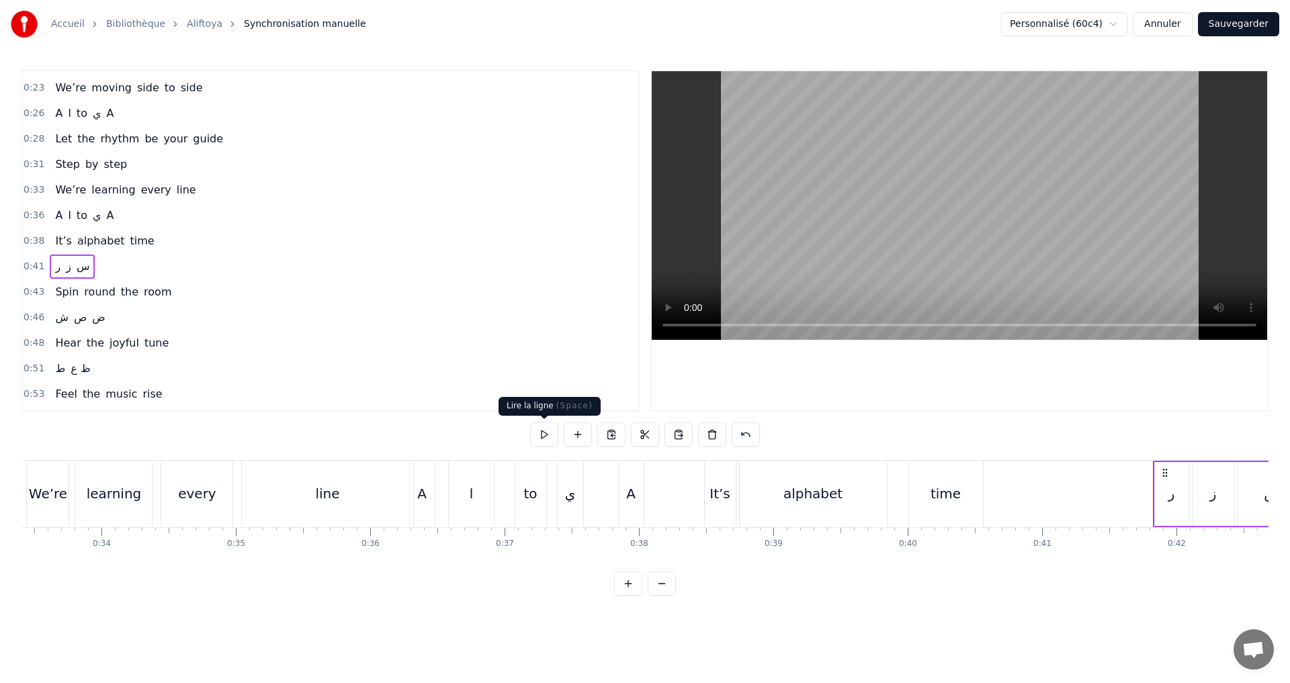
click at [540, 439] on button at bounding box center [544, 435] width 28 height 24
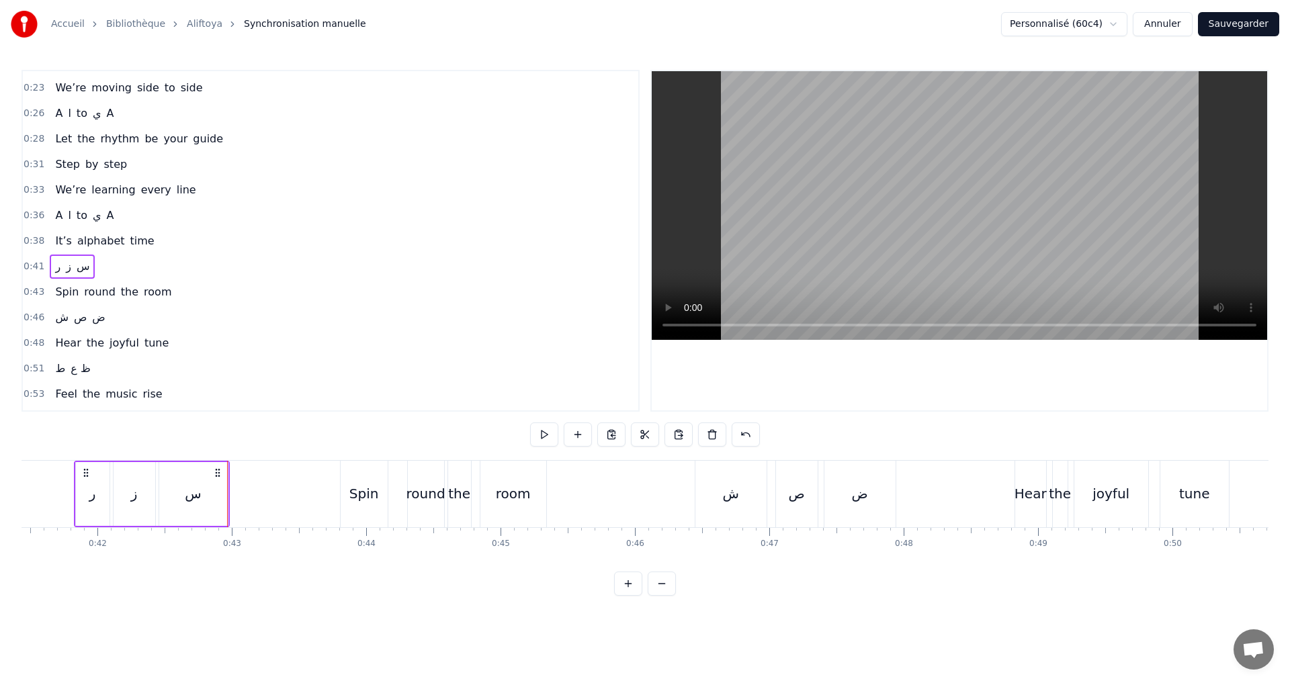
scroll to position [0, 5615]
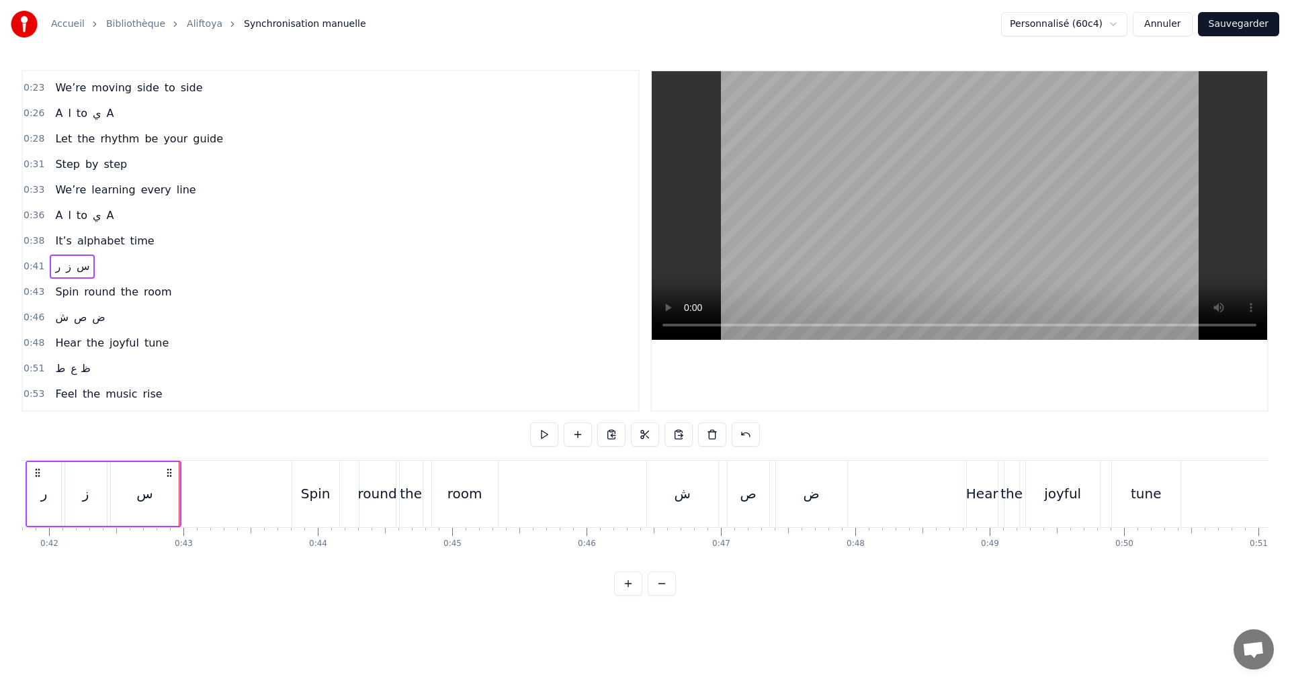
drag, startPoint x: 42, startPoint y: 501, endPoint x: 33, endPoint y: 500, distance: 9.4
click at [42, 501] on div "ر" at bounding box center [44, 494] width 7 height 20
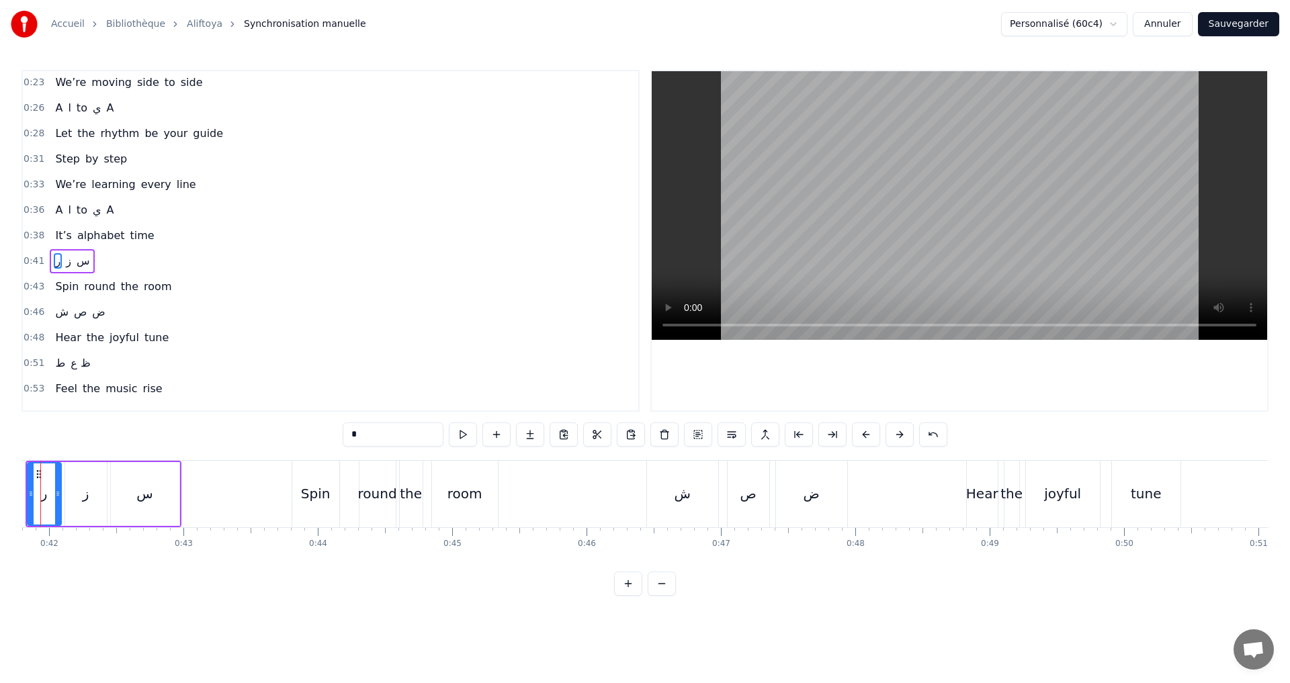
scroll to position [0, 5567]
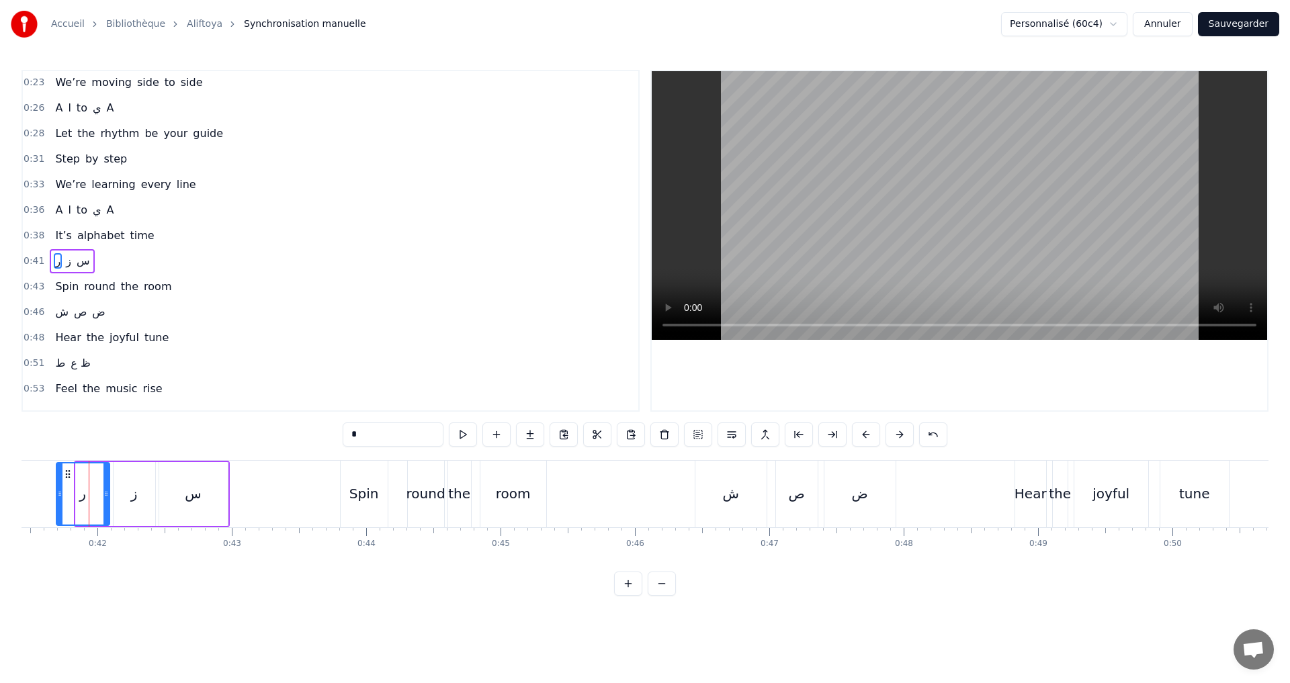
drag, startPoint x: 79, startPoint y: 496, endPoint x: 60, endPoint y: 495, distance: 19.5
click at [60, 495] on icon at bounding box center [59, 493] width 5 height 11
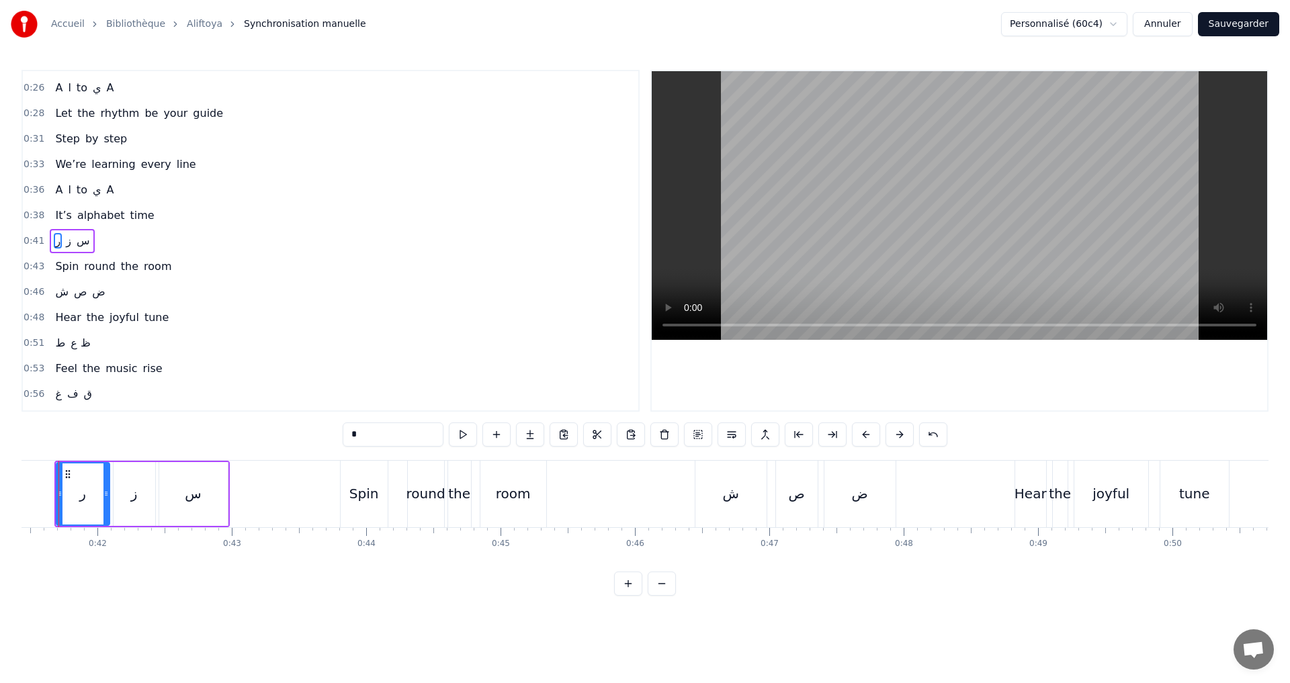
scroll to position [0, 5537]
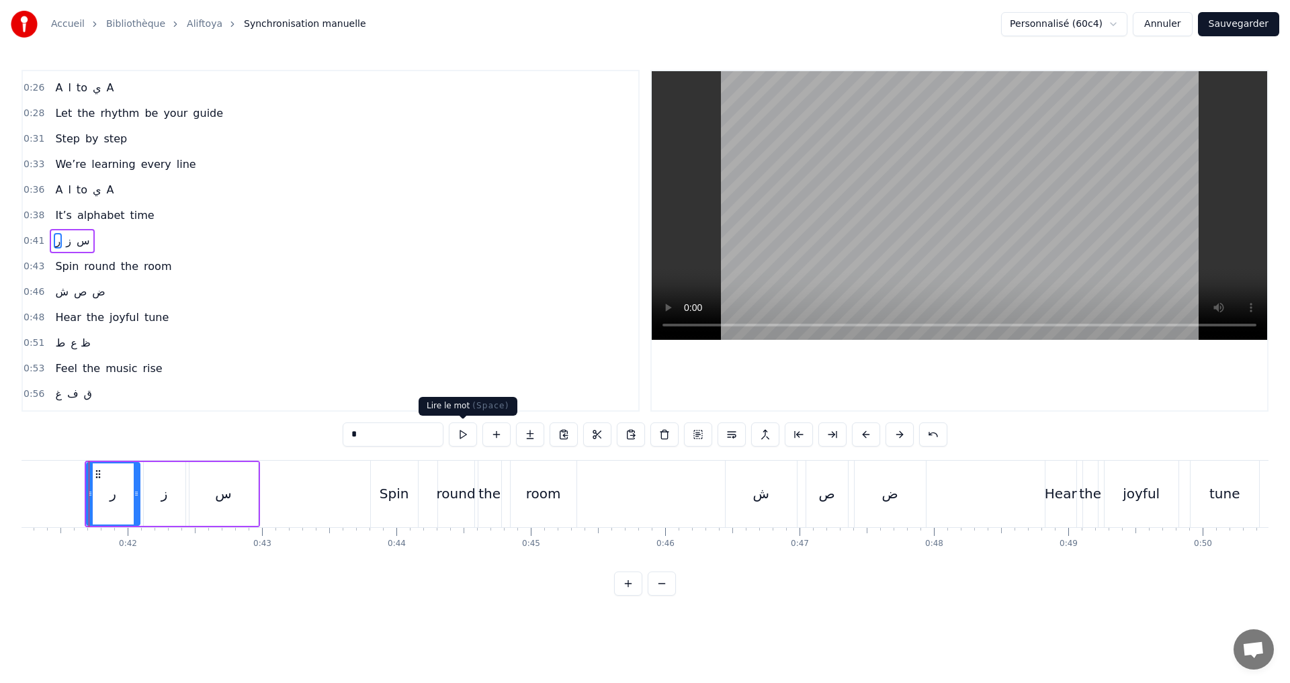
click at [468, 439] on button at bounding box center [463, 435] width 28 height 24
drag, startPoint x: 140, startPoint y: 494, endPoint x: 121, endPoint y: 491, distance: 19.1
click at [121, 491] on icon at bounding box center [122, 493] width 5 height 11
click at [458, 426] on button at bounding box center [463, 435] width 28 height 24
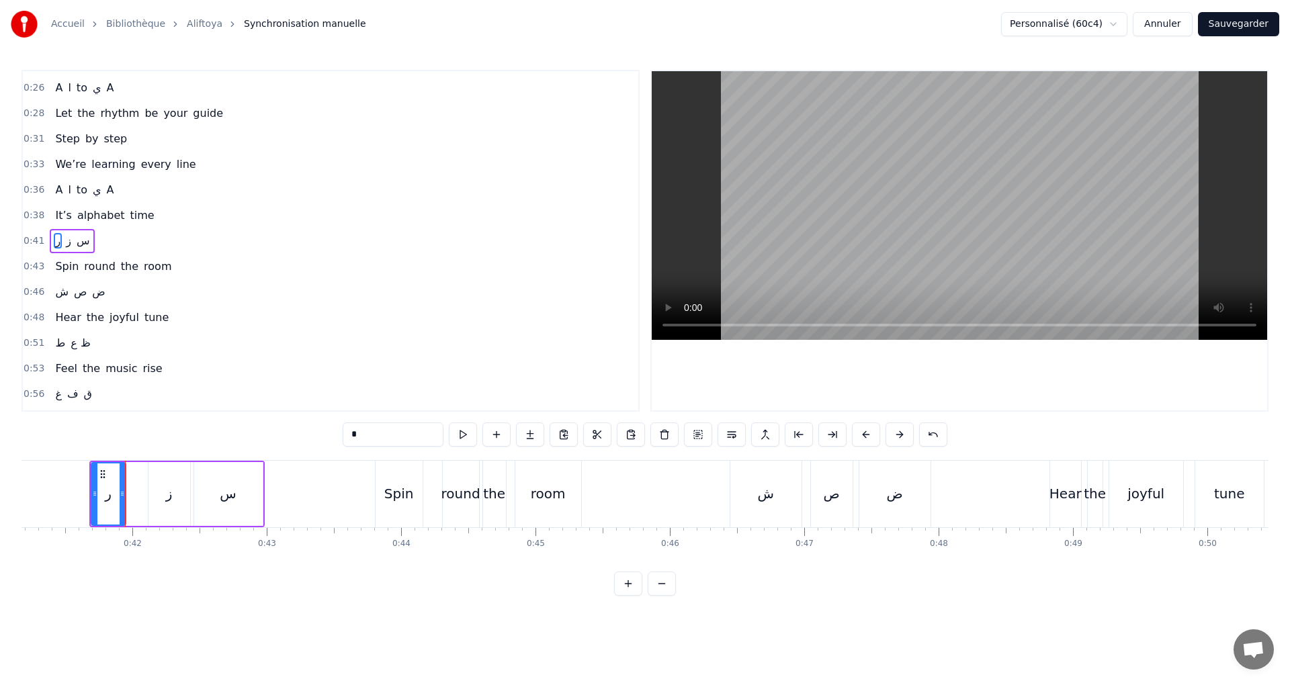
drag, startPoint x: 130, startPoint y: 246, endPoint x: 146, endPoint y: 243, distance: 17.0
click at [130, 245] on div "0:41 ر ز س" at bounding box center [330, 241] width 615 height 26
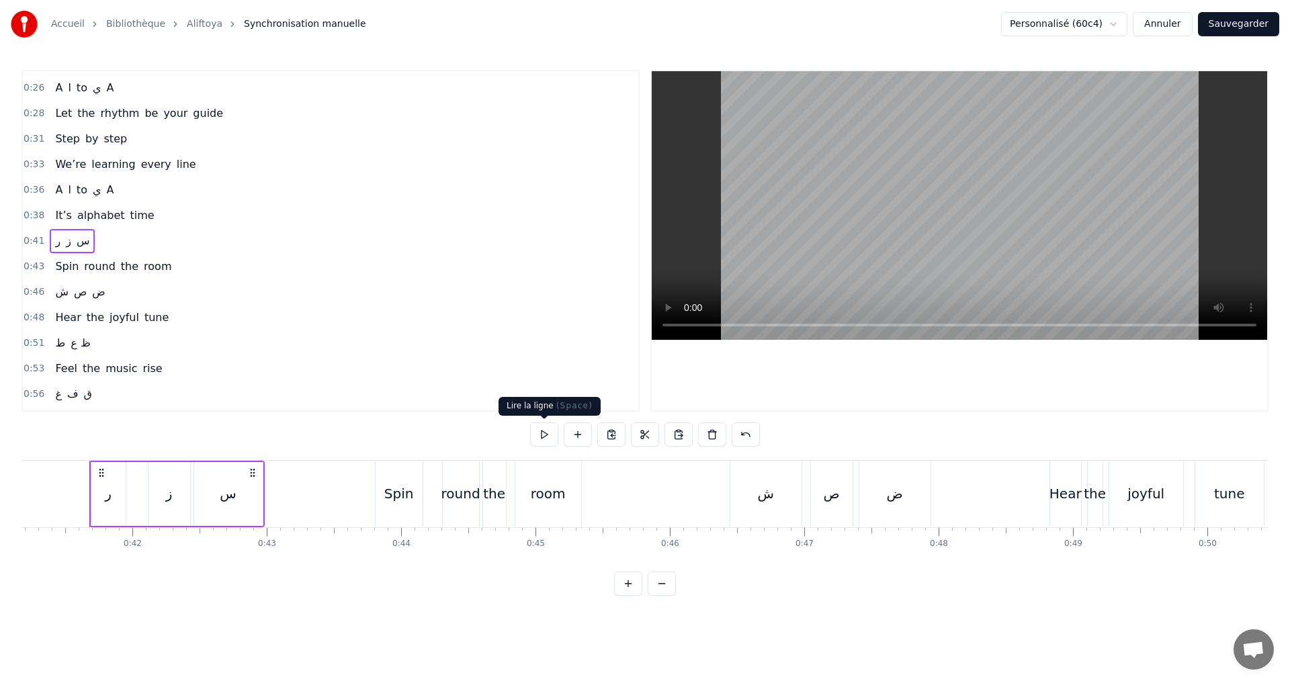
click at [533, 433] on button at bounding box center [544, 435] width 28 height 24
click at [213, 275] on div "0:43 Spin round the room" at bounding box center [330, 267] width 615 height 26
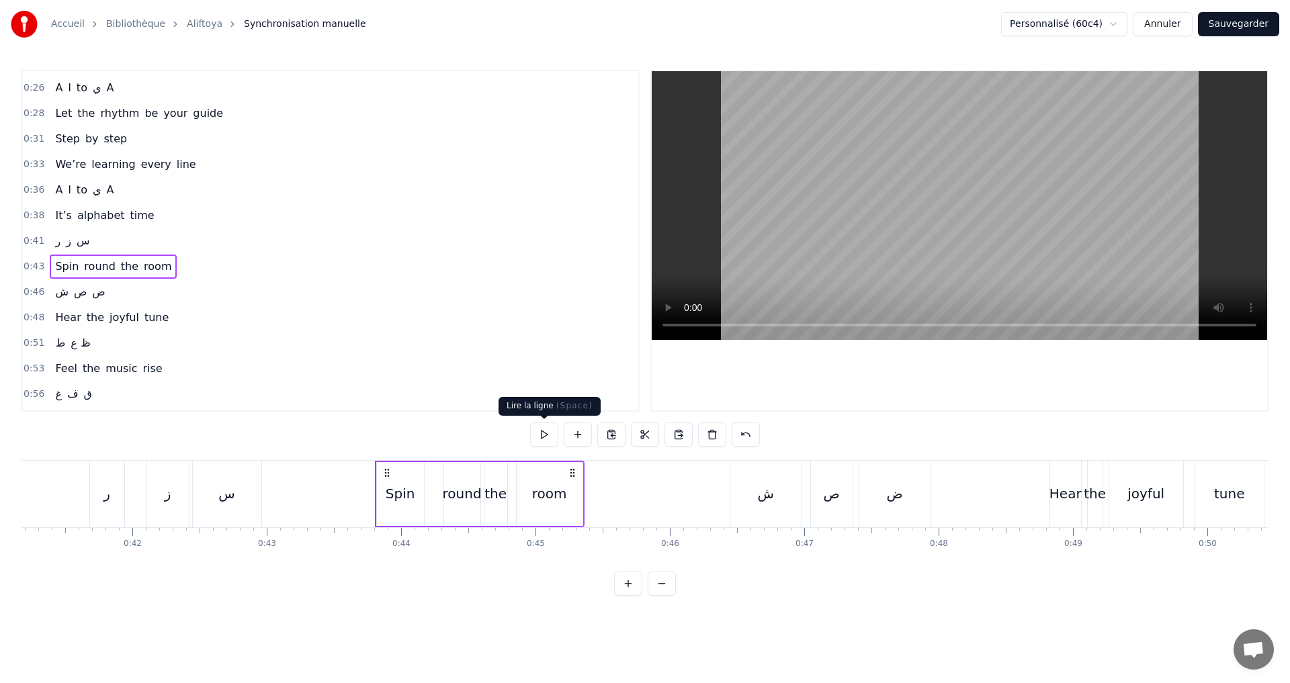
click at [542, 429] on button at bounding box center [544, 435] width 28 height 24
click at [543, 433] on button at bounding box center [544, 435] width 28 height 24
click at [377, 494] on div "Spin" at bounding box center [400, 494] width 47 height 64
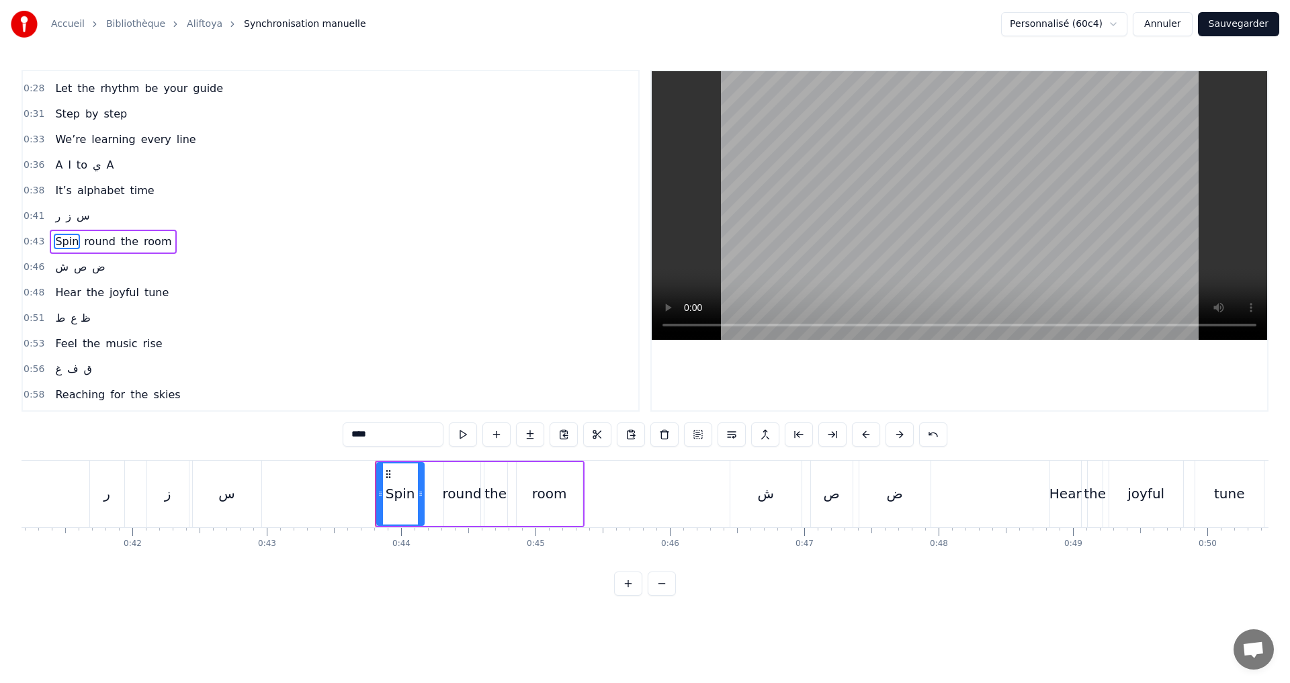
scroll to position [277, 0]
drag, startPoint x: 374, startPoint y: 492, endPoint x: 362, endPoint y: 489, distance: 12.4
click at [362, 489] on icon at bounding box center [361, 493] width 5 height 11
click at [461, 433] on button at bounding box center [463, 435] width 28 height 24
click at [210, 254] on div "0:46 ش ص ض" at bounding box center [330, 267] width 615 height 26
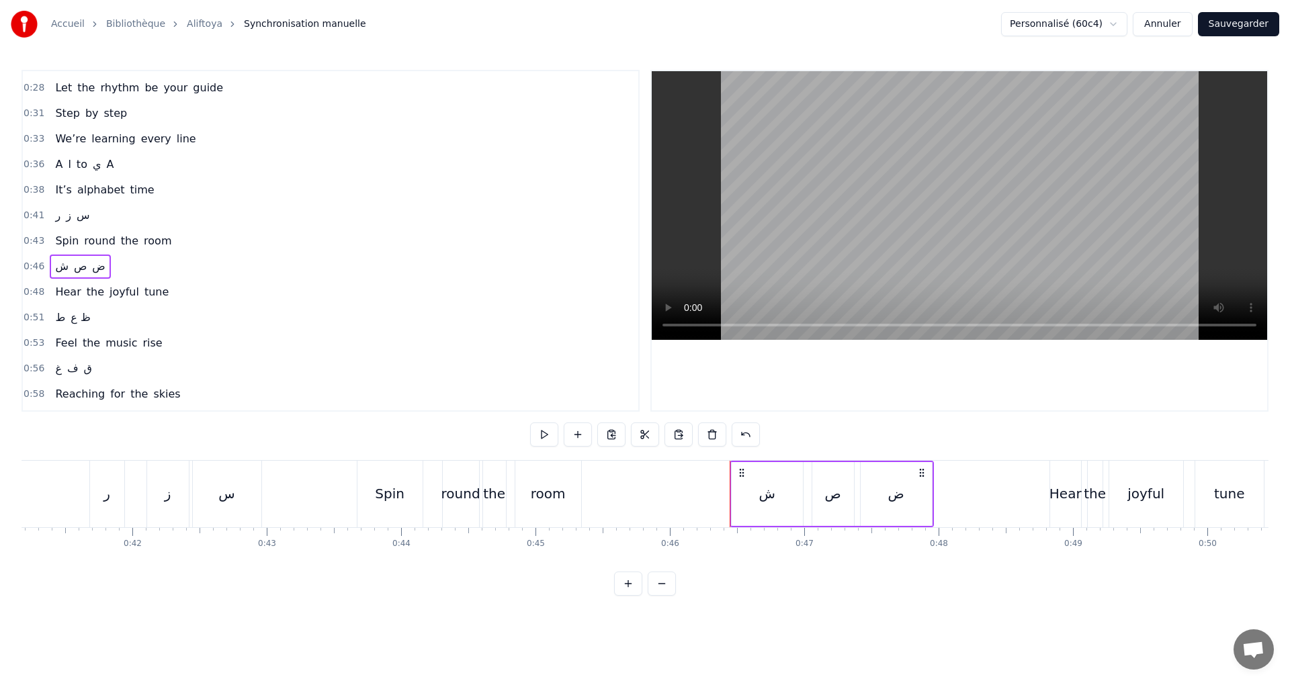
drag, startPoint x: 213, startPoint y: 245, endPoint x: 173, endPoint y: 245, distance: 40.3
click at [207, 243] on div "0:43 Spin round the room" at bounding box center [330, 241] width 615 height 26
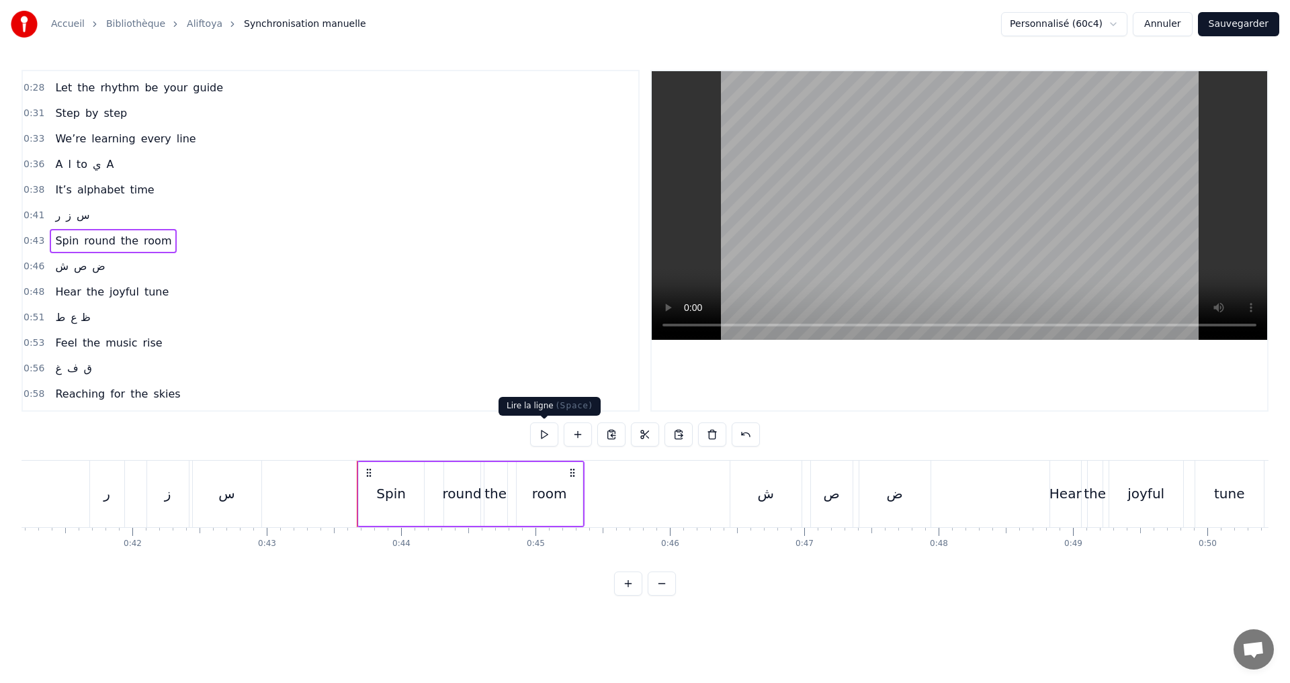
click at [551, 435] on button at bounding box center [544, 435] width 28 height 24
click at [446, 496] on div "round" at bounding box center [462, 494] width 39 height 20
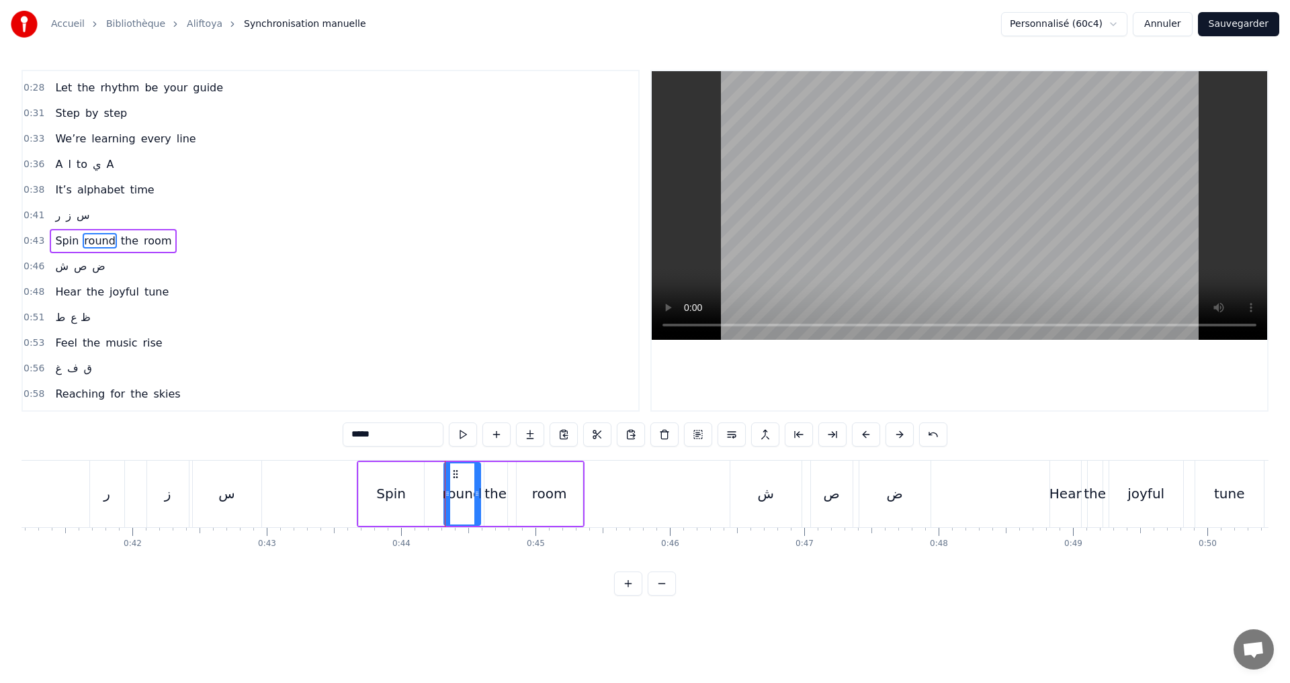
click at [353, 429] on input "*****" at bounding box center [393, 435] width 101 height 24
type input "******"
click at [455, 435] on button at bounding box center [463, 435] width 28 height 24
drag, startPoint x: 446, startPoint y: 496, endPoint x: 434, endPoint y: 494, distance: 12.4
click at [434, 494] on icon at bounding box center [435, 493] width 5 height 11
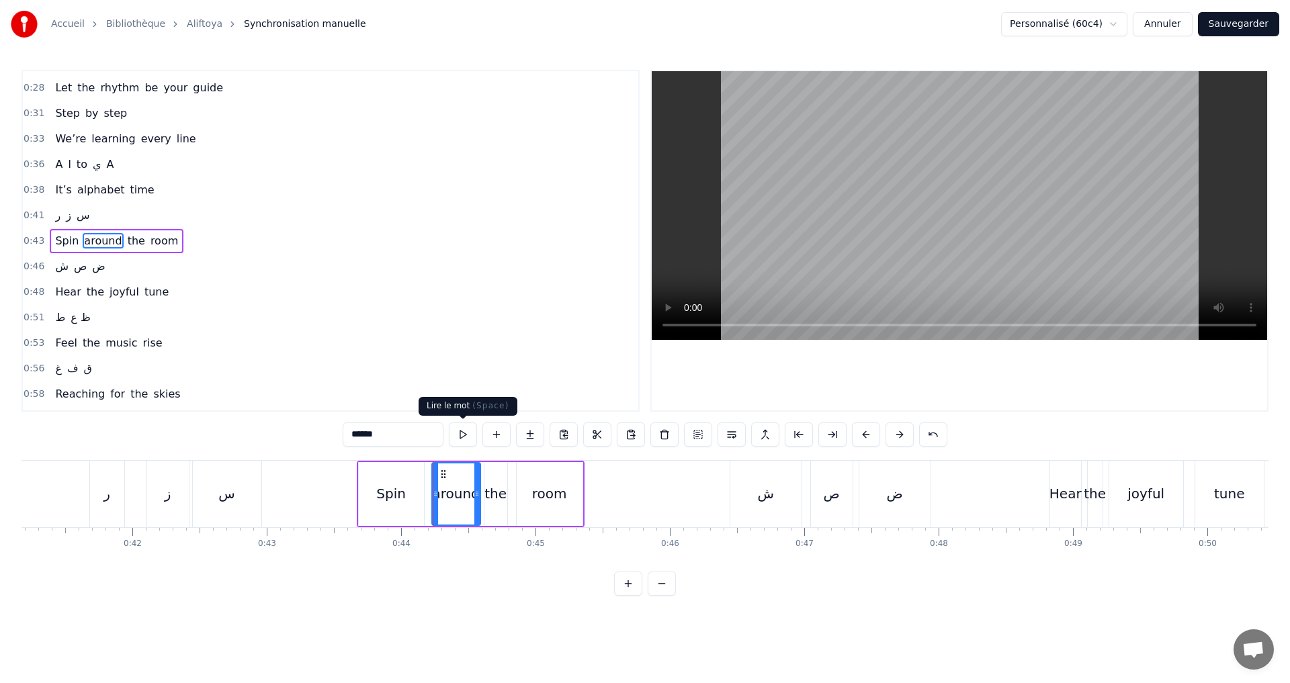
click at [463, 433] on button at bounding box center [463, 435] width 28 height 24
drag, startPoint x: 476, startPoint y: 502, endPoint x: 470, endPoint y: 501, distance: 6.8
click at [470, 501] on div at bounding box center [470, 494] width 5 height 61
click at [459, 432] on button at bounding box center [463, 435] width 28 height 24
click at [188, 238] on div "0:43 Spin around the room" at bounding box center [330, 241] width 615 height 26
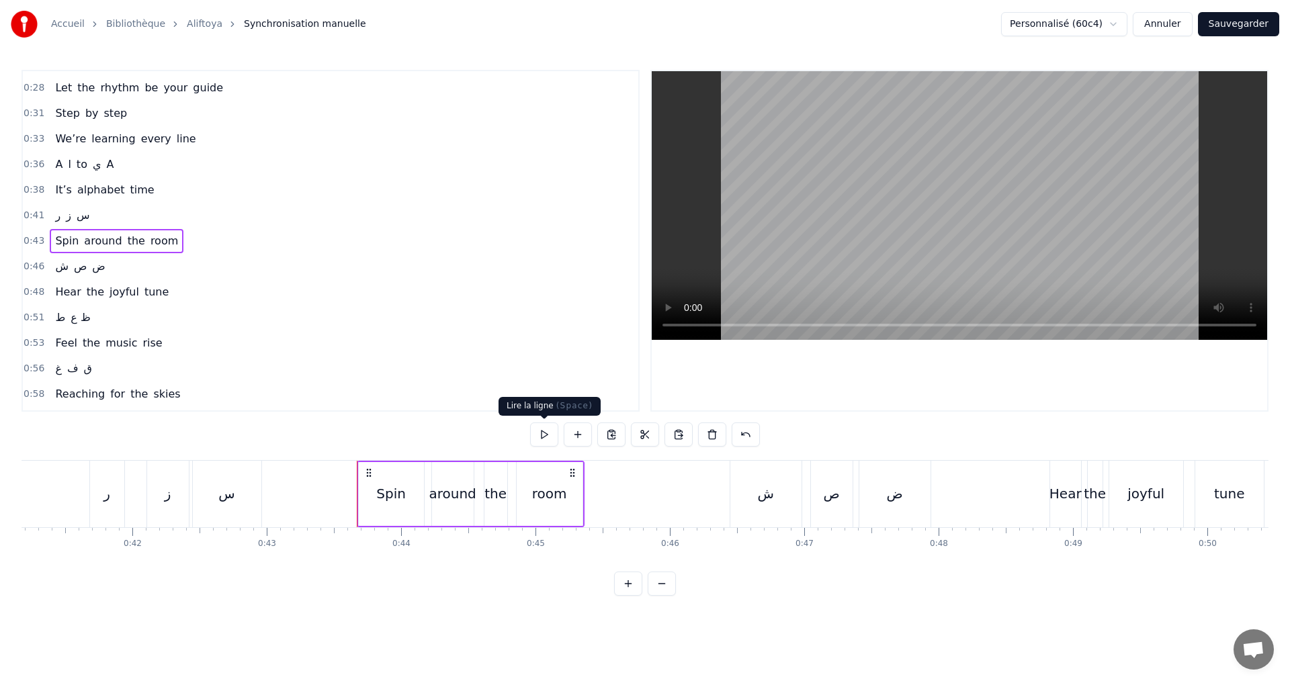
click at [548, 440] on button at bounding box center [544, 435] width 28 height 24
click at [159, 266] on div "0:46 ش ص ض" at bounding box center [330, 267] width 615 height 26
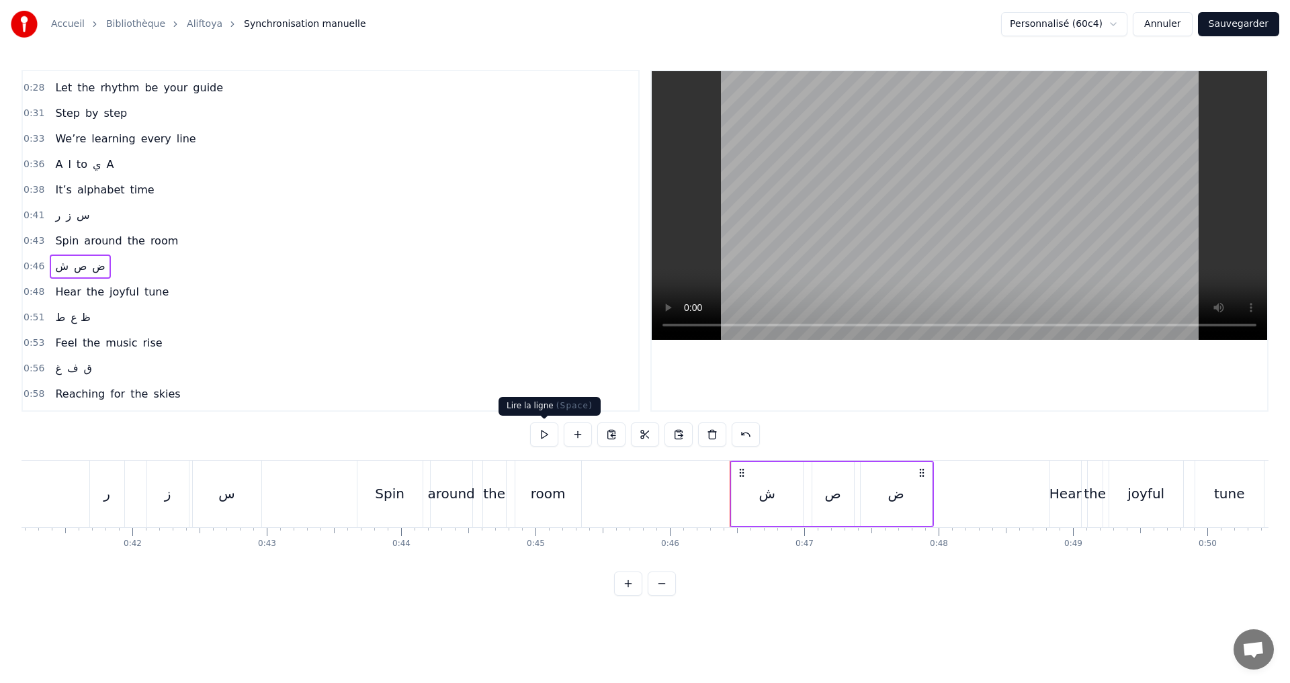
click at [541, 433] on button at bounding box center [544, 435] width 28 height 24
click at [200, 283] on div "0:48 Hear the joyful tune" at bounding box center [330, 292] width 615 height 26
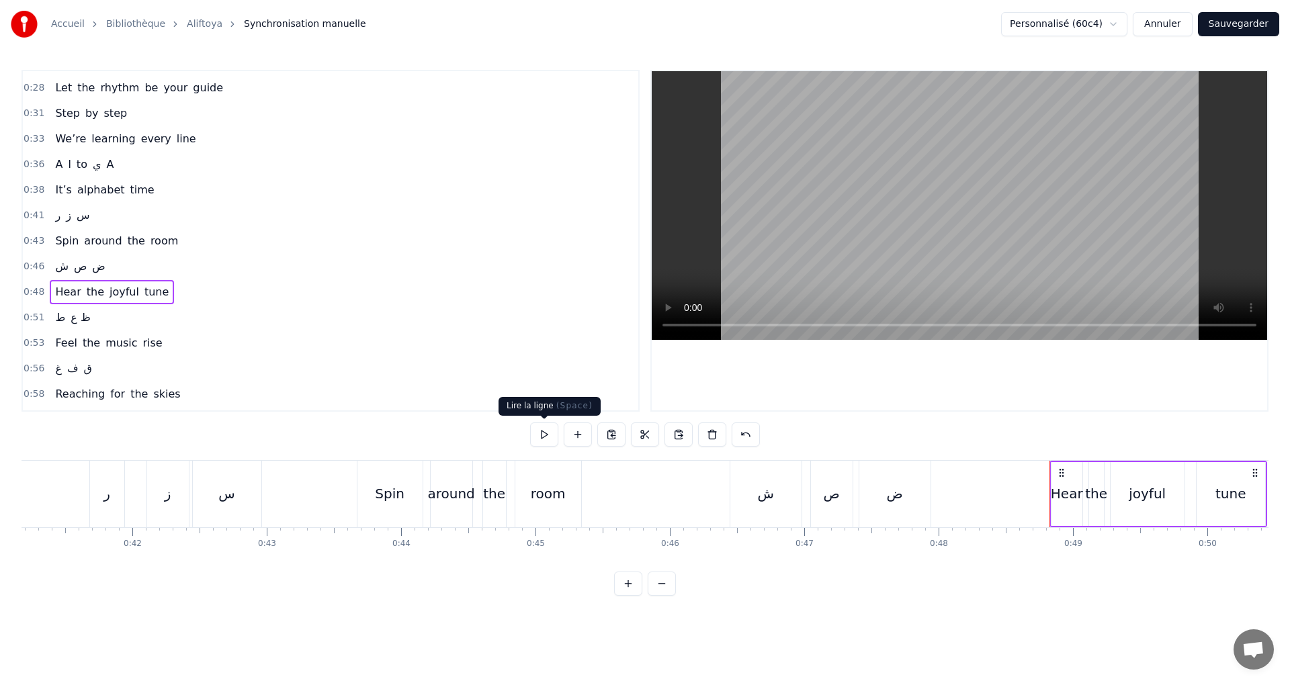
click at [545, 441] on button at bounding box center [544, 435] width 28 height 24
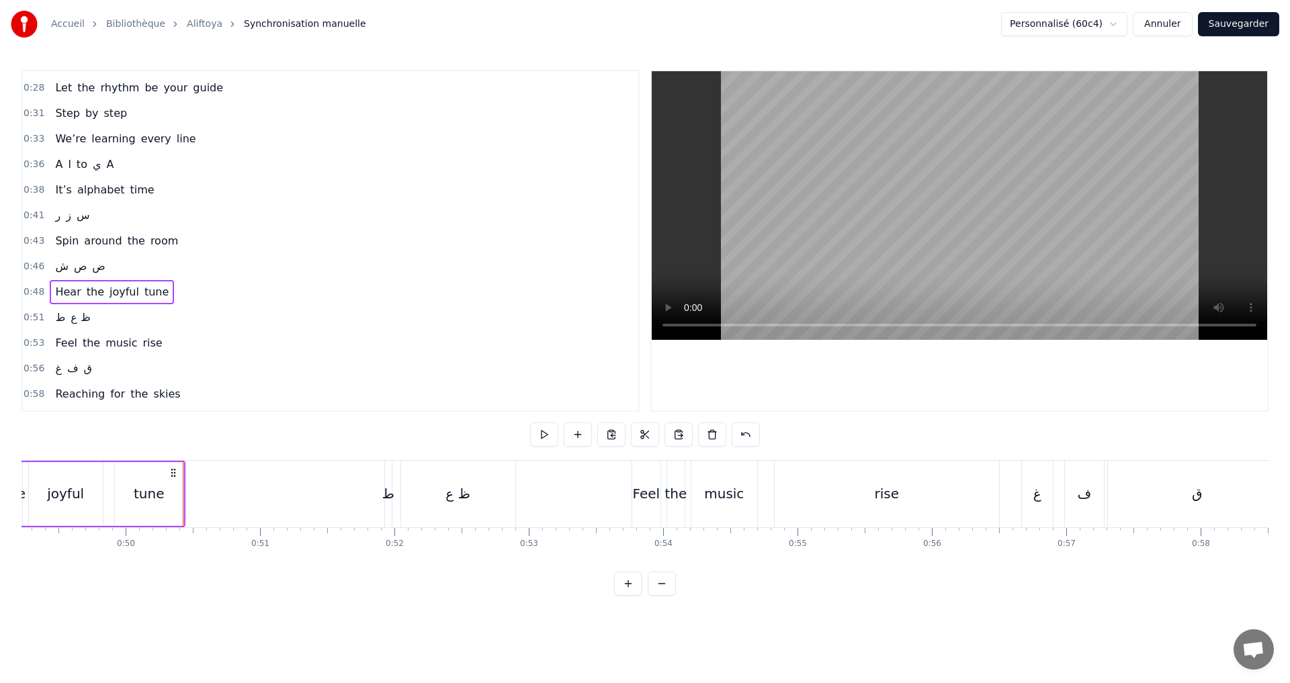
scroll to position [0, 6662]
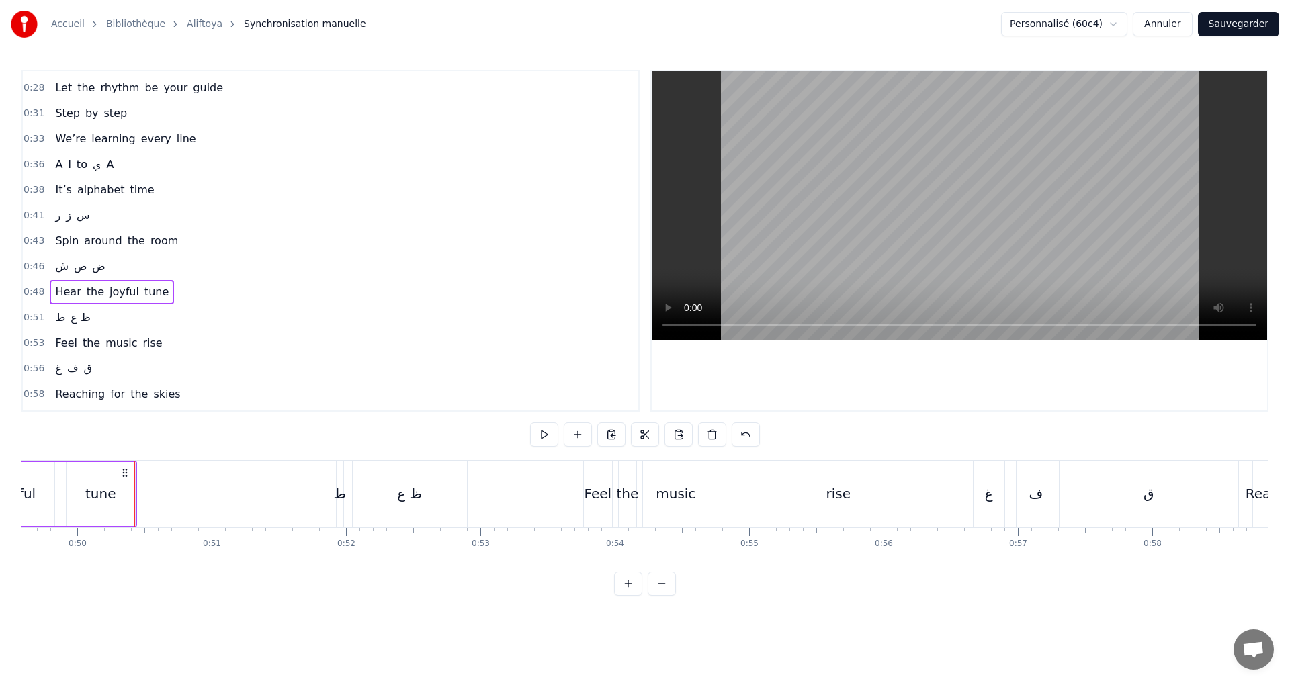
click at [143, 317] on div "0:51 ط ظ ع" at bounding box center [330, 318] width 615 height 26
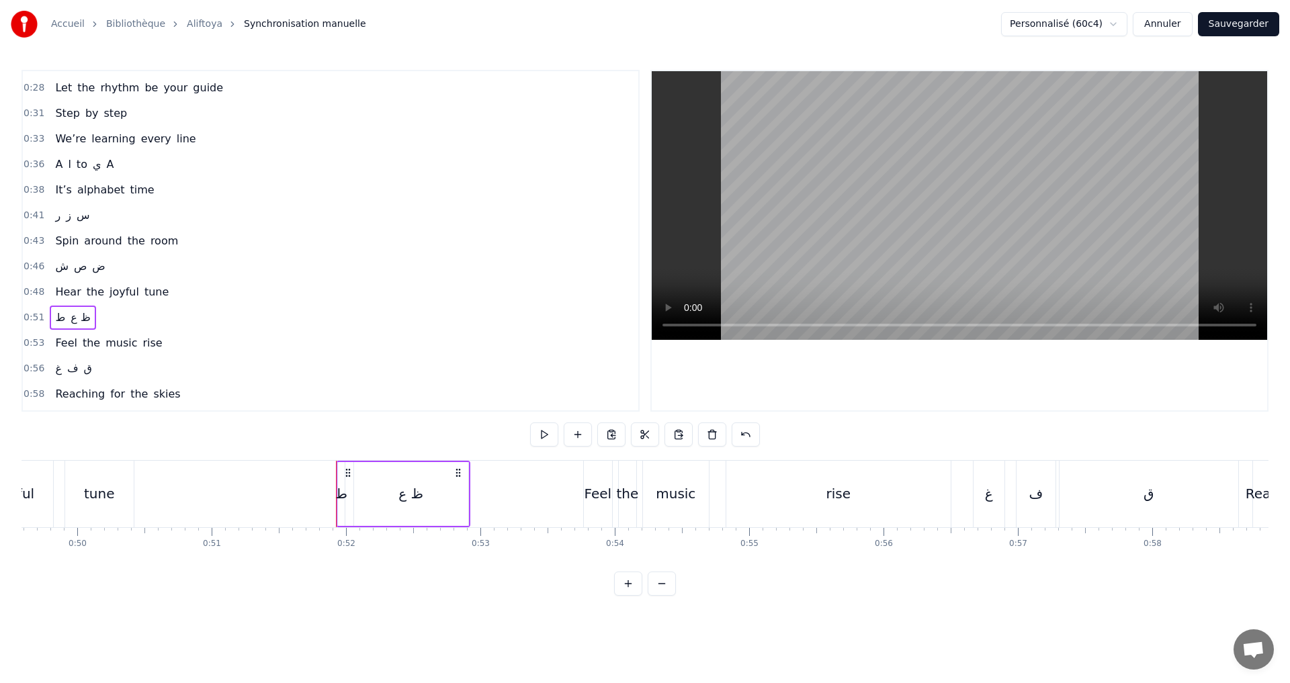
click at [336, 495] on div at bounding box center [336, 494] width 1 height 67
click at [338, 497] on div "ط" at bounding box center [339, 494] width 13 height 20
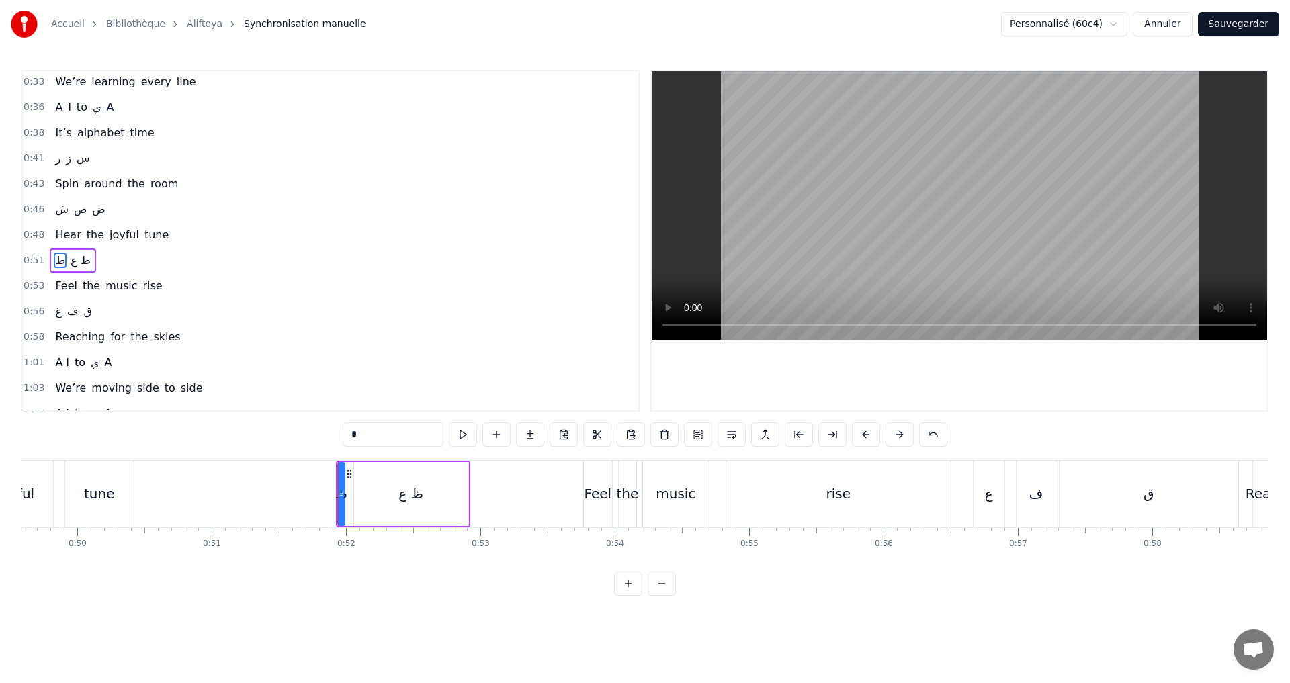
scroll to position [353, 0]
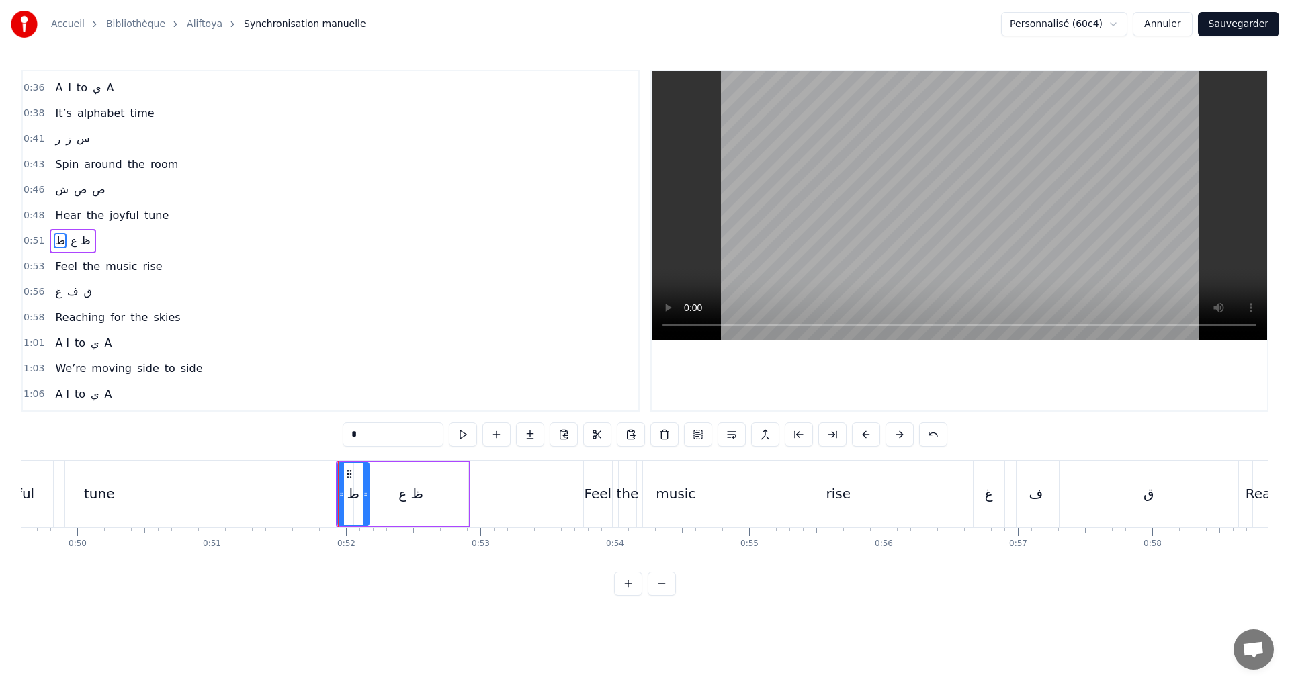
drag, startPoint x: 342, startPoint y: 500, endPoint x: 366, endPoint y: 497, distance: 24.3
click at [366, 497] on div at bounding box center [365, 494] width 5 height 61
drag, startPoint x: 340, startPoint y: 495, endPoint x: 269, endPoint y: 486, distance: 71.1
click at [269, 486] on div at bounding box center [267, 494] width 5 height 61
drag, startPoint x: 363, startPoint y: 499, endPoint x: 310, endPoint y: 483, distance: 55.5
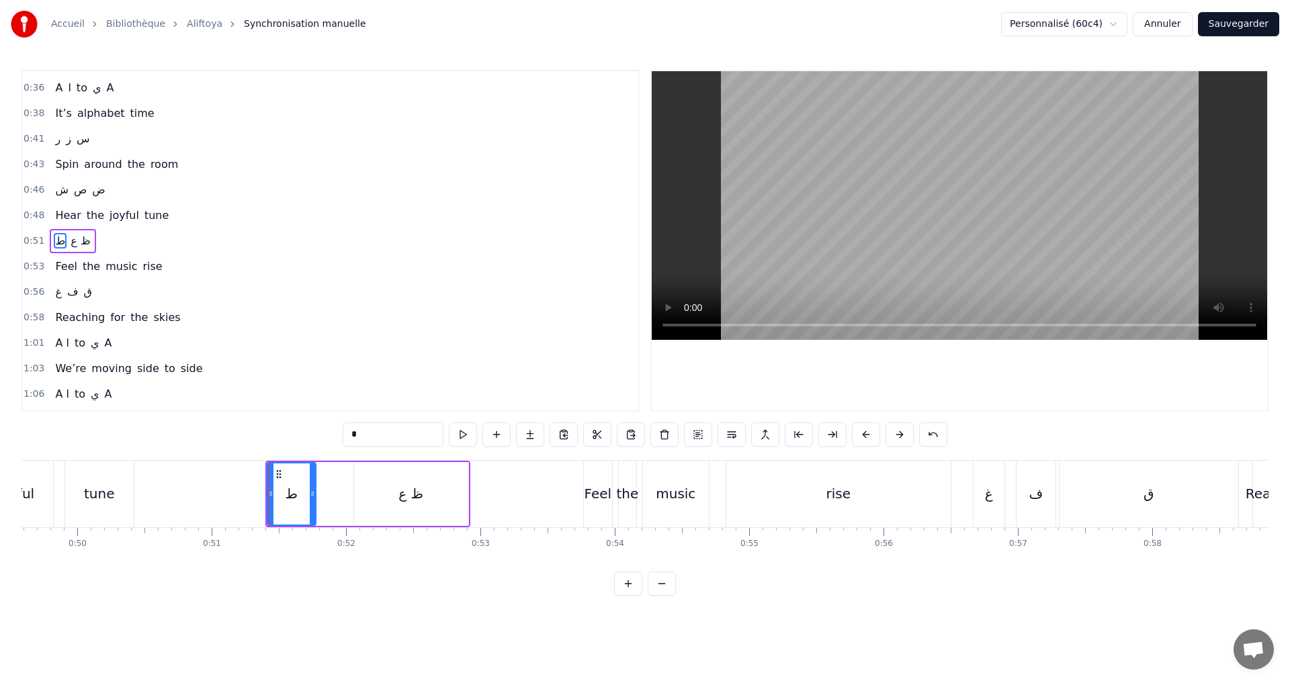
click at [310, 483] on div at bounding box center [312, 494] width 5 height 61
click at [422, 501] on div "ظ ع" at bounding box center [411, 494] width 114 height 64
type input "***"
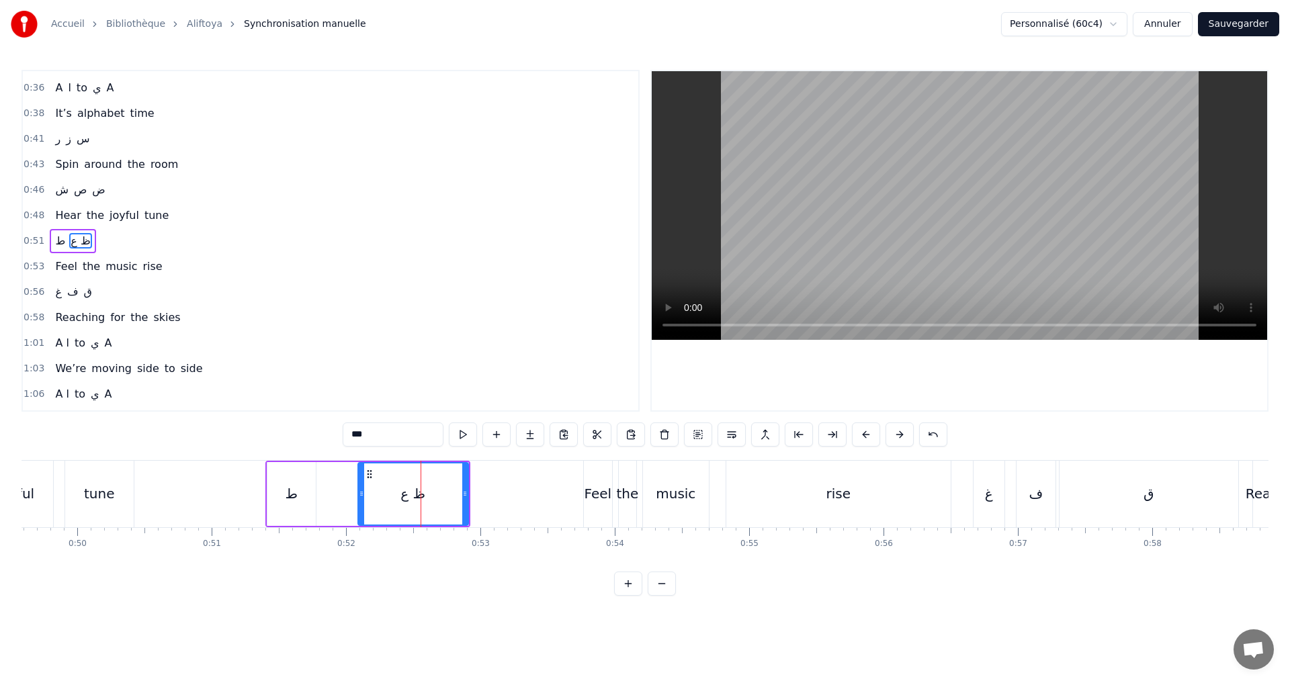
drag, startPoint x: 355, startPoint y: 498, endPoint x: 359, endPoint y: 486, distance: 13.4
click at [359, 486] on div at bounding box center [361, 494] width 5 height 61
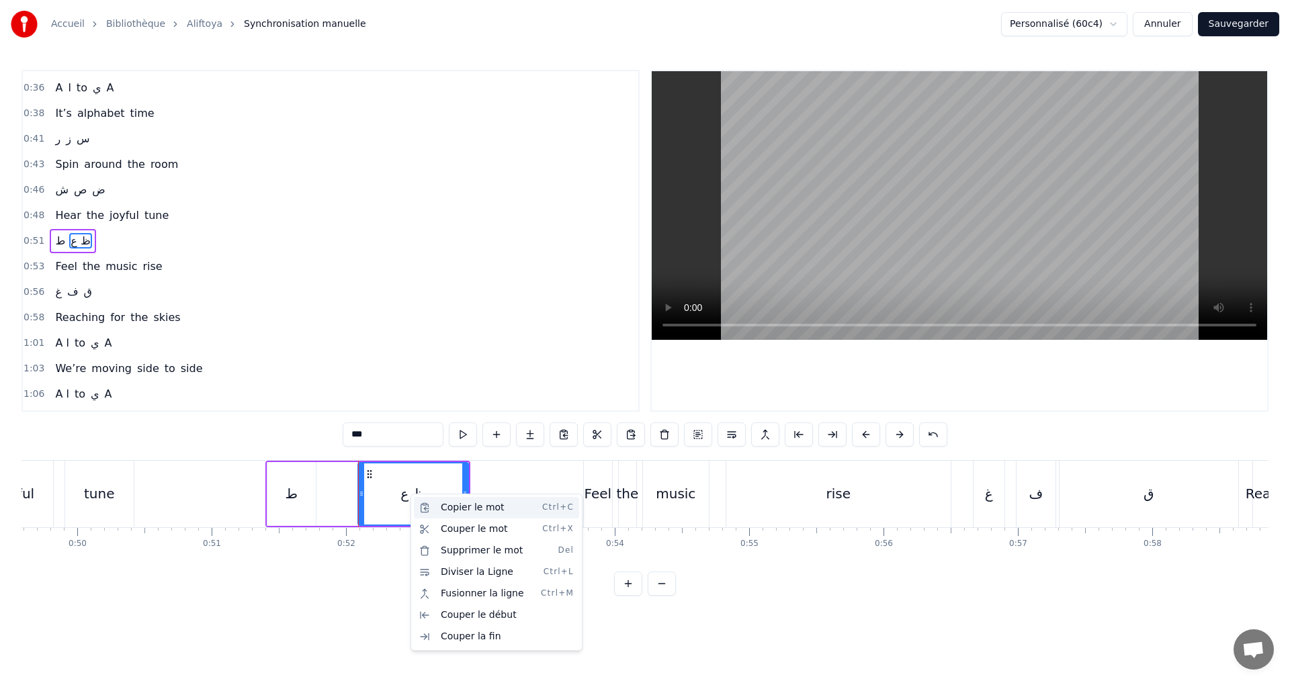
click at [468, 505] on div "Copier le mot Ctrl+C" at bounding box center [496, 507] width 165 height 21
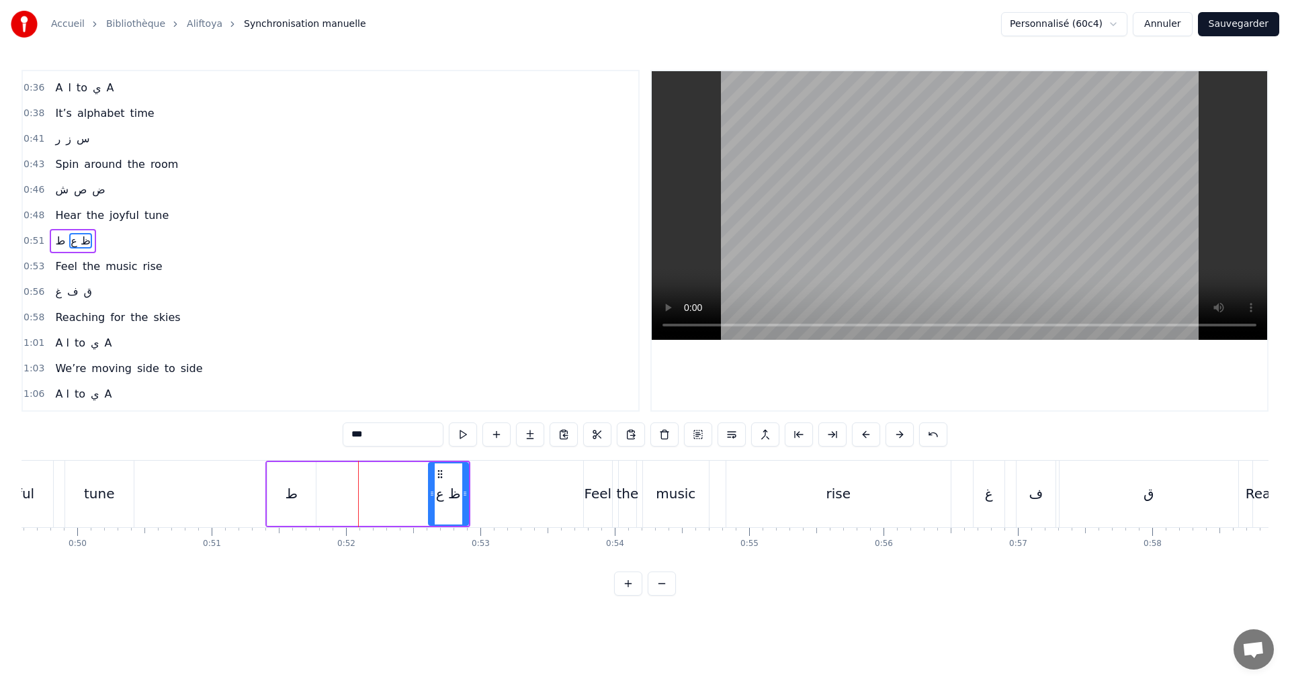
drag, startPoint x: 360, startPoint y: 500, endPoint x: 384, endPoint y: 494, distance: 24.5
click at [430, 502] on div at bounding box center [431, 494] width 5 height 61
click at [352, 467] on div "ط ظ ع" at bounding box center [367, 494] width 205 height 67
drag, startPoint x: 345, startPoint y: 472, endPoint x: 255, endPoint y: 505, distance: 95.2
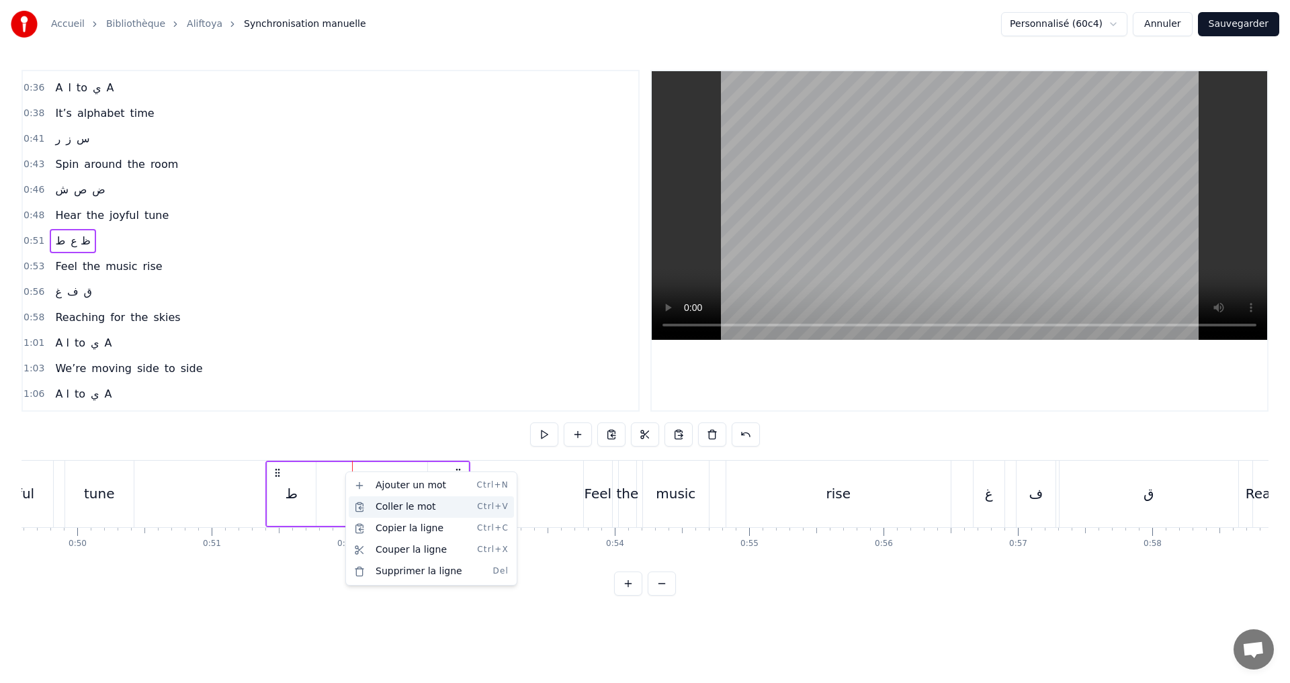
click at [405, 503] on div "Coller le mot Ctrl+V" at bounding box center [431, 506] width 165 height 21
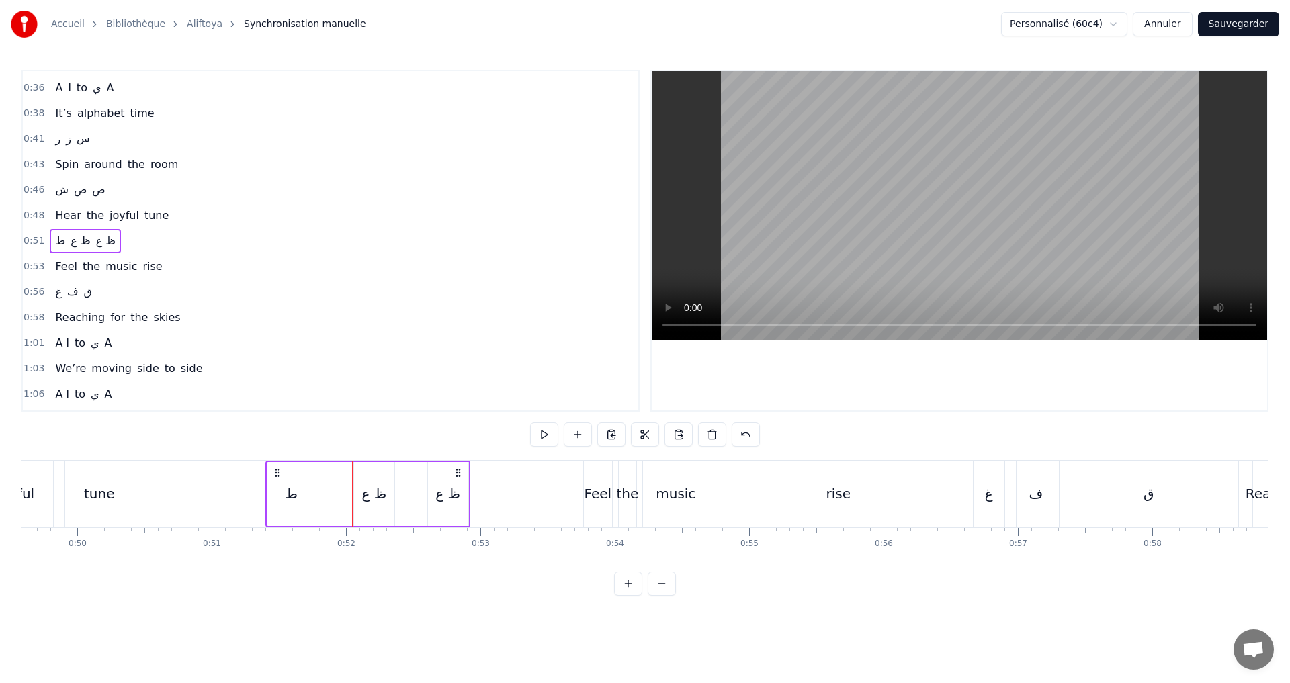
click at [374, 495] on div "ظ ع" at bounding box center [374, 494] width 25 height 20
click at [354, 441] on input "***" at bounding box center [393, 435] width 101 height 24
drag, startPoint x: 356, startPoint y: 438, endPoint x: 343, endPoint y: 437, distance: 13.5
click at [343, 437] on input "***" at bounding box center [393, 435] width 101 height 24
drag, startPoint x: 389, startPoint y: 507, endPoint x: 382, endPoint y: 505, distance: 7.5
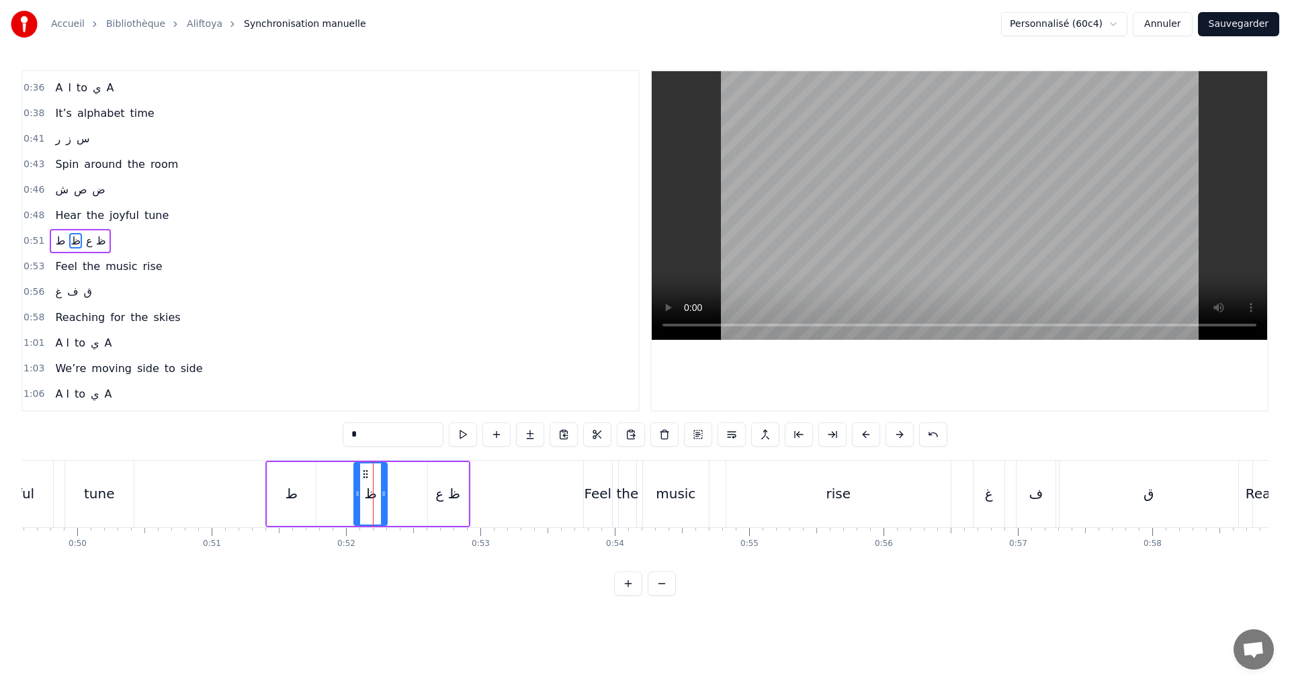
click at [382, 505] on div at bounding box center [383, 494] width 5 height 61
click at [433, 496] on div "ظ ع" at bounding box center [448, 494] width 40 height 64
drag, startPoint x: 357, startPoint y: 441, endPoint x: 371, endPoint y: 440, distance: 13.5
click at [371, 440] on input "***" at bounding box center [393, 435] width 101 height 24
drag, startPoint x: 431, startPoint y: 500, endPoint x: 410, endPoint y: 494, distance: 21.2
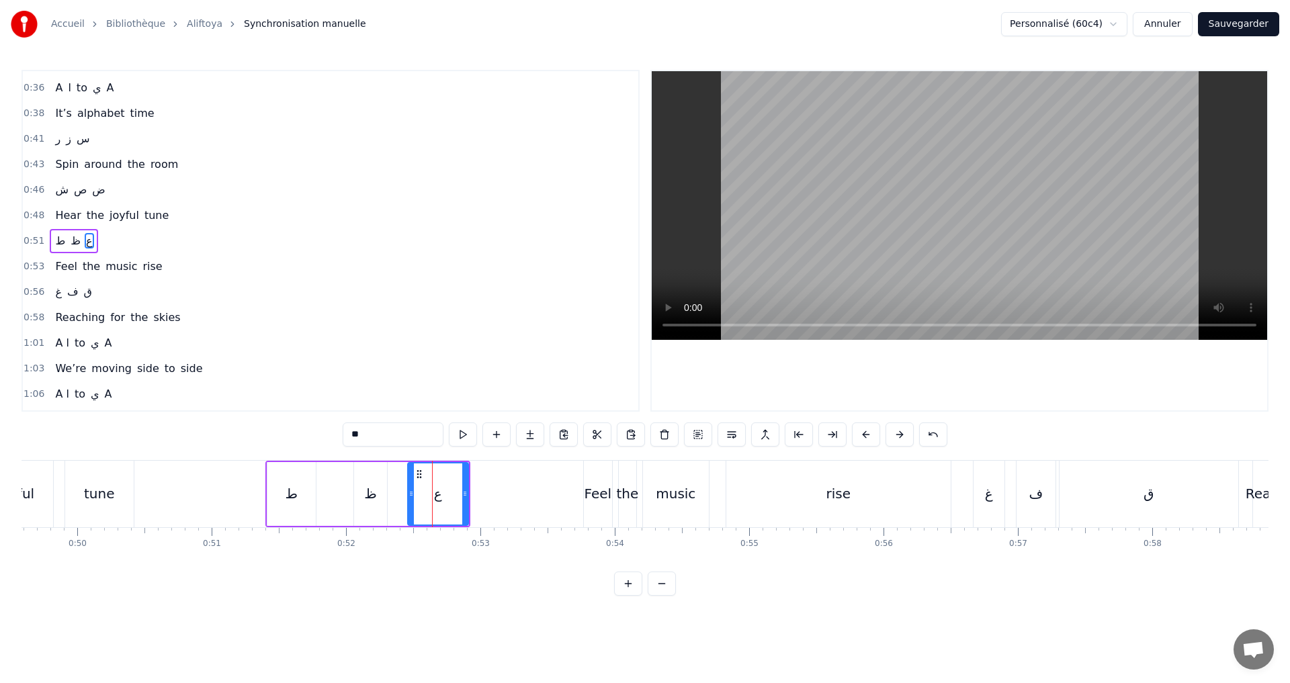
click at [410, 494] on div at bounding box center [410, 494] width 5 height 61
type input "*"
click at [154, 242] on div "0:51 ط ظ ع" at bounding box center [330, 241] width 615 height 26
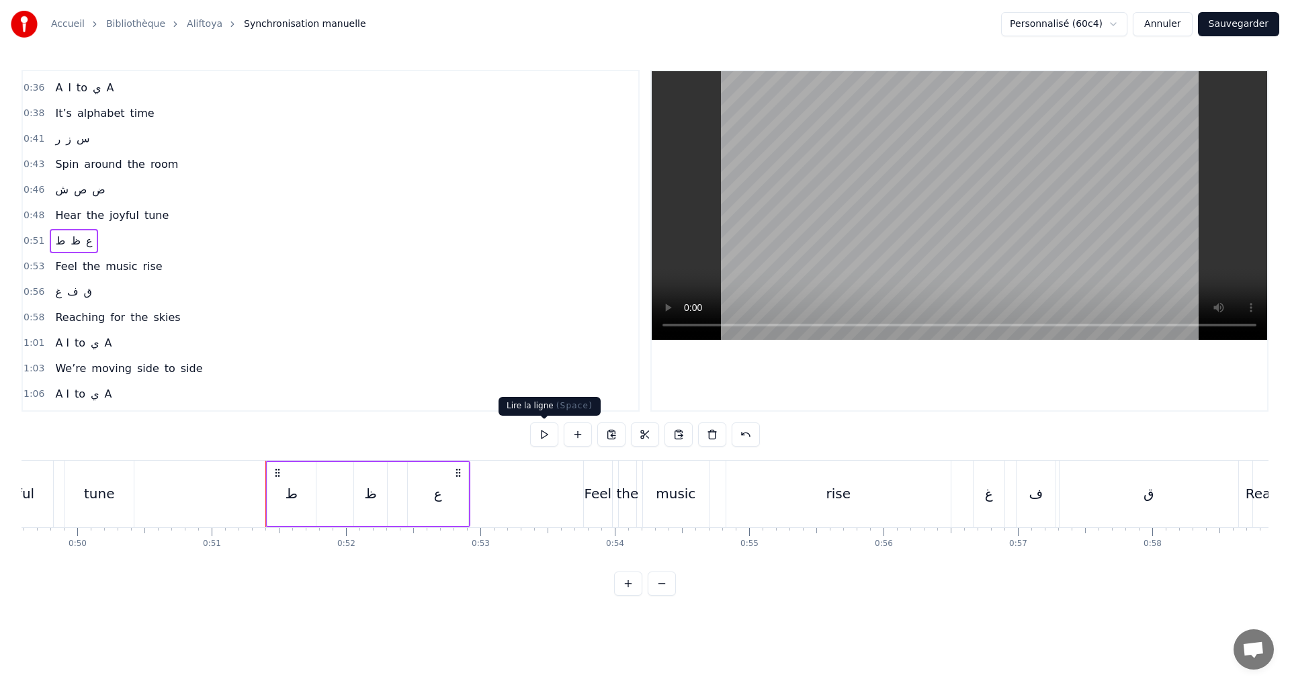
click at [544, 427] on button at bounding box center [544, 435] width 28 height 24
click at [300, 490] on div "ط" at bounding box center [291, 494] width 48 height 64
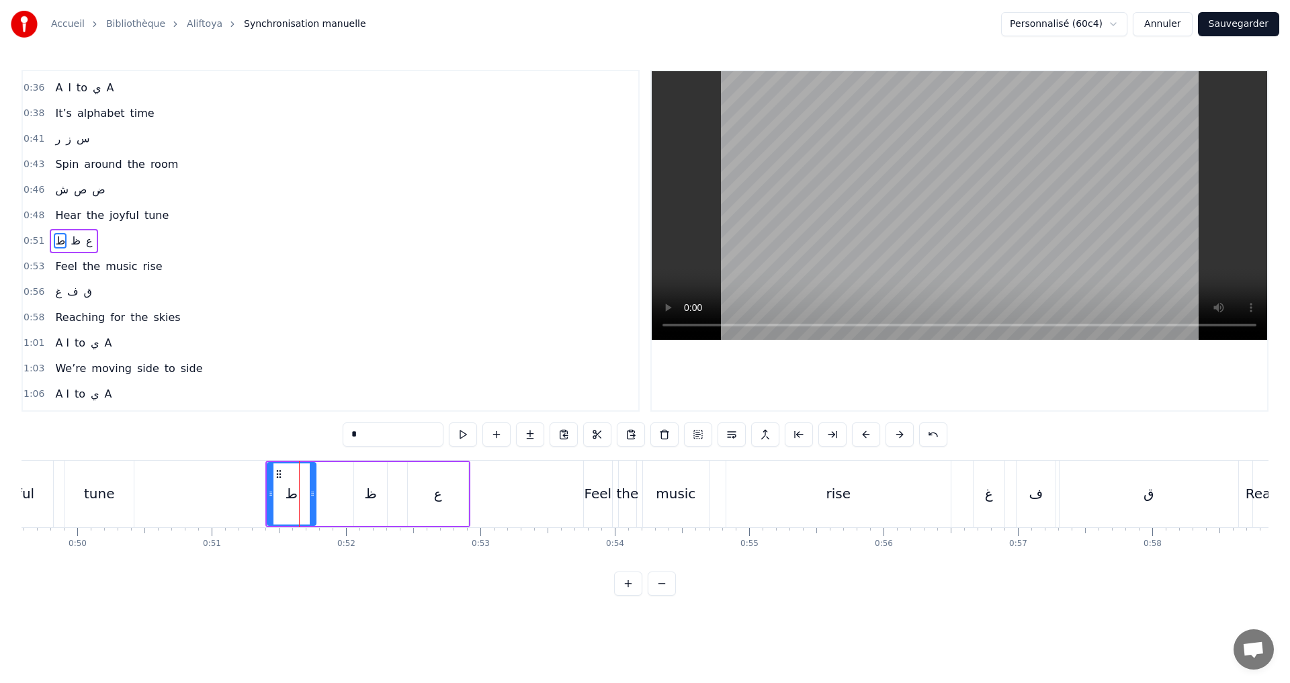
click at [394, 437] on input "*" at bounding box center [393, 435] width 101 height 24
click at [386, 498] on div "ظ" at bounding box center [370, 494] width 34 height 64
click at [376, 442] on input "*" at bounding box center [393, 435] width 101 height 24
click at [353, 431] on input "*" at bounding box center [393, 435] width 101 height 24
click at [285, 487] on div "ط" at bounding box center [291, 494] width 48 height 64
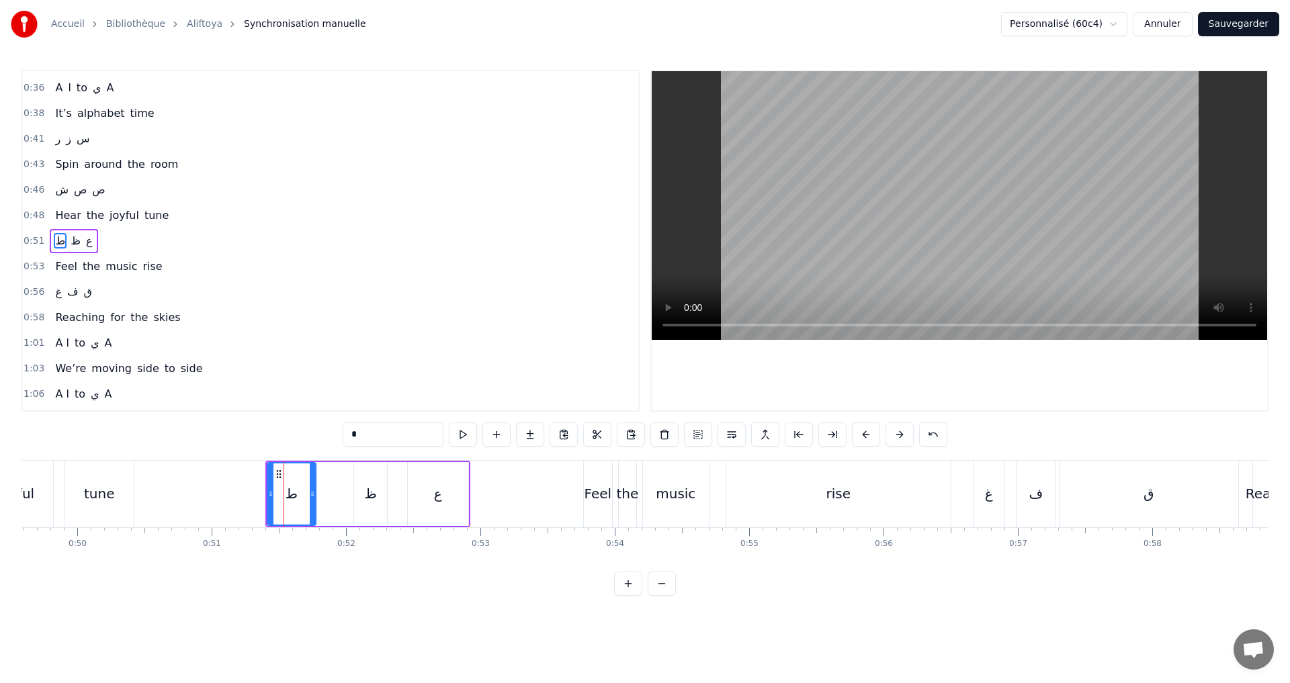
click at [375, 435] on input "*" at bounding box center [393, 435] width 101 height 24
click at [350, 433] on input "*" at bounding box center [393, 435] width 101 height 24
click at [375, 486] on div "ظ" at bounding box center [370, 494] width 13 height 20
click at [353, 434] on input "*" at bounding box center [393, 435] width 101 height 24
click at [440, 502] on div "ع" at bounding box center [438, 494] width 8 height 20
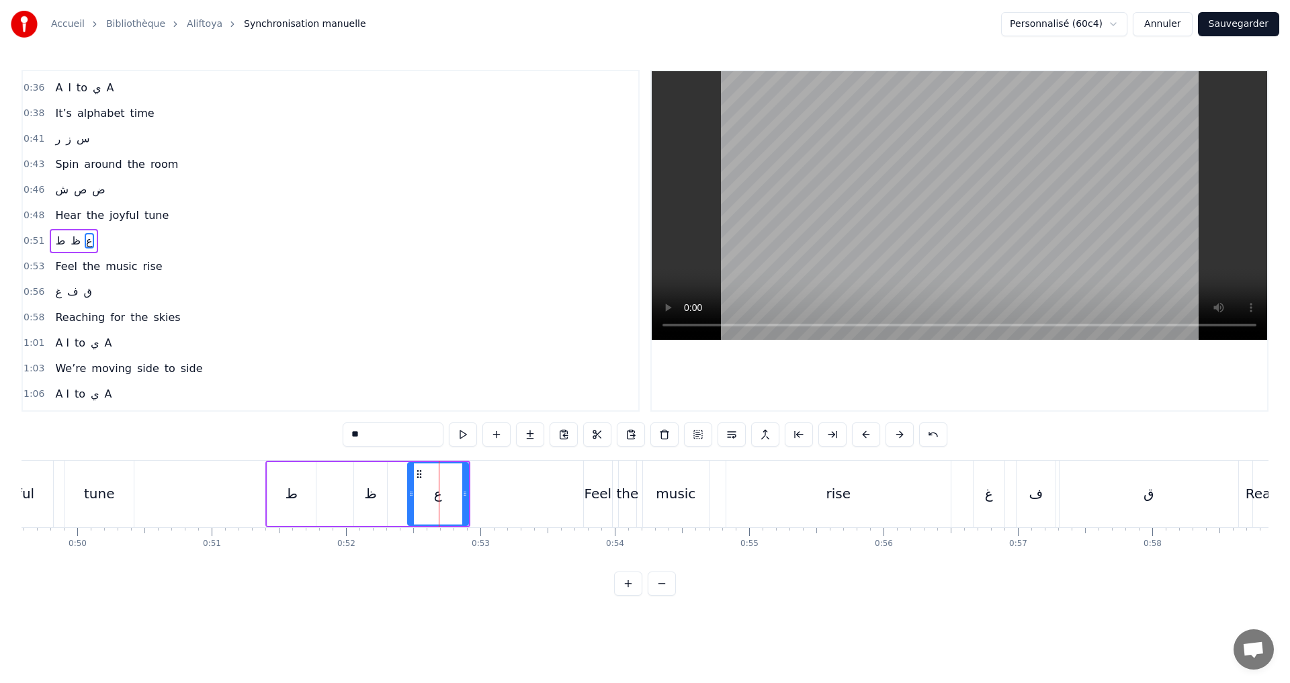
click at [371, 438] on input "*" at bounding box center [393, 435] width 101 height 24
click at [355, 438] on input "*" at bounding box center [393, 435] width 101 height 24
type input "*"
drag, startPoint x: 129, startPoint y: 249, endPoint x: 136, endPoint y: 253, distance: 7.8
click at [129, 250] on div "0:51 ط ظ ع" at bounding box center [330, 241] width 615 height 26
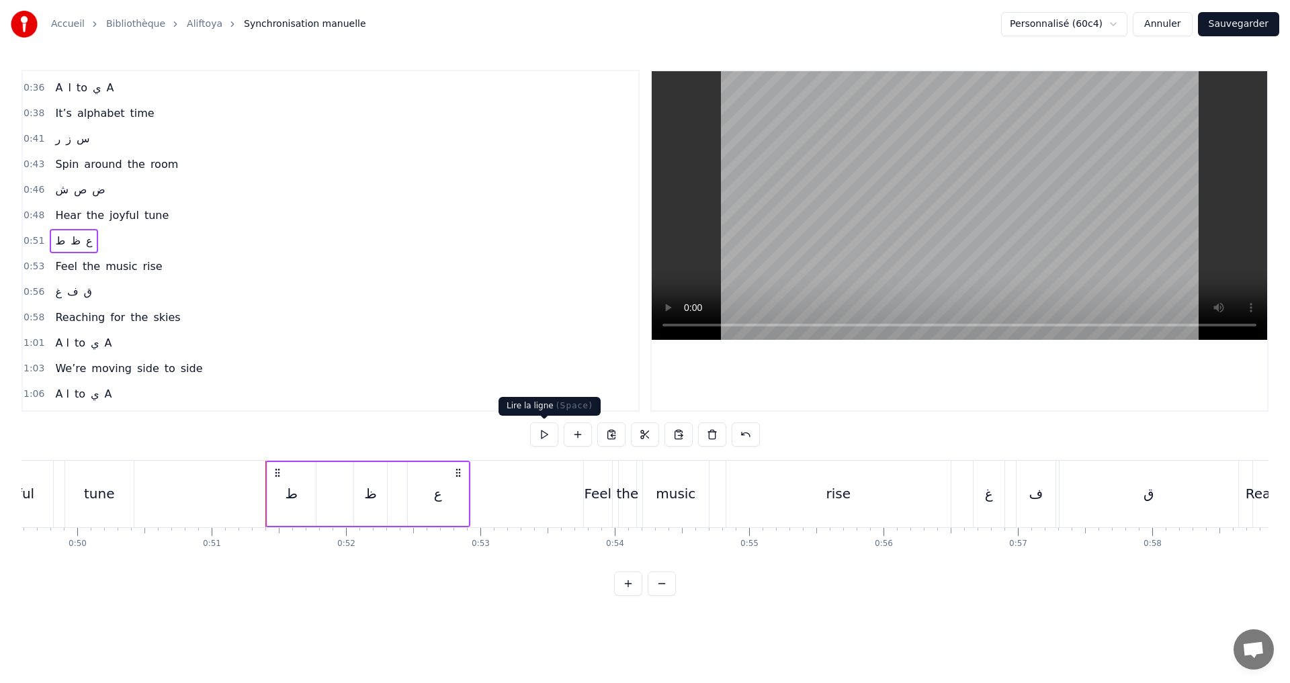
click at [541, 440] on button at bounding box center [544, 435] width 28 height 24
click at [540, 436] on button at bounding box center [544, 435] width 28 height 24
click at [155, 259] on div "0:53 Feel the music rise" at bounding box center [330, 267] width 615 height 26
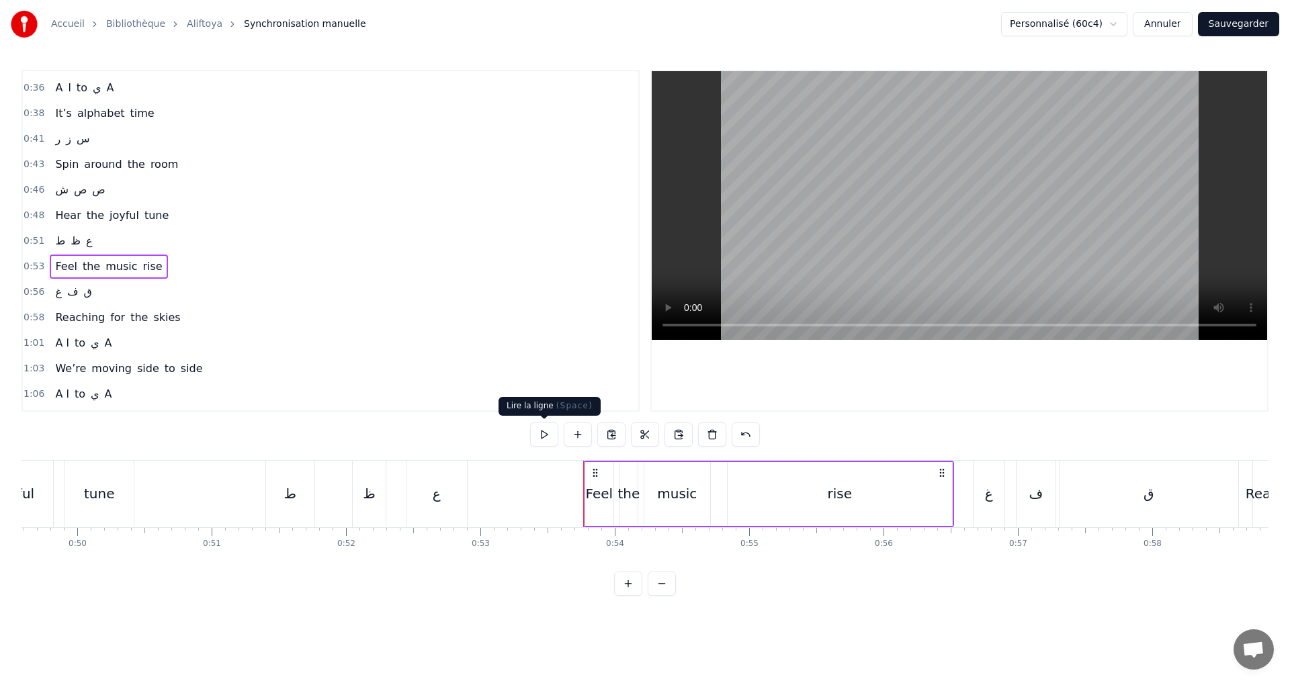
click at [550, 434] on button at bounding box center [544, 435] width 28 height 24
click at [144, 296] on div "0:56 غ ف ق" at bounding box center [330, 292] width 615 height 26
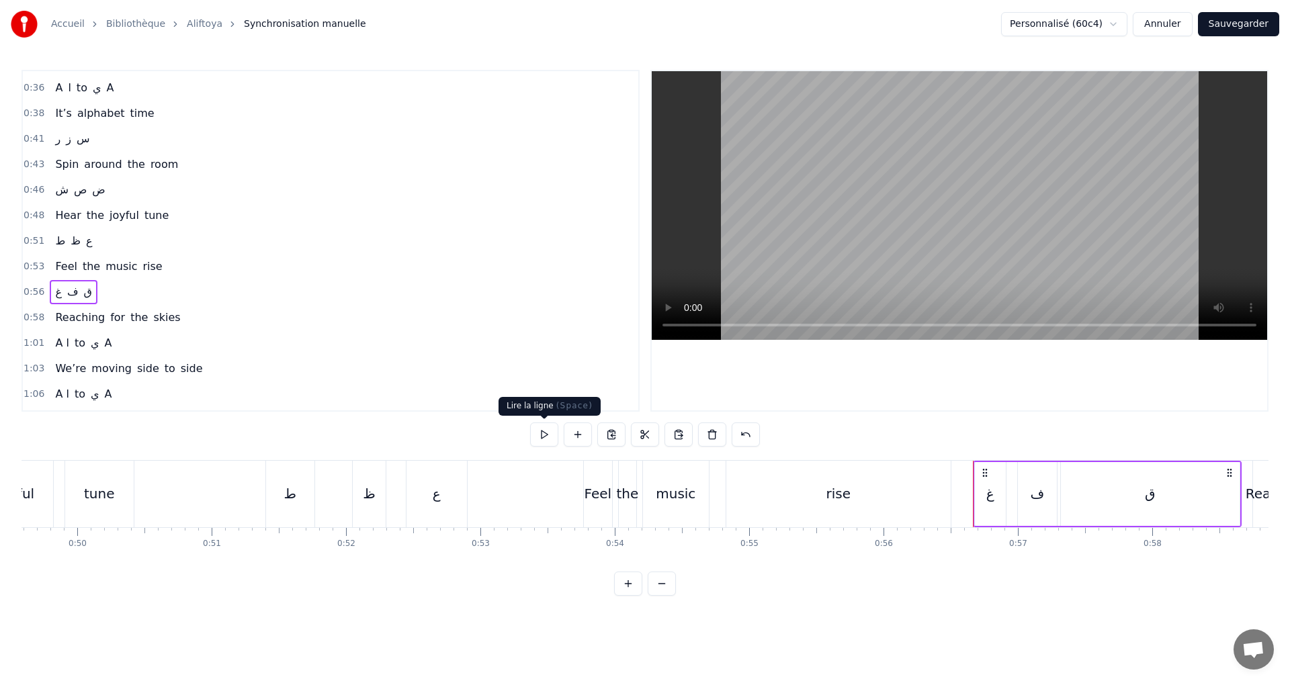
click at [546, 433] on button at bounding box center [544, 435] width 28 height 24
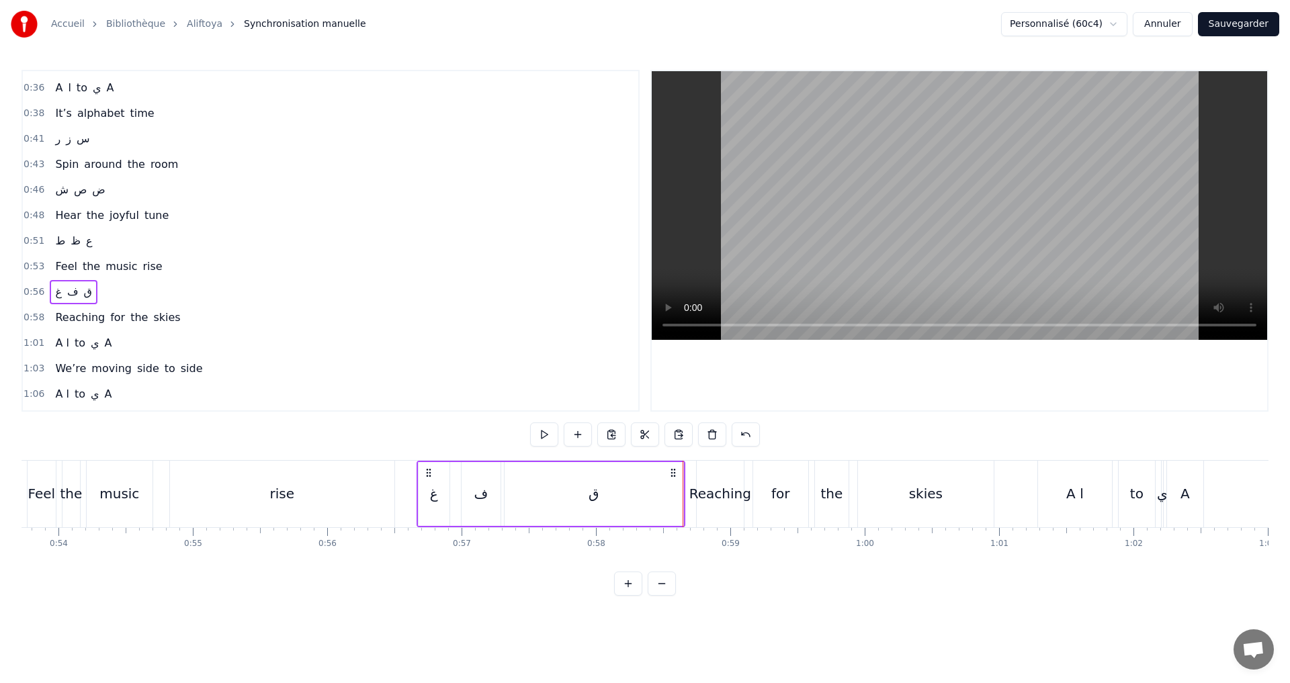
scroll to position [0, 7116]
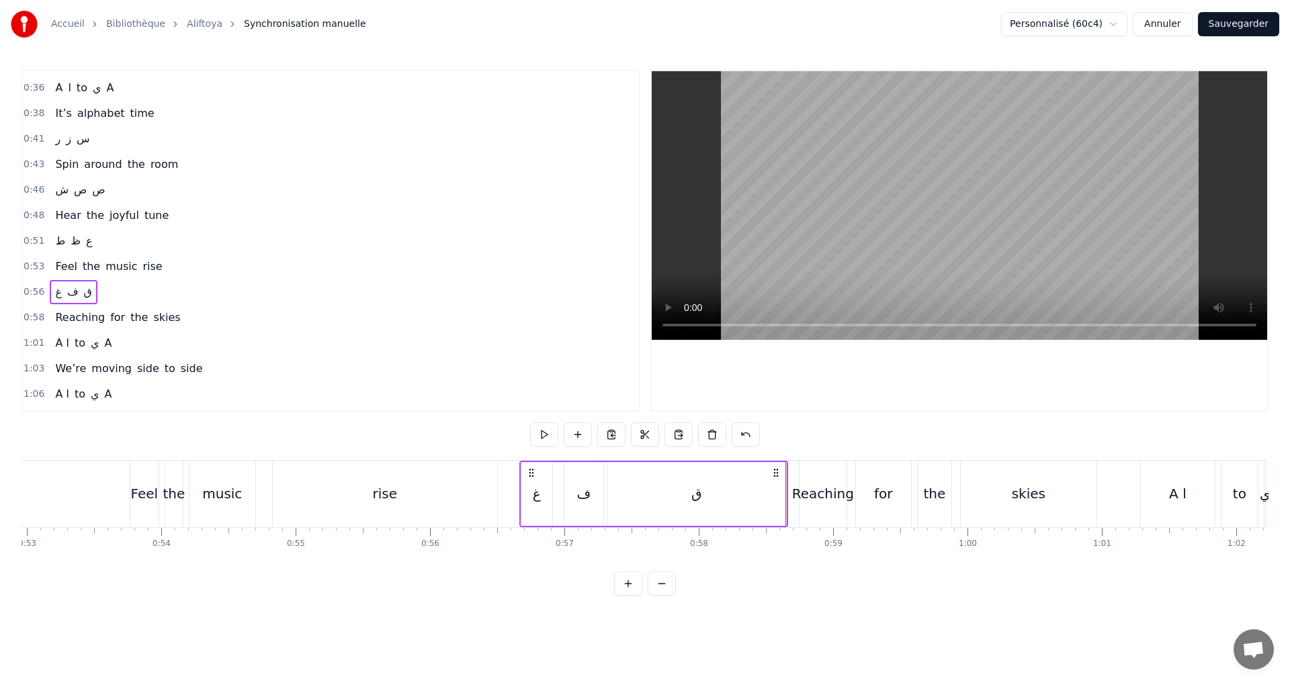
click at [574, 503] on div "ف" at bounding box center [583, 494] width 39 height 64
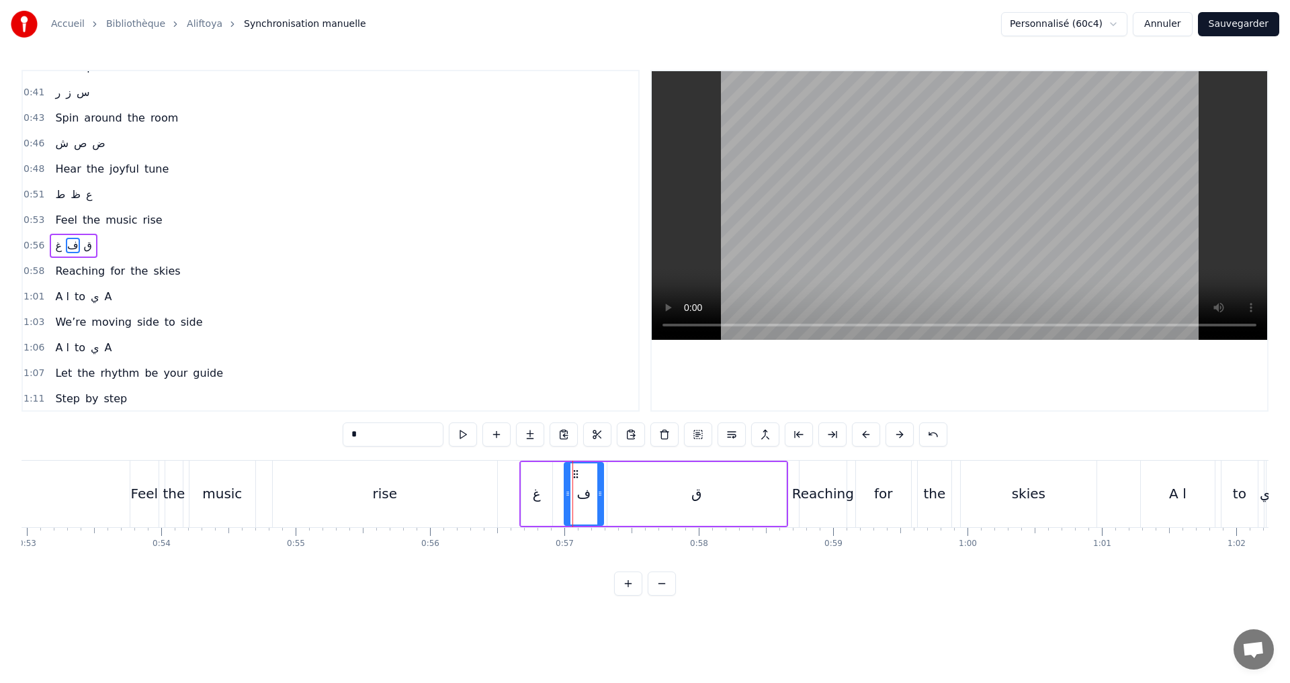
scroll to position [404, 0]
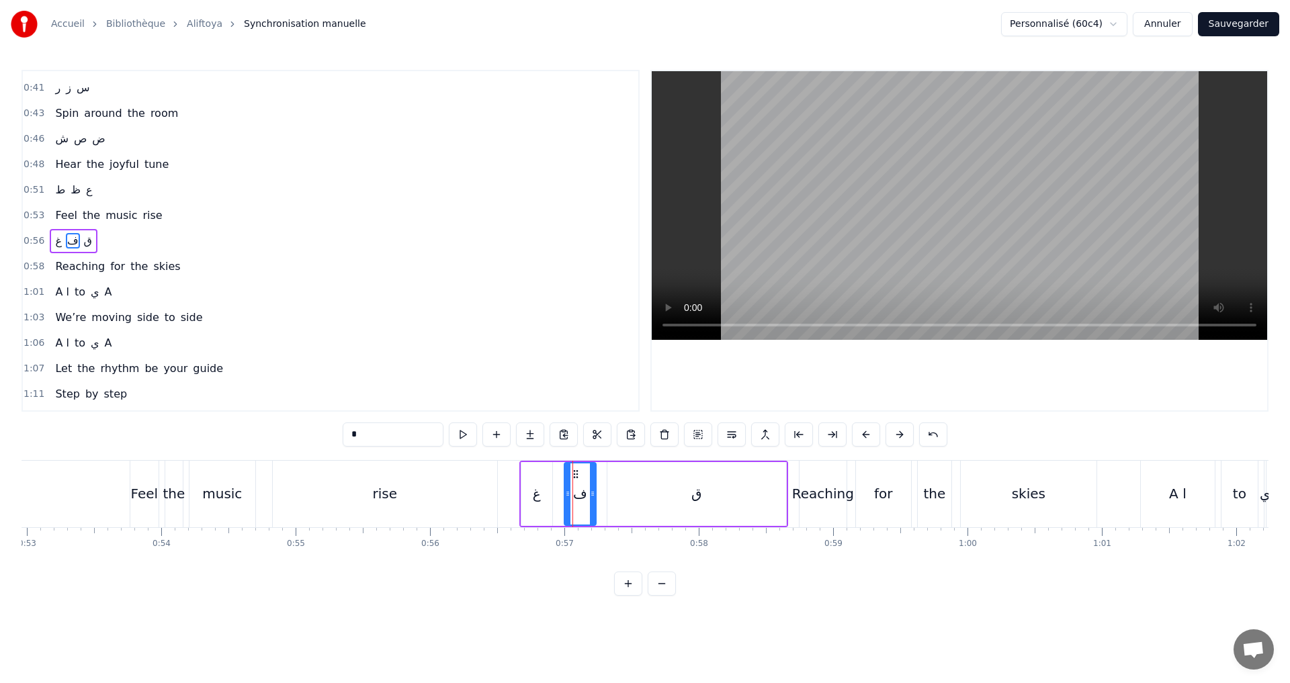
drag, startPoint x: 601, startPoint y: 499, endPoint x: 593, endPoint y: 499, distance: 7.4
click at [593, 499] on div at bounding box center [592, 494] width 5 height 61
click at [560, 498] on icon at bounding box center [562, 493] width 5 height 11
click at [533, 498] on div "غ" at bounding box center [537, 494] width 8 height 20
drag, startPoint x: 524, startPoint y: 495, endPoint x: 516, endPoint y: 493, distance: 8.3
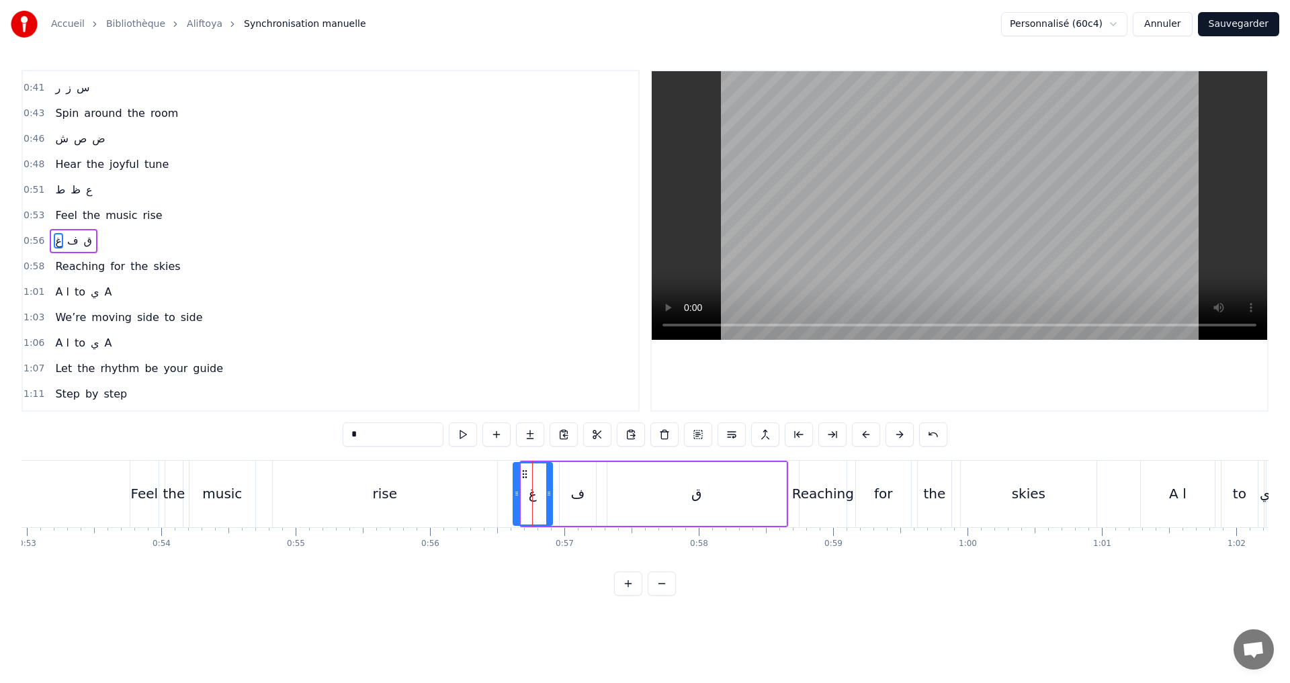
click at [516, 493] on icon at bounding box center [516, 493] width 5 height 11
click at [459, 438] on button at bounding box center [463, 435] width 28 height 24
click at [689, 484] on div "ق" at bounding box center [696, 494] width 179 height 64
type input "*"
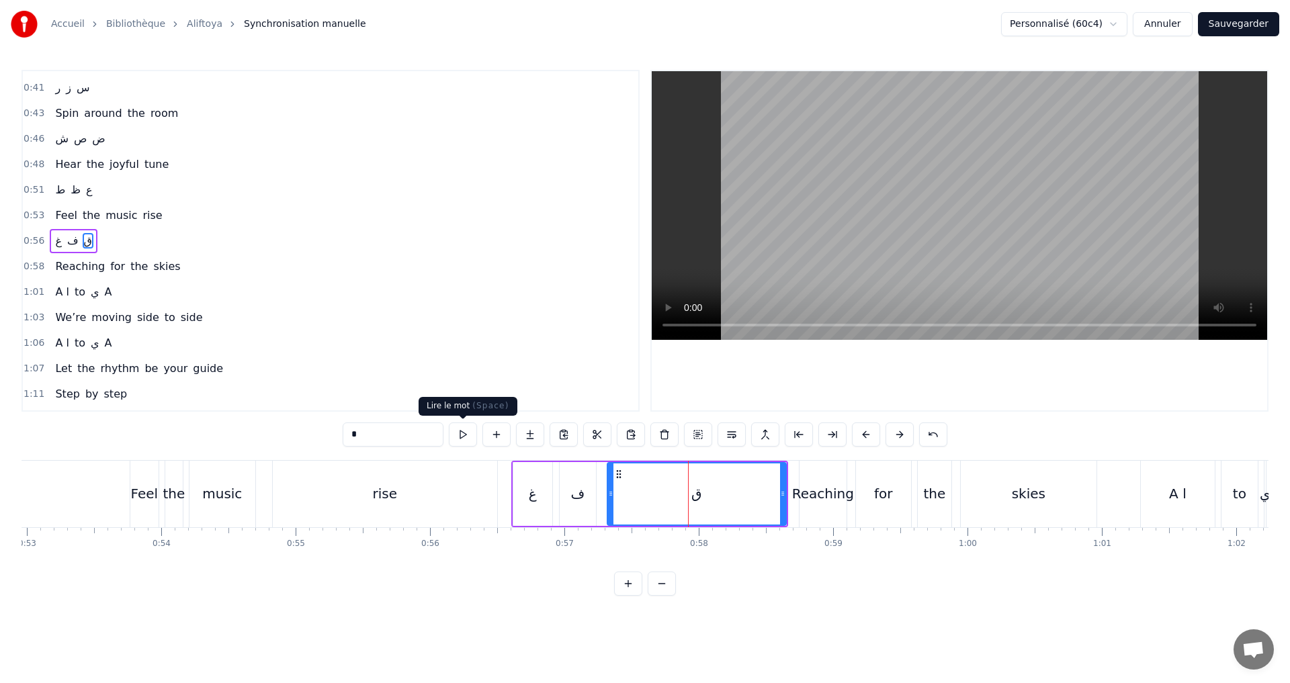
click at [468, 440] on button at bounding box center [463, 435] width 28 height 24
click at [186, 262] on div "0:58 Reaching for the skies" at bounding box center [330, 267] width 615 height 26
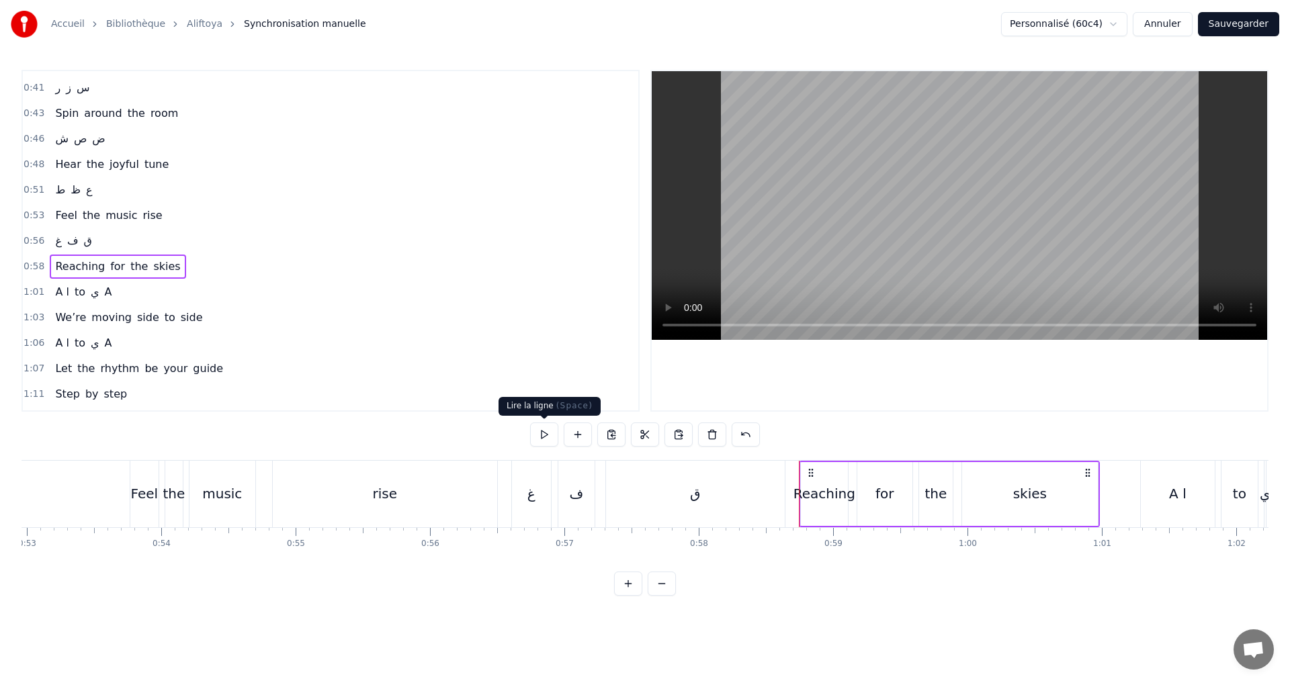
click at [545, 432] on button at bounding box center [544, 435] width 28 height 24
click at [1237, 22] on button "Sauvegarder" at bounding box center [1238, 24] width 81 height 24
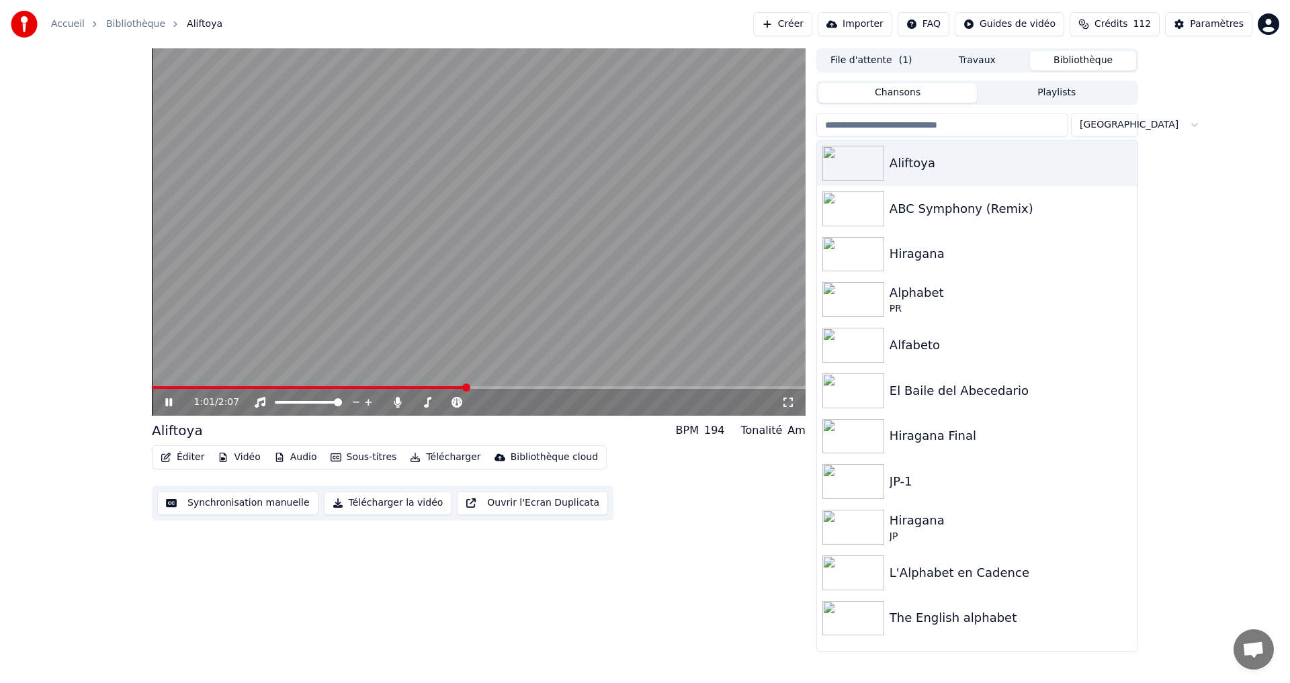
click at [167, 402] on icon at bounding box center [168, 402] width 7 height 8
click at [236, 500] on button "Synchronisation manuelle" at bounding box center [237, 503] width 161 height 24
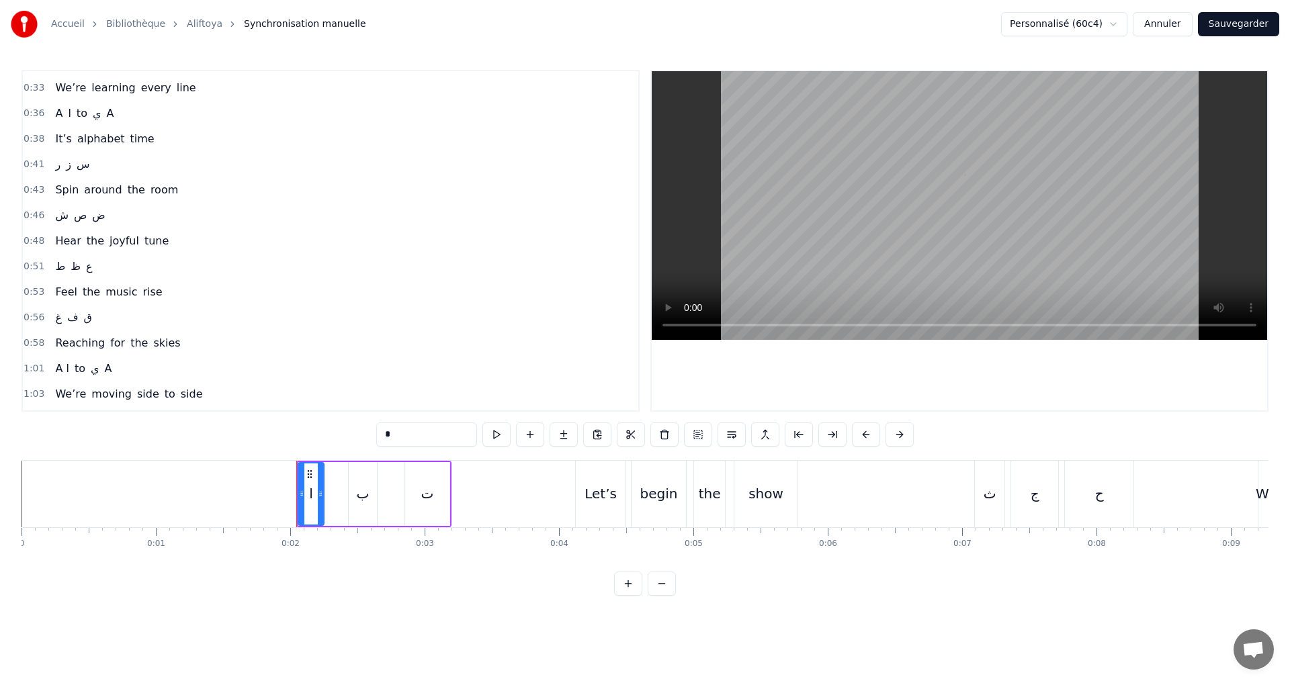
scroll to position [403, 0]
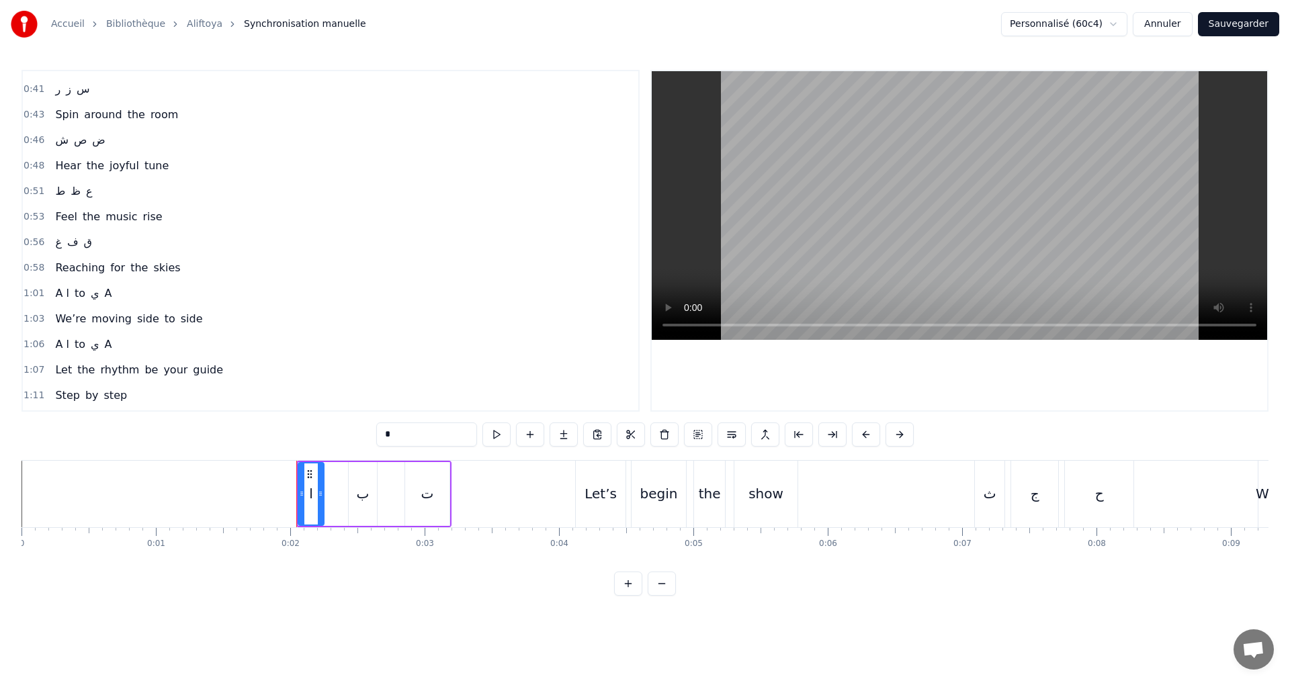
click at [120, 296] on div "1:01 A ا to ي A" at bounding box center [330, 294] width 615 height 26
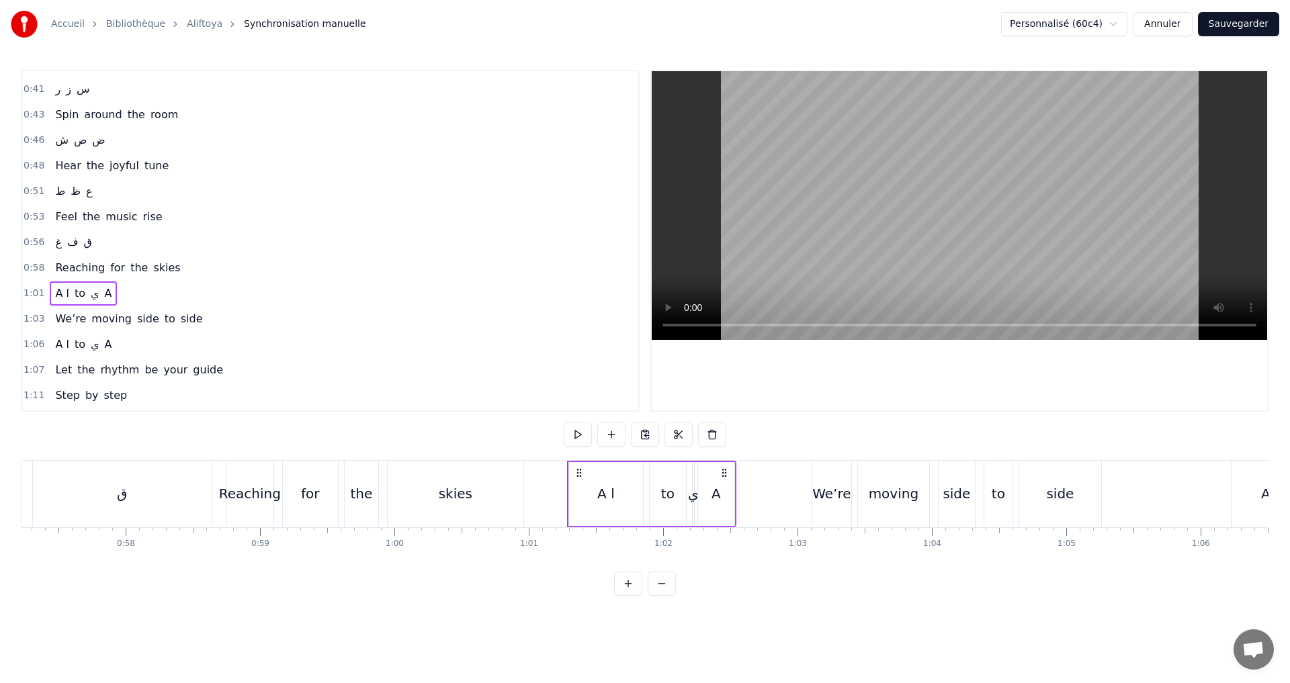
scroll to position [0, 7754]
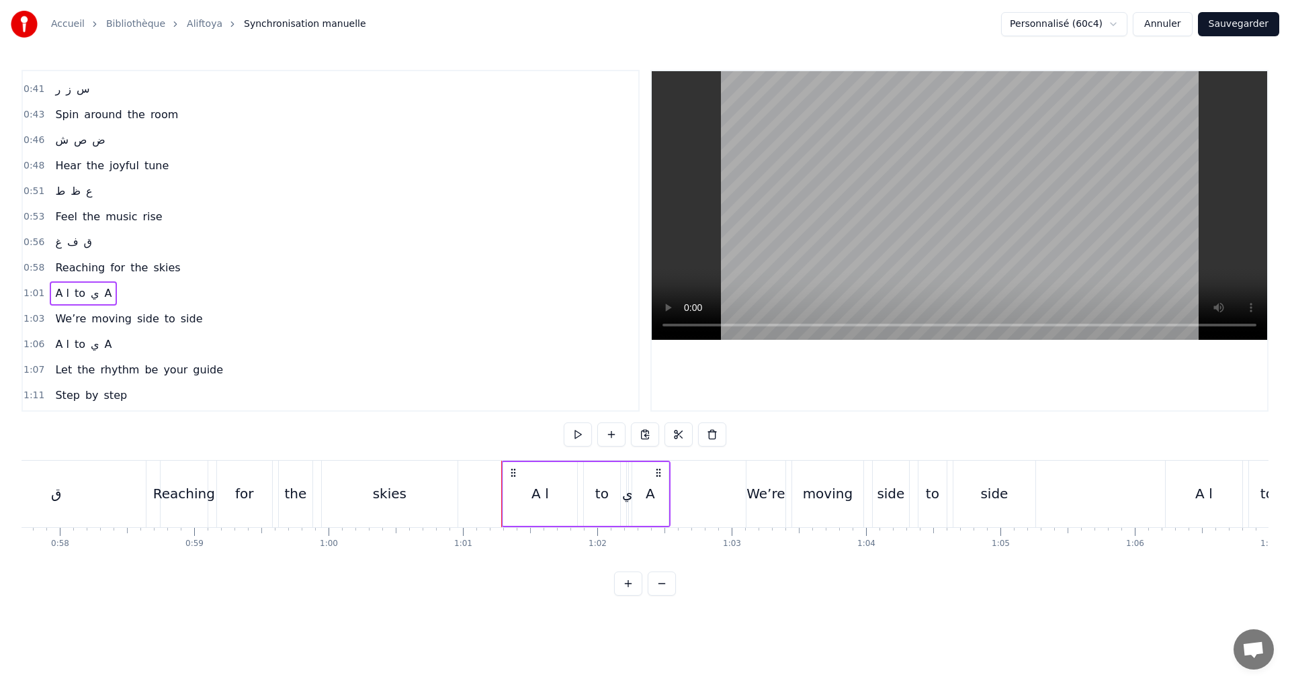
click at [548, 498] on div "A ا" at bounding box center [540, 494] width 74 height 64
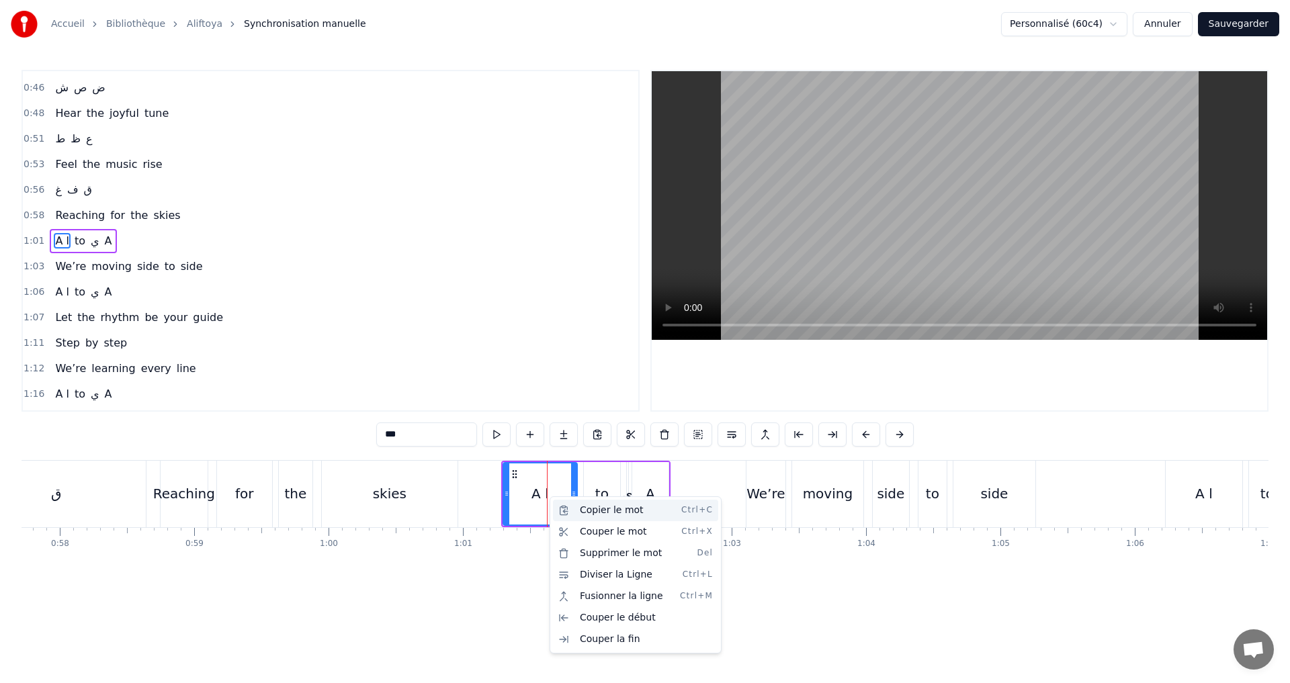
click at [628, 511] on div "Copier le mot Ctrl+C" at bounding box center [635, 510] width 165 height 21
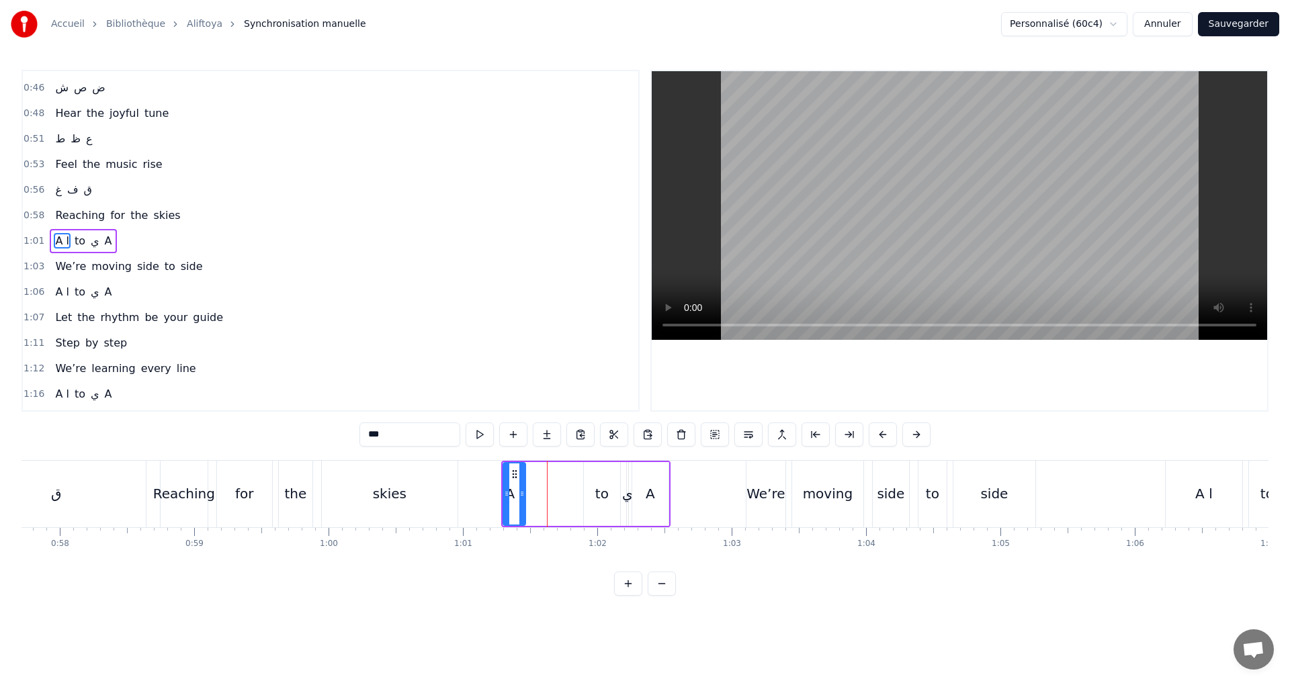
drag, startPoint x: 573, startPoint y: 502, endPoint x: 521, endPoint y: 499, distance: 51.8
click at [521, 499] on div at bounding box center [521, 494] width 5 height 61
drag, startPoint x: 506, startPoint y: 492, endPoint x: 480, endPoint y: 494, distance: 26.3
click at [480, 494] on icon at bounding box center [480, 493] width 5 height 11
click at [490, 494] on div at bounding box center [488, 494] width 5 height 61
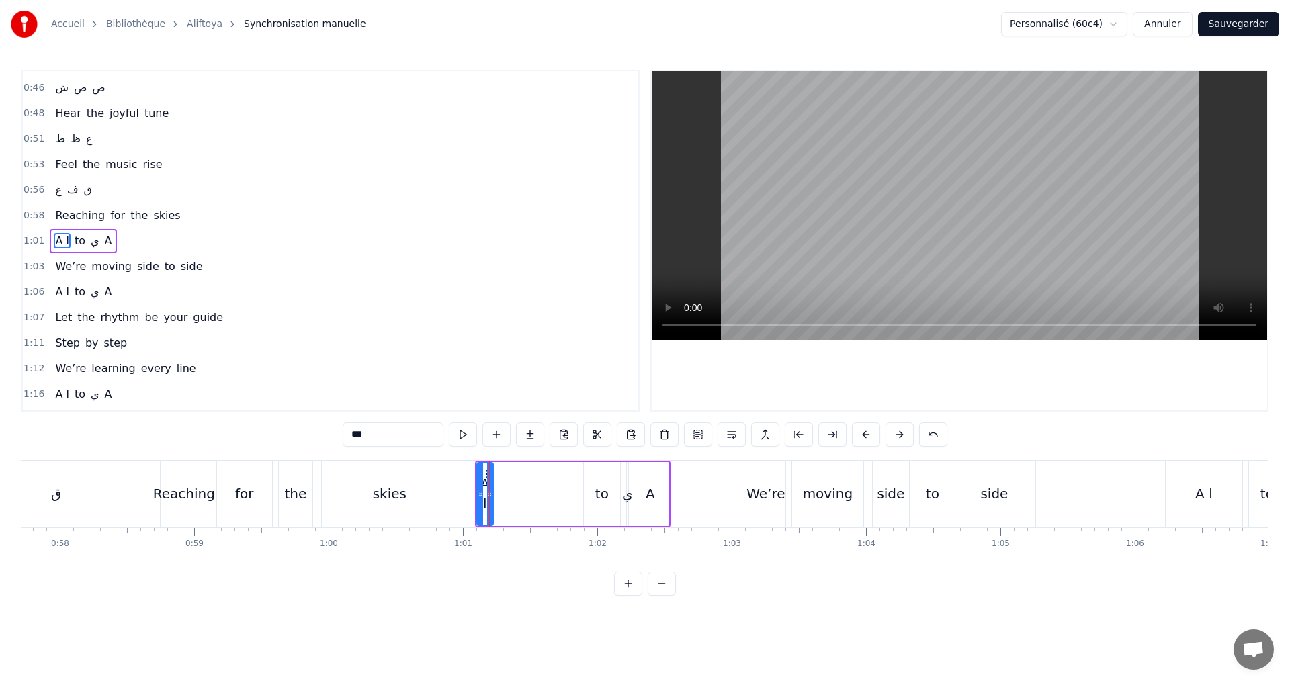
click at [527, 467] on div "A ا to ي A" at bounding box center [572, 494] width 195 height 67
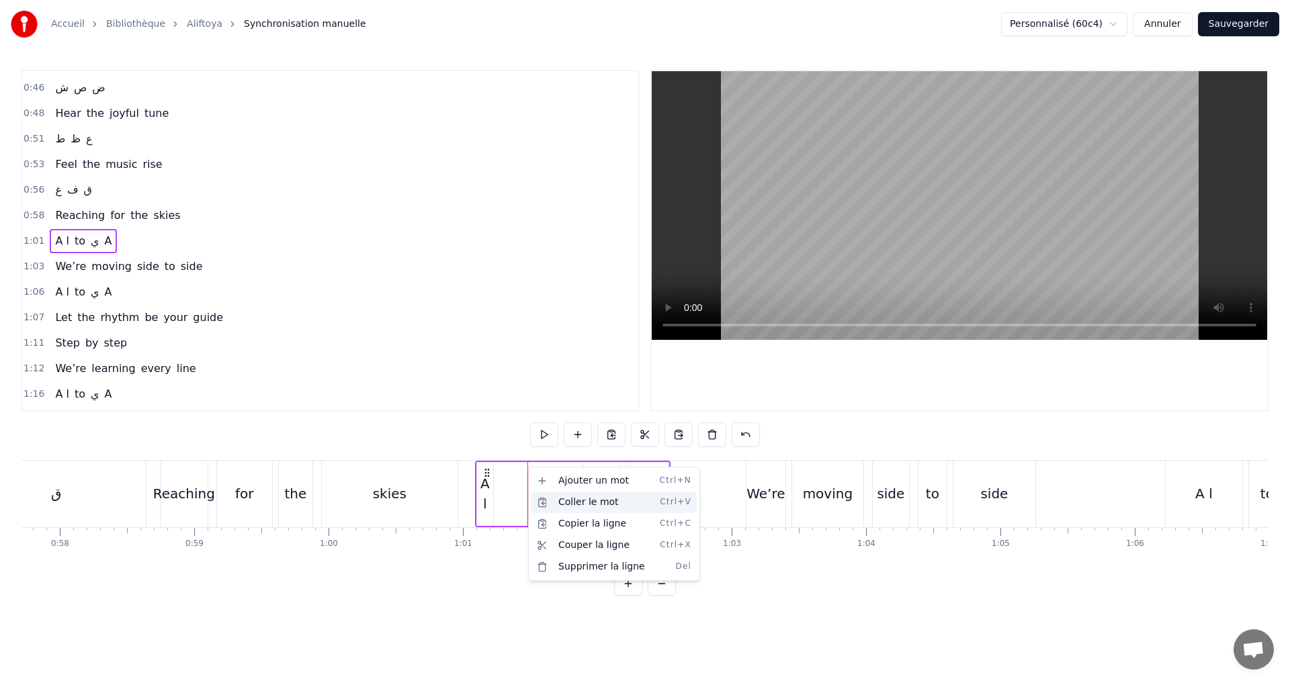
drag, startPoint x: 566, startPoint y: 505, endPoint x: 559, endPoint y: 503, distance: 7.0
click at [564, 505] on div "Coller le mot Ctrl+V" at bounding box center [613, 502] width 165 height 21
click at [483, 501] on div "A ا" at bounding box center [485, 494] width 16 height 40
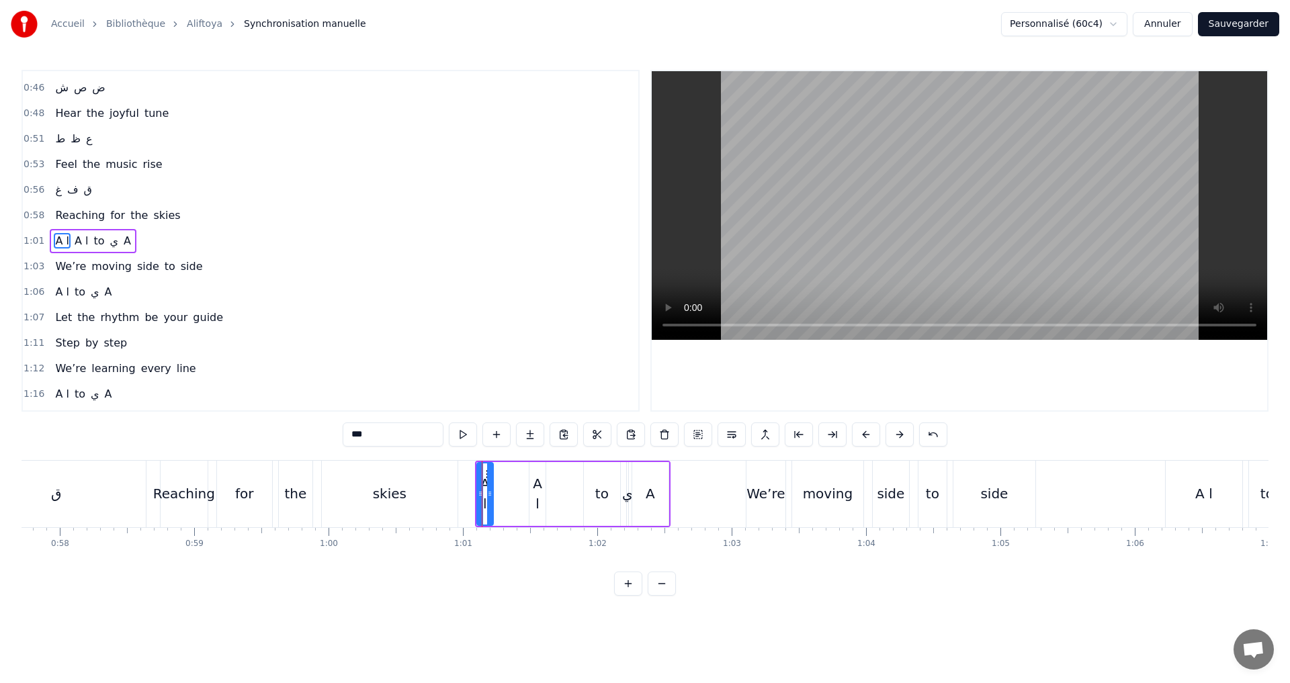
drag, startPoint x: 358, startPoint y: 433, endPoint x: 380, endPoint y: 434, distance: 22.2
click at [380, 434] on input "***" at bounding box center [393, 435] width 101 height 24
type input "*"
click at [550, 502] on div "A A ا to ي A" at bounding box center [572, 494] width 195 height 67
click at [535, 496] on div "A ا" at bounding box center [537, 494] width 16 height 40
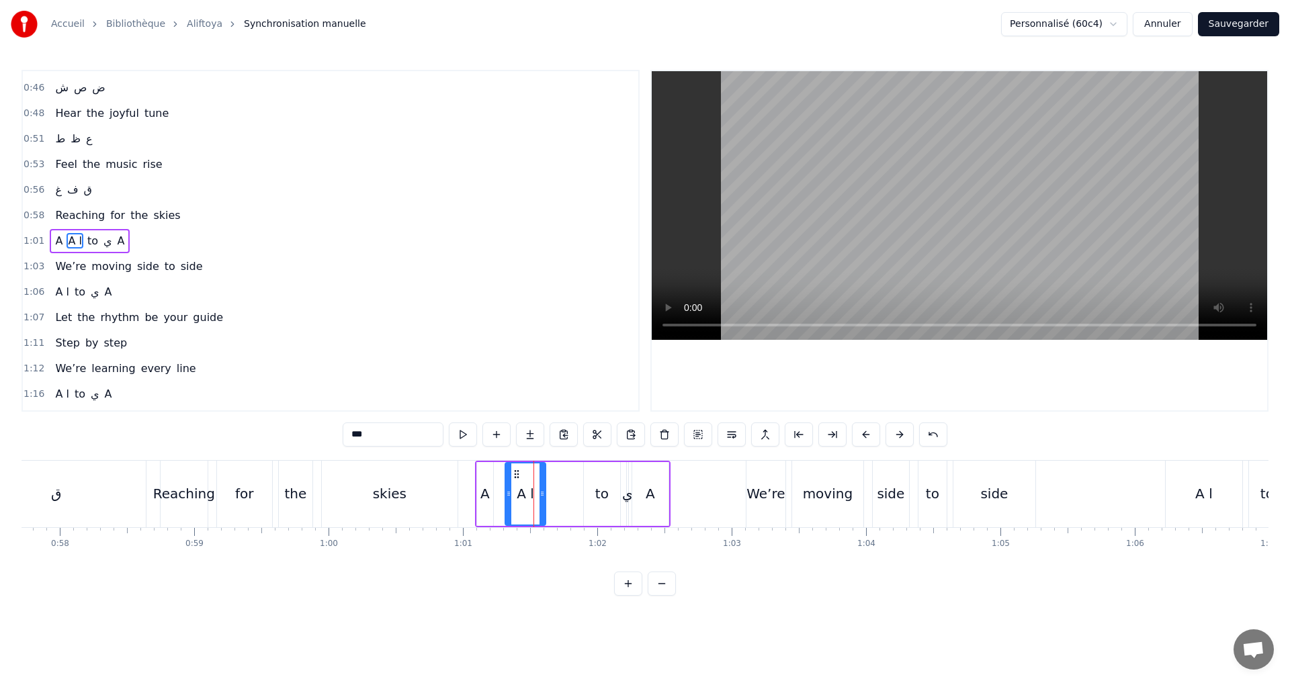
drag, startPoint x: 529, startPoint y: 496, endPoint x: 505, endPoint y: 496, distance: 24.2
click at [506, 496] on icon at bounding box center [508, 493] width 5 height 11
click at [374, 444] on input "***" at bounding box center [393, 435] width 101 height 24
drag, startPoint x: 359, startPoint y: 436, endPoint x: 347, endPoint y: 433, distance: 11.7
click at [347, 433] on input "***" at bounding box center [393, 435] width 101 height 24
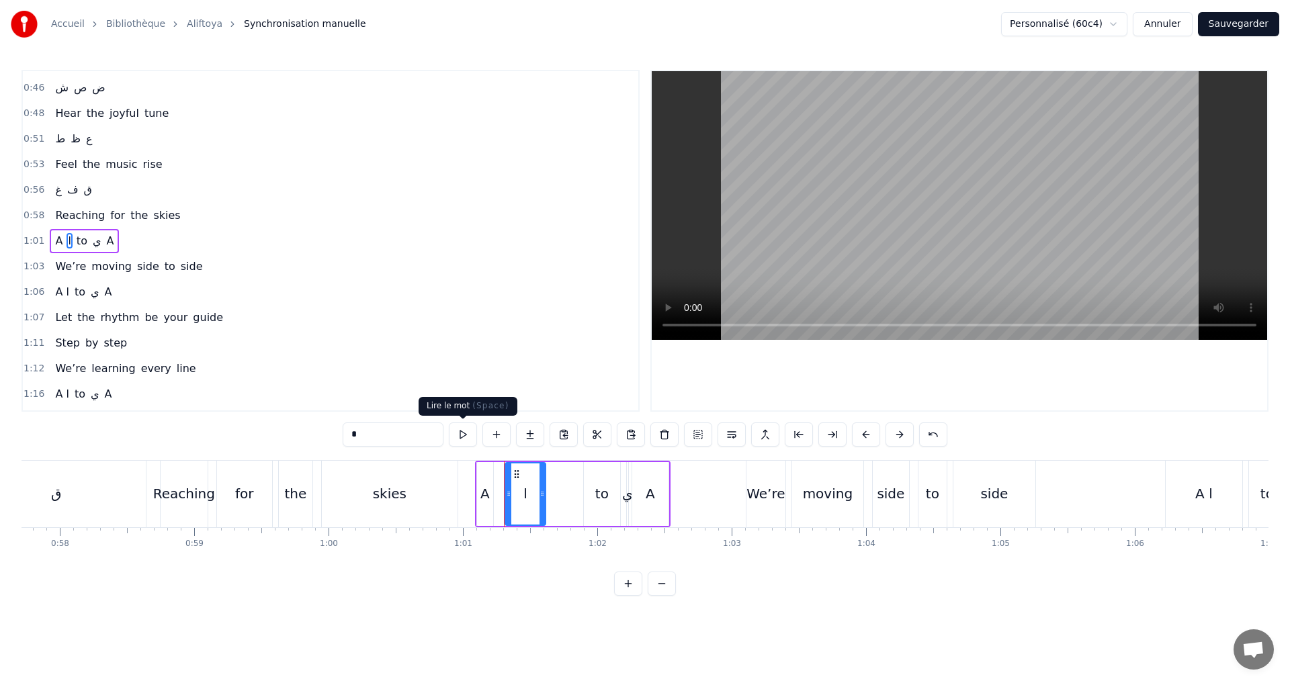
click at [459, 427] on button at bounding box center [463, 435] width 28 height 24
click at [591, 492] on div "to" at bounding box center [602, 494] width 36 height 64
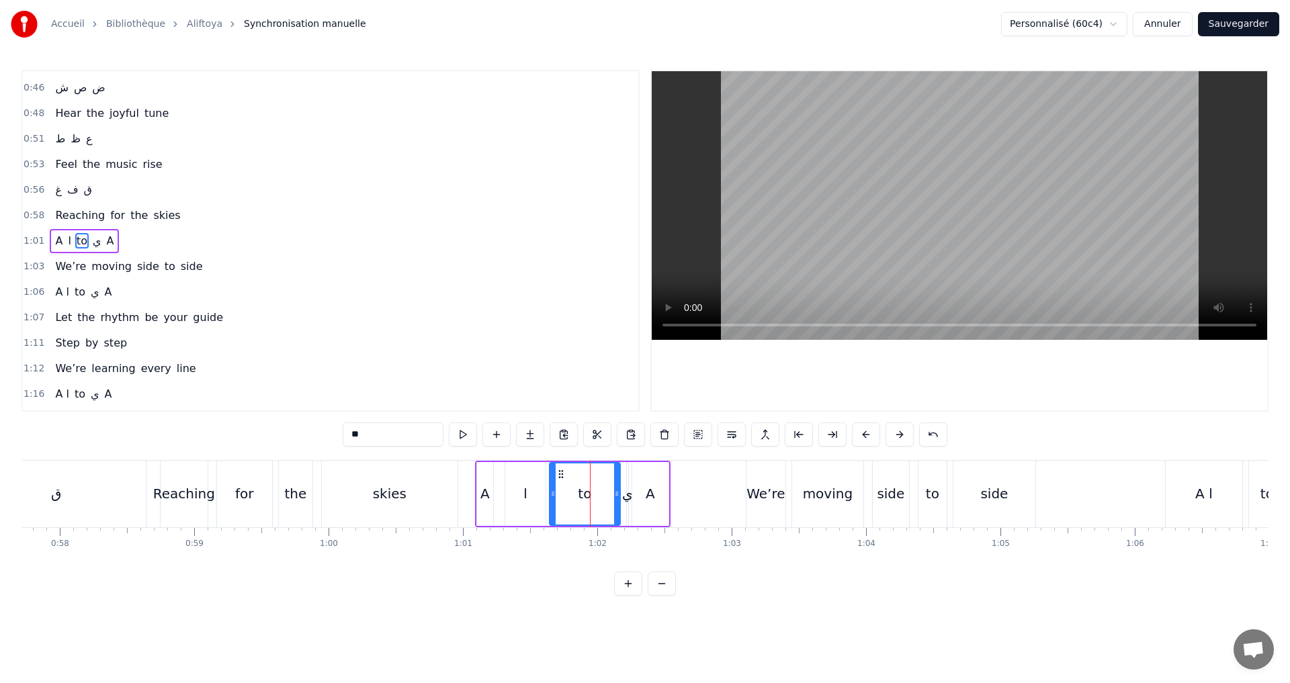
drag, startPoint x: 584, startPoint y: 490, endPoint x: 550, endPoint y: 484, distance: 34.7
click at [550, 484] on div at bounding box center [552, 494] width 5 height 61
click at [459, 436] on button at bounding box center [463, 435] width 28 height 24
drag, startPoint x: 552, startPoint y: 494, endPoint x: 589, endPoint y: 496, distance: 37.0
click at [575, 496] on icon at bounding box center [572, 493] width 5 height 11
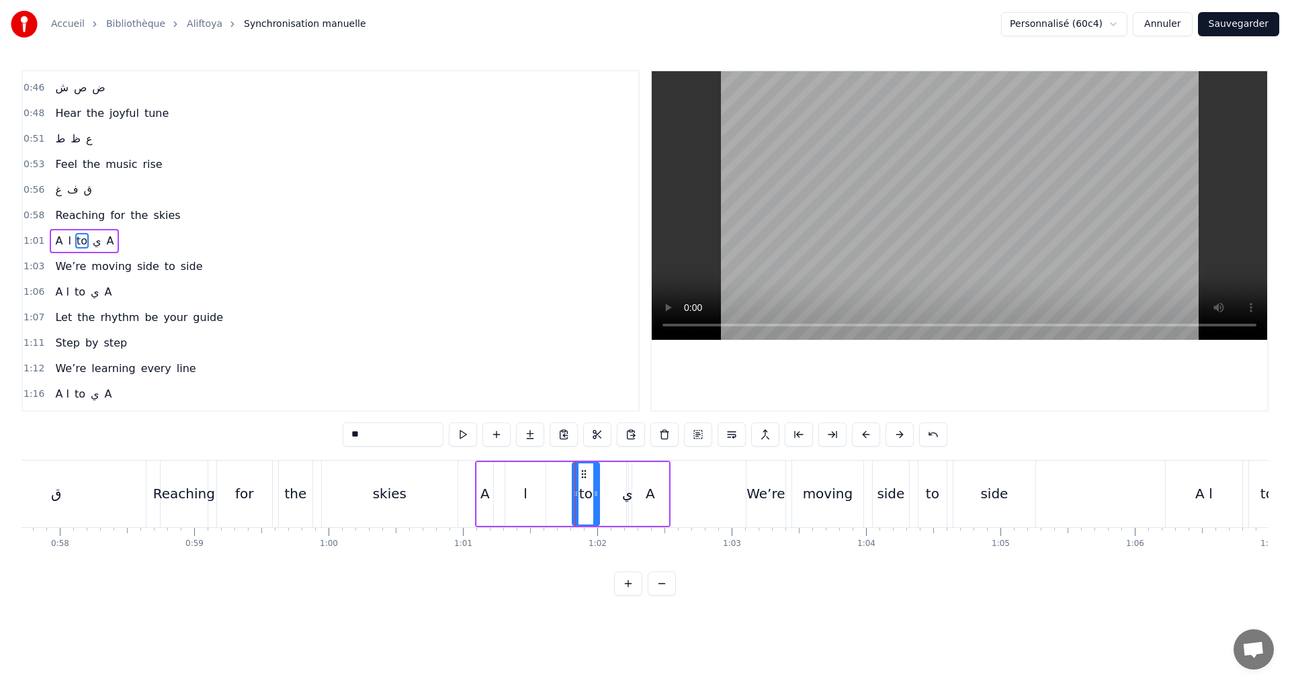
drag, startPoint x: 618, startPoint y: 497, endPoint x: 597, endPoint y: 500, distance: 21.1
click at [597, 500] on div at bounding box center [595, 494] width 5 height 61
click at [462, 430] on button at bounding box center [463, 435] width 28 height 24
click at [625, 498] on div "ي" at bounding box center [627, 494] width 11 height 20
drag, startPoint x: 628, startPoint y: 498, endPoint x: 613, endPoint y: 509, distance: 18.8
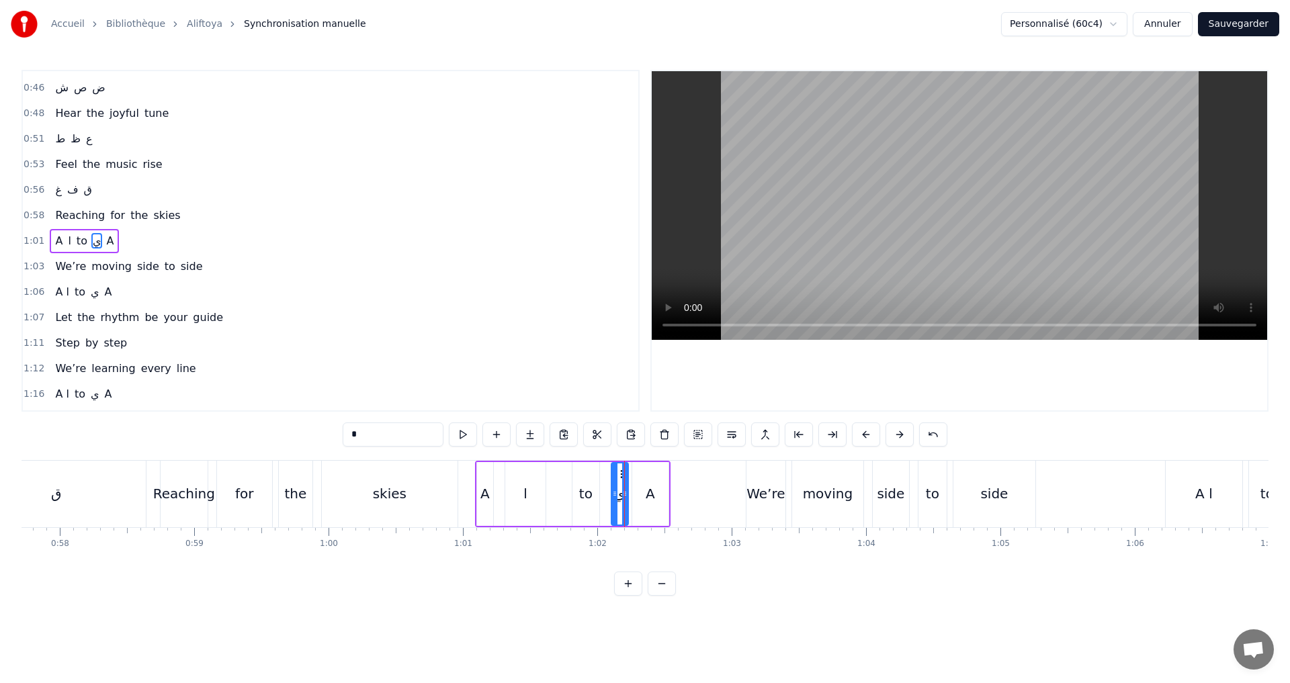
click at [613, 509] on div at bounding box center [614, 494] width 5 height 61
click at [660, 502] on div "A" at bounding box center [650, 494] width 36 height 64
drag, startPoint x: 633, startPoint y: 494, endPoint x: 652, endPoint y: 502, distance: 19.8
click at [652, 502] on div at bounding box center [653, 494] width 5 height 61
drag, startPoint x: 666, startPoint y: 502, endPoint x: 679, endPoint y: 502, distance: 13.5
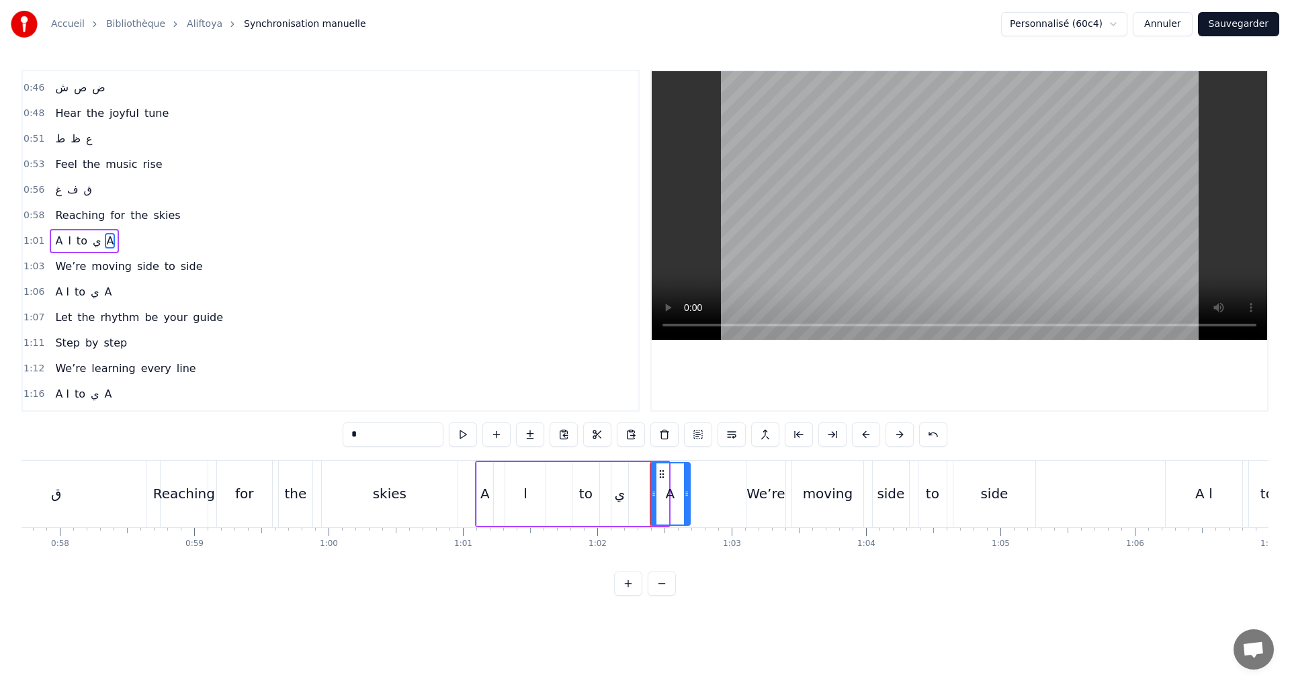
click at [685, 502] on div at bounding box center [686, 494] width 5 height 61
drag, startPoint x: 654, startPoint y: 492, endPoint x: 670, endPoint y: 492, distance: 16.1
click at [676, 491] on icon at bounding box center [675, 493] width 5 height 11
click at [617, 495] on div "ي" at bounding box center [620, 494] width 11 height 20
type input "*"
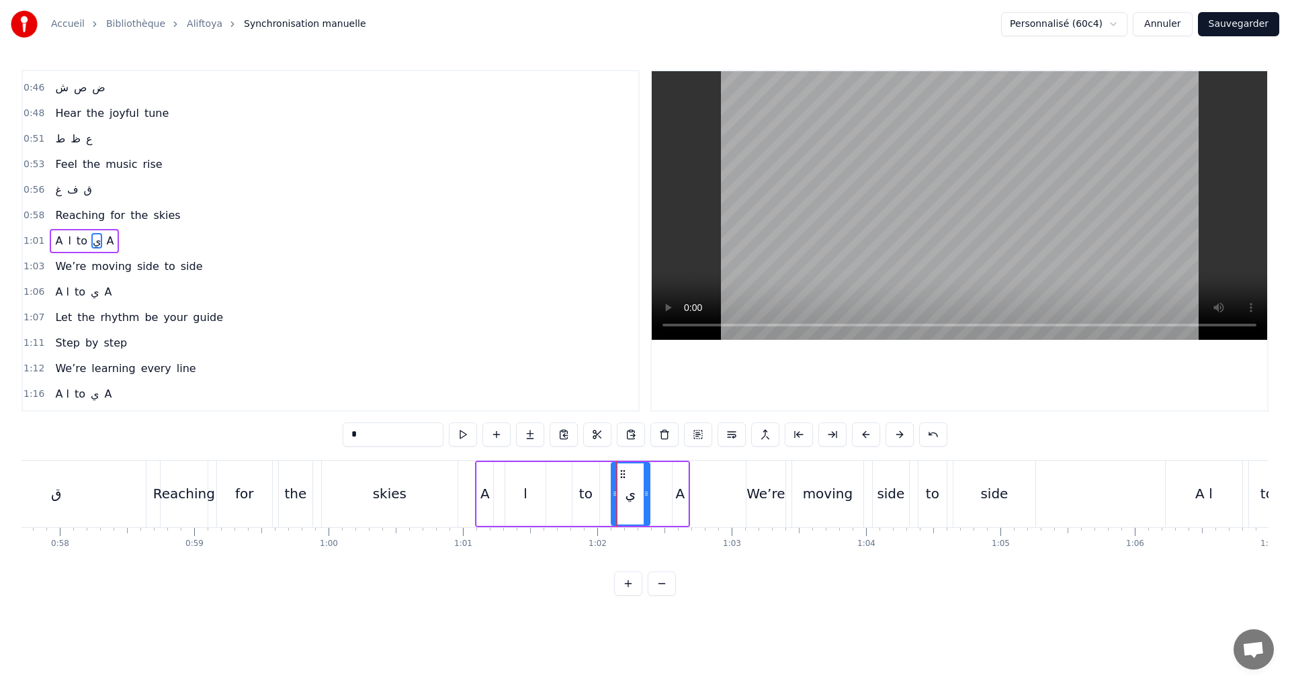
drag, startPoint x: 625, startPoint y: 496, endPoint x: 648, endPoint y: 496, distance: 22.2
click at [648, 496] on icon at bounding box center [646, 493] width 5 height 11
click at [467, 435] on button at bounding box center [463, 435] width 28 height 24
drag, startPoint x: 613, startPoint y: 492, endPoint x: 621, endPoint y: 490, distance: 8.5
click at [621, 490] on icon at bounding box center [622, 493] width 5 height 11
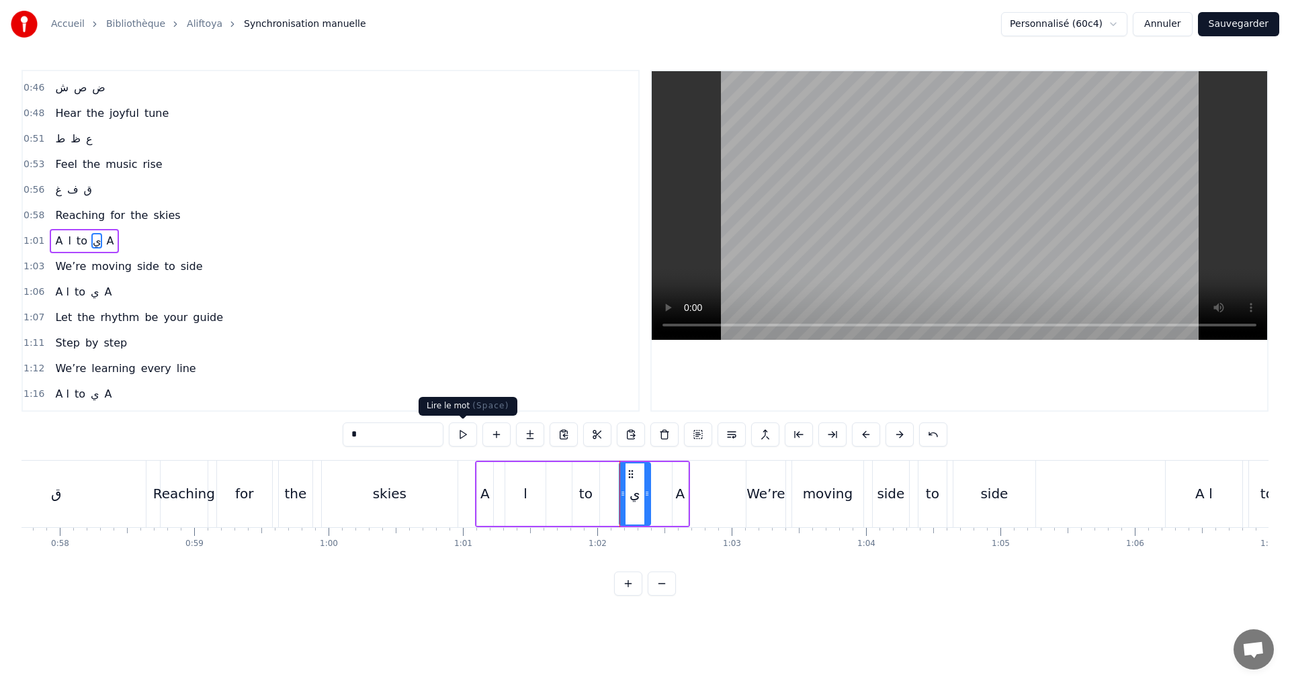
click at [460, 423] on button at bounding box center [463, 435] width 28 height 24
click at [166, 240] on div "1:01 A ا to ي A" at bounding box center [330, 241] width 615 height 26
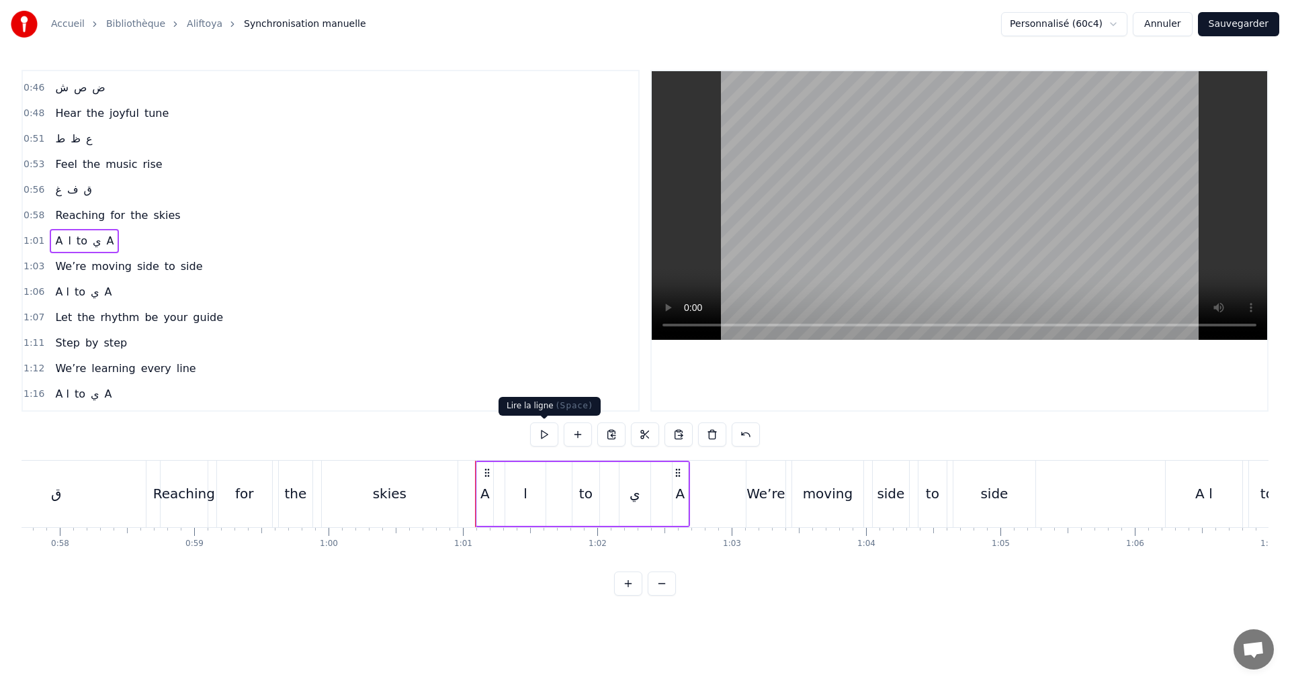
click at [541, 435] on button at bounding box center [544, 435] width 28 height 24
click at [512, 496] on div "ا" at bounding box center [525, 494] width 40 height 64
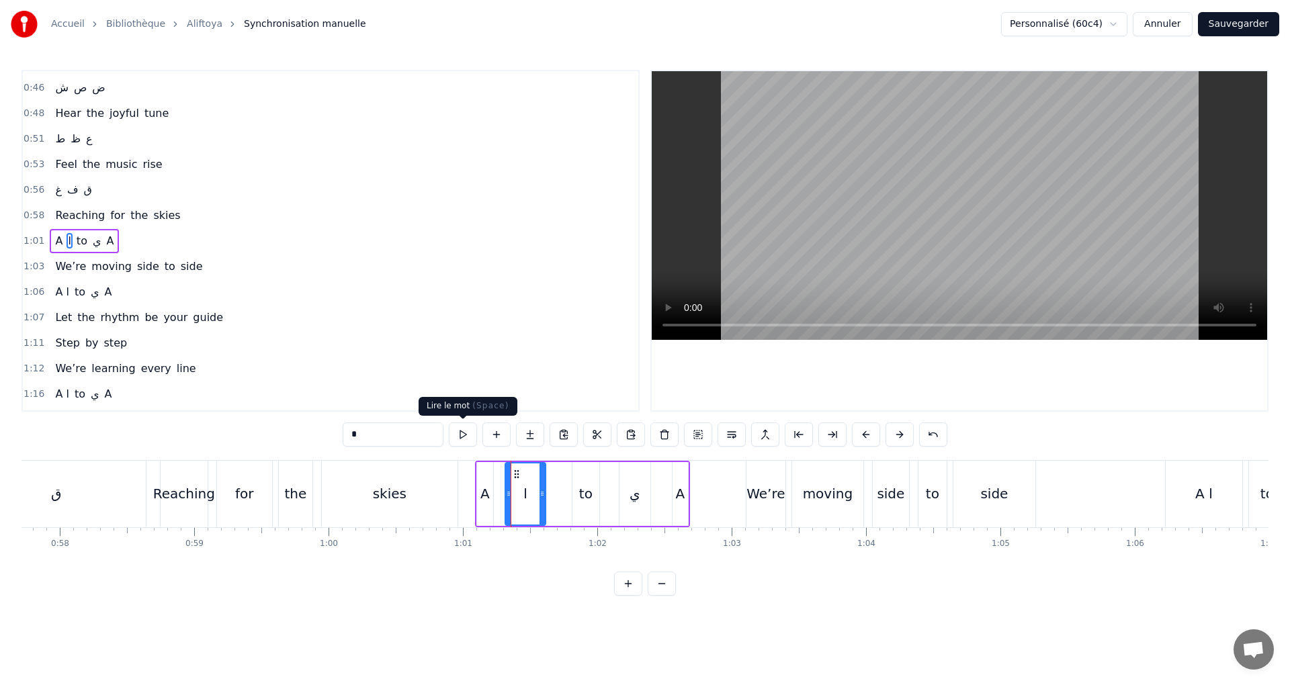
click at [457, 428] on button at bounding box center [463, 435] width 28 height 24
drag, startPoint x: 541, startPoint y: 493, endPoint x: 568, endPoint y: 491, distance: 26.9
click at [568, 491] on icon at bounding box center [568, 493] width 5 height 11
drag, startPoint x: 509, startPoint y: 496, endPoint x: 498, endPoint y: 494, distance: 11.7
click at [498, 494] on icon at bounding box center [498, 493] width 5 height 11
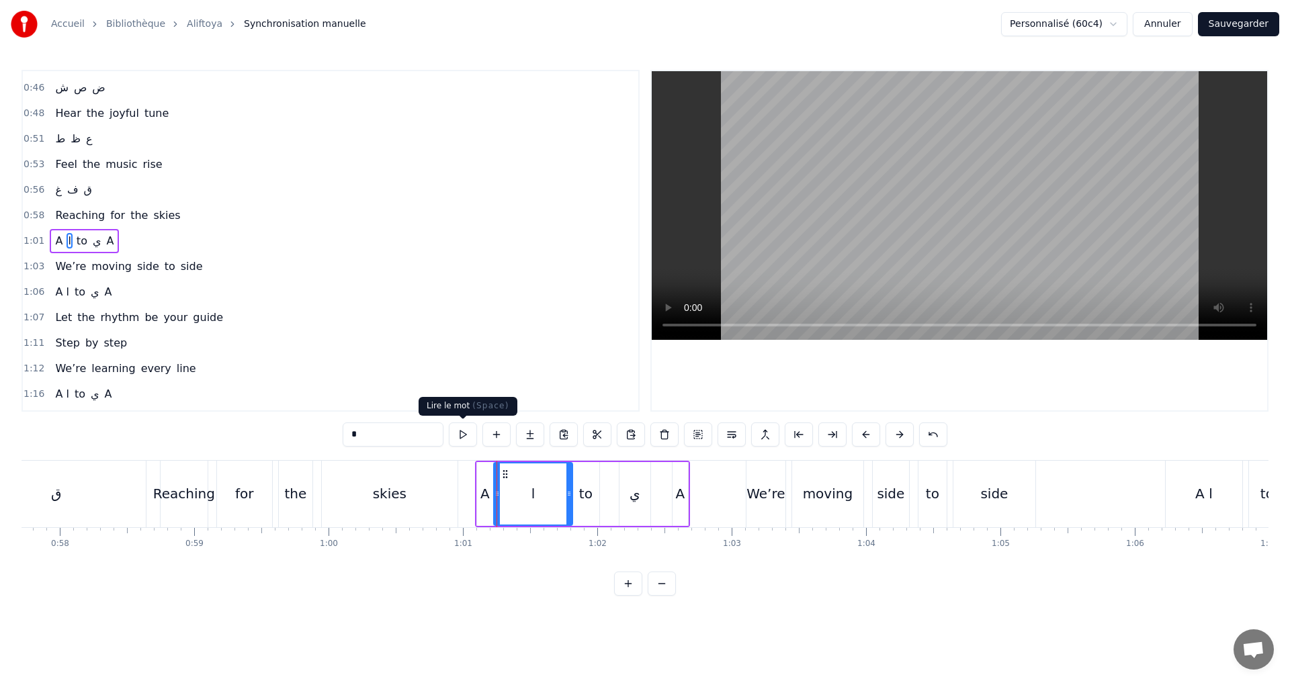
click at [458, 435] on button at bounding box center [463, 435] width 28 height 24
click at [464, 437] on button at bounding box center [463, 435] width 28 height 24
click at [199, 240] on div "1:01 A ا to ي A" at bounding box center [330, 241] width 615 height 26
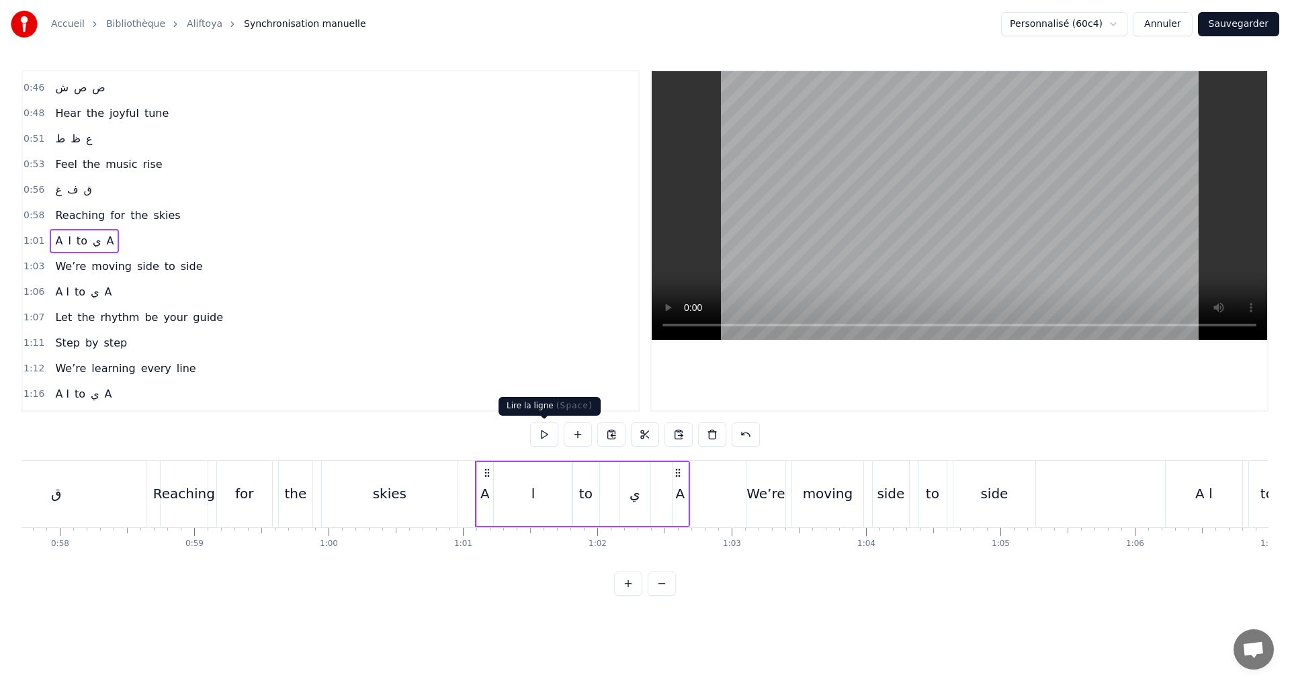
click at [551, 443] on button at bounding box center [544, 435] width 28 height 24
click at [194, 271] on div "1:03 We’re moving side to side" at bounding box center [330, 267] width 615 height 26
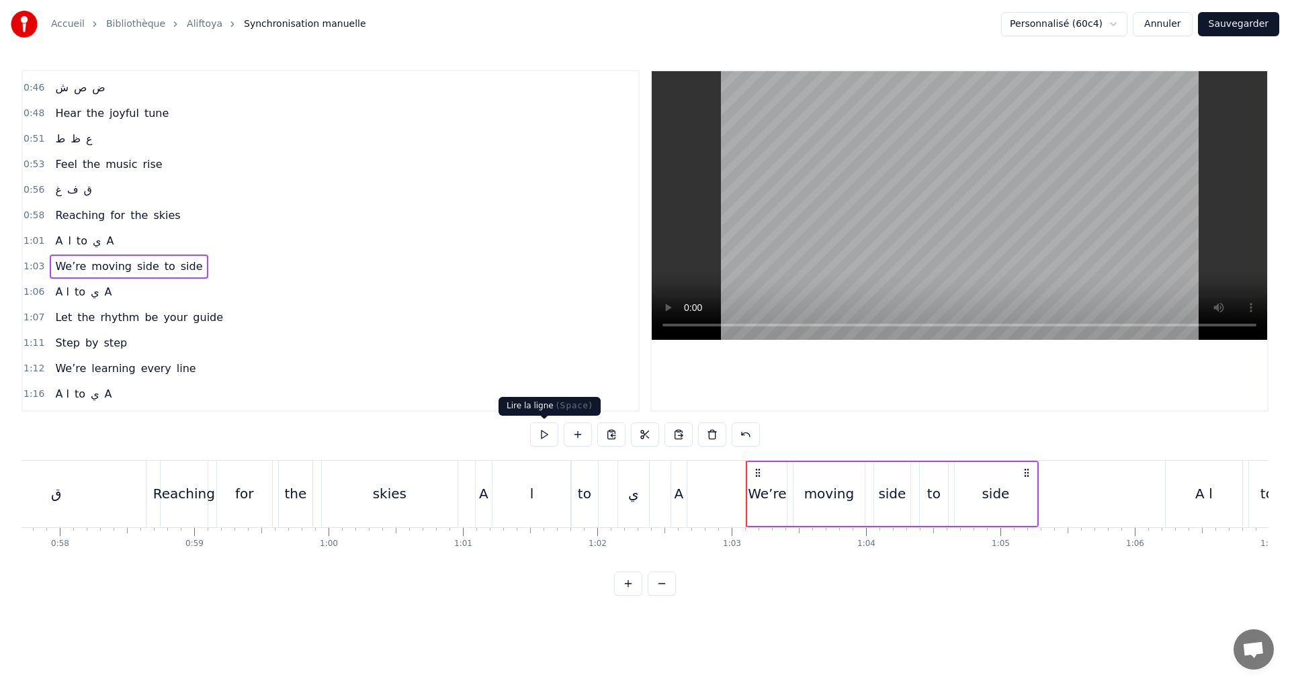
click at [539, 433] on button at bounding box center [544, 435] width 28 height 24
click at [140, 281] on div "1:06 A ا to ي A" at bounding box center [330, 292] width 615 height 26
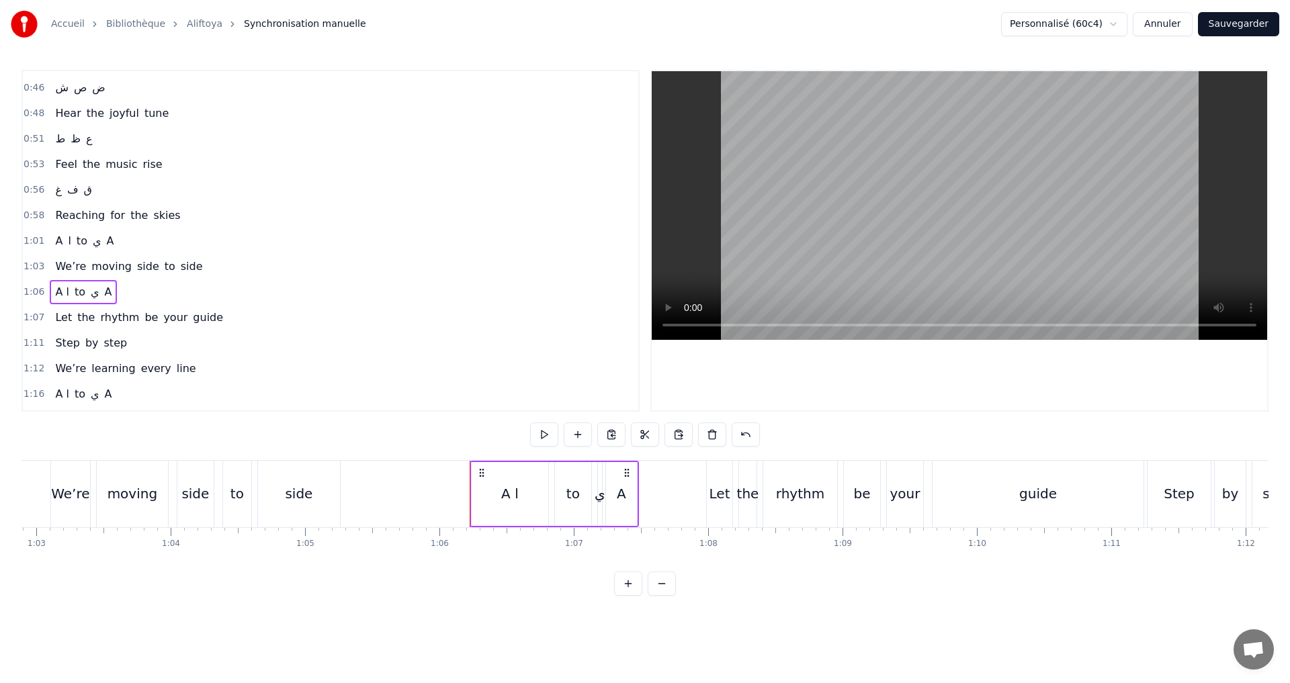
scroll to position [0, 8469]
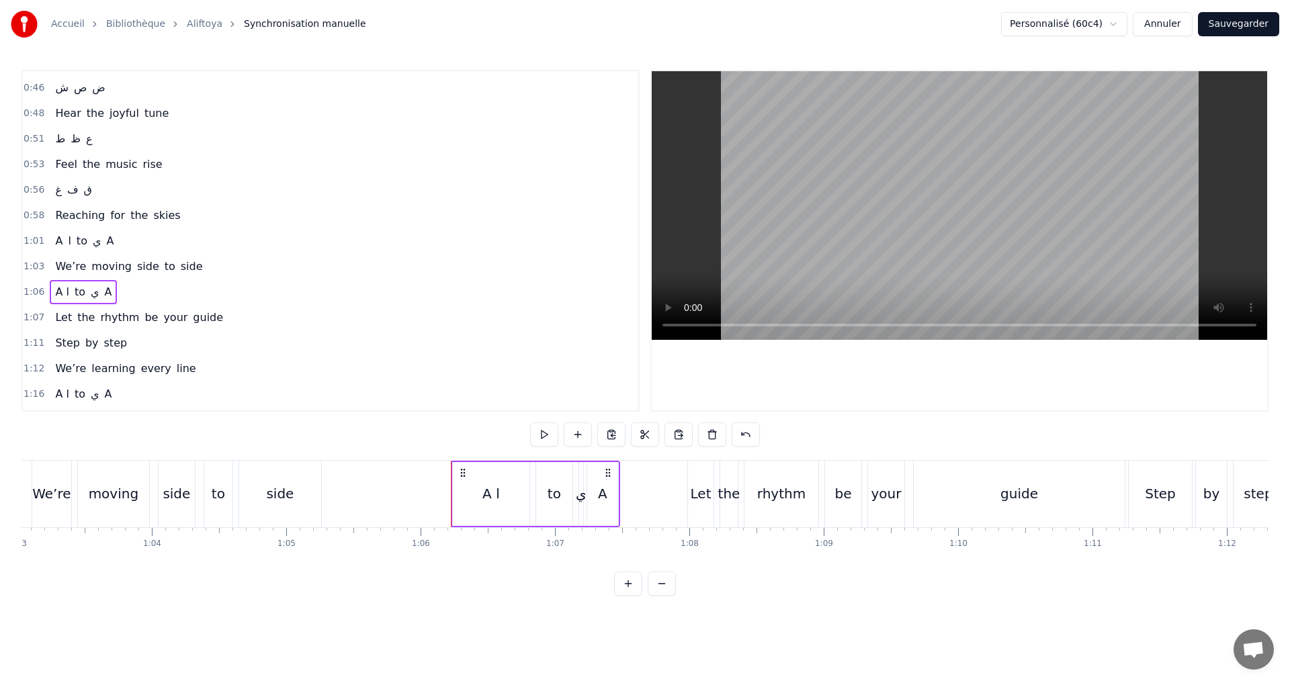
click at [488, 499] on div "A ا" at bounding box center [490, 494] width 17 height 20
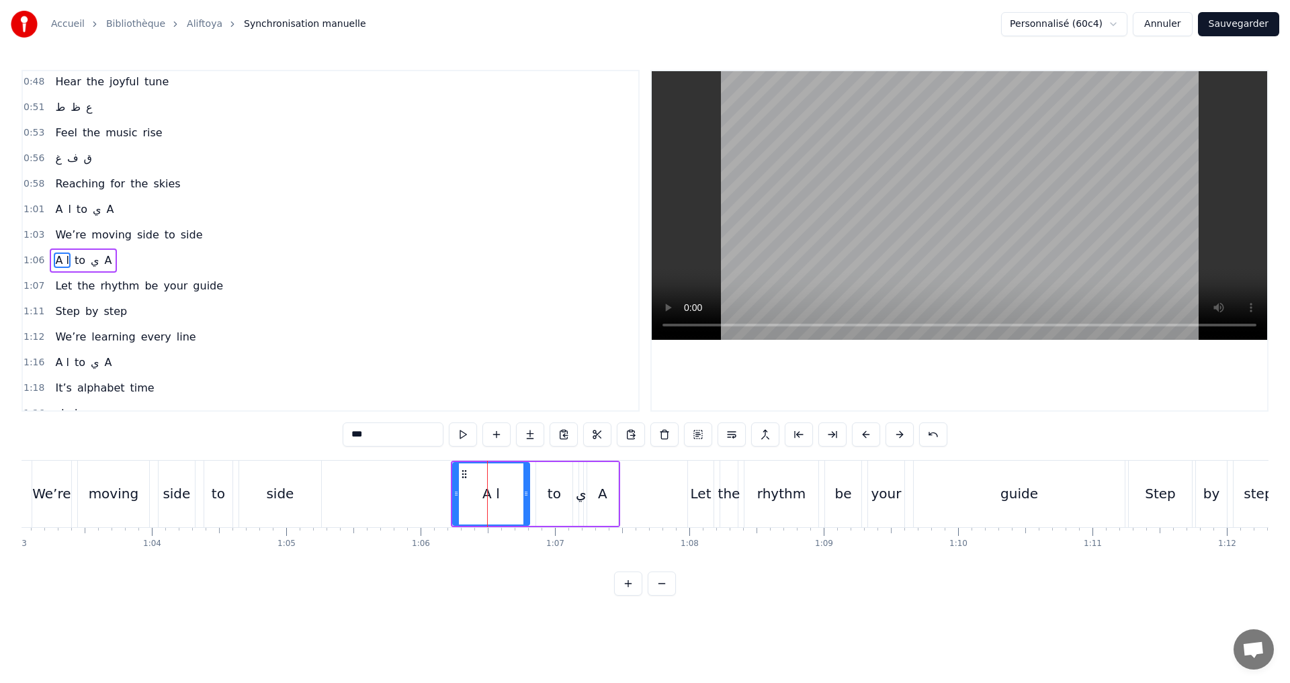
scroll to position [507, 0]
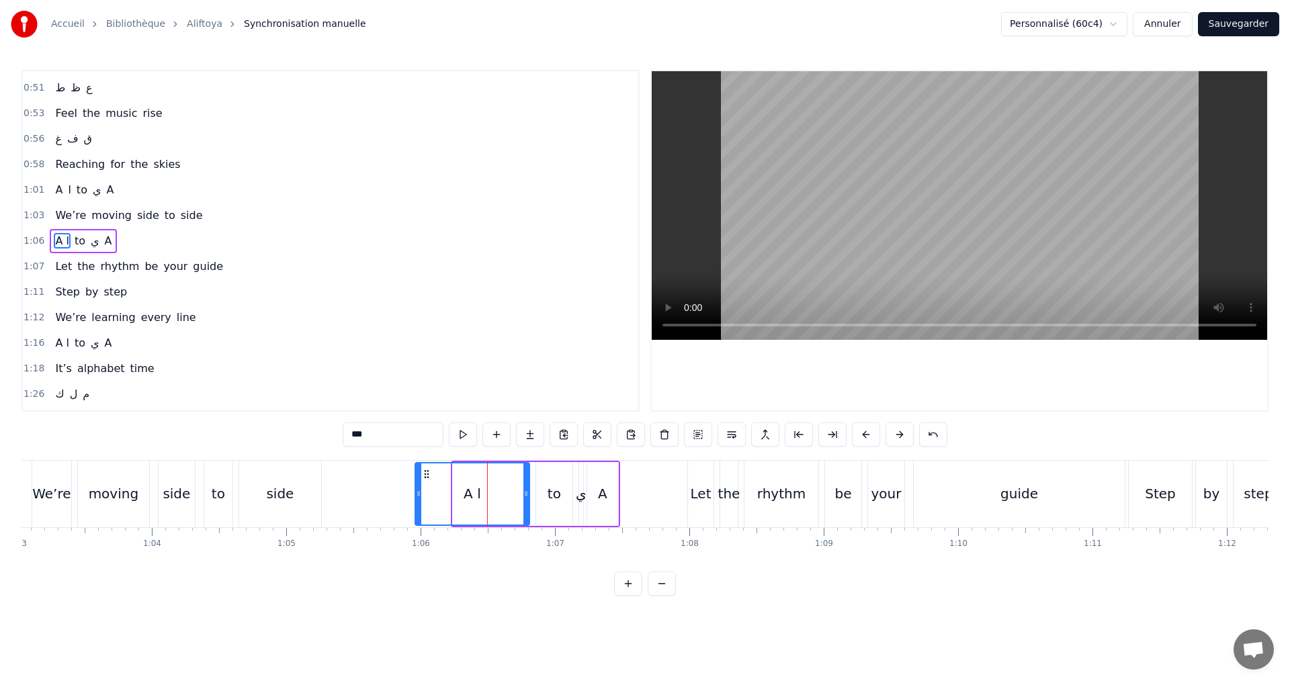
drag, startPoint x: 453, startPoint y: 492, endPoint x: 410, endPoint y: 488, distance: 43.3
click at [416, 488] on icon at bounding box center [418, 493] width 5 height 11
drag, startPoint x: 523, startPoint y: 496, endPoint x: 439, endPoint y: 480, distance: 85.5
click at [439, 480] on div at bounding box center [441, 494] width 5 height 61
drag, startPoint x: 421, startPoint y: 492, endPoint x: 390, endPoint y: 503, distance: 32.1
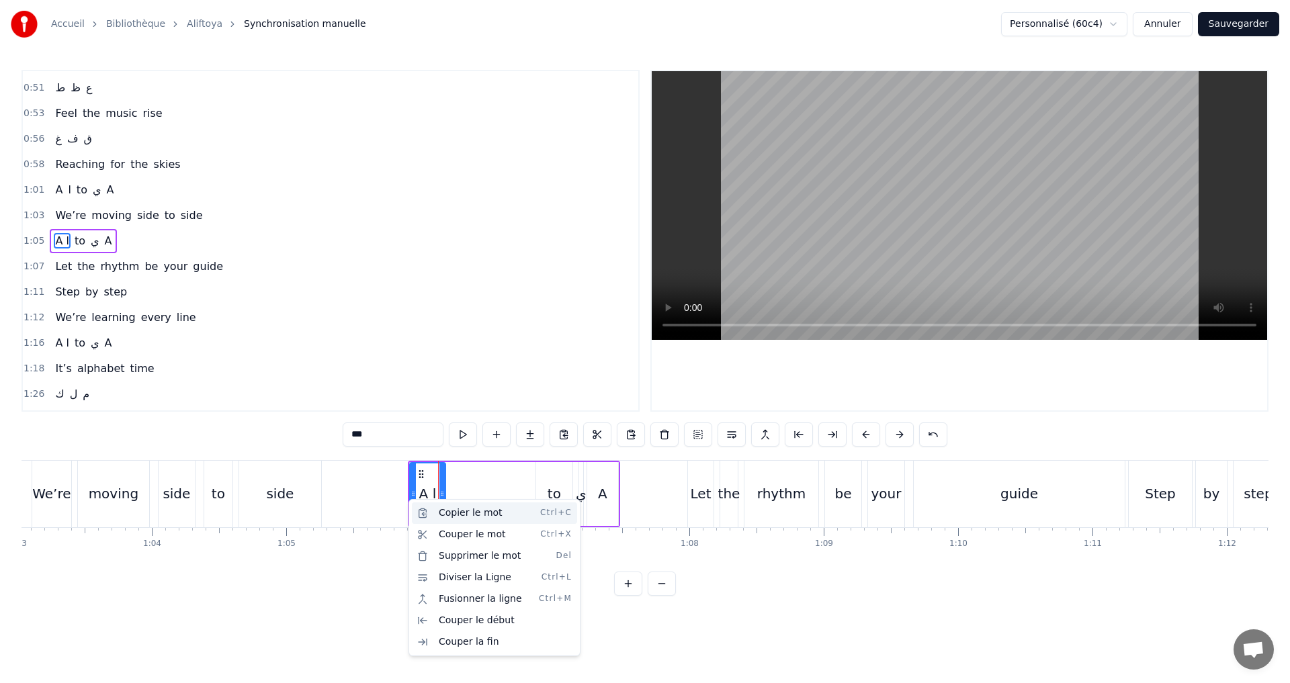
drag, startPoint x: 452, startPoint y: 515, endPoint x: 446, endPoint y: 507, distance: 10.6
click at [451, 514] on div "Copier le mot Ctrl+C" at bounding box center [494, 512] width 165 height 21
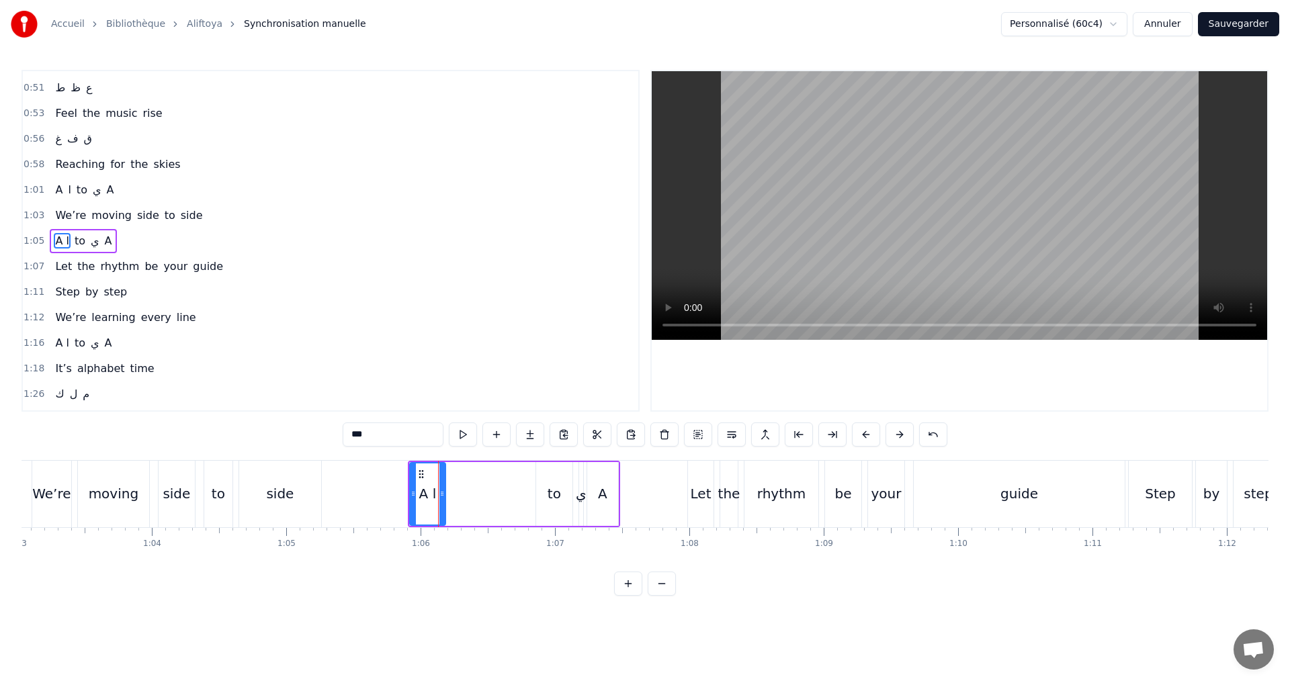
click at [462, 501] on div "A ا to ي A" at bounding box center [514, 494] width 212 height 67
click at [466, 474] on div "A ا to ي A" at bounding box center [514, 494] width 212 height 67
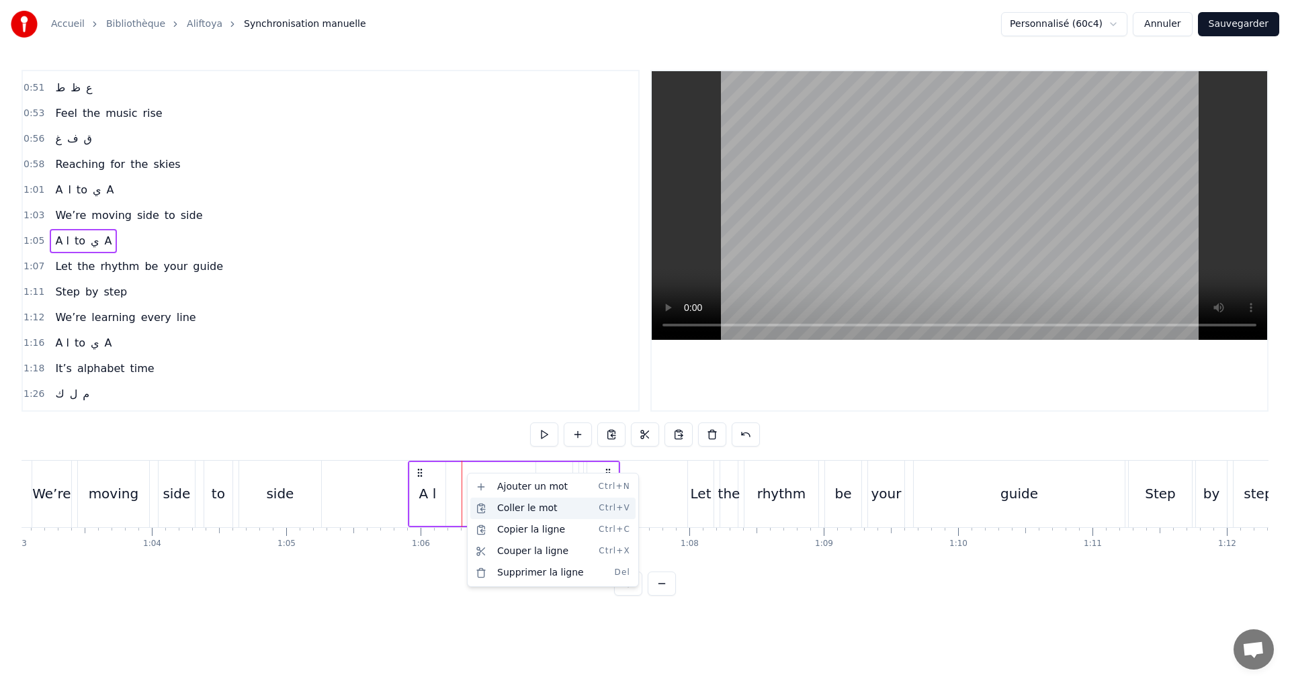
click at [493, 501] on div "Coller le mot Ctrl+V" at bounding box center [552, 508] width 165 height 21
click at [425, 489] on div "A ا" at bounding box center [427, 494] width 17 height 20
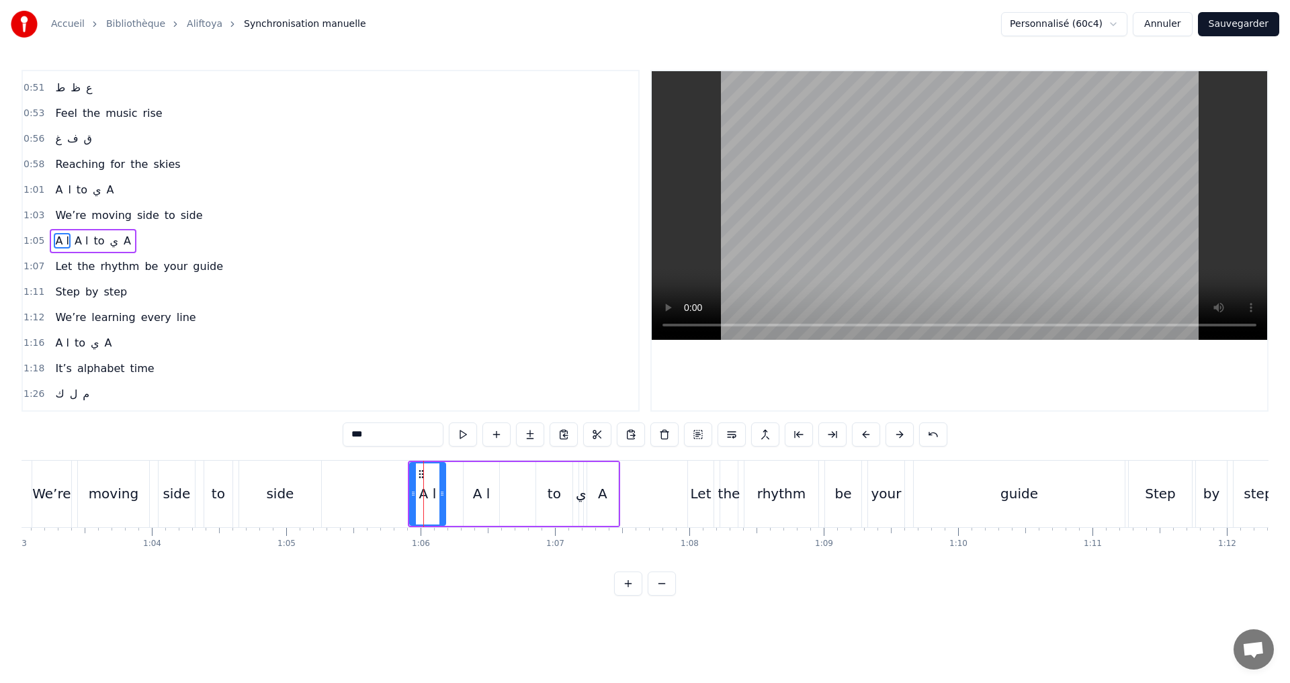
click at [365, 435] on input "***" at bounding box center [393, 435] width 101 height 24
click at [482, 494] on div "A ا" at bounding box center [481, 494] width 17 height 20
click at [359, 438] on input "***" at bounding box center [393, 435] width 101 height 24
drag, startPoint x: 359, startPoint y: 434, endPoint x: 343, endPoint y: 446, distance: 20.7
click at [345, 432] on input "***" at bounding box center [393, 435] width 101 height 24
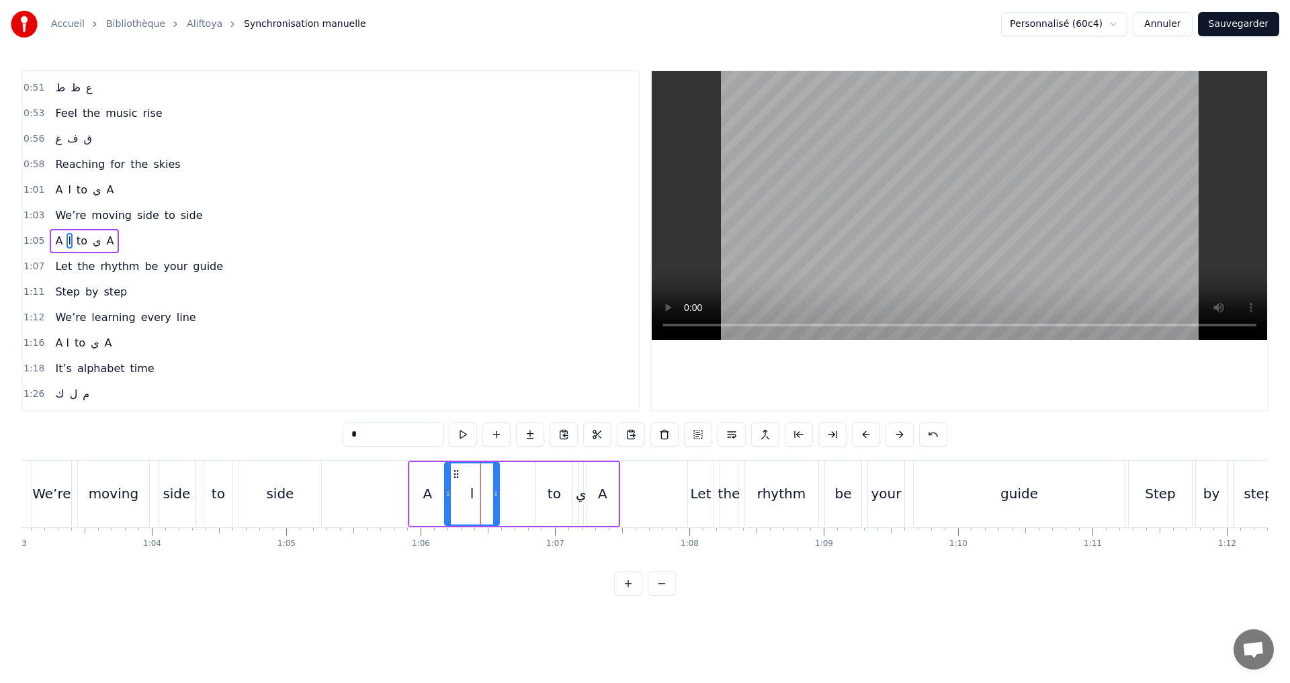
drag, startPoint x: 466, startPoint y: 496, endPoint x: 447, endPoint y: 492, distance: 19.1
click at [447, 492] on icon at bounding box center [447, 493] width 5 height 11
drag, startPoint x: 496, startPoint y: 488, endPoint x: 519, endPoint y: 488, distance: 23.5
click at [519, 488] on div at bounding box center [518, 494] width 5 height 61
click at [557, 496] on div "to" at bounding box center [554, 494] width 13 height 20
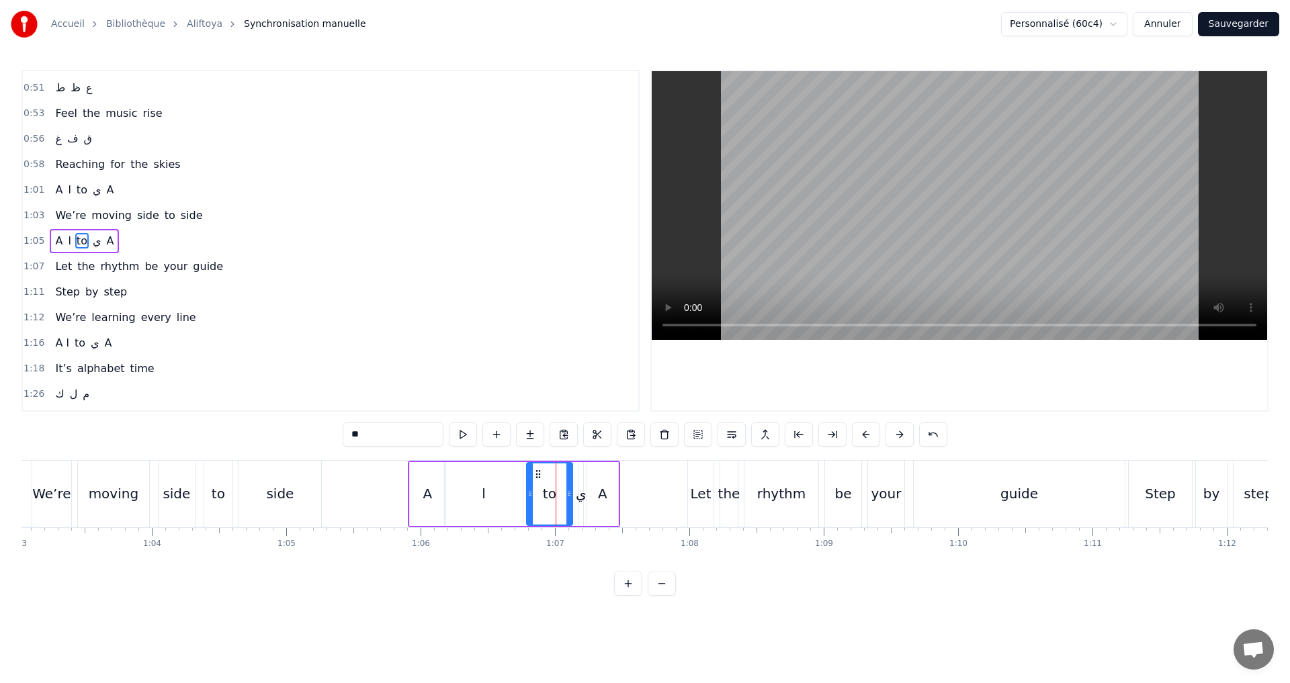
drag, startPoint x: 540, startPoint y: 496, endPoint x: 531, endPoint y: 496, distance: 9.4
click at [531, 496] on icon at bounding box center [529, 493] width 5 height 11
drag, startPoint x: 567, startPoint y: 496, endPoint x: 550, endPoint y: 492, distance: 17.3
click at [550, 492] on icon at bounding box center [552, 493] width 5 height 11
click at [580, 494] on div "ي" at bounding box center [581, 494] width 11 height 20
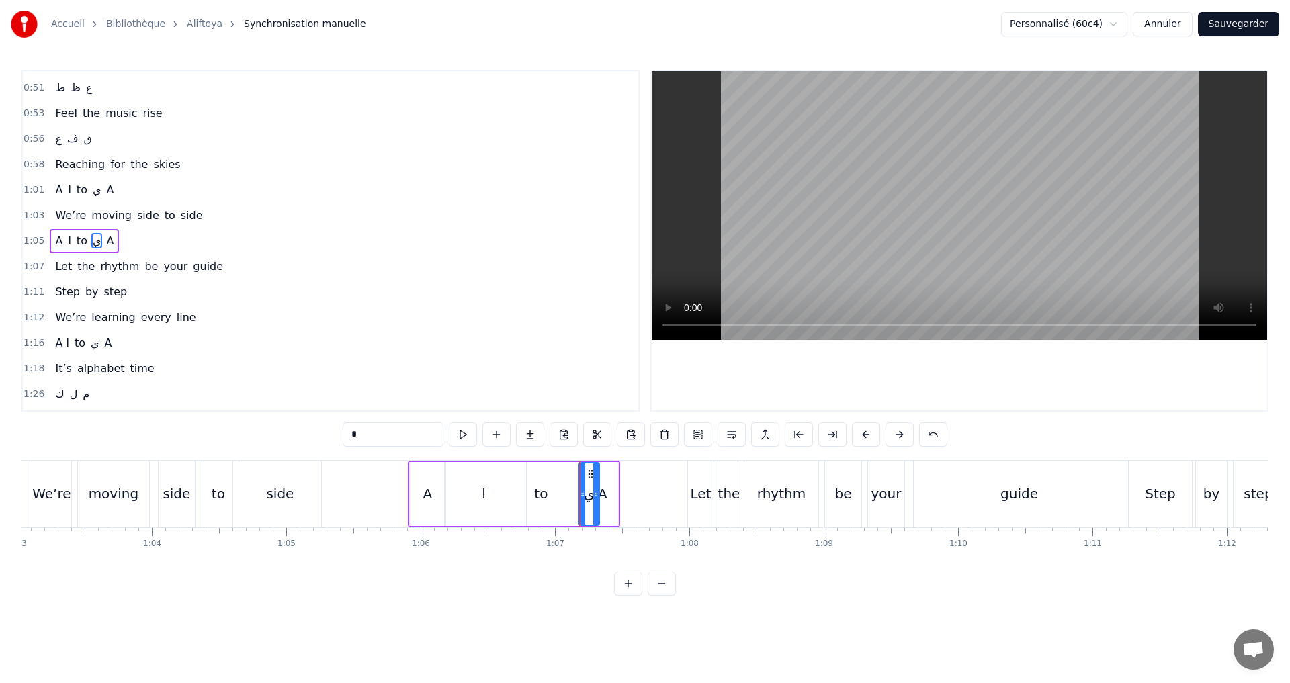
drag, startPoint x: 577, startPoint y: 494, endPoint x: 593, endPoint y: 519, distance: 29.1
click at [593, 519] on div at bounding box center [595, 494] width 5 height 61
drag, startPoint x: 584, startPoint y: 505, endPoint x: 562, endPoint y: 498, distance: 23.0
click at [562, 498] on div at bounding box center [560, 494] width 5 height 61
drag, startPoint x: 597, startPoint y: 501, endPoint x: 586, endPoint y: 500, distance: 10.8
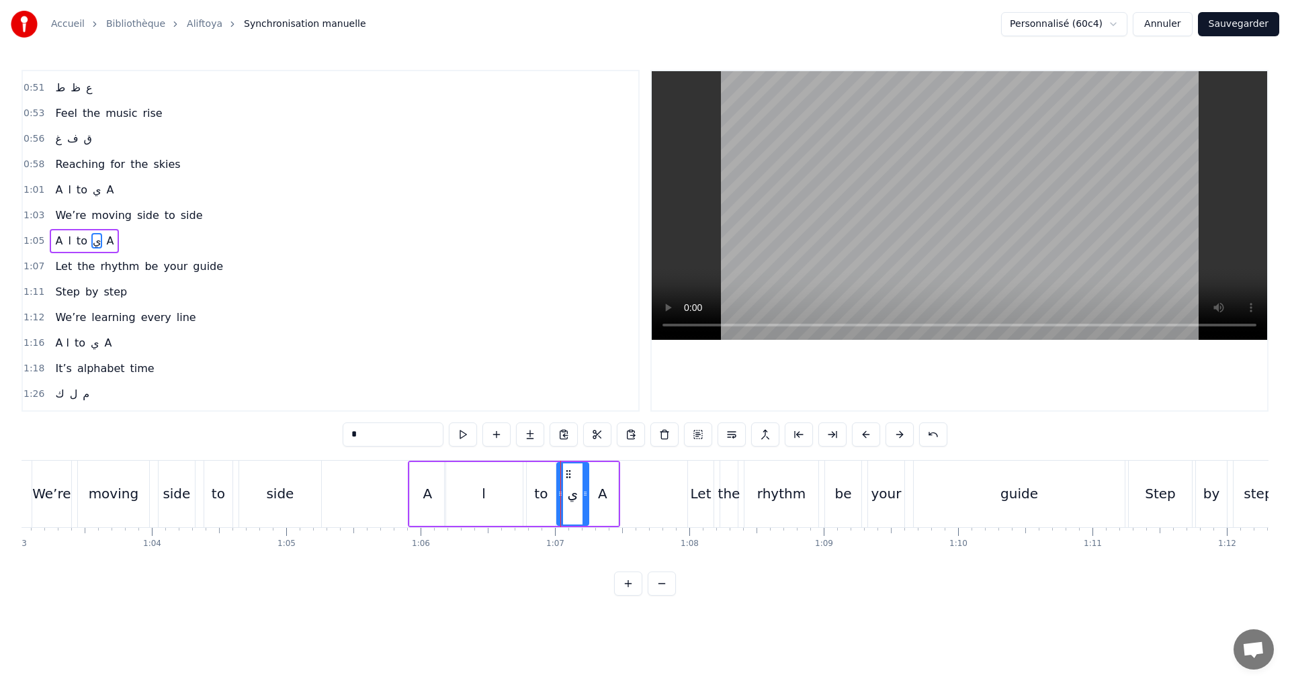
click at [586, 500] on div at bounding box center [584, 494] width 5 height 61
click at [600, 500] on div "A" at bounding box center [602, 494] width 9 height 20
drag, startPoint x: 588, startPoint y: 492, endPoint x: 603, endPoint y: 498, distance: 15.3
click at [601, 494] on icon at bounding box center [603, 493] width 5 height 11
drag, startPoint x: 612, startPoint y: 501, endPoint x: 634, endPoint y: 502, distance: 22.2
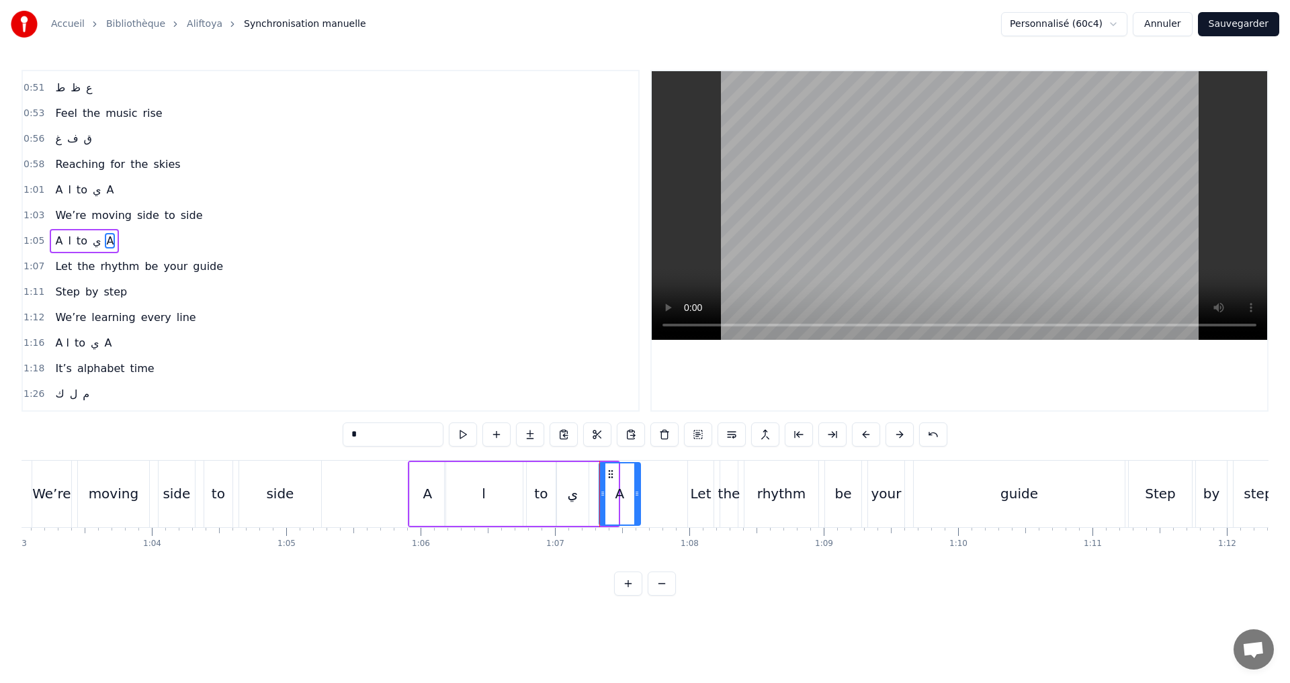
click at [634, 502] on div at bounding box center [636, 494] width 5 height 61
click at [617, 494] on icon at bounding box center [617, 493] width 5 height 11
click at [572, 492] on div "ي" at bounding box center [573, 494] width 11 height 20
type input "*"
drag, startPoint x: 585, startPoint y: 495, endPoint x: 597, endPoint y: 494, distance: 11.4
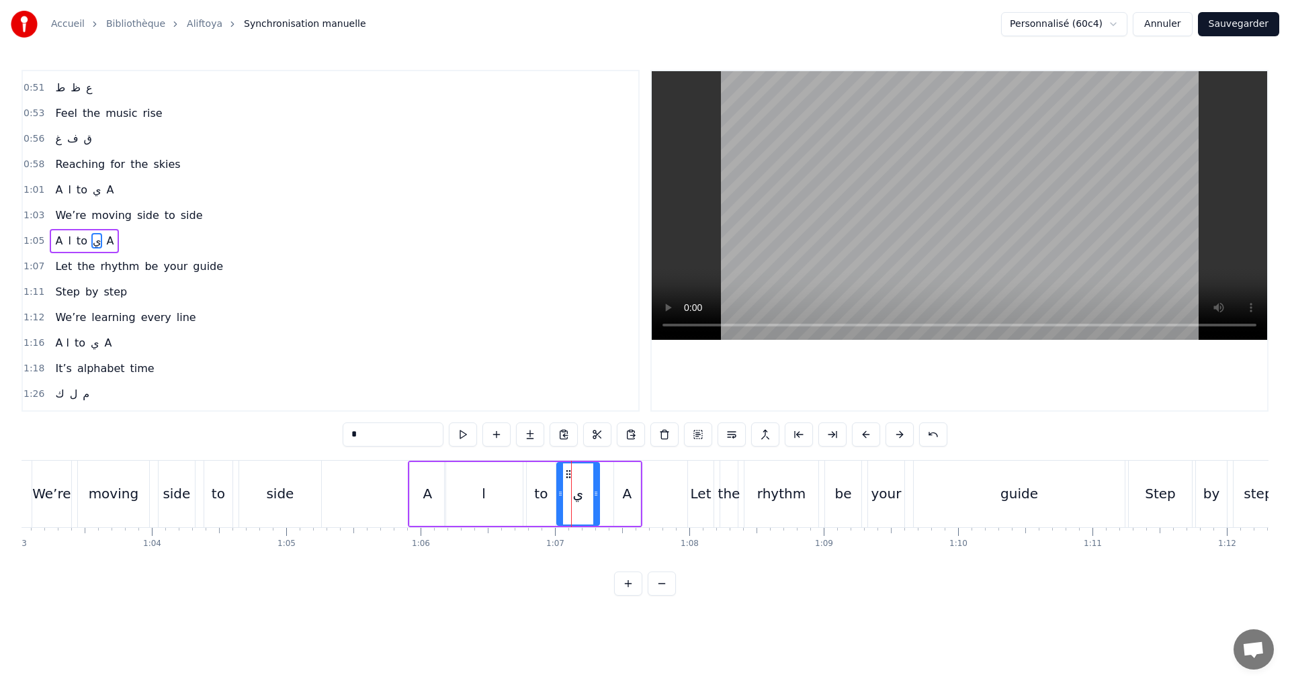
click at [598, 494] on icon at bounding box center [595, 493] width 5 height 11
click at [564, 488] on div at bounding box center [564, 494] width 5 height 61
click at [193, 234] on div "1:05 A ا to ي A" at bounding box center [330, 241] width 615 height 26
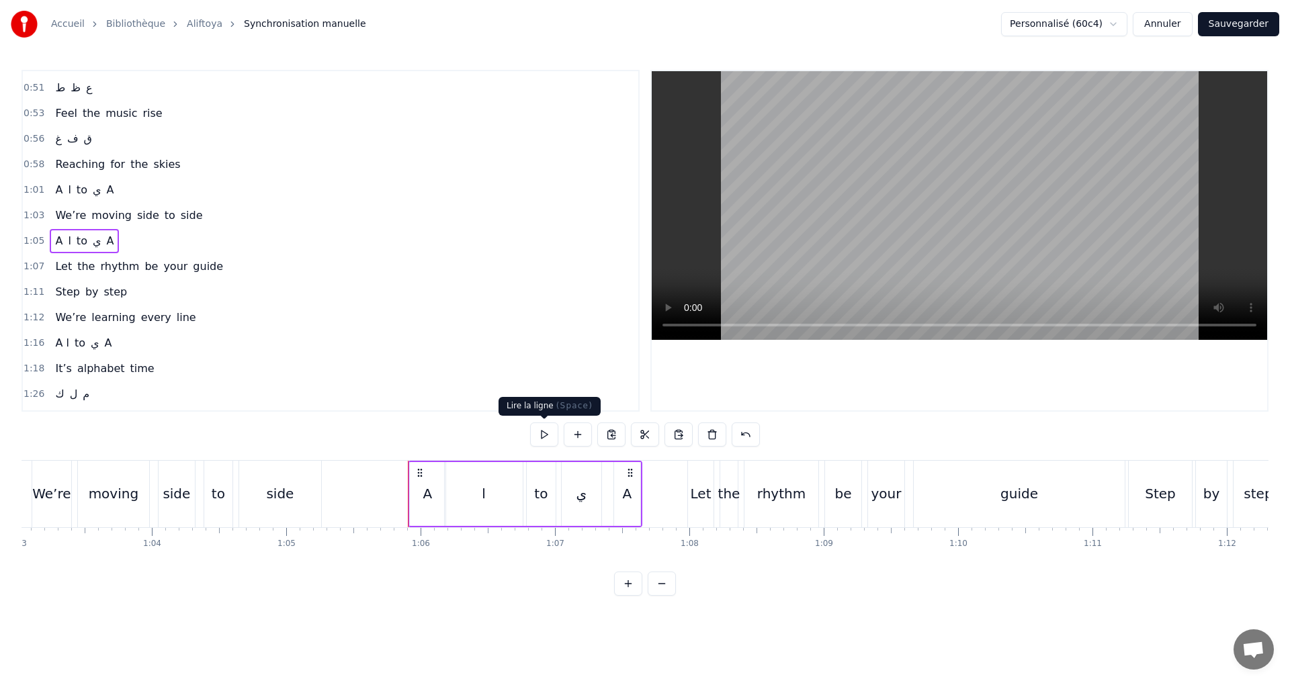
click at [545, 434] on button at bounding box center [544, 435] width 28 height 24
click at [240, 269] on div "1:07 Let the rhythm be your guide" at bounding box center [330, 267] width 615 height 26
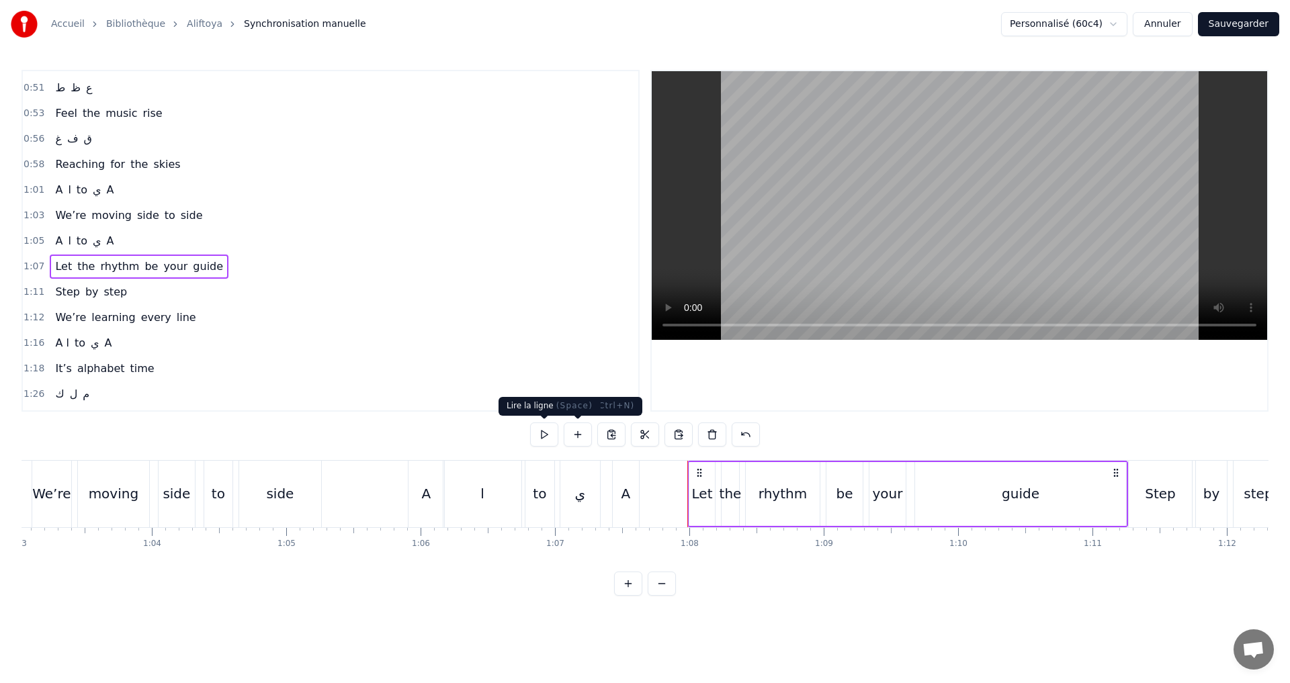
click at [539, 433] on button at bounding box center [544, 435] width 28 height 24
drag, startPoint x: 135, startPoint y: 291, endPoint x: 142, endPoint y: 294, distance: 7.2
click at [135, 290] on div "1:11 Step by step" at bounding box center [330, 292] width 615 height 26
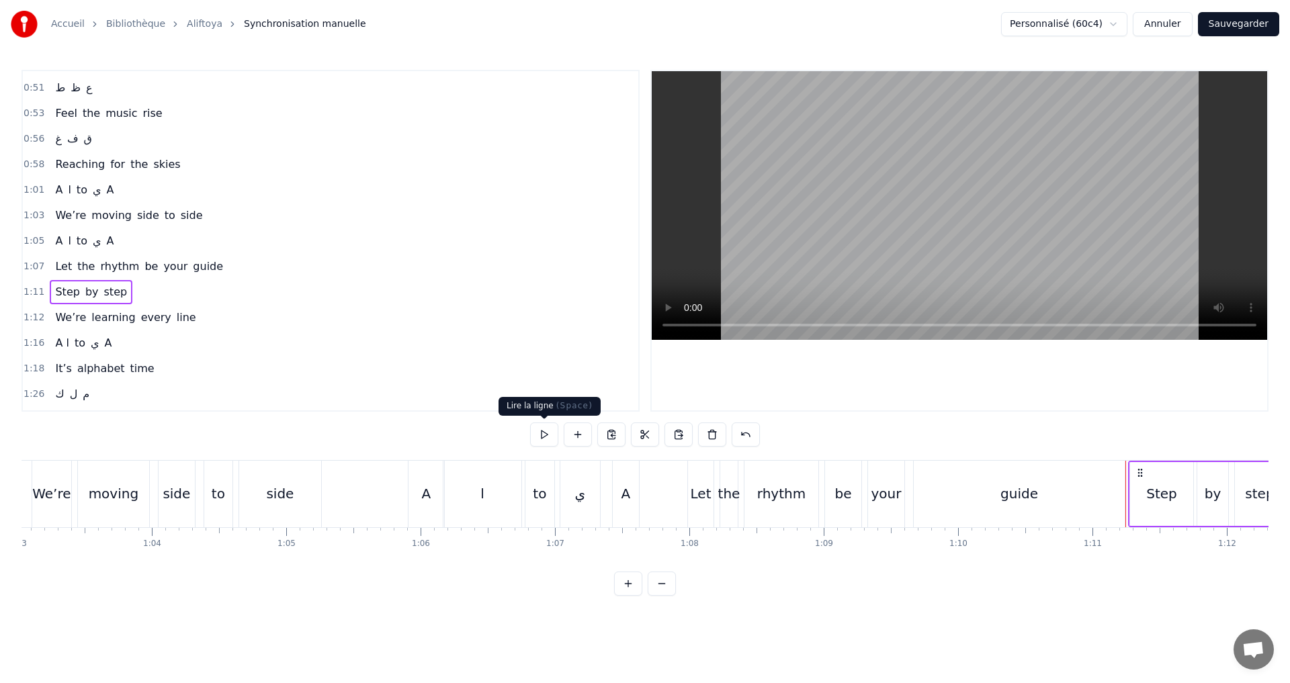
click at [545, 429] on button at bounding box center [544, 435] width 28 height 24
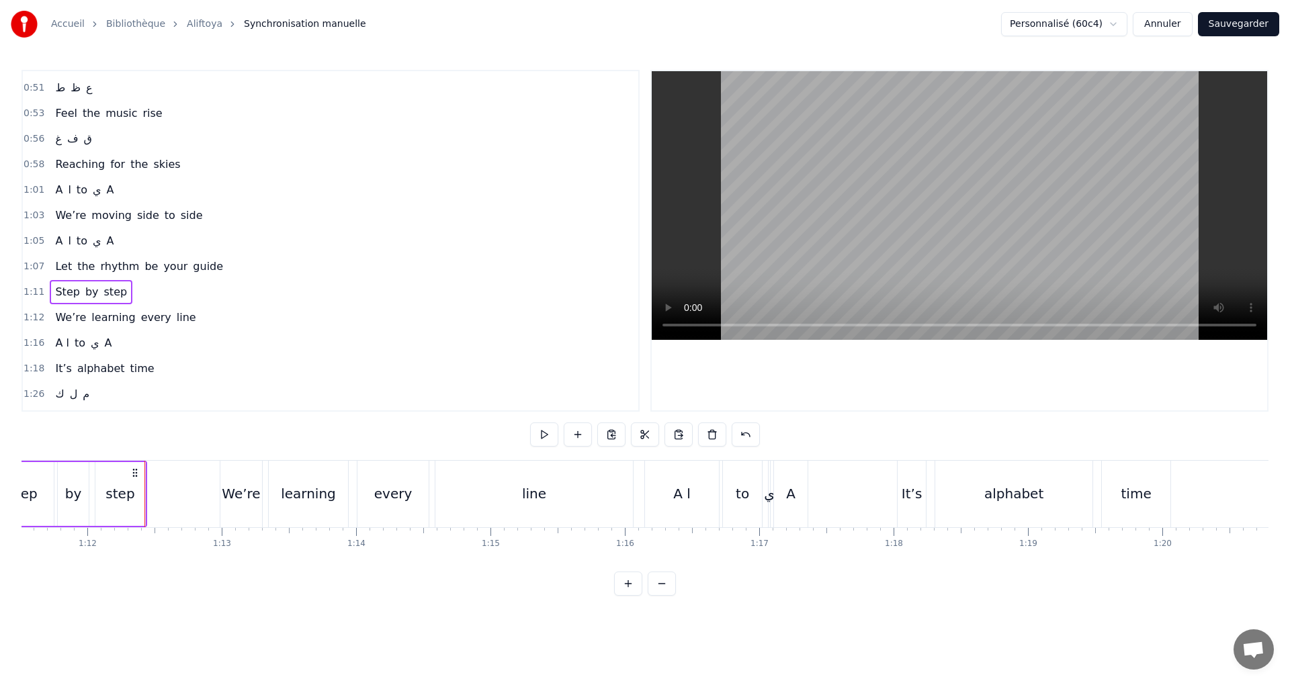
scroll to position [0, 9610]
click at [249, 309] on div "1:12 We’re learning every line" at bounding box center [330, 318] width 615 height 26
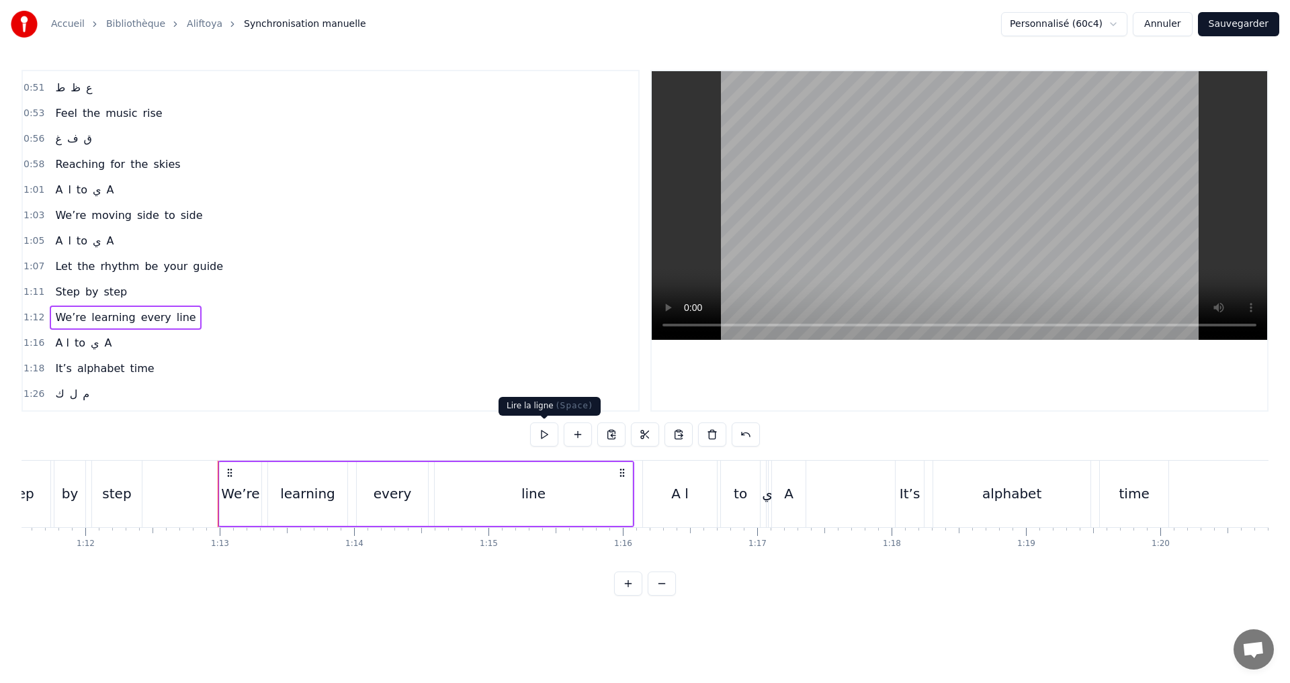
click at [548, 437] on button at bounding box center [544, 435] width 28 height 24
click at [132, 339] on div "1:16 A ا to ي A" at bounding box center [330, 344] width 615 height 26
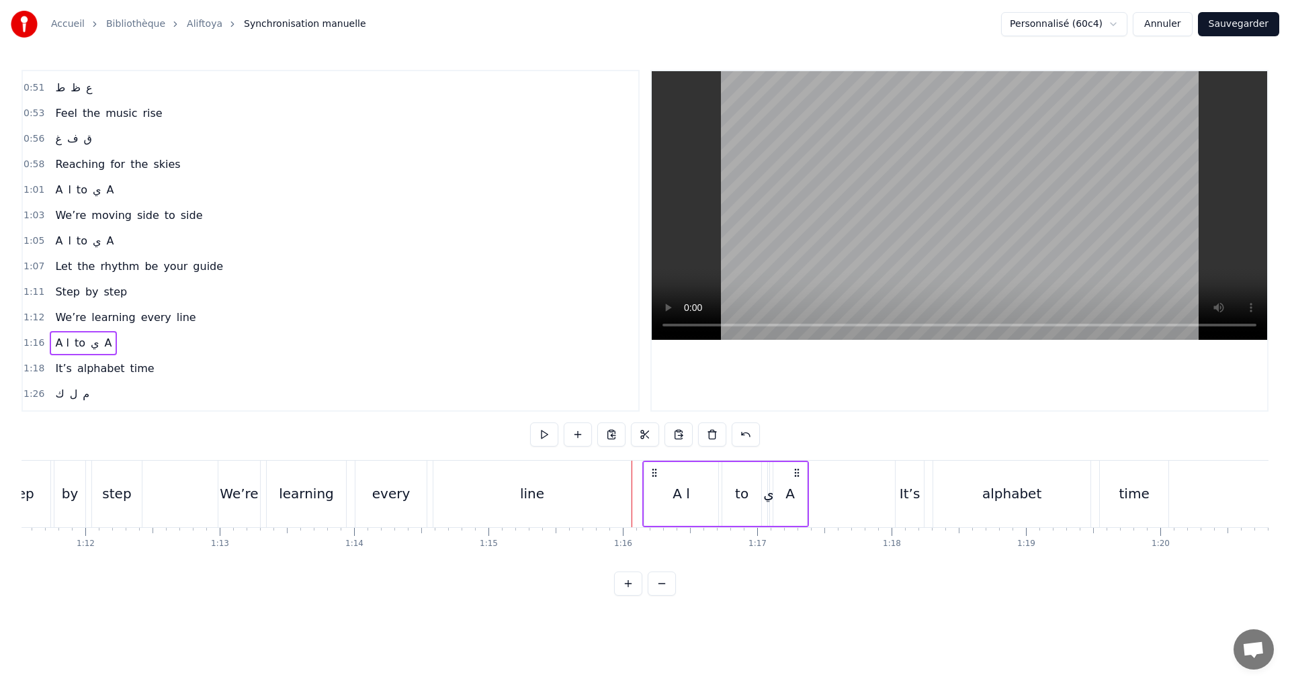
click at [668, 504] on div "A ا" at bounding box center [681, 494] width 74 height 64
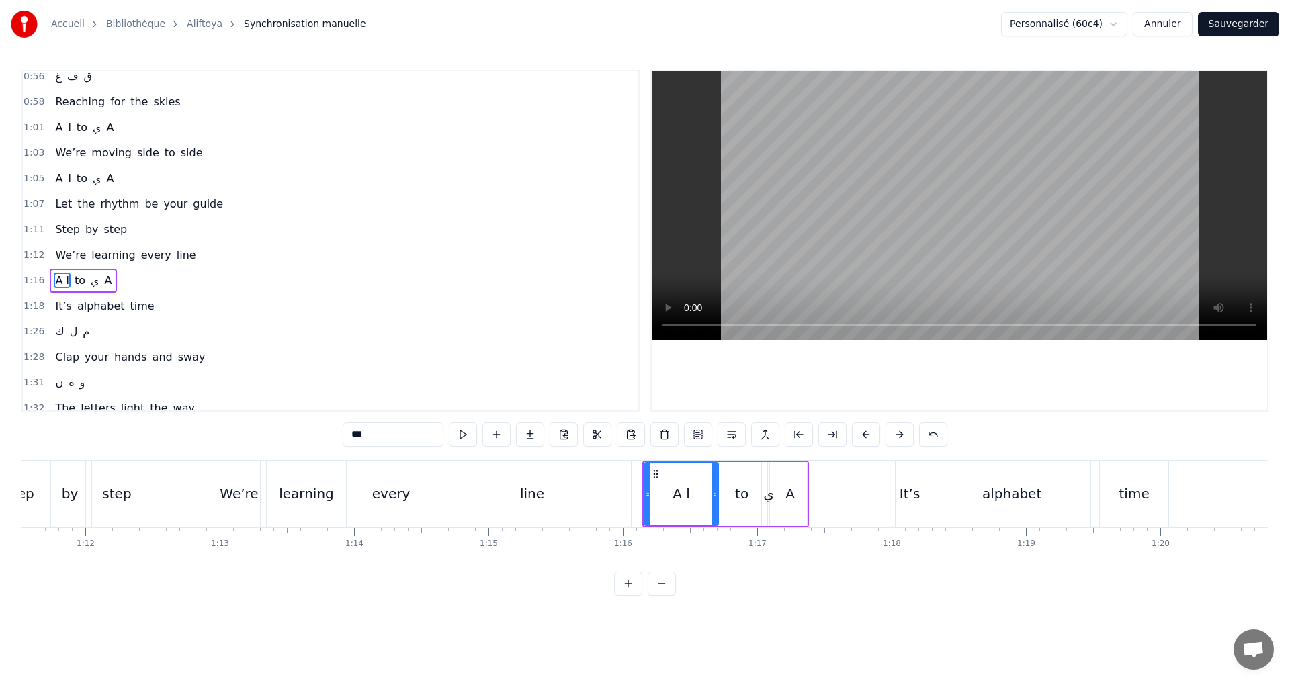
scroll to position [609, 0]
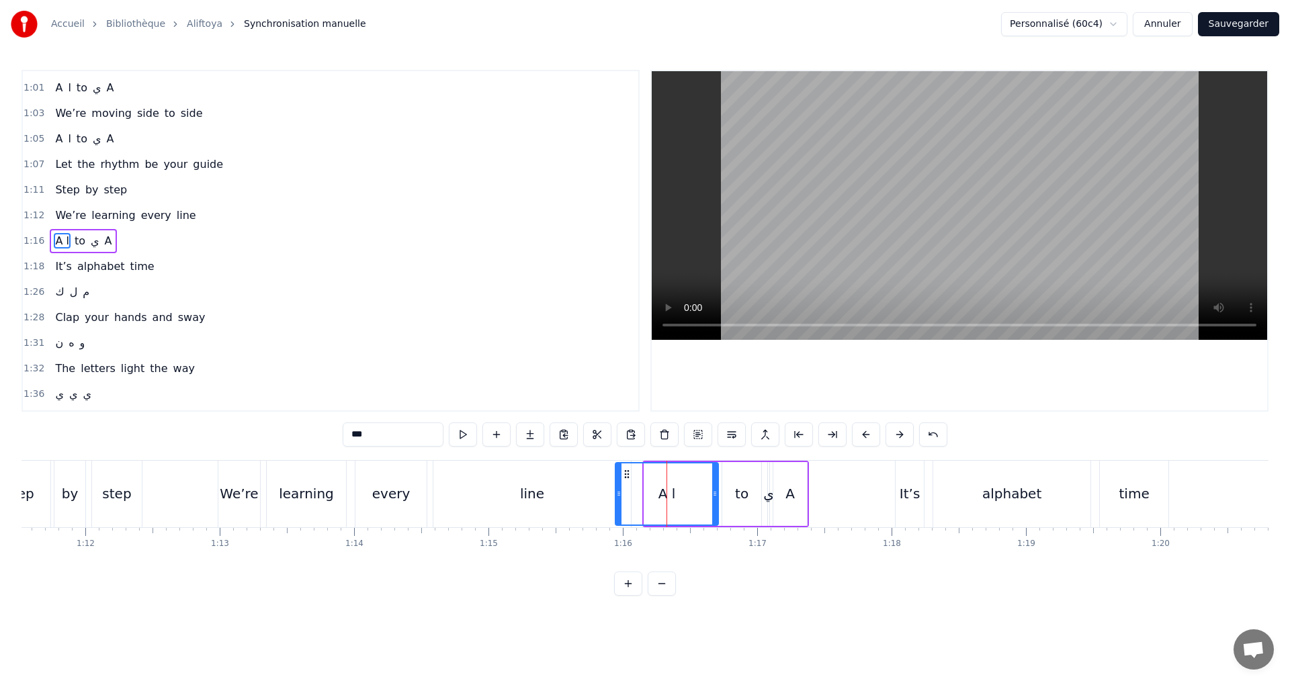
drag, startPoint x: 647, startPoint y: 492, endPoint x: 618, endPoint y: 487, distance: 29.3
click at [618, 487] on div at bounding box center [618, 494] width 5 height 61
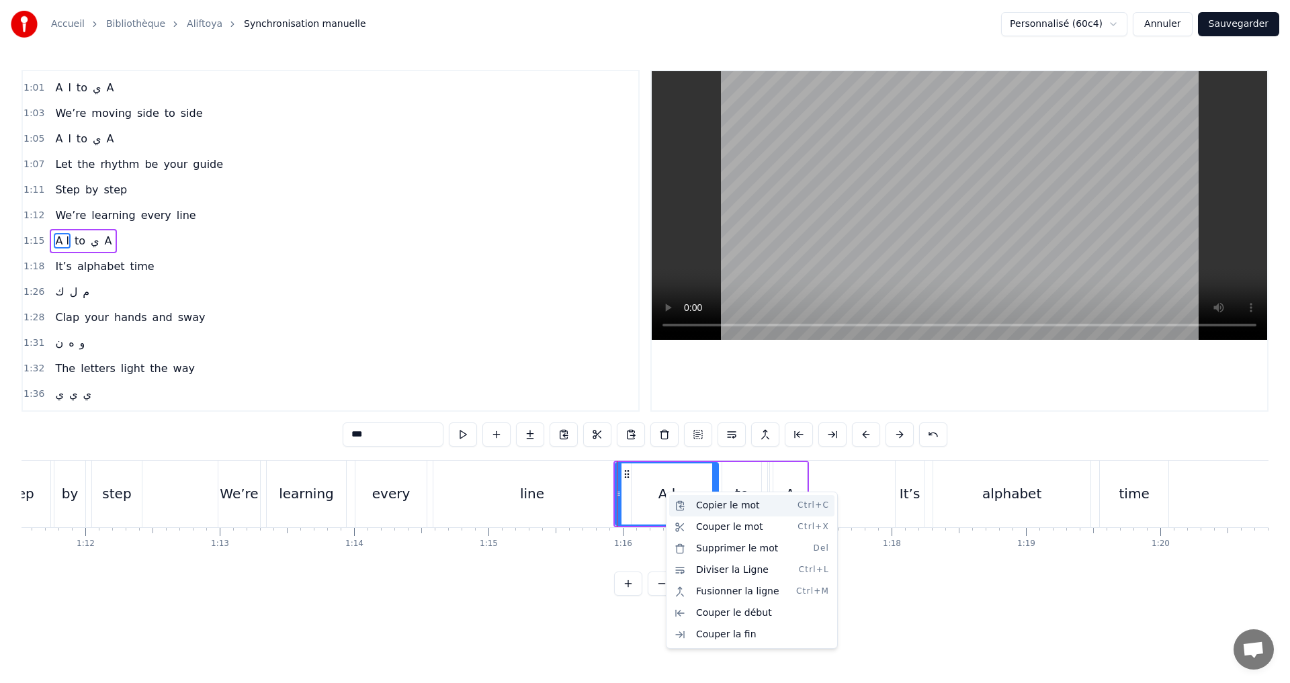
click at [705, 506] on div "Copier le mot Ctrl+C" at bounding box center [751, 505] width 165 height 21
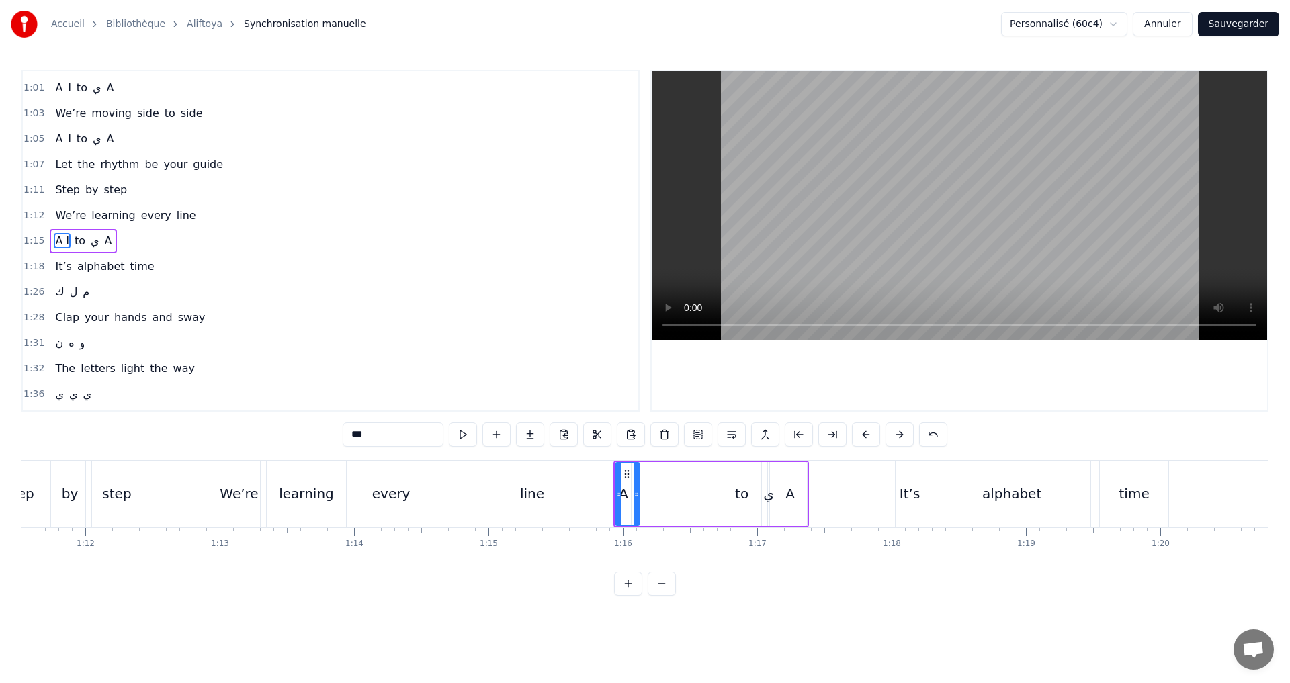
drag, startPoint x: 717, startPoint y: 502, endPoint x: 640, endPoint y: 491, distance: 78.7
click at [639, 491] on div at bounding box center [635, 494] width 5 height 61
click at [655, 466] on div "A ا to ي A" at bounding box center [710, 494] width 195 height 67
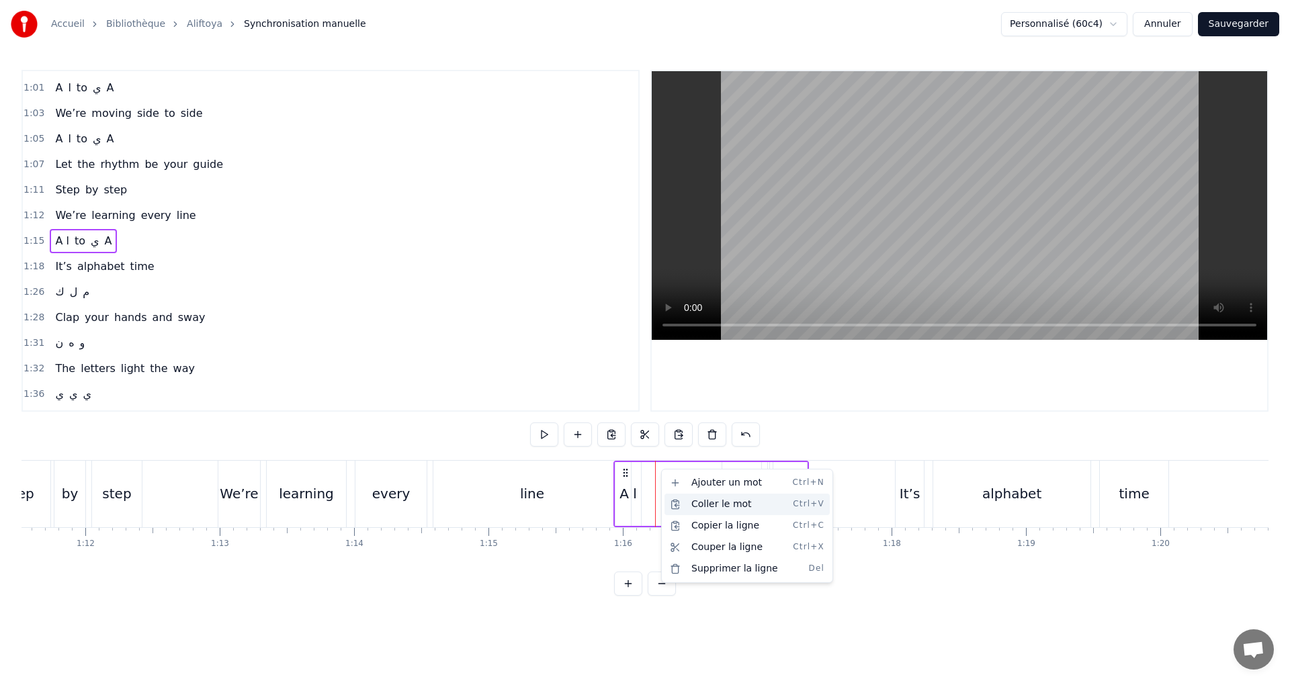
click at [693, 509] on div "Coller le mot Ctrl+V" at bounding box center [746, 504] width 165 height 21
click at [624, 498] on div "A ا" at bounding box center [627, 494] width 17 height 20
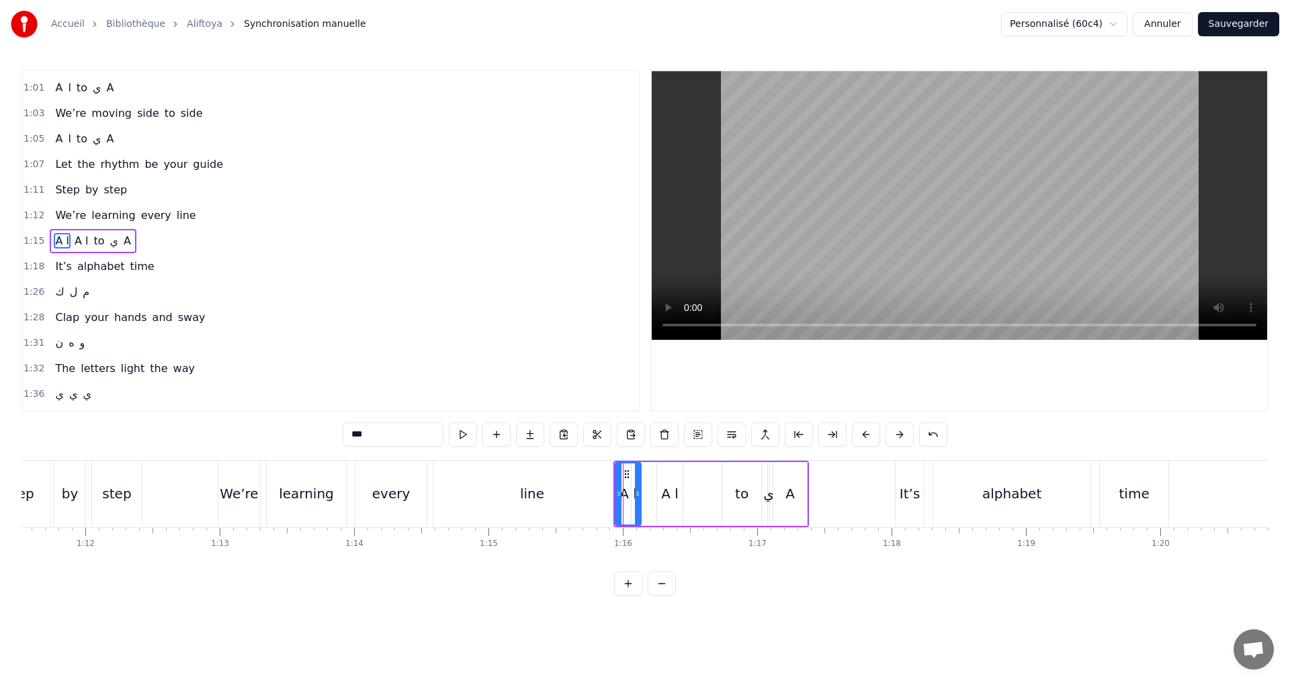
drag, startPoint x: 359, startPoint y: 436, endPoint x: 370, endPoint y: 436, distance: 10.7
click at [370, 436] on input "***" at bounding box center [393, 435] width 101 height 24
drag, startPoint x: 640, startPoint y: 496, endPoint x: 627, endPoint y: 494, distance: 12.2
click at [627, 494] on icon at bounding box center [625, 493] width 5 height 11
type input "*"
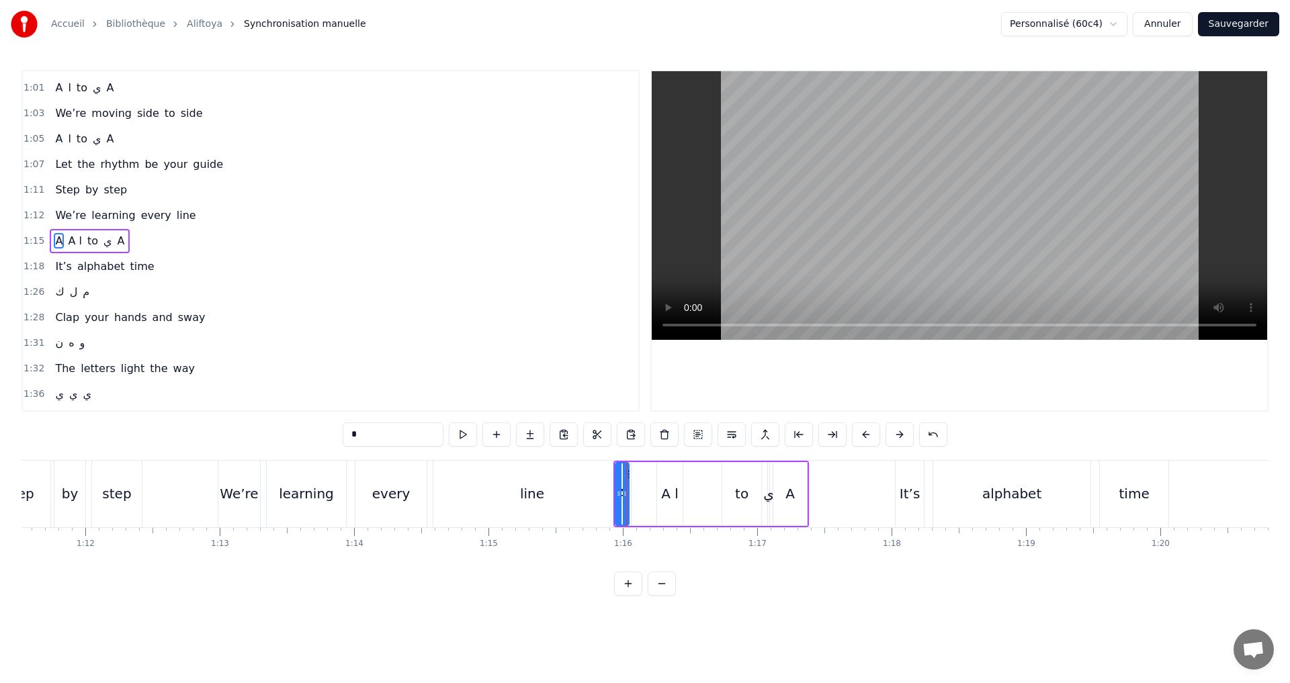
click at [651, 492] on div "A A ا to ي A" at bounding box center [710, 494] width 195 height 67
click at [667, 494] on div "A ا" at bounding box center [669, 494] width 17 height 20
drag, startPoint x: 361, startPoint y: 432, endPoint x: 348, endPoint y: 434, distance: 12.9
click at [349, 433] on input "***" at bounding box center [393, 435] width 101 height 24
drag, startPoint x: 658, startPoint y: 494, endPoint x: 636, endPoint y: 491, distance: 22.4
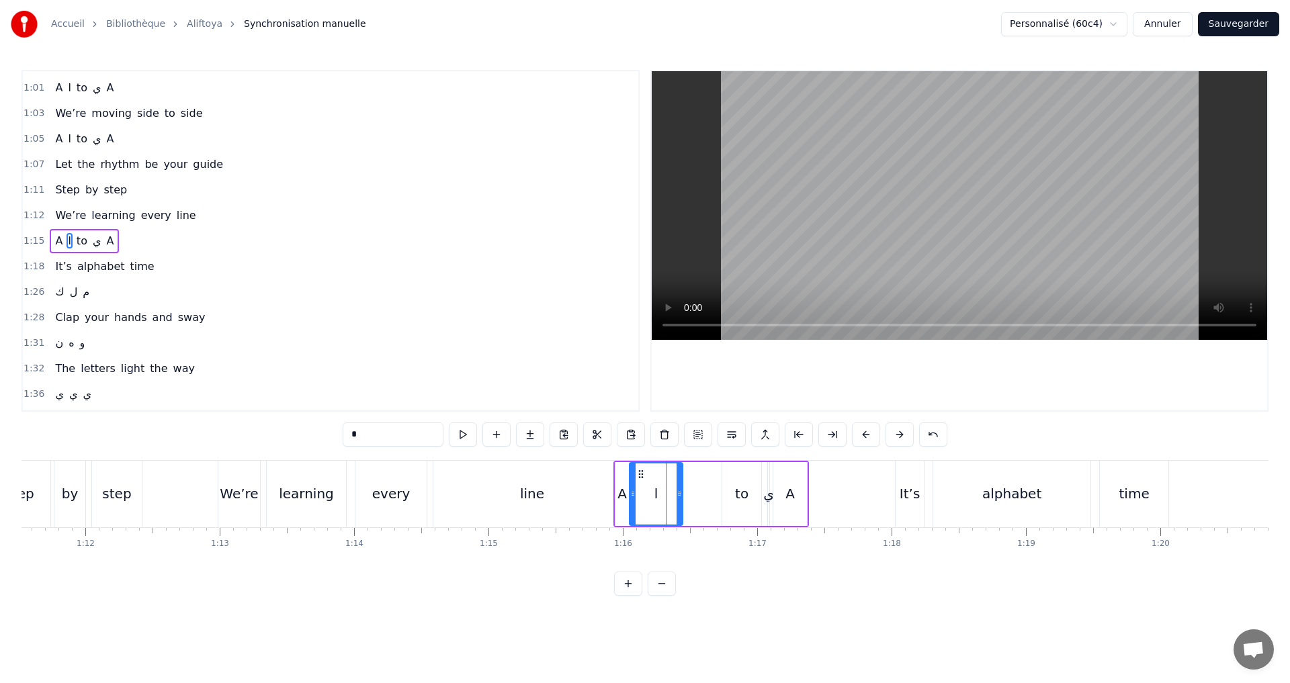
click at [631, 491] on icon at bounding box center [632, 493] width 5 height 11
drag, startPoint x: 680, startPoint y: 489, endPoint x: 713, endPoint y: 492, distance: 33.7
click at [709, 489] on icon at bounding box center [709, 493] width 5 height 11
click at [741, 495] on div "to" at bounding box center [741, 494] width 13 height 20
drag, startPoint x: 726, startPoint y: 493, endPoint x: 719, endPoint y: 490, distance: 7.9
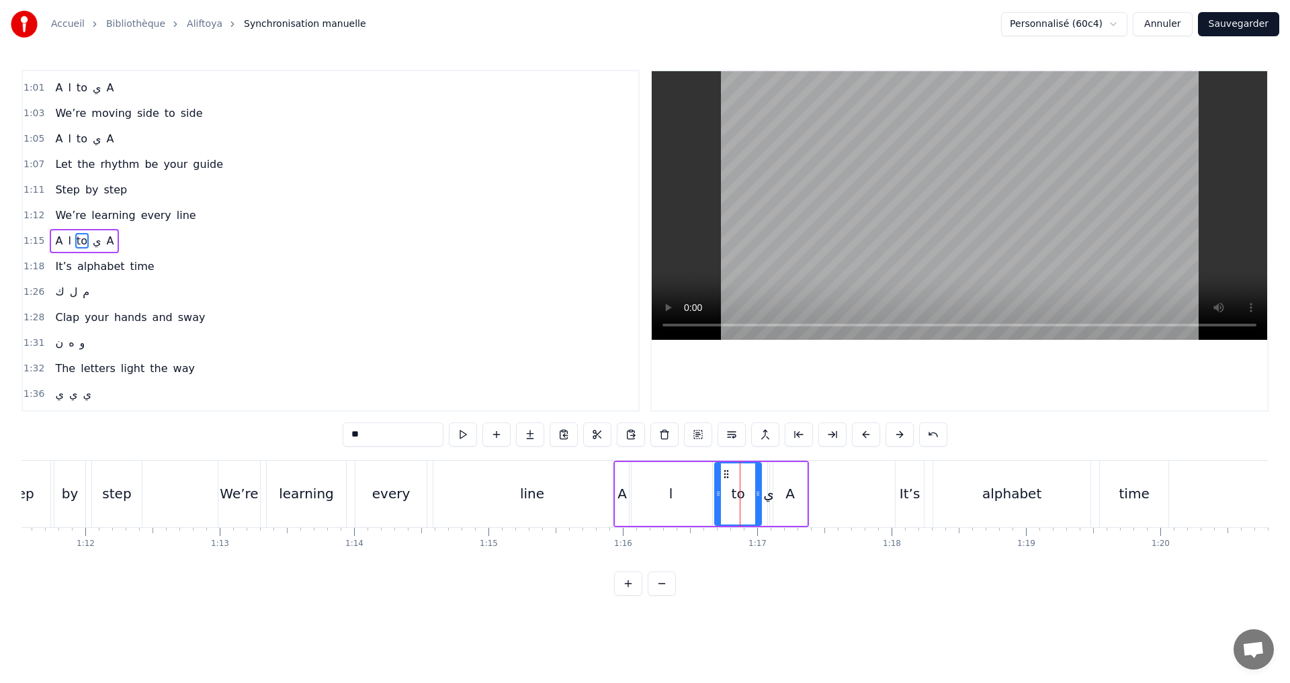
click at [719, 490] on icon at bounding box center [717, 493] width 5 height 11
drag, startPoint x: 758, startPoint y: 498, endPoint x: 745, endPoint y: 499, distance: 12.8
click at [745, 499] on div at bounding box center [744, 494] width 5 height 61
click at [767, 495] on div "ي" at bounding box center [768, 494] width 11 height 20
click at [781, 502] on div at bounding box center [783, 494] width 5 height 61
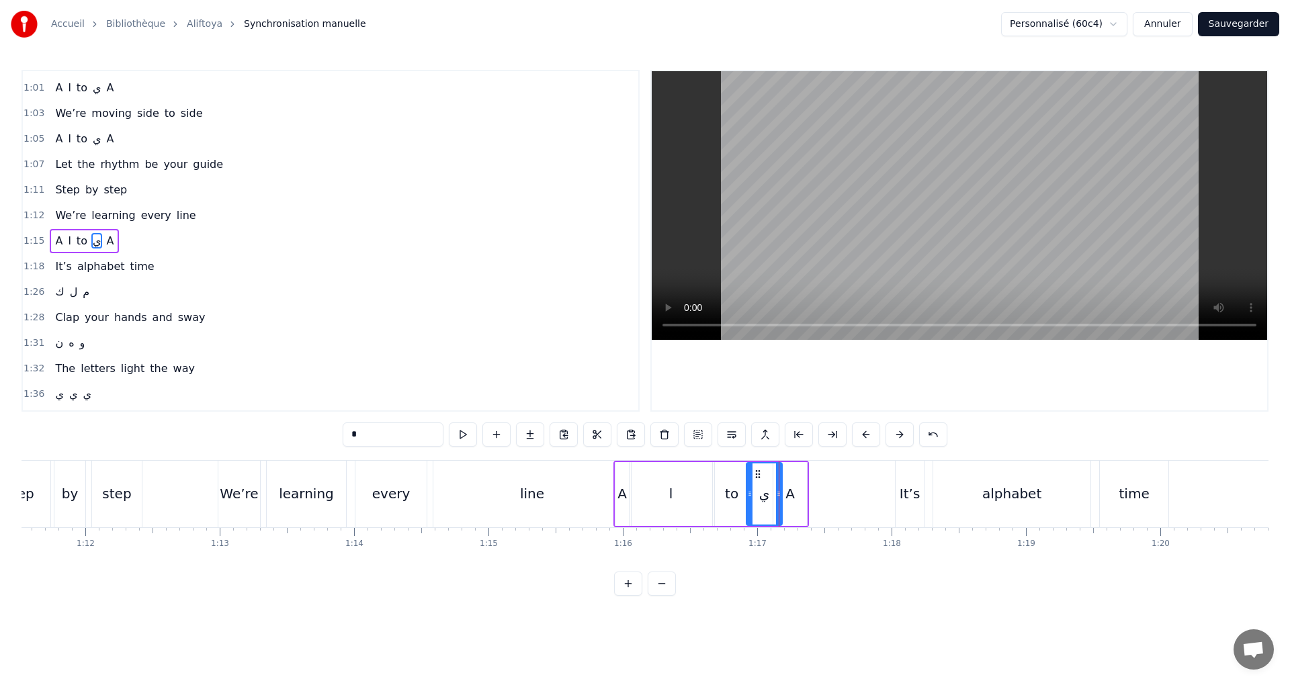
drag, startPoint x: 771, startPoint y: 502, endPoint x: 751, endPoint y: 499, distance: 19.7
click at [751, 499] on div at bounding box center [749, 494] width 5 height 61
drag, startPoint x: 778, startPoint y: 500, endPoint x: 767, endPoint y: 500, distance: 10.7
click at [775, 500] on div at bounding box center [777, 494] width 5 height 61
click at [794, 496] on div "A" at bounding box center [789, 494] width 9 height 20
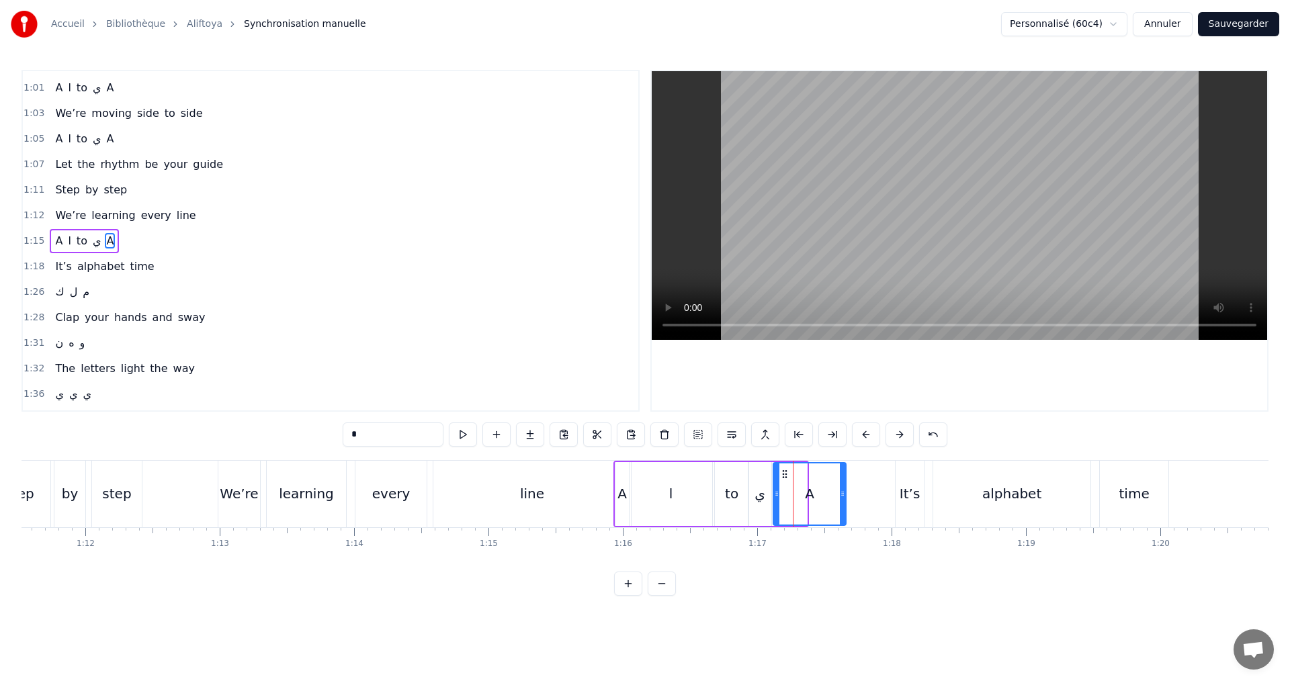
drag, startPoint x: 804, startPoint y: 498, endPoint x: 820, endPoint y: 497, distance: 16.2
click at [840, 493] on icon at bounding box center [842, 493] width 5 height 11
drag, startPoint x: 778, startPoint y: 492, endPoint x: 806, endPoint y: 490, distance: 28.3
click at [806, 490] on icon at bounding box center [804, 493] width 5 height 11
click at [755, 490] on div "ي" at bounding box center [759, 494] width 11 height 20
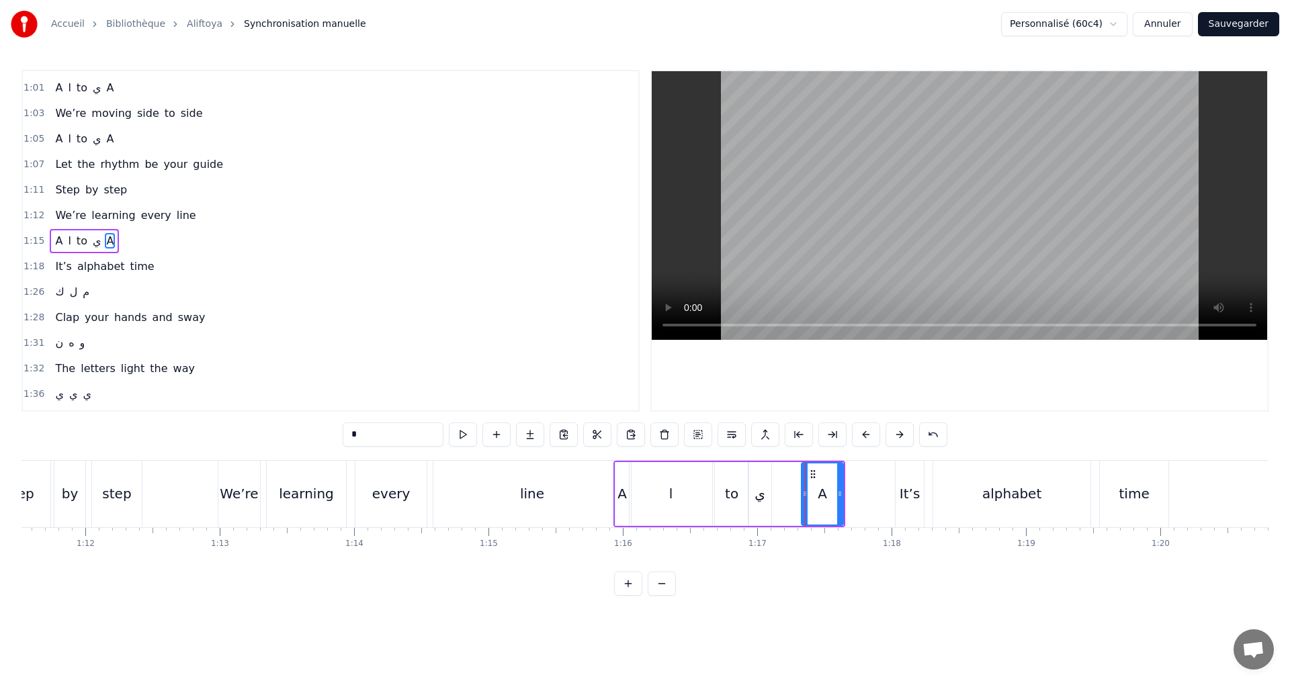
type input "*"
drag, startPoint x: 755, startPoint y: 490, endPoint x: 769, endPoint y: 497, distance: 15.3
click at [773, 496] on div "ي" at bounding box center [766, 494] width 34 height 61
click at [754, 490] on icon at bounding box center [755, 493] width 5 height 11
drag, startPoint x: 184, startPoint y: 240, endPoint x: 247, endPoint y: 257, distance: 64.9
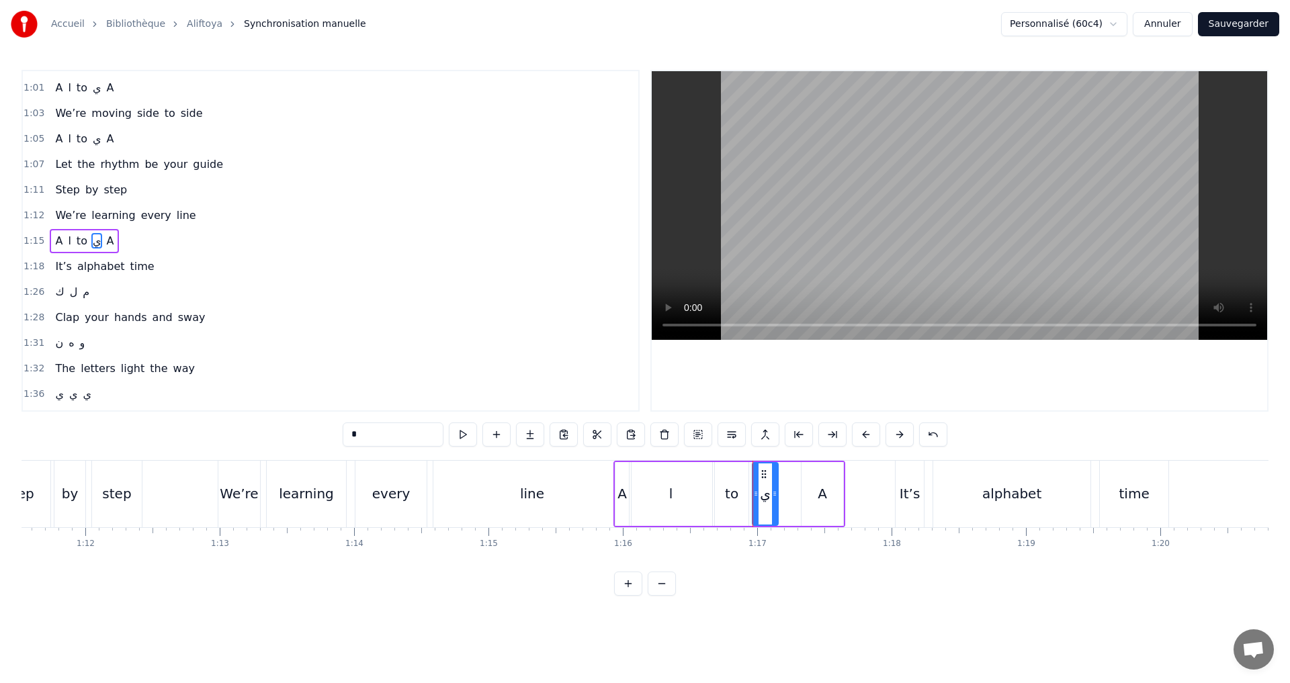
click at [185, 240] on div "1:15 A ا to ي A" at bounding box center [330, 241] width 615 height 26
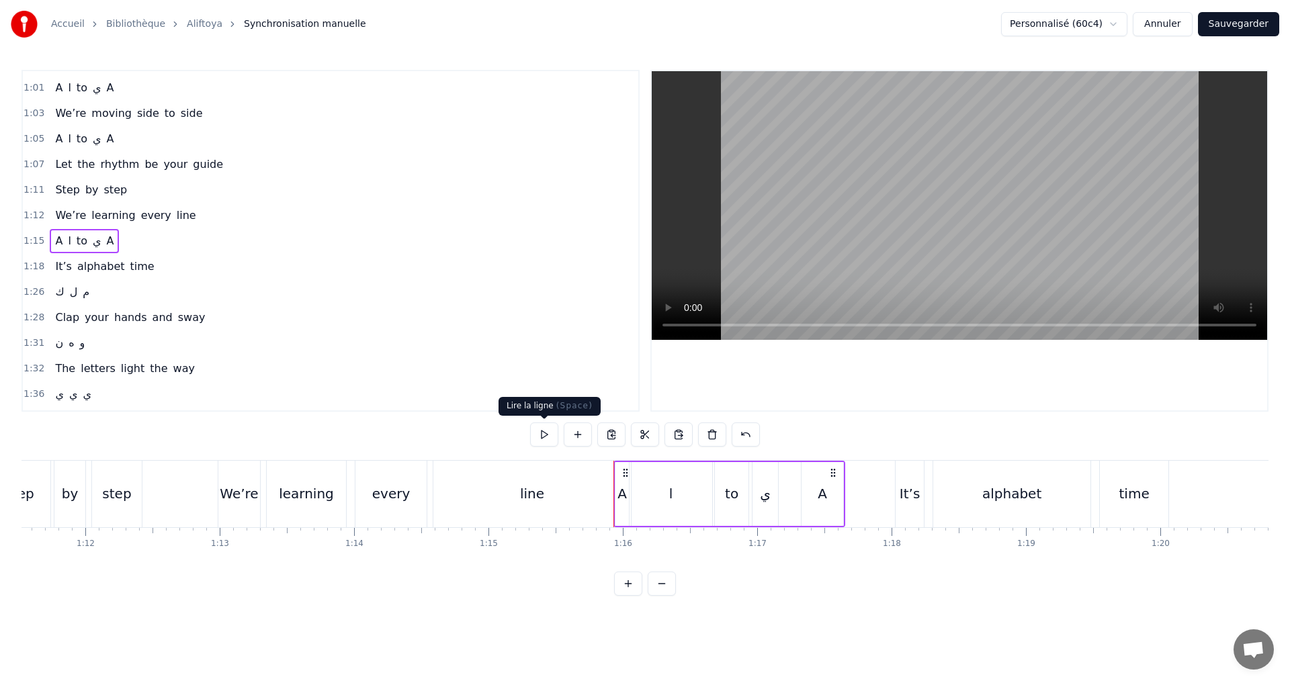
click at [548, 435] on button at bounding box center [544, 435] width 28 height 24
click at [175, 265] on div "1:18 It’s alphabet time" at bounding box center [330, 267] width 615 height 26
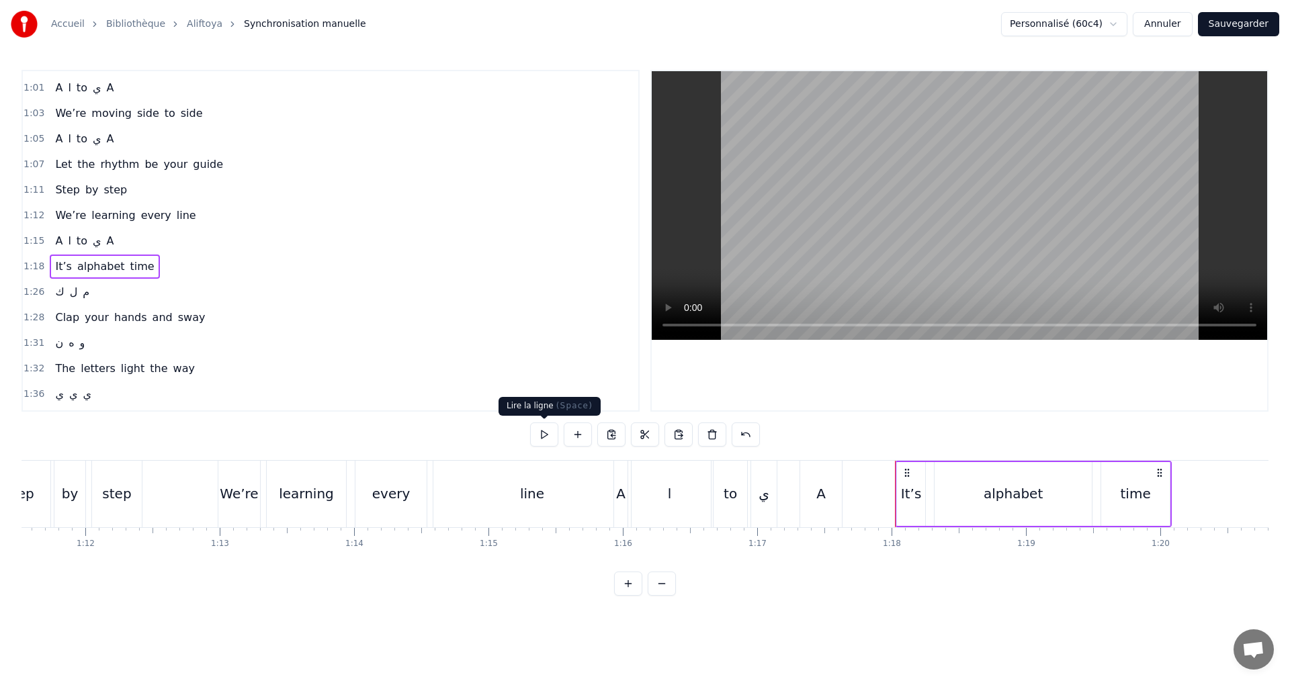
click at [554, 434] on button at bounding box center [544, 435] width 28 height 24
click at [990, 498] on div "alphabet" at bounding box center [1012, 494] width 59 height 20
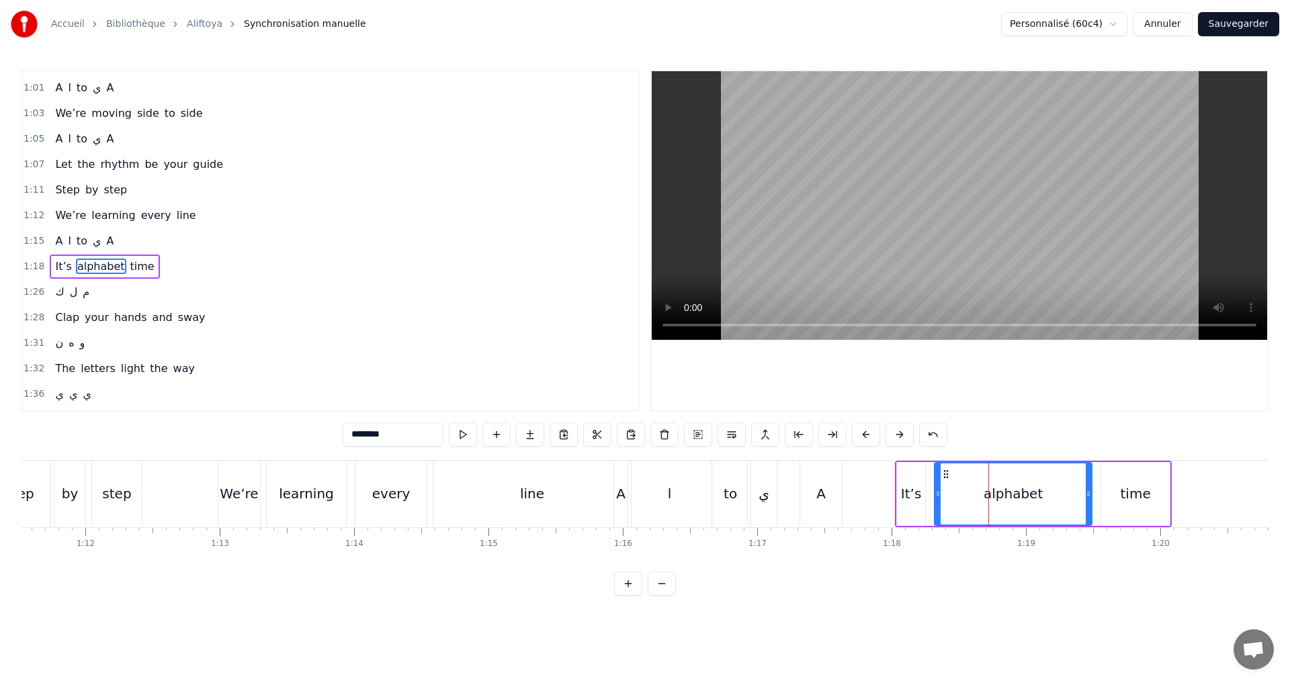
scroll to position [634, 0]
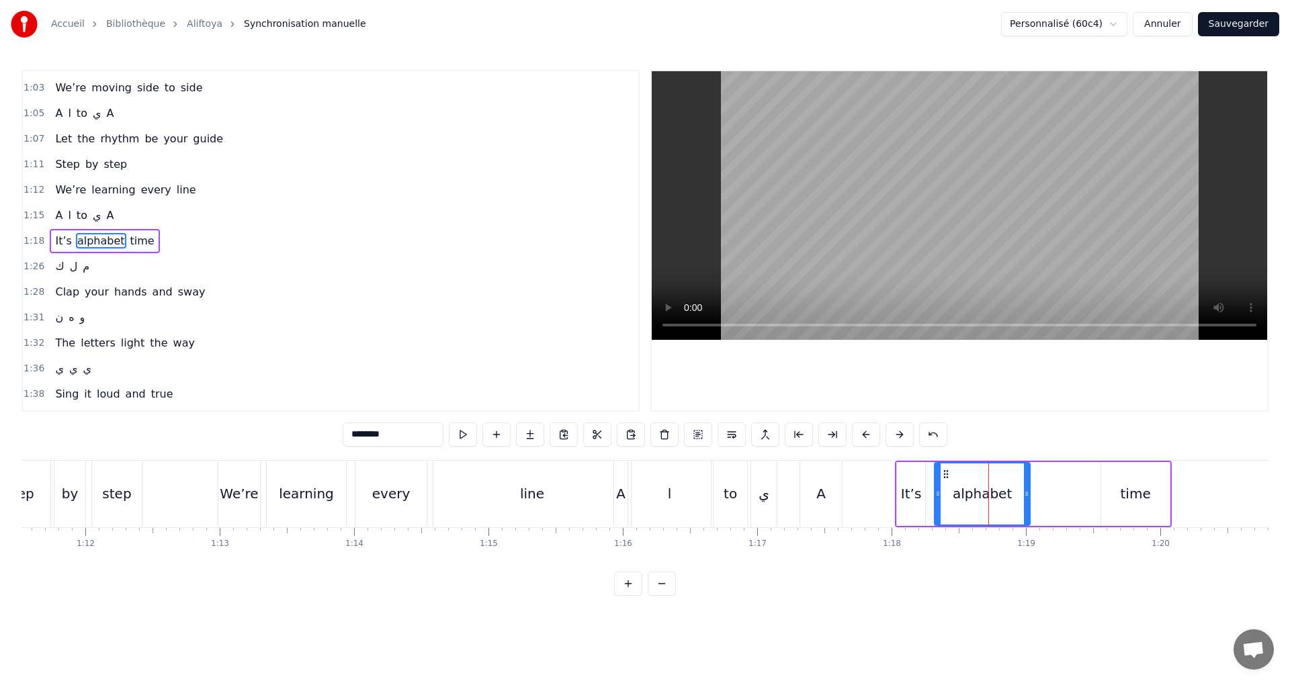
drag, startPoint x: 1090, startPoint y: 499, endPoint x: 1029, endPoint y: 494, distance: 62.0
click at [1029, 494] on div at bounding box center [1026, 494] width 5 height 61
click at [457, 434] on button at bounding box center [463, 435] width 28 height 24
click at [1111, 502] on div "time" at bounding box center [1135, 494] width 69 height 64
type input "****"
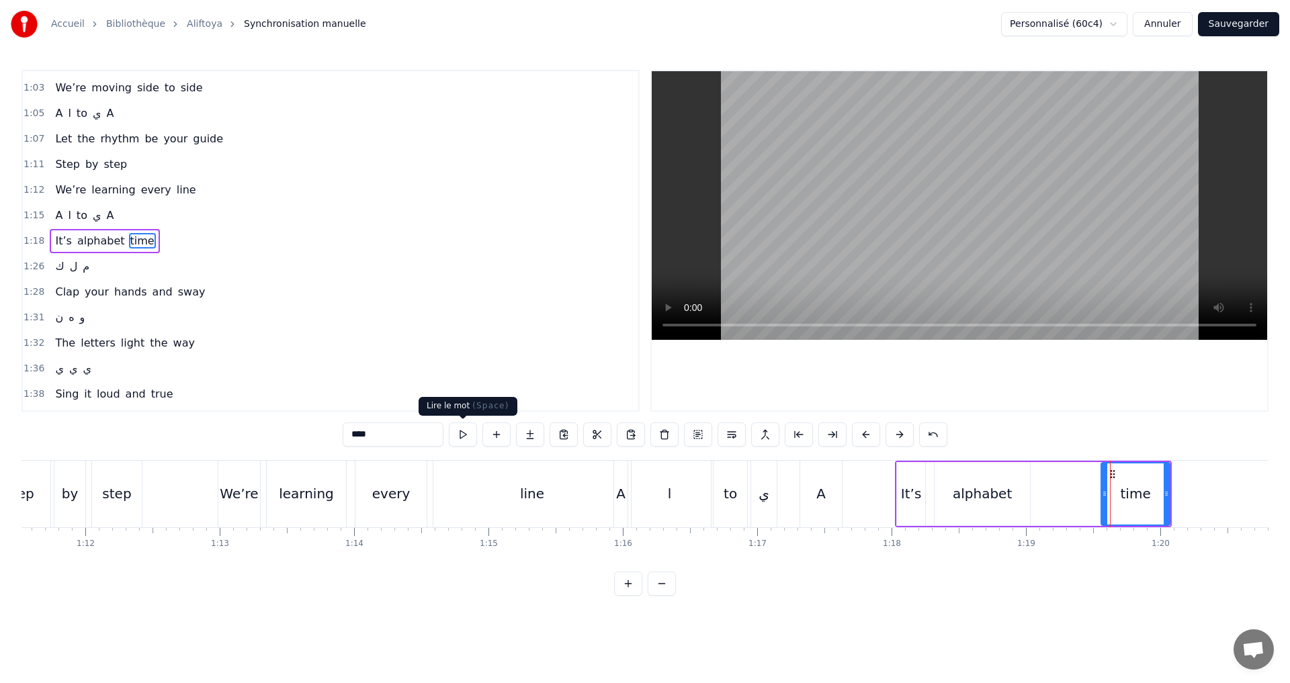
click at [457, 434] on button at bounding box center [463, 435] width 28 height 24
drag, startPoint x: 1102, startPoint y: 491, endPoint x: 1092, endPoint y: 490, distance: 10.1
click at [1093, 490] on icon at bounding box center [1095, 493] width 5 height 11
drag, startPoint x: 1166, startPoint y: 497, endPoint x: 1145, endPoint y: 496, distance: 20.2
click at [1145, 496] on icon at bounding box center [1145, 493] width 5 height 11
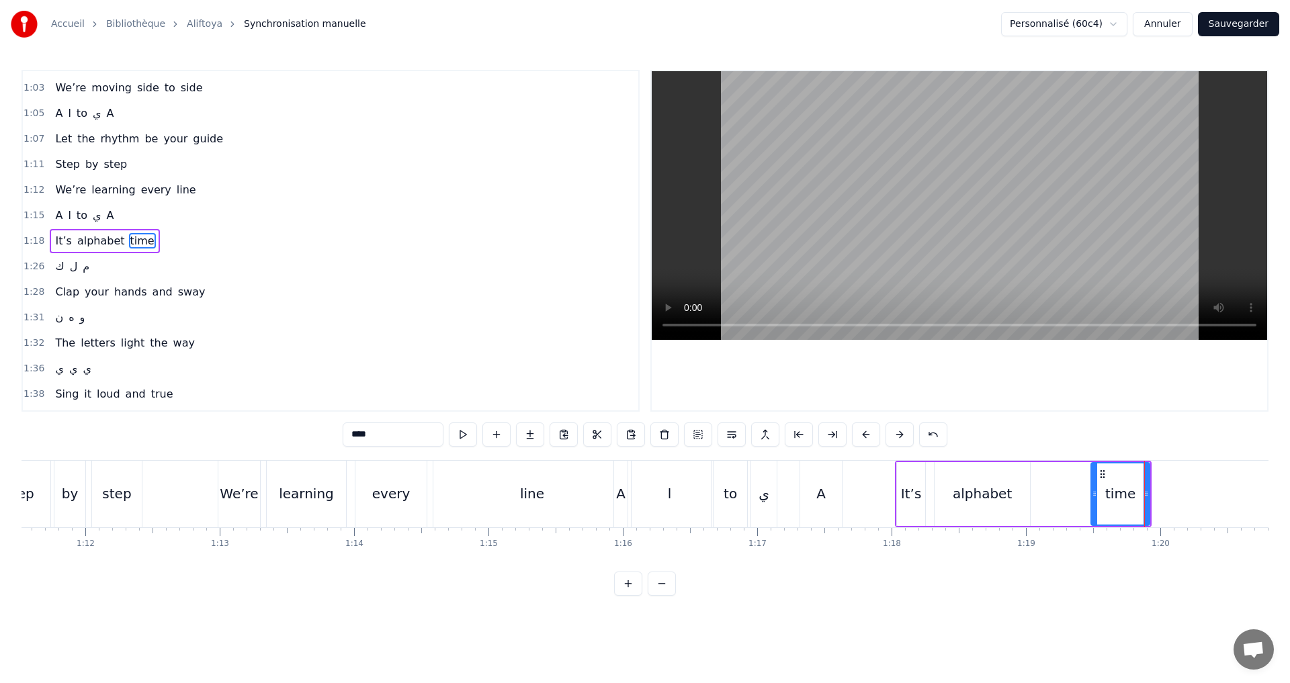
click at [1237, 26] on button "Sauvegarder" at bounding box center [1238, 24] width 81 height 24
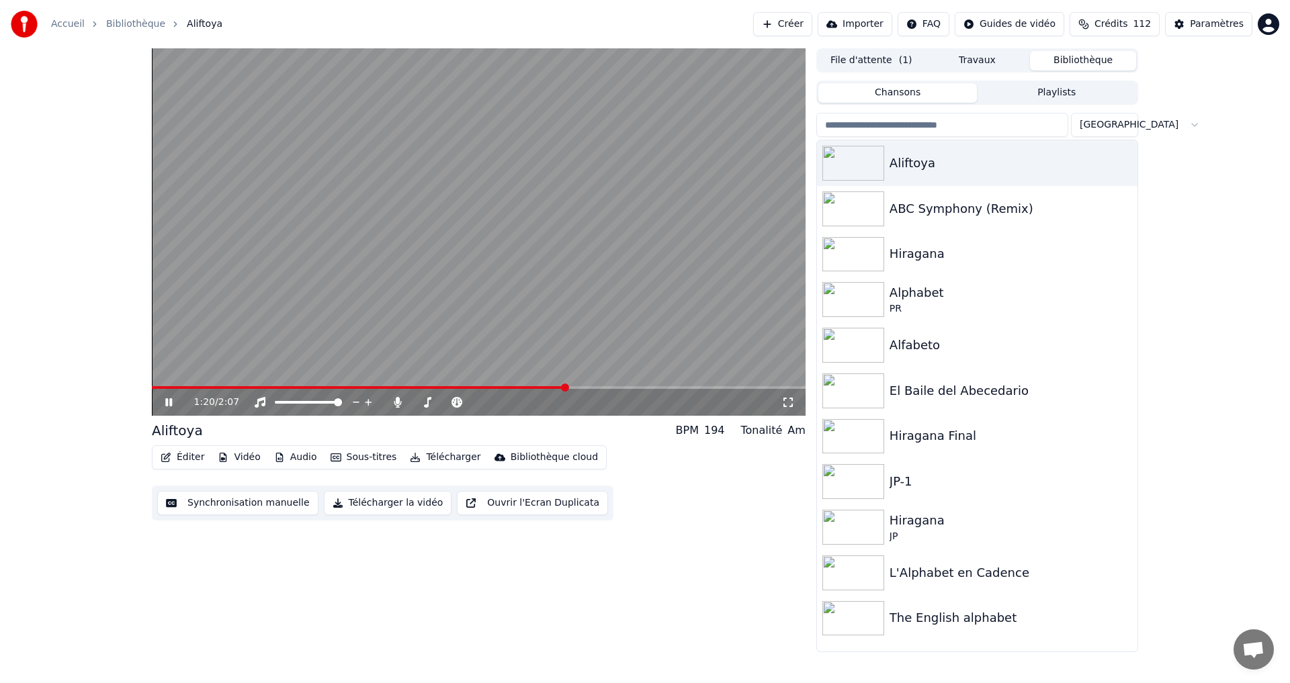
click at [169, 406] on icon at bounding box center [179, 402] width 32 height 11
click at [250, 507] on button "Synchronisation manuelle" at bounding box center [237, 503] width 161 height 24
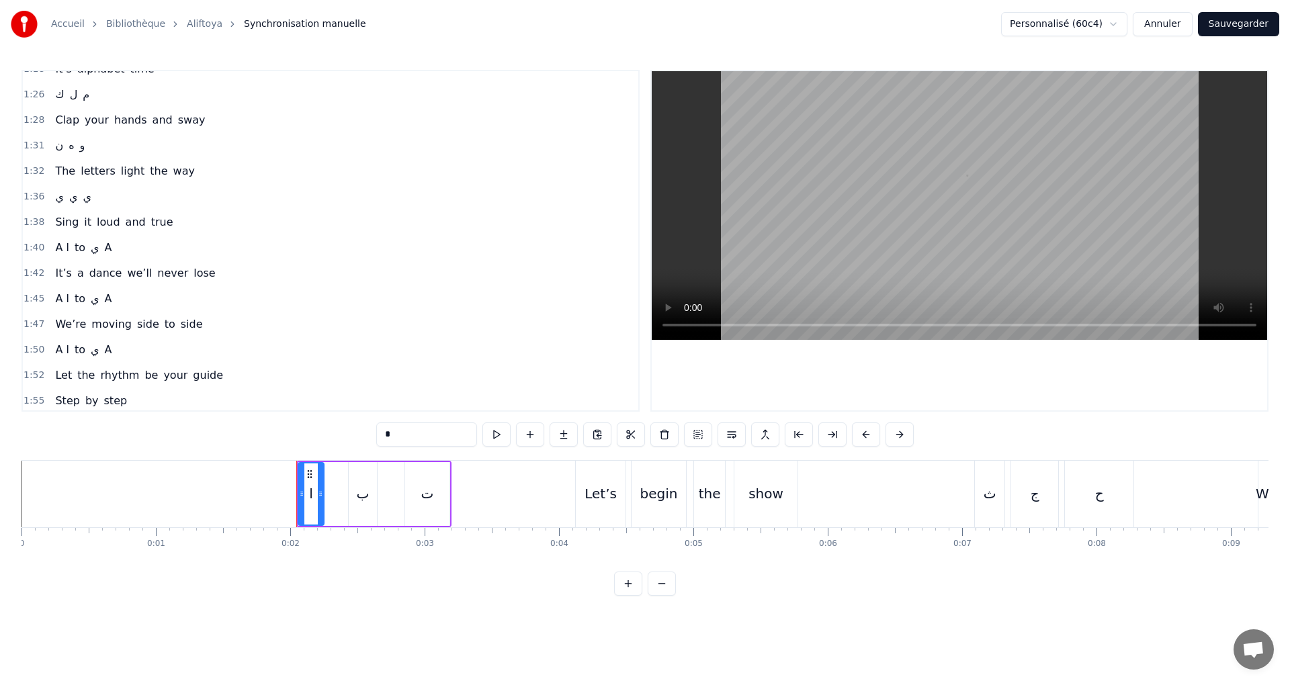
scroll to position [672, 0]
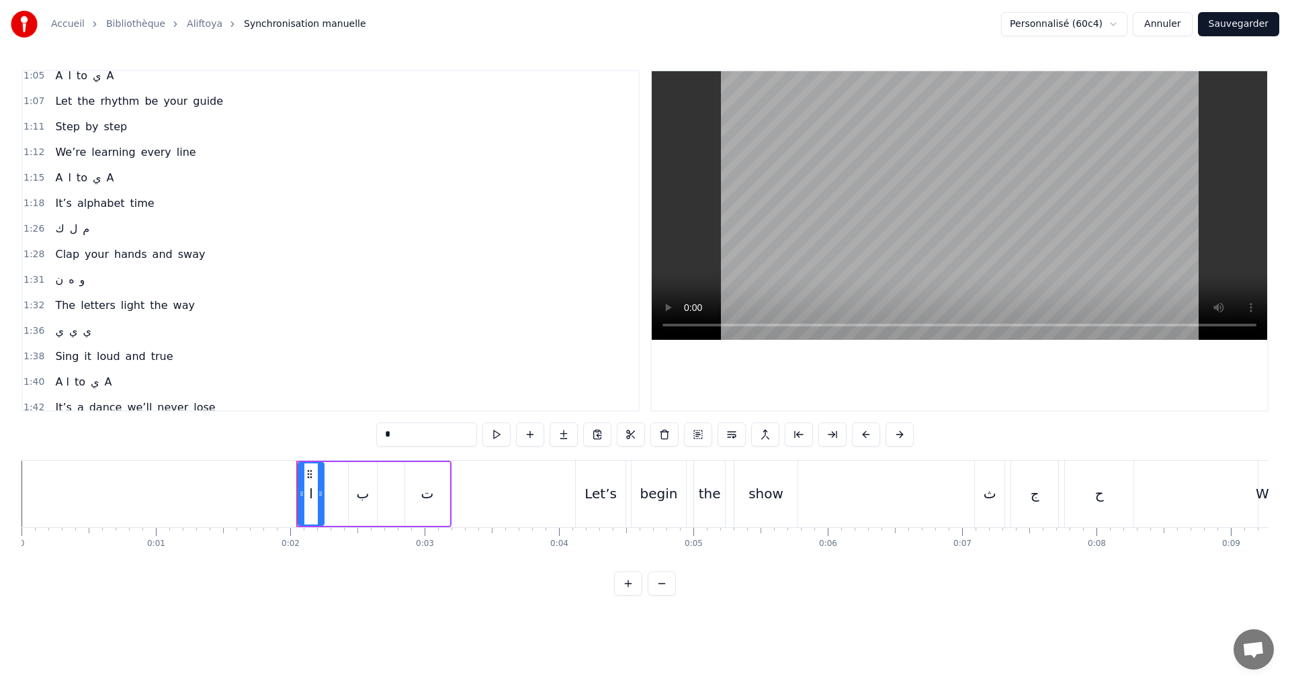
click at [109, 230] on div "1:26 ك ل م" at bounding box center [330, 229] width 615 height 26
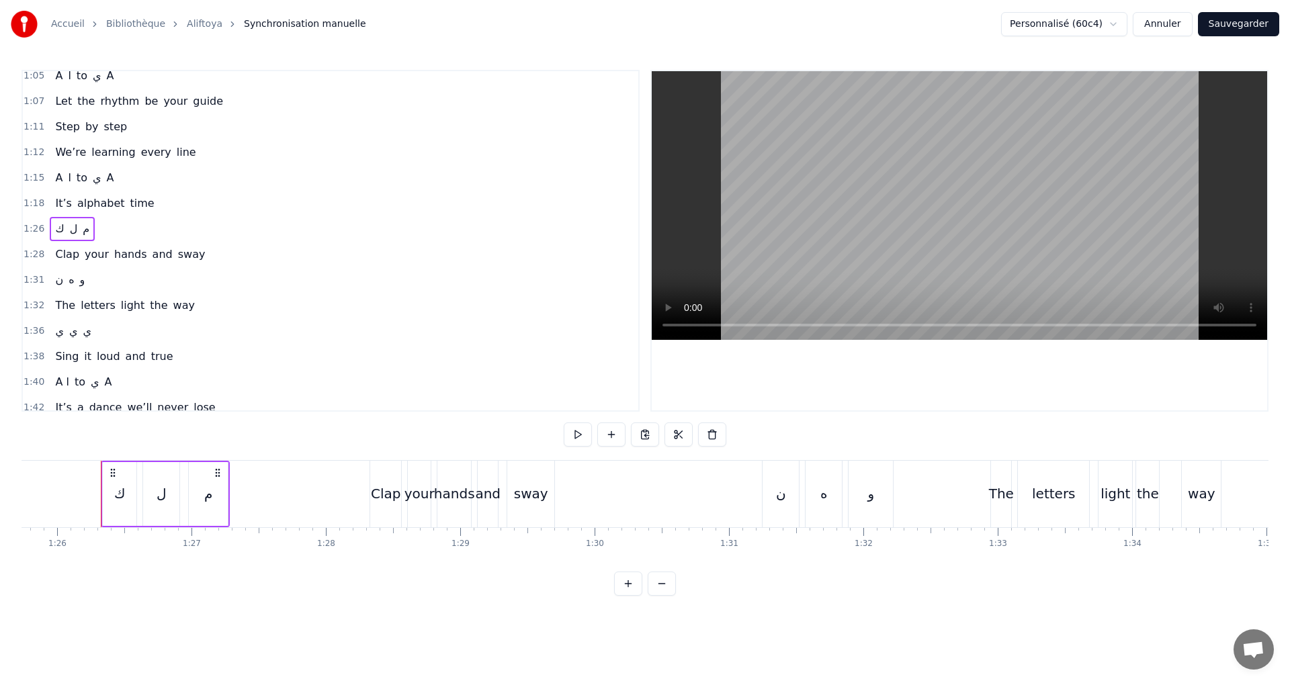
scroll to position [0, 11531]
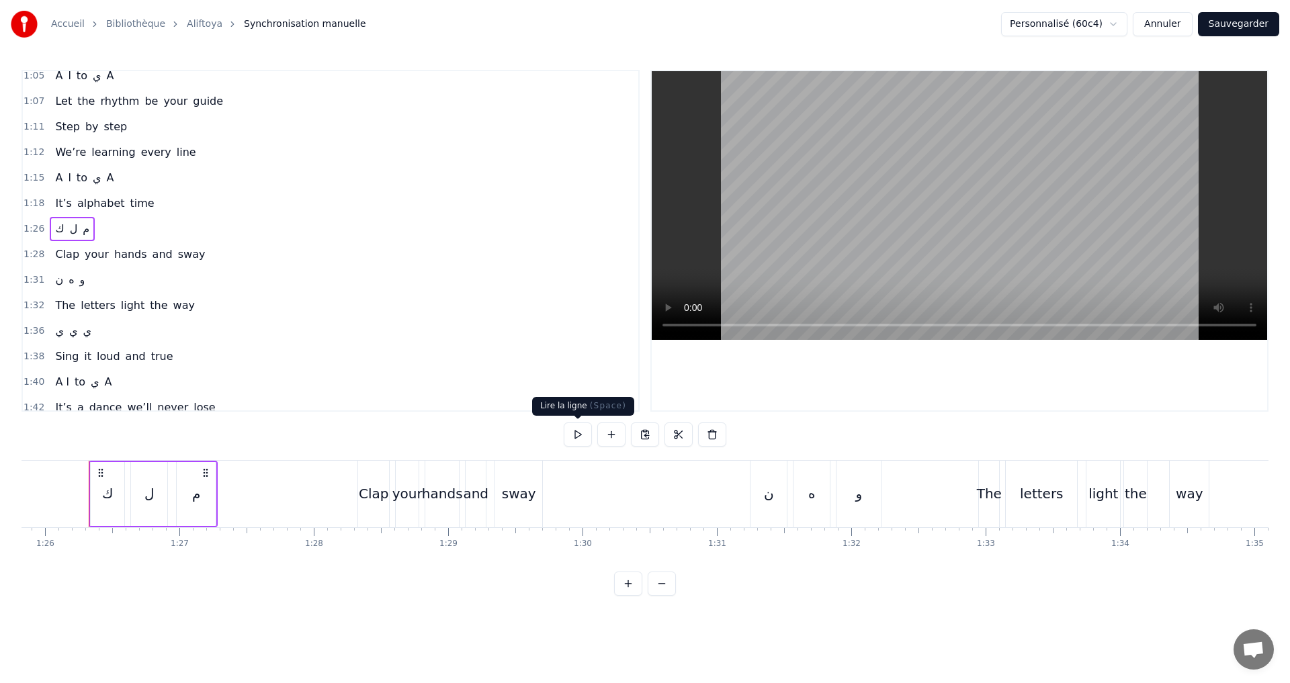
click at [584, 440] on button at bounding box center [578, 435] width 28 height 24
click at [580, 437] on button at bounding box center [578, 435] width 28 height 24
click at [570, 431] on button at bounding box center [578, 435] width 28 height 24
click at [222, 256] on div "1:28 Clap your hands and sway" at bounding box center [330, 255] width 615 height 26
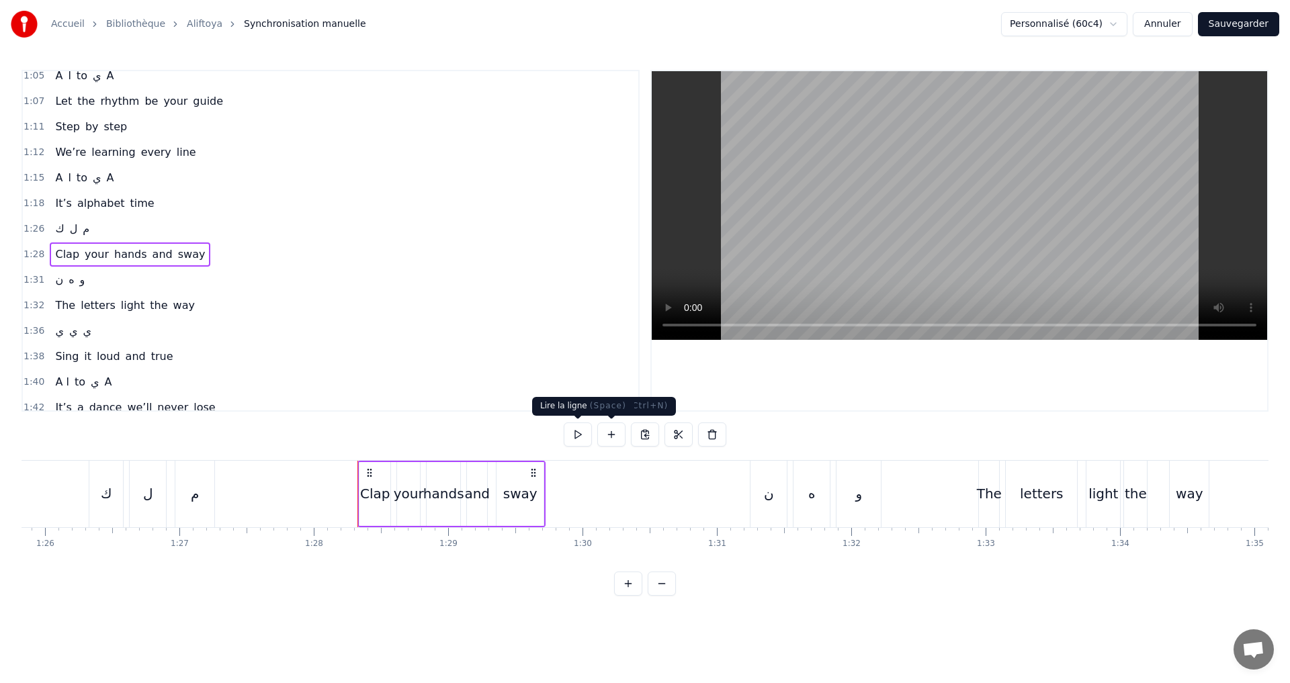
click at [576, 437] on button at bounding box center [578, 435] width 28 height 24
click at [110, 288] on div "1:31 ن ه و" at bounding box center [330, 280] width 615 height 26
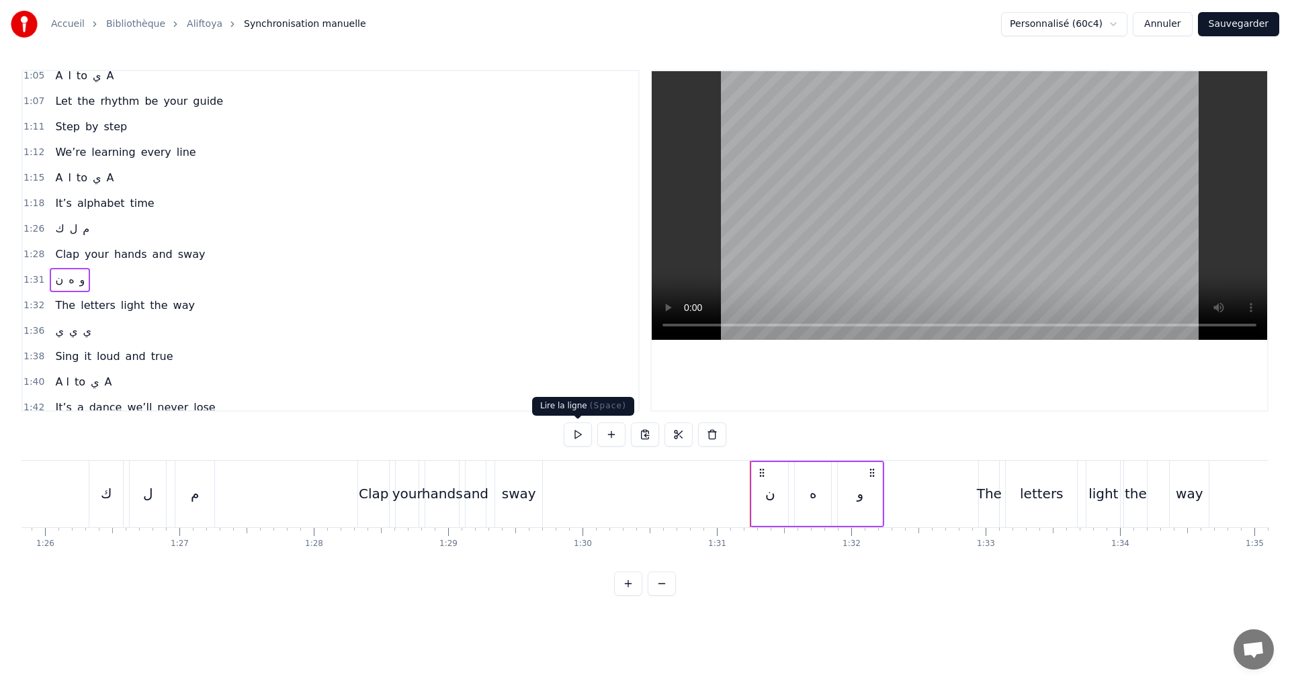
click at [580, 433] on button at bounding box center [578, 435] width 28 height 24
click at [233, 304] on div "1:32 The letters light the way" at bounding box center [330, 306] width 615 height 26
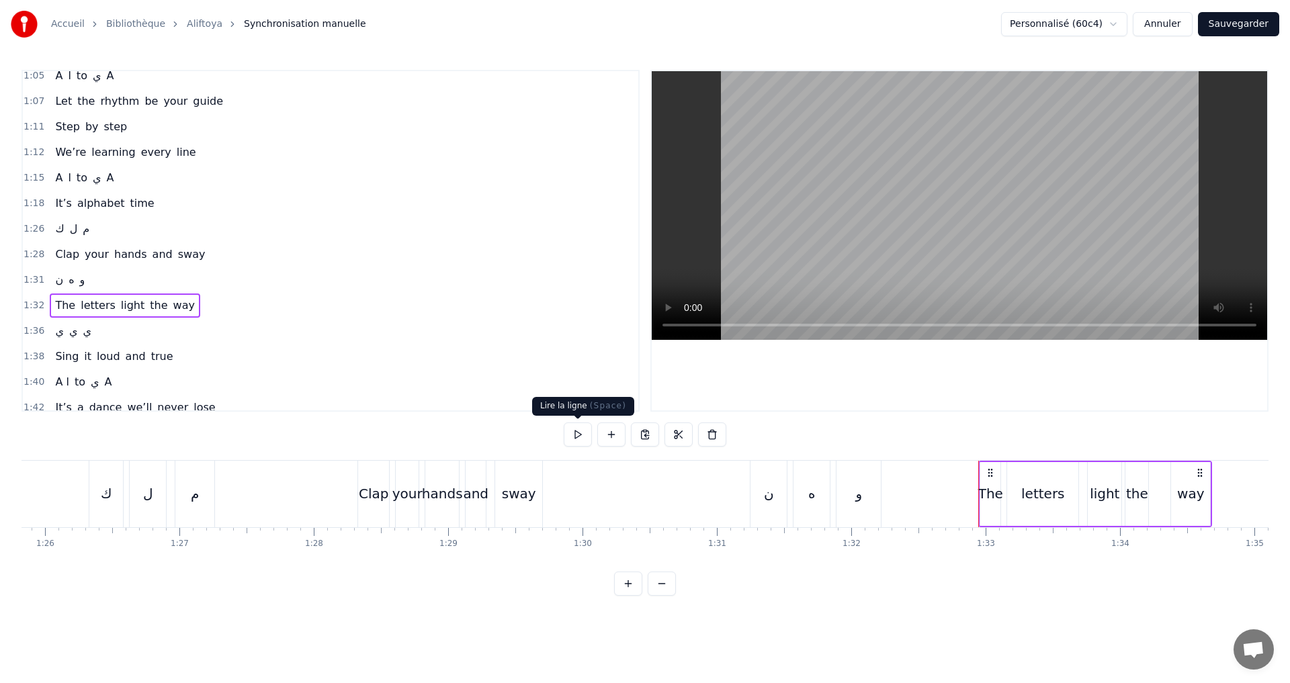
click at [584, 437] on button at bounding box center [578, 435] width 28 height 24
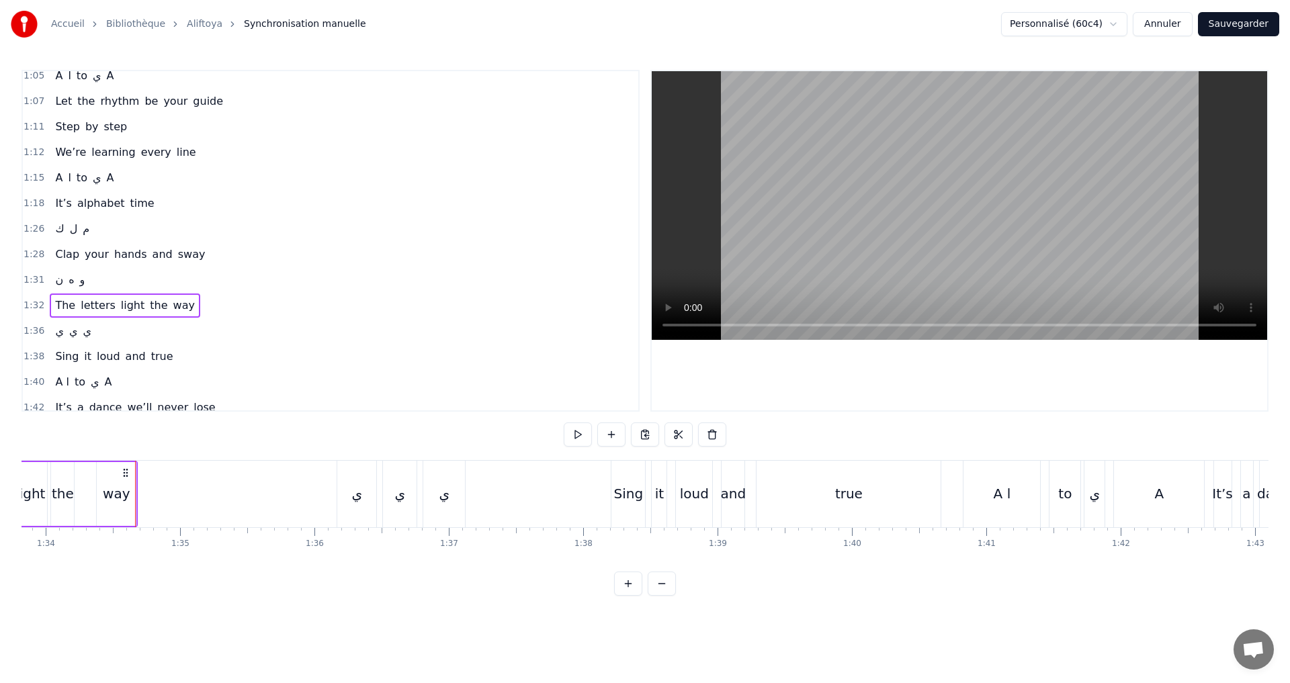
scroll to position [0, 12652]
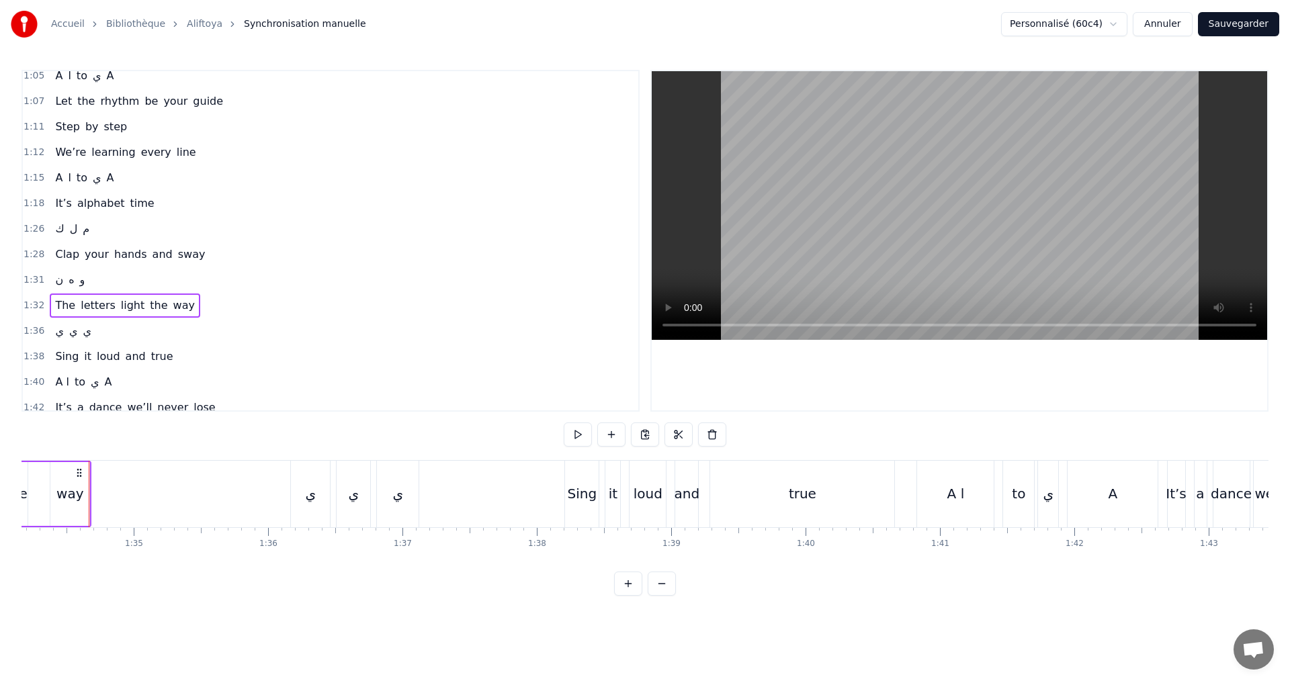
click at [128, 335] on div "1:36 ي ي ي" at bounding box center [330, 331] width 615 height 26
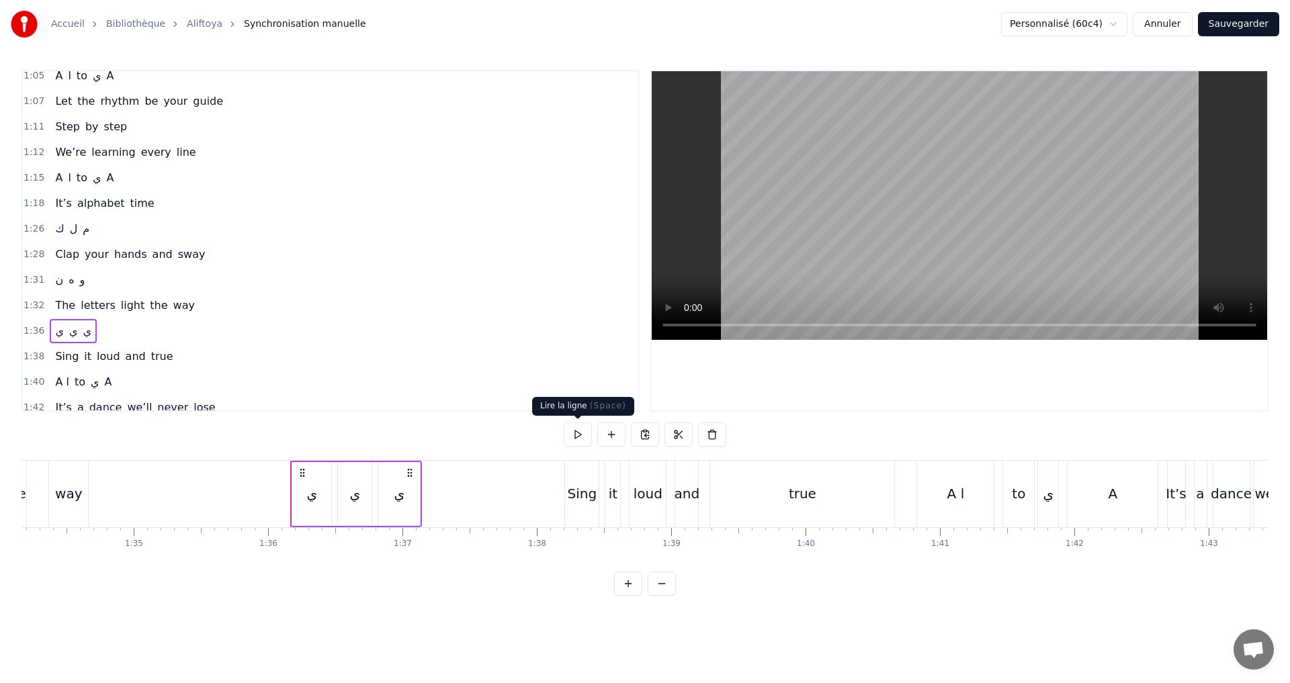
click at [579, 429] on button at bounding box center [578, 435] width 28 height 24
click at [206, 349] on div "1:38 Sing it loud and true" at bounding box center [330, 357] width 615 height 26
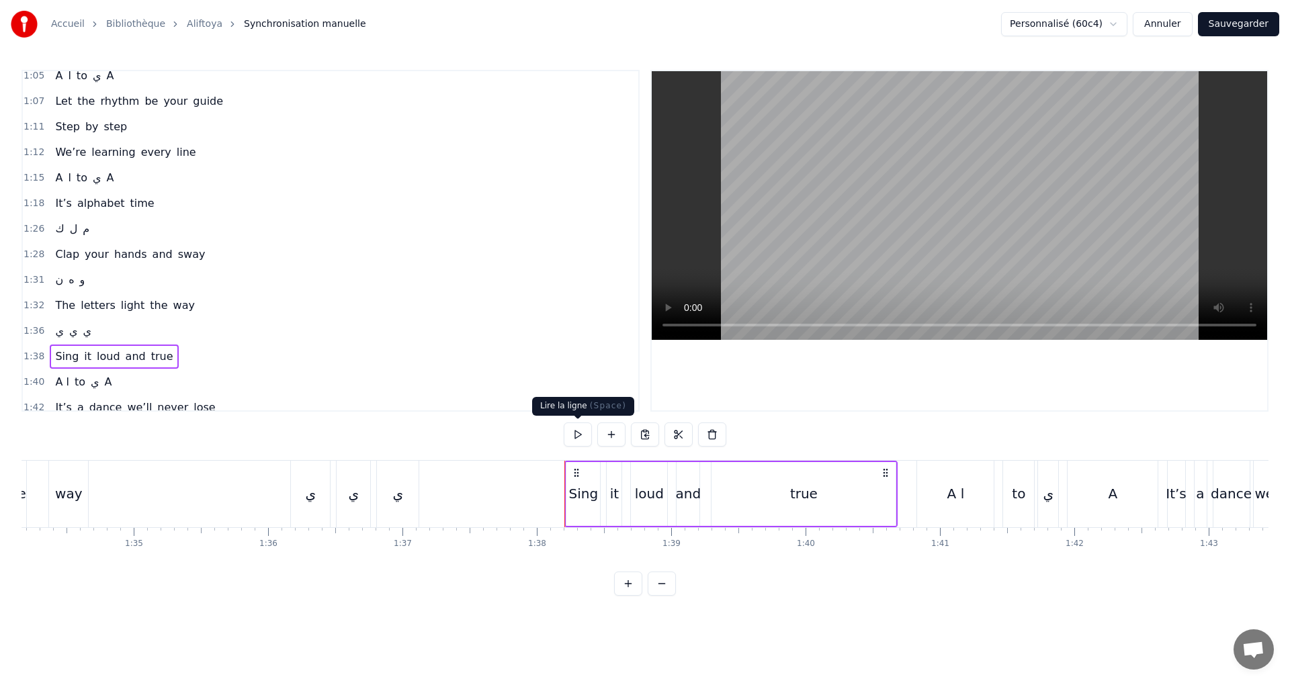
click at [571, 435] on button at bounding box center [578, 435] width 28 height 24
click at [577, 491] on div "Sing" at bounding box center [584, 494] width 30 height 20
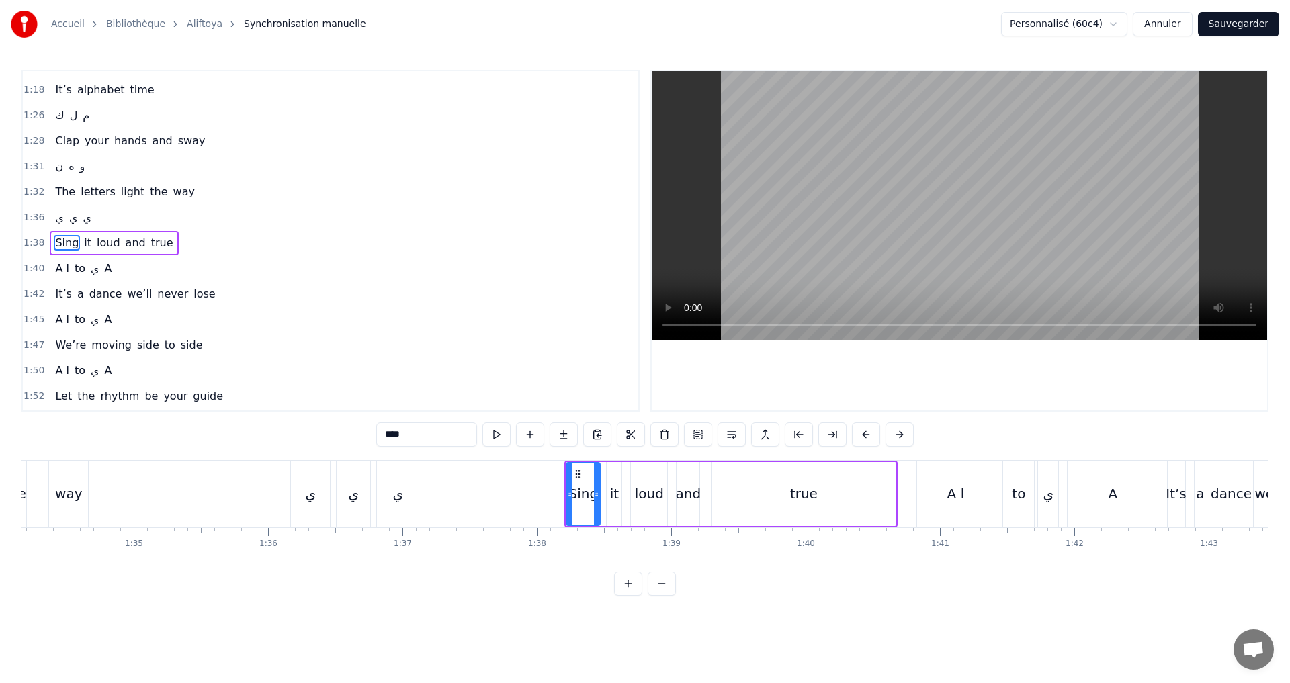
scroll to position [787, 0]
drag, startPoint x: 568, startPoint y: 494, endPoint x: 547, endPoint y: 492, distance: 21.5
click at [547, 492] on icon at bounding box center [547, 493] width 5 height 11
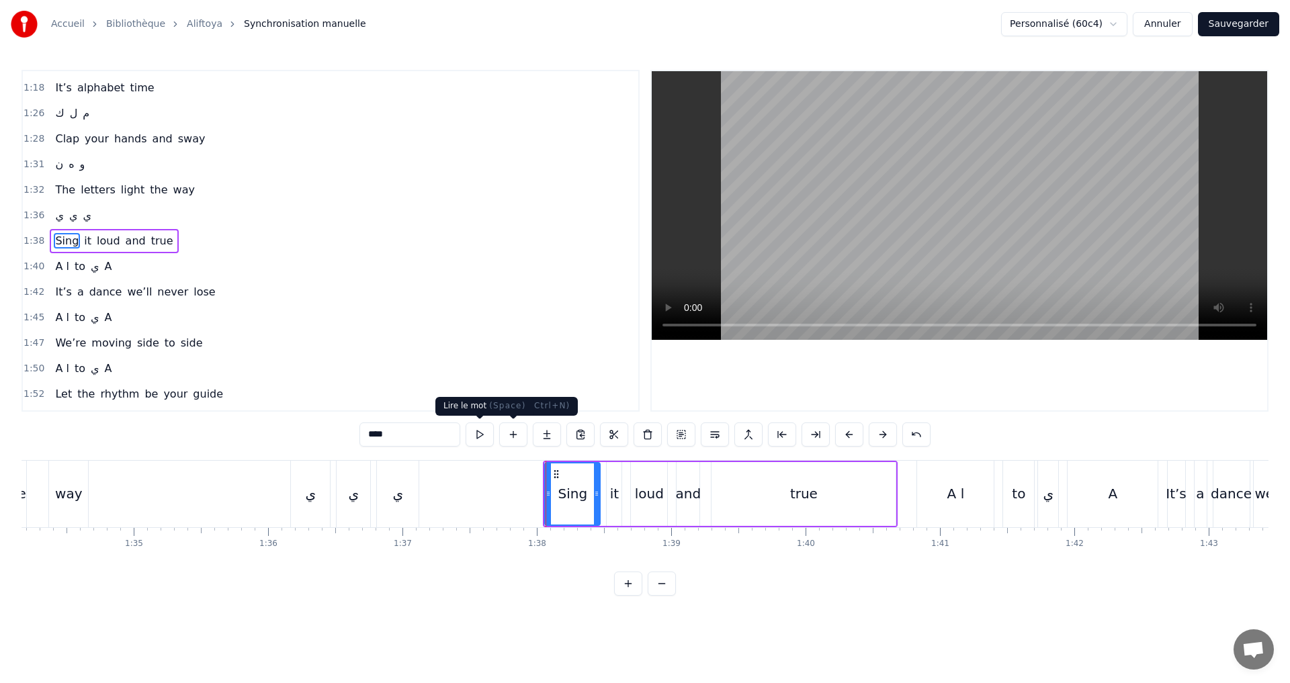
click at [476, 433] on button at bounding box center [480, 435] width 28 height 24
drag, startPoint x: 599, startPoint y: 496, endPoint x: 588, endPoint y: 496, distance: 10.8
click at [588, 496] on icon at bounding box center [586, 493] width 5 height 11
click at [211, 245] on div "1:38 Sing it loud and true" at bounding box center [330, 241] width 615 height 26
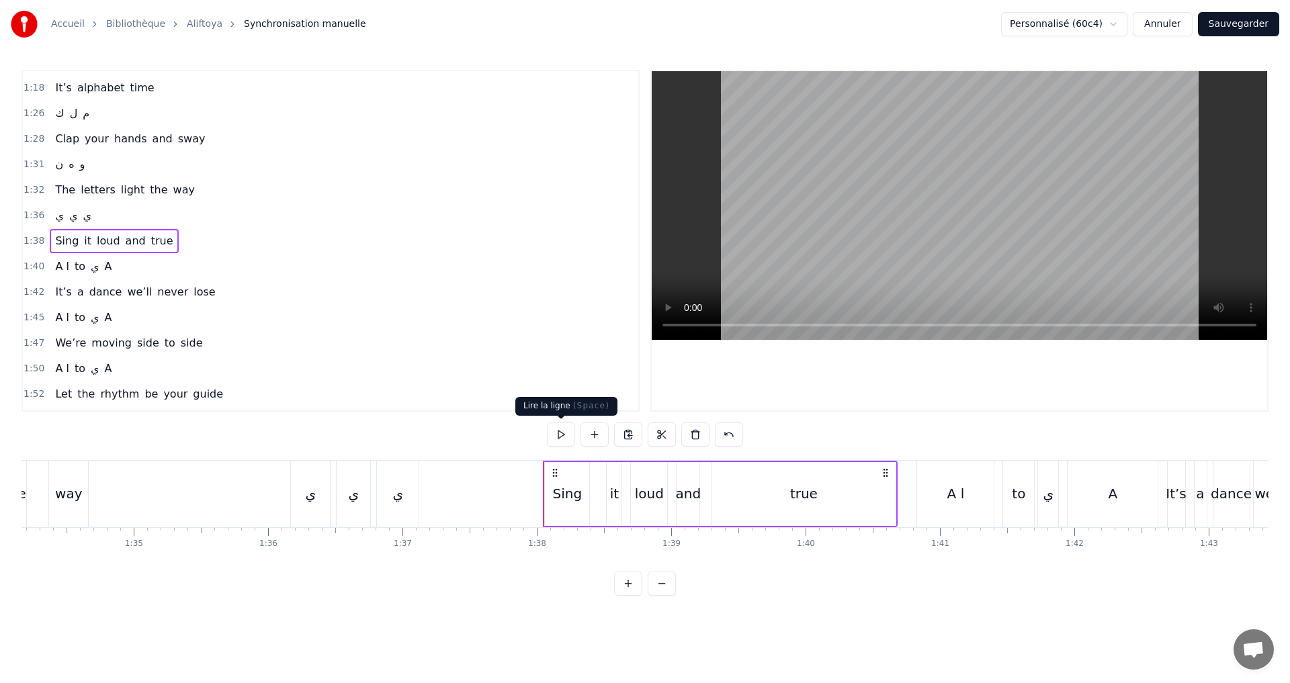
click at [560, 431] on button at bounding box center [561, 435] width 28 height 24
click at [178, 265] on div "1:40 A ا to ي A" at bounding box center [330, 267] width 615 height 26
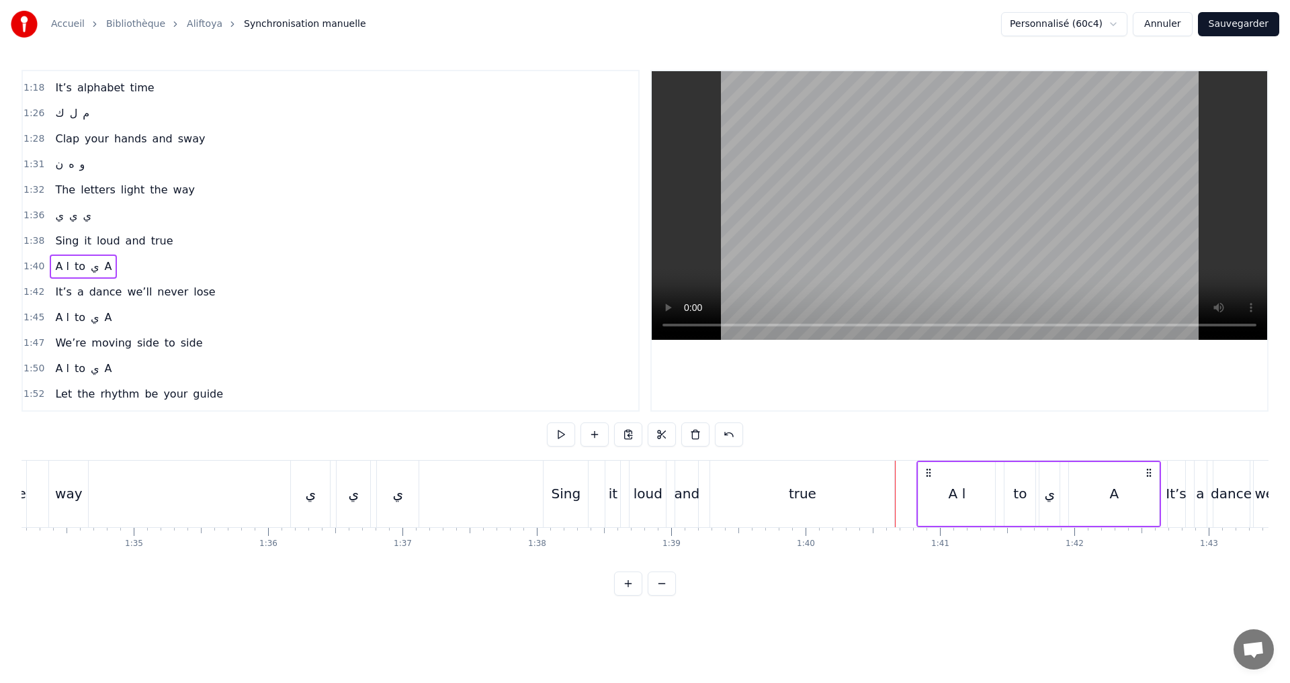
scroll to position [0, 11561]
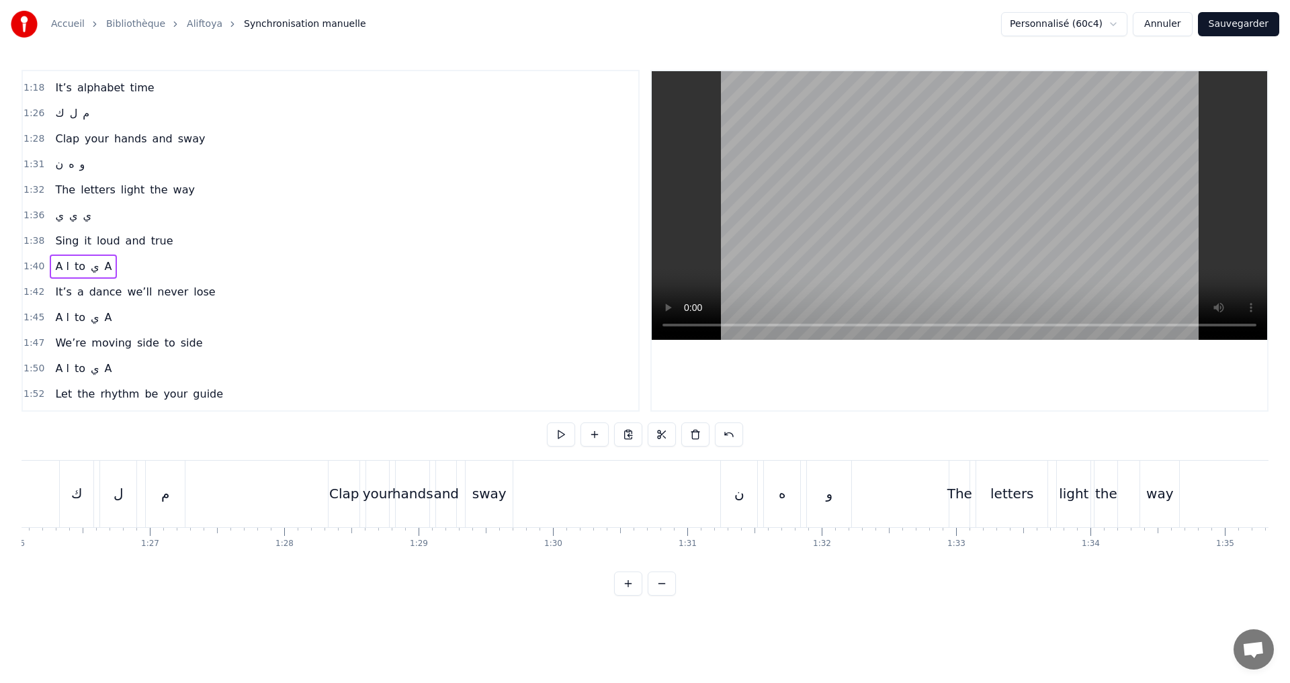
click at [114, 263] on div "1:40 A ا to ي A" at bounding box center [330, 267] width 615 height 26
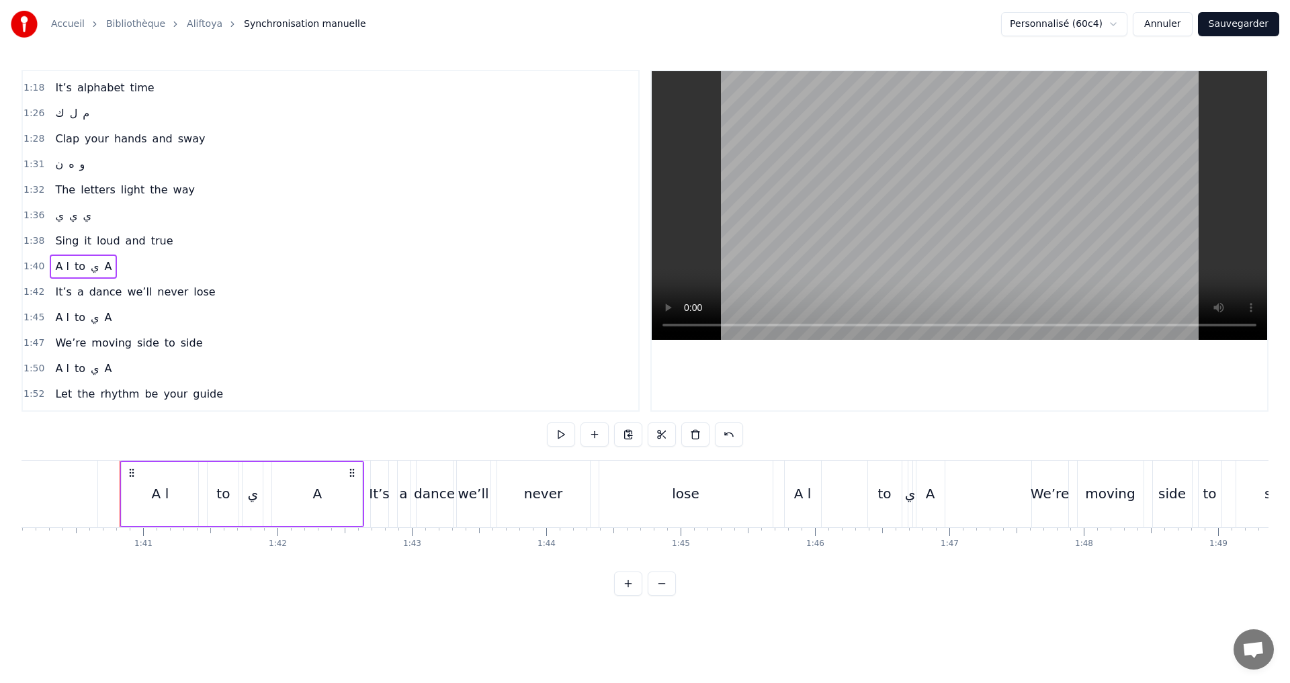
scroll to position [0, 13479]
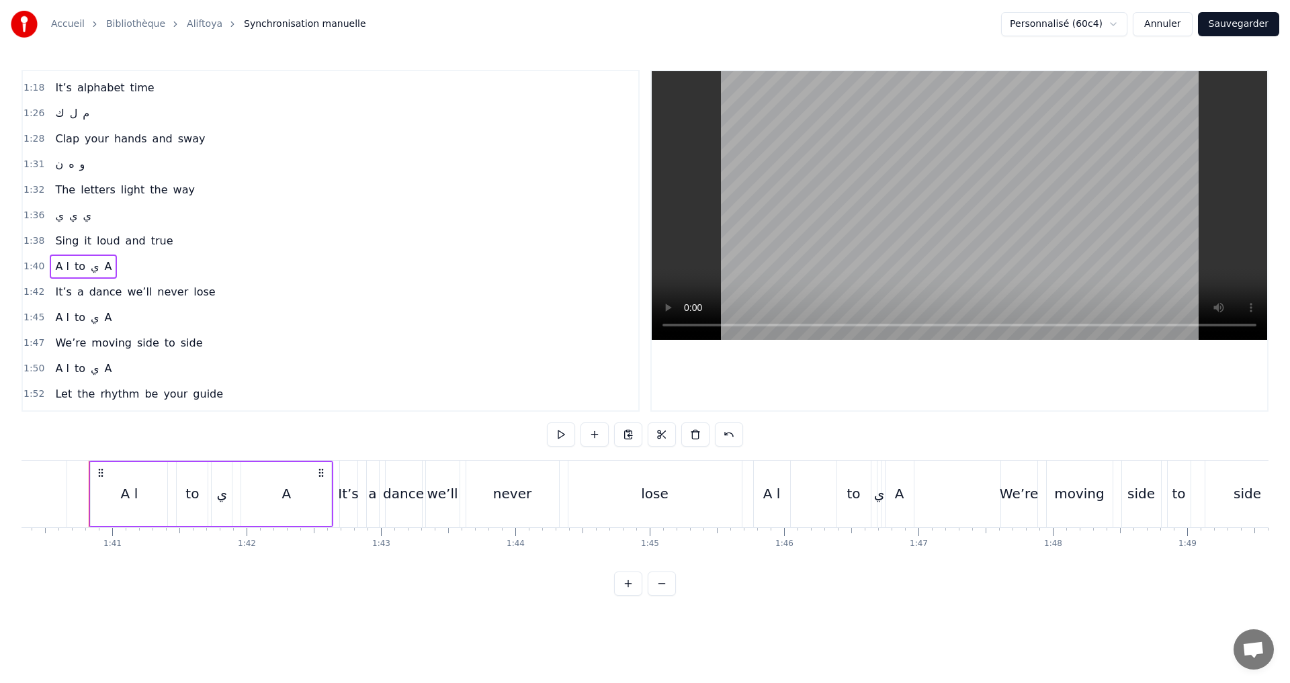
click at [129, 498] on div "A ا" at bounding box center [129, 494] width 17 height 20
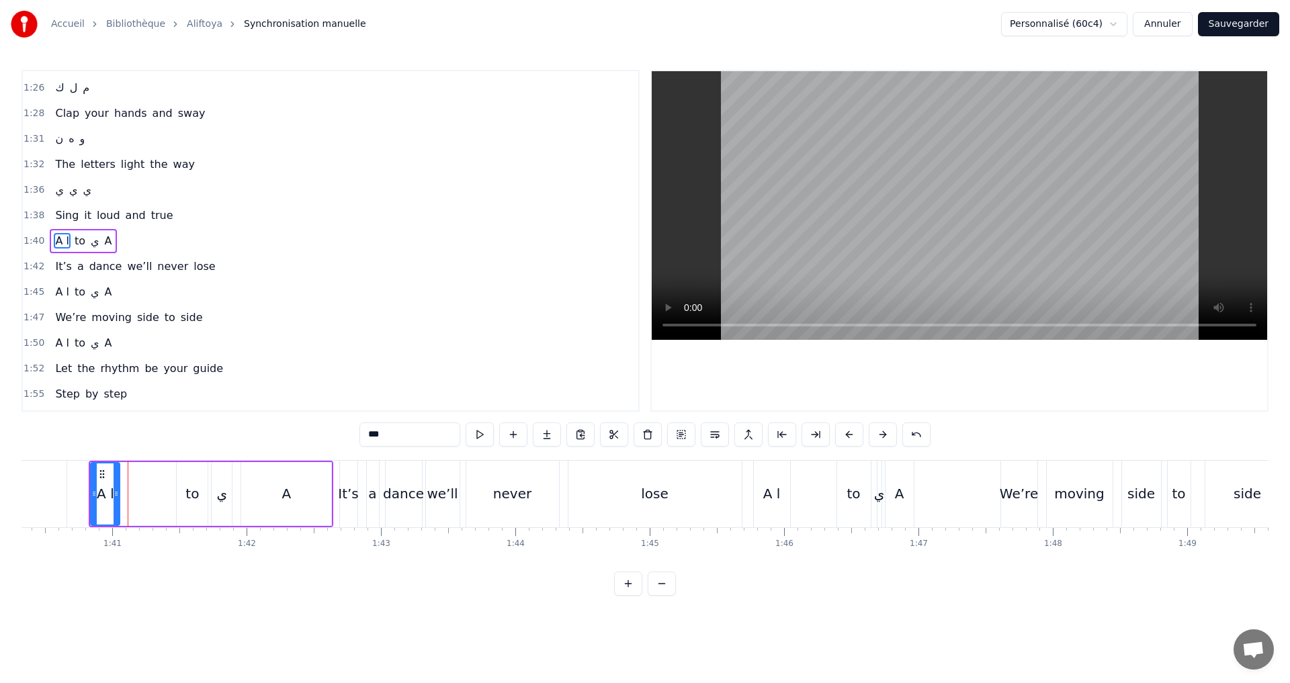
drag, startPoint x: 165, startPoint y: 498, endPoint x: 118, endPoint y: 490, distance: 48.4
click at [118, 490] on icon at bounding box center [116, 493] width 5 height 11
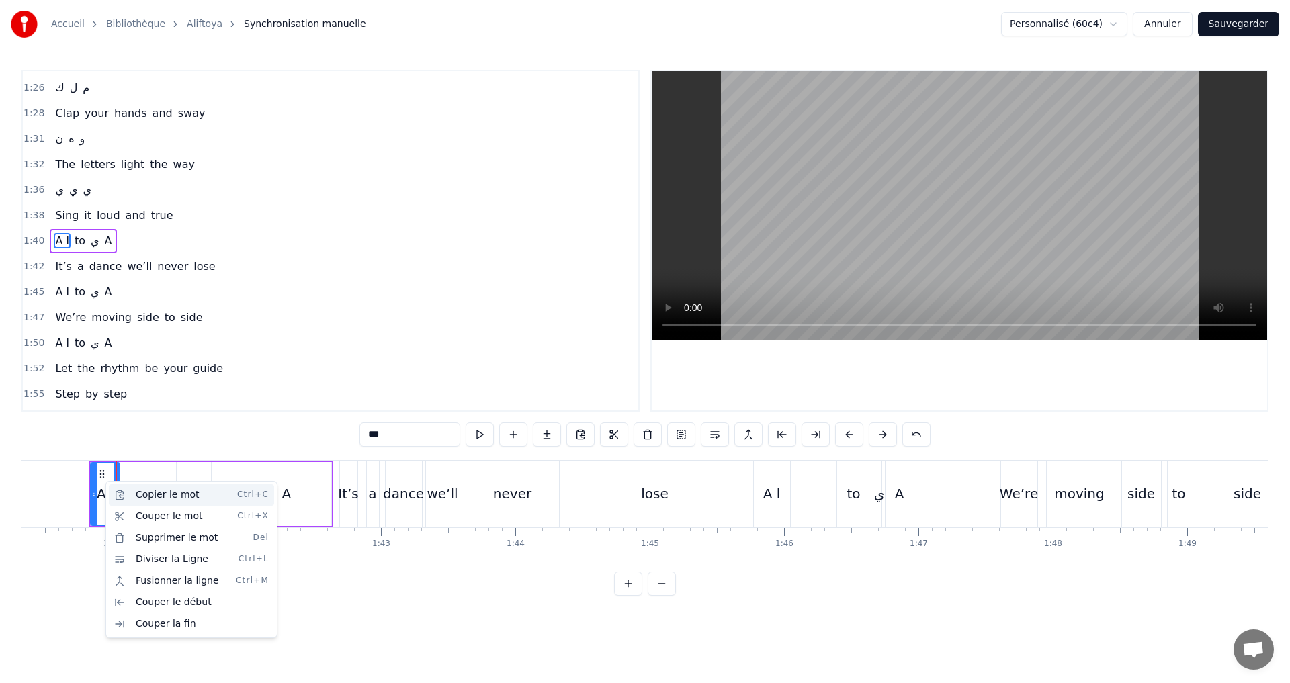
click at [153, 498] on div "Copier le mot Ctrl+C" at bounding box center [191, 494] width 165 height 21
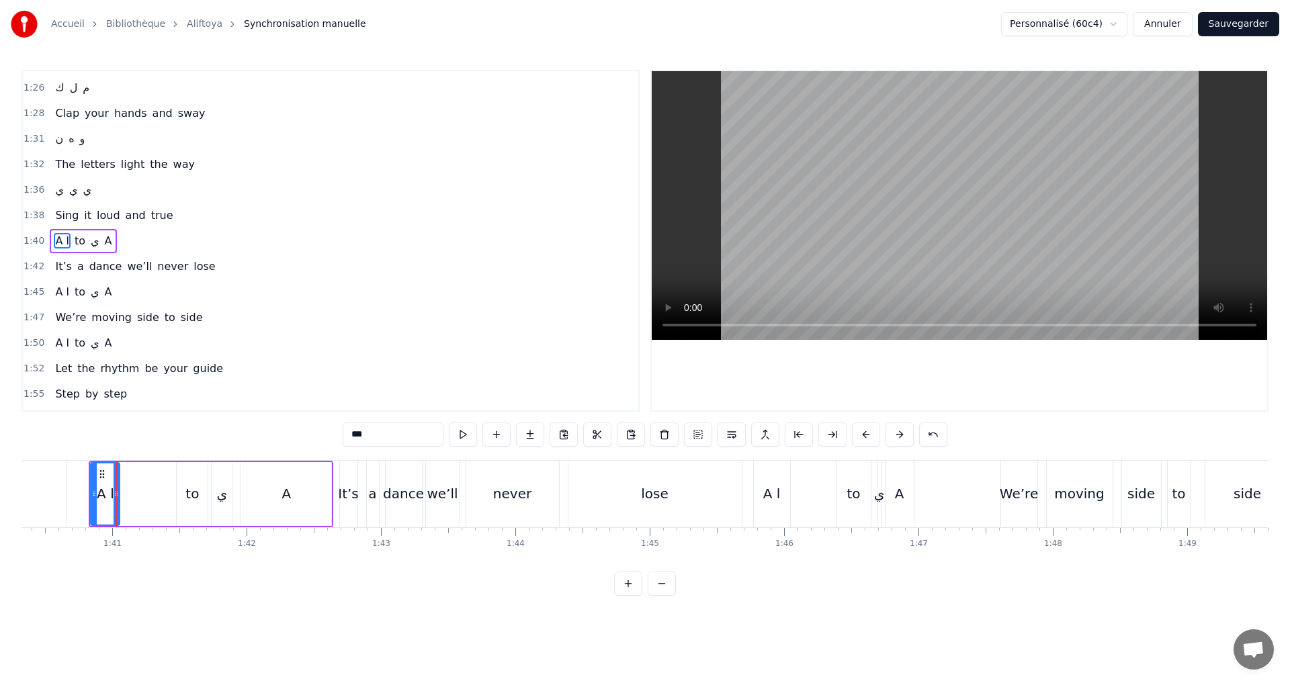
click at [142, 469] on div "A ا to ي A" at bounding box center [211, 494] width 245 height 67
click at [139, 467] on div "A ا to ي A" at bounding box center [211, 494] width 245 height 67
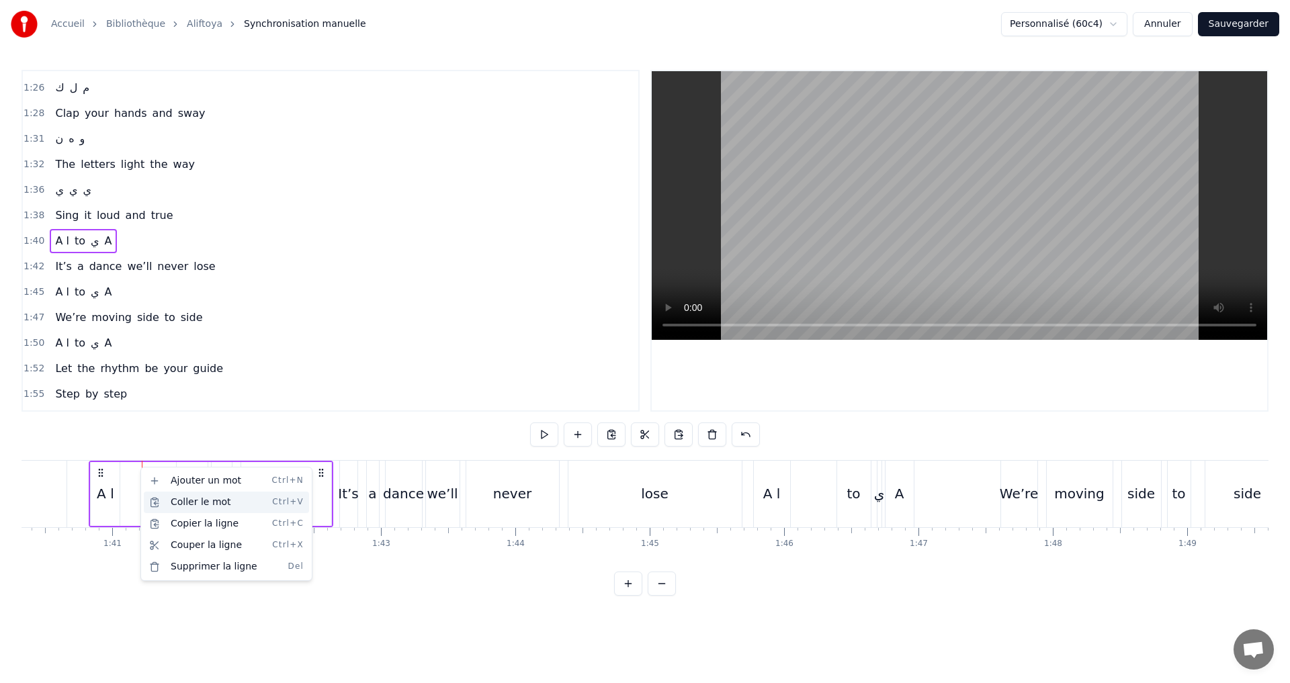
click at [185, 509] on div "Coller le mot Ctrl+V" at bounding box center [226, 502] width 165 height 21
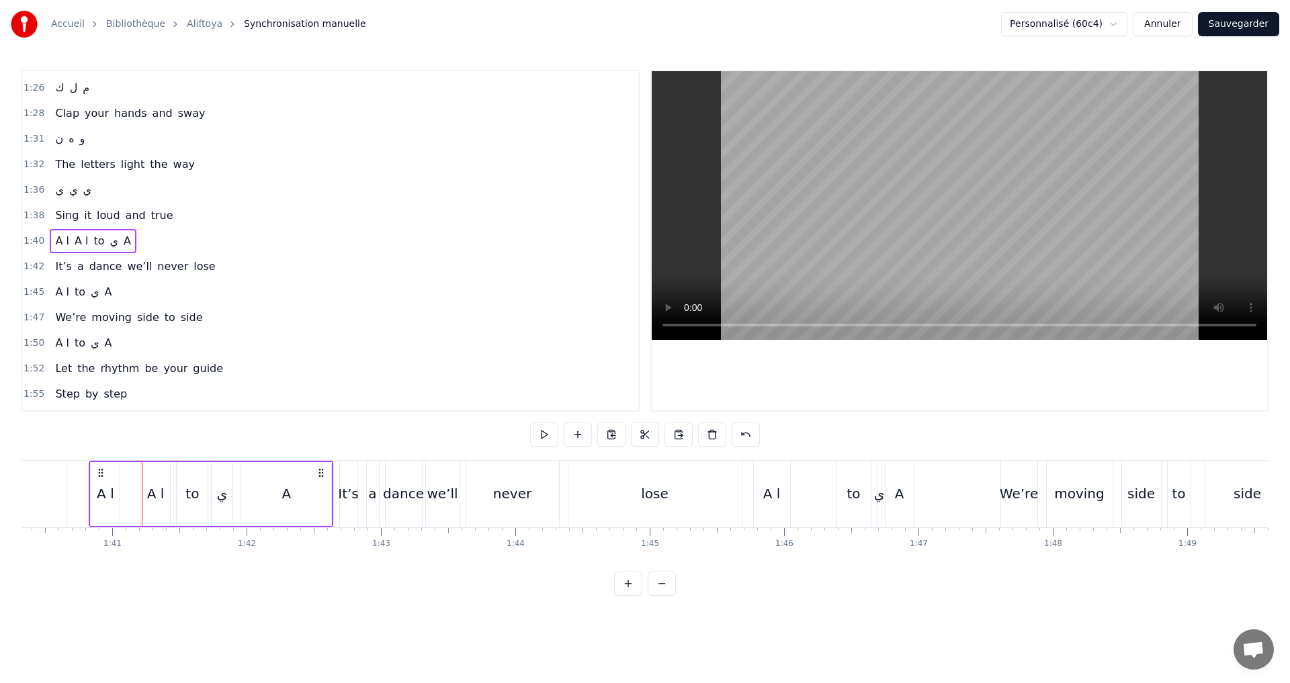
click at [153, 487] on div "A ا" at bounding box center [155, 494] width 17 height 20
drag, startPoint x: 154, startPoint y: 494, endPoint x: 145, endPoint y: 496, distance: 9.0
click at [136, 494] on div "A ا A ا to ي A" at bounding box center [211, 494] width 245 height 67
click at [161, 498] on div "A ا" at bounding box center [155, 494] width 17 height 20
drag, startPoint x: 144, startPoint y: 495, endPoint x: 131, endPoint y: 486, distance: 15.5
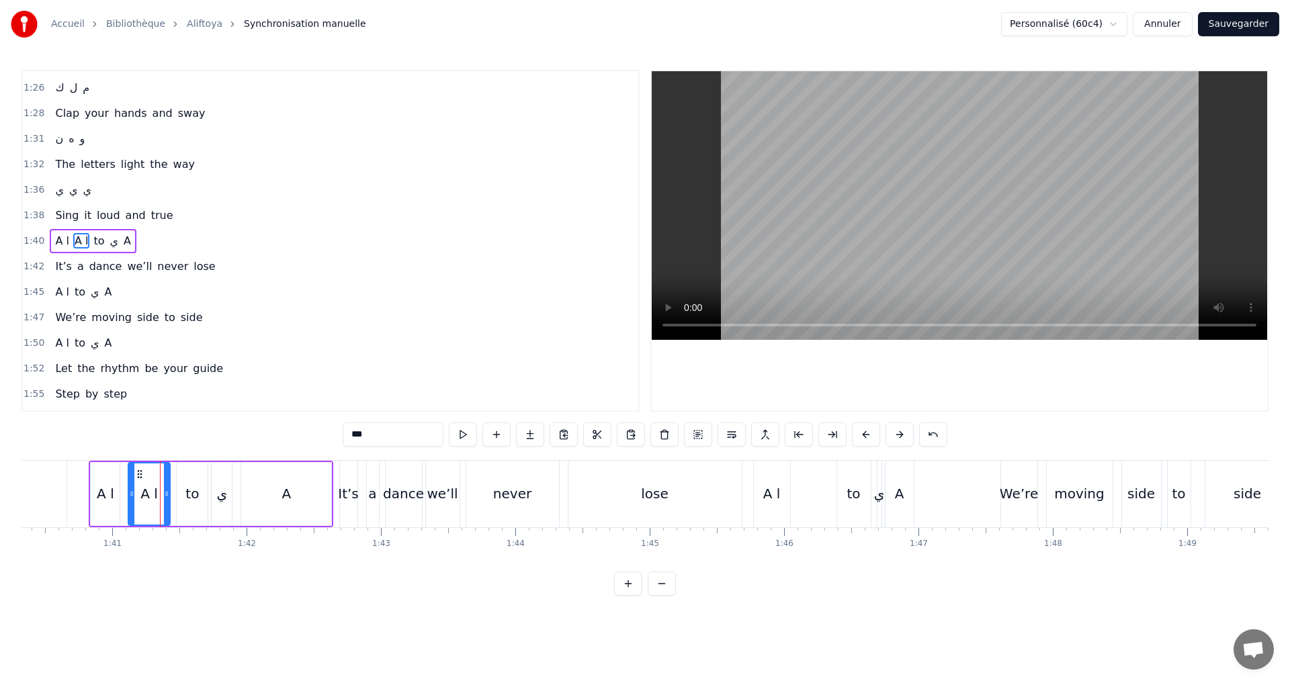
click at [131, 486] on div at bounding box center [131, 494] width 5 height 61
drag, startPoint x: 166, startPoint y: 498, endPoint x: 120, endPoint y: 498, distance: 45.7
click at [152, 504] on div at bounding box center [154, 494] width 5 height 61
click at [103, 496] on div "A ا" at bounding box center [105, 494] width 17 height 20
click at [90, 499] on div "A ا" at bounding box center [105, 494] width 30 height 64
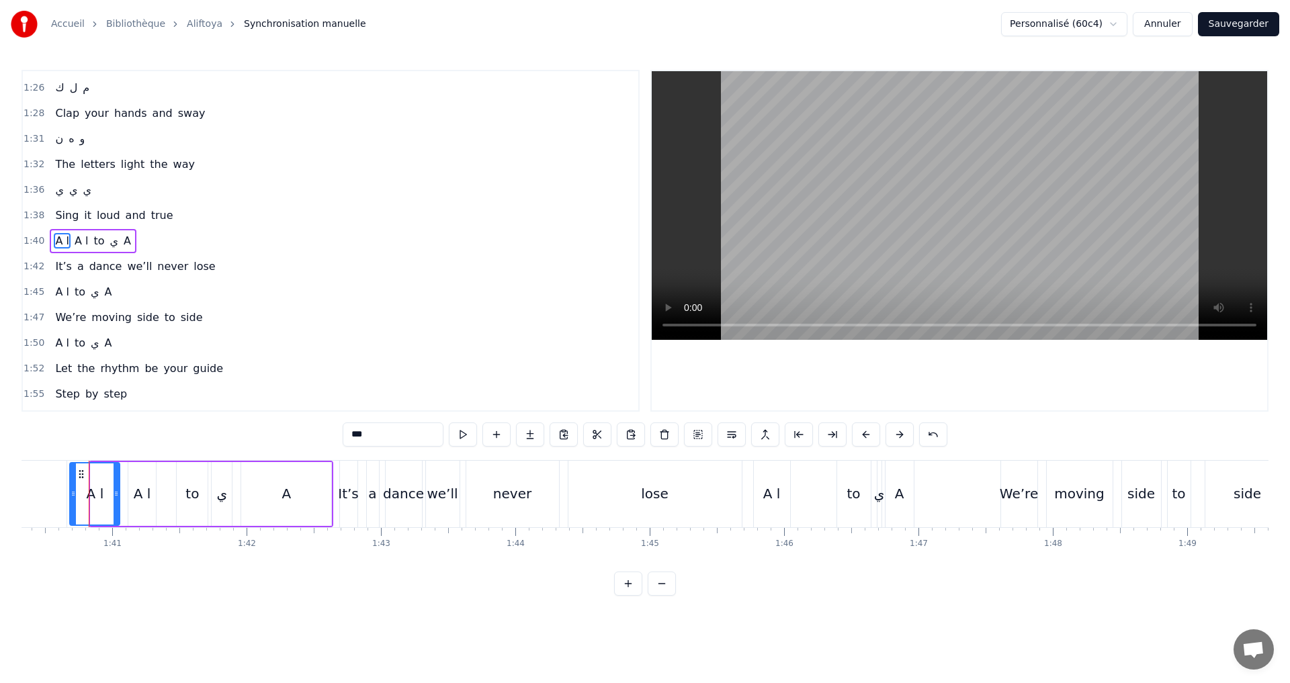
drag, startPoint x: 93, startPoint y: 499, endPoint x: 73, endPoint y: 494, distance: 21.5
click at [73, 494] on div at bounding box center [73, 494] width 5 height 61
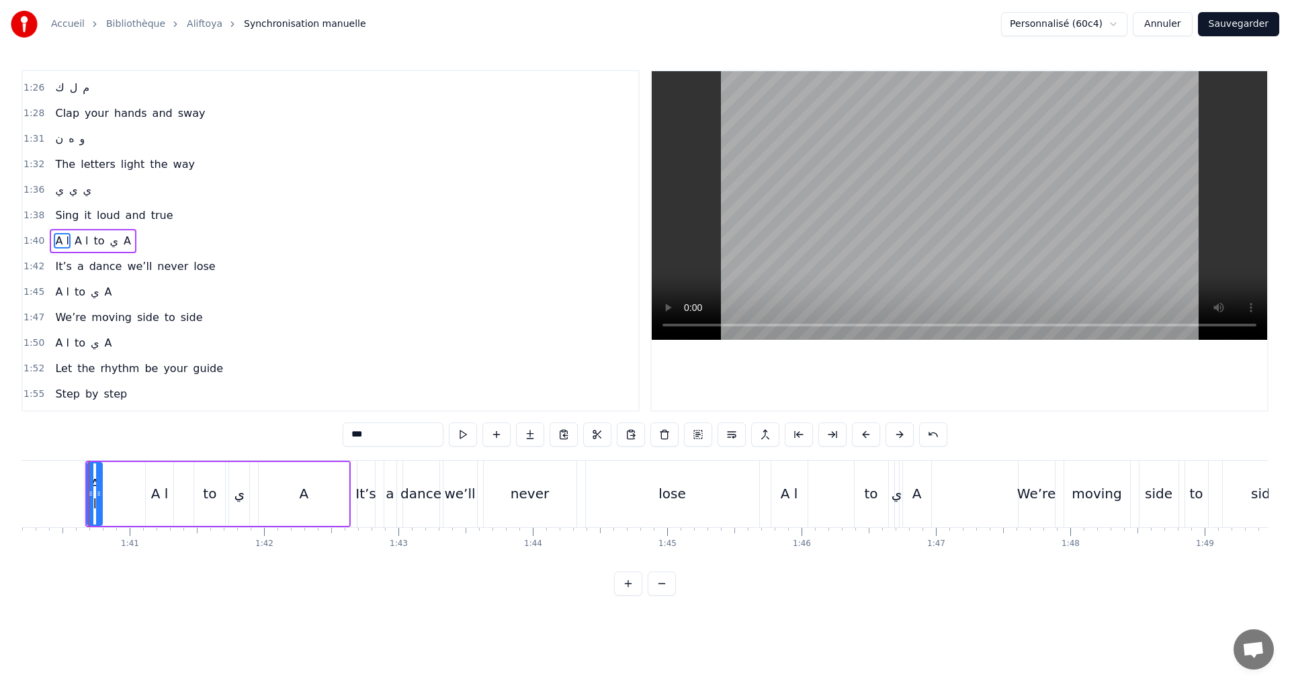
drag, startPoint x: 136, startPoint y: 521, endPoint x: 101, endPoint y: 512, distance: 36.2
click at [101, 512] on div at bounding box center [98, 494] width 5 height 61
drag, startPoint x: 359, startPoint y: 438, endPoint x: 376, endPoint y: 432, distance: 17.2
click at [376, 437] on input "***" at bounding box center [393, 435] width 101 height 24
click at [149, 500] on div "A ا" at bounding box center [160, 494] width 28 height 64
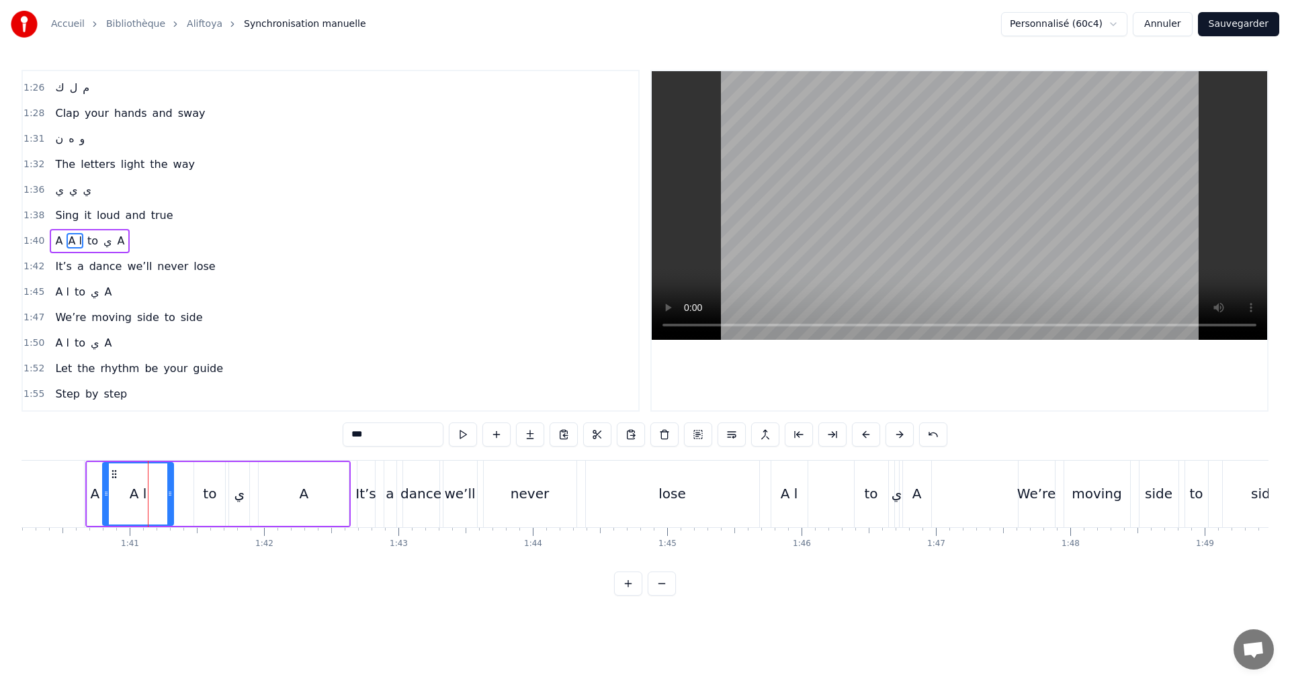
drag, startPoint x: 149, startPoint y: 500, endPoint x: 106, endPoint y: 488, distance: 44.7
click at [106, 488] on div at bounding box center [105, 494] width 5 height 61
drag, startPoint x: 359, startPoint y: 433, endPoint x: 310, endPoint y: 449, distance: 51.6
click at [337, 433] on div "0:02 ا ب ت 0:04 Let’s begin the show 0:07 ث ج ح 0:09 Watch the rhythm flow 0:11…" at bounding box center [644, 333] width 1247 height 526
drag, startPoint x: 169, startPoint y: 496, endPoint x: 177, endPoint y: 496, distance: 7.4
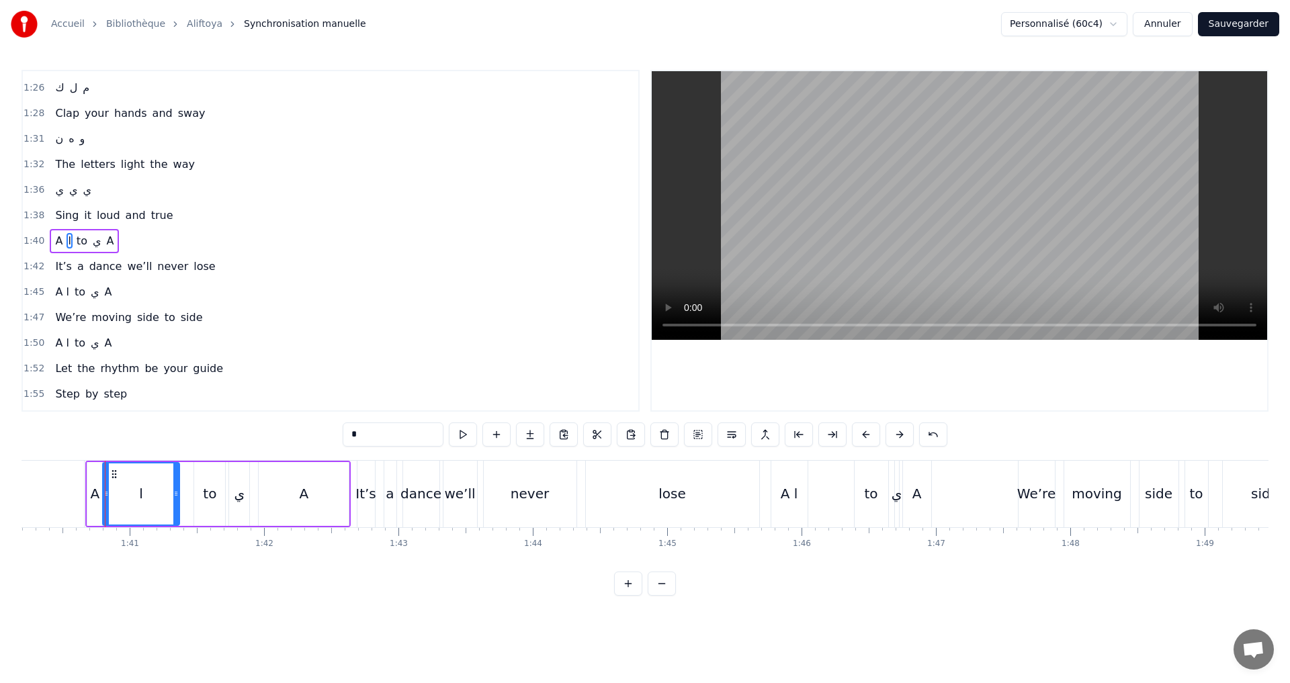
click at [177, 496] on icon at bounding box center [175, 493] width 5 height 11
type input "*"
click at [467, 437] on button at bounding box center [463, 435] width 28 height 24
